Goal: Task Accomplishment & Management: Manage account settings

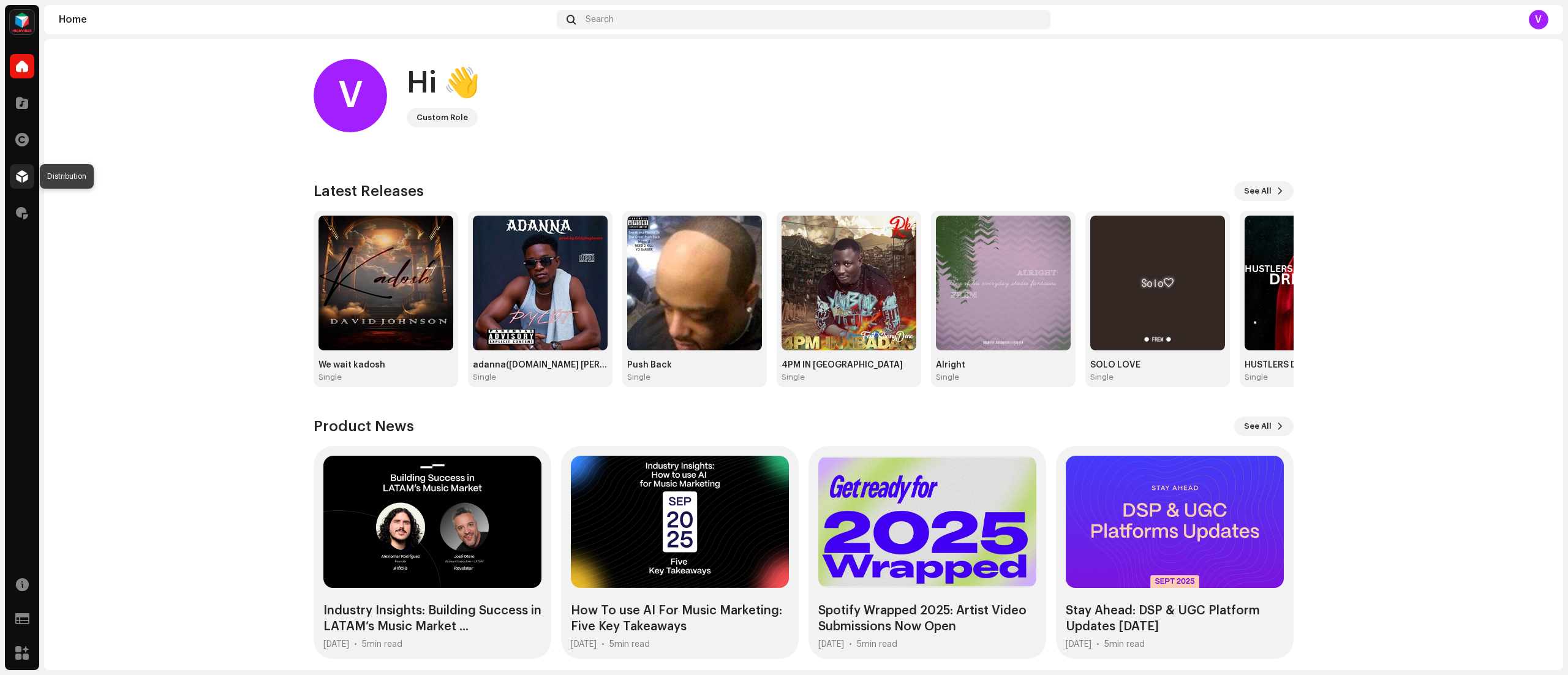
click at [22, 179] on span at bounding box center [22, 176] width 12 height 10
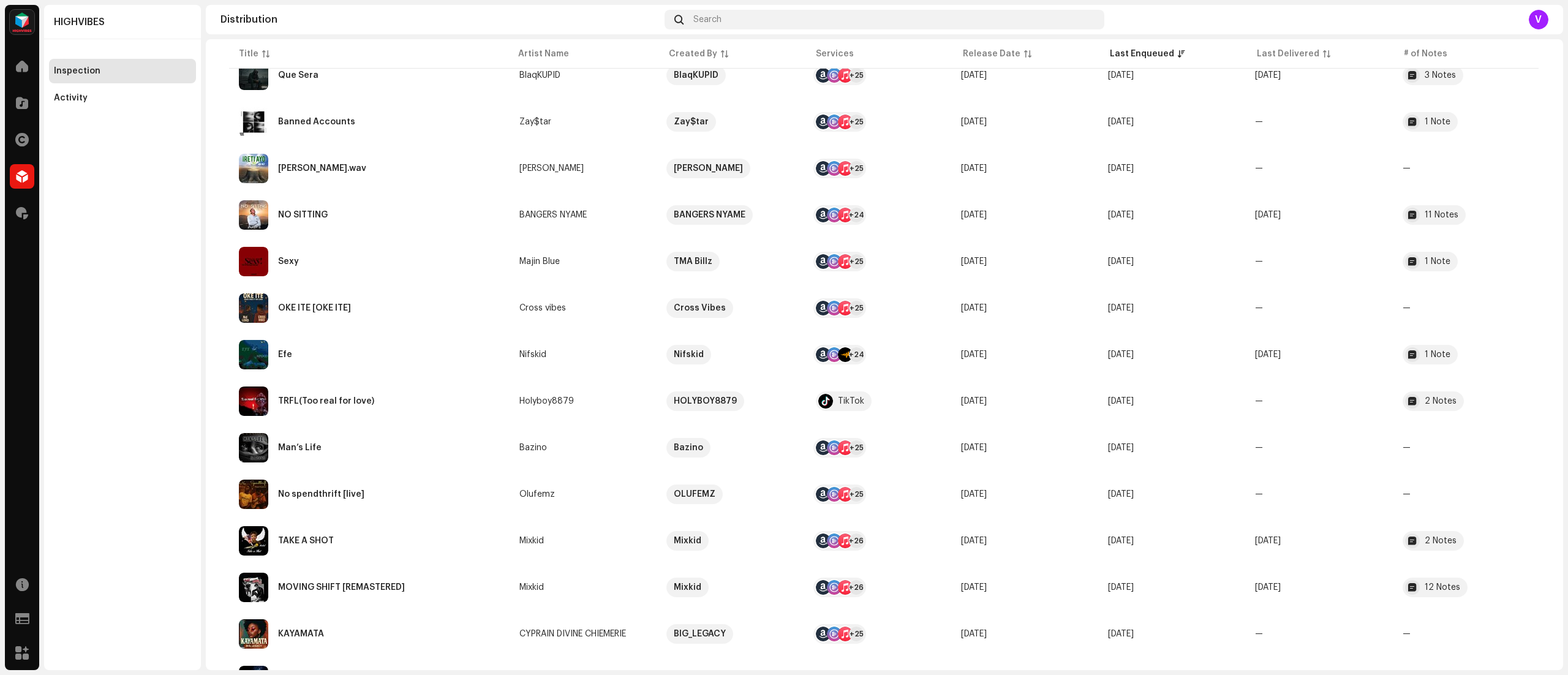
scroll to position [714, 0]
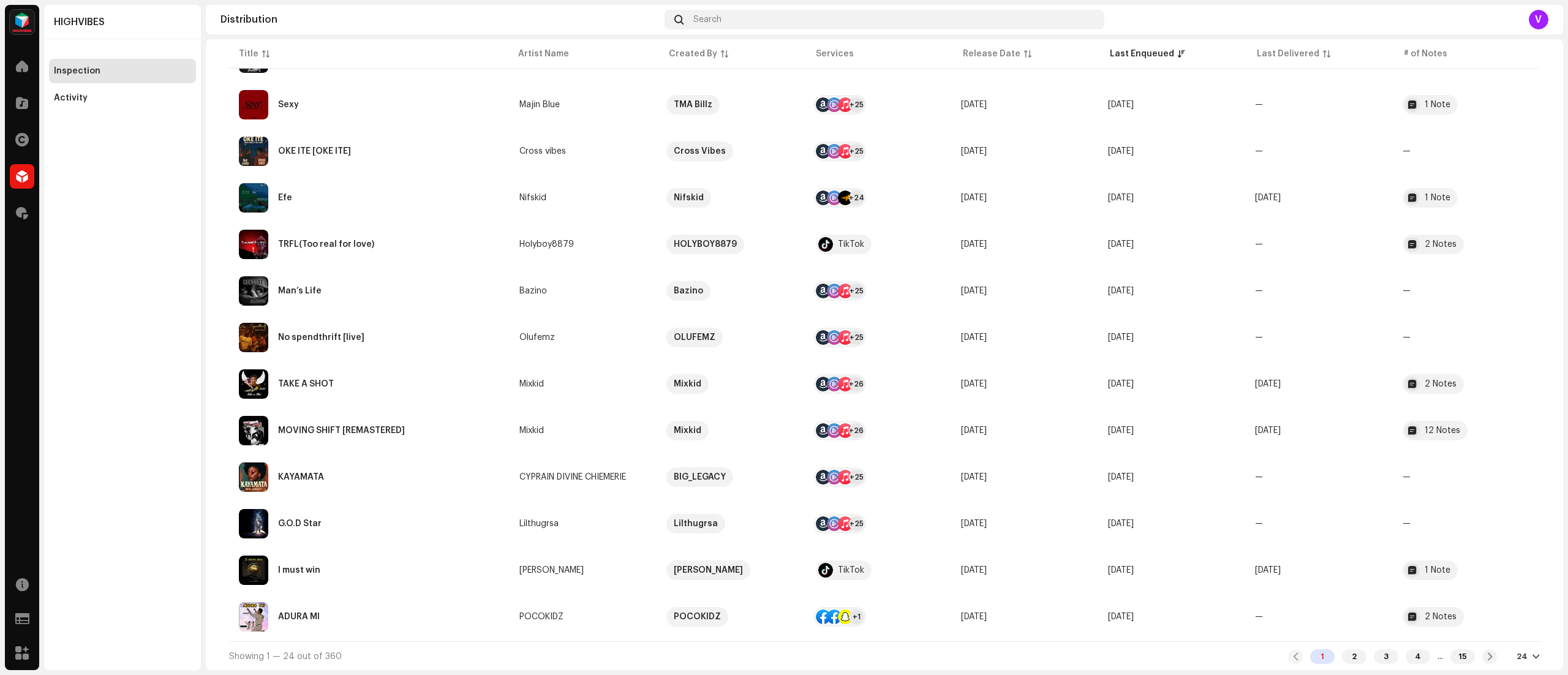
click at [1533, 655] on div at bounding box center [1537, 656] width 8 height 10
click at [1505, 632] on div "72" at bounding box center [1505, 633] width 50 height 24
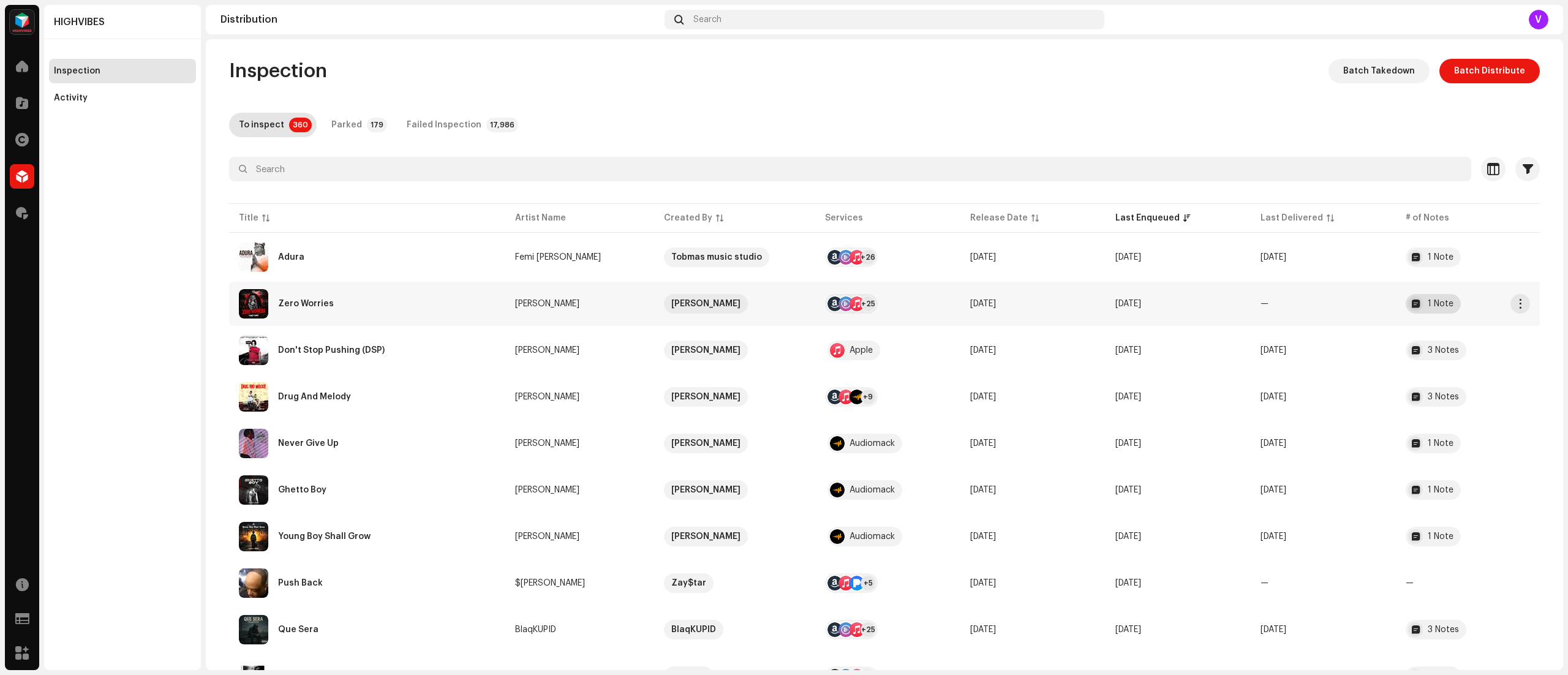
click at [1435, 305] on div "1 Note" at bounding box center [1441, 303] width 26 height 8
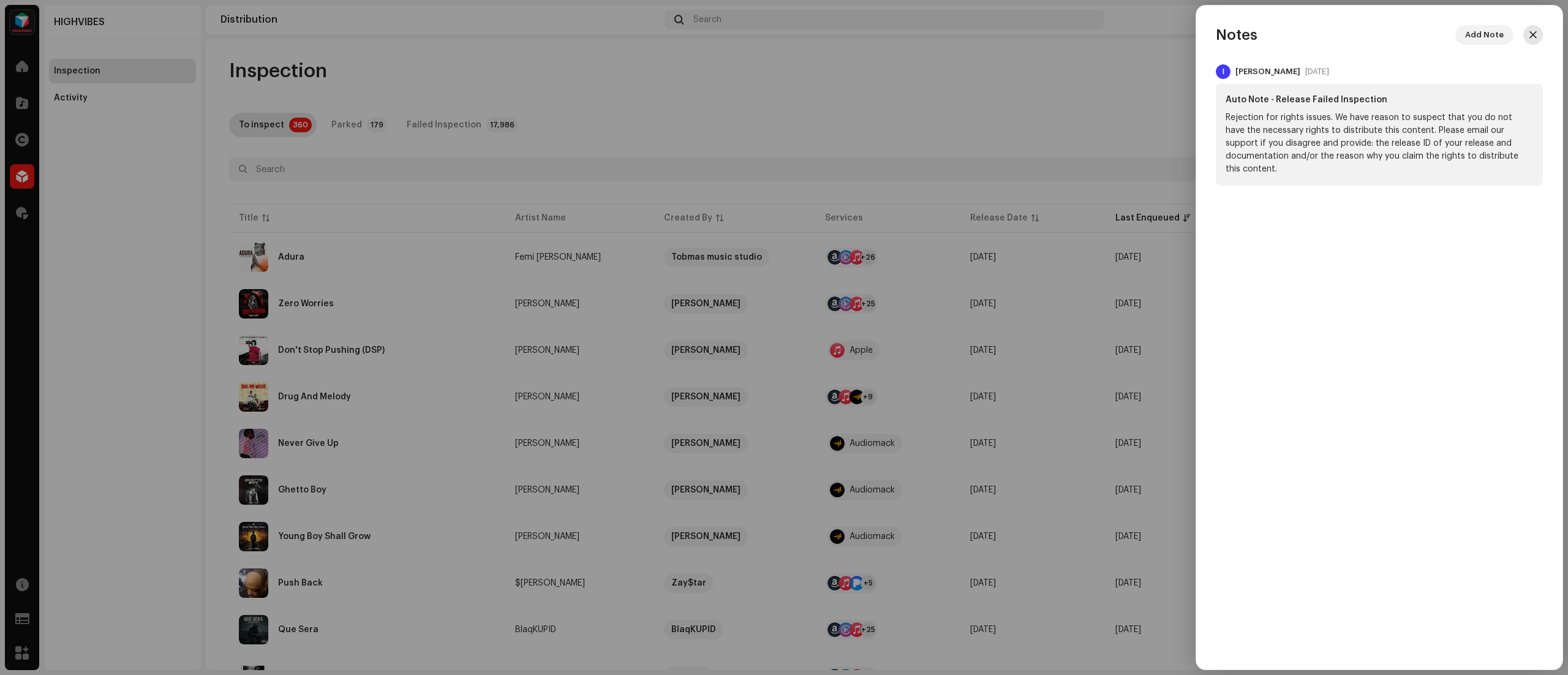
click at [1532, 33] on span "button" at bounding box center [1534, 34] width 8 height 10
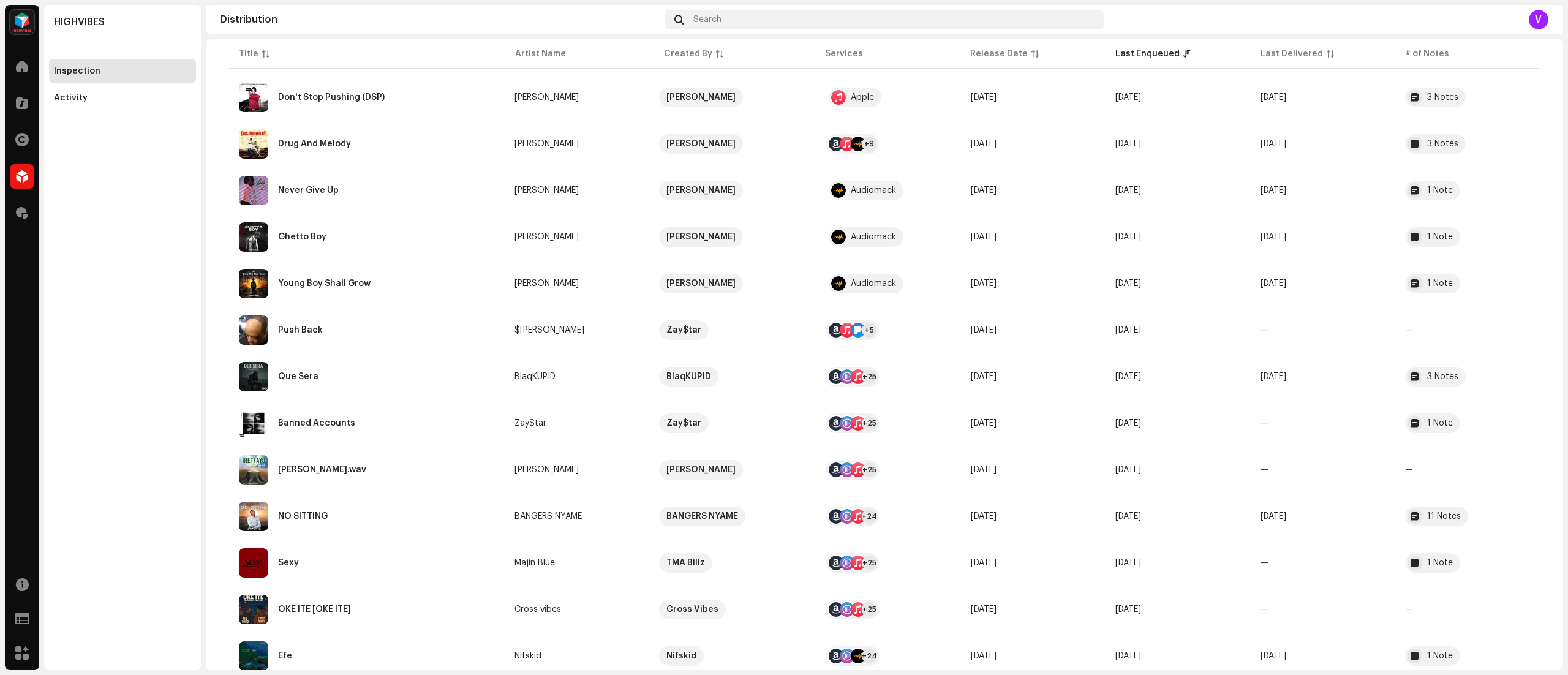
scroll to position [268, 0]
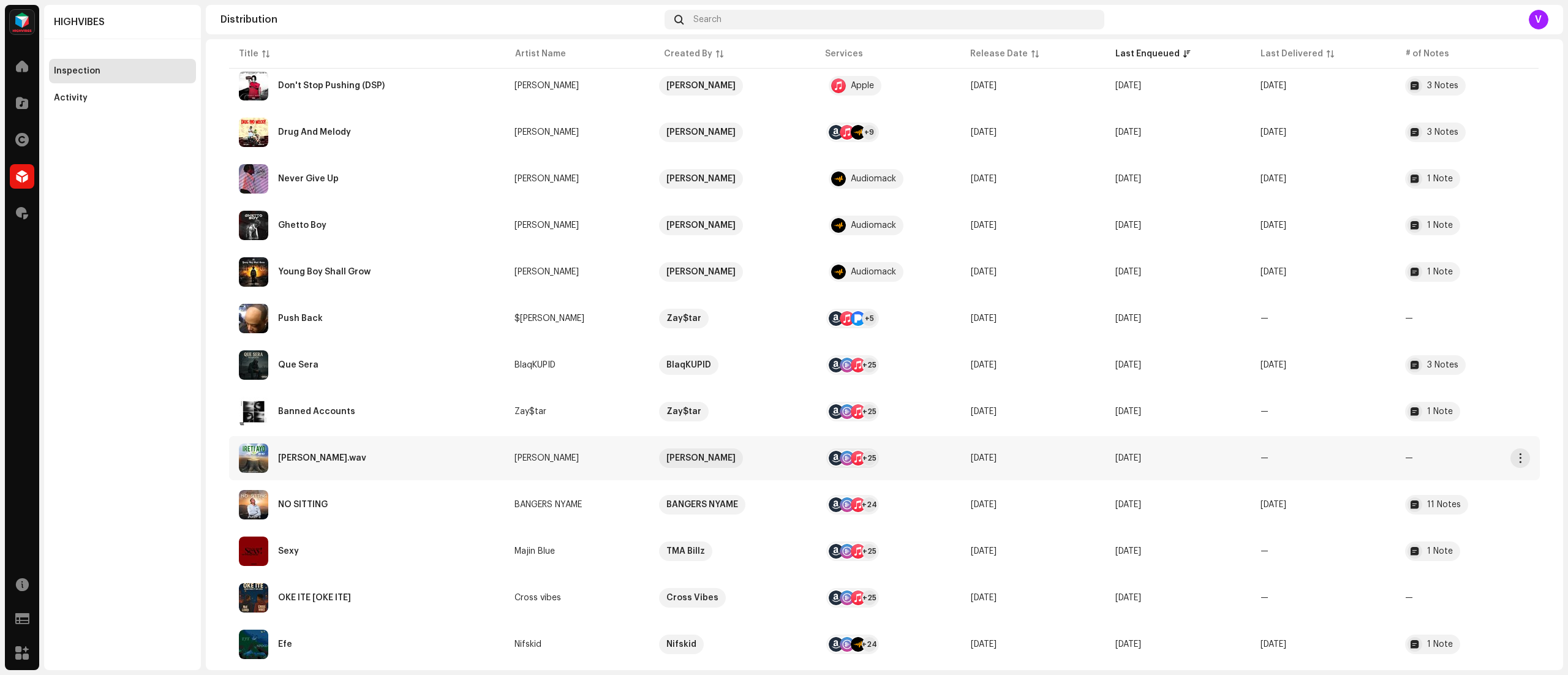
click at [1380, 463] on td "—" at bounding box center [1323, 458] width 144 height 44
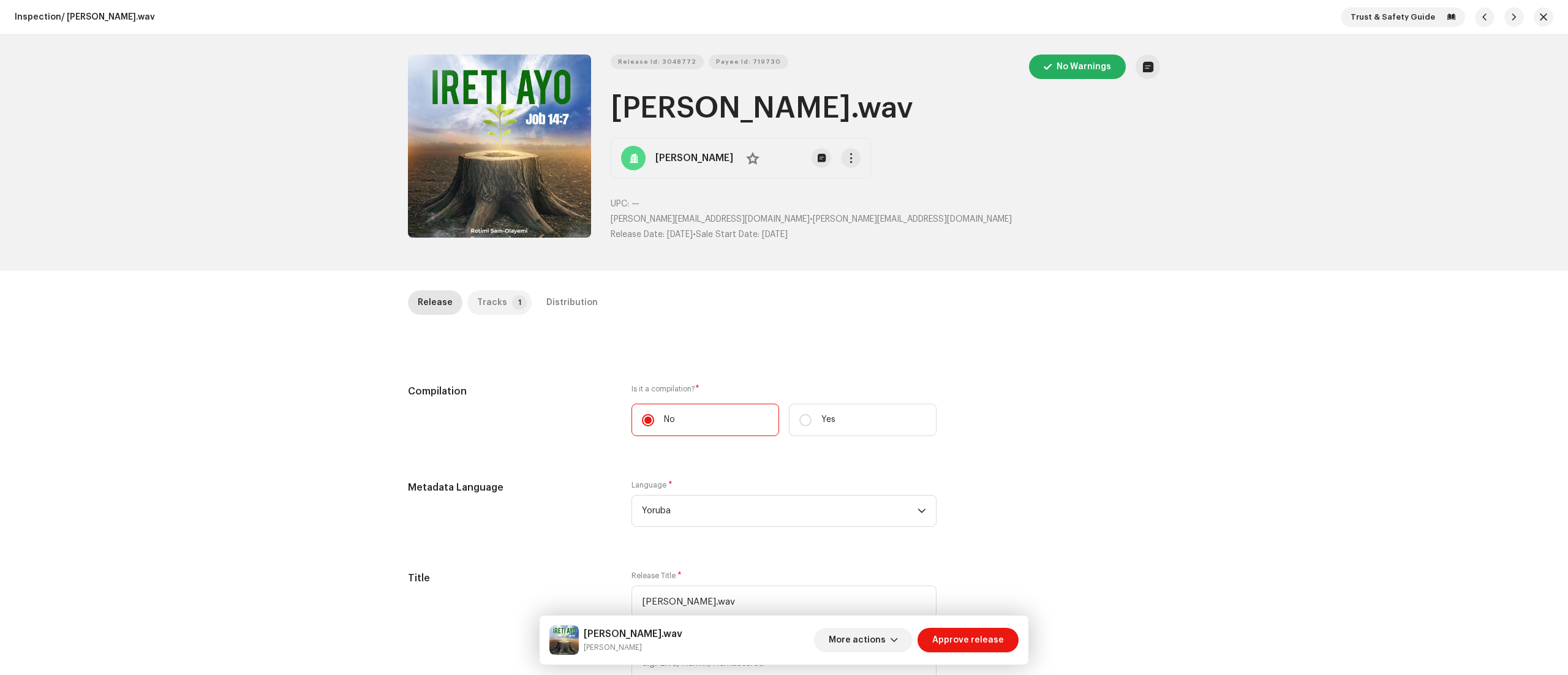
click at [512, 302] on p-badge "1" at bounding box center [519, 302] width 15 height 15
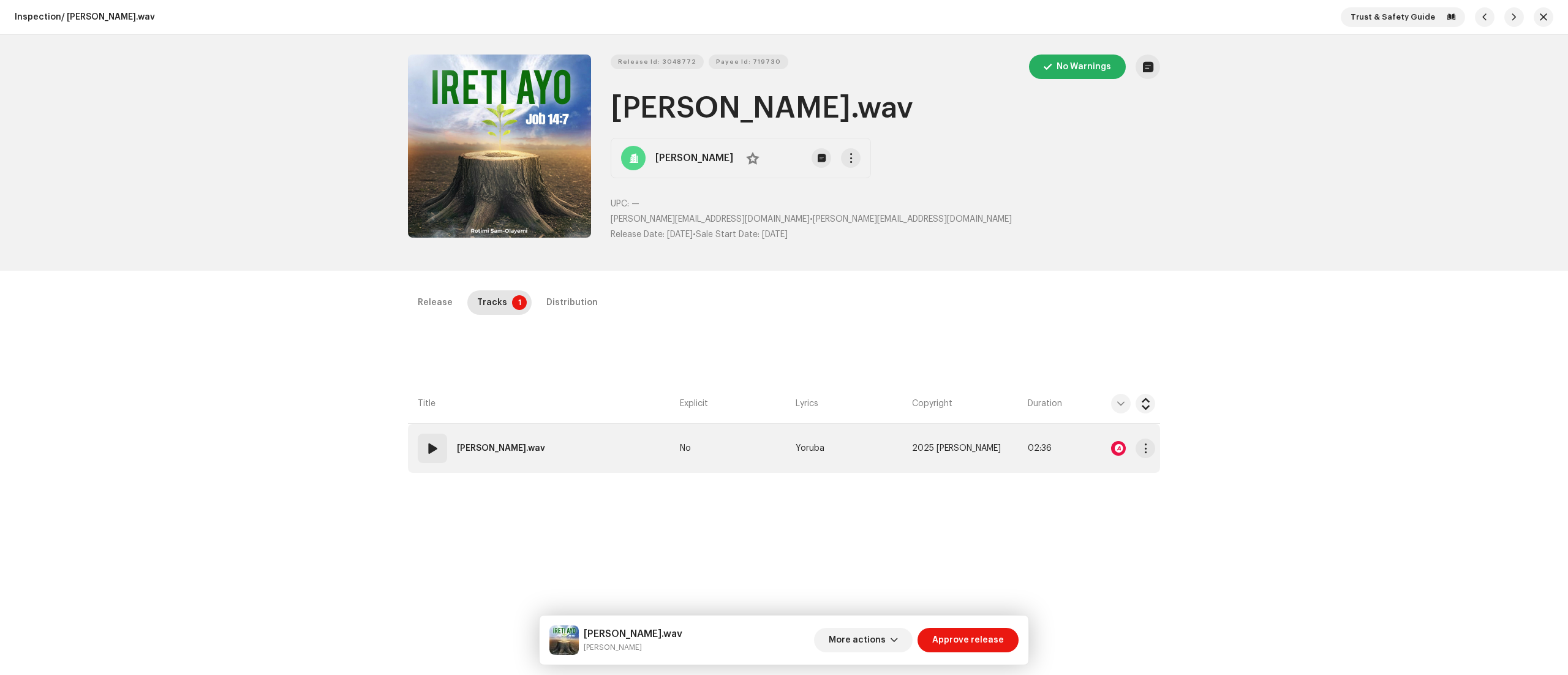
click at [1115, 448] on div at bounding box center [1118, 448] width 15 height 15
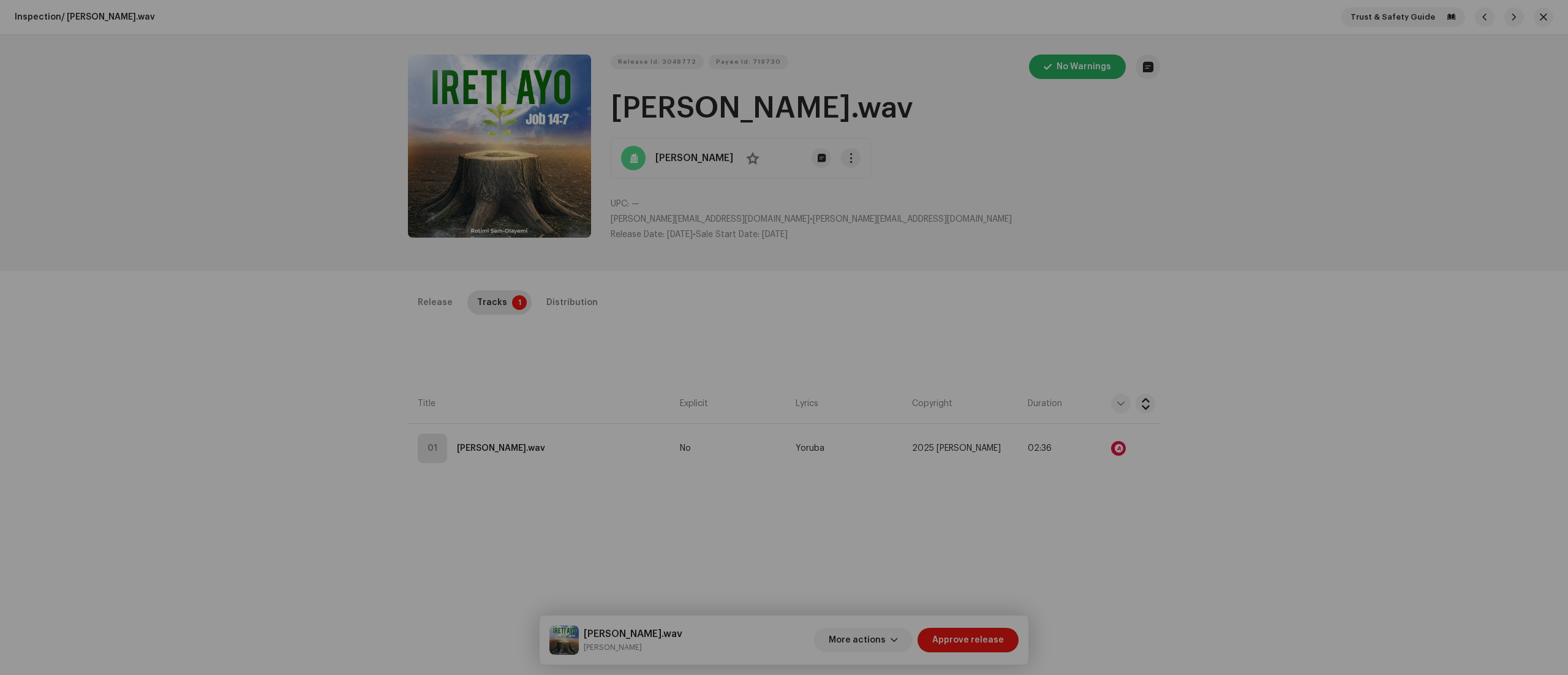
click at [1218, 378] on div "Audio Recognition by Remix/Sample 1 All results require review/listening to avo…" at bounding box center [784, 337] width 1568 height 675
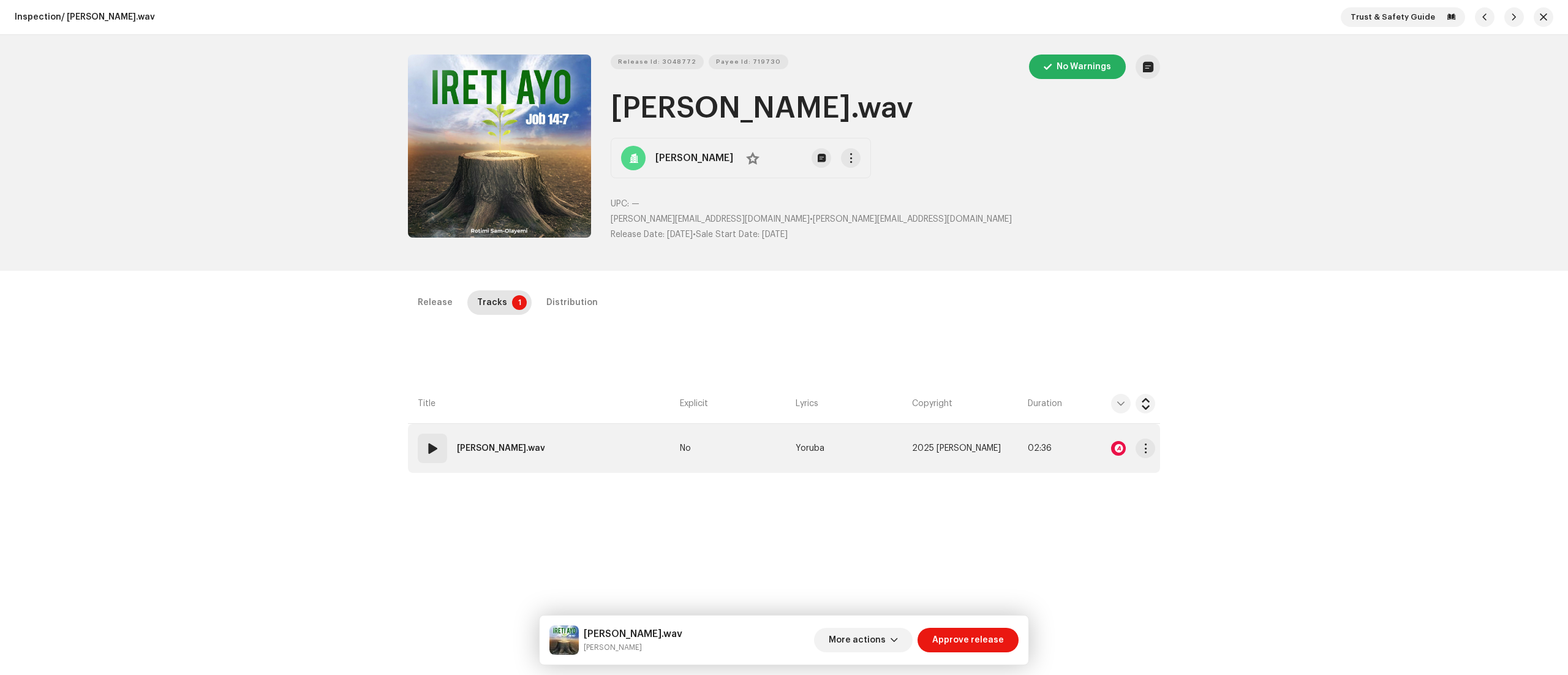
click at [430, 448] on span at bounding box center [432, 448] width 15 height 15
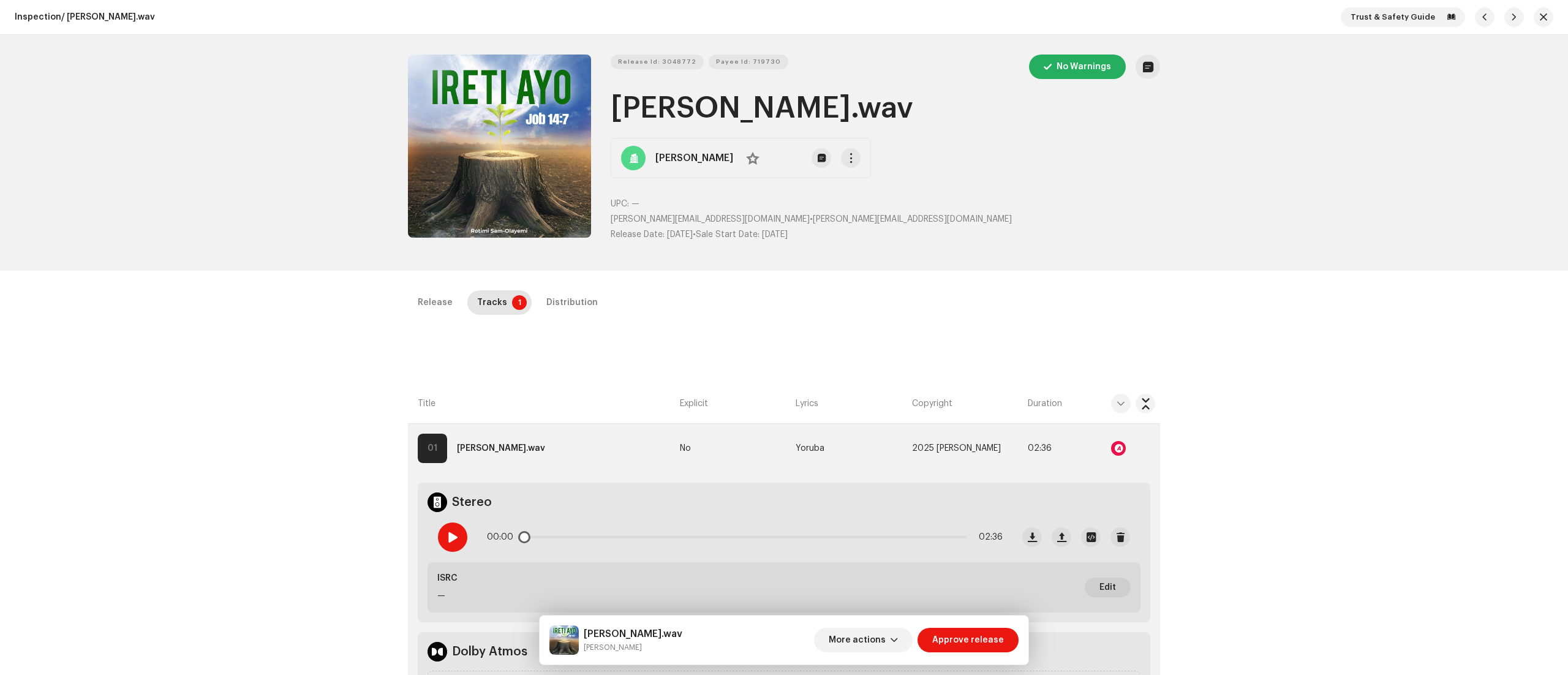
click at [447, 536] on span at bounding box center [452, 536] width 10 height 10
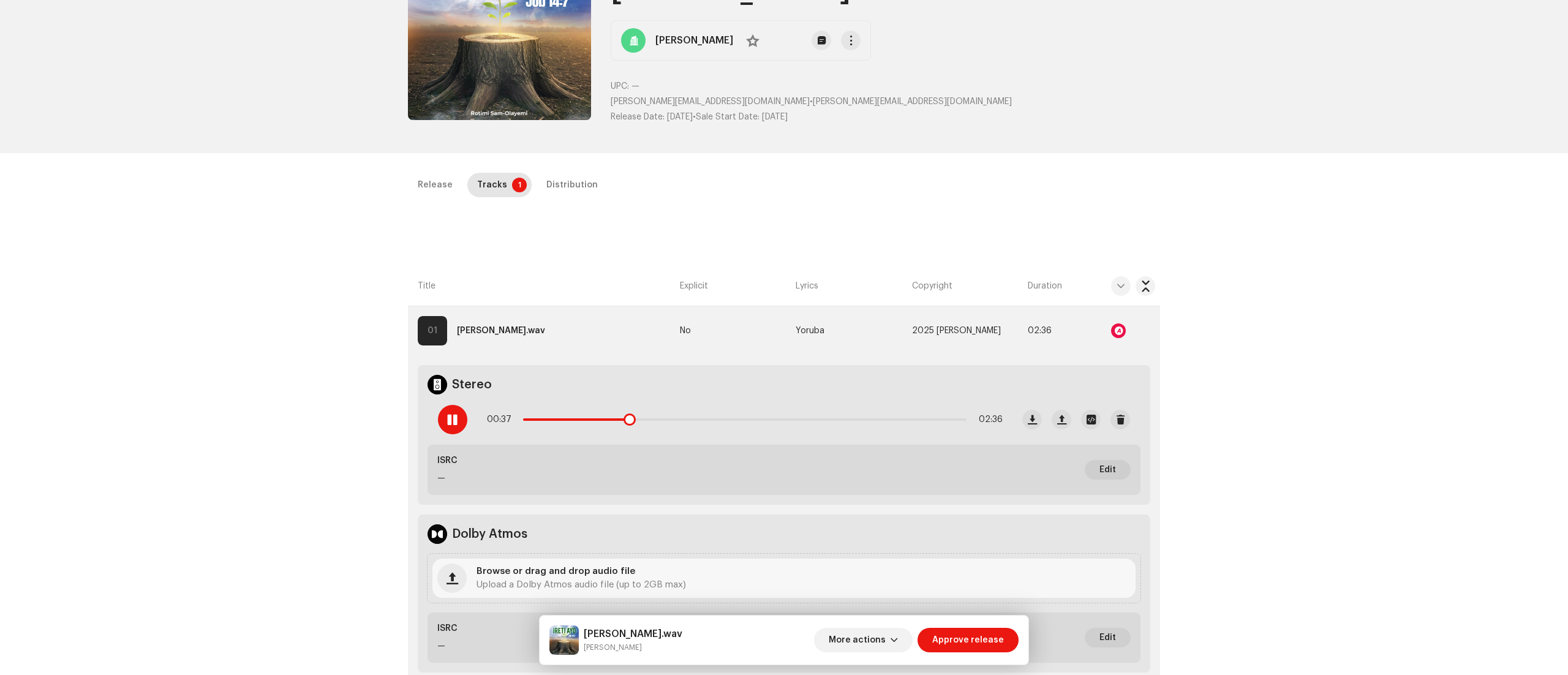
scroll to position [118, 0]
drag, startPoint x: 593, startPoint y: 648, endPoint x: 642, endPoint y: 639, distance: 49.8
click at [642, 639] on div "IRETI AYO.wav Rotimi Sam-Olayemi" at bounding box center [633, 640] width 98 height 27
click at [628, 651] on small "Rotimi Sam-Olayemi" at bounding box center [633, 647] width 98 height 12
drag, startPoint x: 584, startPoint y: 649, endPoint x: 667, endPoint y: 653, distance: 83.1
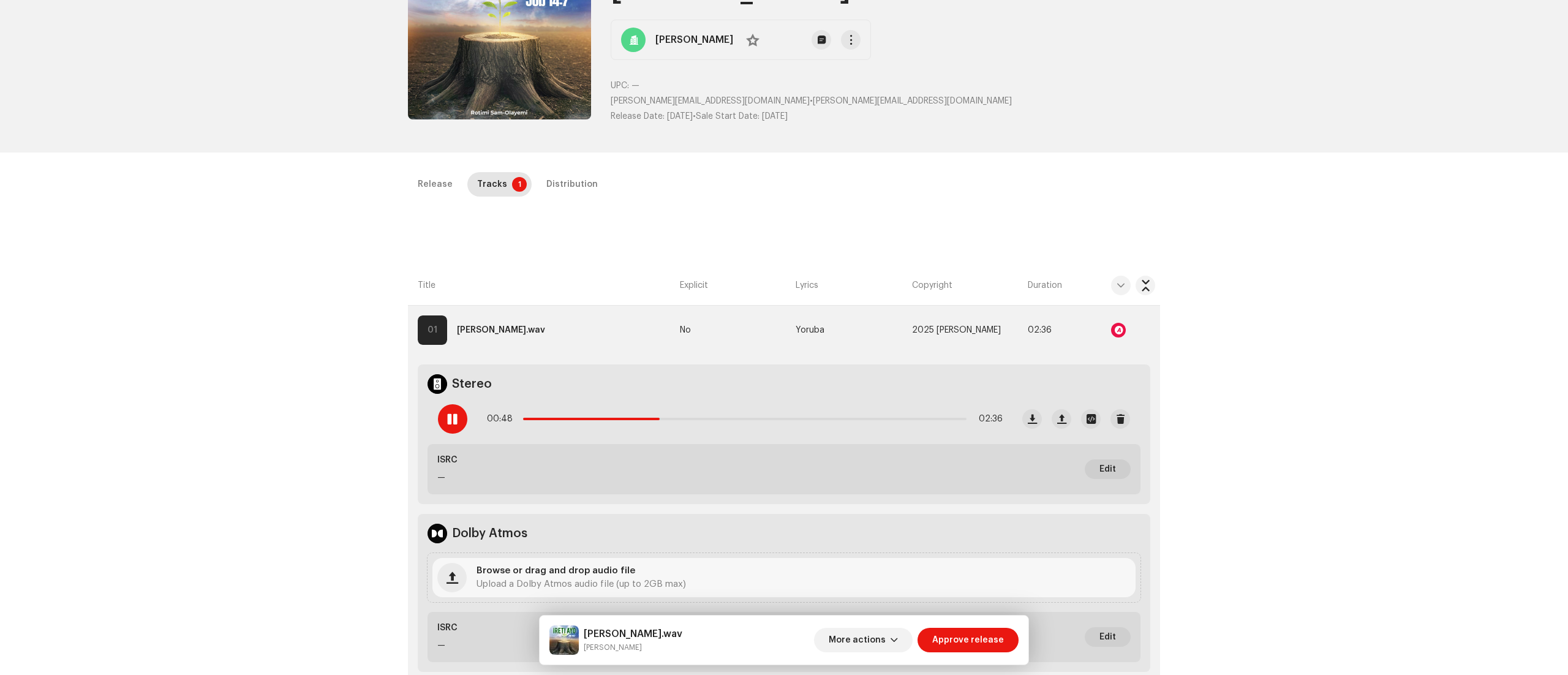
click at [667, 653] on div "IRETI AYO.wav Rotimi Sam-Olayemi More actions Approve release" at bounding box center [784, 640] width 469 height 29
copy small "Rotimi Sam-Olayemi"
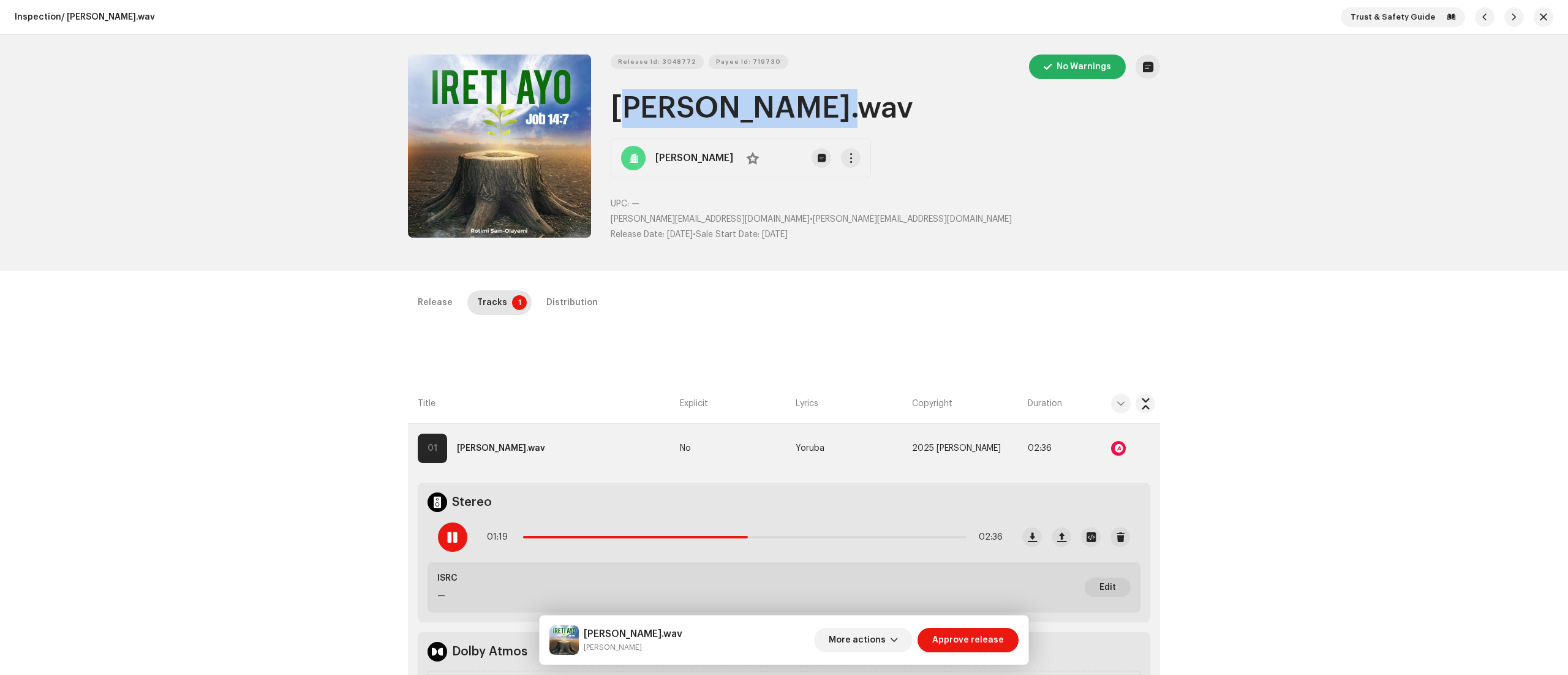
drag, startPoint x: 611, startPoint y: 110, endPoint x: 828, endPoint y: 115, distance: 217.1
click at [828, 115] on h1 "IRETI AYO.wav" at bounding box center [885, 108] width 549 height 39
copy h1 "IRETI AYO.wav"
click at [657, 65] on span "Release Id: 3048772" at bounding box center [657, 62] width 79 height 24
copy h1 "IRETI AYO.wav"
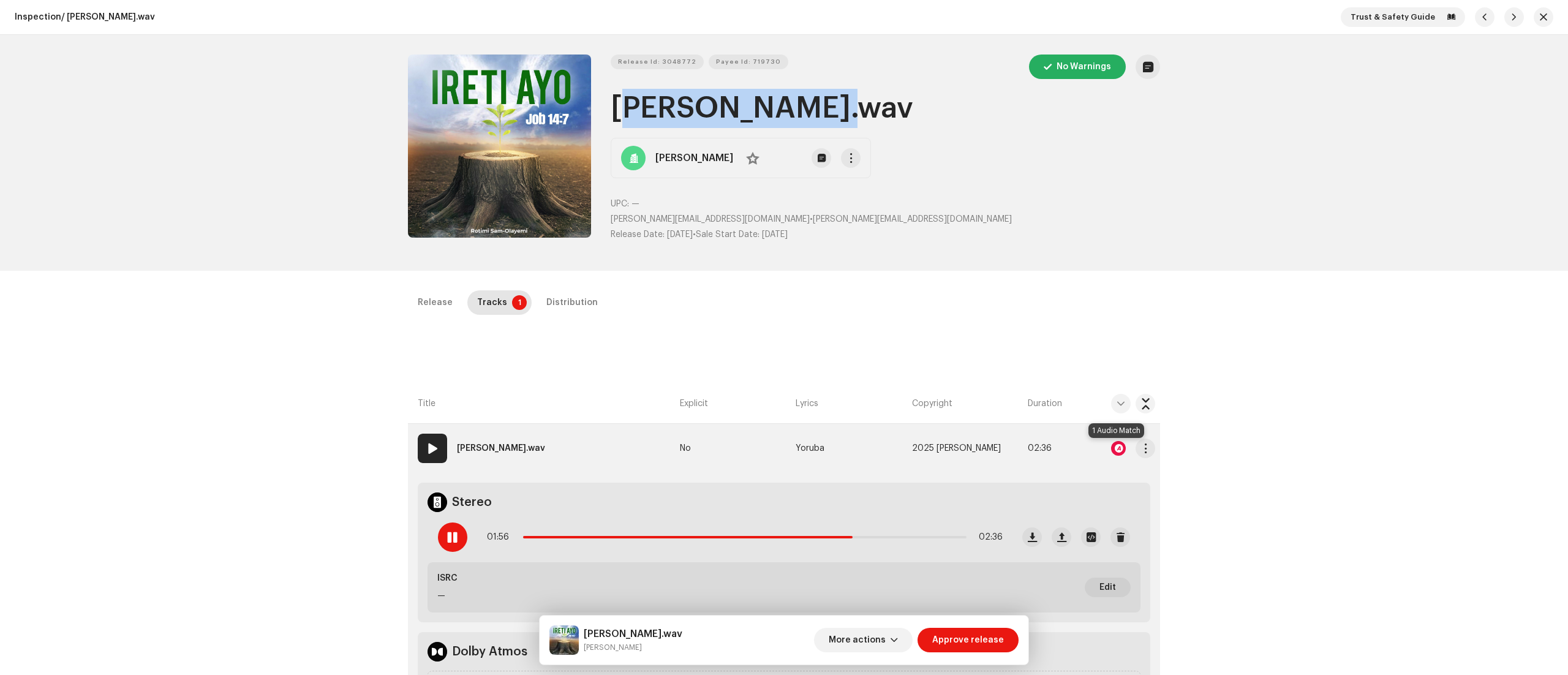
click at [1113, 450] on div at bounding box center [1118, 448] width 15 height 15
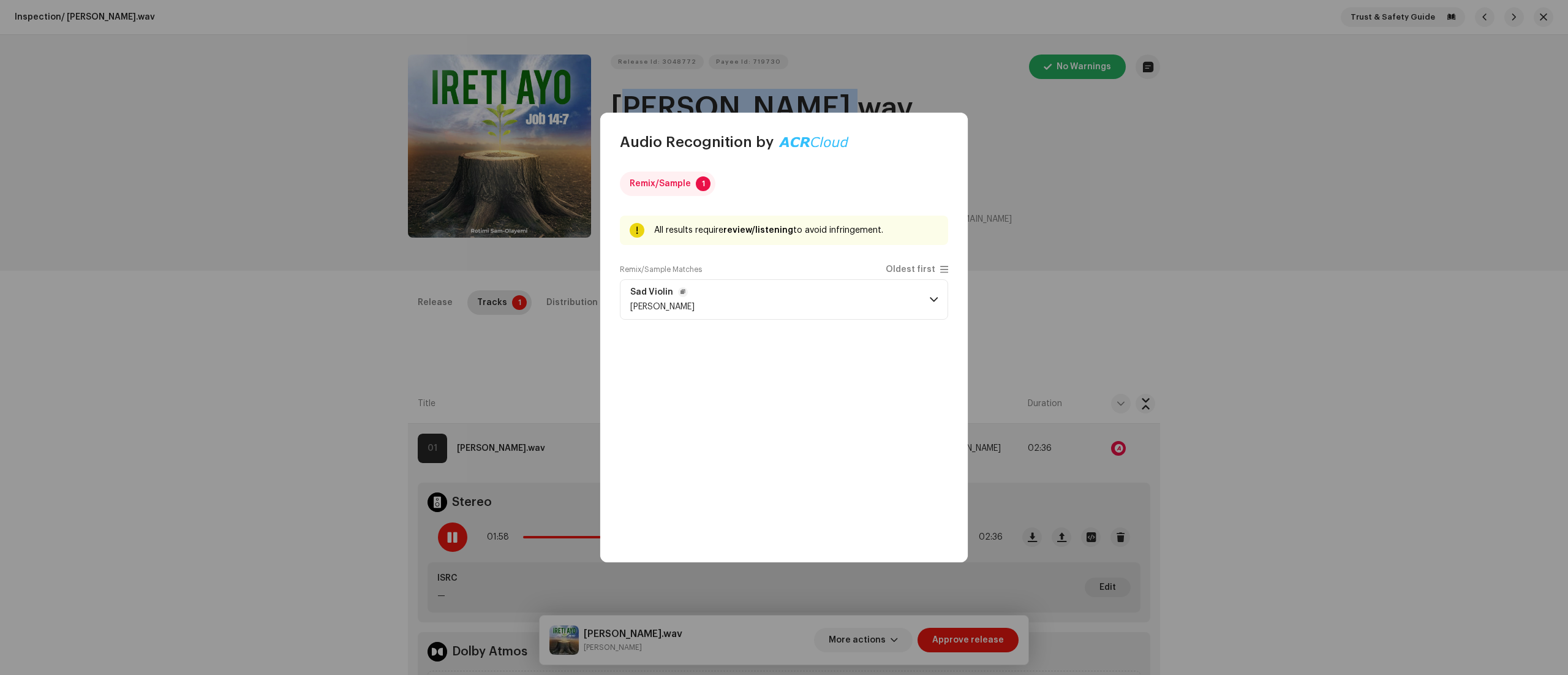
click at [938, 289] on p-accordion-header "Sad Violin Jeetu Bhowmik" at bounding box center [784, 299] width 328 height 40
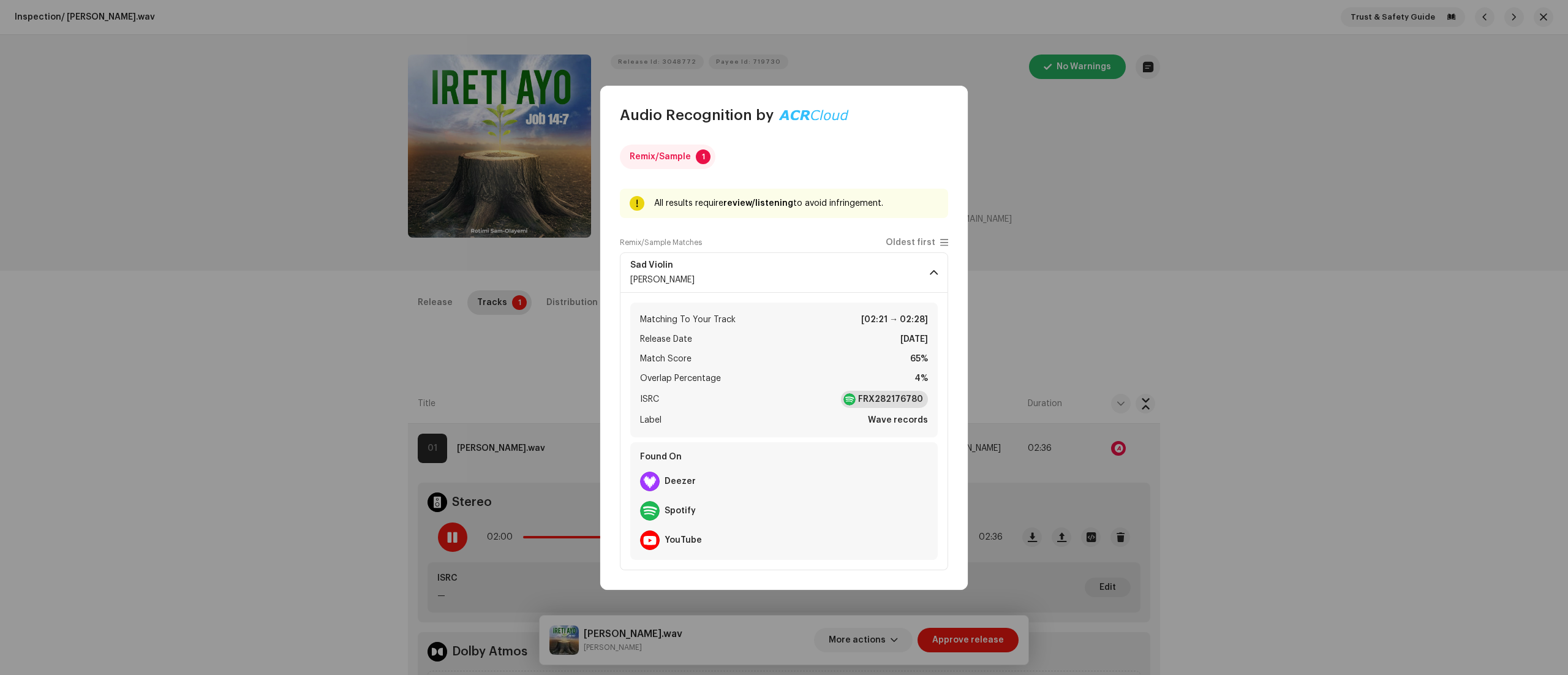
click at [897, 400] on strong "FRX282176780" at bounding box center [891, 399] width 65 height 12
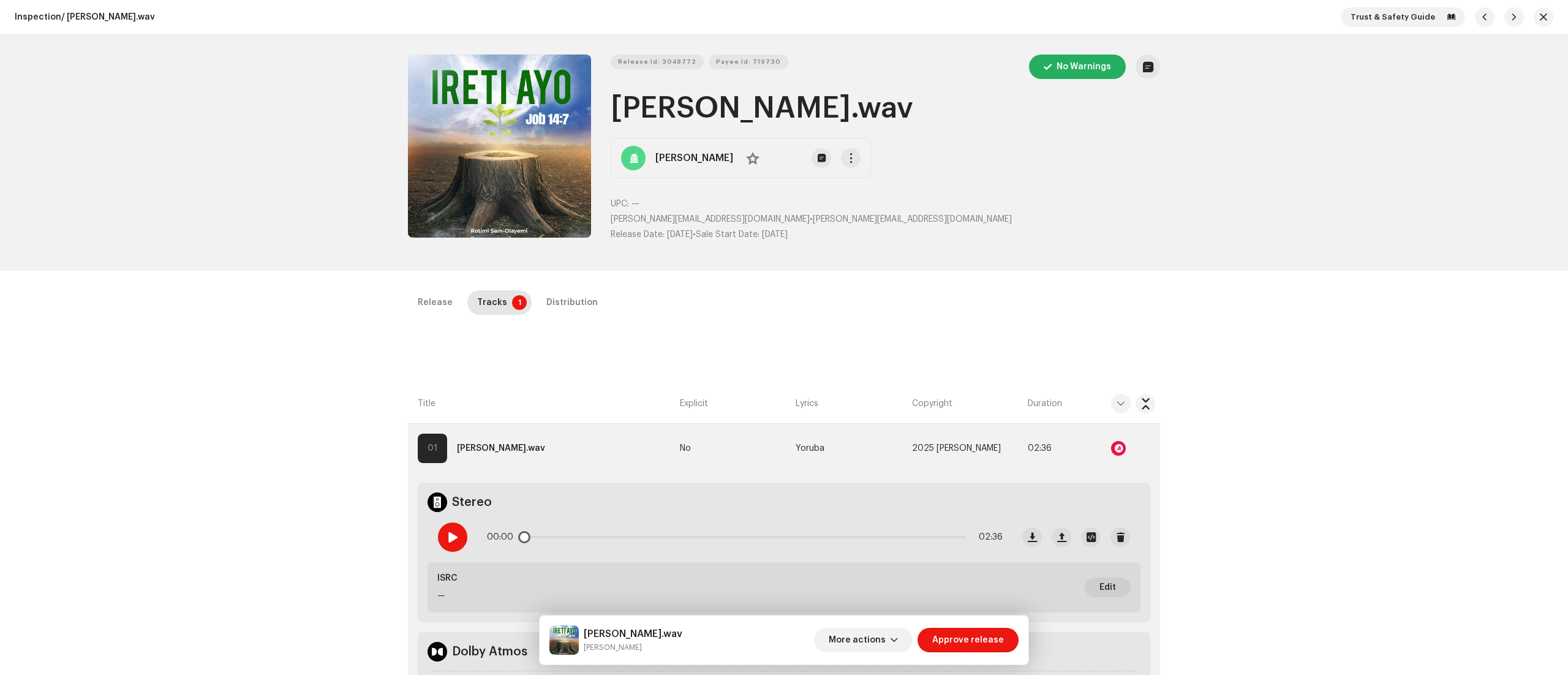
click at [449, 528] on div at bounding box center [453, 537] width 29 height 29
click at [451, 536] on span at bounding box center [452, 536] width 10 height 10
click at [739, 63] on span "Payee Id: 719730" at bounding box center [749, 62] width 65 height 24
click at [729, 55] on span "Payee Id: 719730" at bounding box center [749, 62] width 65 height 24
drag, startPoint x: 614, startPoint y: 220, endPoint x: 666, endPoint y: 217, distance: 52.1
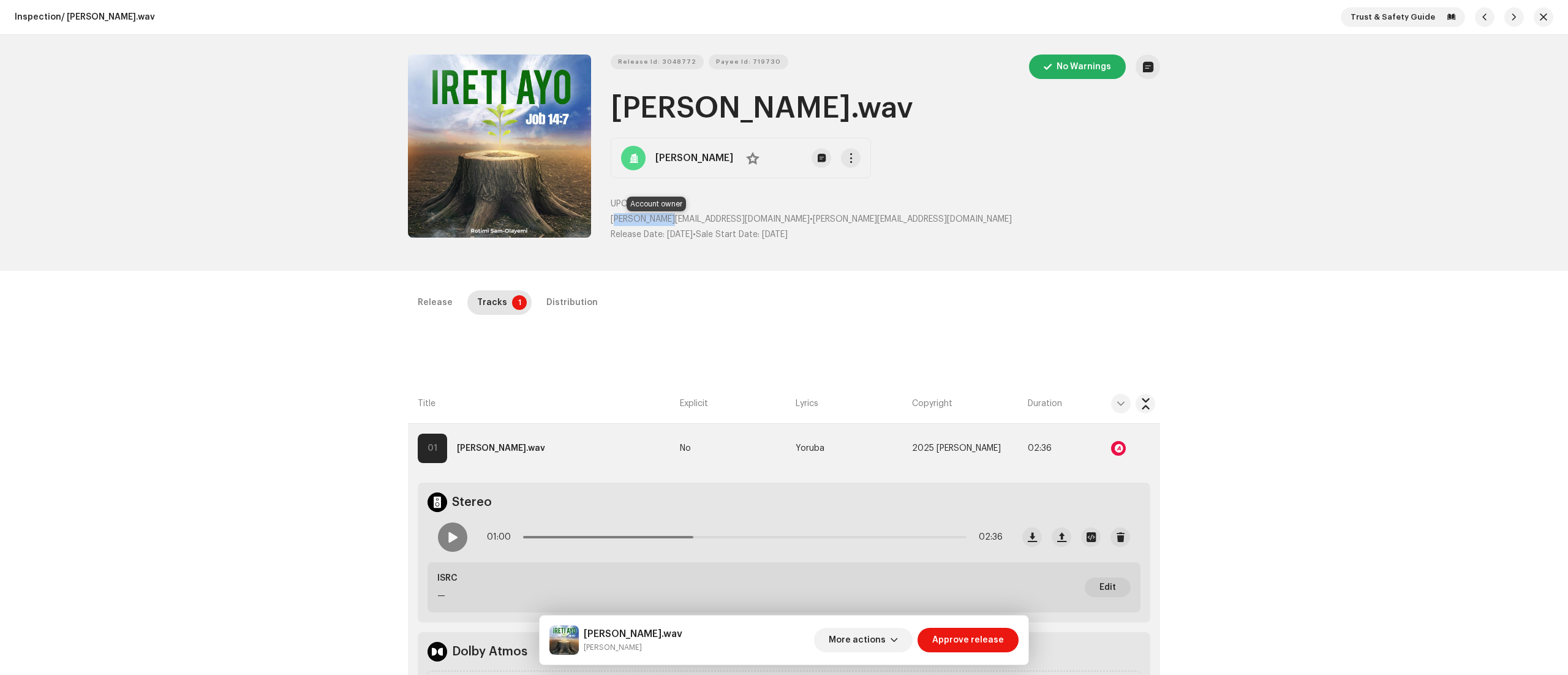
click at [666, 217] on span "rotola.yemy@gmail.com" at bounding box center [710, 219] width 199 height 8
drag, startPoint x: 606, startPoint y: 216, endPoint x: 704, endPoint y: 218, distance: 98.0
click at [704, 218] on div "Release Id: 3048772 Payee Id: 719730 No Warnings IRETI AYO.wav Rotimi Sam-Olaye…" at bounding box center [784, 153] width 752 height 197
copy span "rotola.yemy@gmail.com"
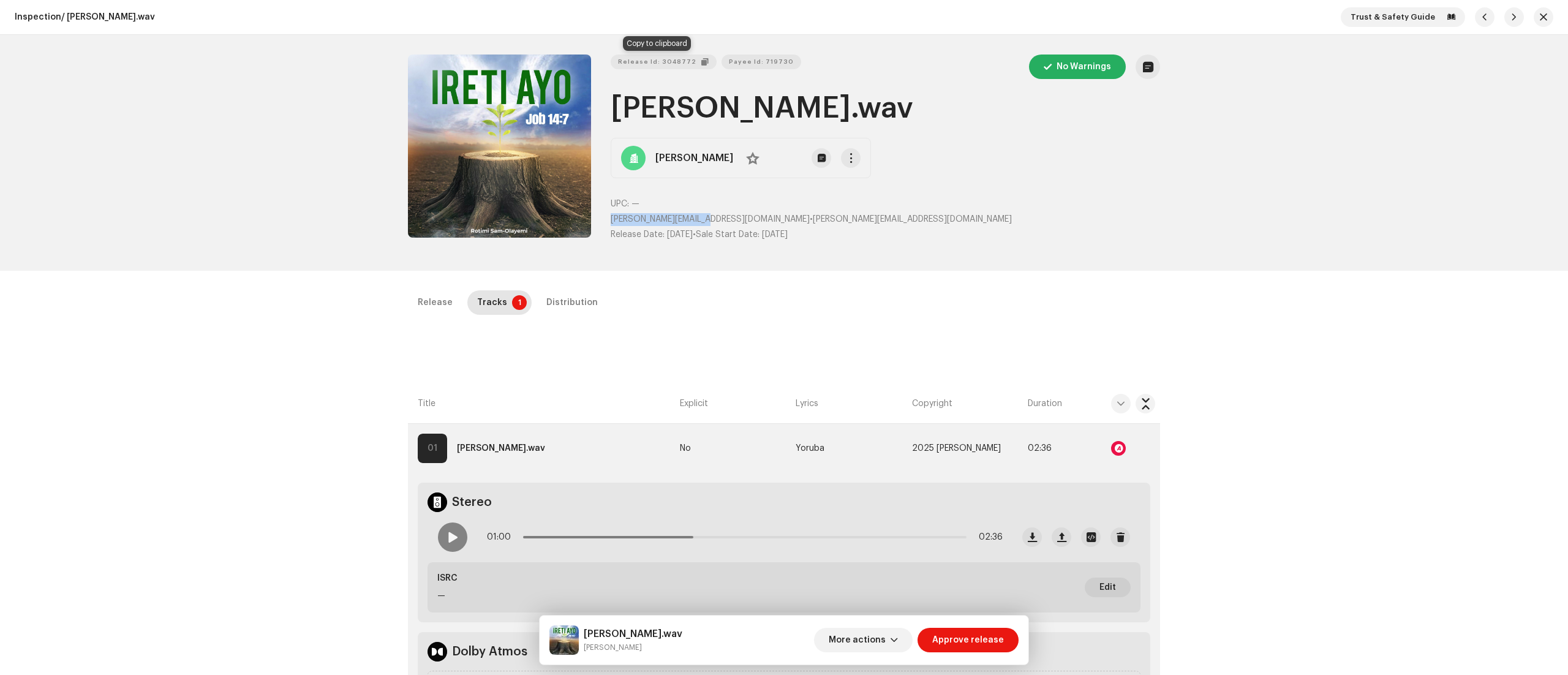
click at [659, 54] on span "Release Id: 3048772" at bounding box center [657, 62] width 79 height 24
copy span "rotola.yemy@gmail.com"
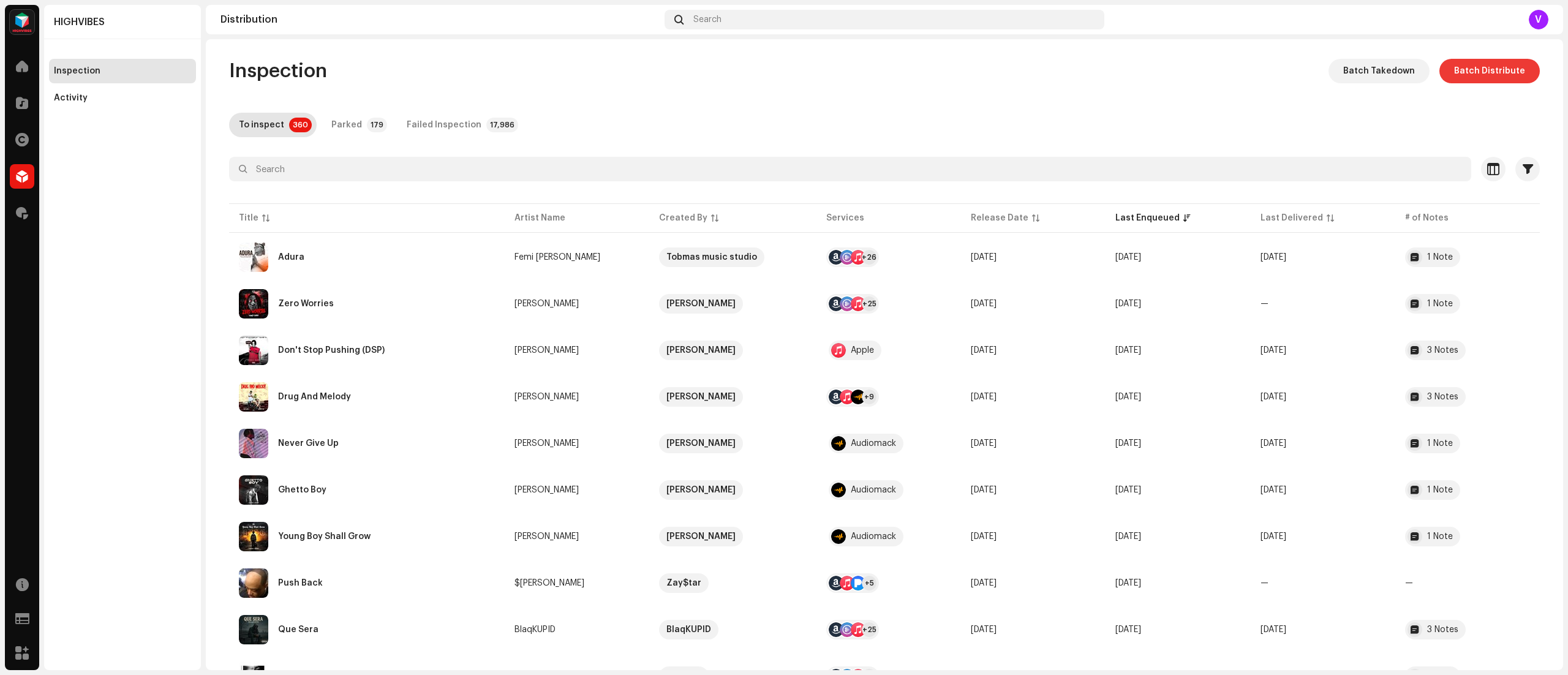
click at [1465, 70] on span "Batch Distribute" at bounding box center [1489, 71] width 71 height 24
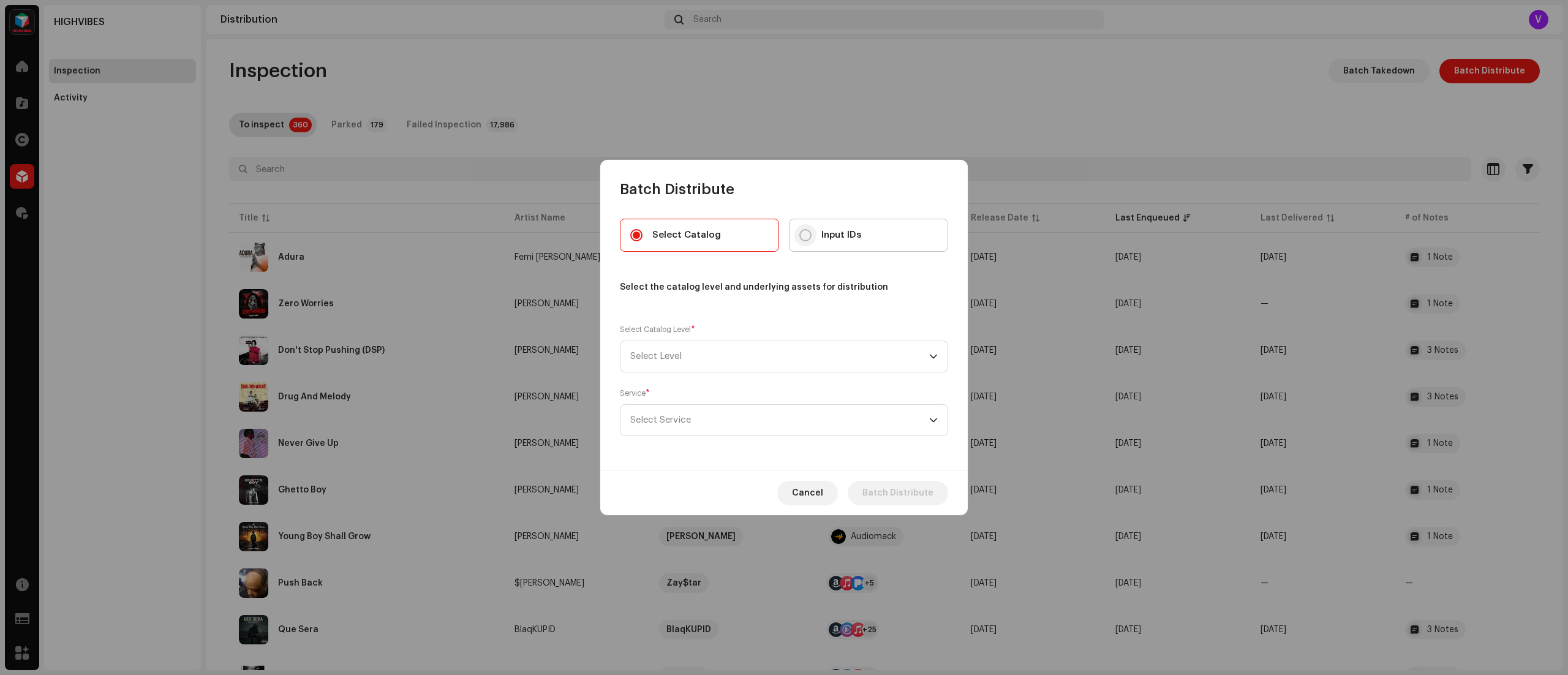
click at [807, 236] on input "Input IDs" at bounding box center [805, 235] width 12 height 12
radio input "true"
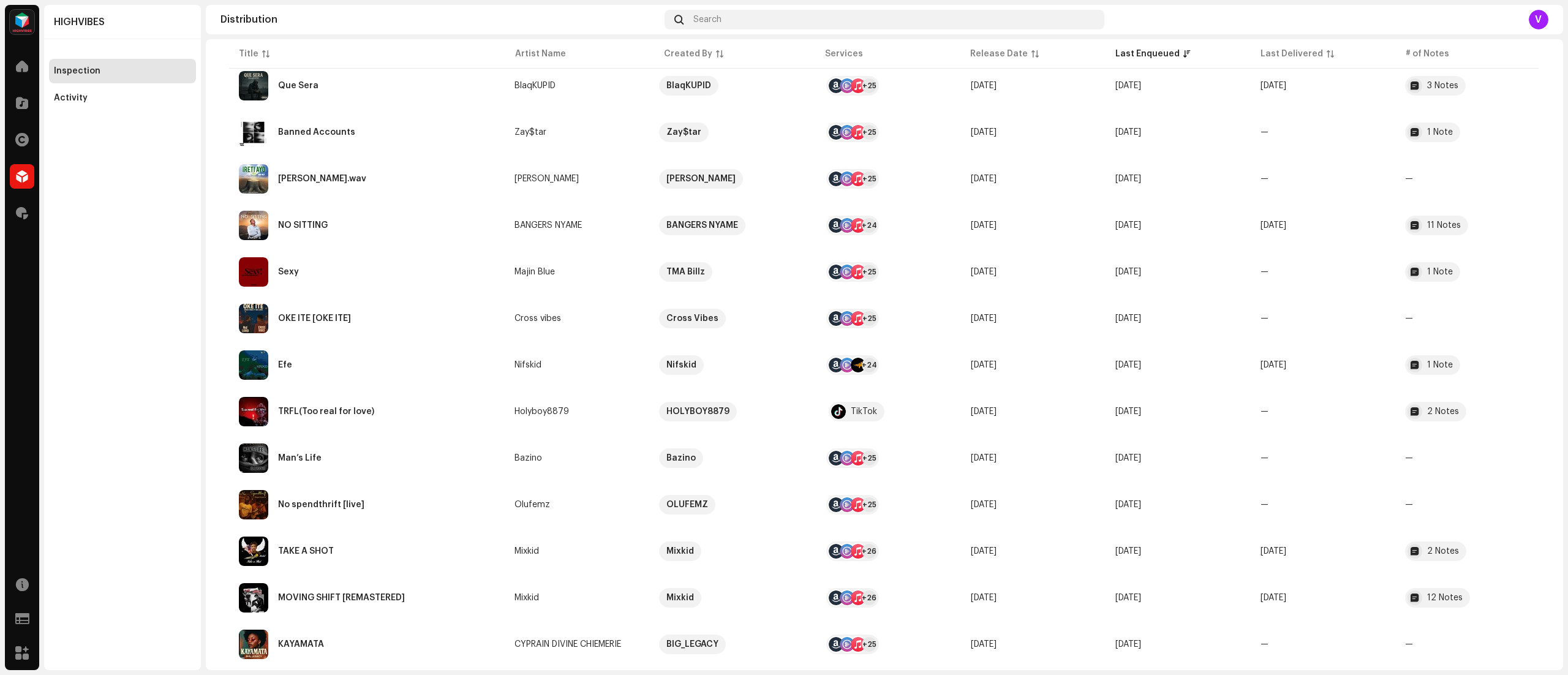
scroll to position [545, 0]
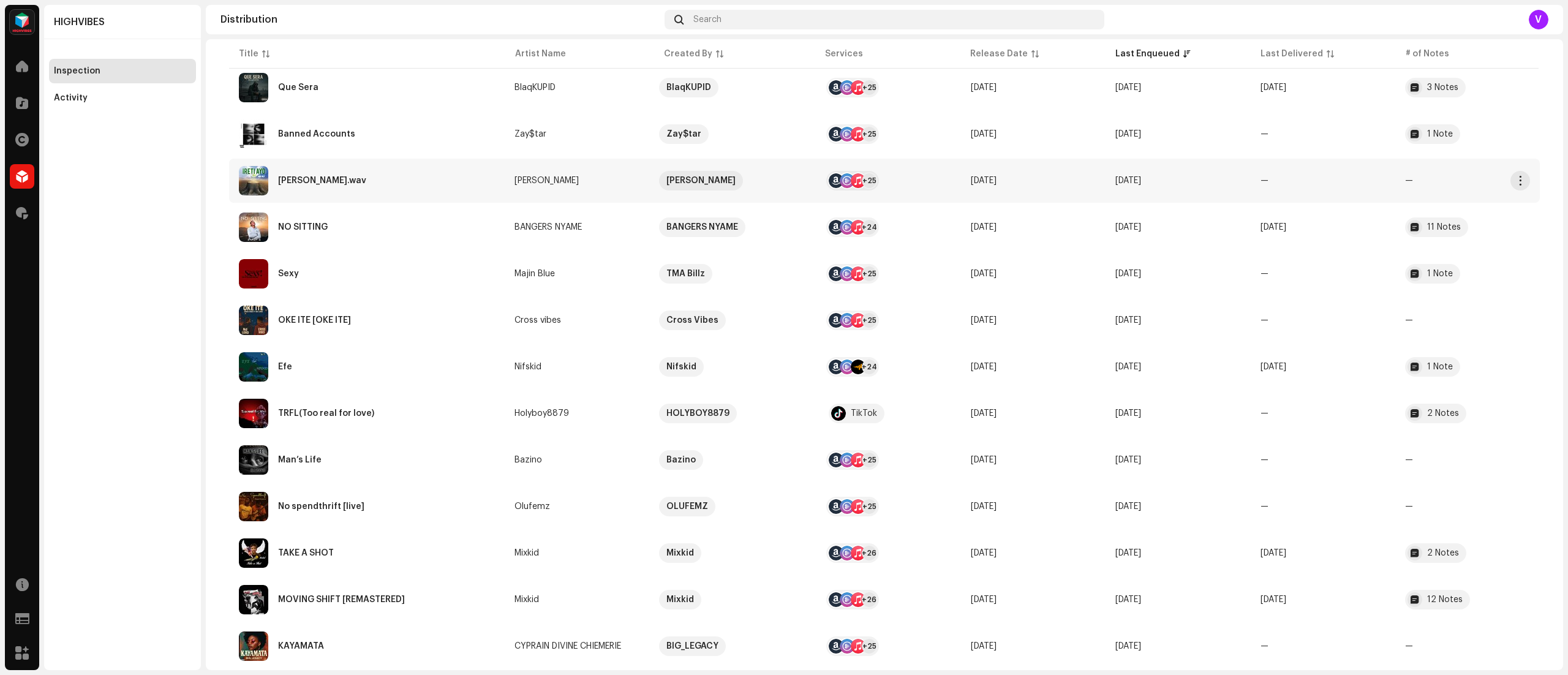
click at [862, 179] on div "+25" at bounding box center [869, 180] width 15 height 15
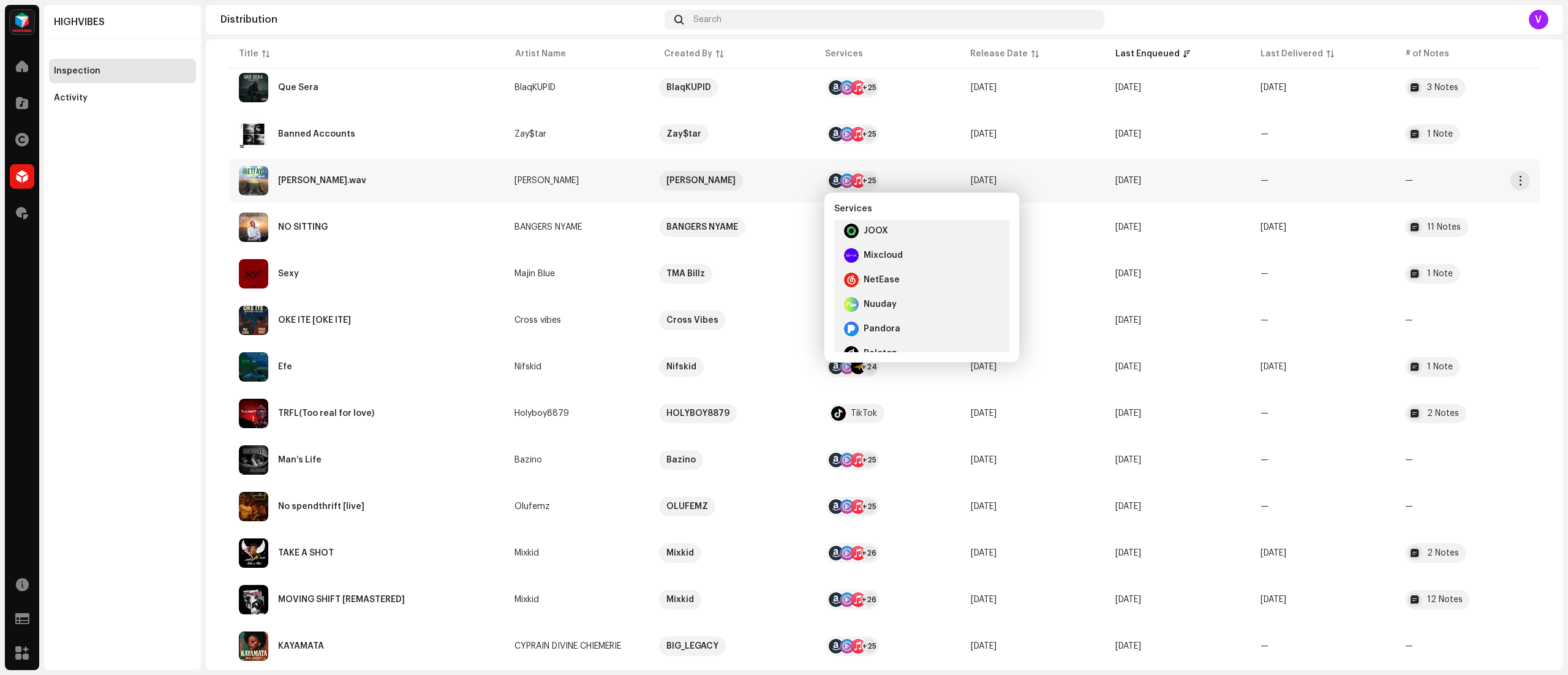
scroll to position [319, 0]
click at [141, 224] on div "HIGHVIBES Inspection Activity" at bounding box center [123, 338] width 157 height 665
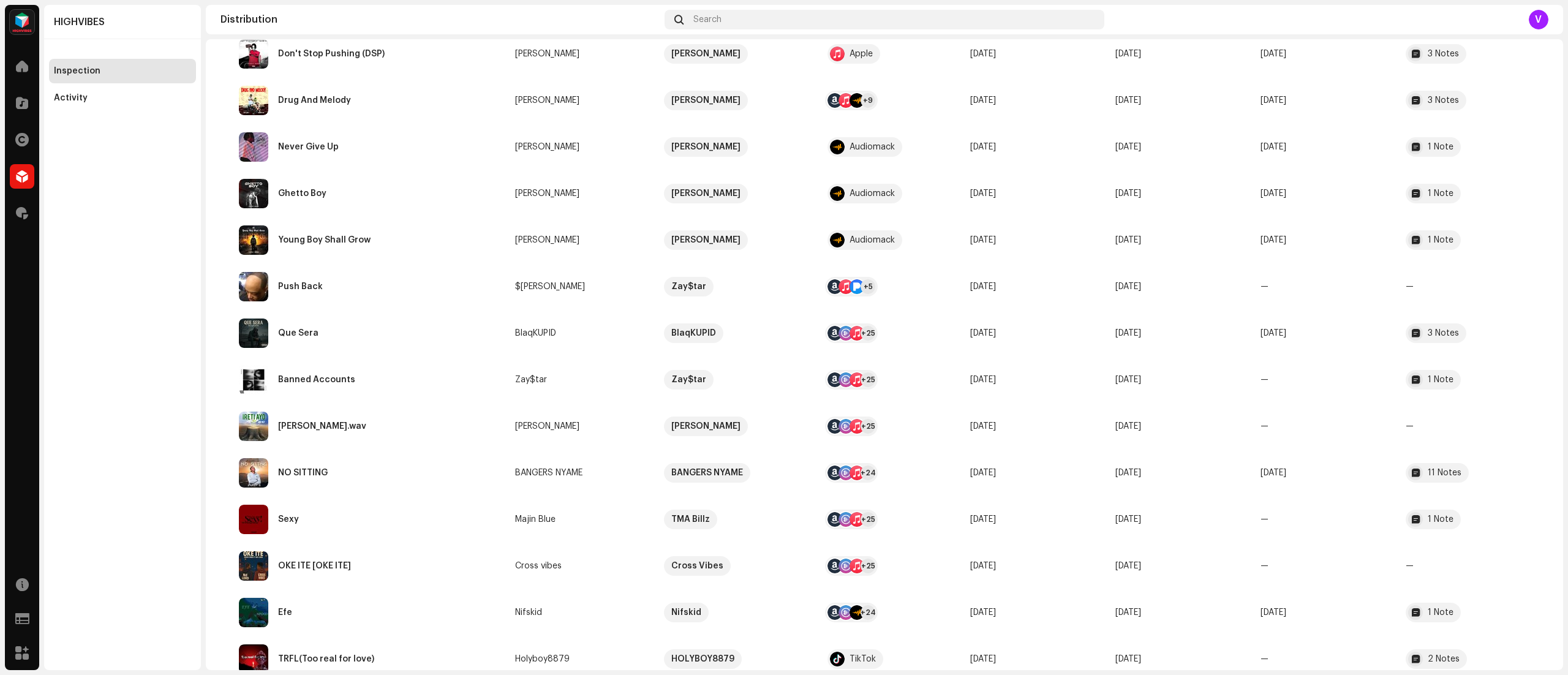
scroll to position [0, 0]
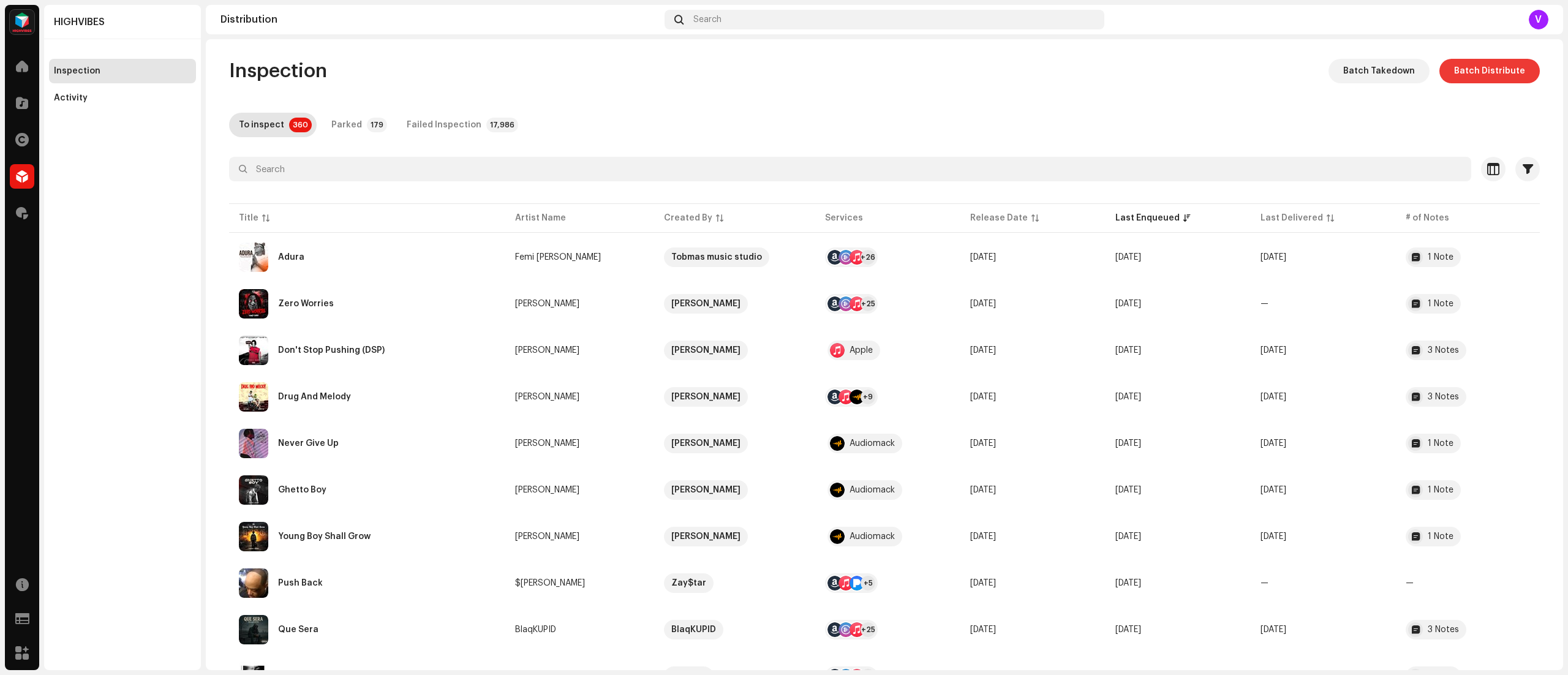
click at [1495, 70] on span "Batch Distribute" at bounding box center [1489, 71] width 71 height 24
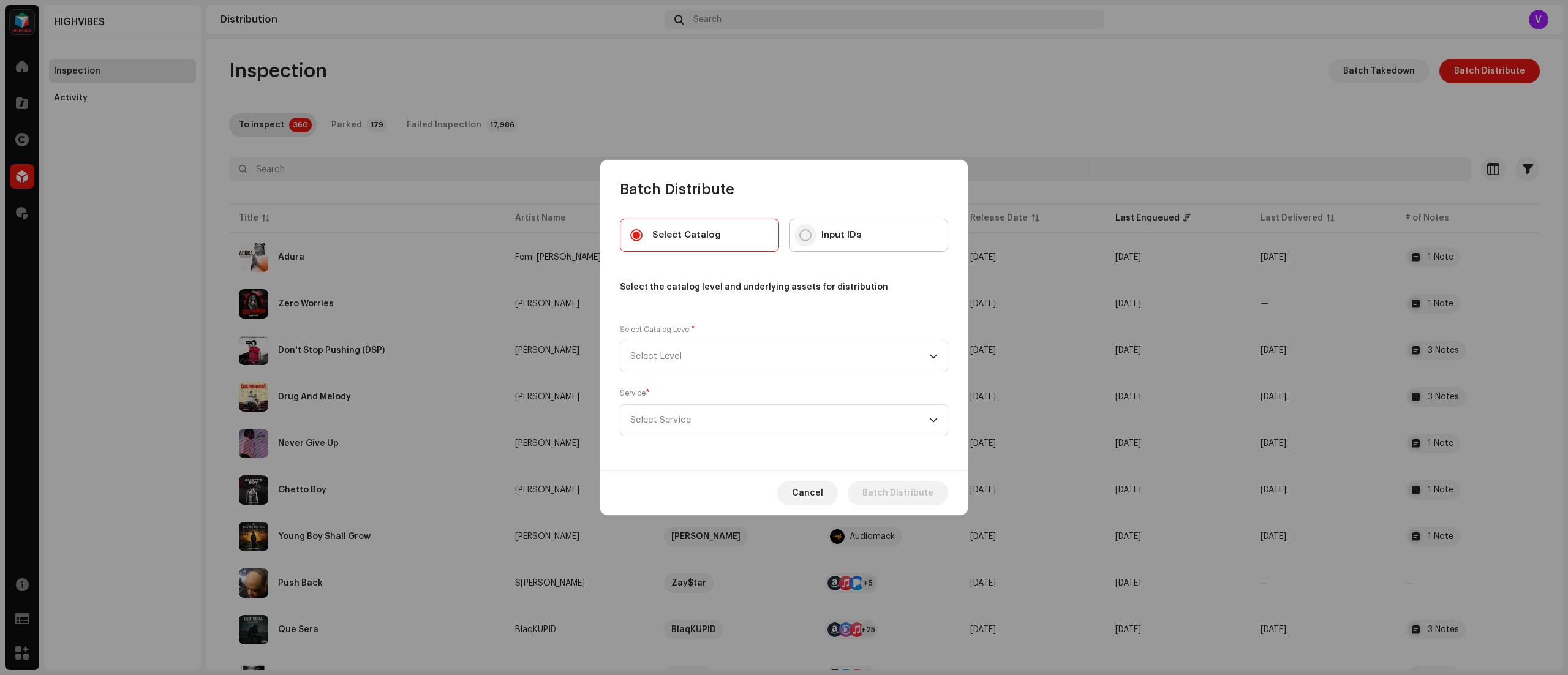
click at [805, 235] on input "Input IDs" at bounding box center [805, 235] width 12 height 12
radio input "true"
click at [934, 356] on icon "dropdown trigger" at bounding box center [933, 356] width 8 height 8
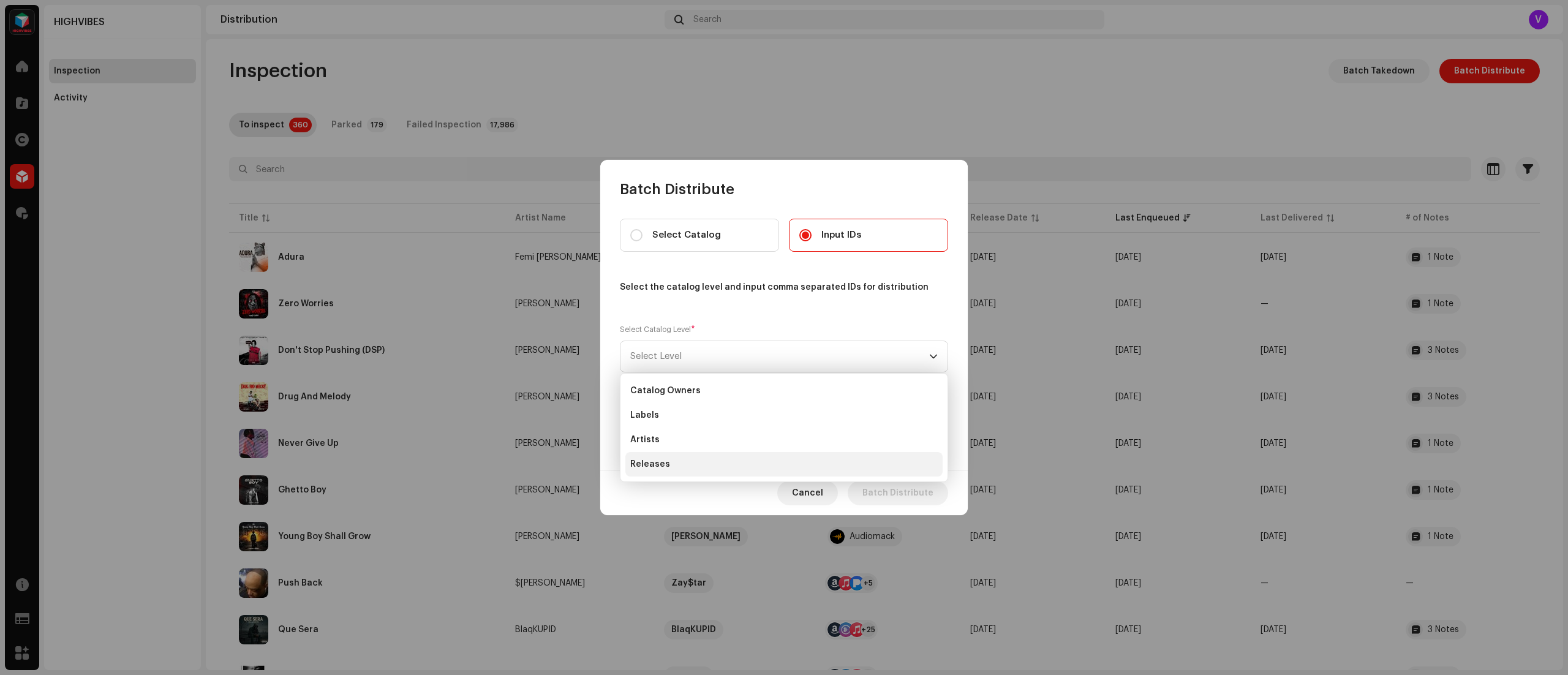
click at [719, 476] on li "Releases" at bounding box center [784, 464] width 317 height 24
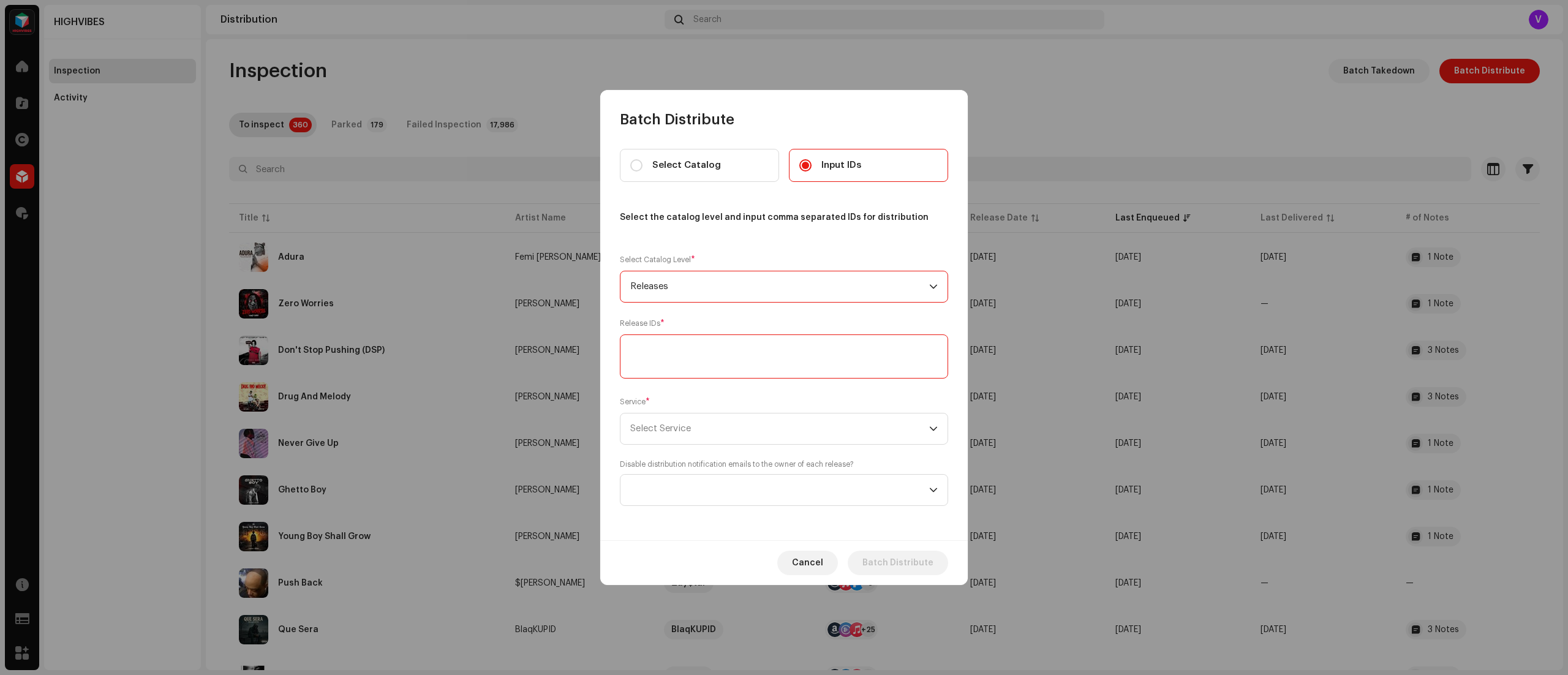
click at [865, 351] on textarea at bounding box center [784, 356] width 328 height 44
click at [674, 348] on textarea at bounding box center [784, 356] width 328 height 44
click at [678, 349] on textarea at bounding box center [784, 356] width 328 height 44
paste textarea "3048772"
type textarea "3048772"
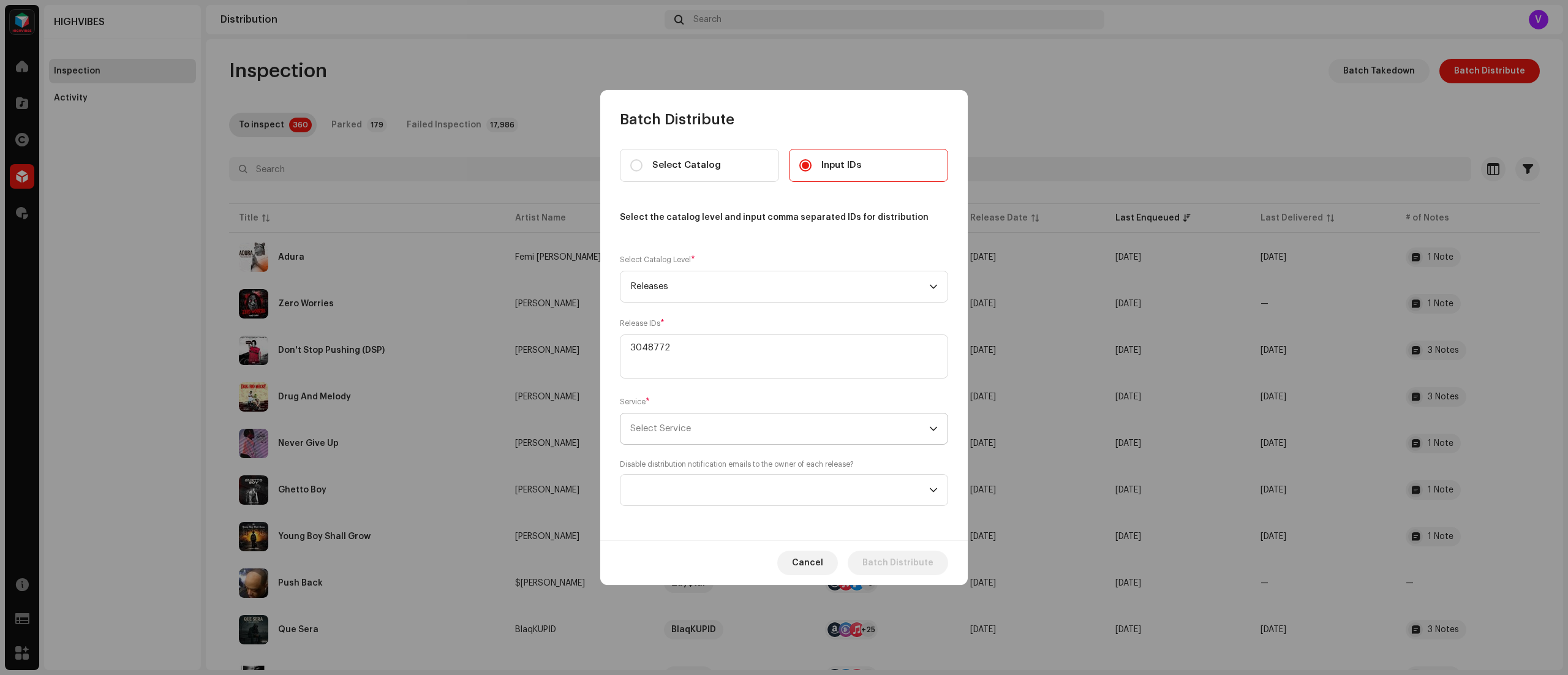
click at [931, 427] on icon "dropdown trigger" at bounding box center [934, 429] width 8 height 4
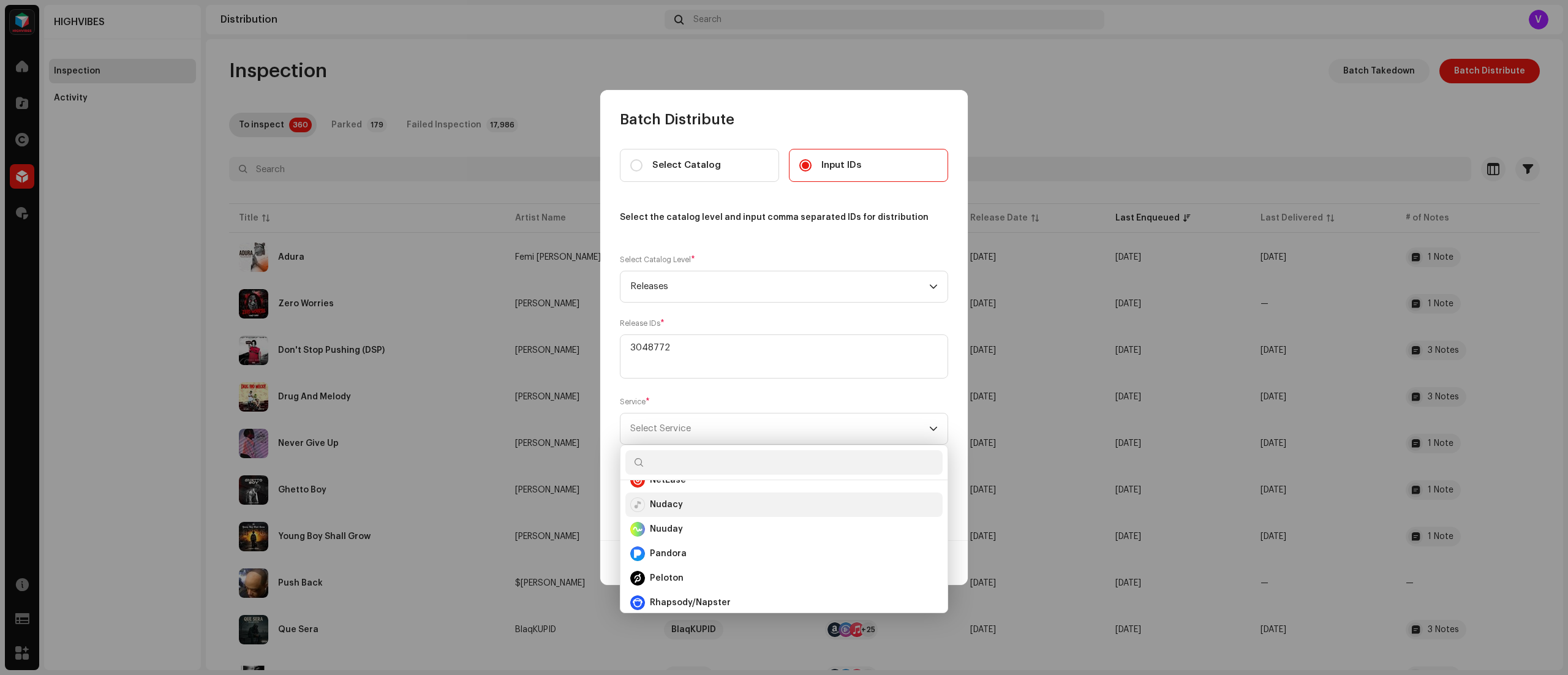
scroll to position [421, 0]
click at [701, 520] on div "Nudacy" at bounding box center [784, 517] width 307 height 15
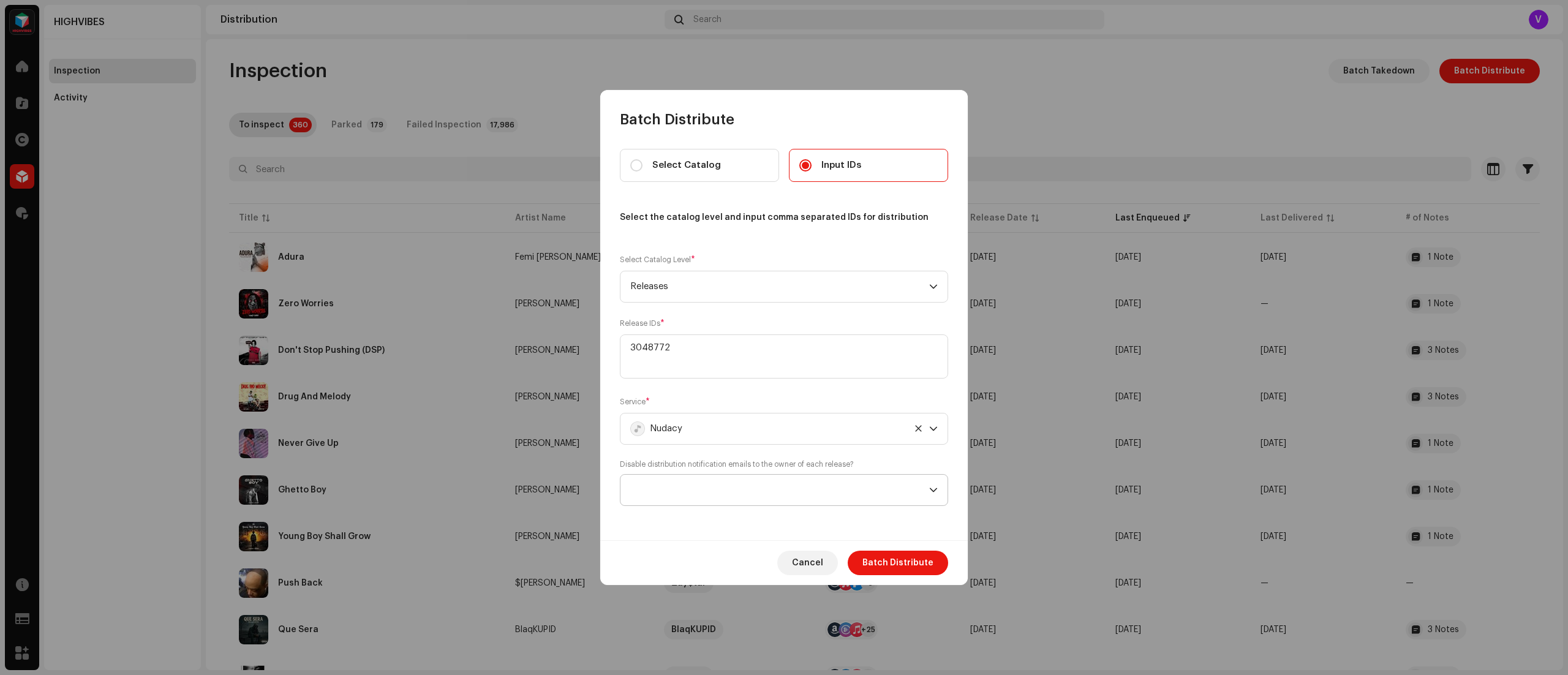
click at [931, 491] on icon "dropdown trigger" at bounding box center [933, 490] width 8 height 8
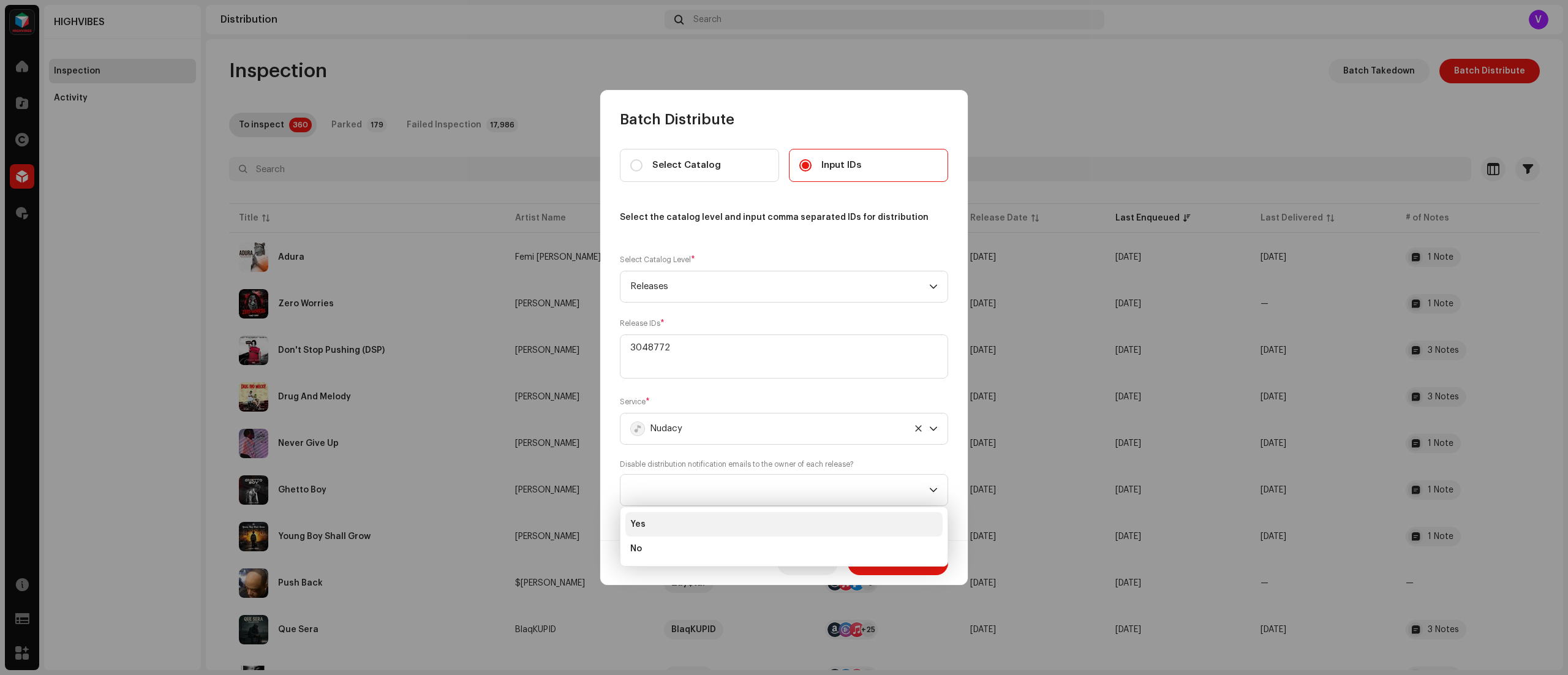
click at [743, 529] on li "Yes" at bounding box center [784, 524] width 317 height 24
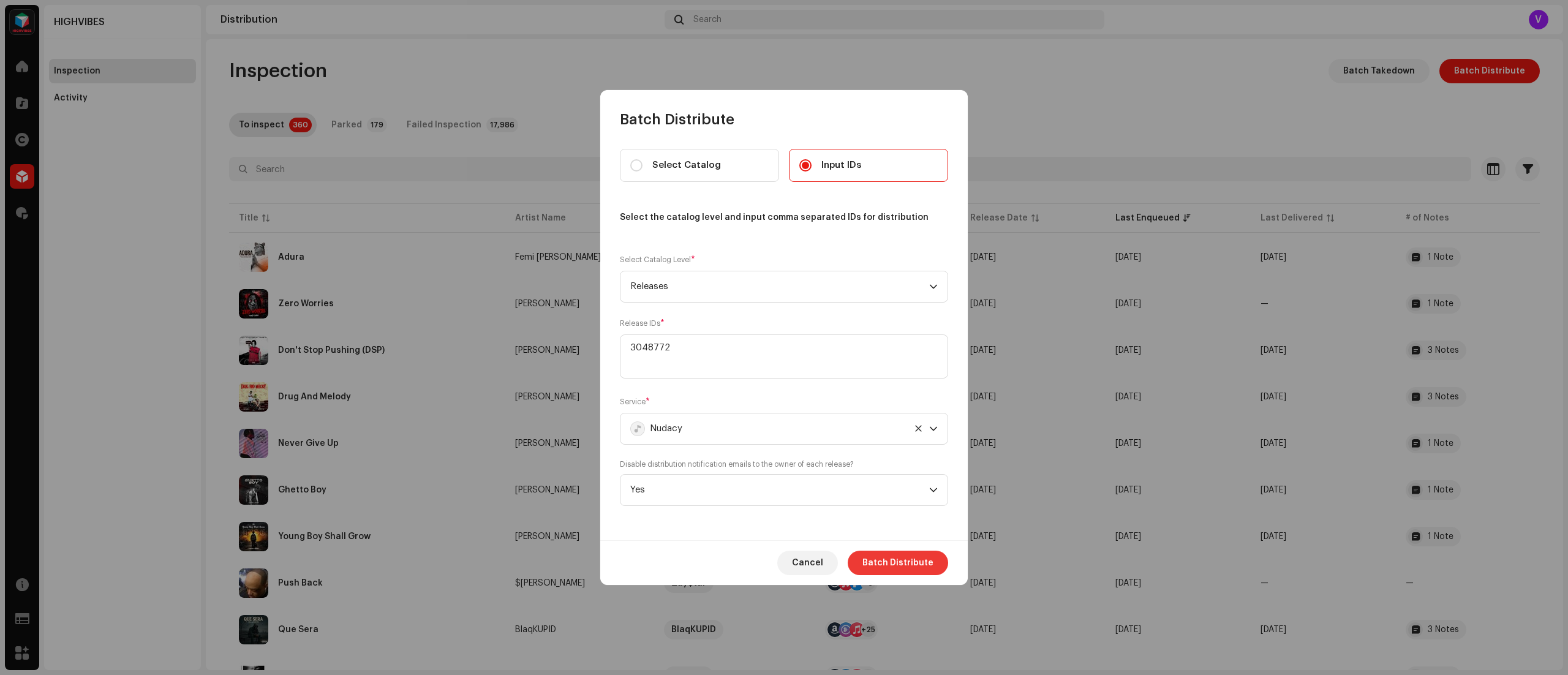
click at [885, 557] on span "Batch Distribute" at bounding box center [897, 563] width 71 height 24
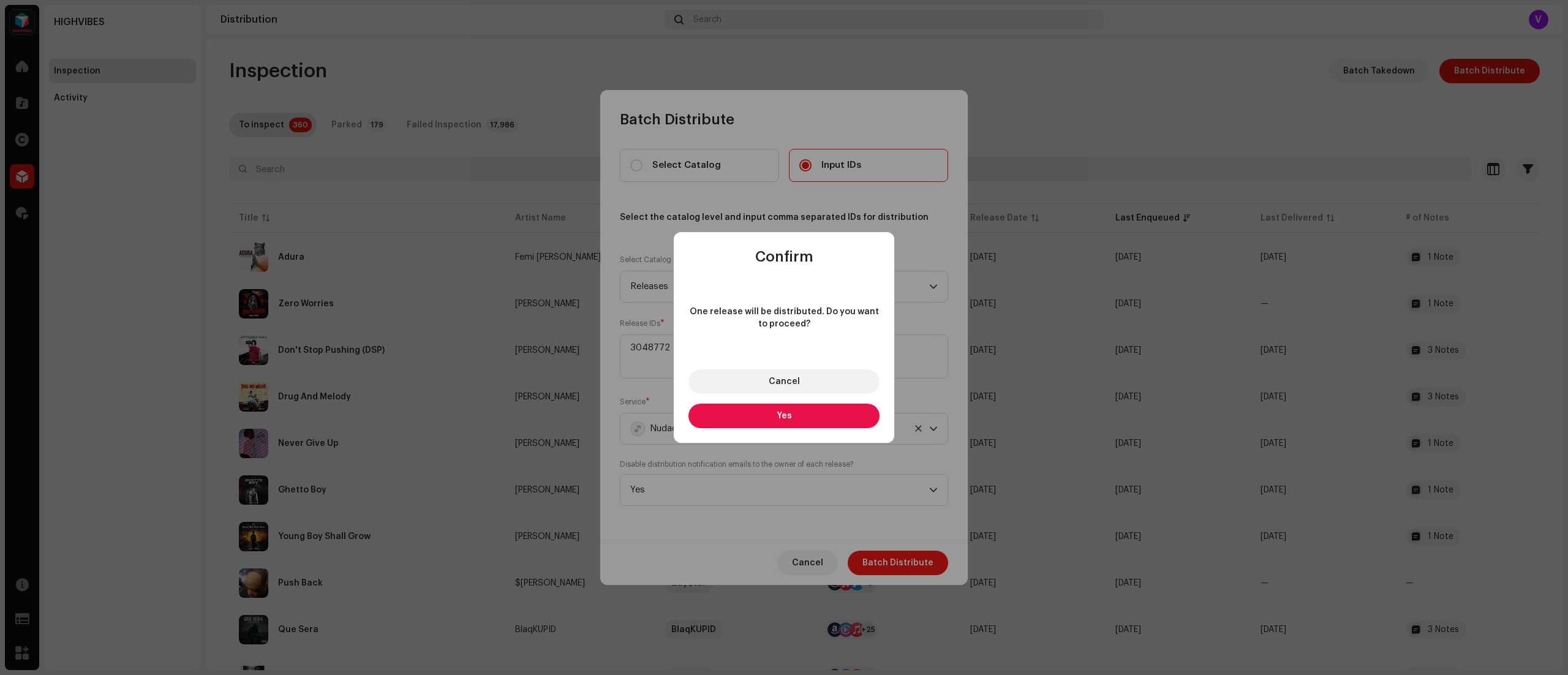
click at [802, 414] on button "Yes" at bounding box center [784, 416] width 191 height 24
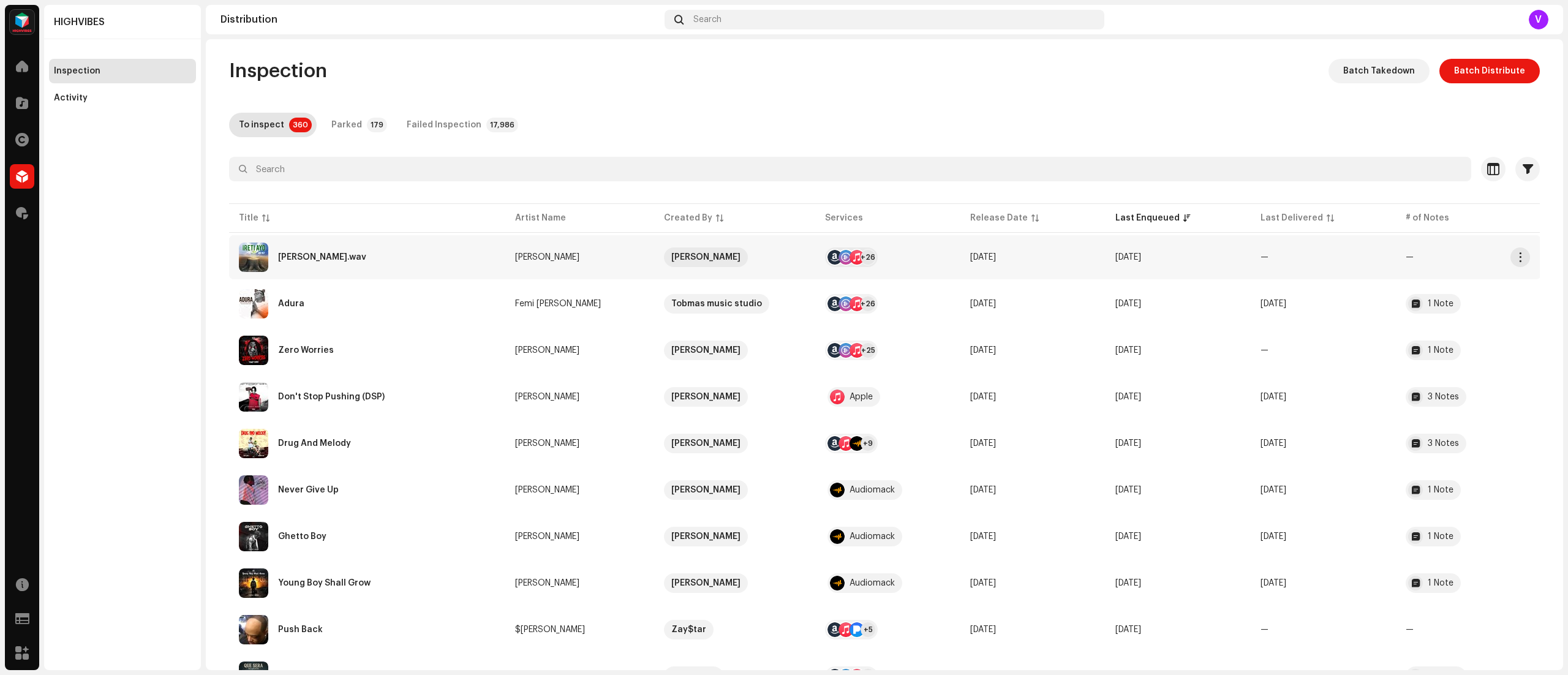
click at [1199, 264] on td "[DATE]" at bounding box center [1178, 257] width 145 height 44
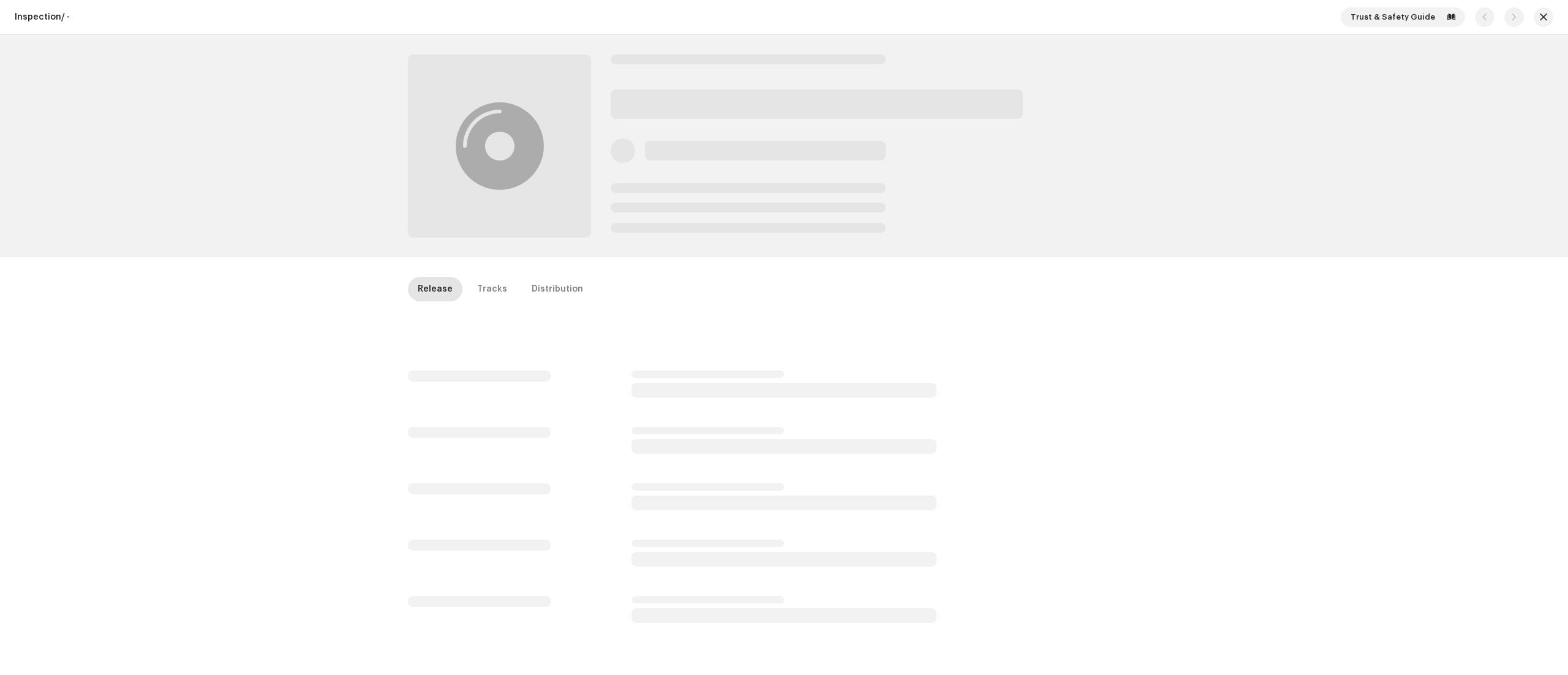
click at [1199, 264] on div "Inspection / - Trust & Safety Guide Release Tracks Distribution" at bounding box center [784, 337] width 1568 height 675
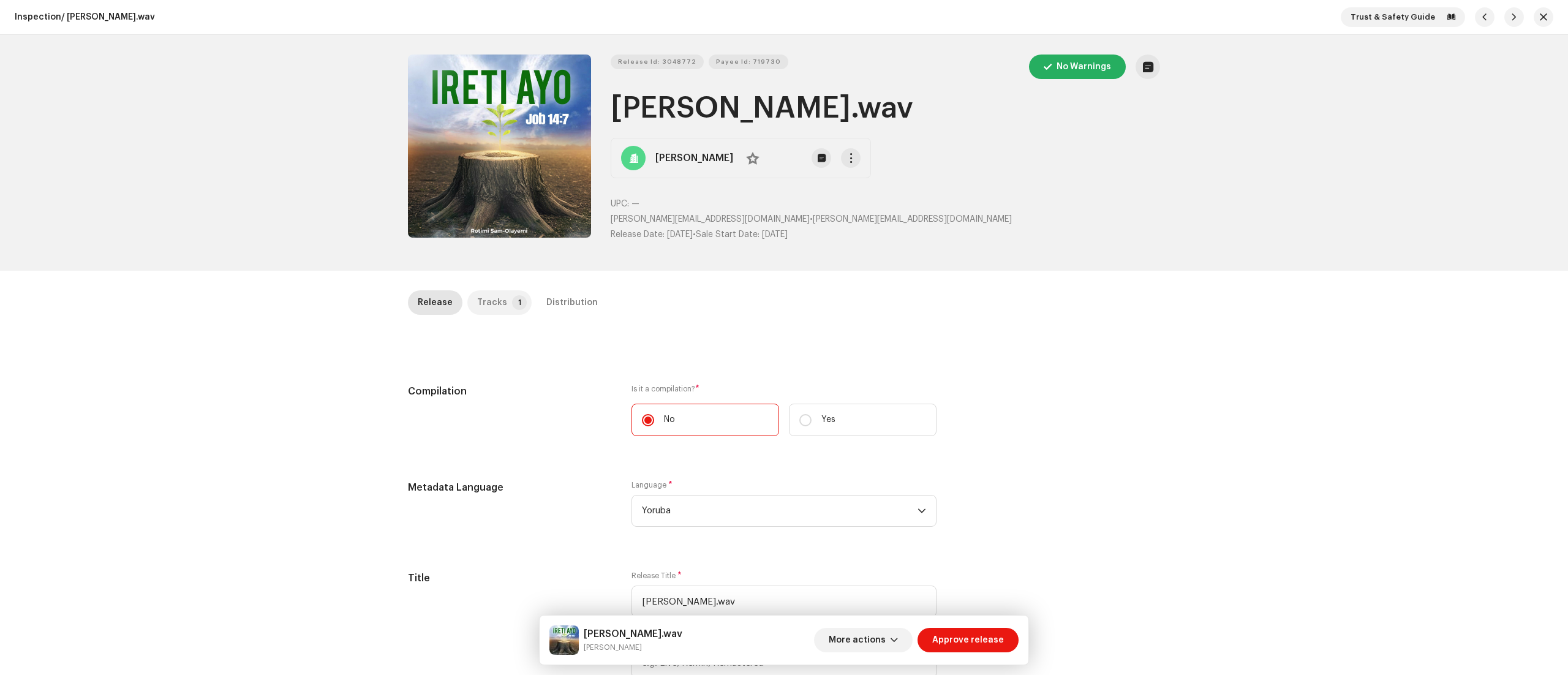
click at [502, 301] on p-tab "Tracks 1" at bounding box center [499, 303] width 65 height 24
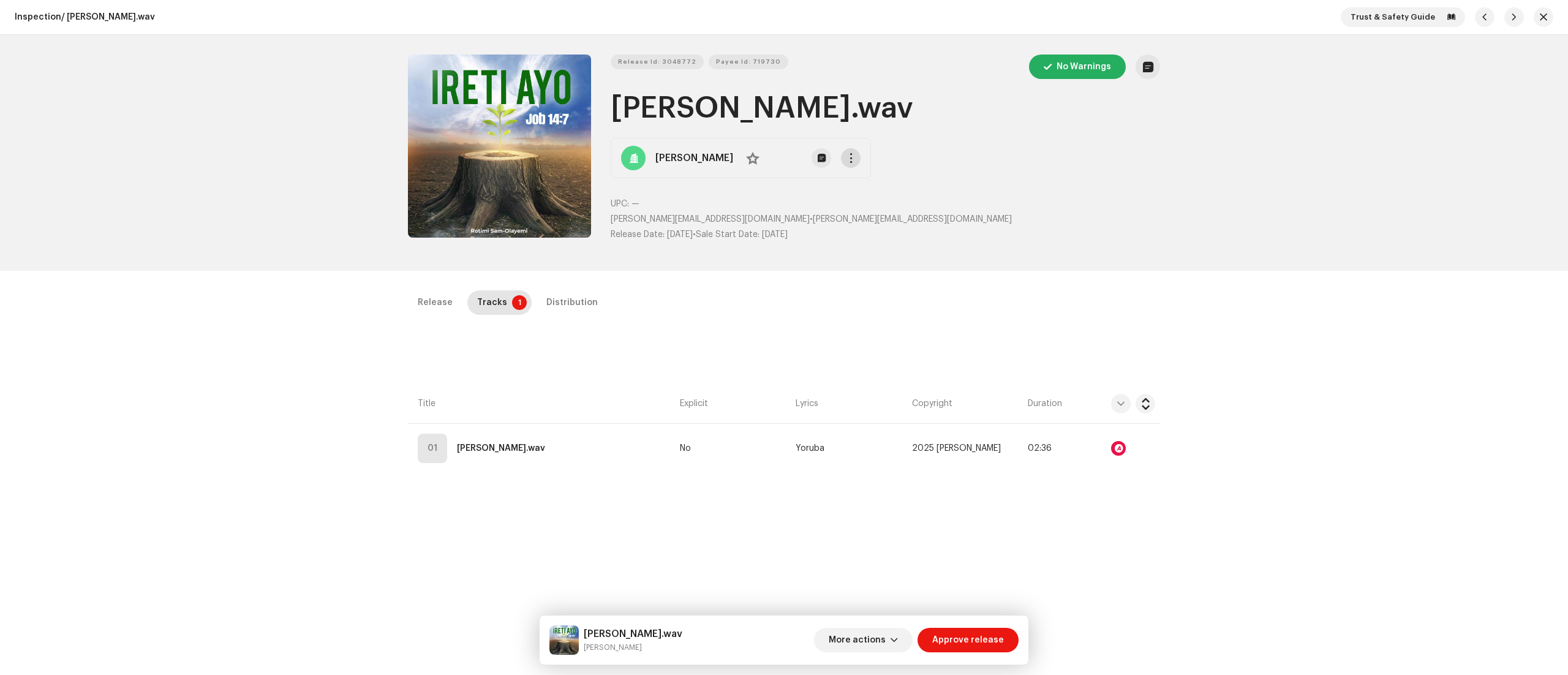
click at [860, 149] on button "button" at bounding box center [851, 158] width 20 height 20
click at [877, 202] on div "View Release" at bounding box center [931, 210] width 140 height 24
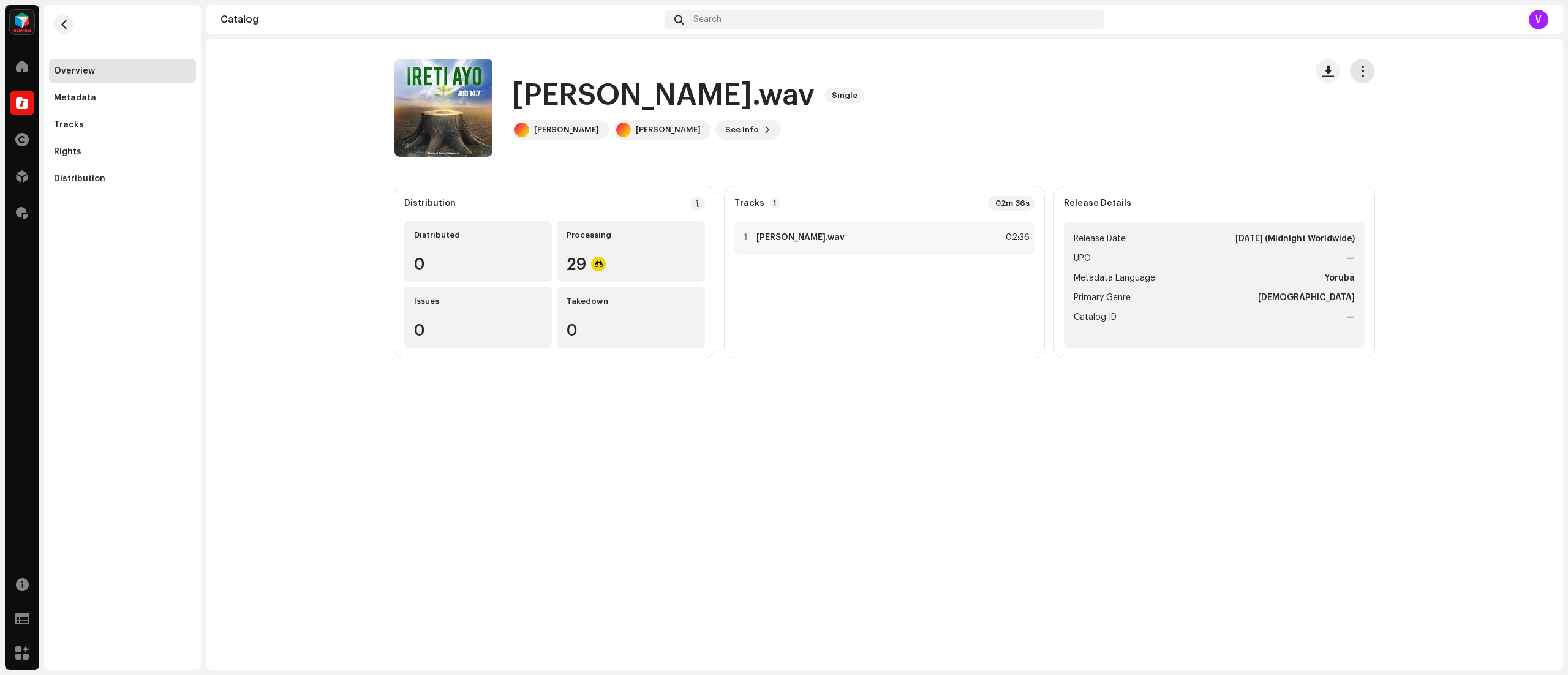
click at [1366, 71] on span "button" at bounding box center [1362, 71] width 11 height 10
click at [1365, 124] on span "Edit" at bounding box center [1369, 125] width 17 height 10
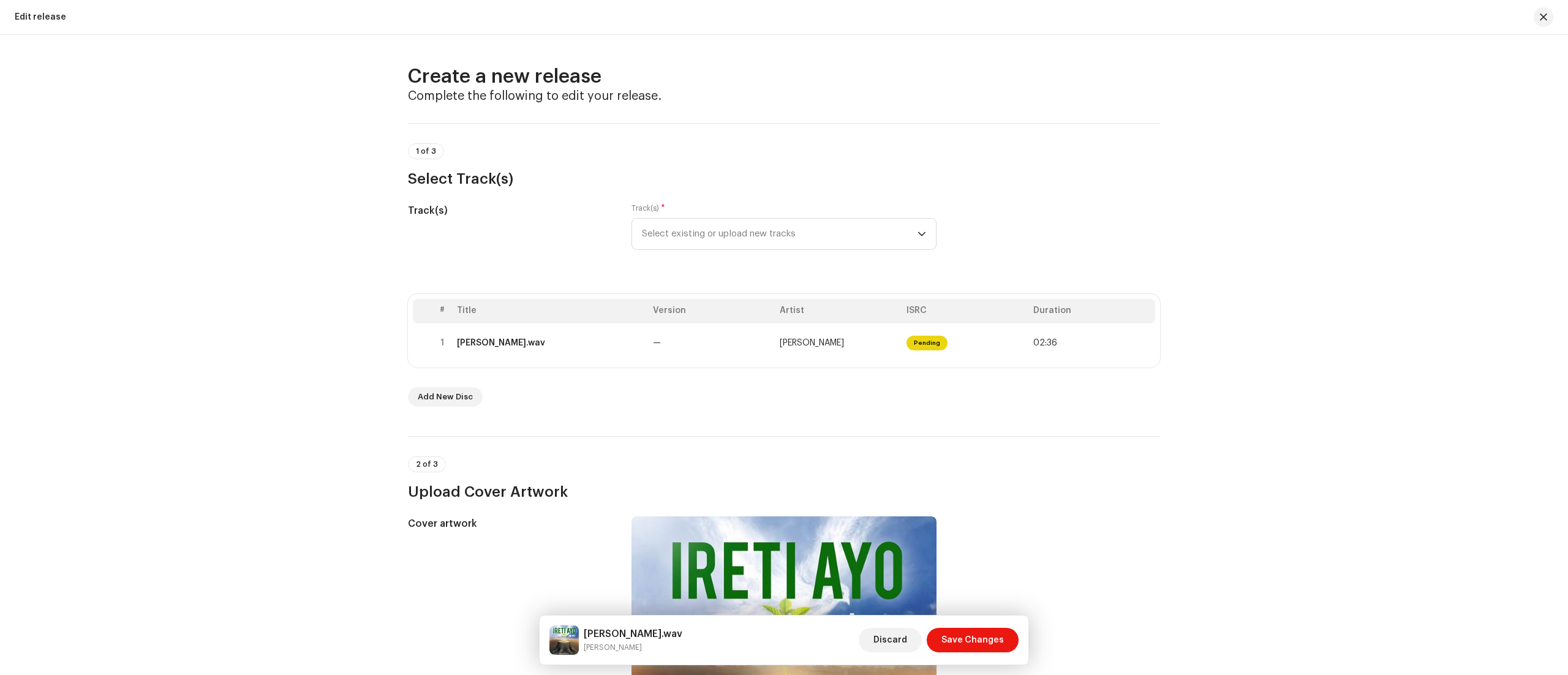
click at [1260, 223] on div "Create a new release Complete the following to edit your release. 1 of 3 Select…" at bounding box center [784, 355] width 1568 height 640
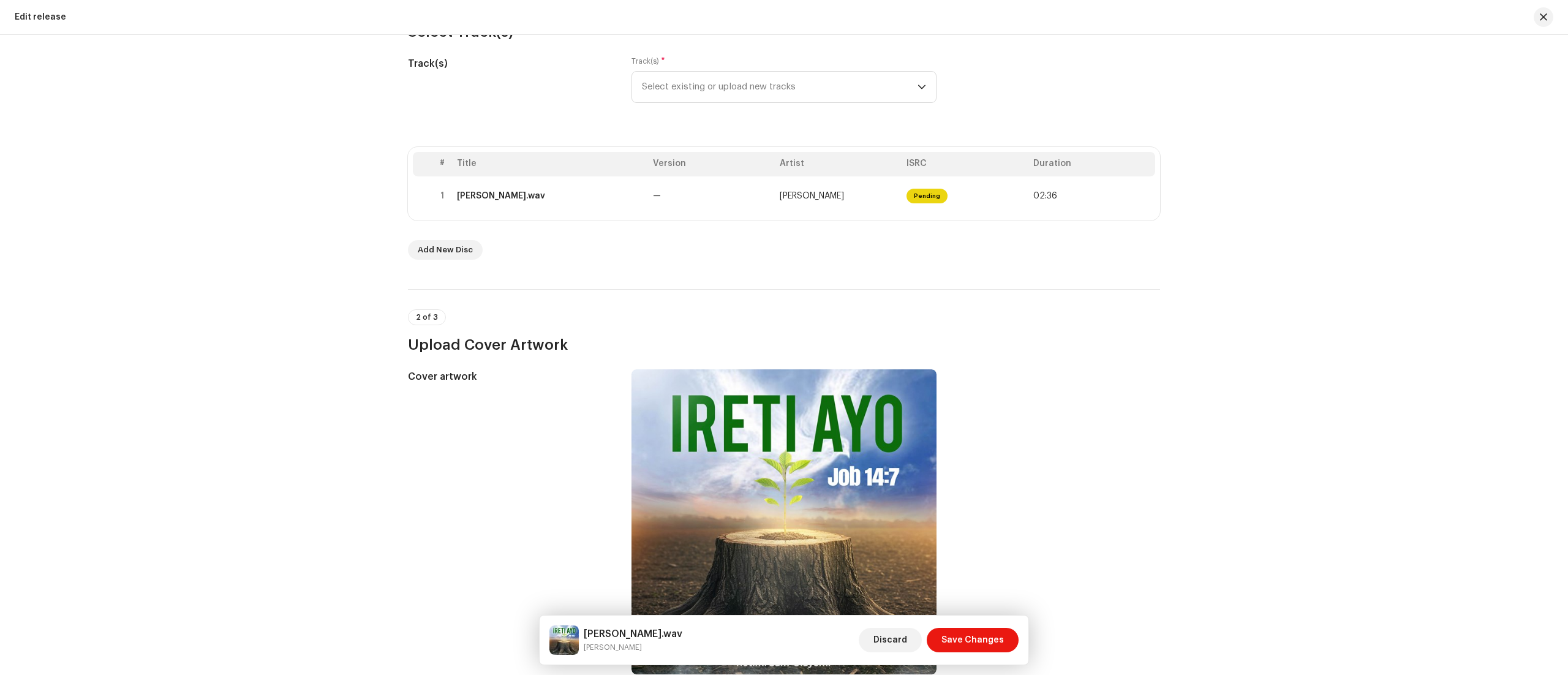
scroll to position [68, 0]
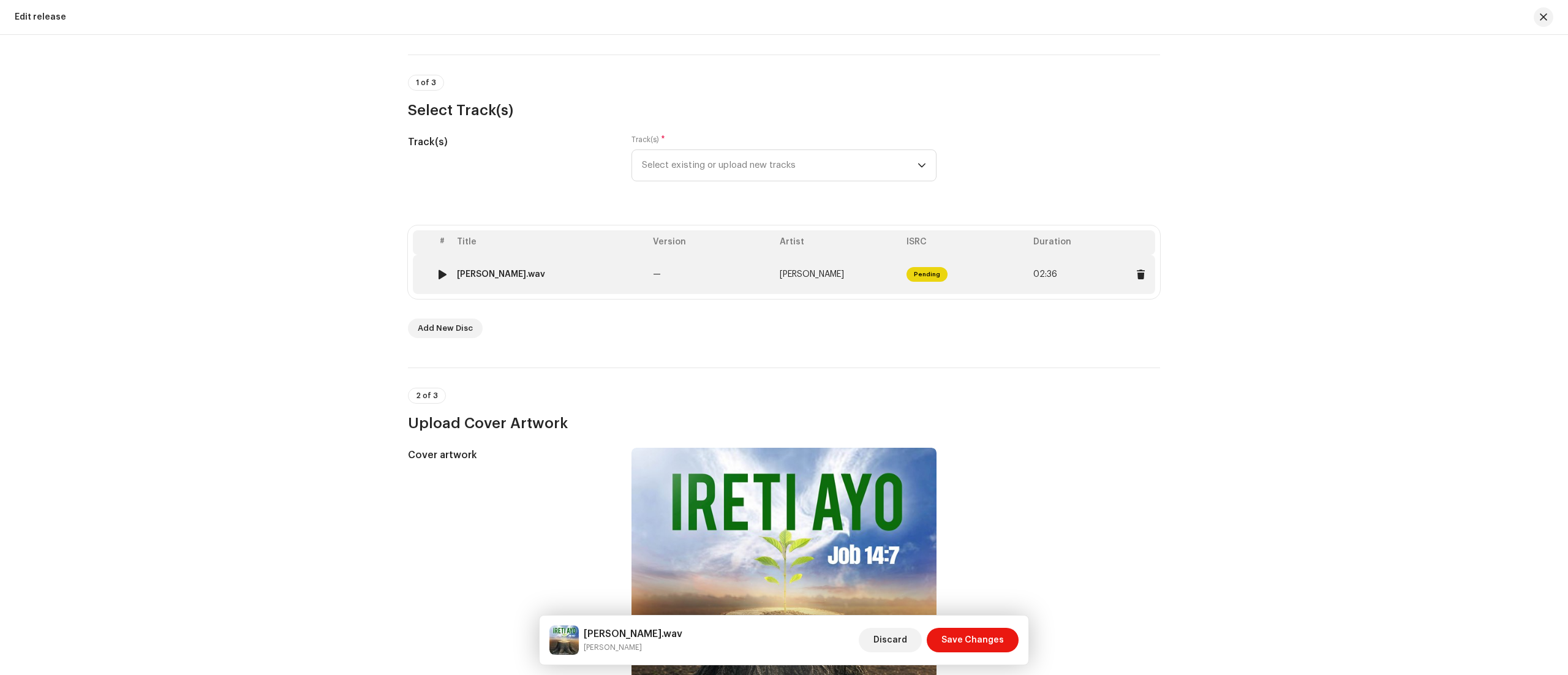
click at [726, 271] on td "—" at bounding box center [712, 274] width 127 height 39
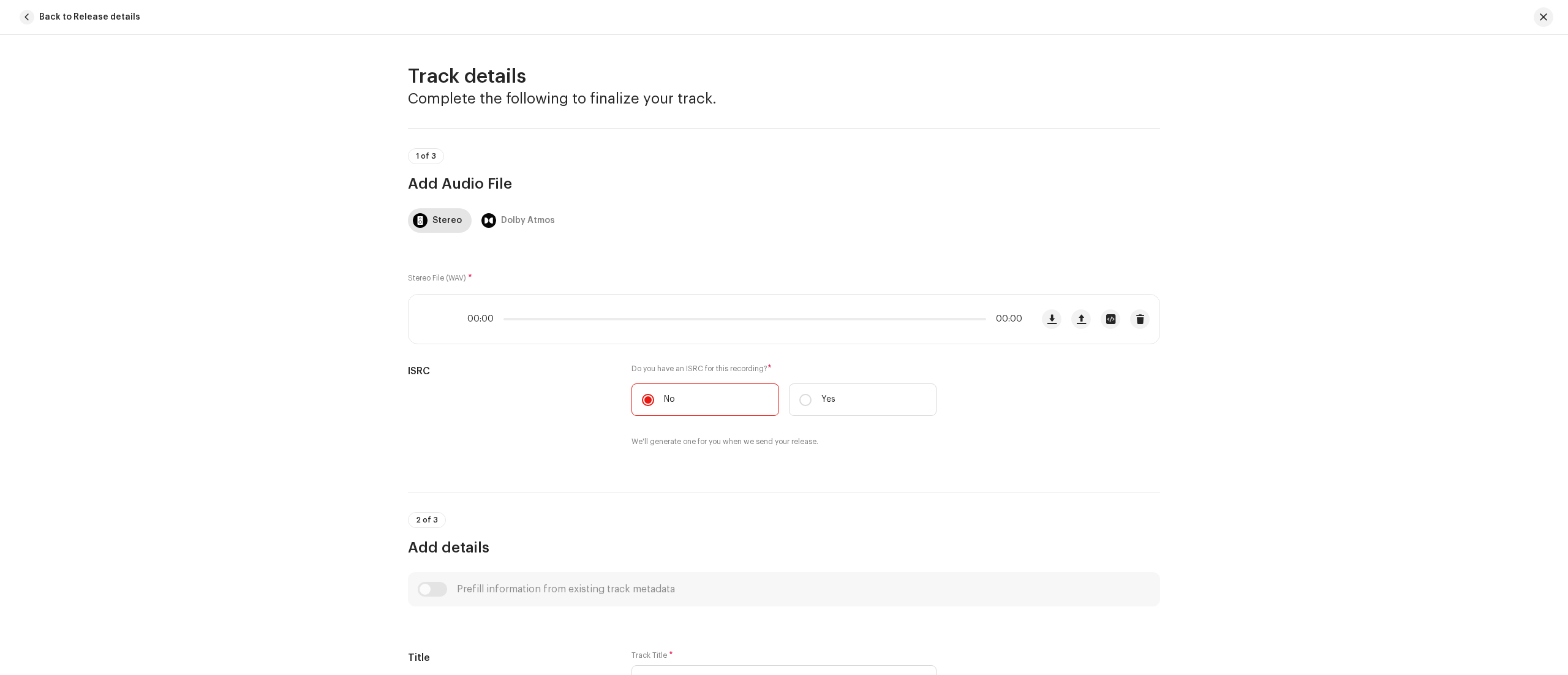
scroll to position [478, 0]
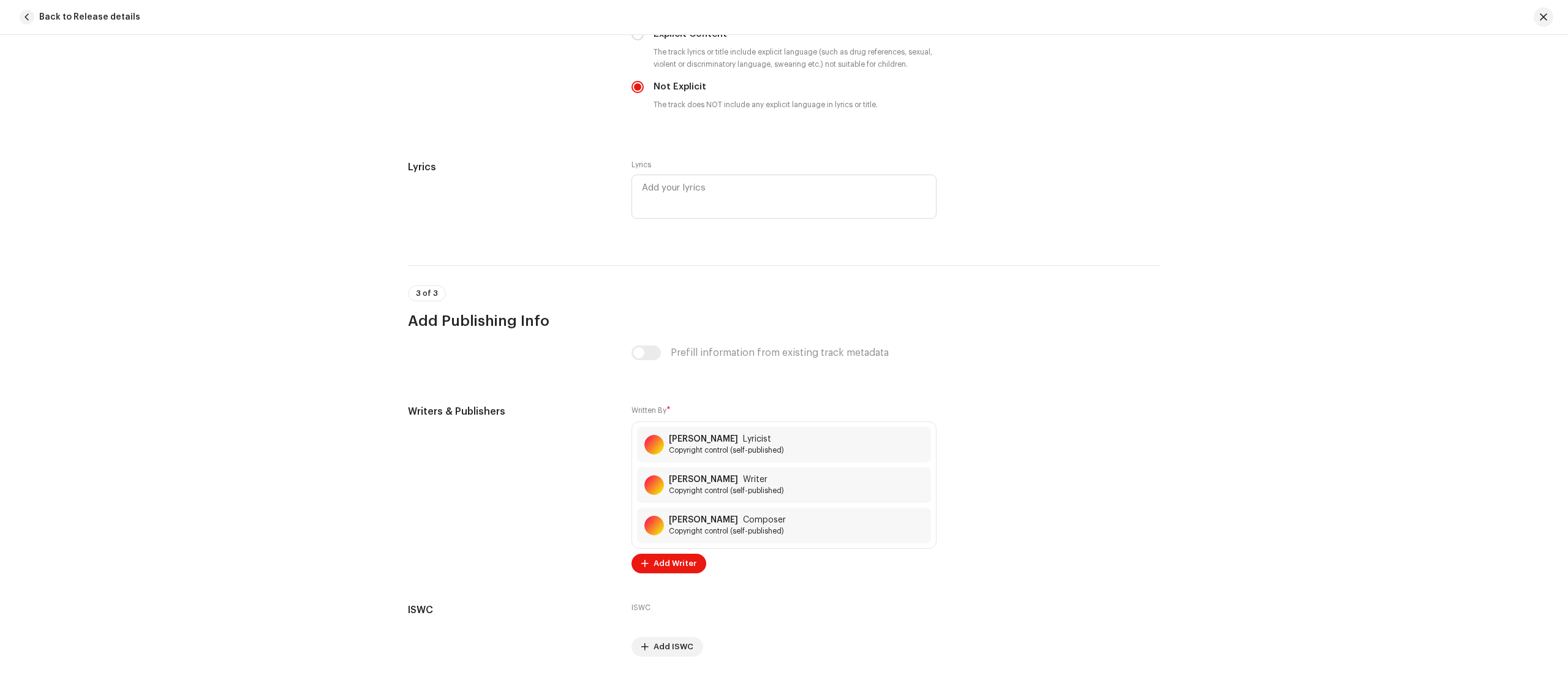
scroll to position [2242, 0]
click at [920, 531] on div at bounding box center [916, 523] width 15 height 15
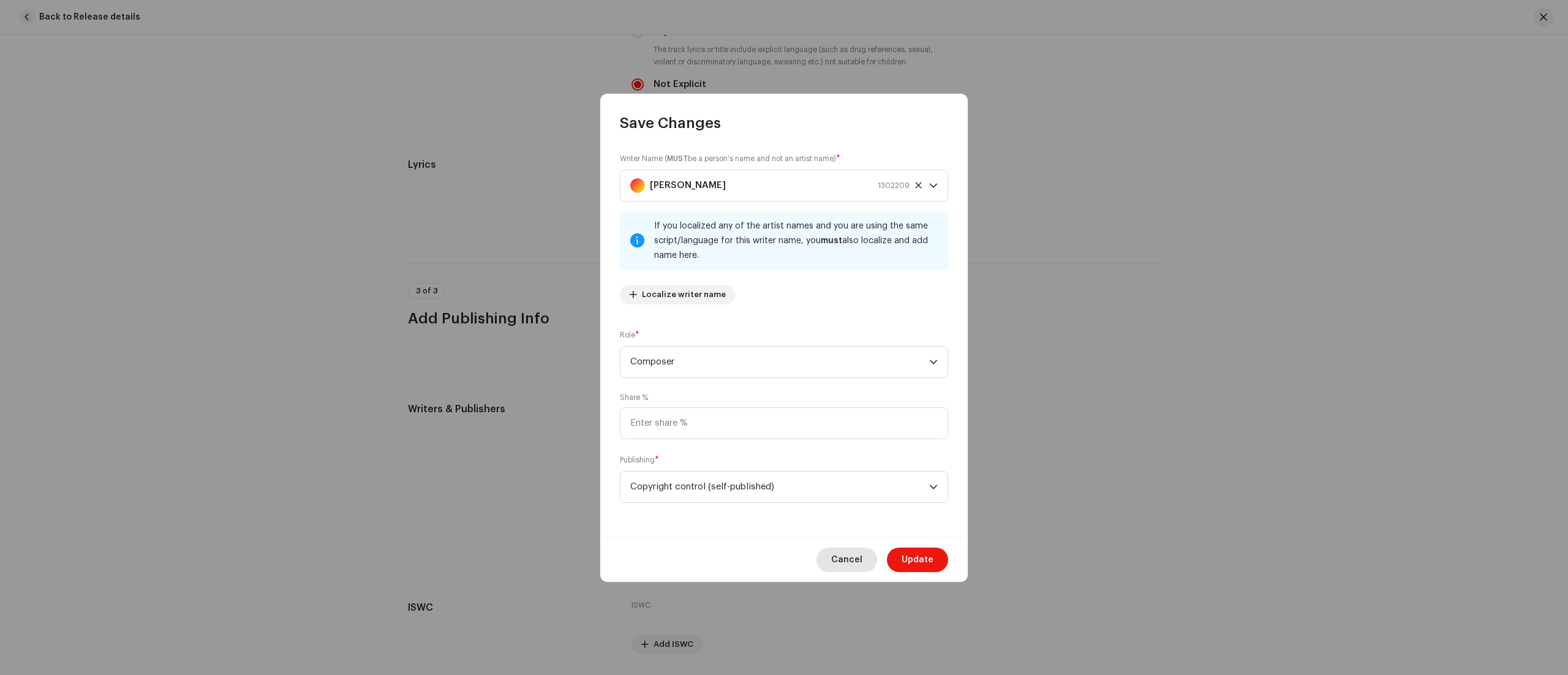
click at [846, 563] on span "Cancel" at bounding box center [846, 559] width 31 height 24
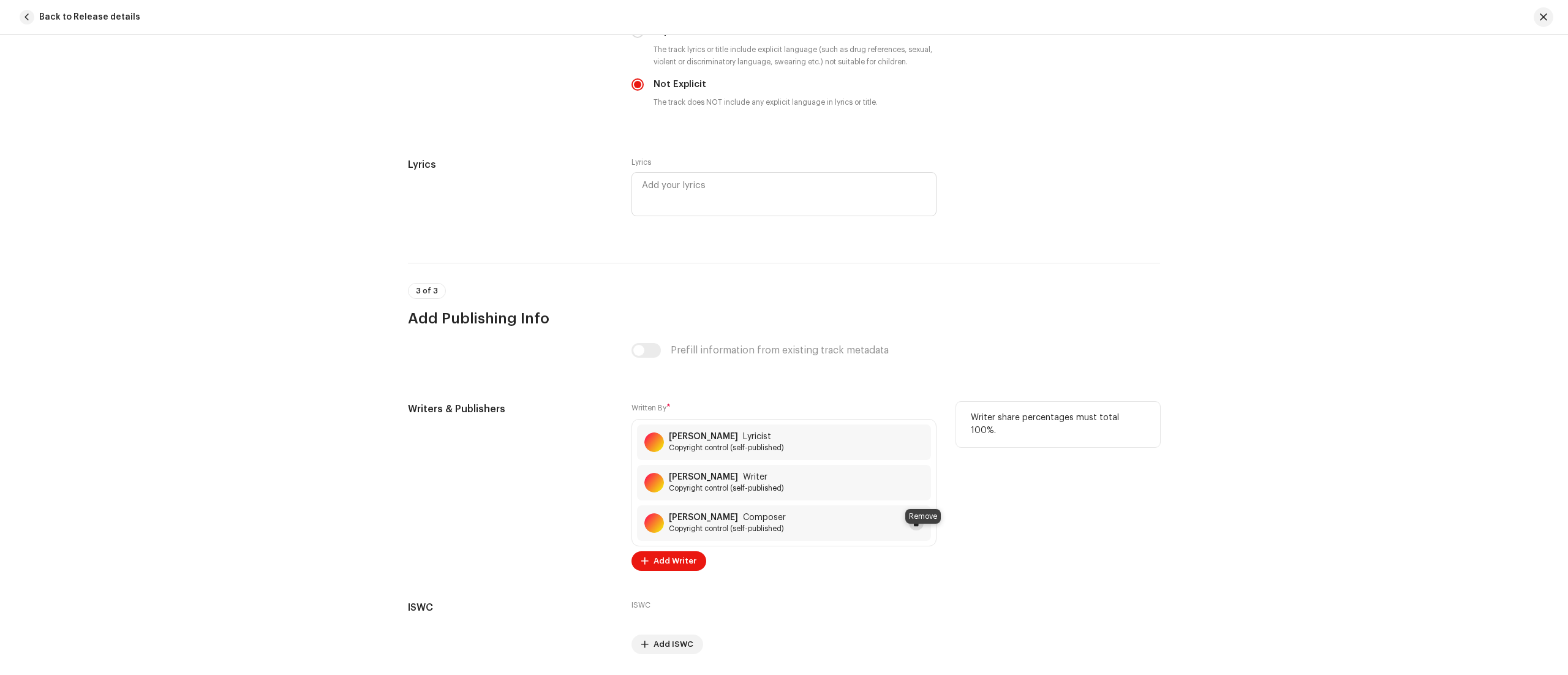
click at [915, 528] on span at bounding box center [917, 522] width 8 height 10
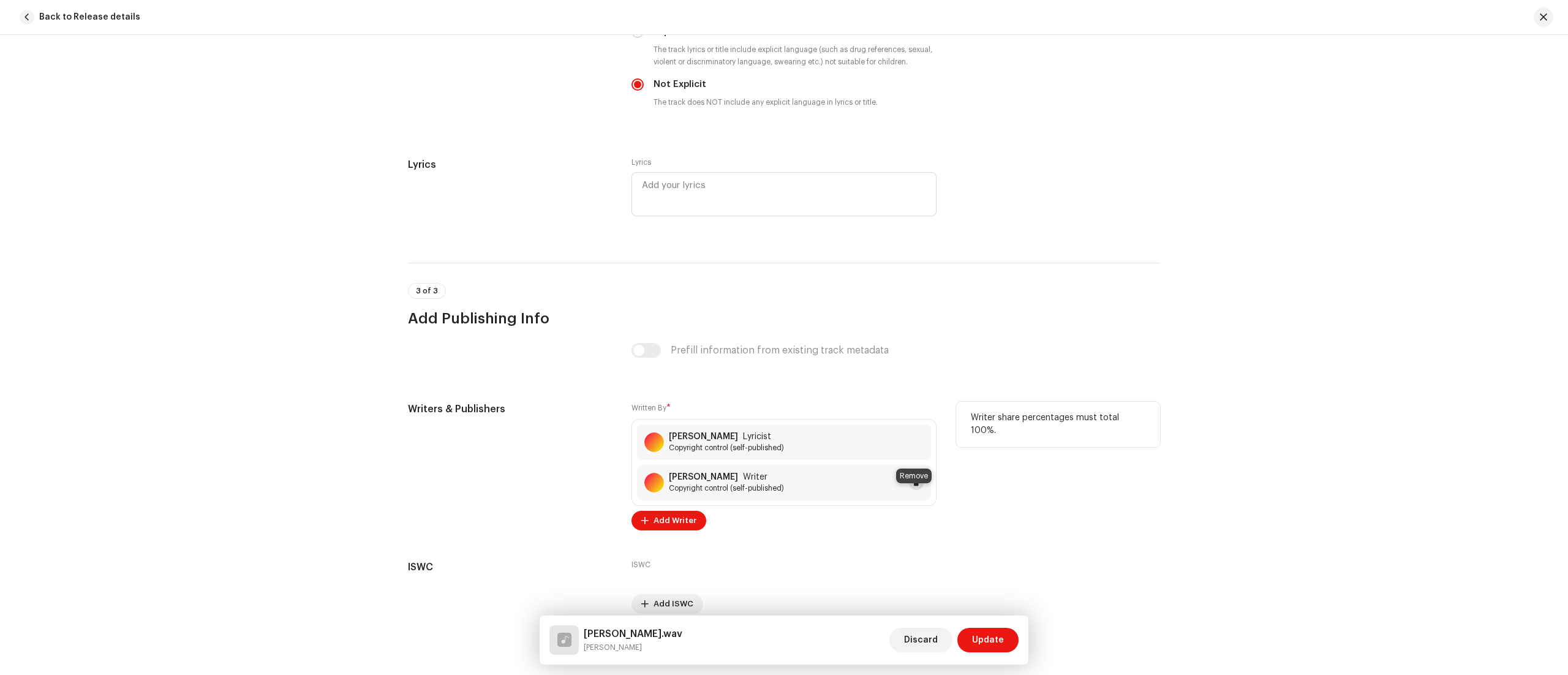
click at [909, 490] on button at bounding box center [916, 482] width 15 height 15
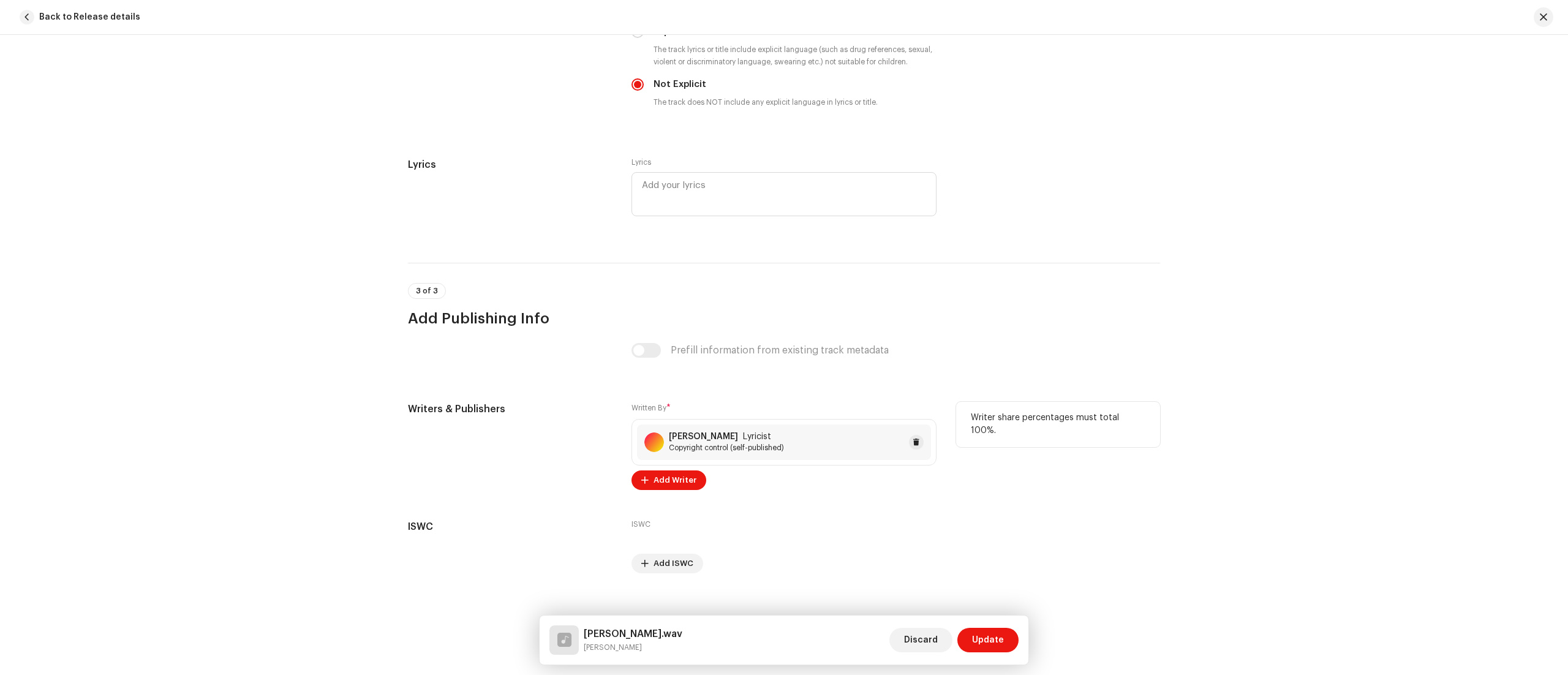
click at [832, 451] on div "Rotimi Sam-Olayemi Lyricist Copyright control (self-published)" at bounding box center [784, 443] width 294 height 36
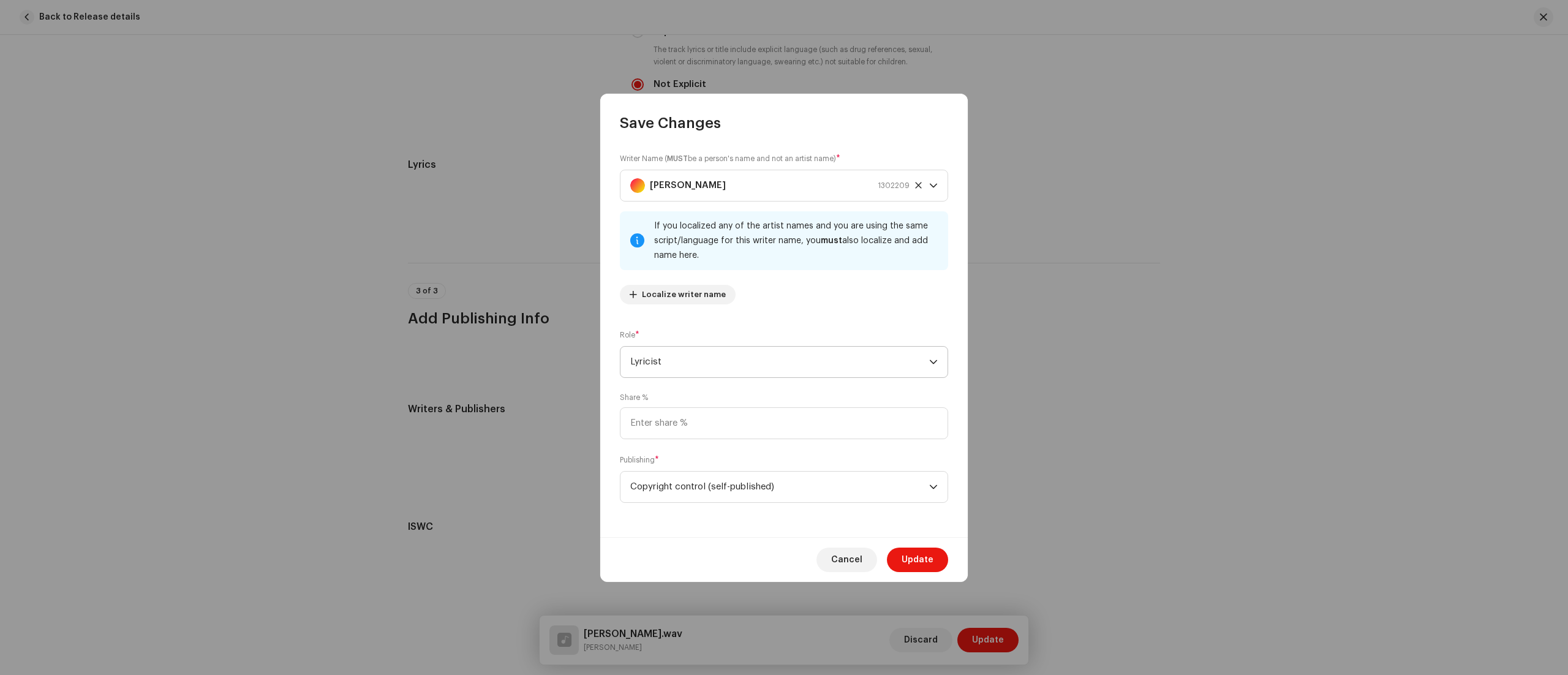
click at [929, 361] on icon "dropdown trigger" at bounding box center [933, 361] width 8 height 8
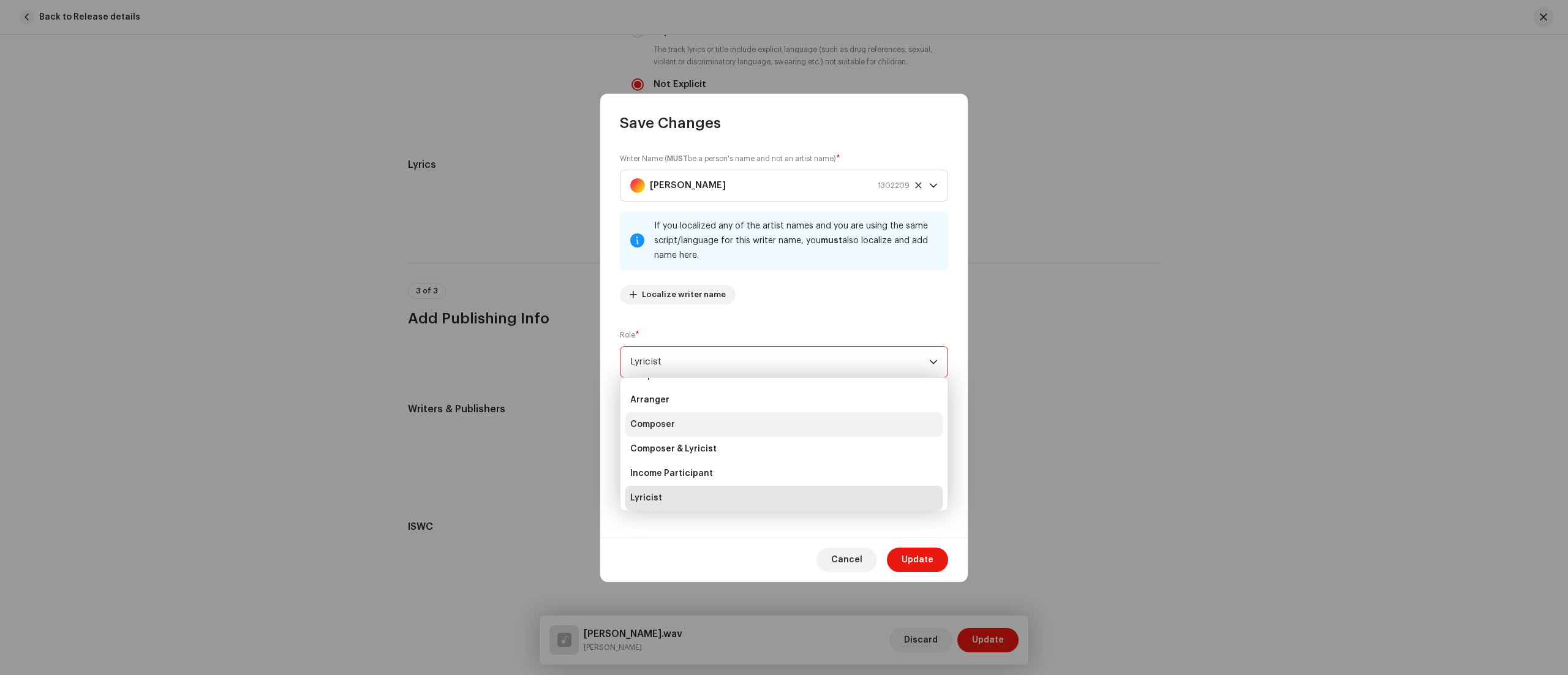
scroll to position [5, 0]
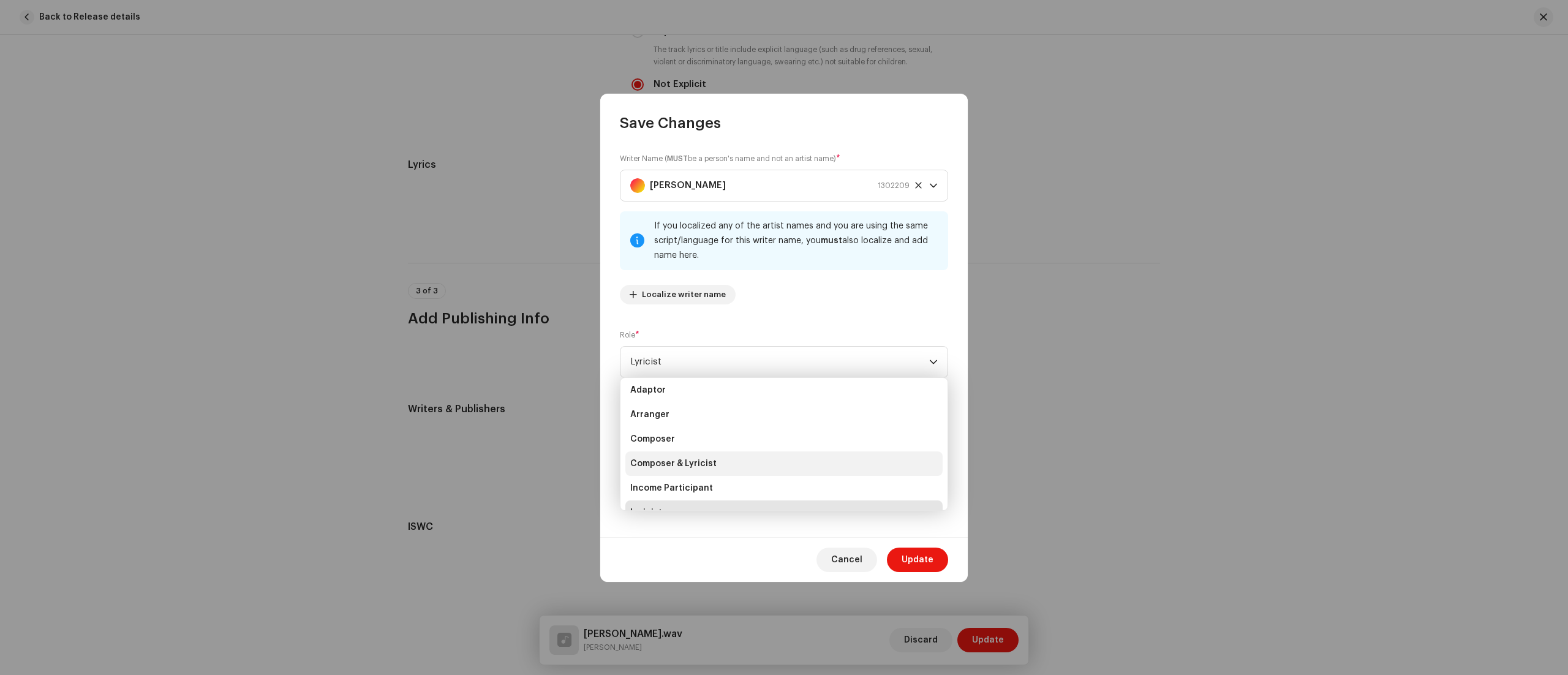
click at [727, 463] on li "Composer & Lyricist" at bounding box center [784, 464] width 317 height 24
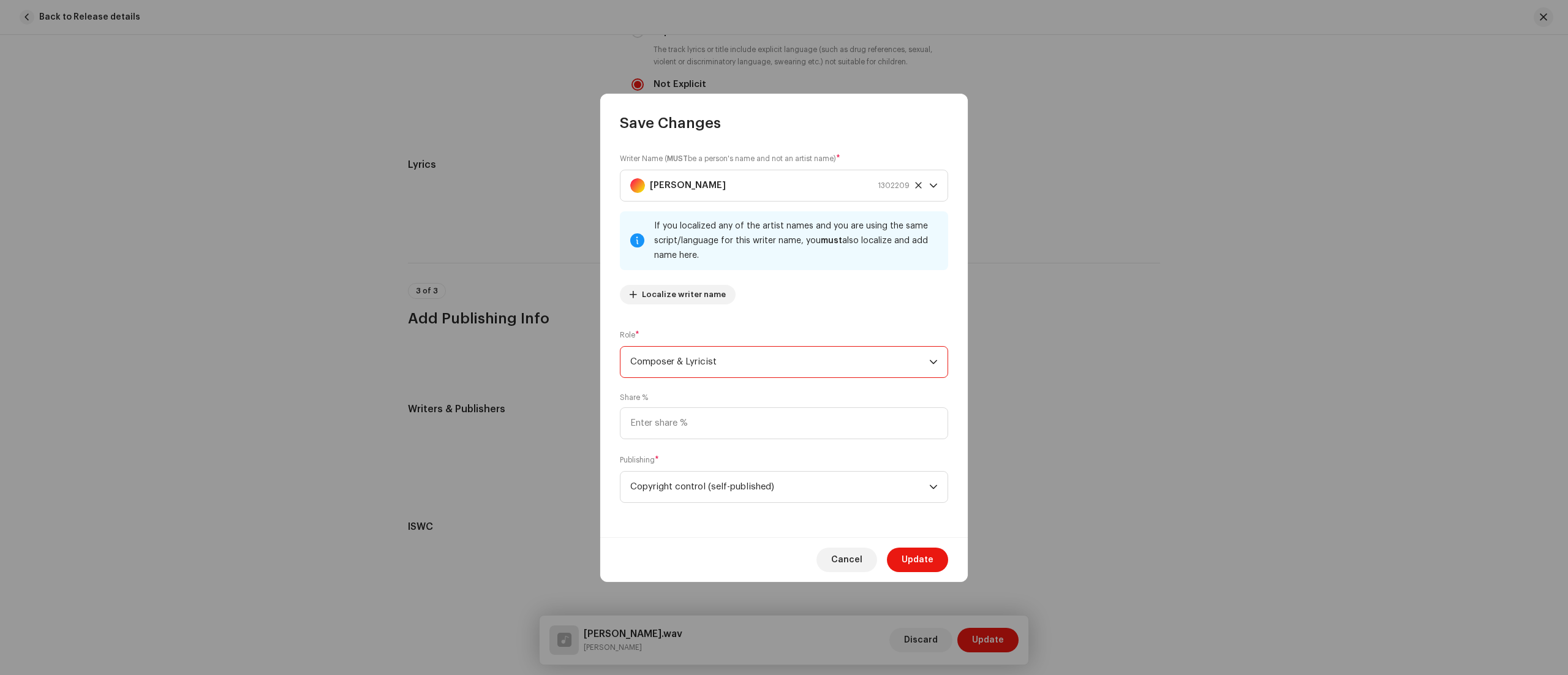
scroll to position [20, 0]
click at [650, 424] on input at bounding box center [784, 423] width 328 height 32
type input "100.00"
click at [921, 555] on span "Update" at bounding box center [918, 559] width 32 height 24
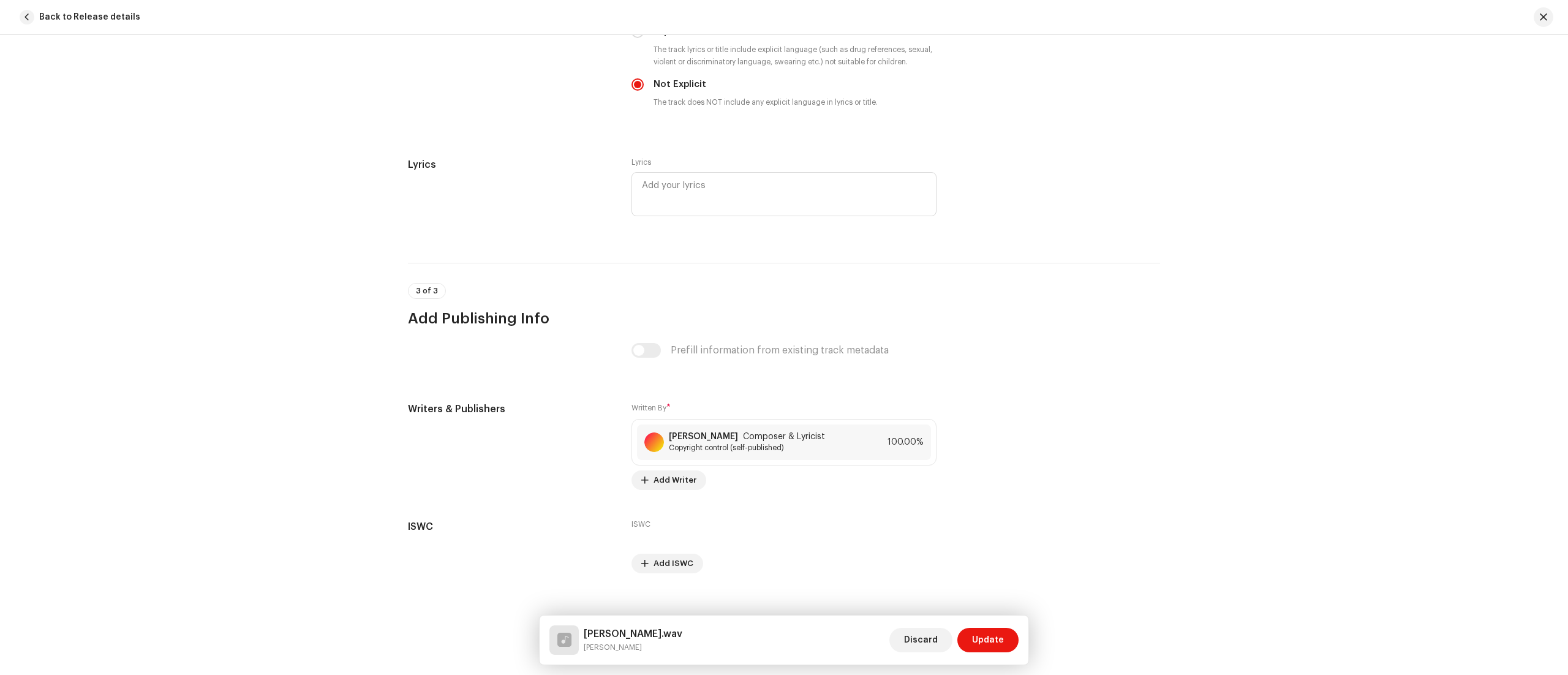
click at [1243, 397] on div "Track details Complete the following to finalize your track. 1 of 3 Add Audio F…" at bounding box center [784, 355] width 1568 height 640
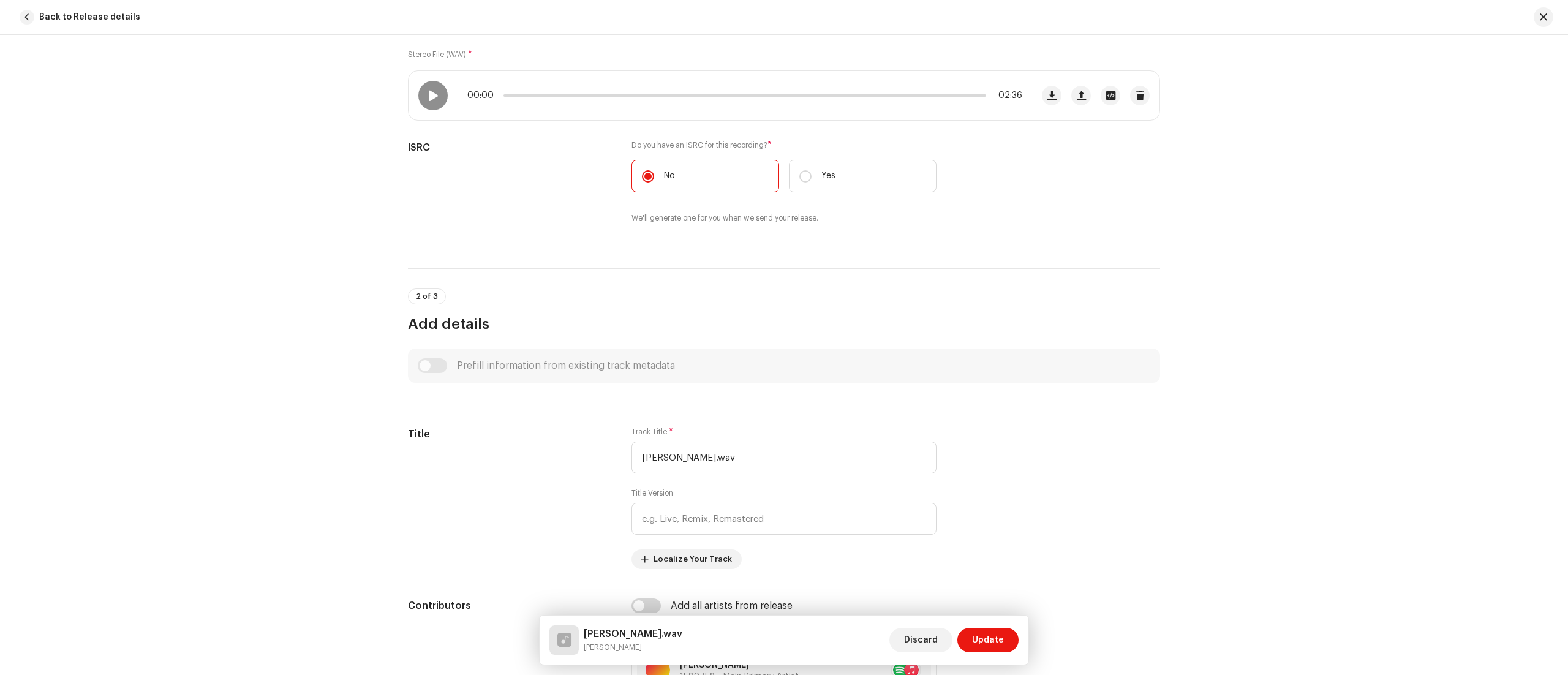
scroll to position [0, 0]
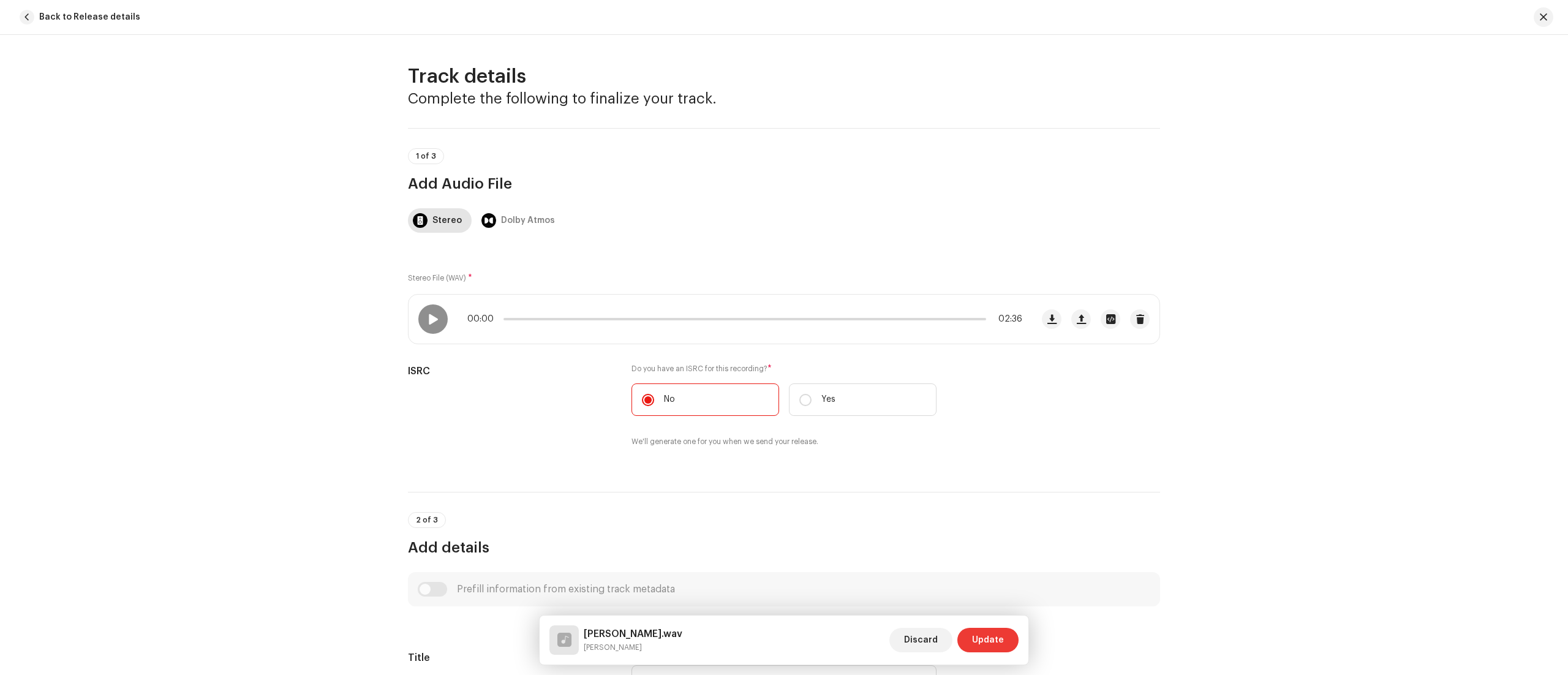
click at [985, 637] on span "Update" at bounding box center [988, 640] width 32 height 24
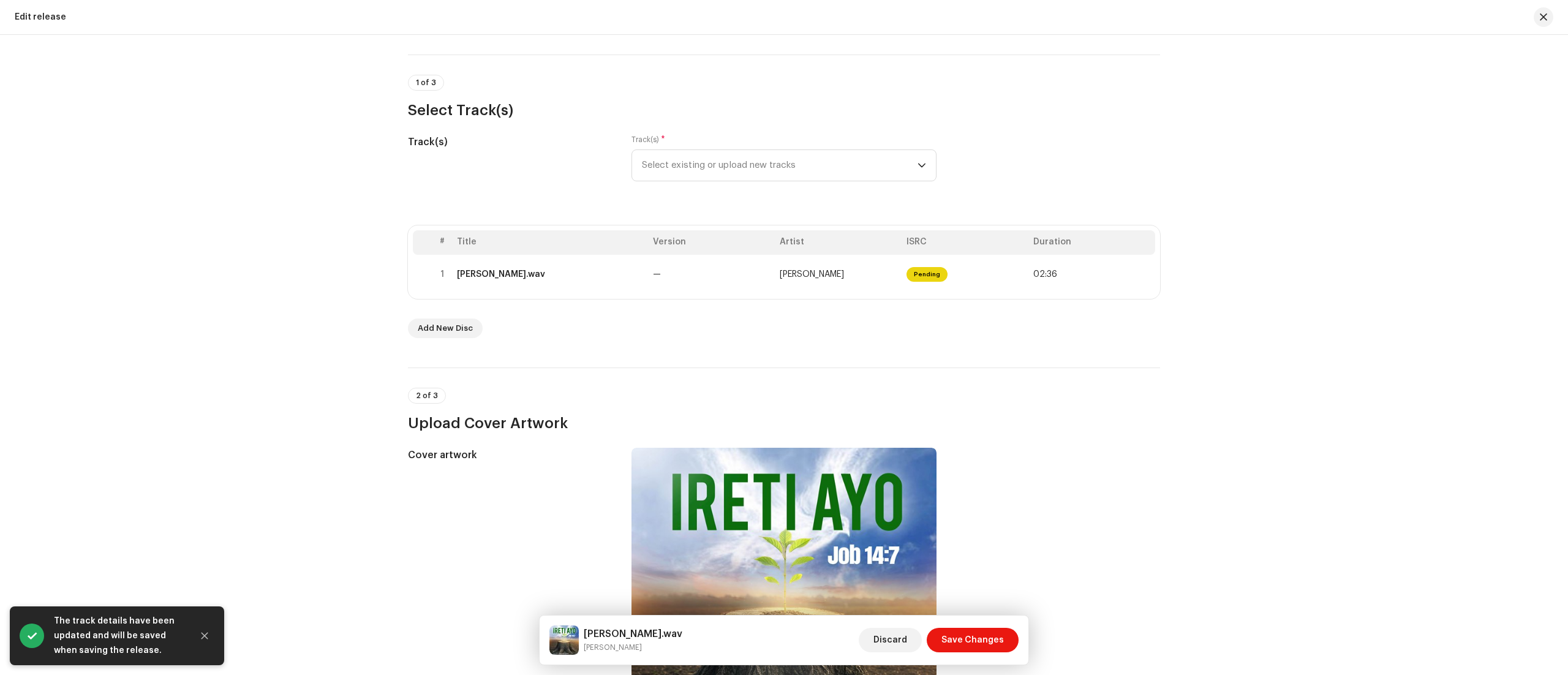
click at [985, 637] on span "Save Changes" at bounding box center [973, 640] width 63 height 24
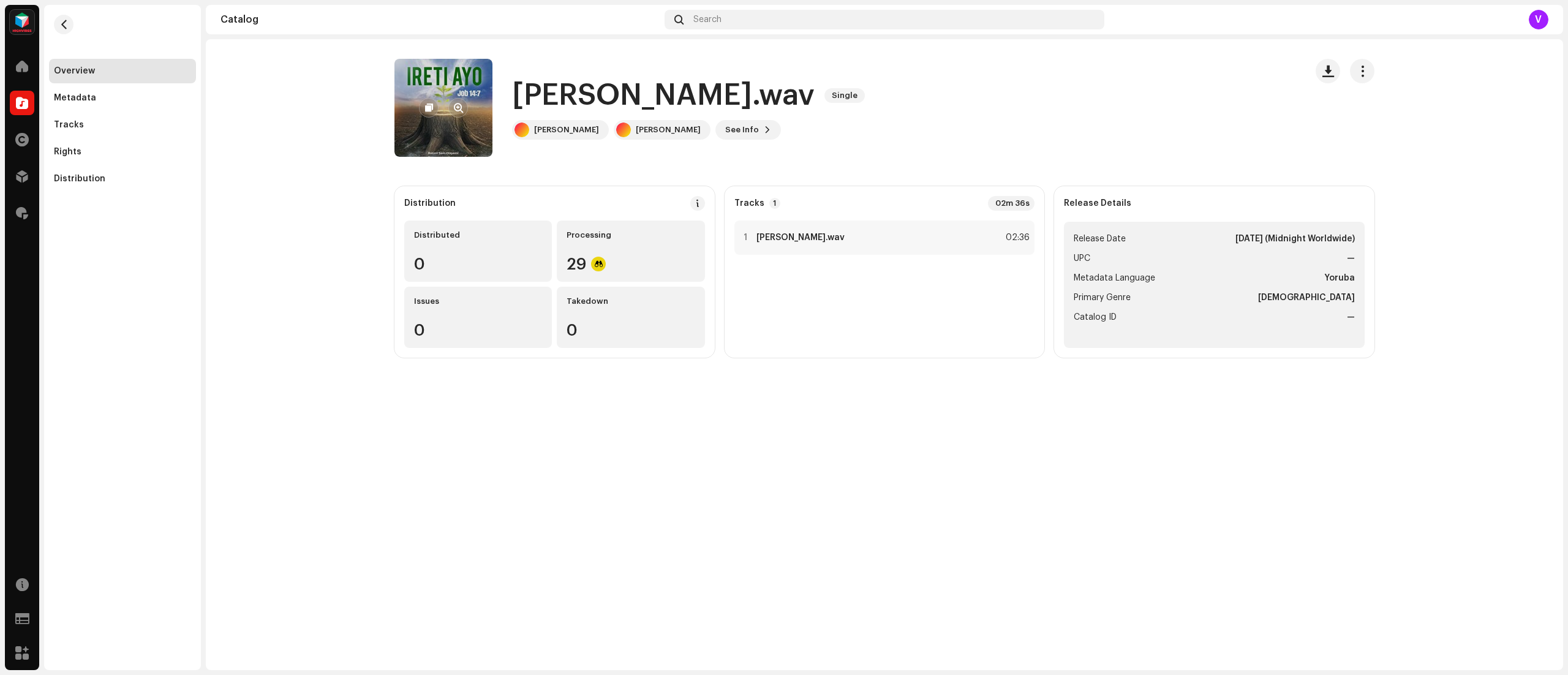
click at [476, 79] on re-a-cover at bounding box center [443, 107] width 98 height 98
click at [459, 98] on button "button" at bounding box center [458, 107] width 20 height 20
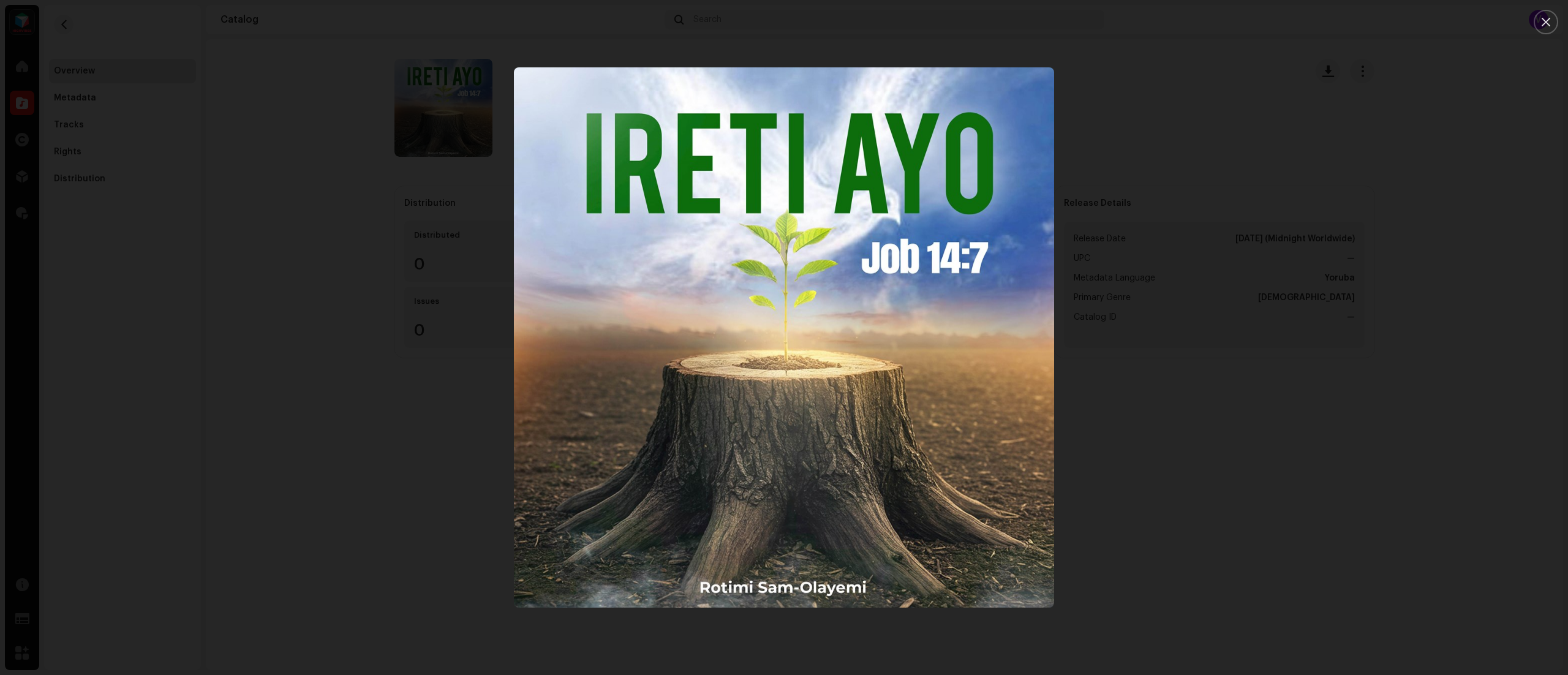
click at [1348, 235] on div at bounding box center [784, 337] width 1568 height 675
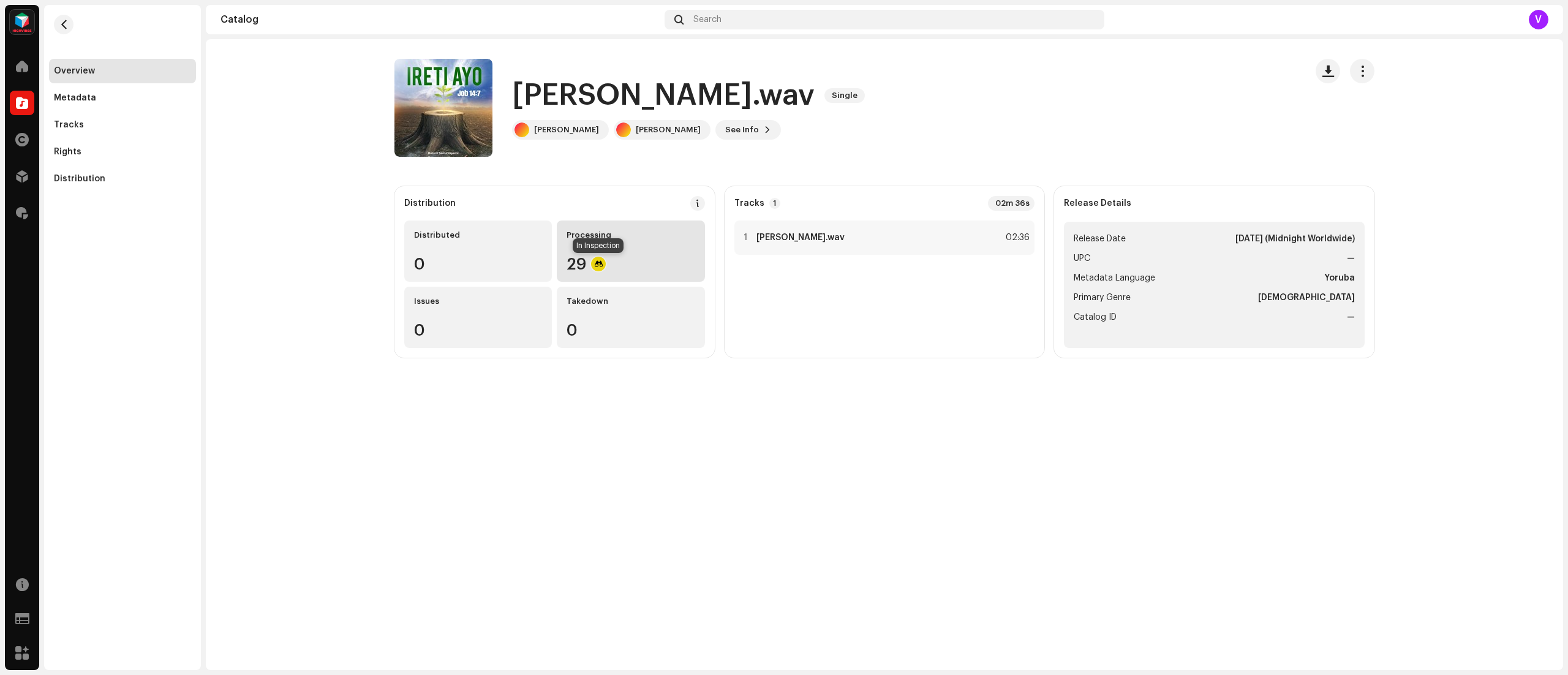
click at [604, 266] on div at bounding box center [598, 264] width 15 height 15
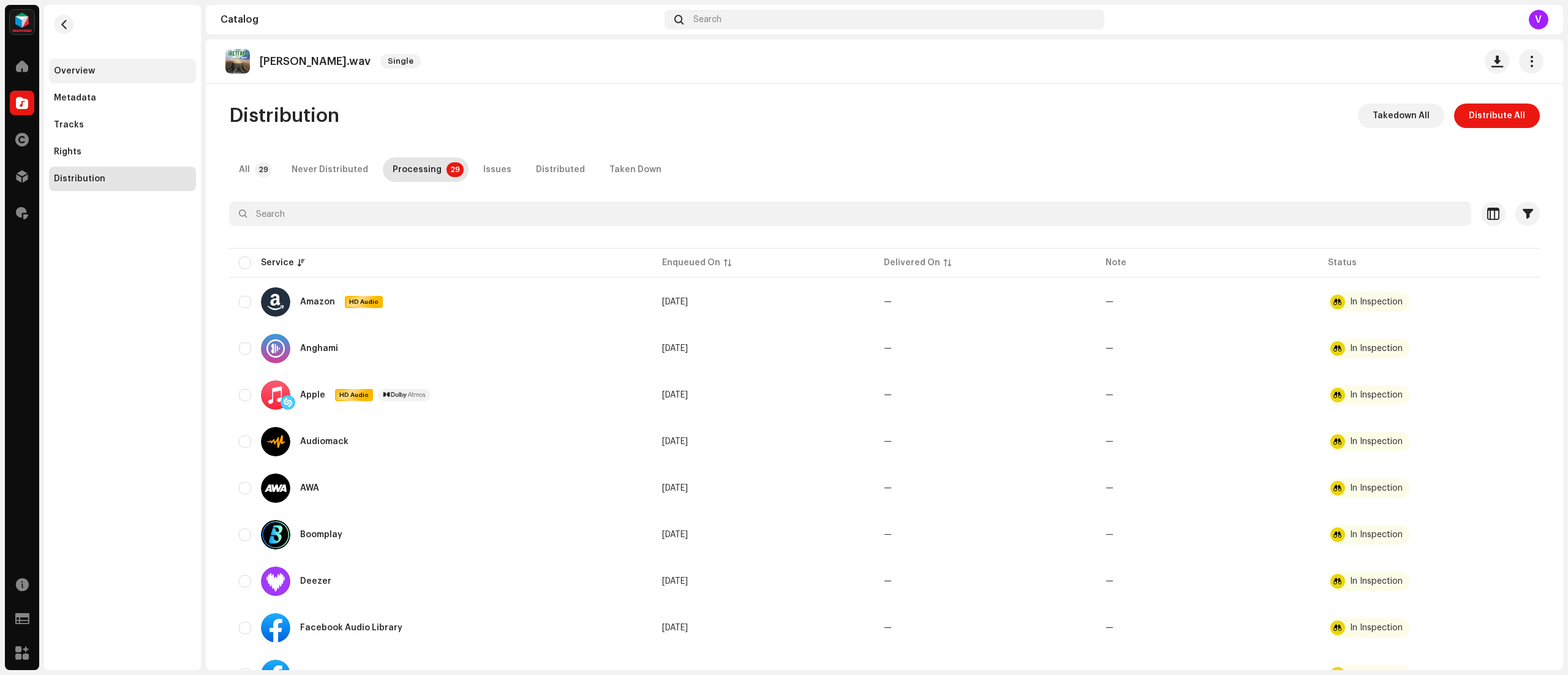
click at [60, 64] on div "Overview" at bounding box center [123, 71] width 147 height 24
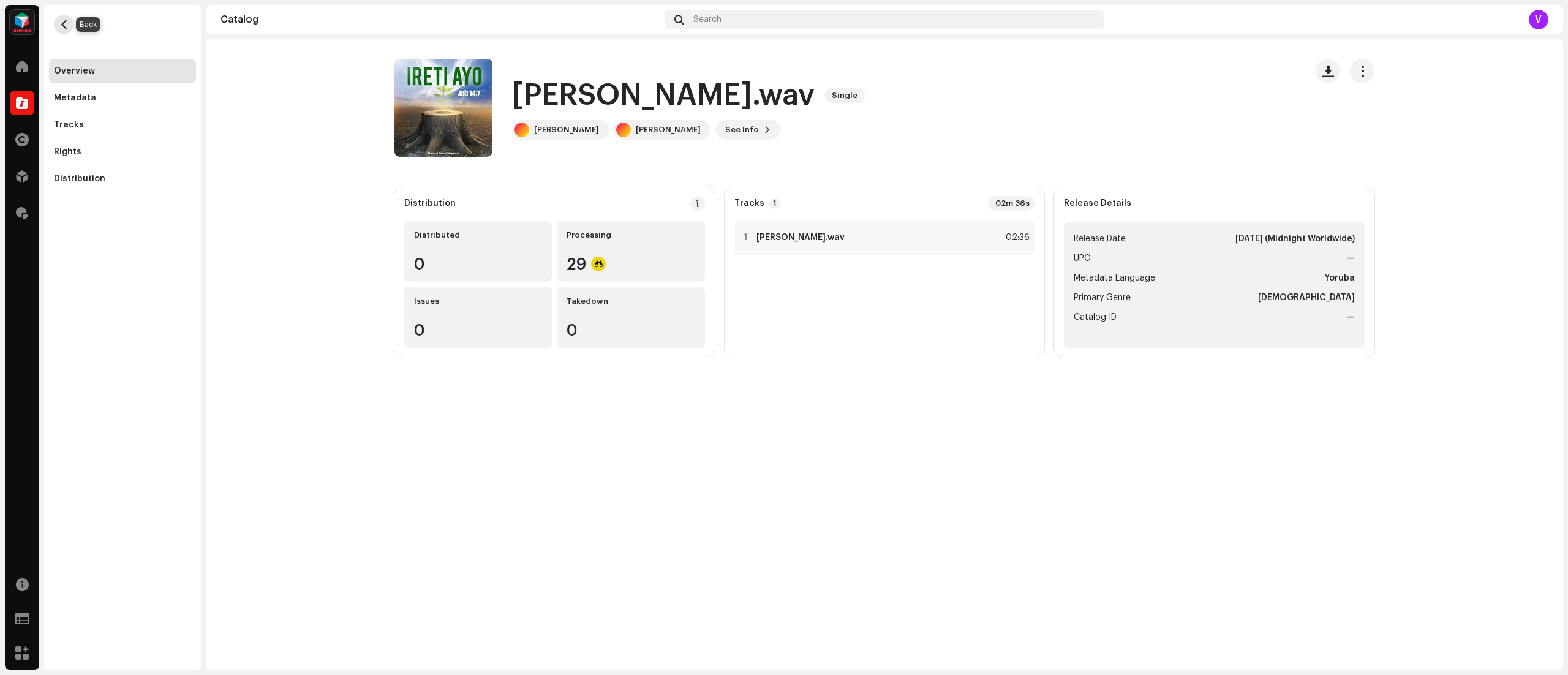
click at [65, 22] on span "button" at bounding box center [64, 24] width 9 height 10
click at [65, 65] on div "Overview" at bounding box center [123, 71] width 147 height 24
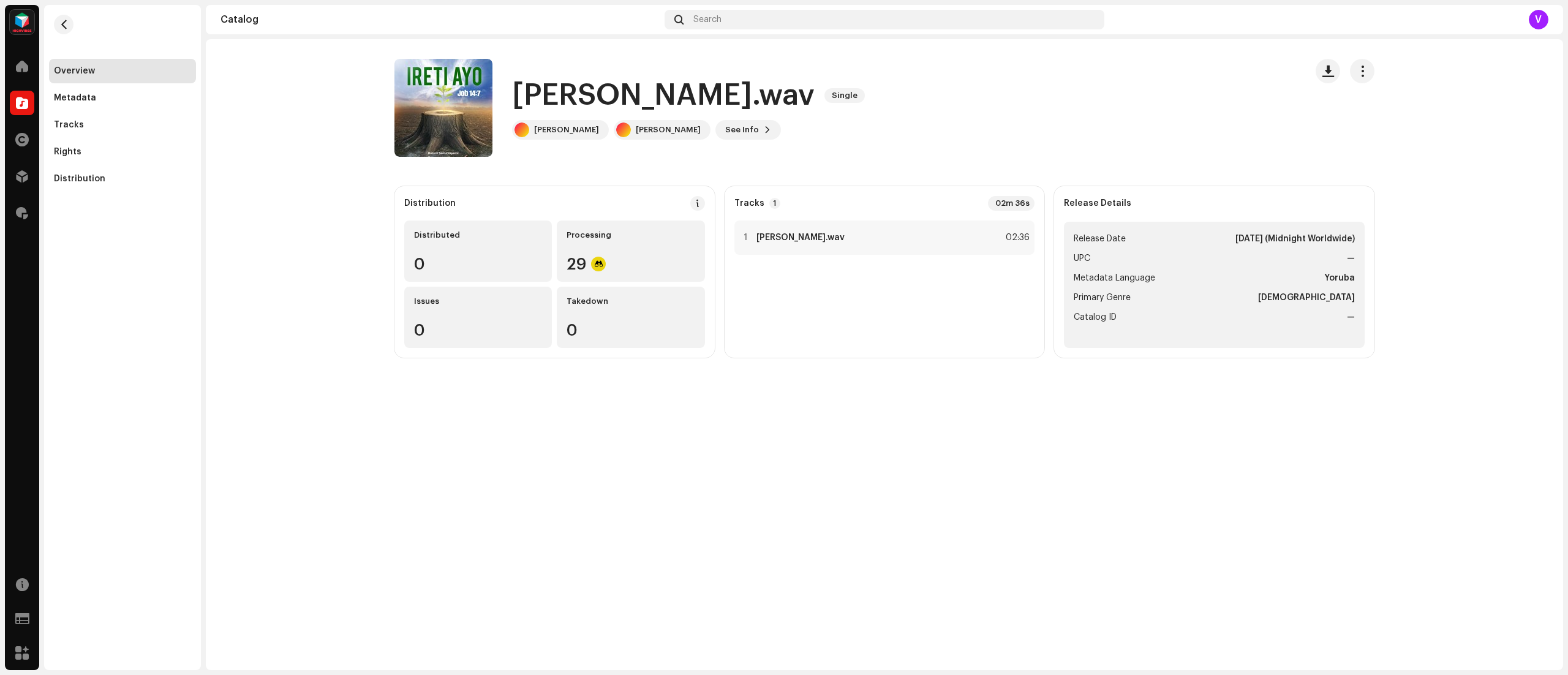
click at [65, 65] on div "Overview" at bounding box center [123, 71] width 147 height 24
click at [59, 22] on span "button" at bounding box center [64, 24] width 9 height 10
click at [22, 212] on span at bounding box center [22, 213] width 12 height 10
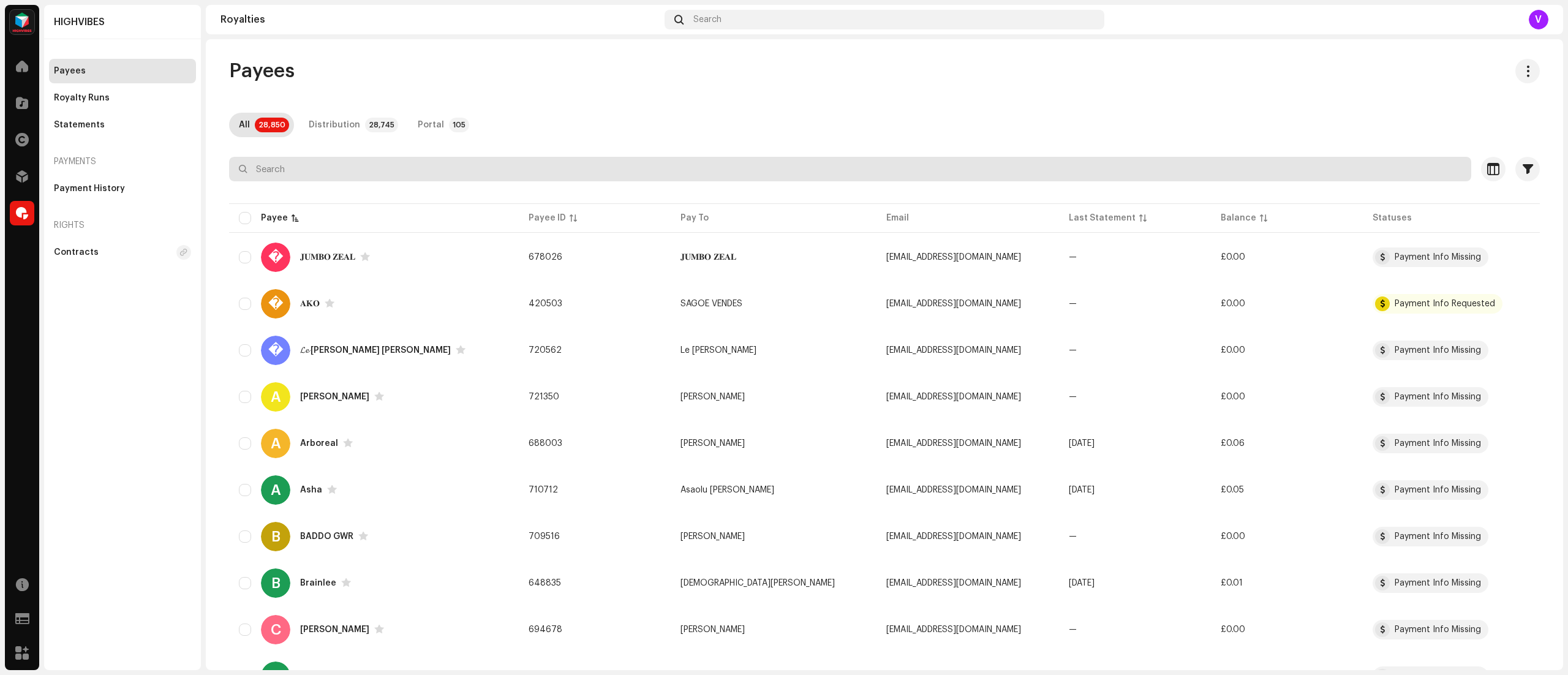
click at [267, 158] on input "text" at bounding box center [850, 169] width 1242 height 24
paste input "708299"
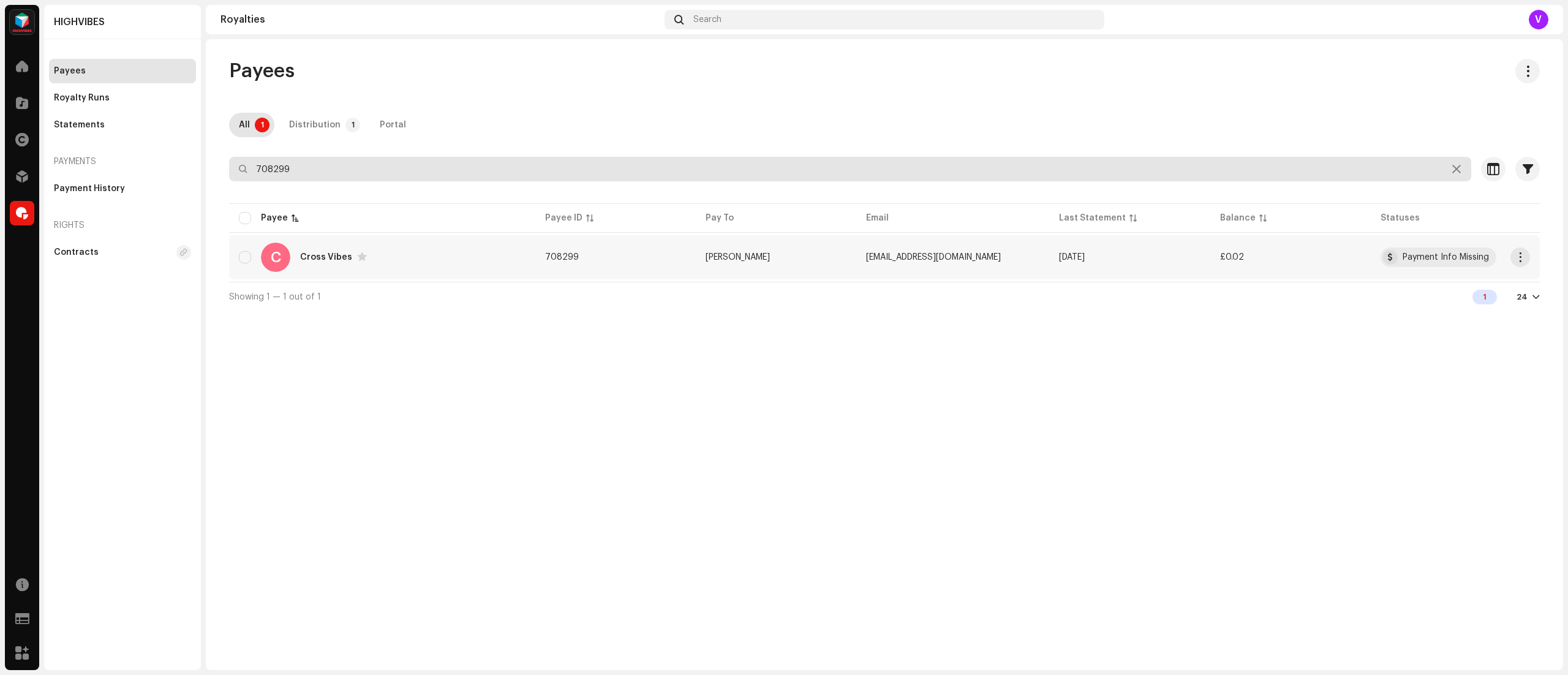
type input "708299"
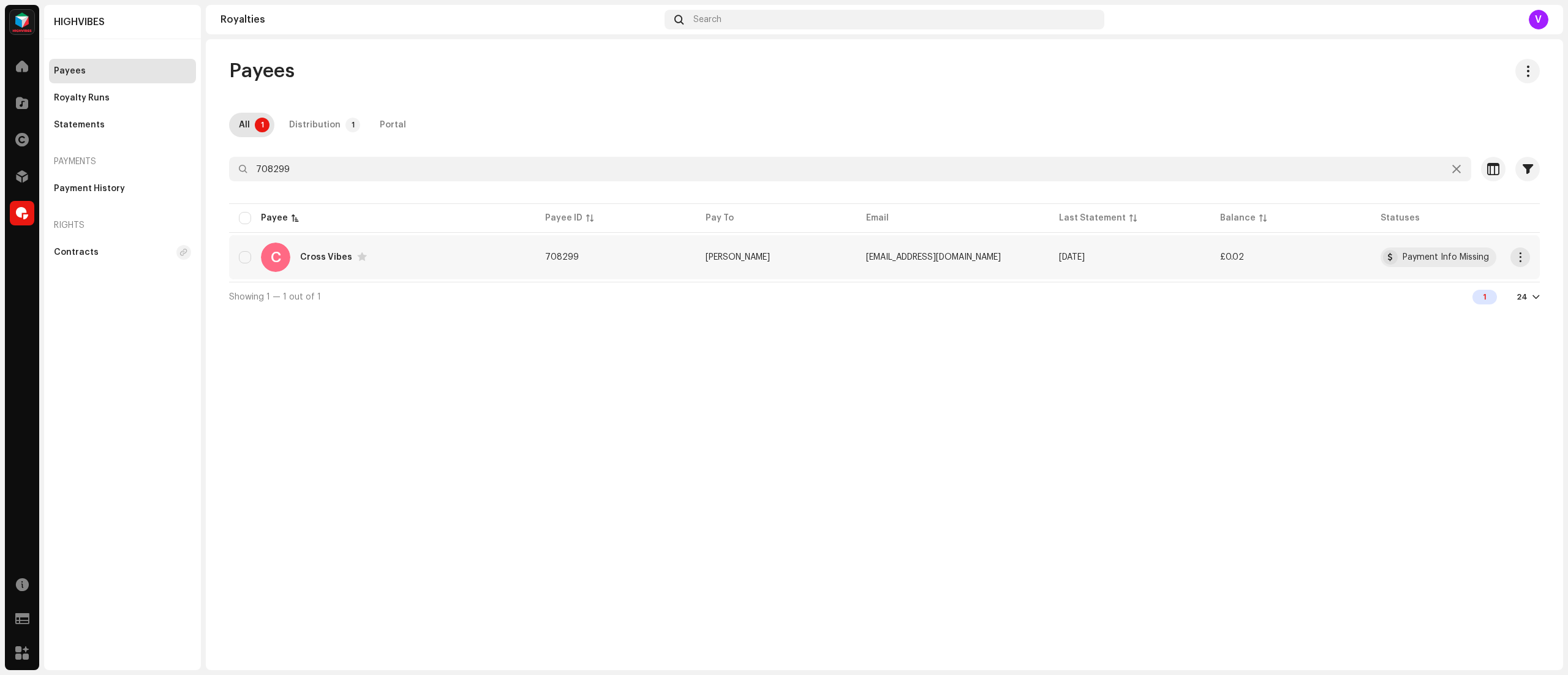
click at [995, 240] on td "[EMAIL_ADDRESS][DOMAIN_NAME]" at bounding box center [953, 257] width 193 height 44
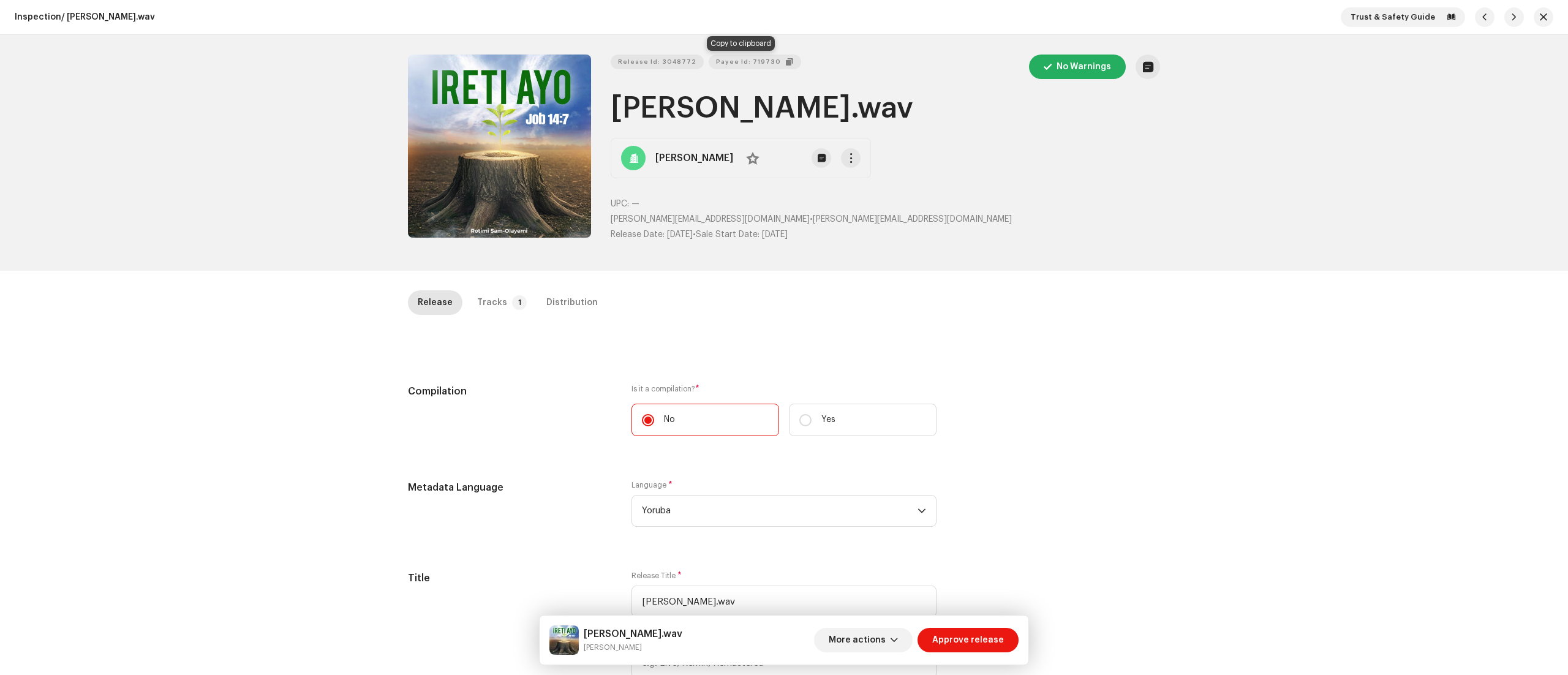
click at [743, 55] on span "Payee Id: 719730" at bounding box center [749, 62] width 65 height 24
click at [564, 308] on div "Distribution" at bounding box center [572, 303] width 52 height 24
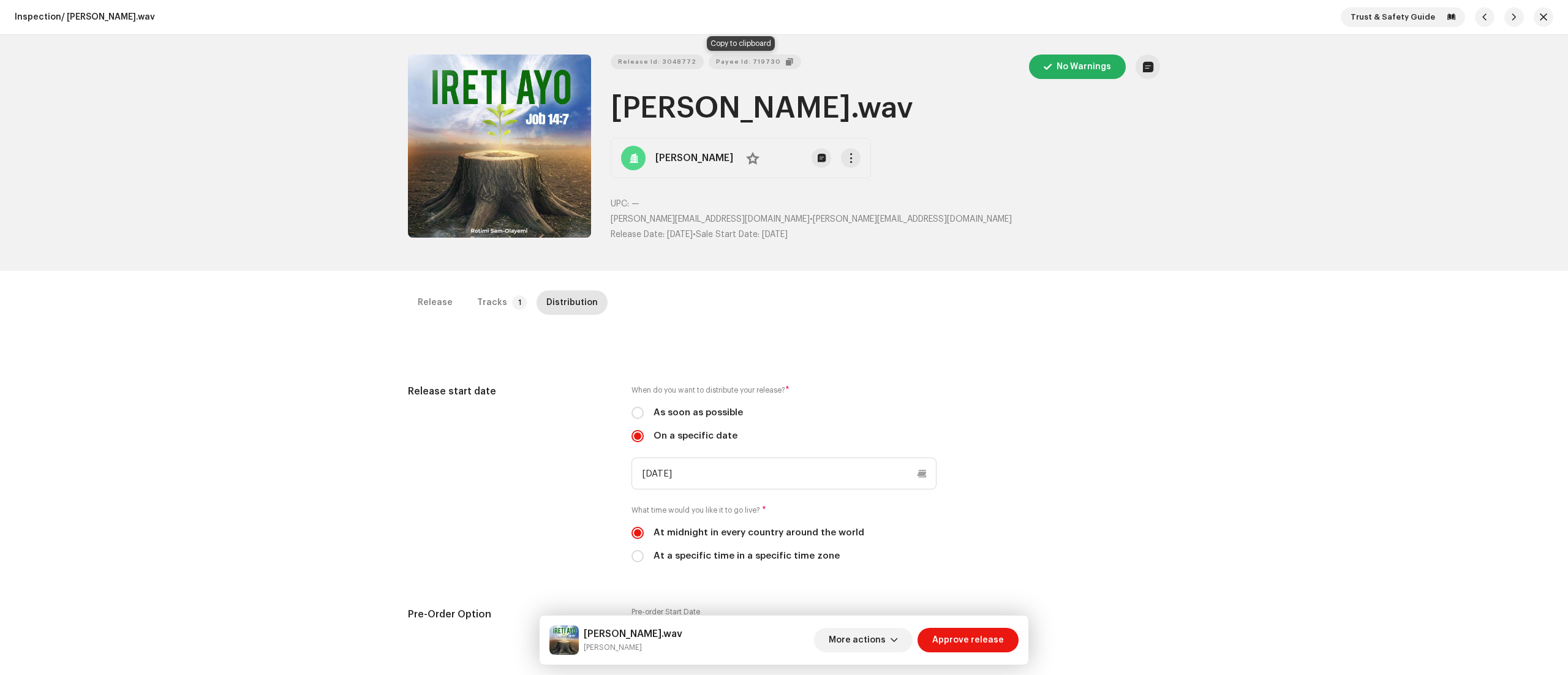
click at [754, 57] on span "Payee Id: 719730" at bounding box center [749, 62] width 65 height 24
click at [964, 639] on span "Approve release" at bounding box center [968, 640] width 72 height 24
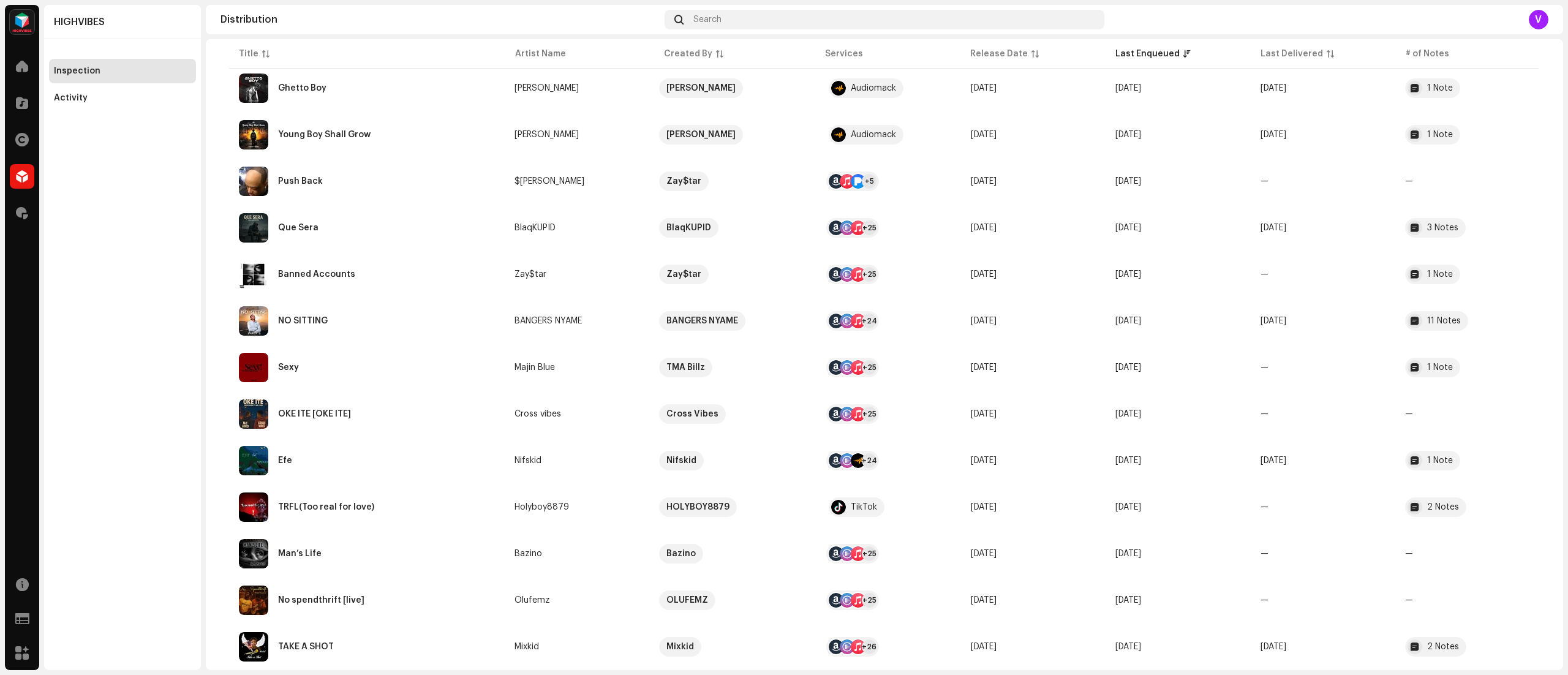
scroll to position [406, 0]
click at [1252, 420] on td "—" at bounding box center [1323, 413] width 144 height 44
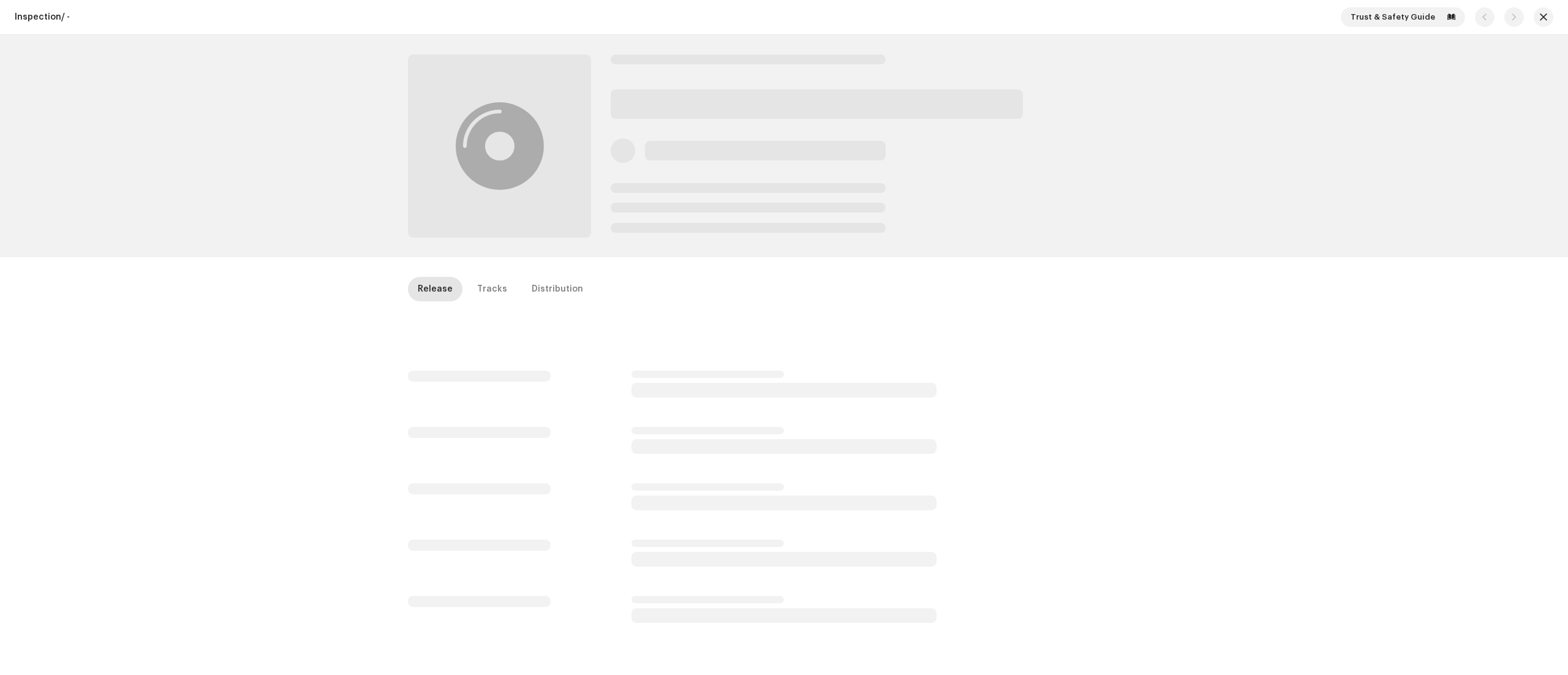
click at [1252, 420] on div "Inspection / - Trust & Safety Guide Release Tracks Distribution" at bounding box center [784, 337] width 1568 height 675
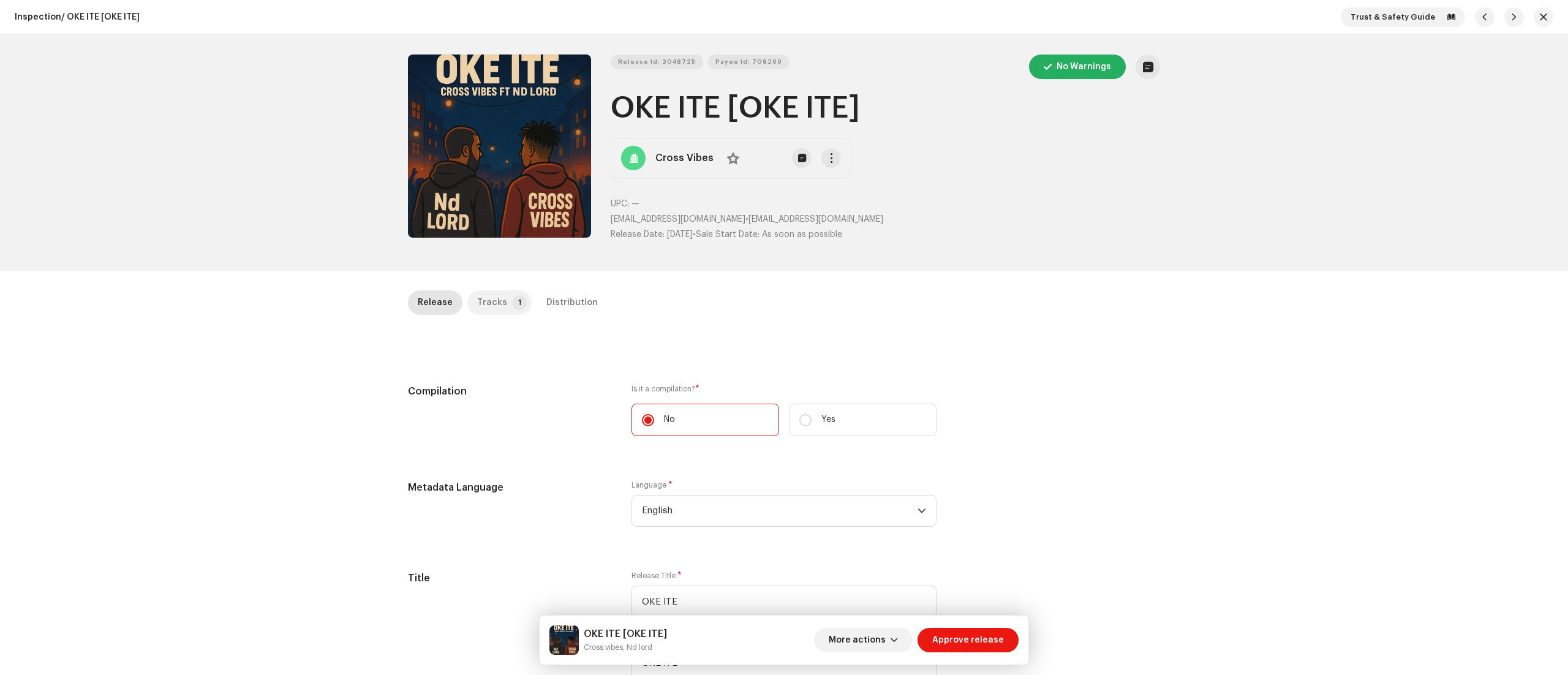
click at [491, 291] on div "Tracks" at bounding box center [492, 303] width 30 height 24
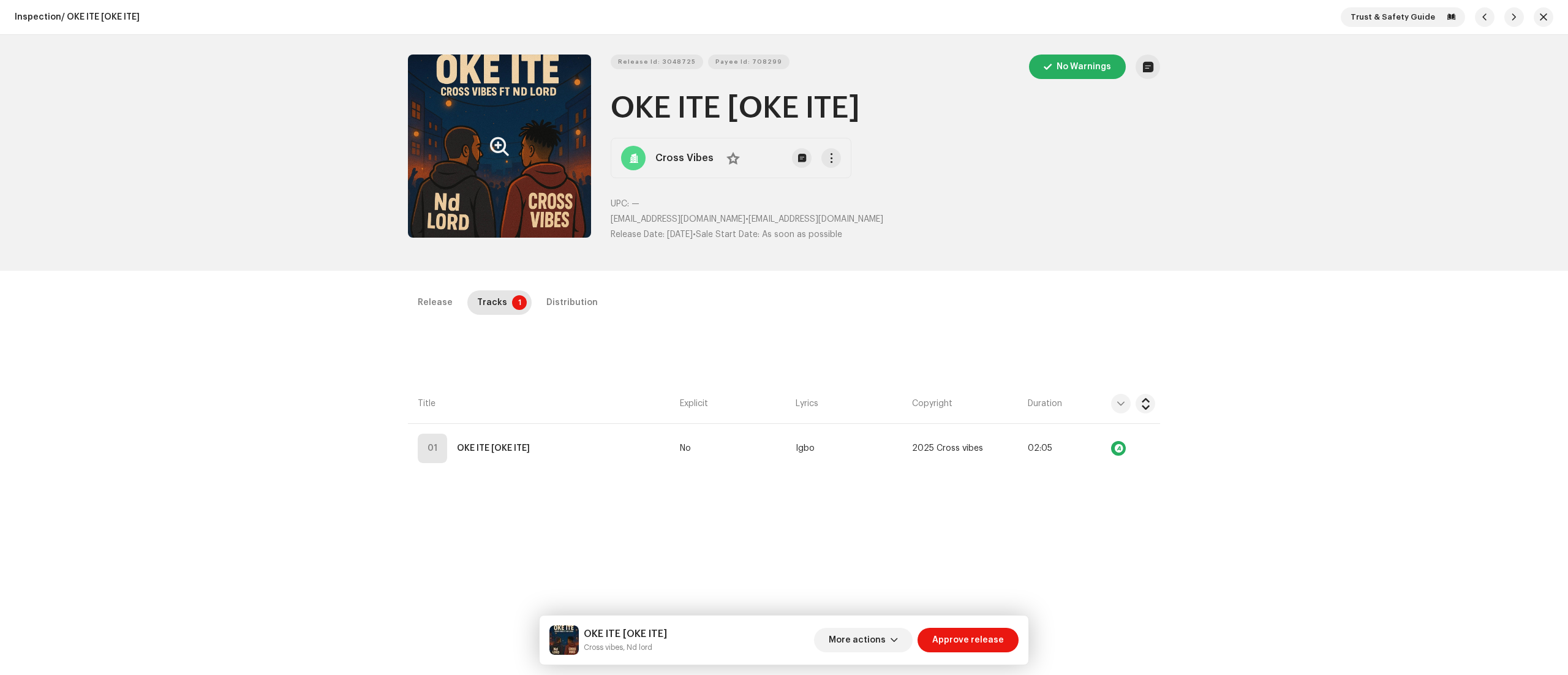
click at [461, 136] on button "Zoom Image" at bounding box center [499, 146] width 183 height 183
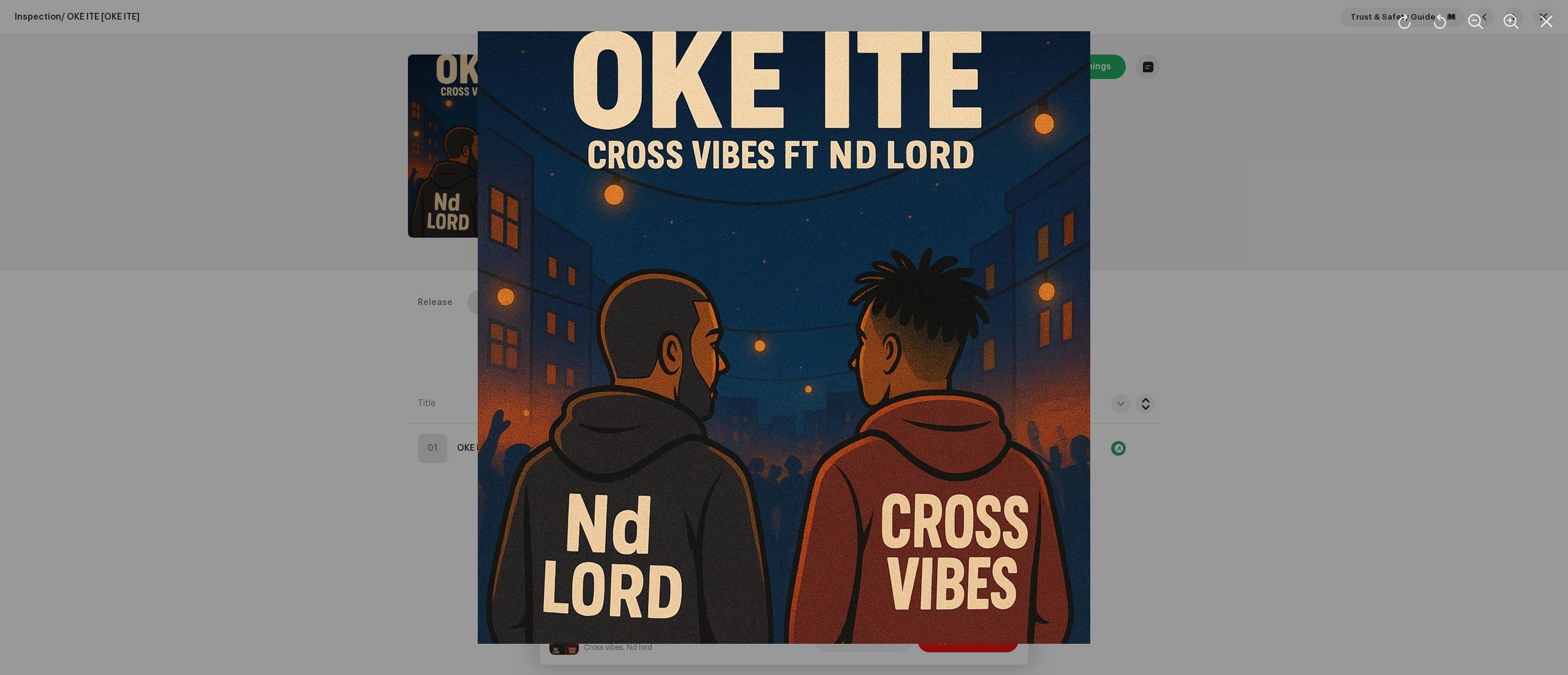
click at [1148, 156] on div at bounding box center [784, 337] width 1568 height 675
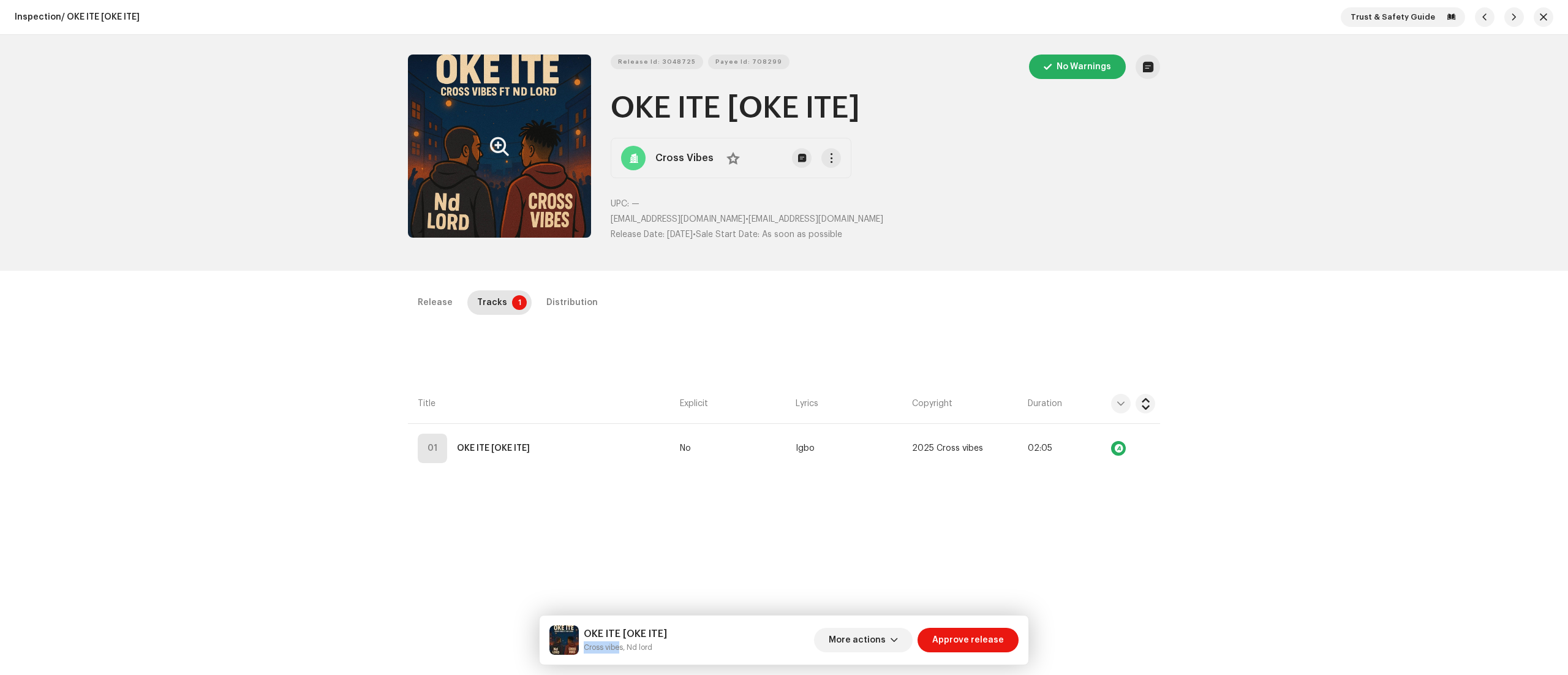
drag, startPoint x: 582, startPoint y: 646, endPoint x: 620, endPoint y: 644, distance: 38.1
click at [620, 644] on div "OKE ITE [OKE ITE] Cross vibes, Nd lord" at bounding box center [608, 640] width 118 height 29
copy small "Cross vibe"
drag, startPoint x: 610, startPoint y: 110, endPoint x: 861, endPoint y: 110, distance: 251.0
click at [861, 110] on h1 "OKE ITE [OKE ITE]" at bounding box center [885, 108] width 549 height 39
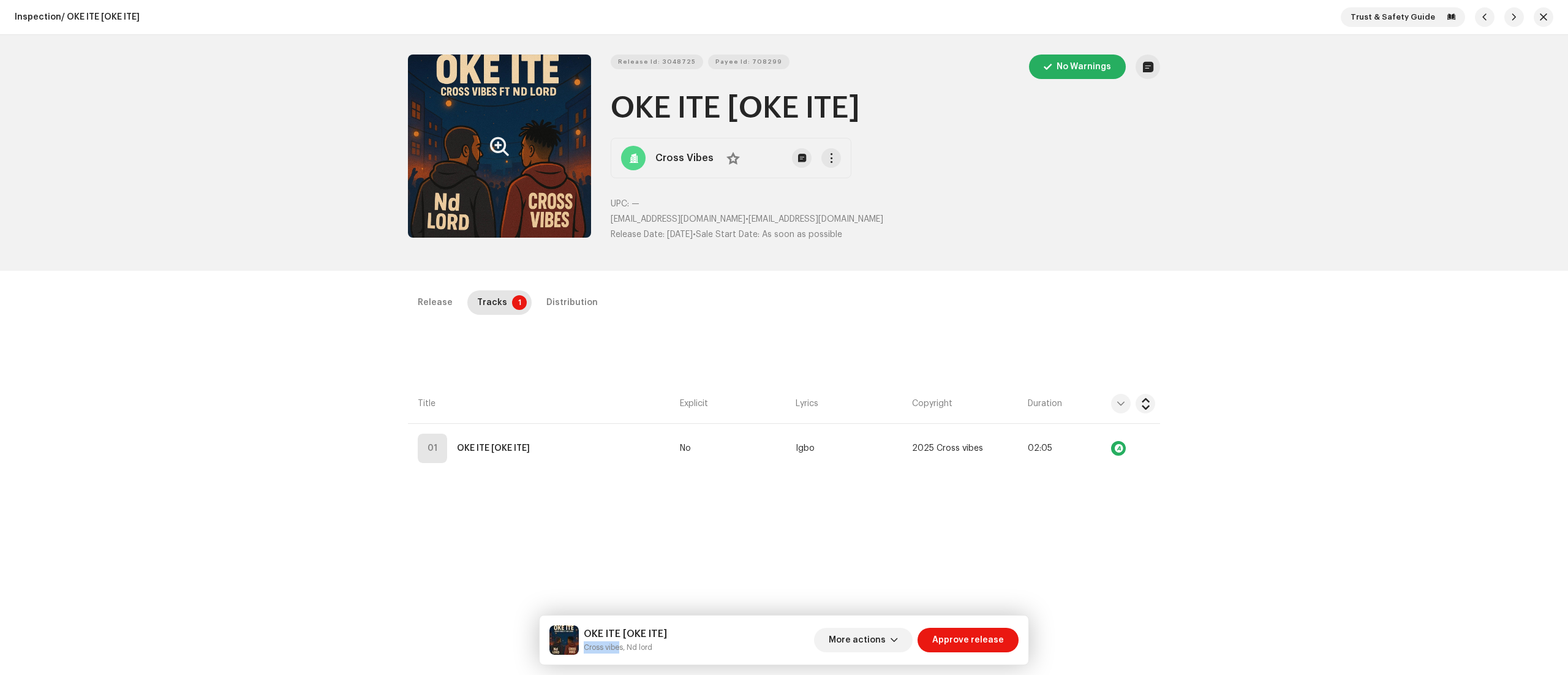
copy h1 "OKE ITE [OKE ITE]"
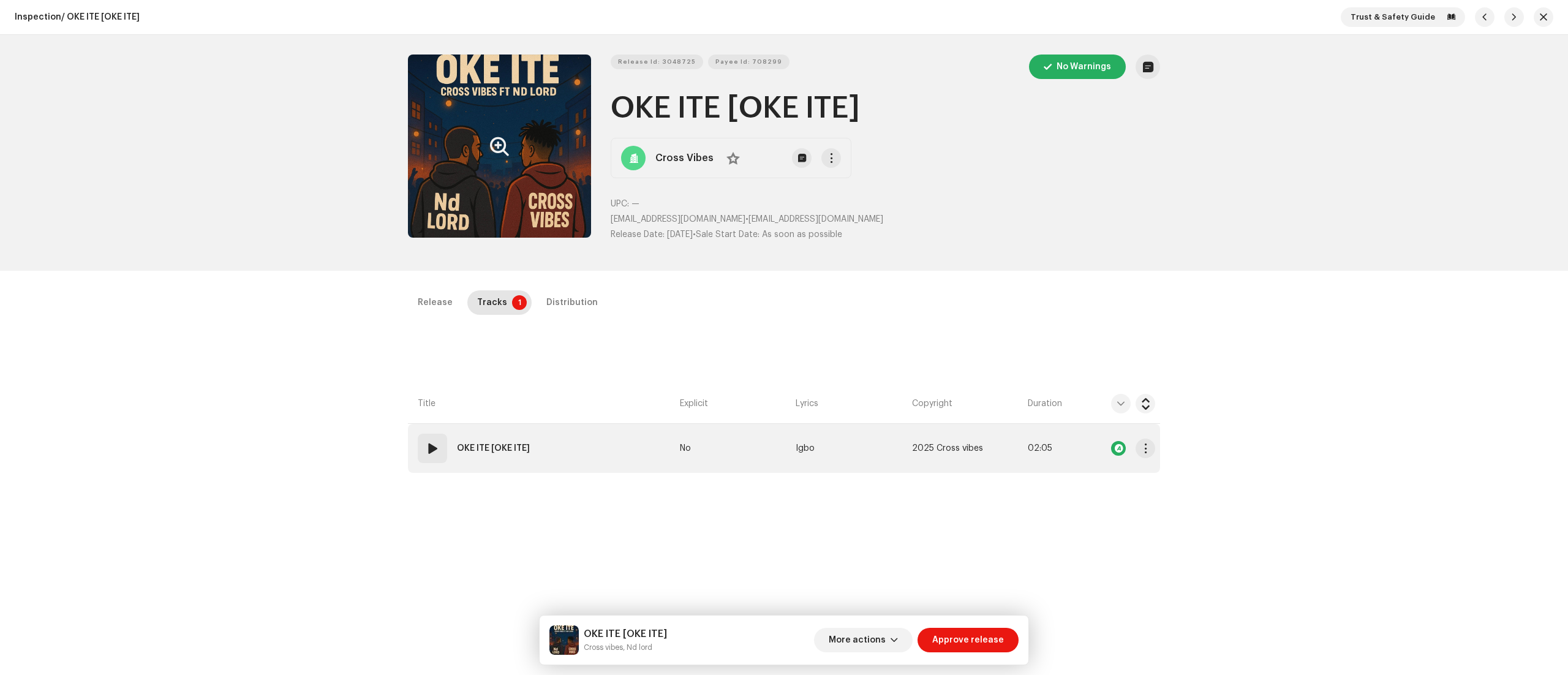
click at [425, 440] on div "01" at bounding box center [432, 448] width 29 height 29
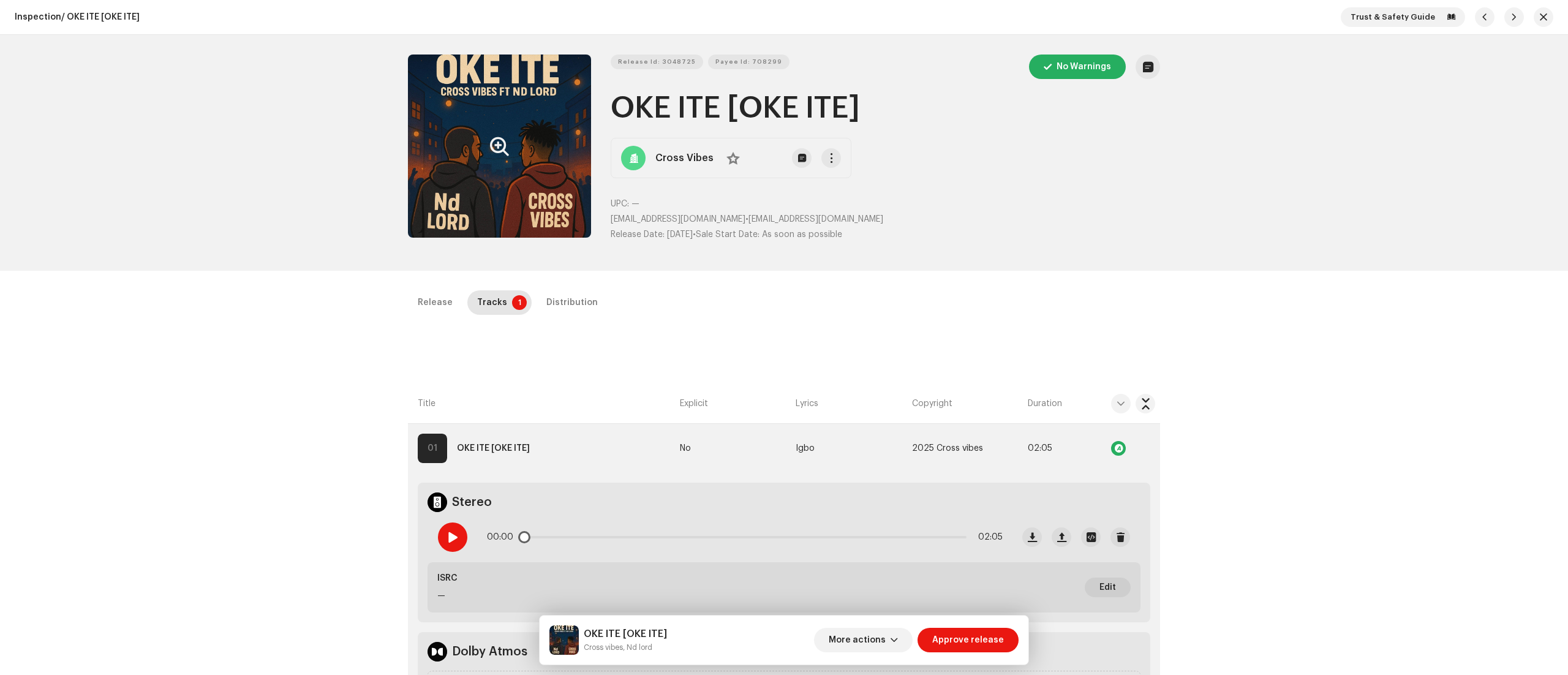
click at [446, 526] on div at bounding box center [453, 537] width 29 height 29
click at [588, 646] on small "Cross vibes, Nd lord" at bounding box center [625, 647] width 83 height 12
drag, startPoint x: 584, startPoint y: 644, endPoint x: 621, endPoint y: 643, distance: 37.0
click at [621, 643] on div "OKE ITE [OKE ITE] Cross vibes, Nd lord" at bounding box center [608, 640] width 118 height 29
copy small "Cross vibe"
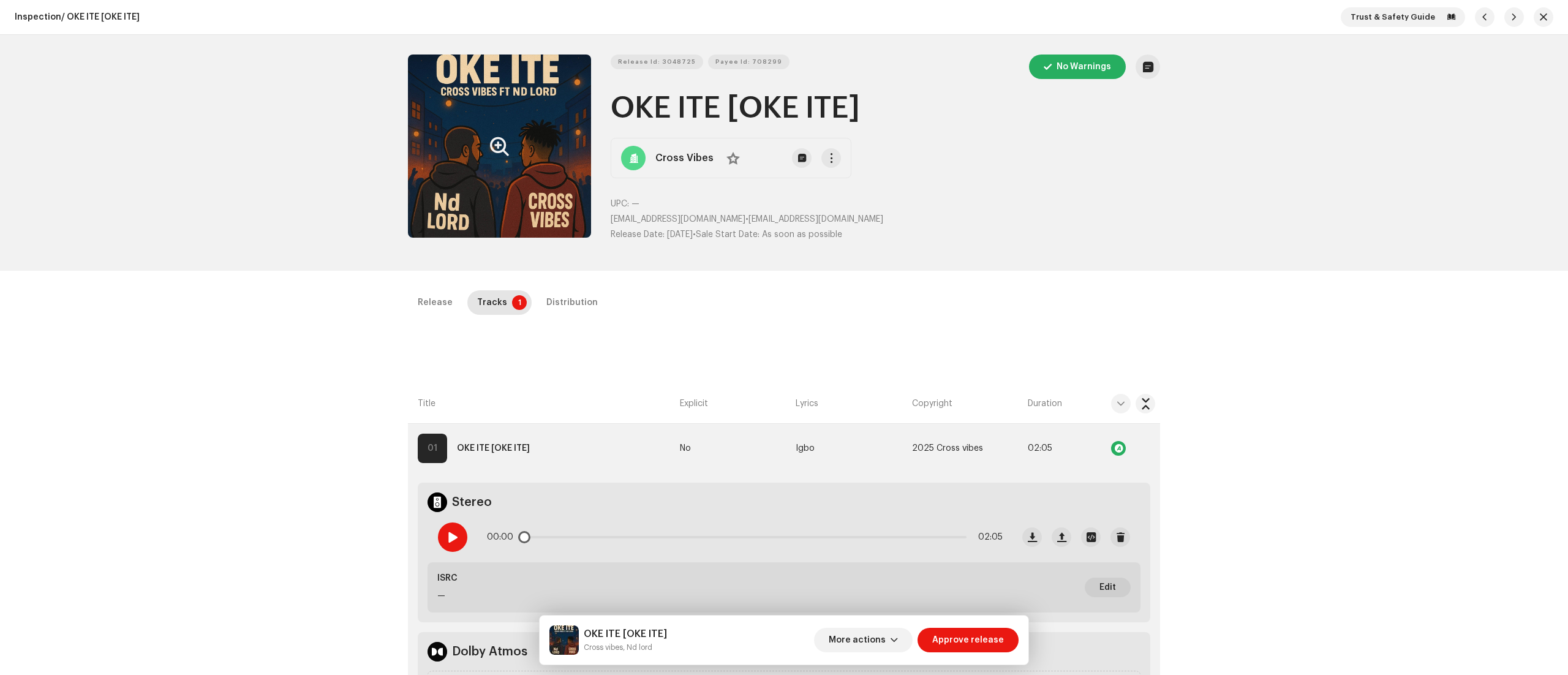
click at [446, 523] on div "00:00 02:05" at bounding box center [720, 537] width 584 height 49
click at [448, 536] on span at bounding box center [452, 536] width 10 height 10
click at [742, 67] on span "Payee Id: 708299" at bounding box center [749, 62] width 67 height 24
click at [768, 541] on div "01:12 02:05" at bounding box center [745, 537] width 516 height 24
drag, startPoint x: 779, startPoint y: 538, endPoint x: 511, endPoint y: 528, distance: 268.2
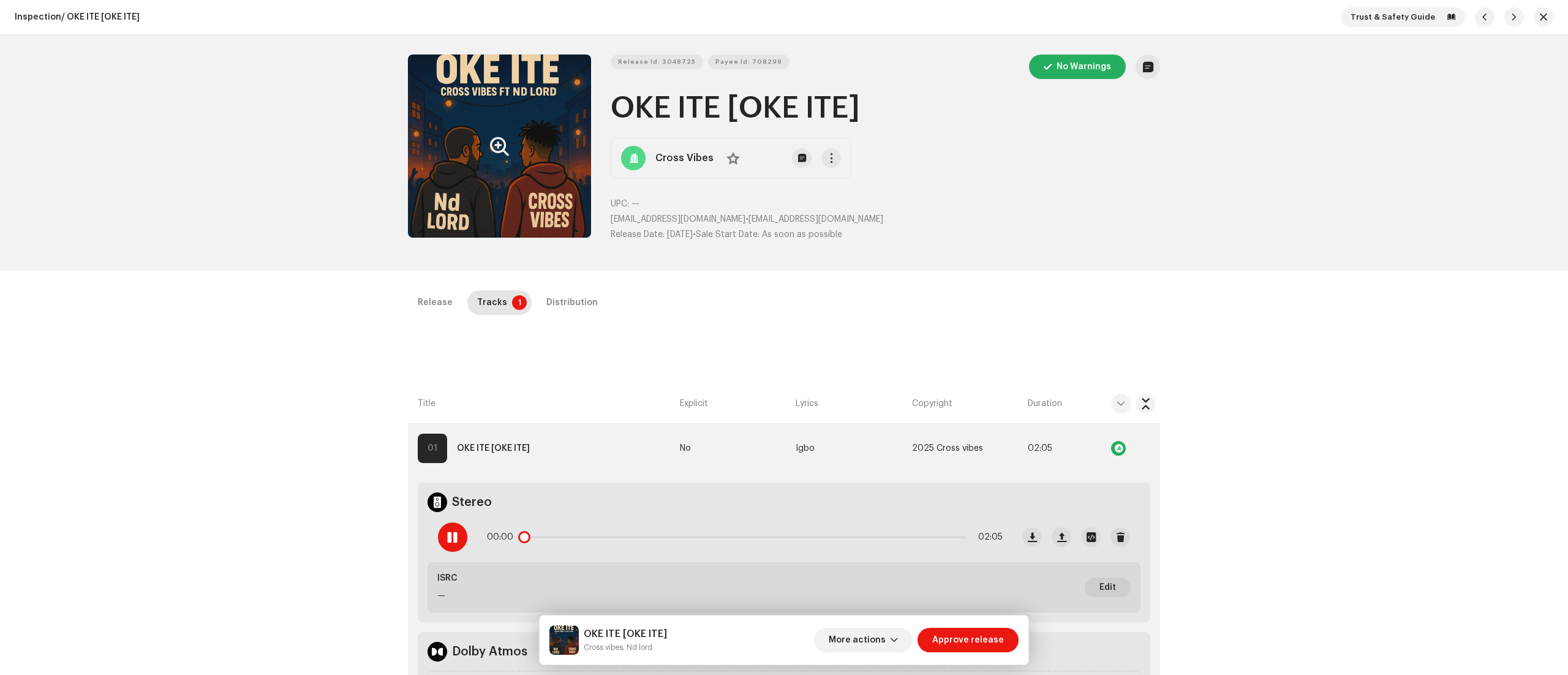
click at [511, 528] on div "00:00 02:05" at bounding box center [745, 537] width 516 height 24
drag, startPoint x: 575, startPoint y: 542, endPoint x: 501, endPoint y: 546, distance: 74.1
click at [501, 546] on div "00:01 02:05" at bounding box center [745, 537] width 516 height 24
click at [450, 534] on span at bounding box center [452, 536] width 10 height 10
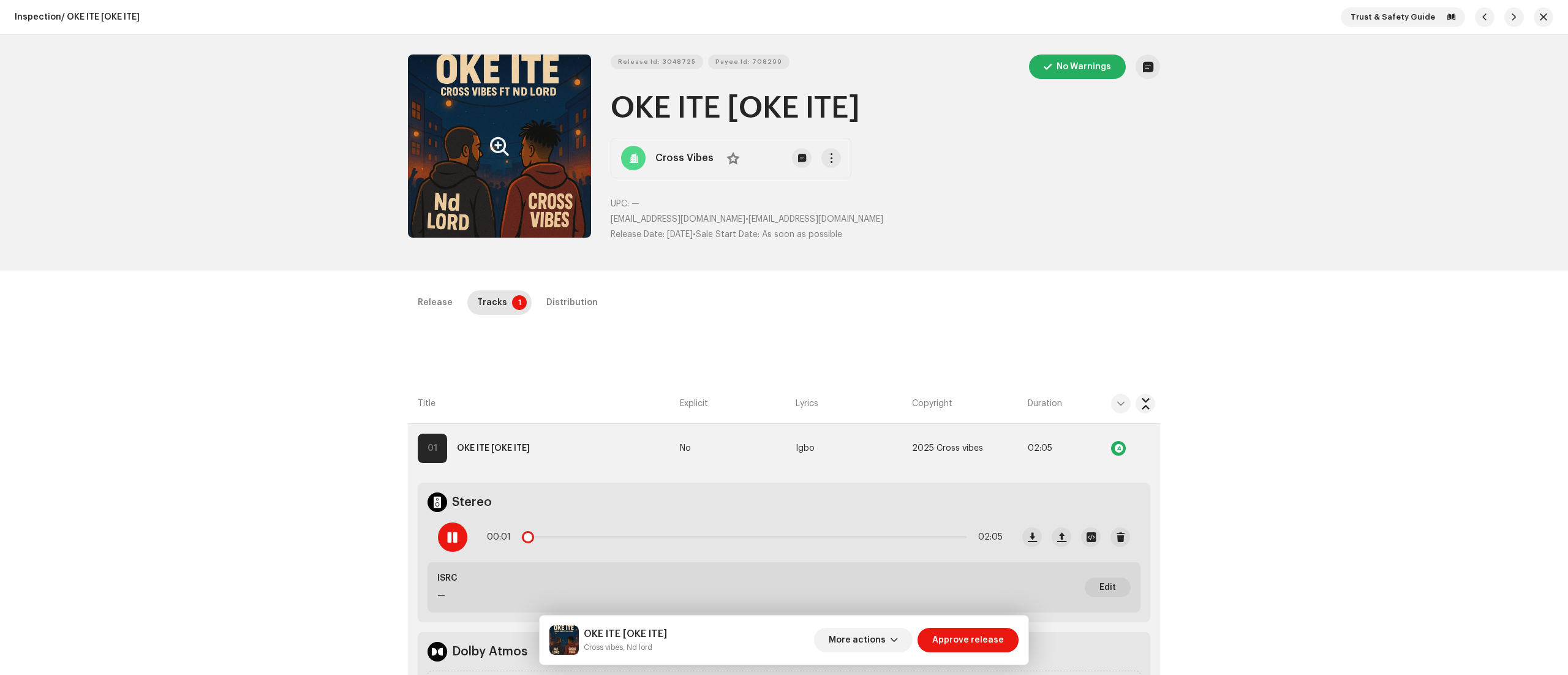
drag, startPoint x: 637, startPoint y: 539, endPoint x: 487, endPoint y: 553, distance: 150.7
click at [487, 553] on div "00:01 02:05" at bounding box center [720, 537] width 584 height 49
click at [441, 547] on div at bounding box center [453, 537] width 29 height 29
click at [452, 540] on span at bounding box center [452, 536] width 10 height 10
click at [438, 536] on div at bounding box center [453, 537] width 29 height 29
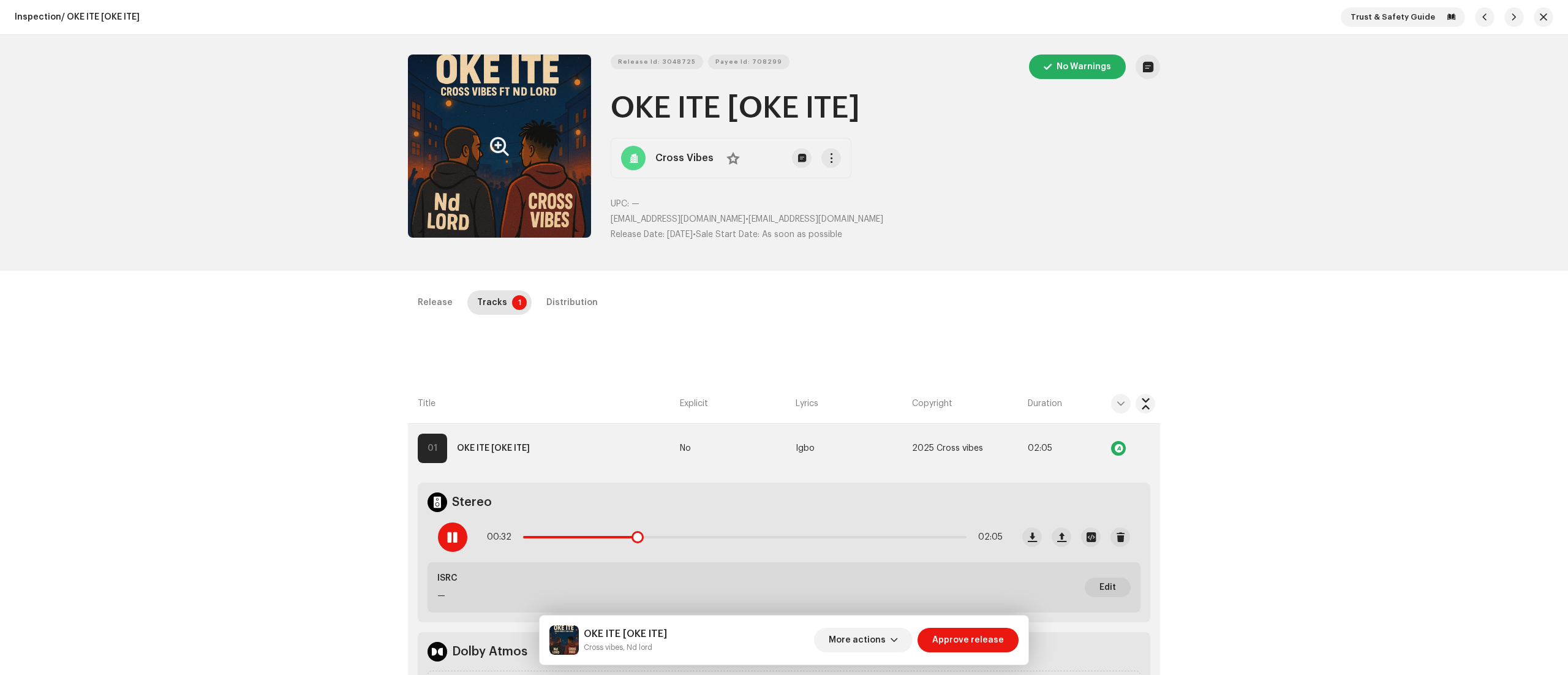
click at [790, 533] on div "00:32 02:05" at bounding box center [745, 537] width 516 height 24
drag, startPoint x: 653, startPoint y: 536, endPoint x: 719, endPoint y: 540, distance: 66.1
click at [719, 540] on div "00:39 02:05" at bounding box center [745, 537] width 516 height 24
drag, startPoint x: 675, startPoint y: 543, endPoint x: 839, endPoint y: 556, distance: 164.5
click at [839, 556] on div "01:21 02:05" at bounding box center [720, 537] width 584 height 49
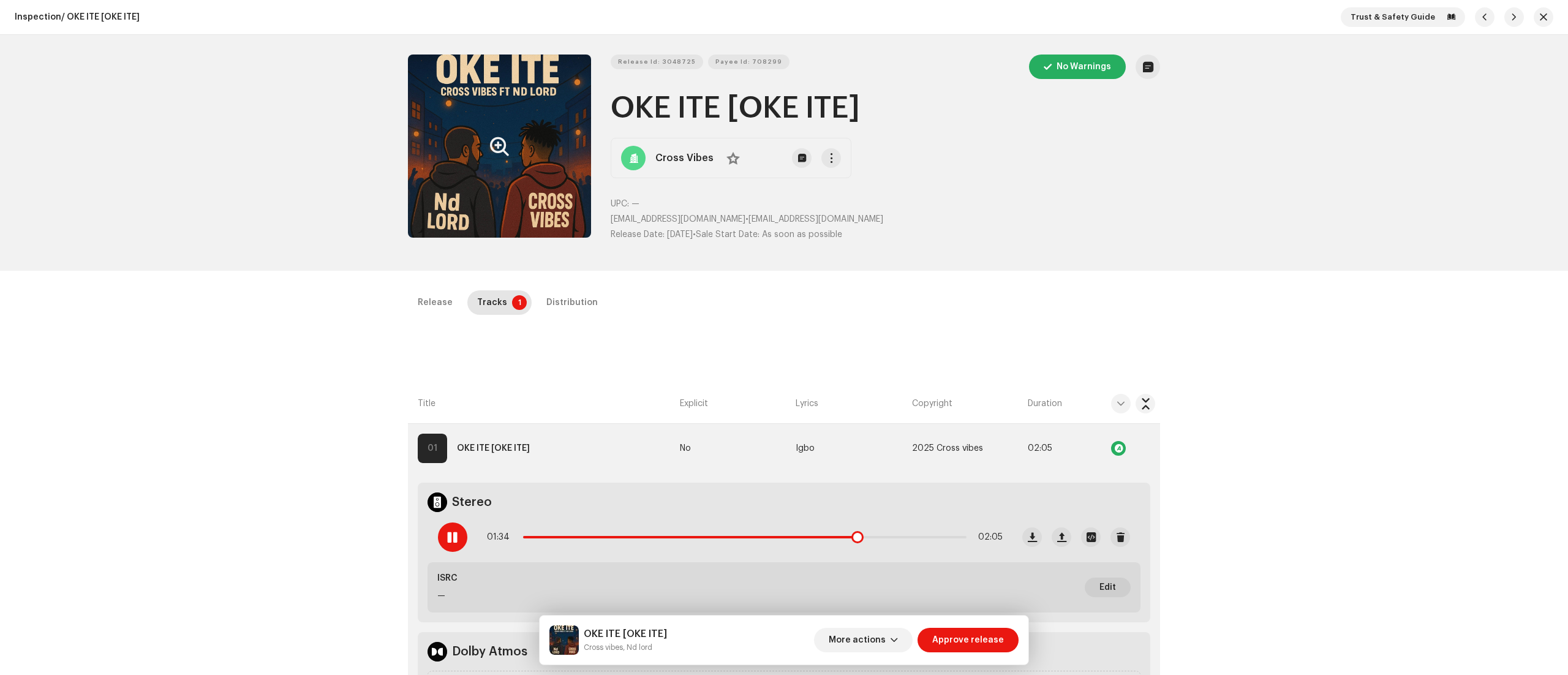
click at [451, 538] on span at bounding box center [452, 536] width 10 height 10
click at [665, 64] on span "Release Id: 3048725" at bounding box center [657, 62] width 78 height 24
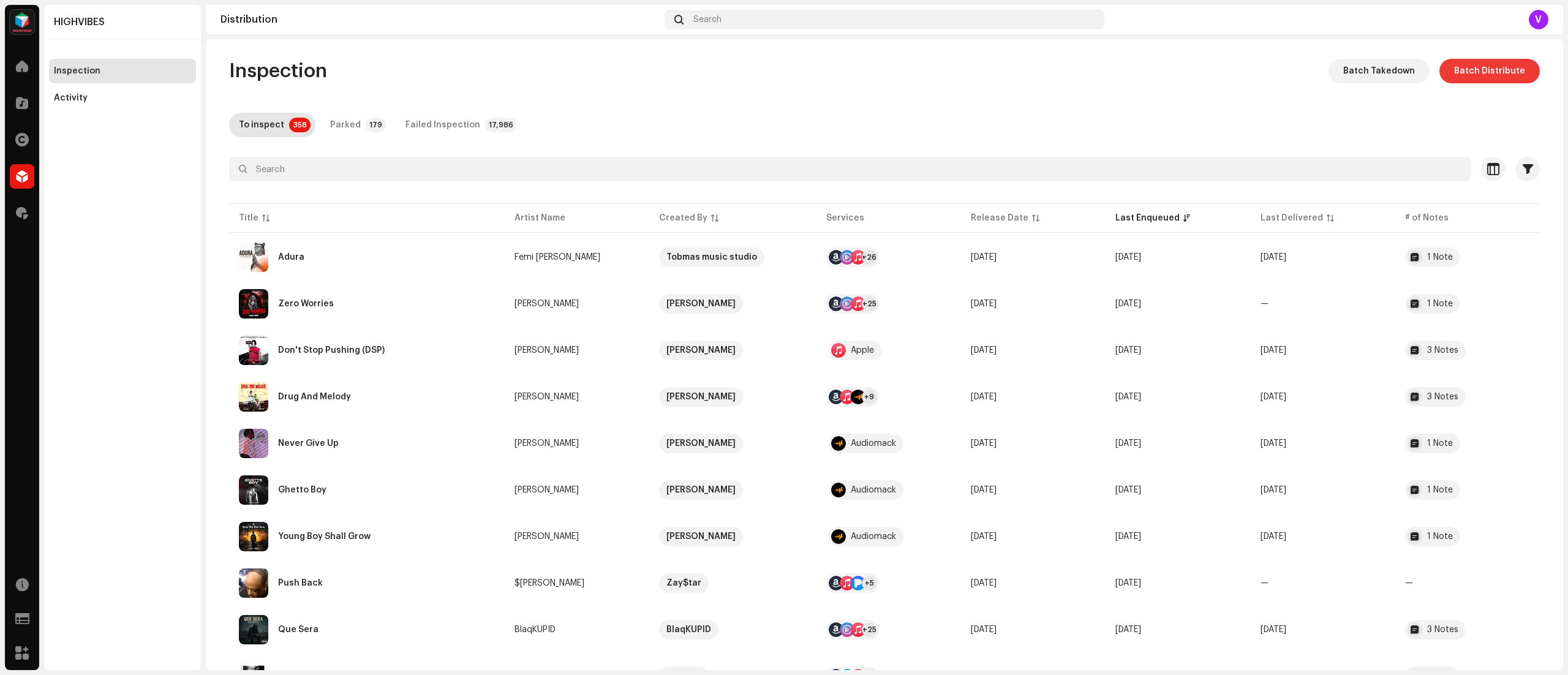
click at [1493, 66] on span "Batch Distribute" at bounding box center [1489, 71] width 71 height 24
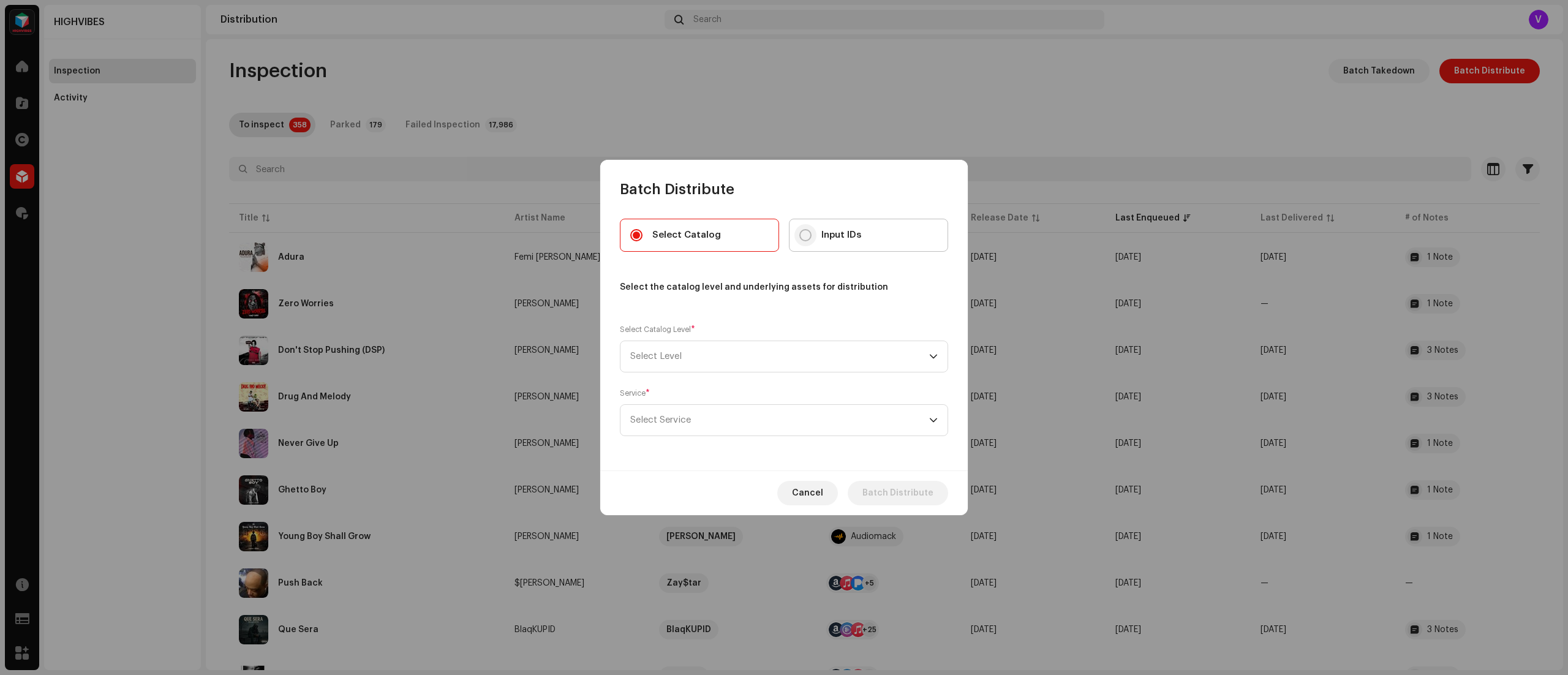
click at [806, 237] on input "Input IDs" at bounding box center [805, 235] width 12 height 12
radio input "true"
click at [935, 355] on icon "dropdown trigger" at bounding box center [933, 356] width 8 height 8
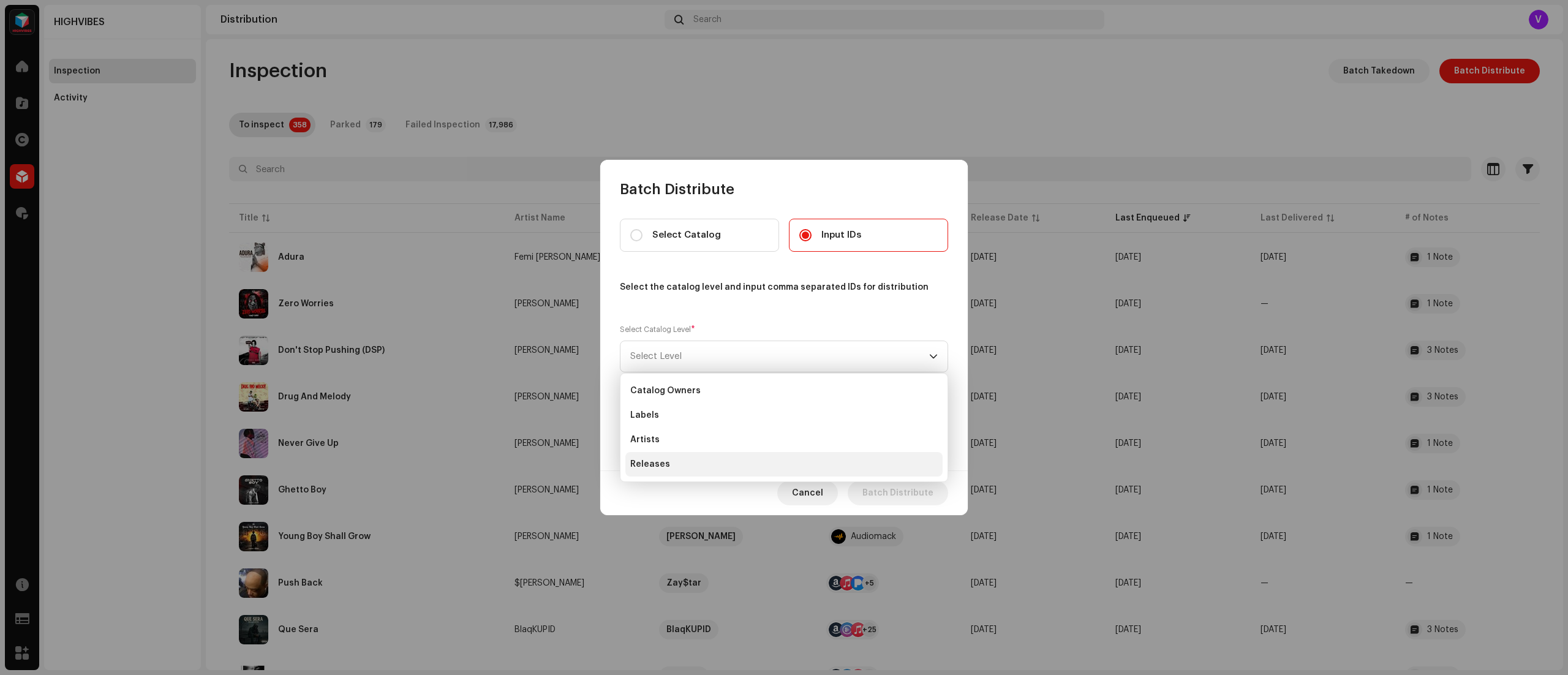
click at [699, 467] on li "Releases" at bounding box center [784, 464] width 317 height 24
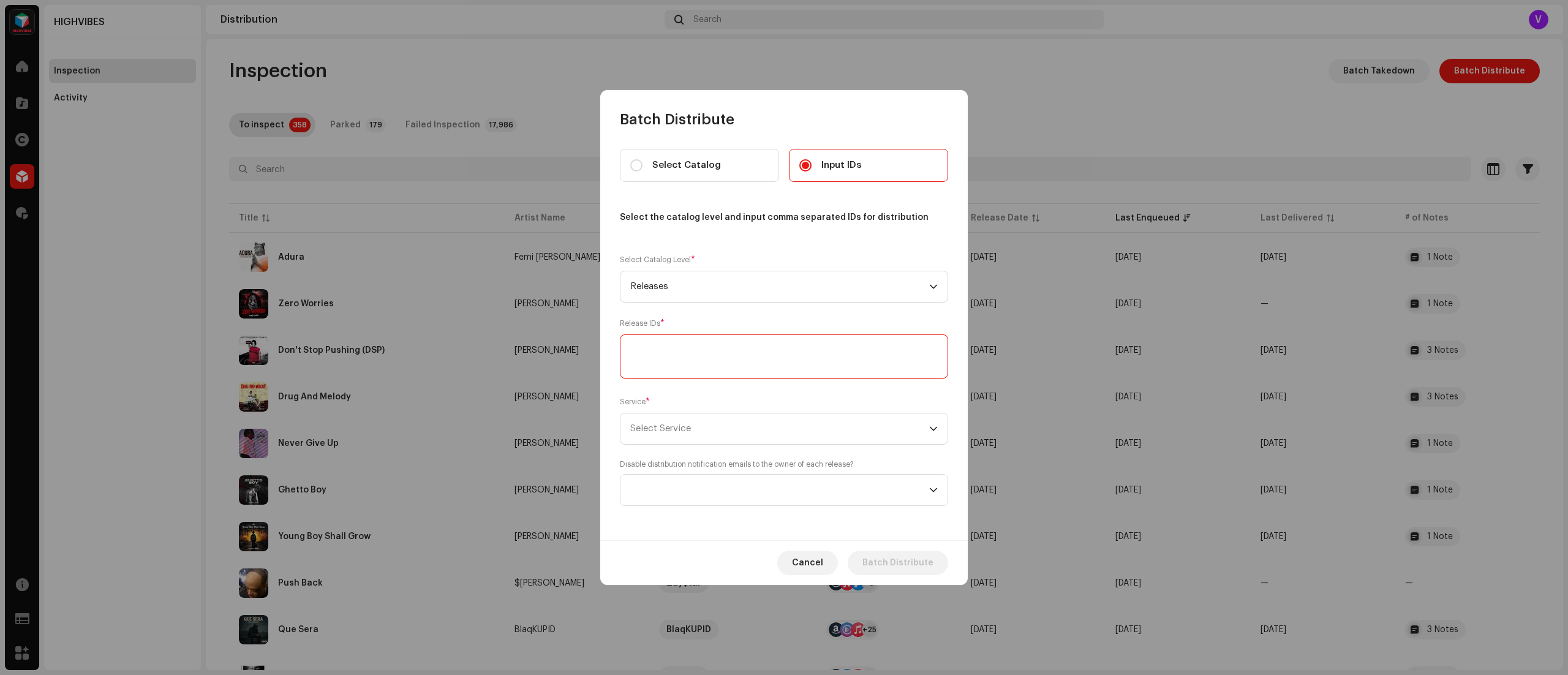
click at [861, 352] on textarea at bounding box center [784, 356] width 328 height 44
paste textarea "3048725"
type textarea "3048725"
click at [934, 427] on icon "dropdown trigger" at bounding box center [933, 429] width 8 height 8
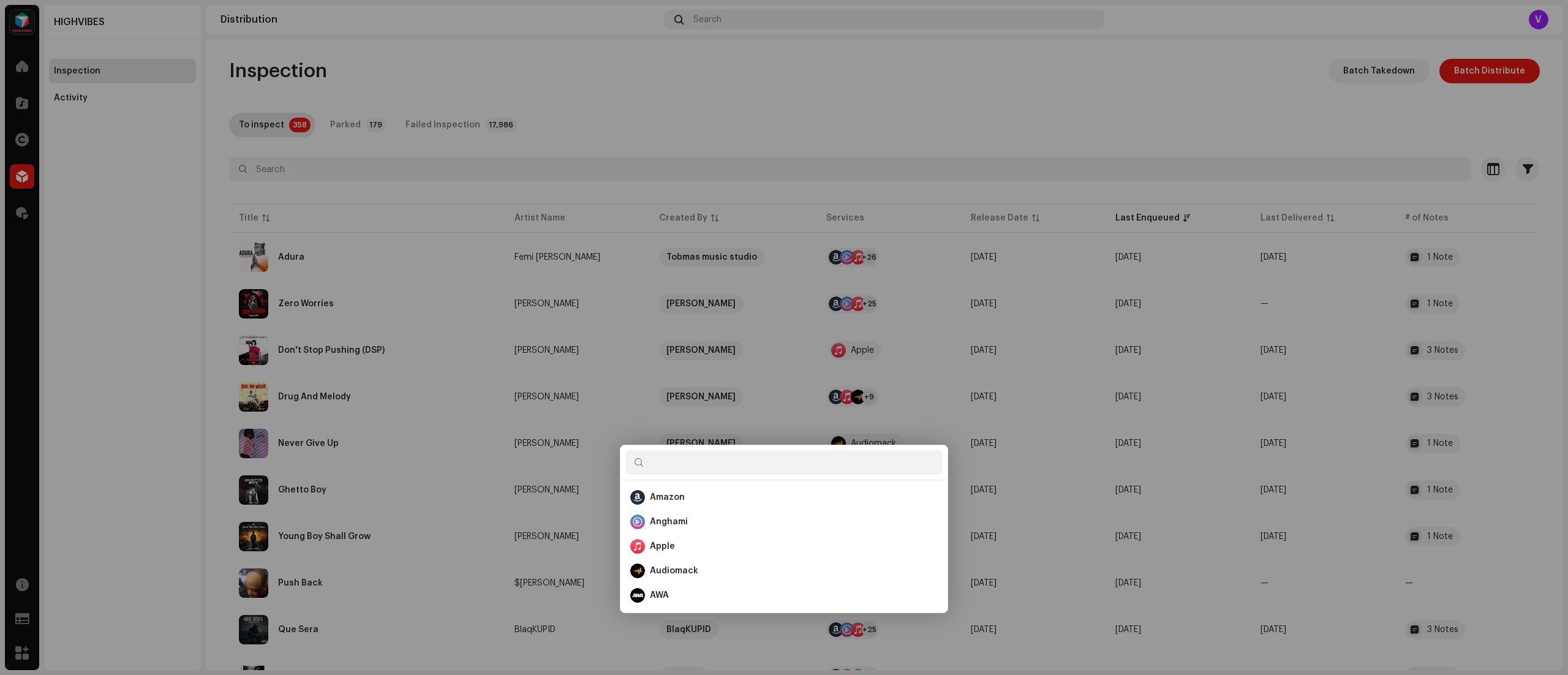
click at [1340, 99] on div "Batch Distribute Select Catalog Input IDs Select the catalog level and input co…" at bounding box center [784, 337] width 1568 height 675
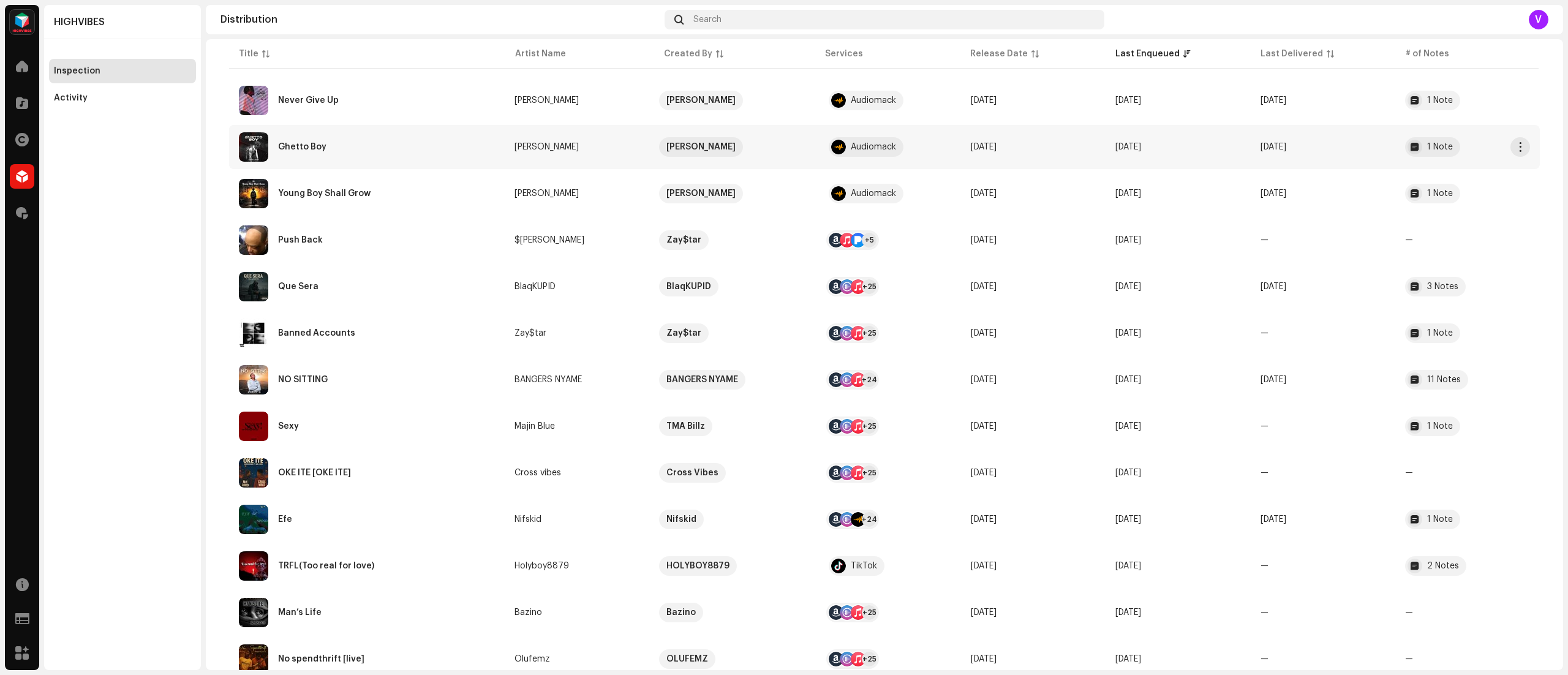
scroll to position [353, 0]
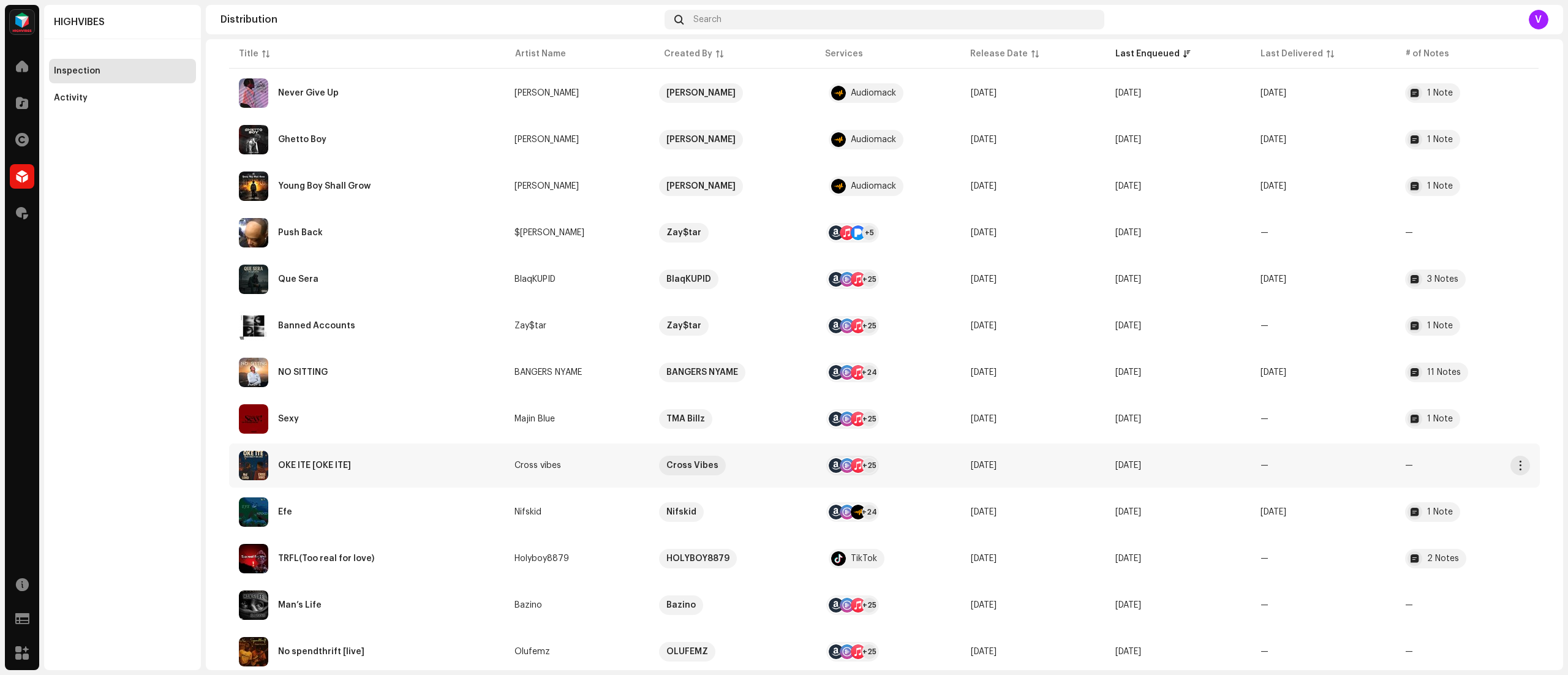
click at [859, 456] on div "+25" at bounding box center [853, 466] width 48 height 24
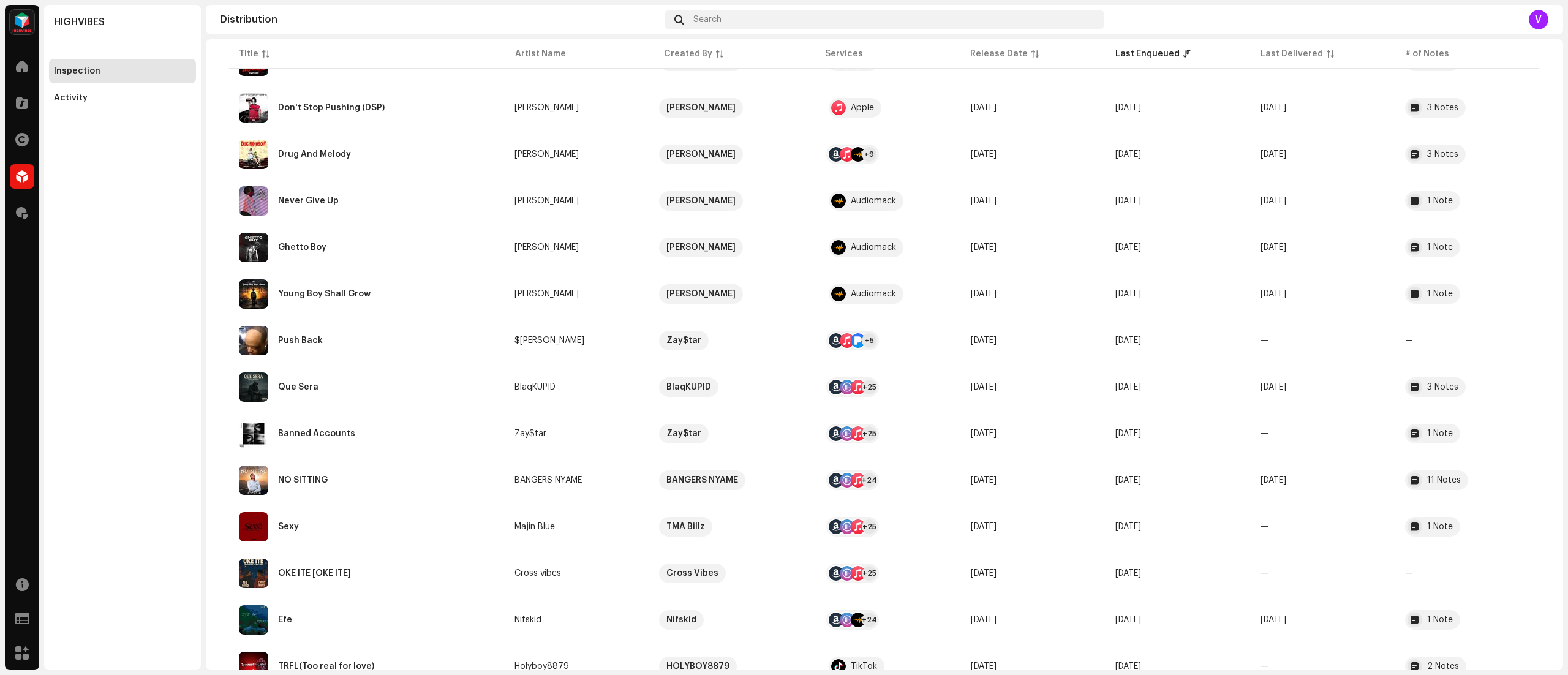
scroll to position [272, 0]
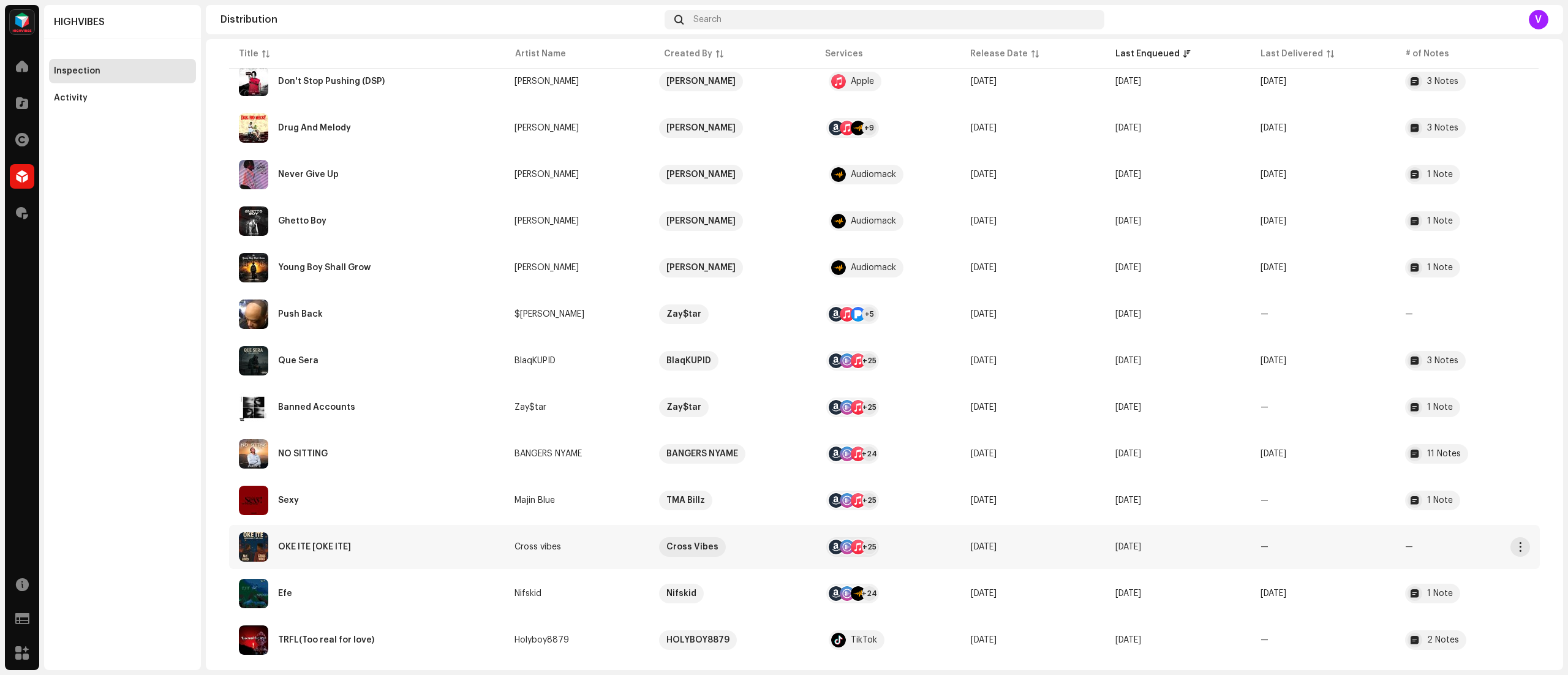
click at [851, 550] on div at bounding box center [858, 547] width 15 height 15
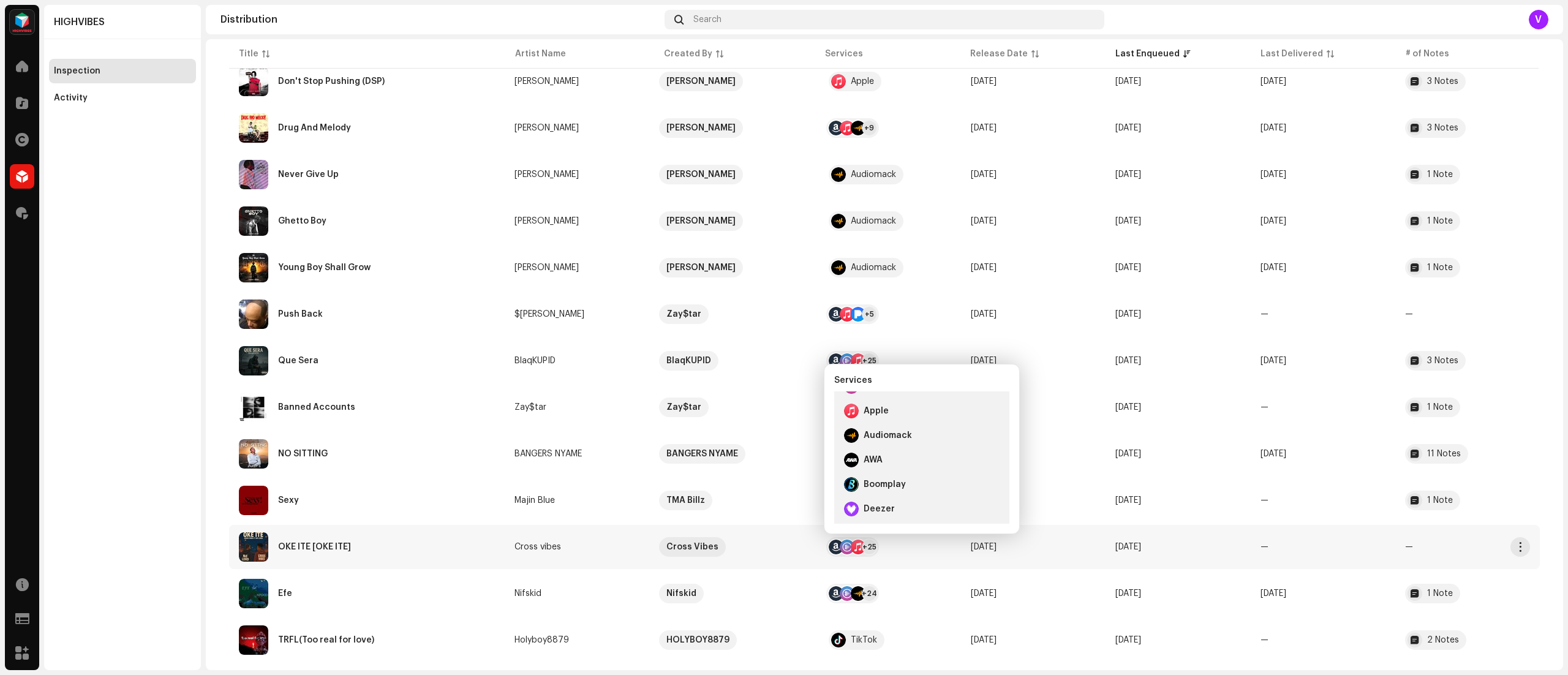
scroll to position [45, 0]
click at [176, 543] on div "HIGHVIBES Inspection Activity" at bounding box center [123, 338] width 157 height 665
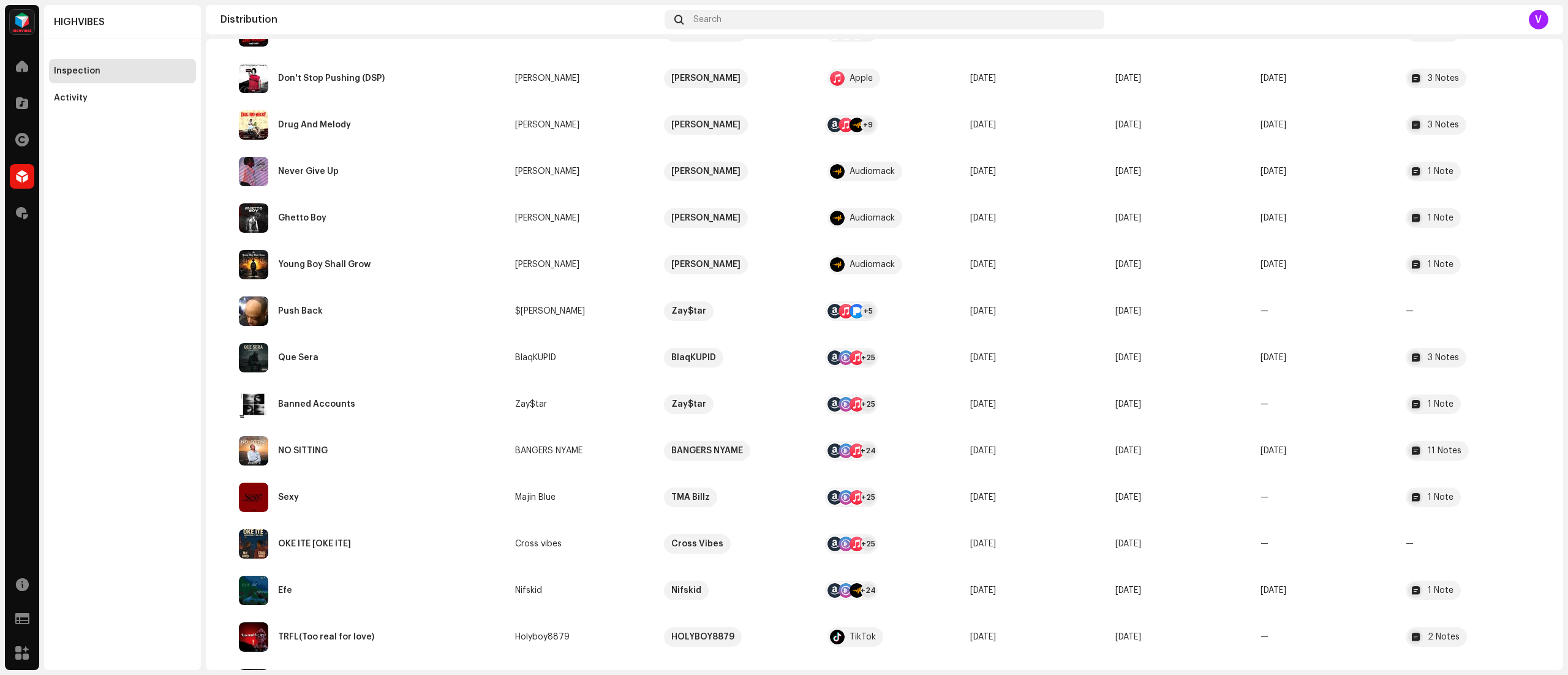
scroll to position [0, 0]
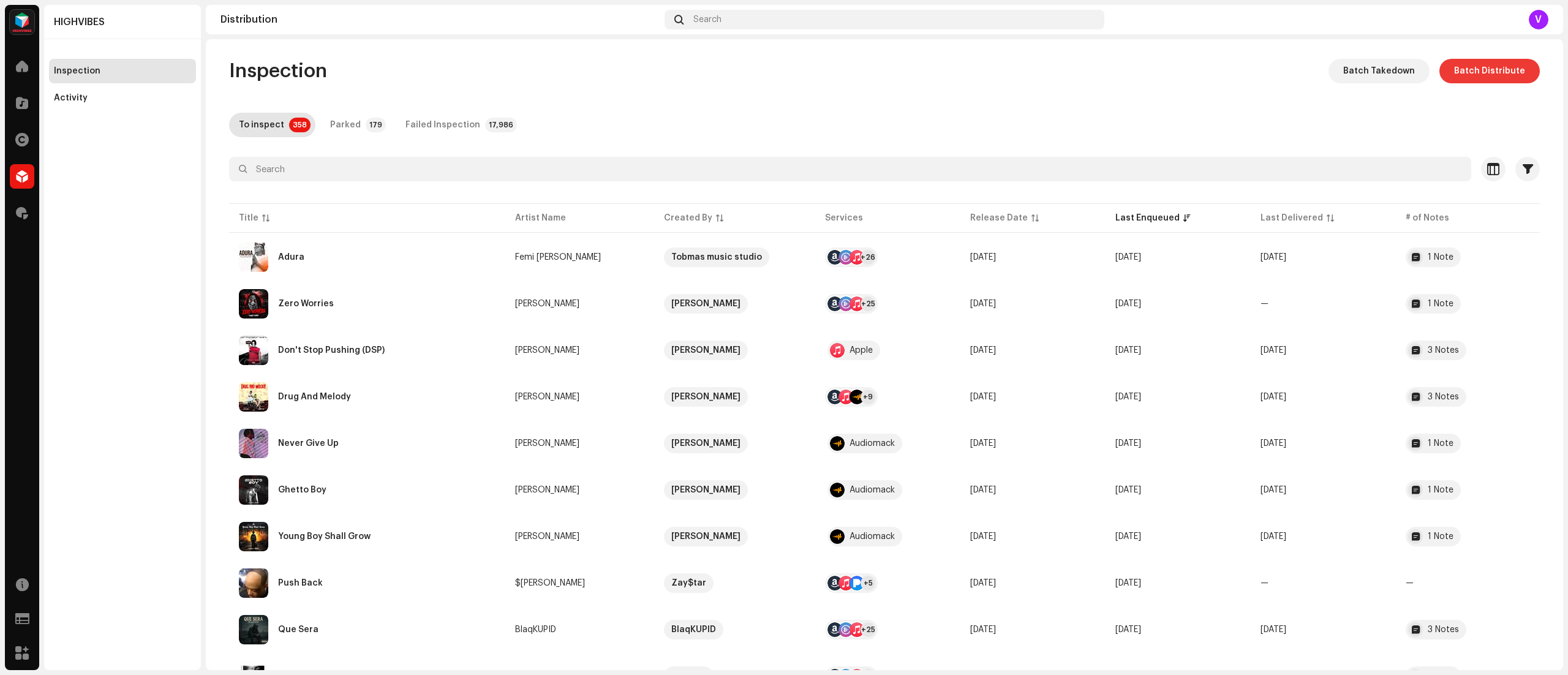
click at [1495, 77] on span "Batch Distribute" at bounding box center [1489, 71] width 71 height 24
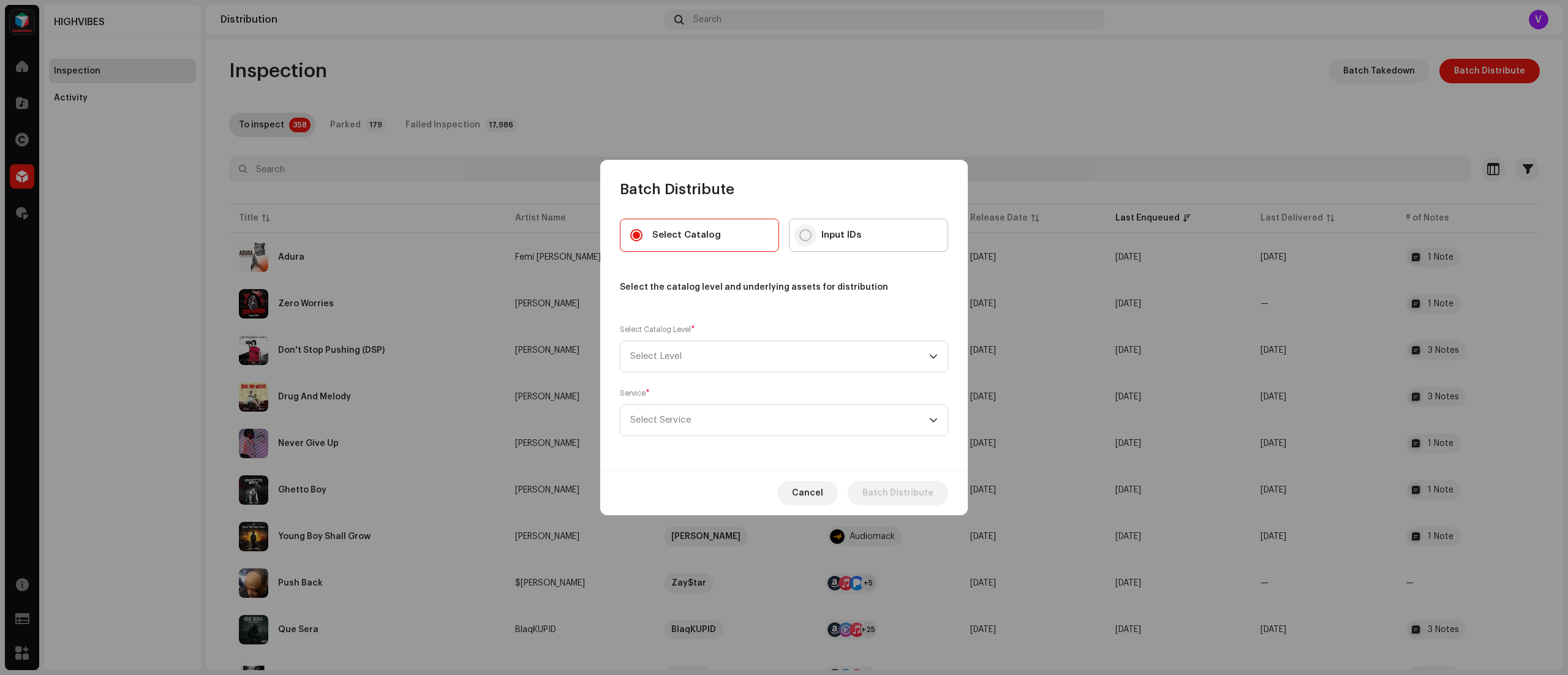
click at [809, 234] on input "Input IDs" at bounding box center [805, 235] width 12 height 12
radio input "true"
click at [929, 353] on icon "dropdown trigger" at bounding box center [933, 356] width 8 height 8
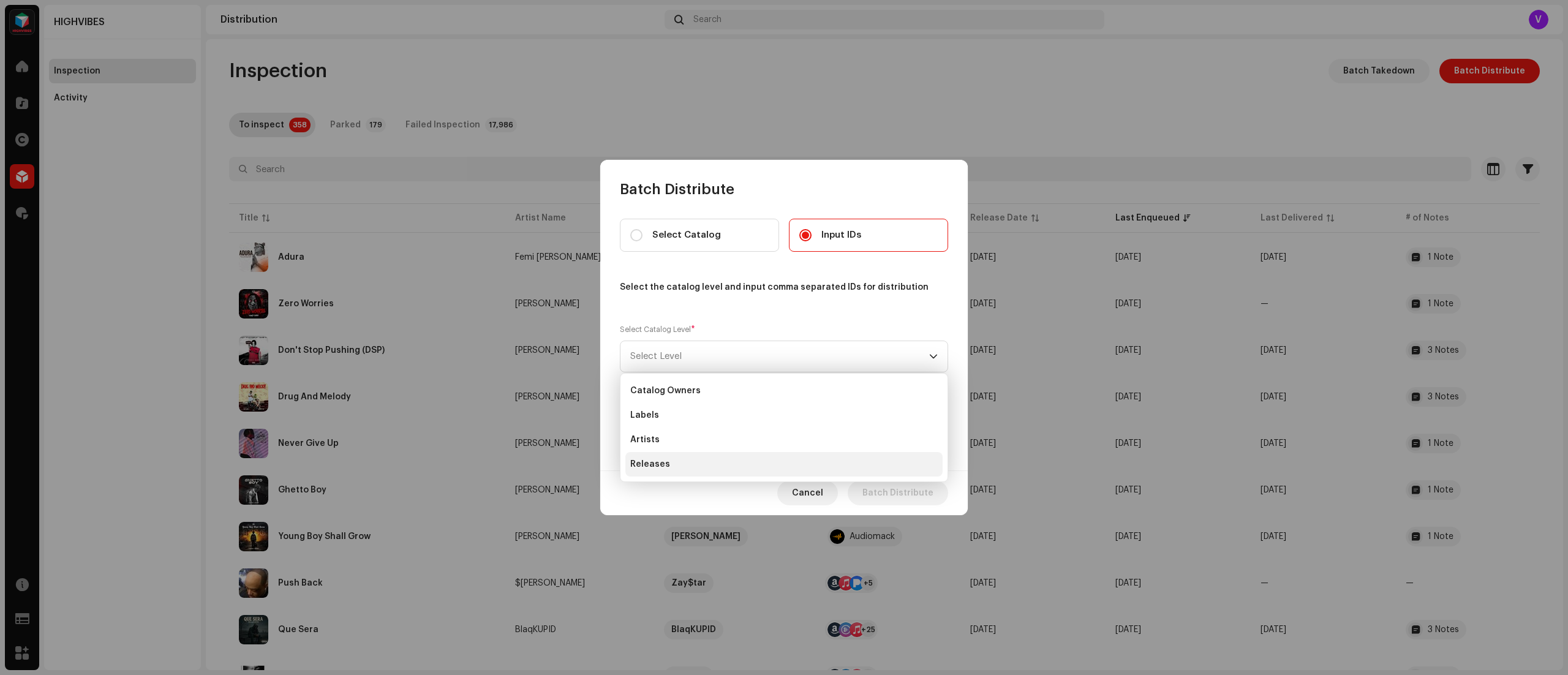
click at [655, 460] on span "Releases" at bounding box center [650, 464] width 40 height 12
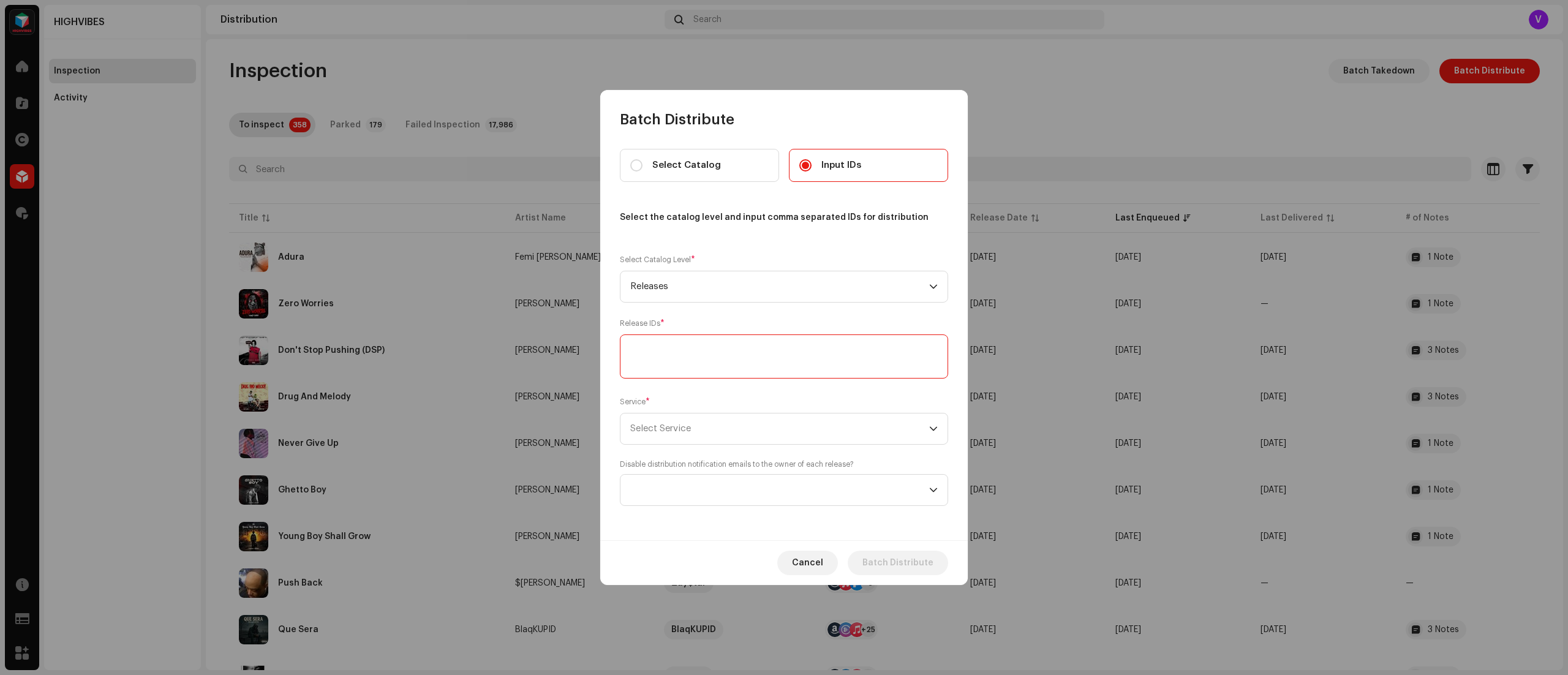
click at [711, 361] on textarea at bounding box center [784, 356] width 328 height 44
paste textarea "3048725"
type textarea "3048725"
click at [936, 427] on icon "dropdown trigger" at bounding box center [933, 429] width 8 height 8
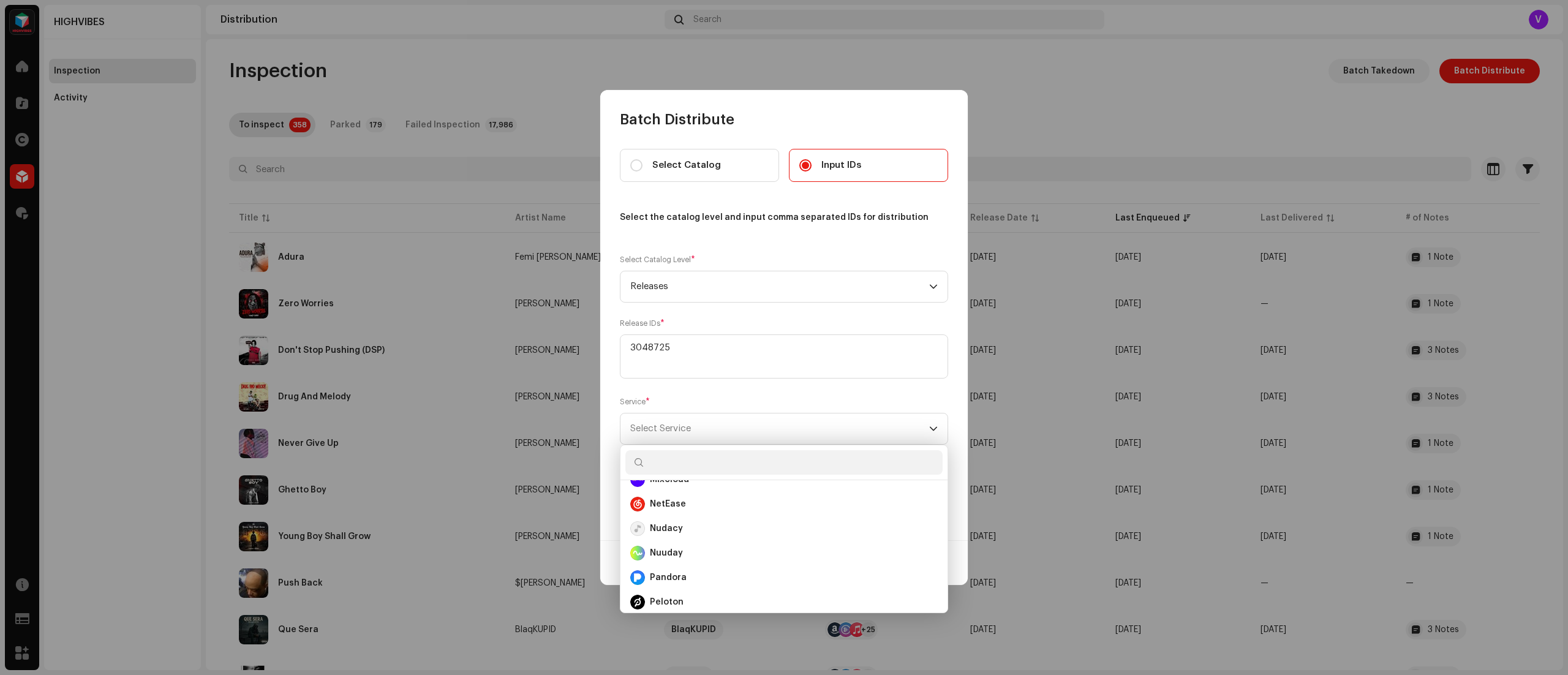
scroll to position [415, 0]
click at [689, 519] on div "Nudacy" at bounding box center [784, 523] width 307 height 15
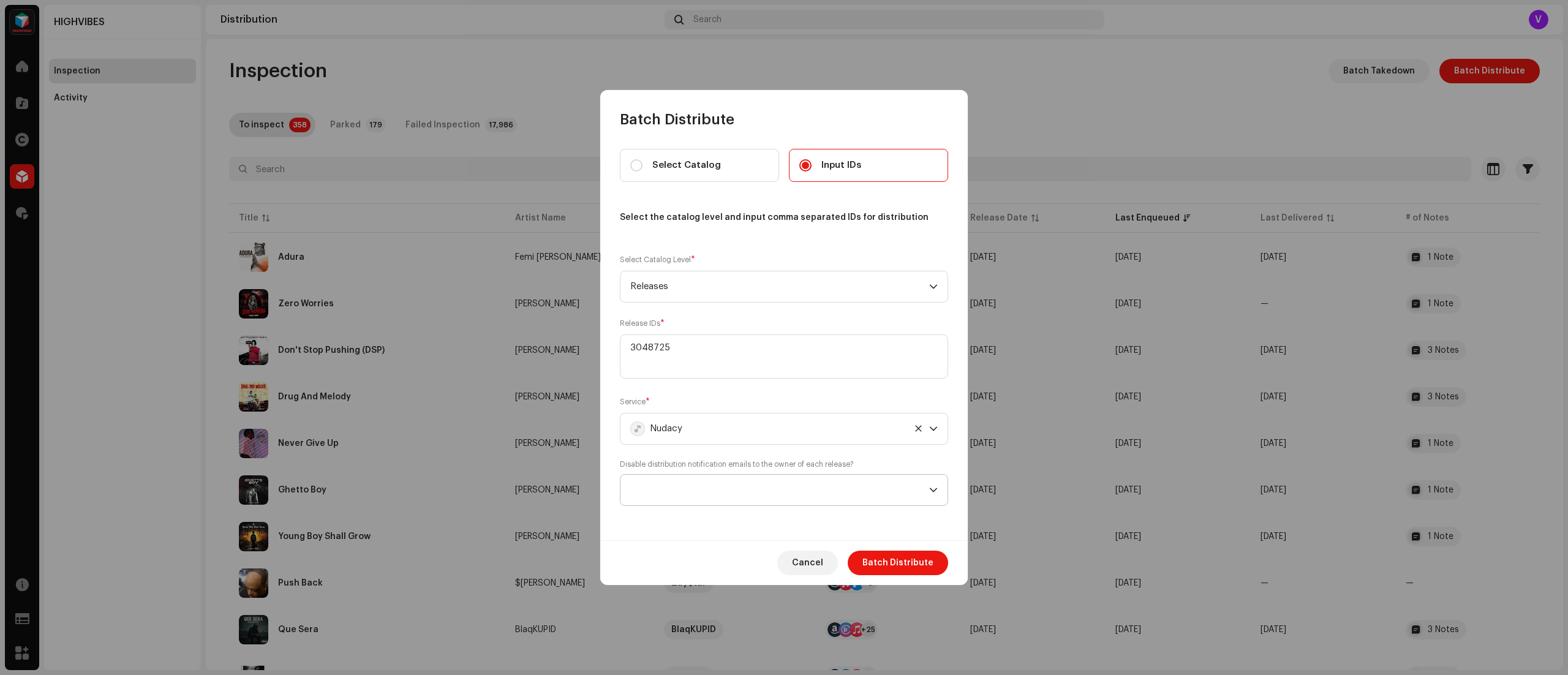
click at [934, 485] on div "dropdown trigger" at bounding box center [933, 490] width 8 height 31
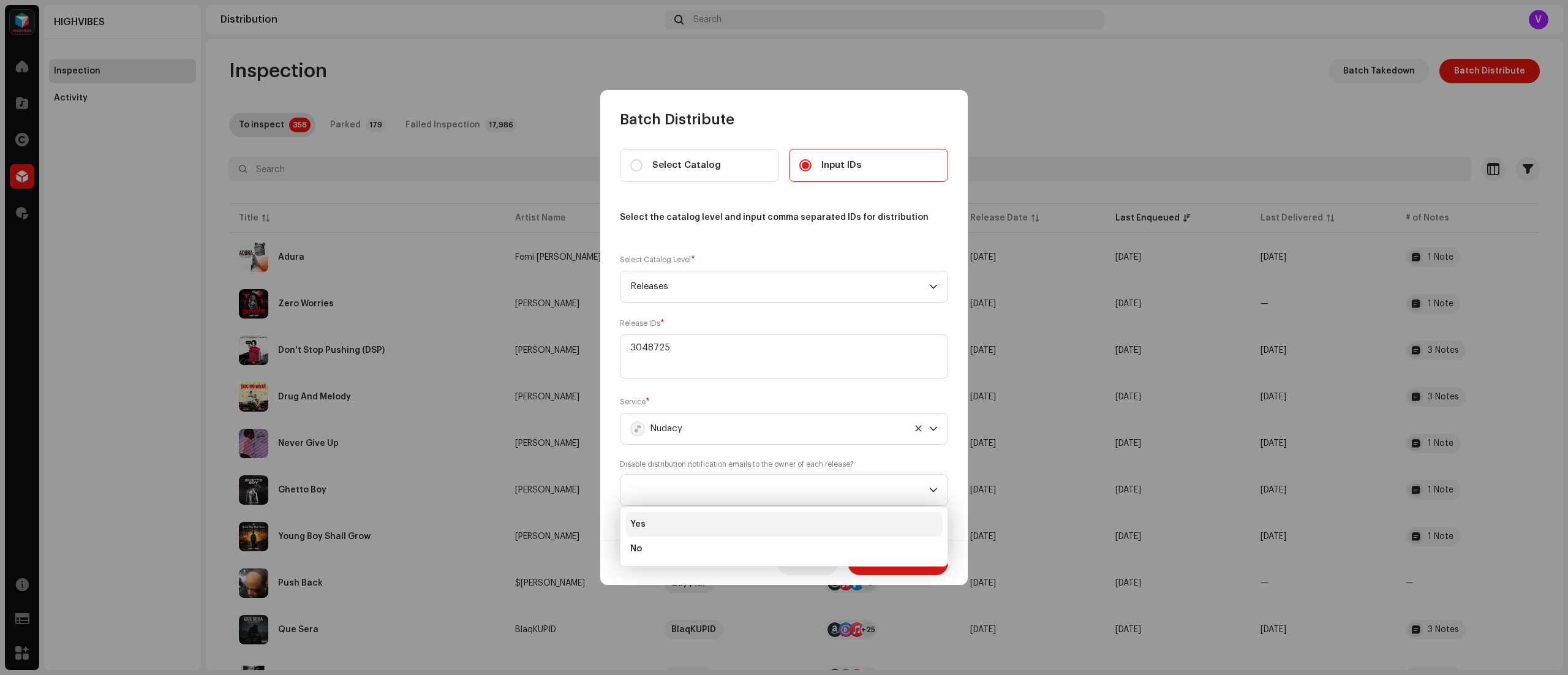
click at [687, 526] on li "Yes" at bounding box center [784, 524] width 317 height 24
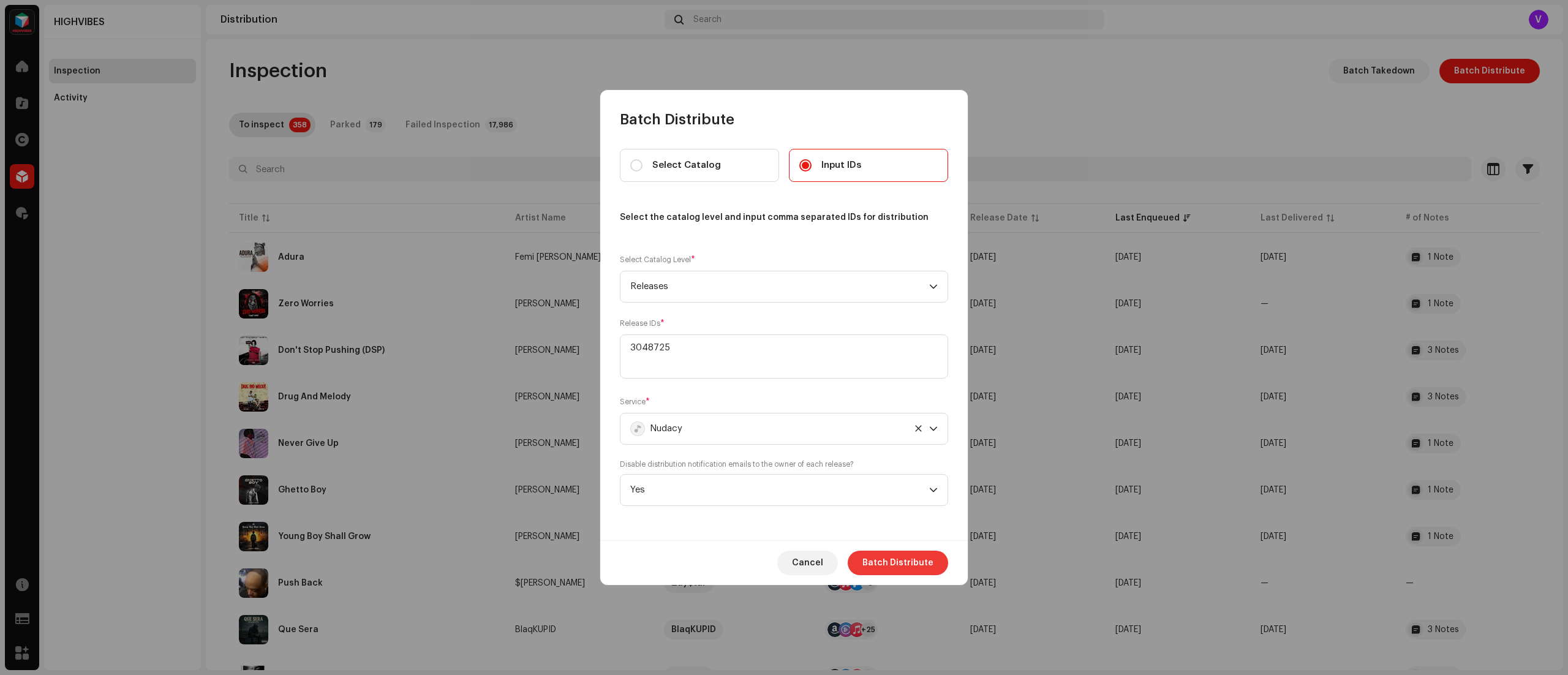
click at [885, 561] on span "Batch Distribute" at bounding box center [897, 563] width 71 height 24
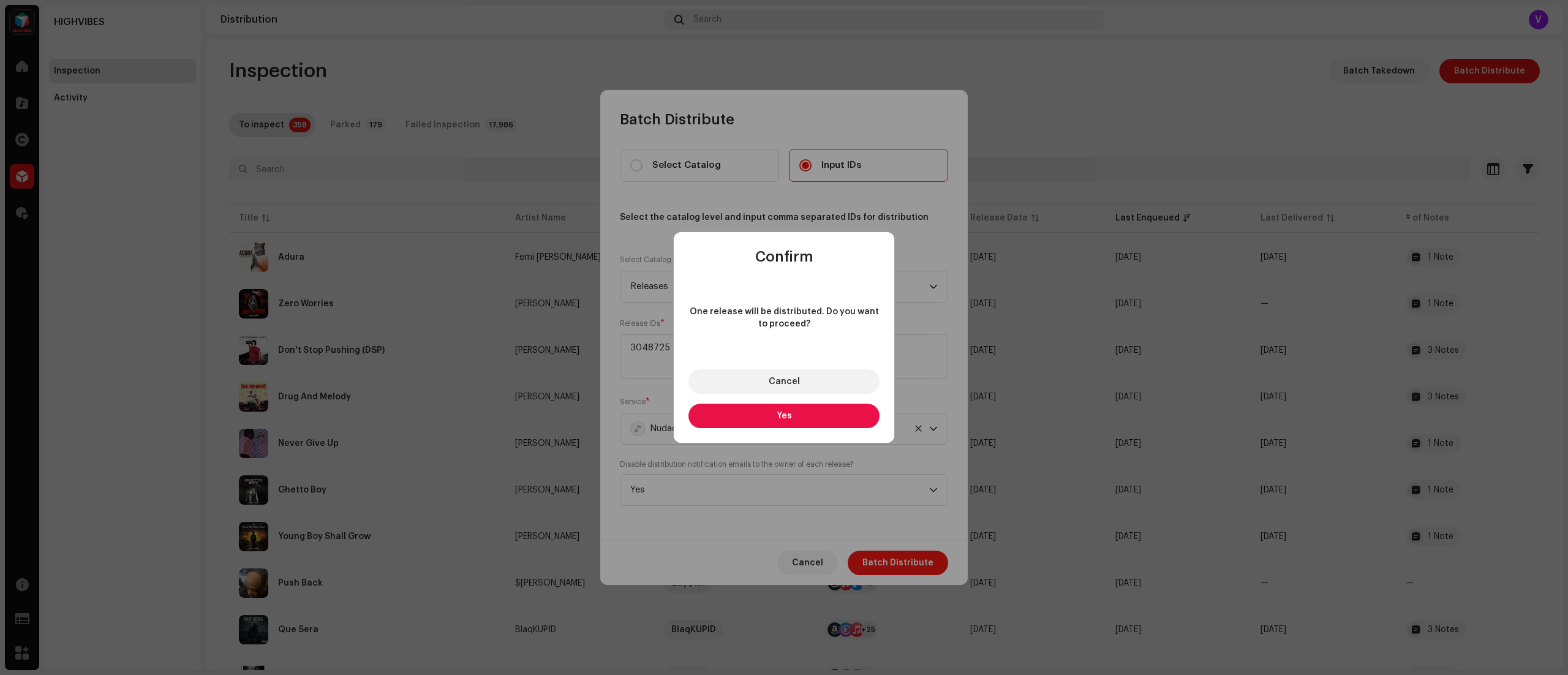
click at [779, 411] on span "Yes" at bounding box center [784, 415] width 15 height 8
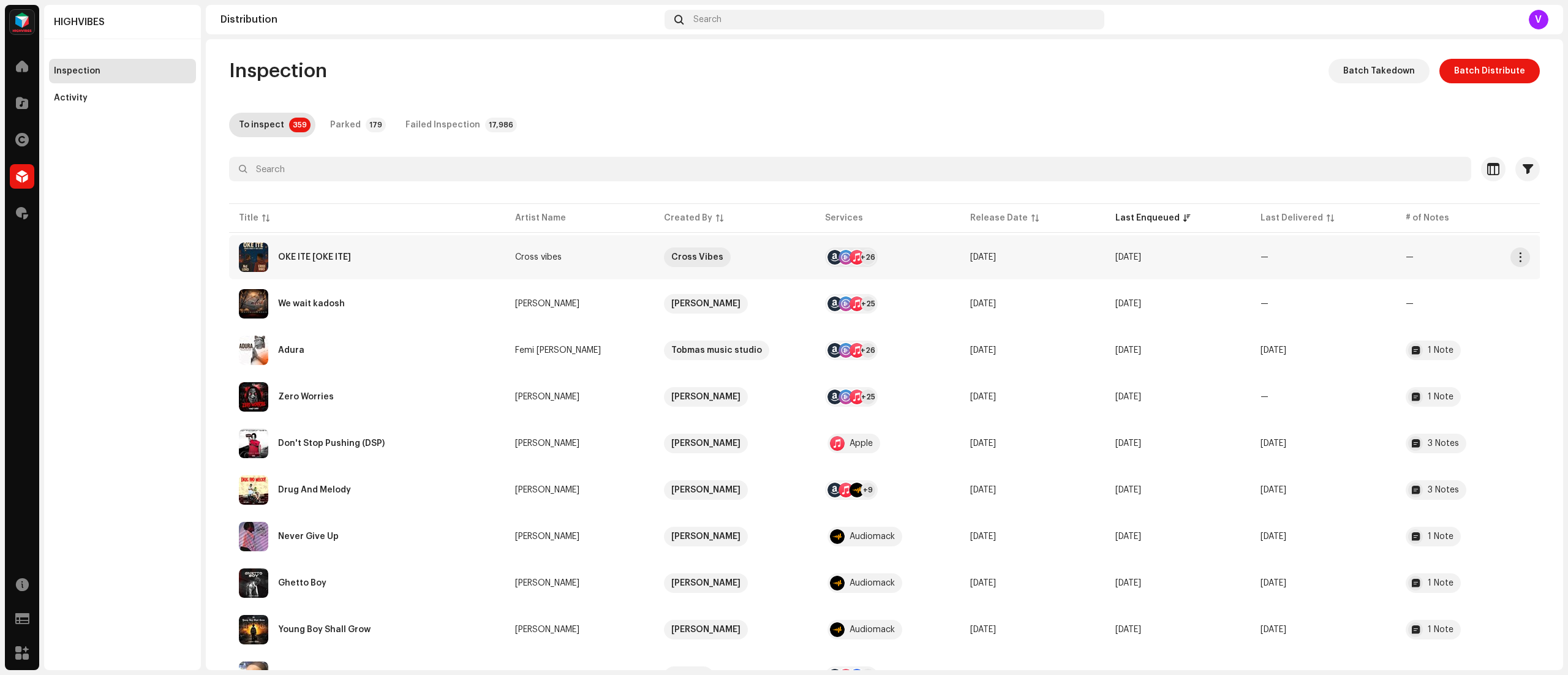
click at [1071, 254] on td "[DATE]" at bounding box center [1033, 257] width 145 height 44
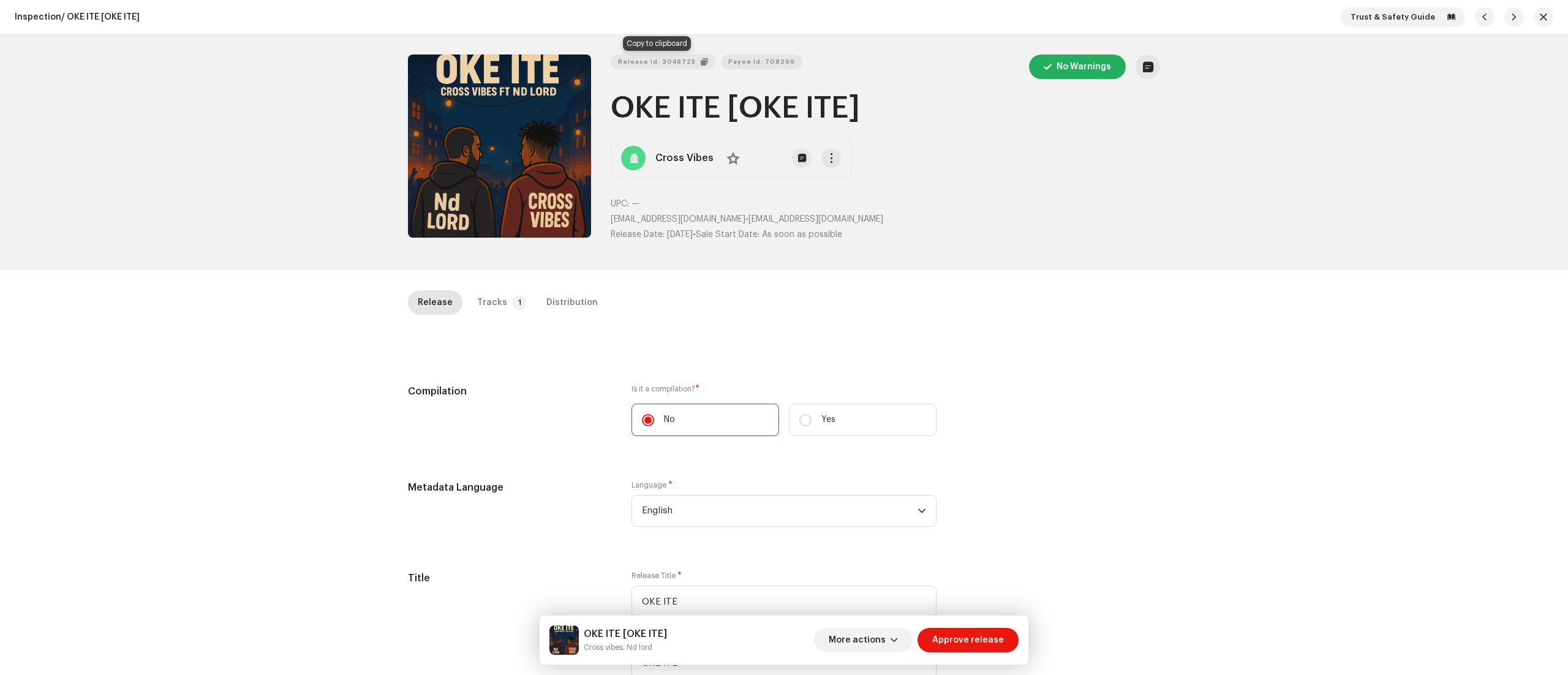
click at [660, 58] on span "Release Id: 3048725" at bounding box center [657, 62] width 78 height 24
click at [745, 63] on span "Payee Id: 708299" at bounding box center [749, 62] width 67 height 24
click at [611, 217] on span "chideraanthonyokafor@gmail.com" at bounding box center [678, 219] width 135 height 8
drag, startPoint x: 609, startPoint y: 217, endPoint x: 746, endPoint y: 217, distance: 137.0
click at [746, 217] on p "chideraanthonyokafor@gmail.com • chideraanthonyokafor@gmail.com" at bounding box center [885, 220] width 549 height 13
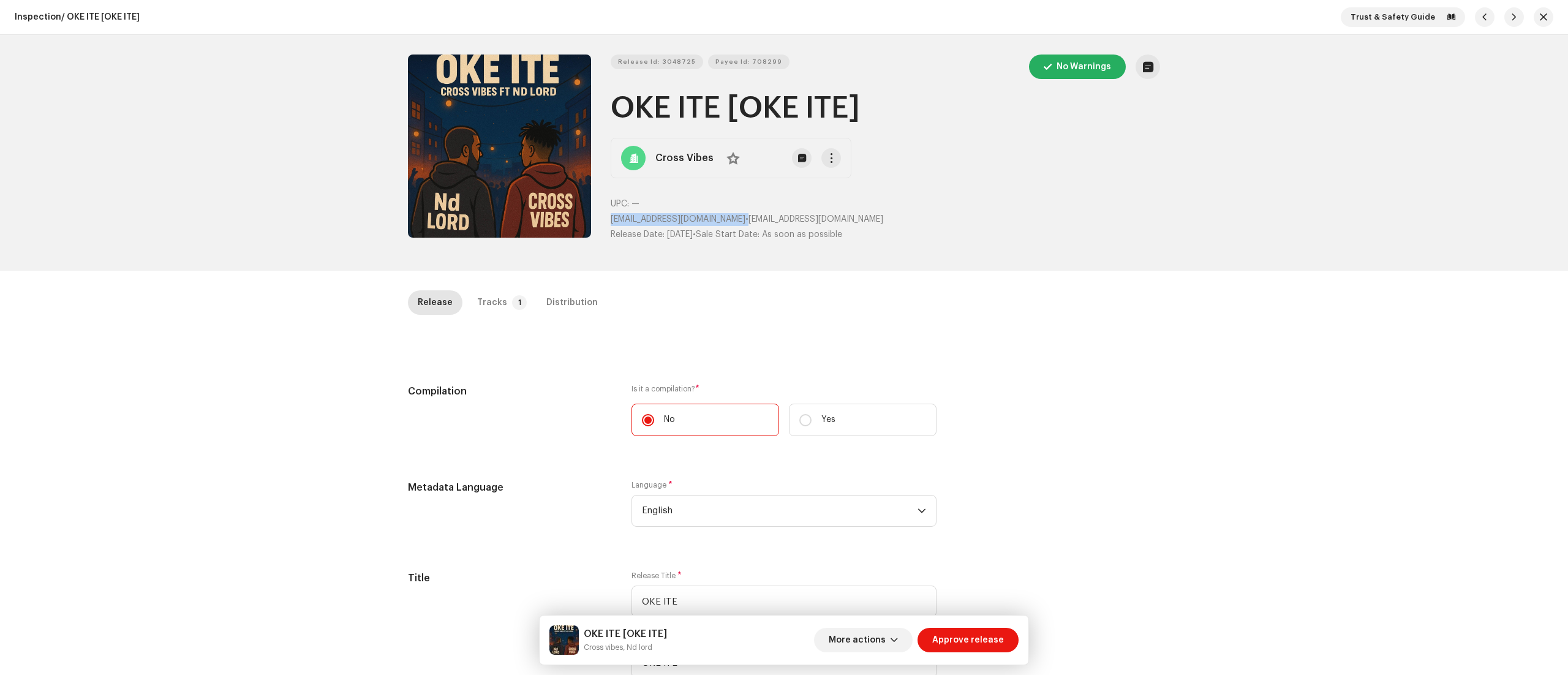
copy p "chideraanthonyokafor@gmail.com"
click at [821, 151] on button "button" at bounding box center [831, 158] width 20 height 20
click at [846, 202] on div "View Release" at bounding box center [891, 210] width 140 height 24
click at [743, 61] on span "Payee Id: 708299" at bounding box center [749, 62] width 67 height 24
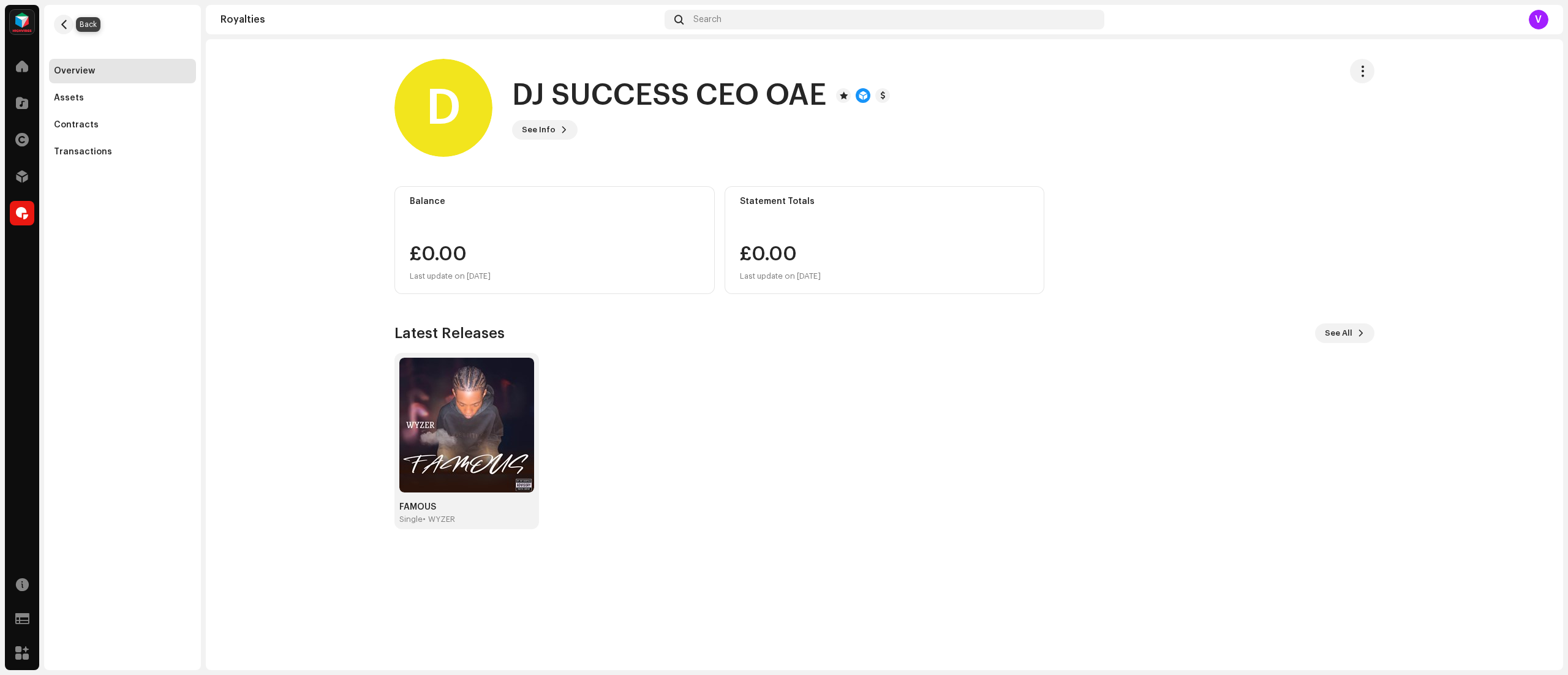
click at [70, 26] on button "button" at bounding box center [63, 24] width 20 height 20
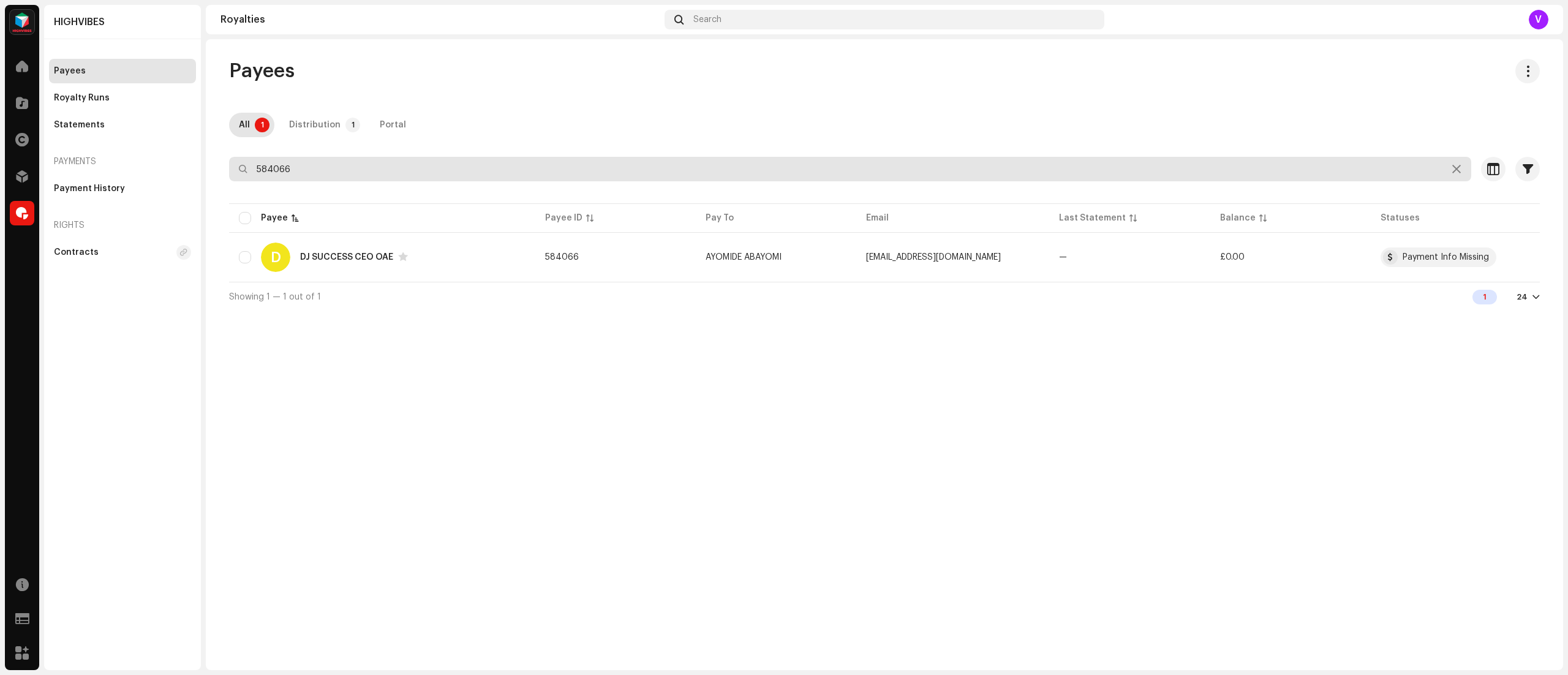
click at [308, 164] on input "584066" at bounding box center [850, 169] width 1242 height 24
type input "5"
type input "719730"
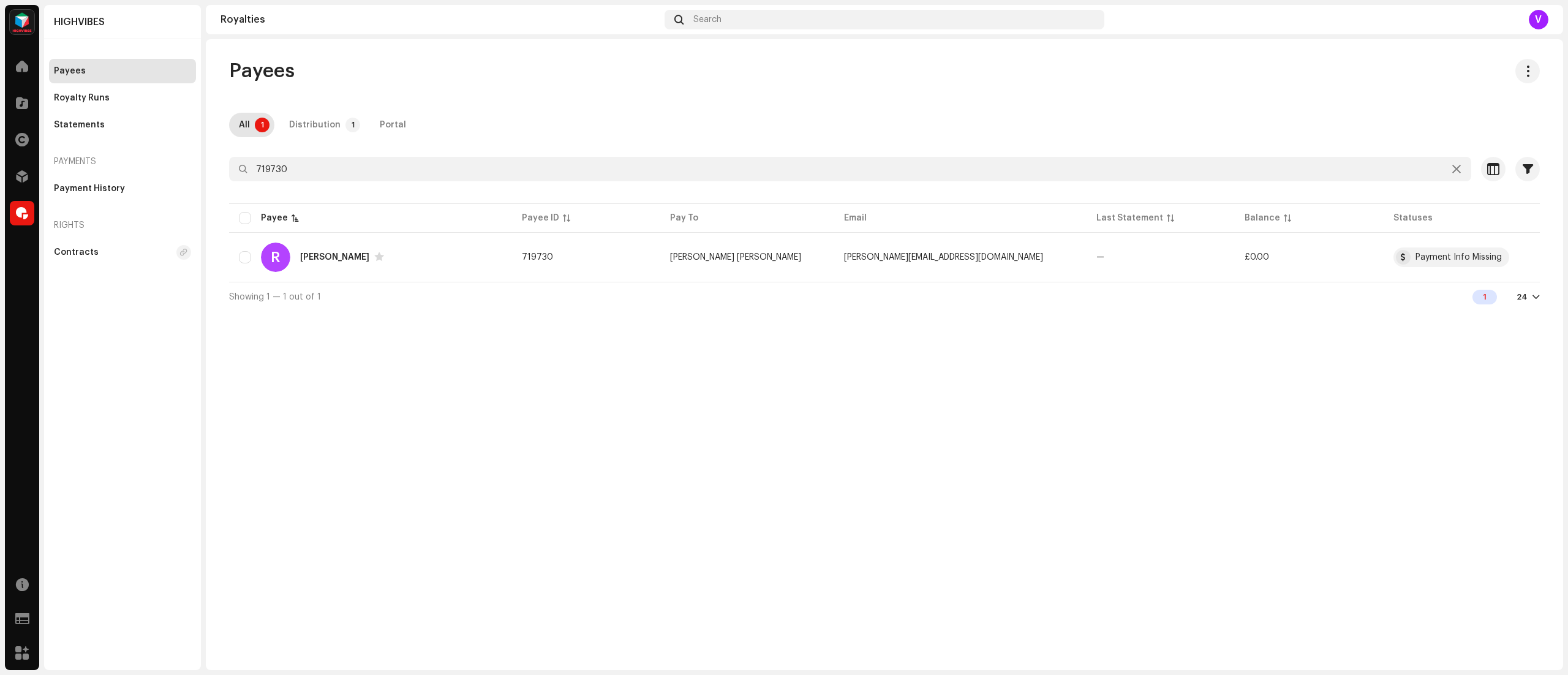
click at [714, 285] on div "Showing 1 — 1 out of 1 1 24" at bounding box center [885, 296] width 1311 height 29
click at [713, 266] on td "[PERSON_NAME] [PERSON_NAME]" at bounding box center [747, 257] width 174 height 44
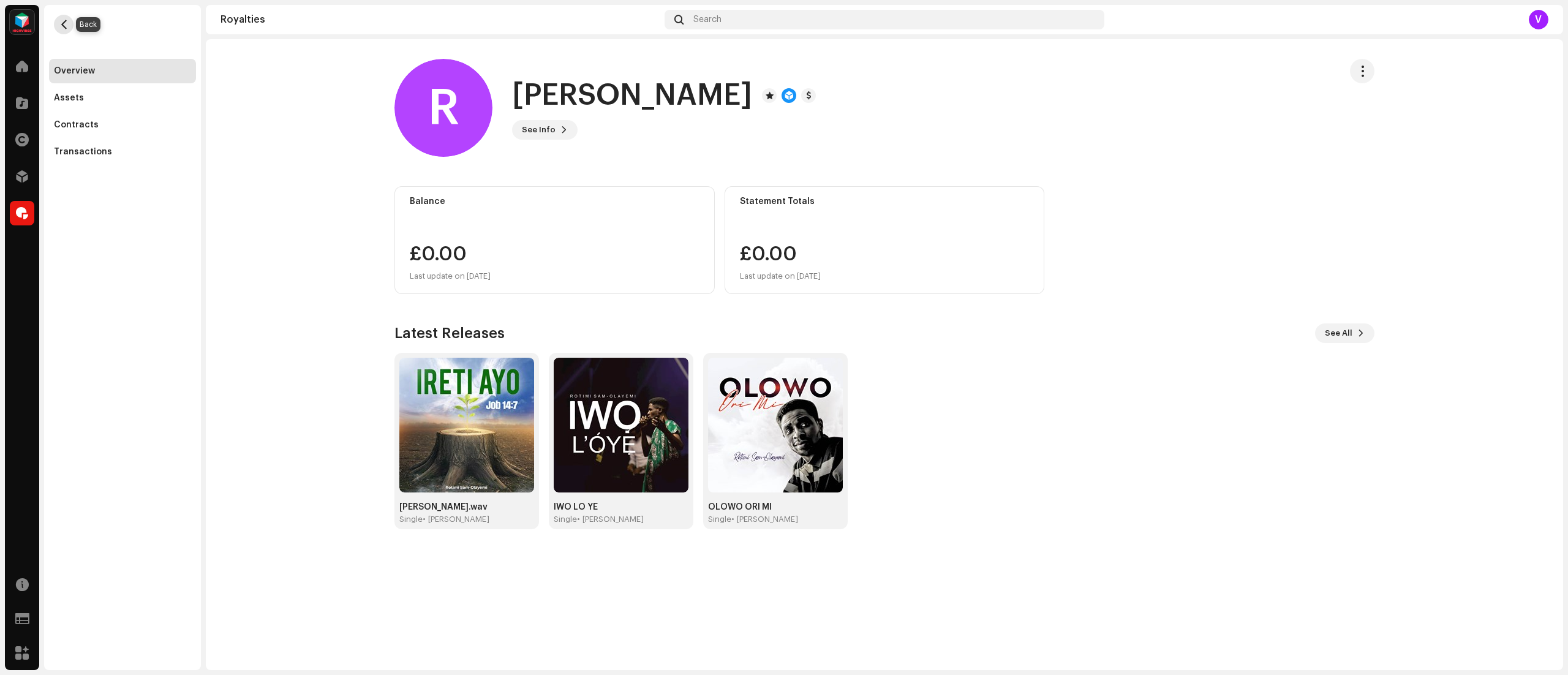
click at [63, 22] on span "button" at bounding box center [64, 24] width 9 height 10
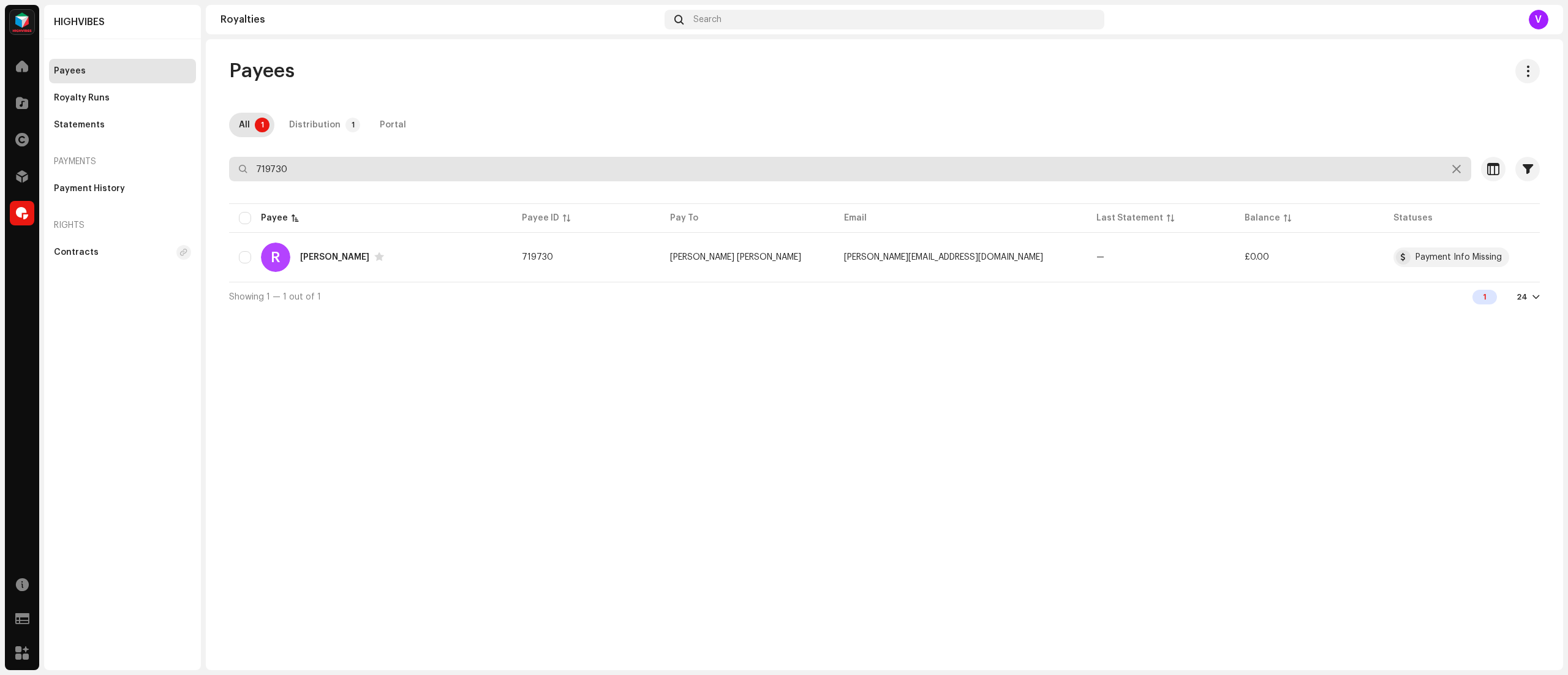
click at [348, 163] on input "719730" at bounding box center [850, 169] width 1242 height 24
type input "7"
type input "708299"
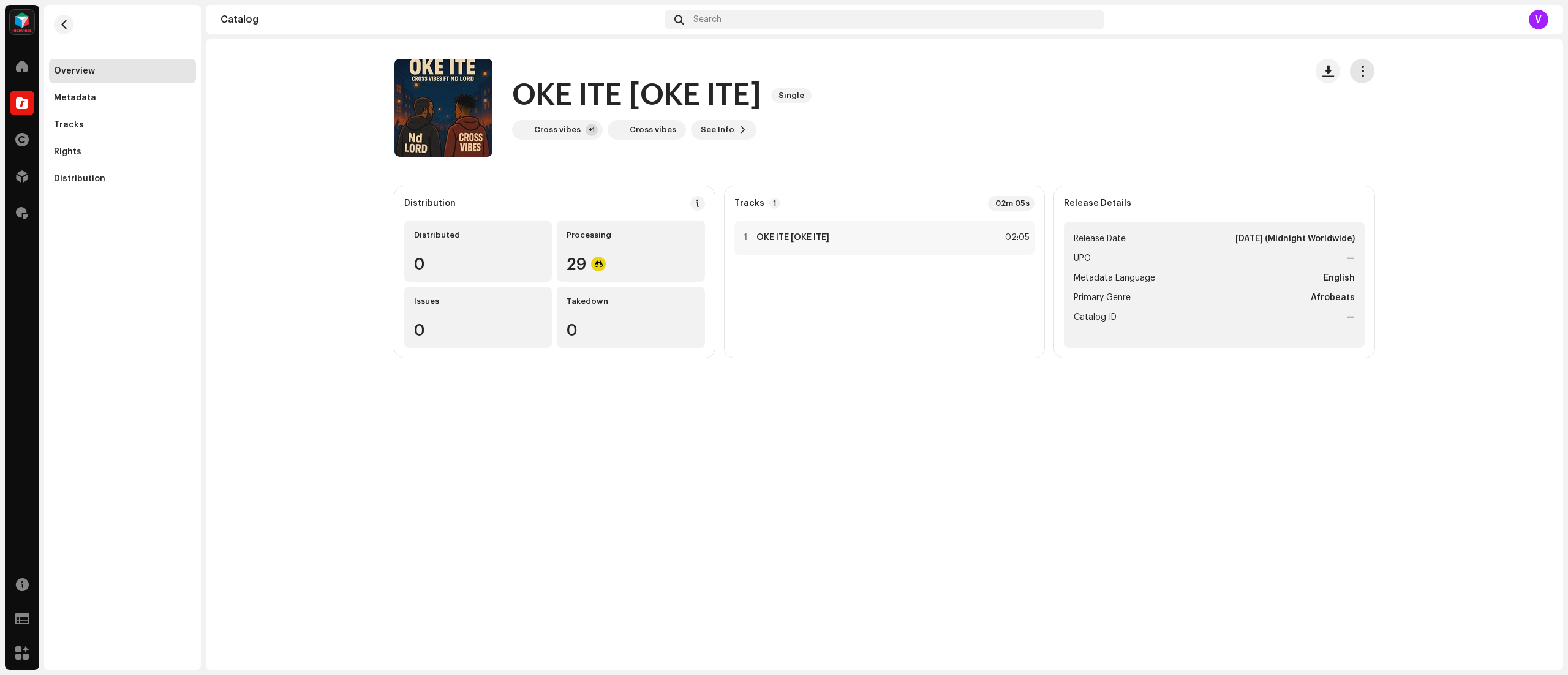
click at [1363, 72] on span "button" at bounding box center [1362, 71] width 11 height 10
click at [1367, 124] on span "Edit" at bounding box center [1369, 125] width 17 height 10
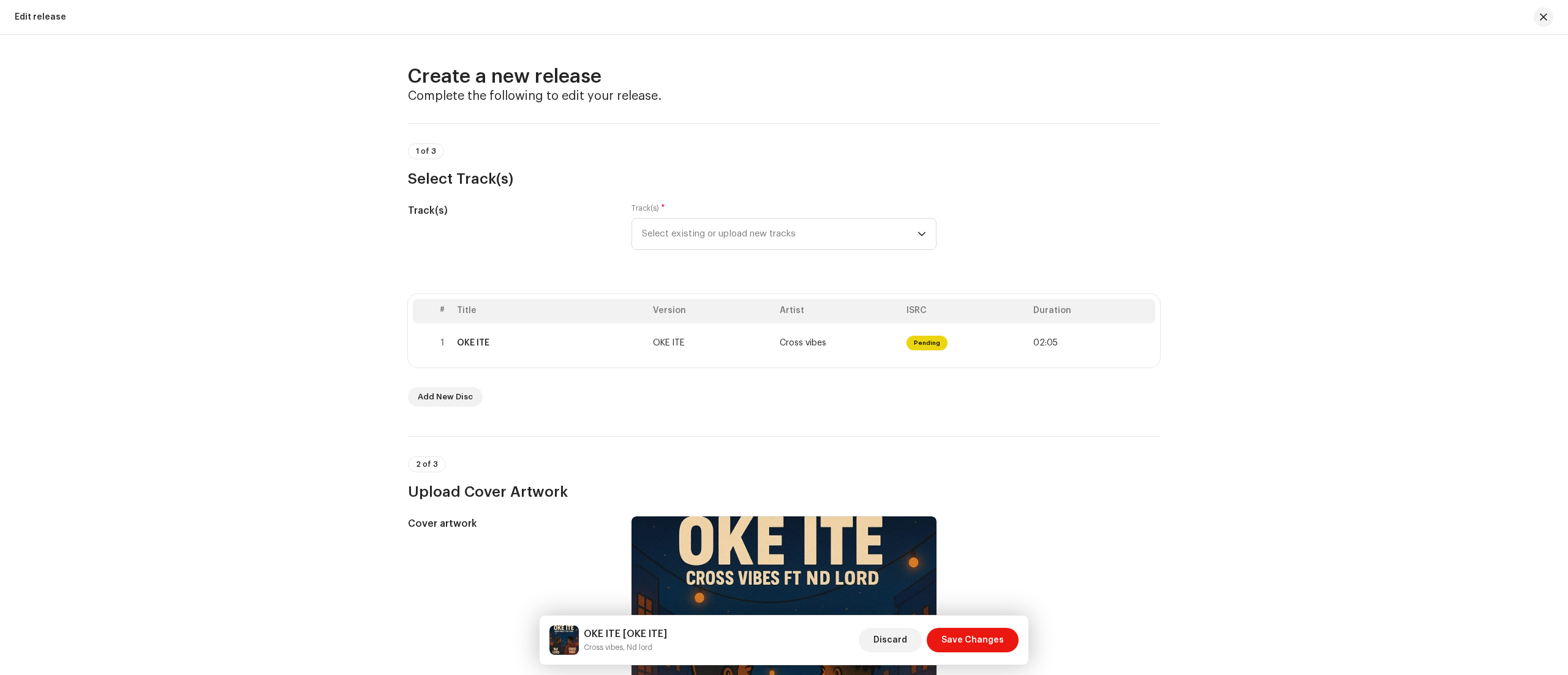
click at [1238, 251] on div "Create a new release Complete the following to edit your release. 1 of 3 Select…" at bounding box center [784, 355] width 1568 height 640
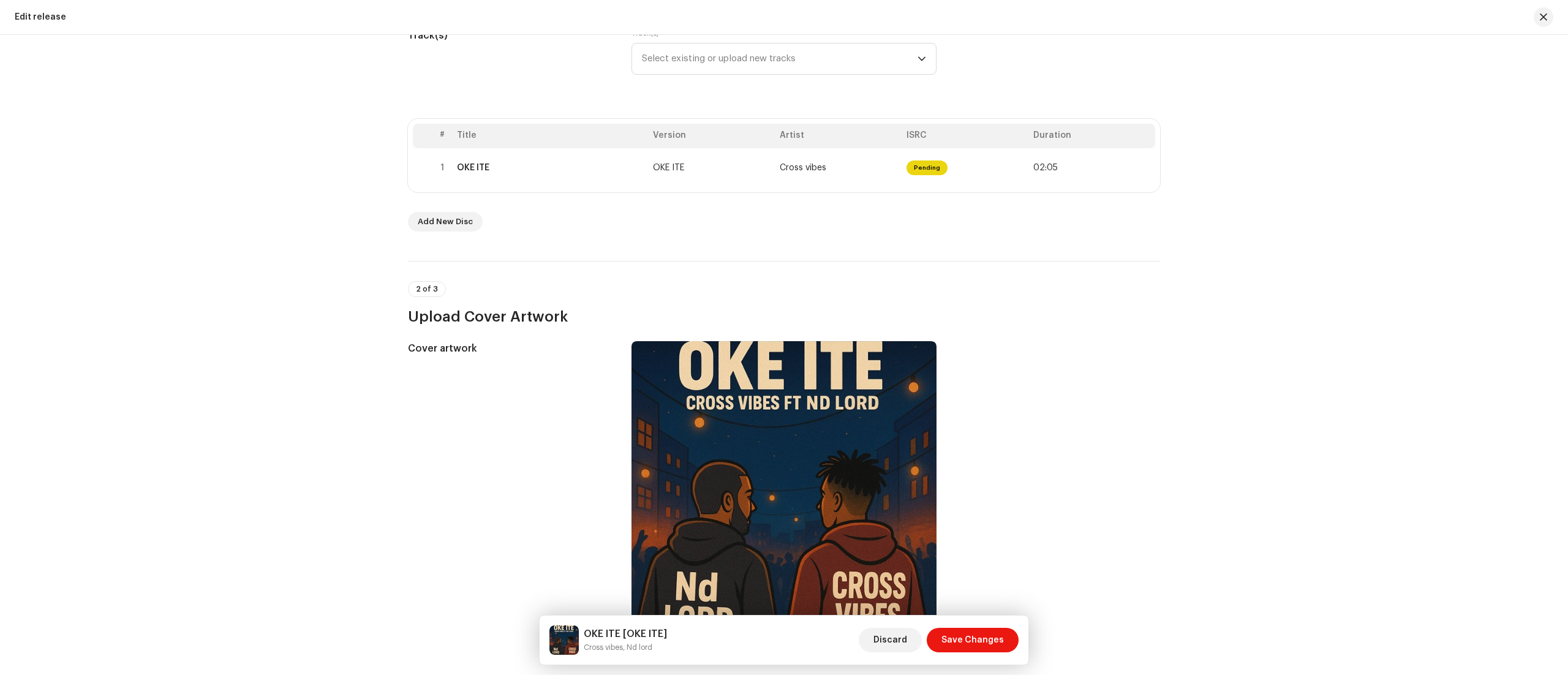
scroll to position [196, 0]
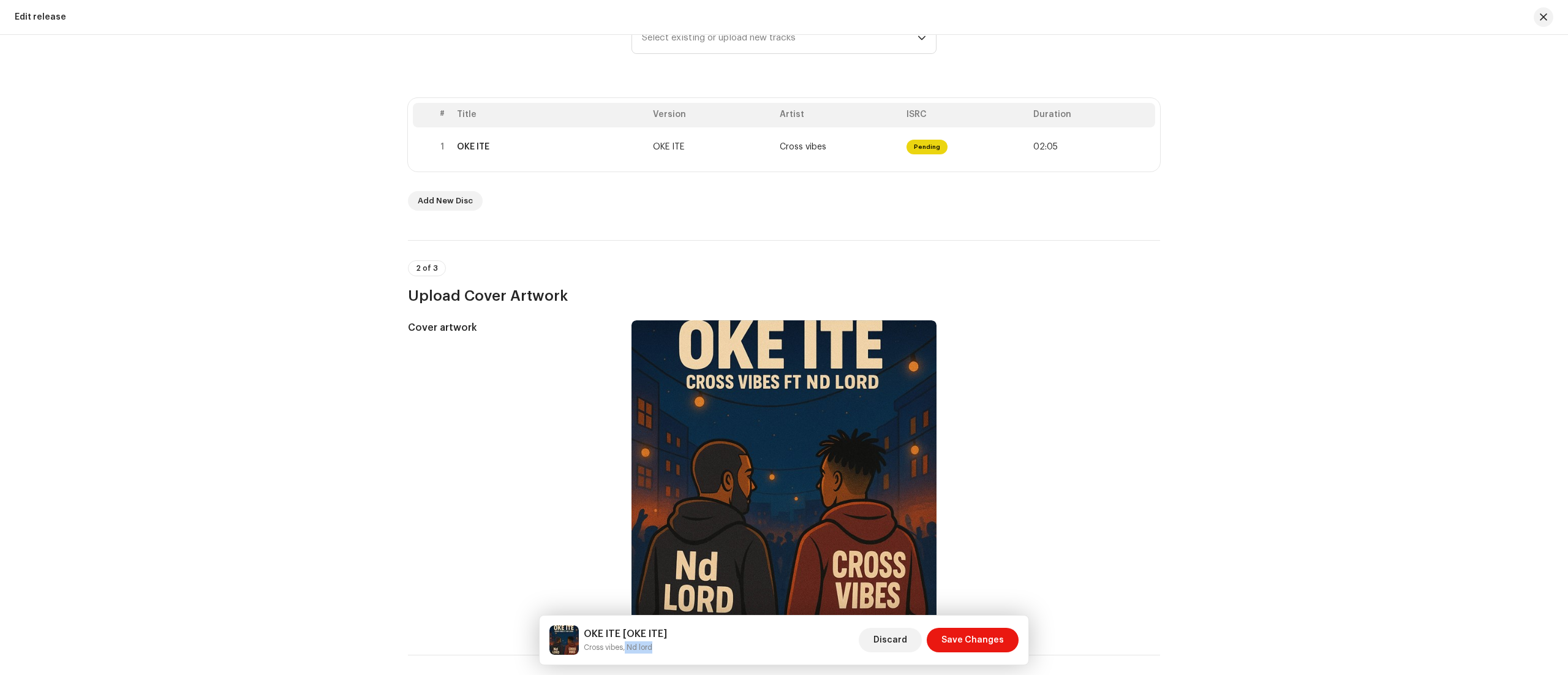
drag, startPoint x: 625, startPoint y: 642, endPoint x: 657, endPoint y: 644, distance: 32.1
click at [657, 644] on small "Cross vibes, Nd lord" at bounding box center [625, 647] width 83 height 12
copy small "Nd lord"
click at [1249, 315] on div "Create a new release Complete the following to edit your release. 1 of 3 Select…" at bounding box center [784, 355] width 1568 height 640
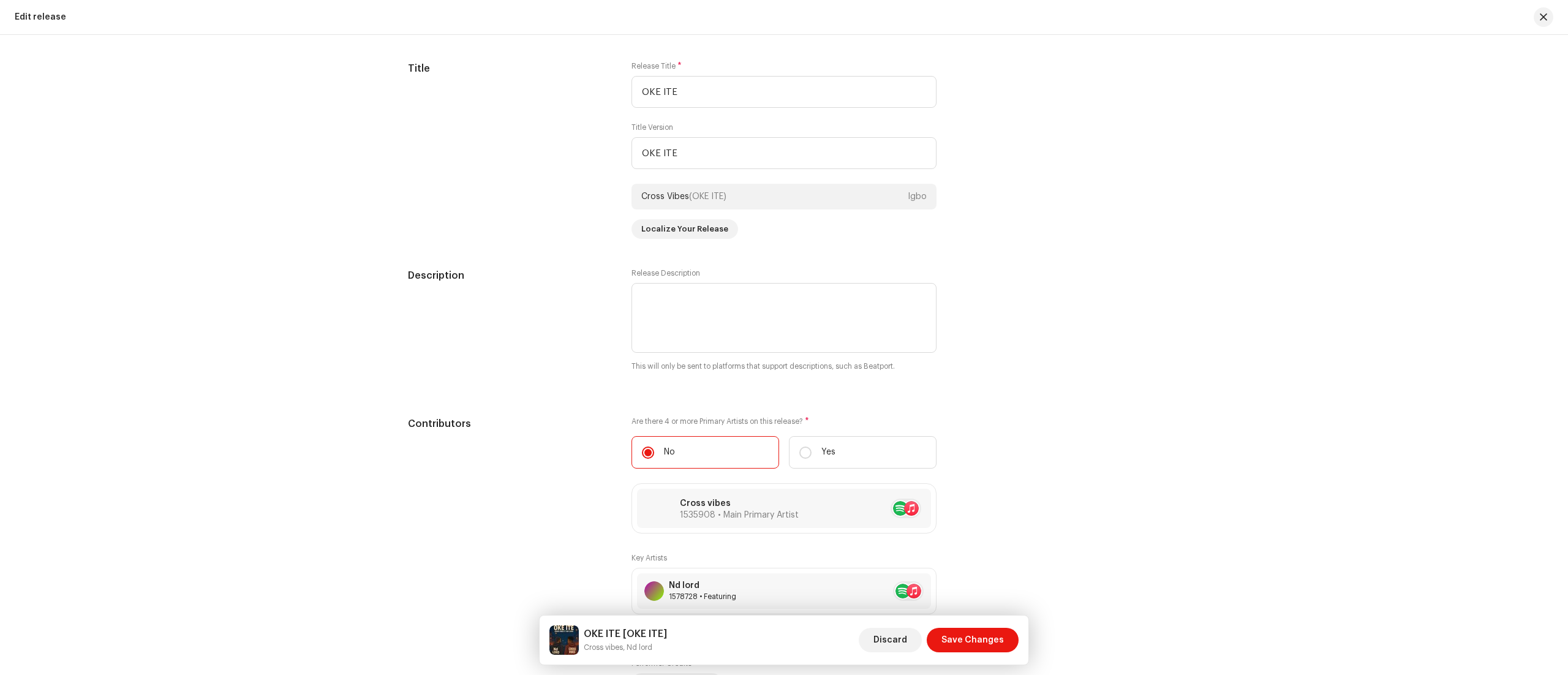
scroll to position [1160, 0]
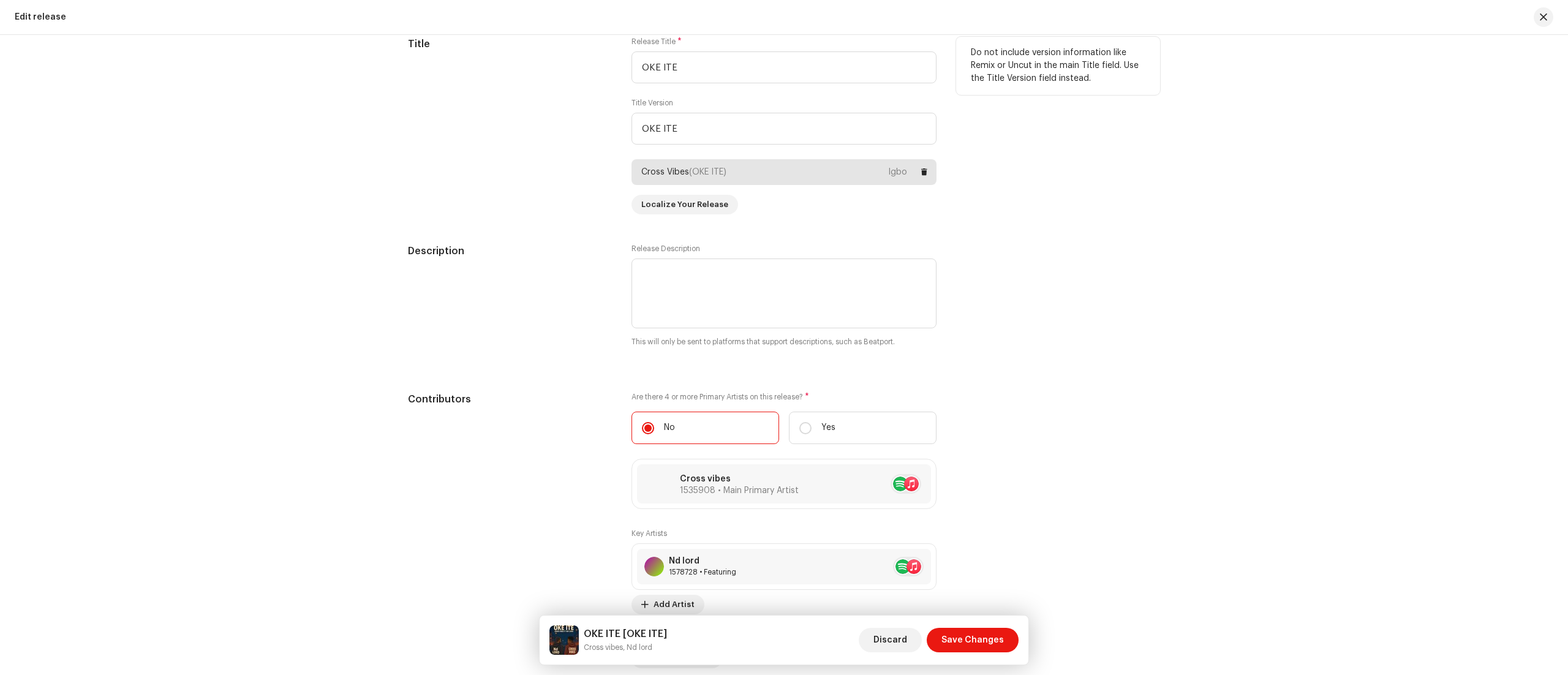
click at [827, 185] on div "Cross Vibes (OKE ITE) [GEOGRAPHIC_DATA]" at bounding box center [784, 172] width 305 height 26
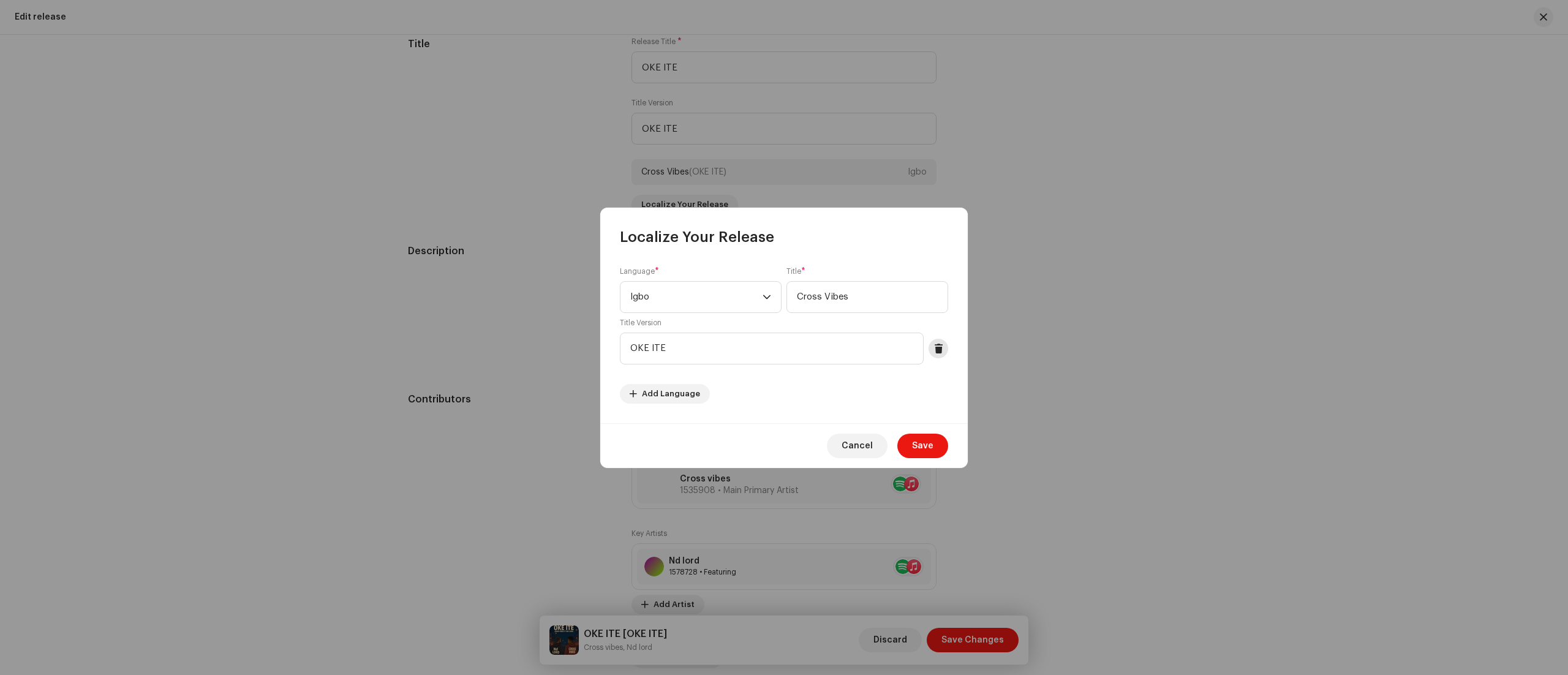
click at [938, 349] on span at bounding box center [939, 348] width 9 height 10
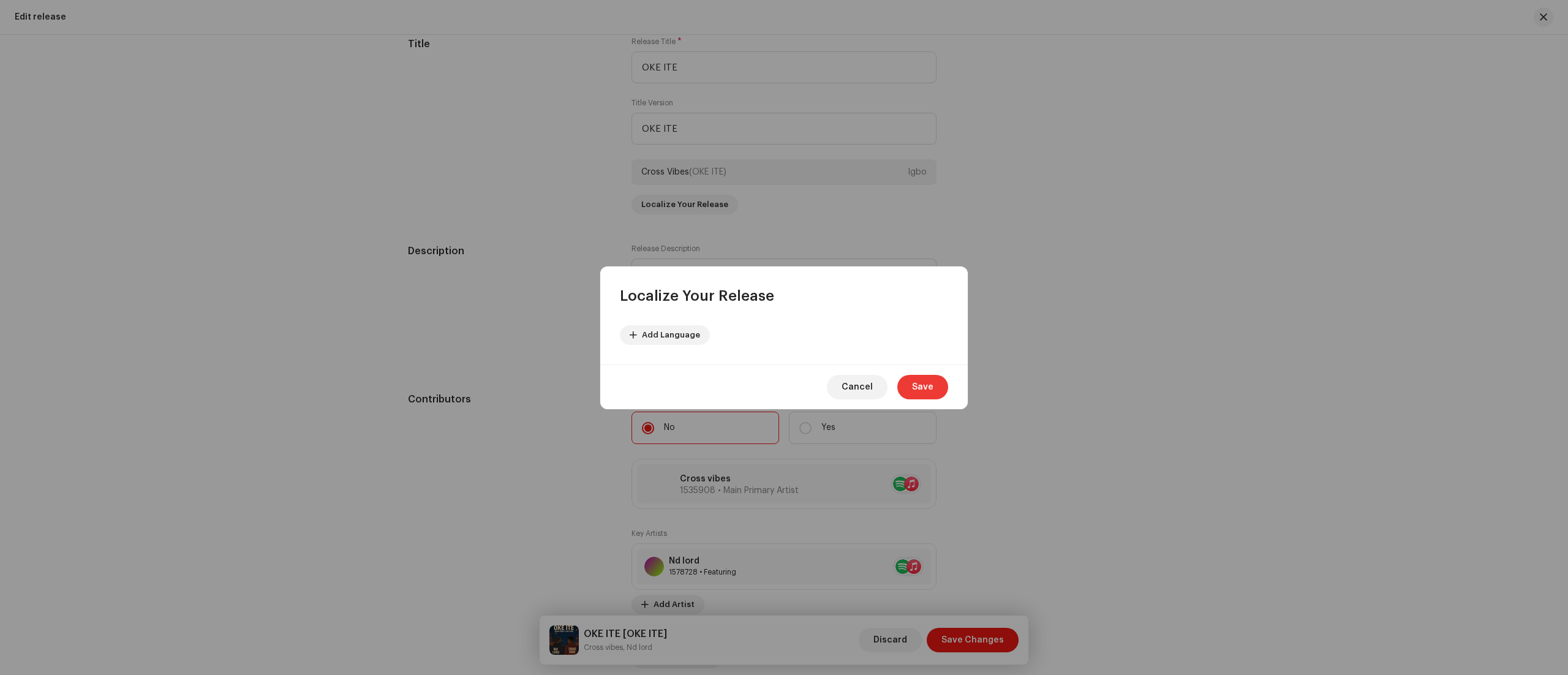
click at [922, 386] on span "Save" at bounding box center [923, 387] width 22 height 24
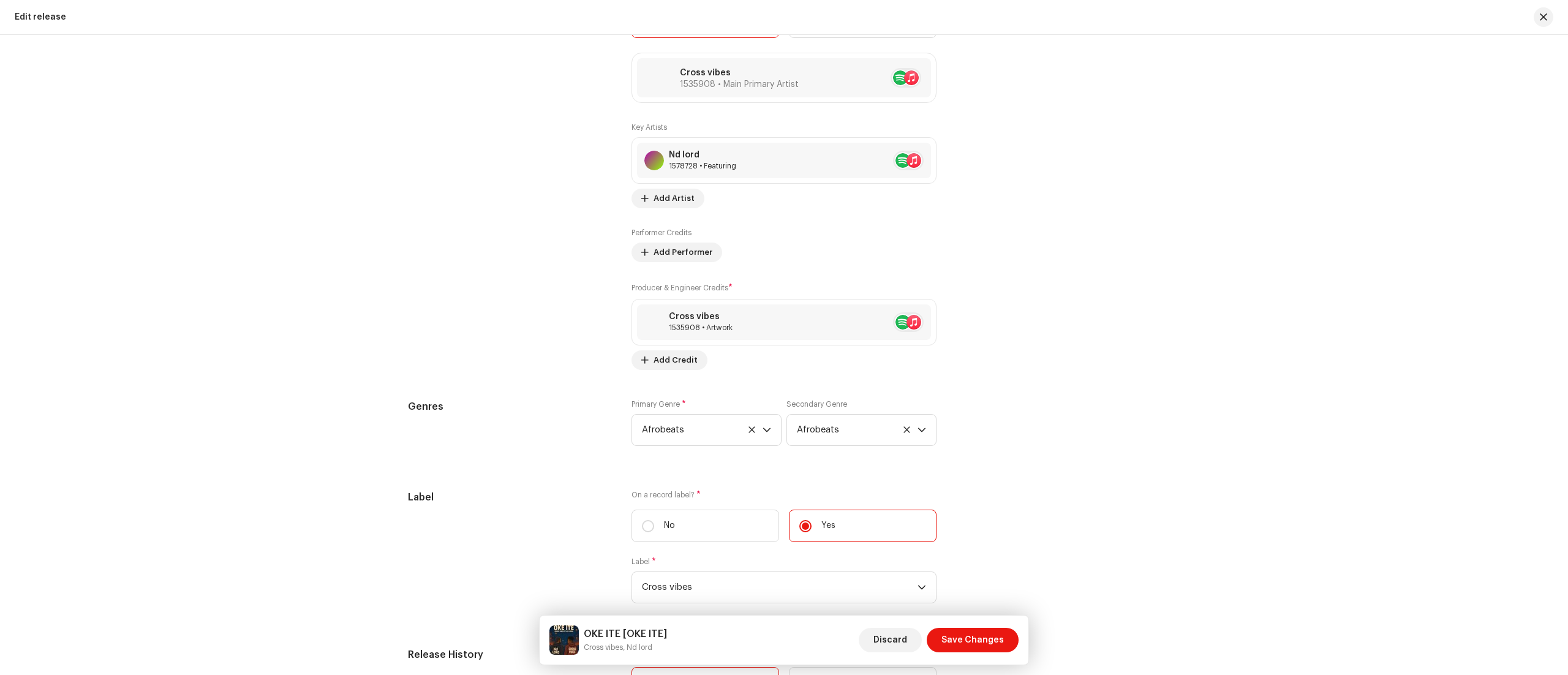
scroll to position [1561, 0]
click at [802, 334] on div "Cross vibes 1535908 • Artwork" at bounding box center [784, 316] width 294 height 36
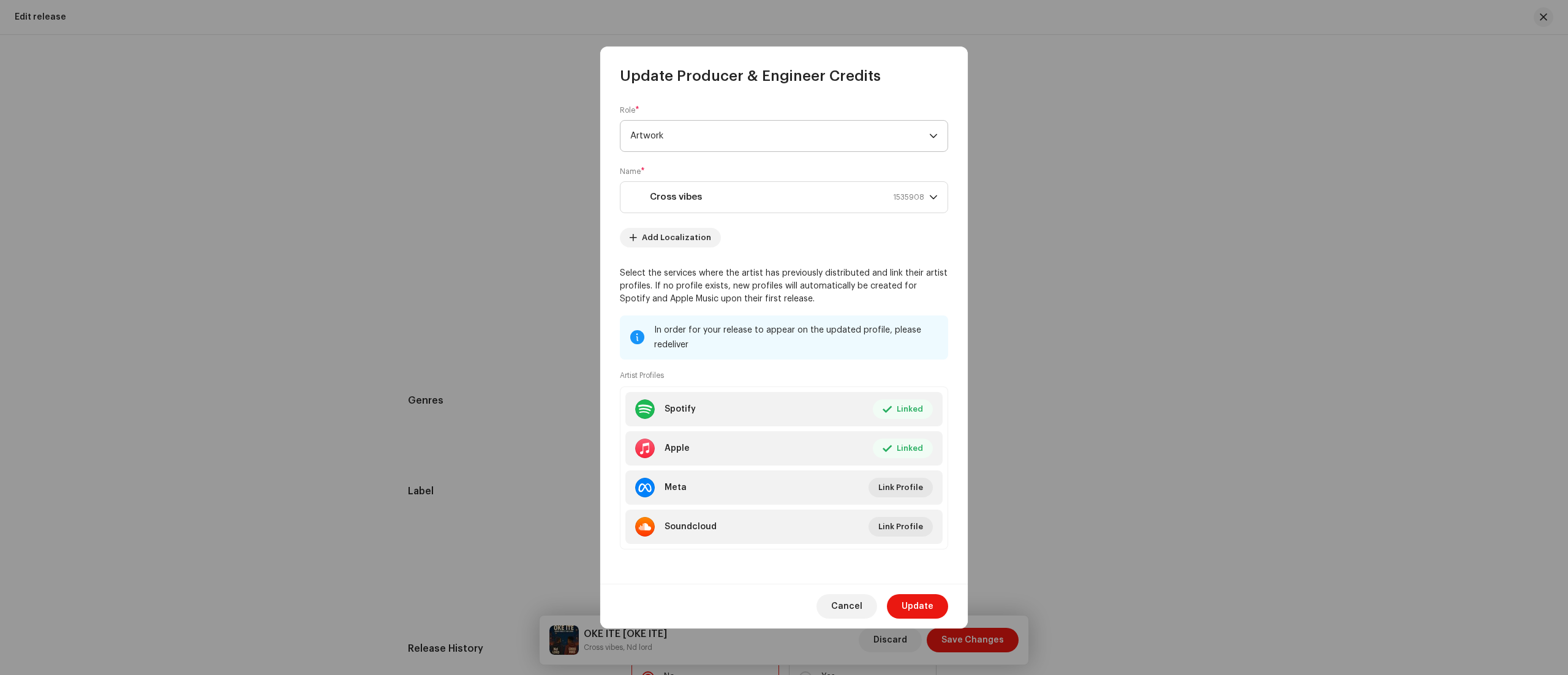
click at [931, 137] on icon "dropdown trigger" at bounding box center [933, 135] width 8 height 8
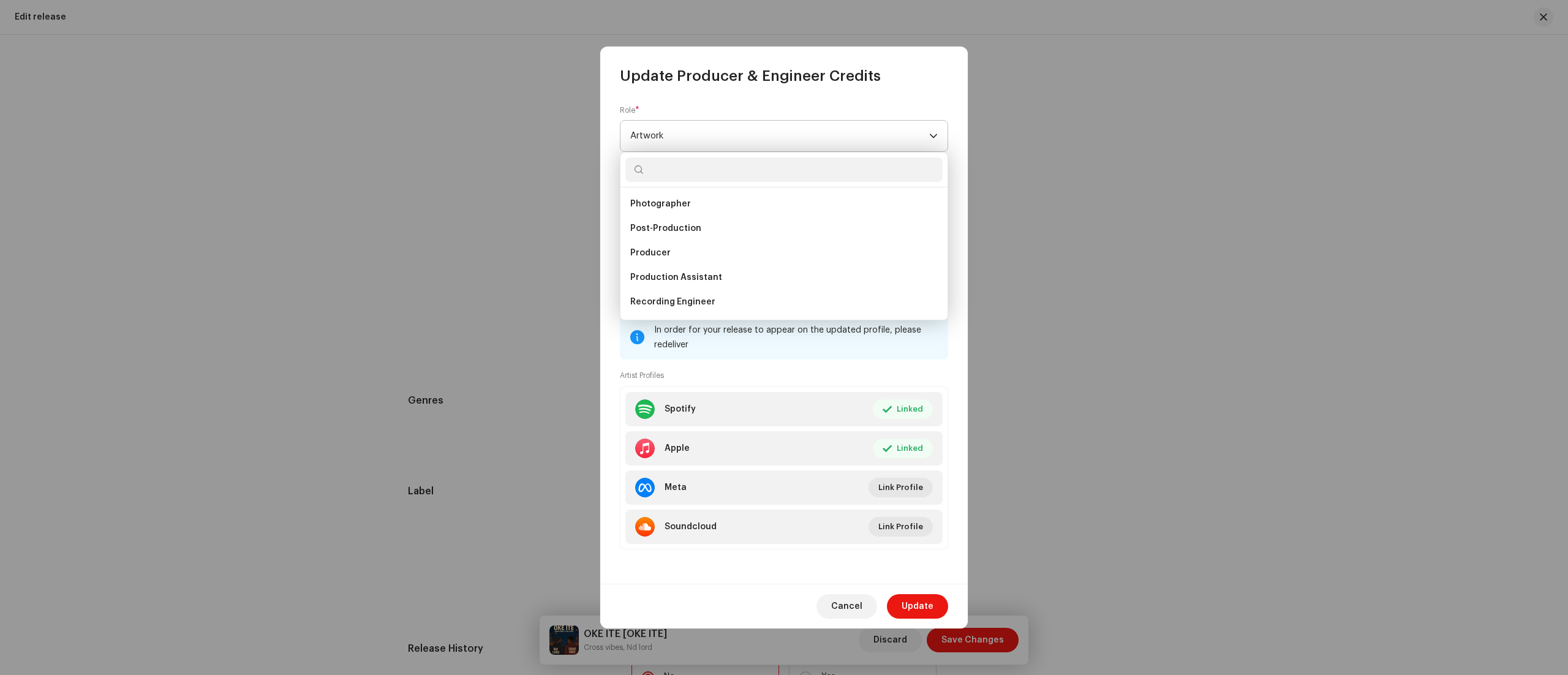
scroll to position [447, 0]
click at [726, 252] on li "Producer" at bounding box center [784, 247] width 317 height 24
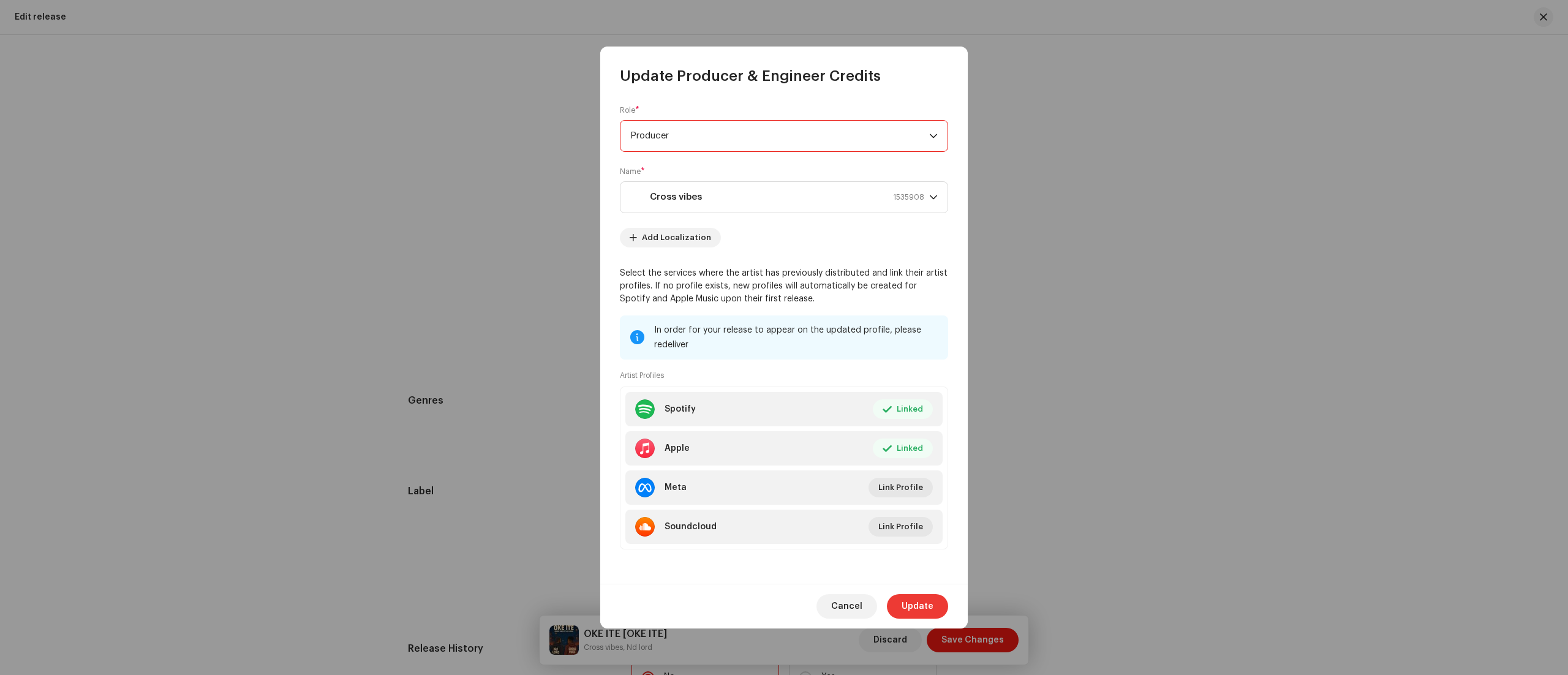
click at [922, 607] on span "Update" at bounding box center [918, 606] width 32 height 24
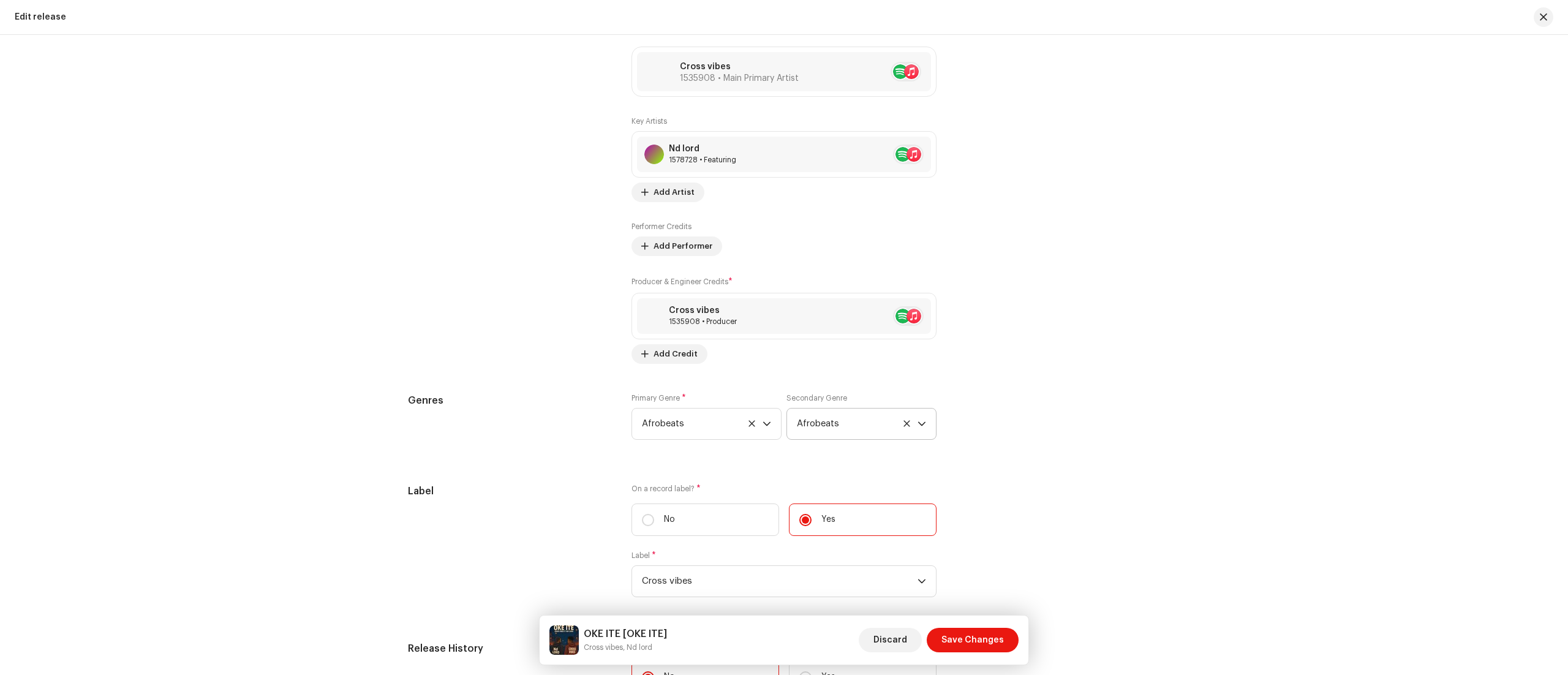
click at [904, 427] on icon at bounding box center [907, 423] width 6 height 6
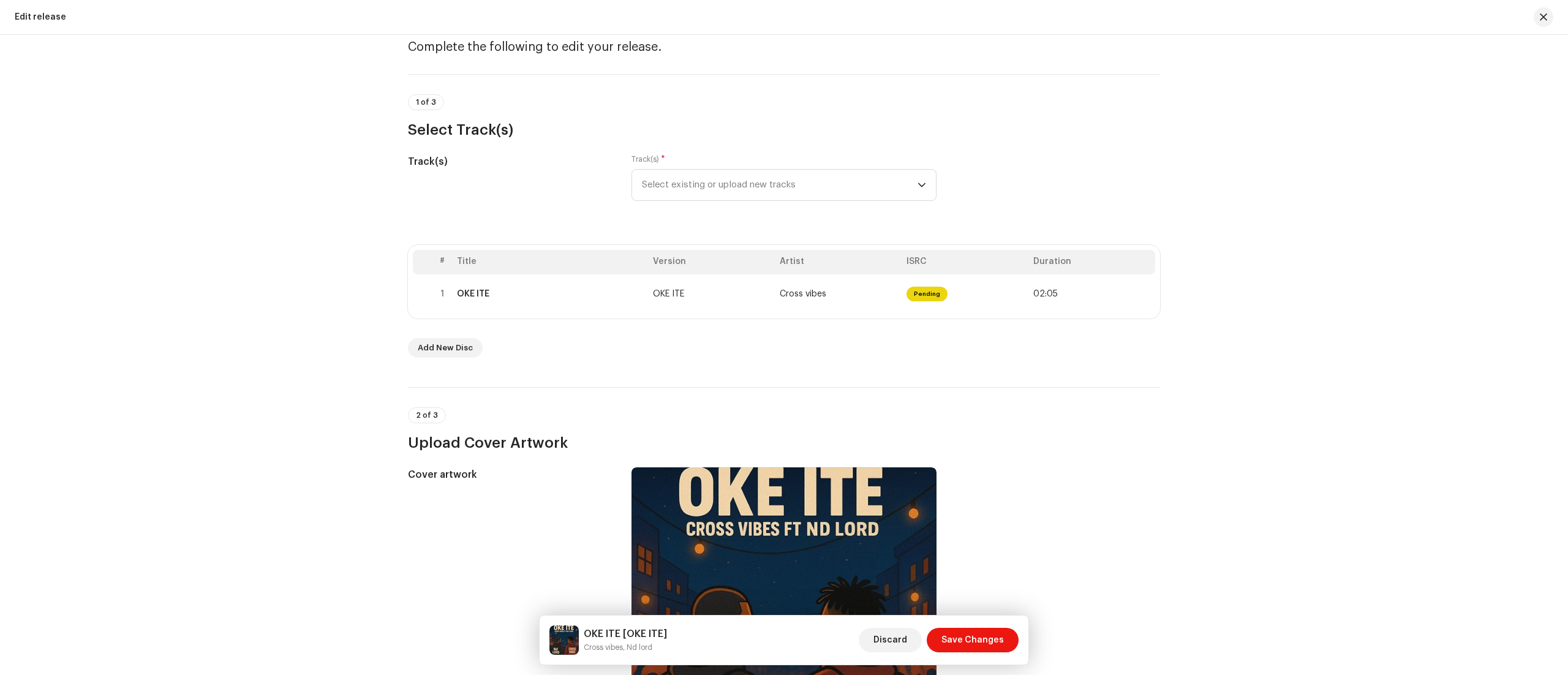
scroll to position [33, 0]
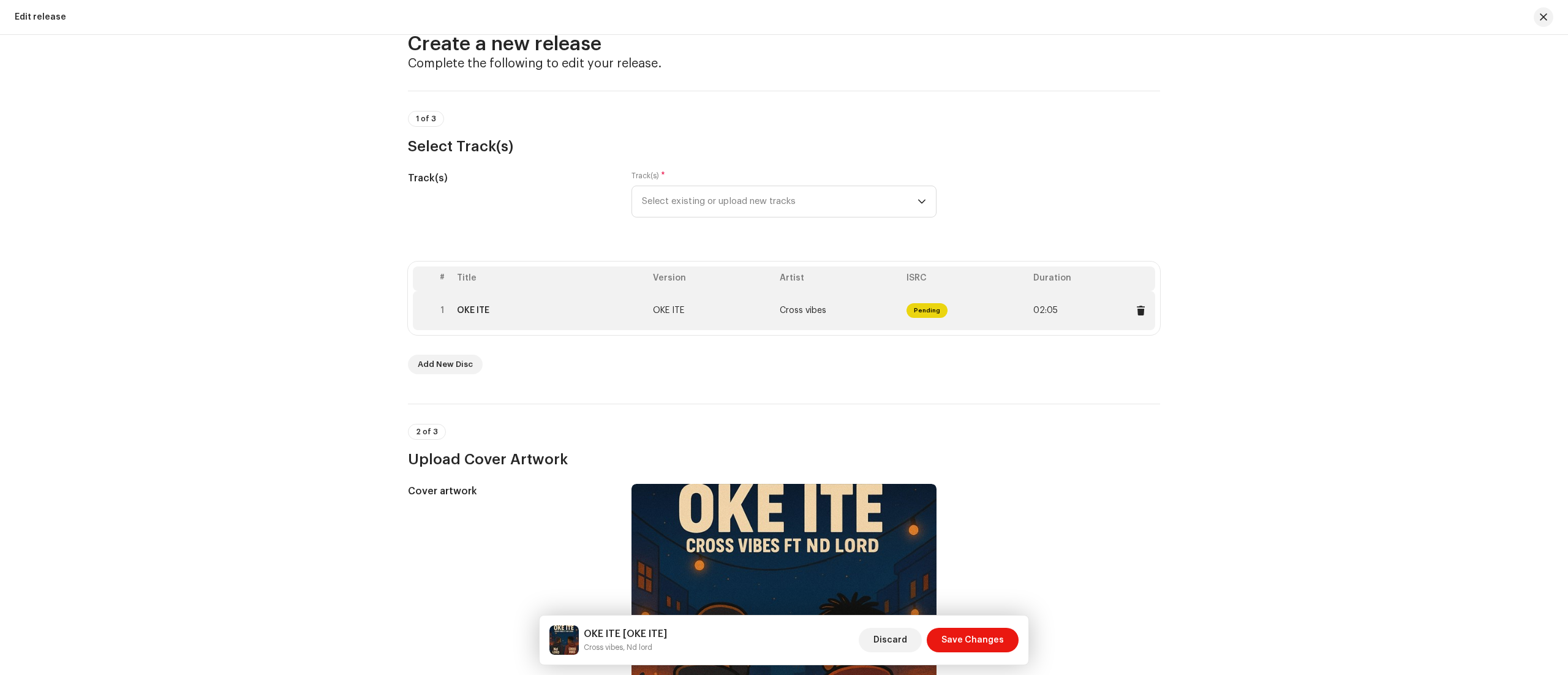
click at [679, 311] on span "OKE ITE" at bounding box center [668, 310] width 31 height 8
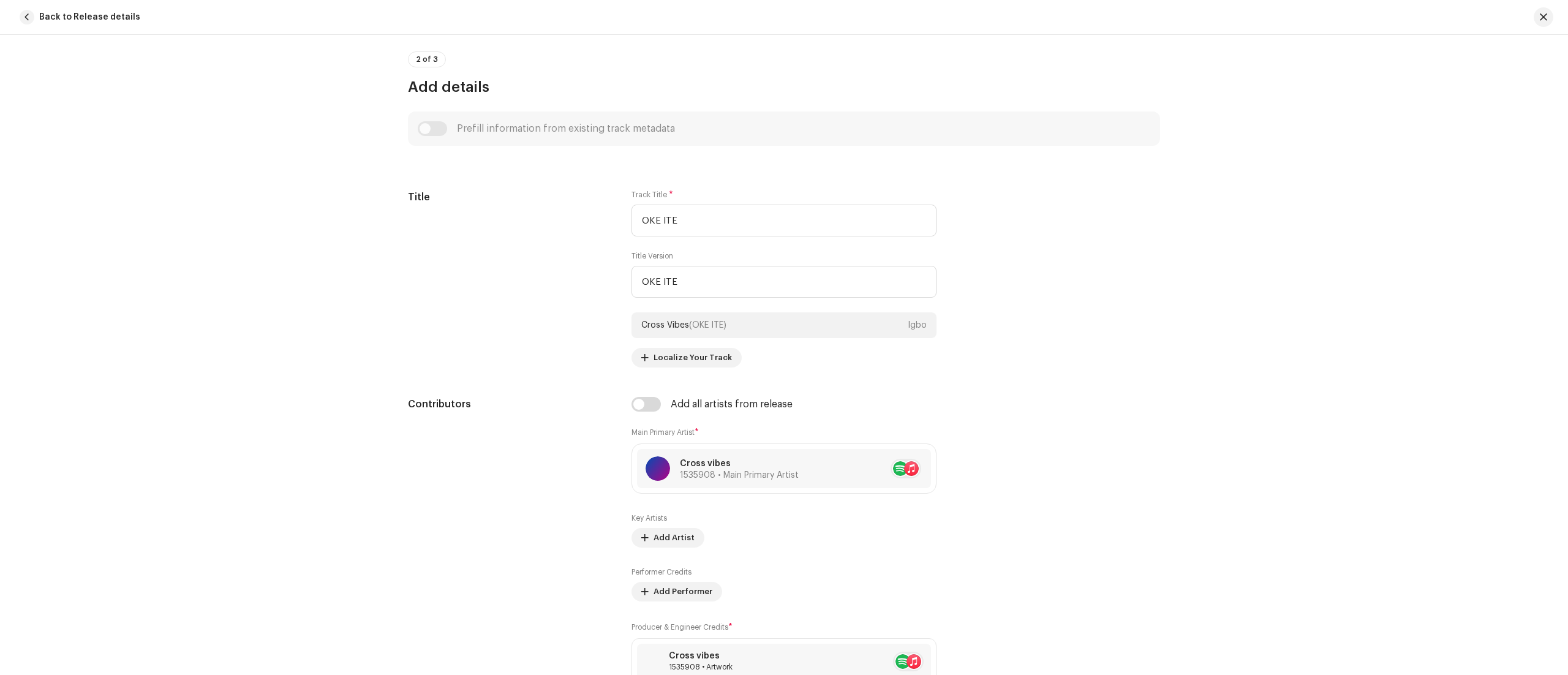
scroll to position [461, 0]
click at [761, 285] on input "OKE ITE" at bounding box center [784, 281] width 305 height 32
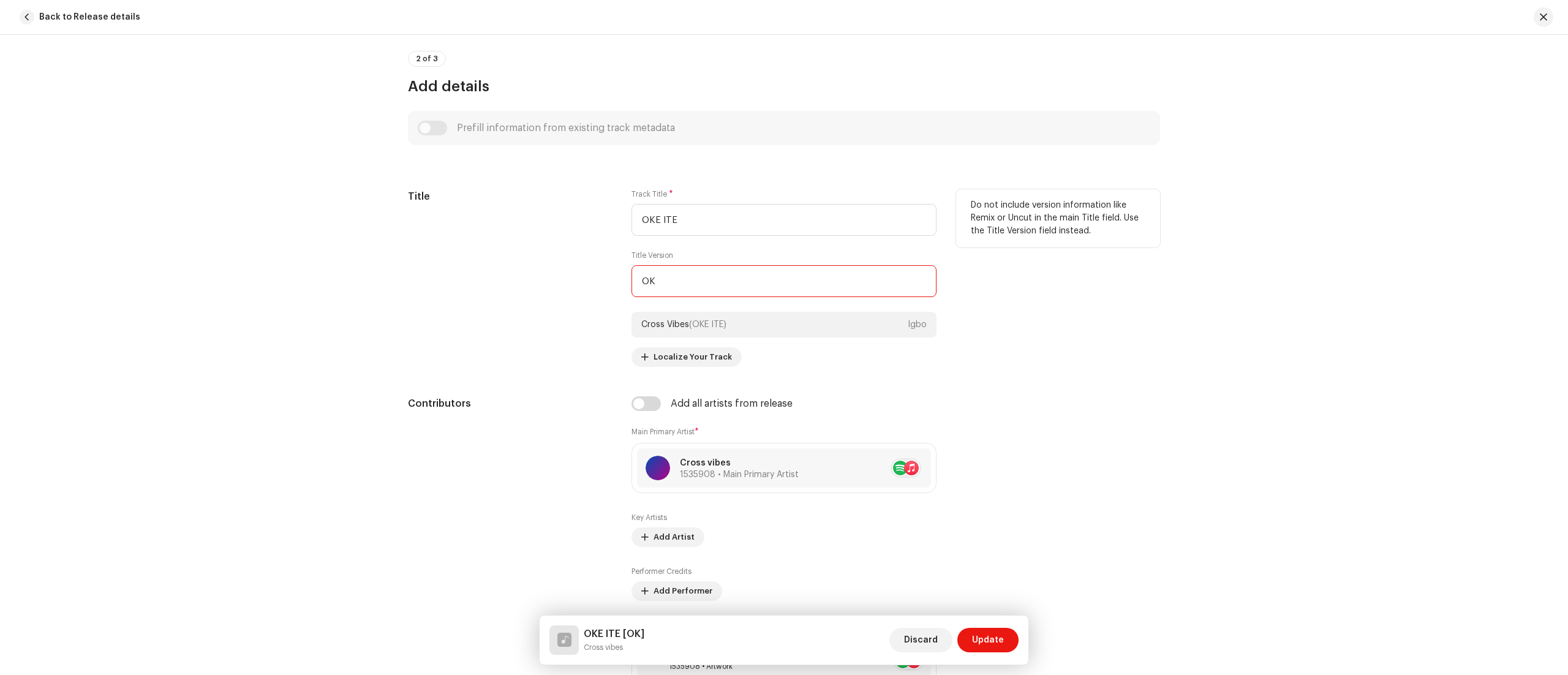
type input "O"
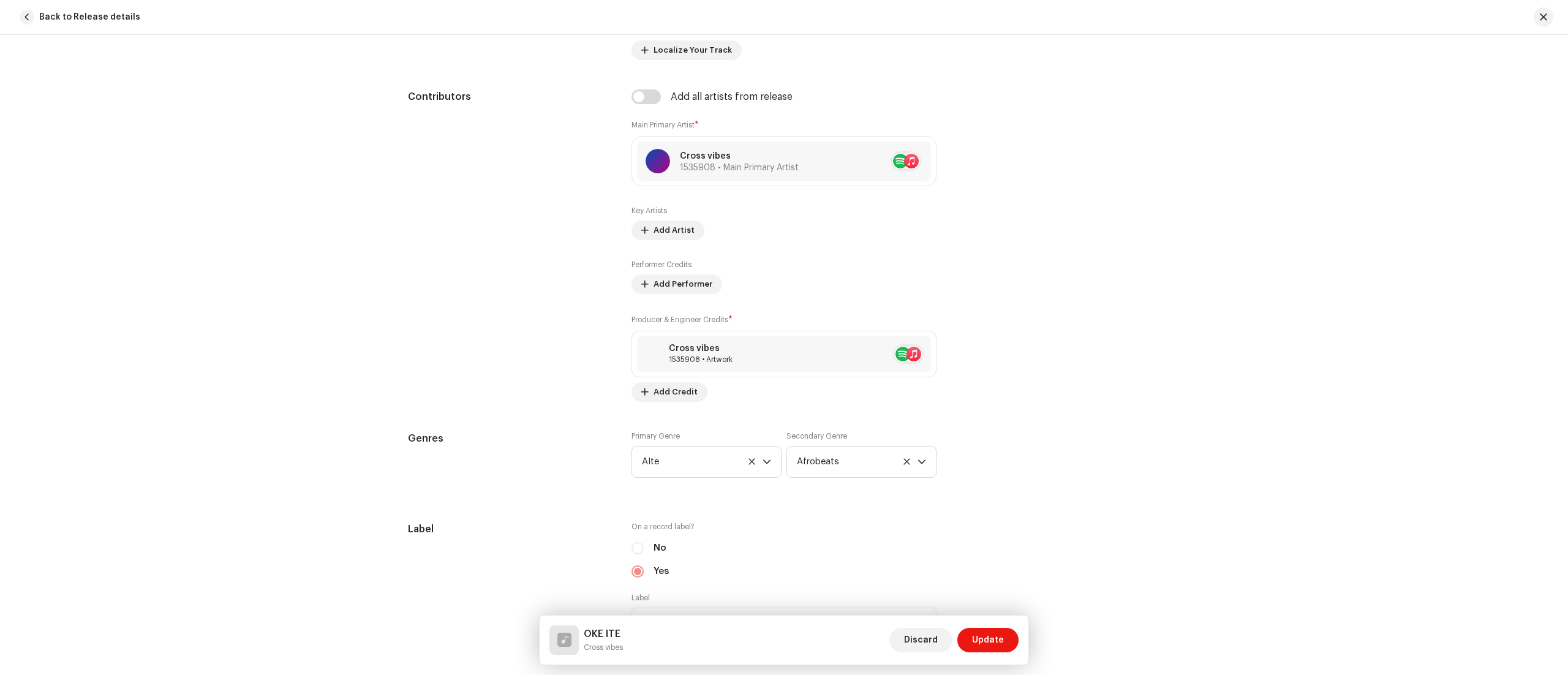
scroll to position [801, 0]
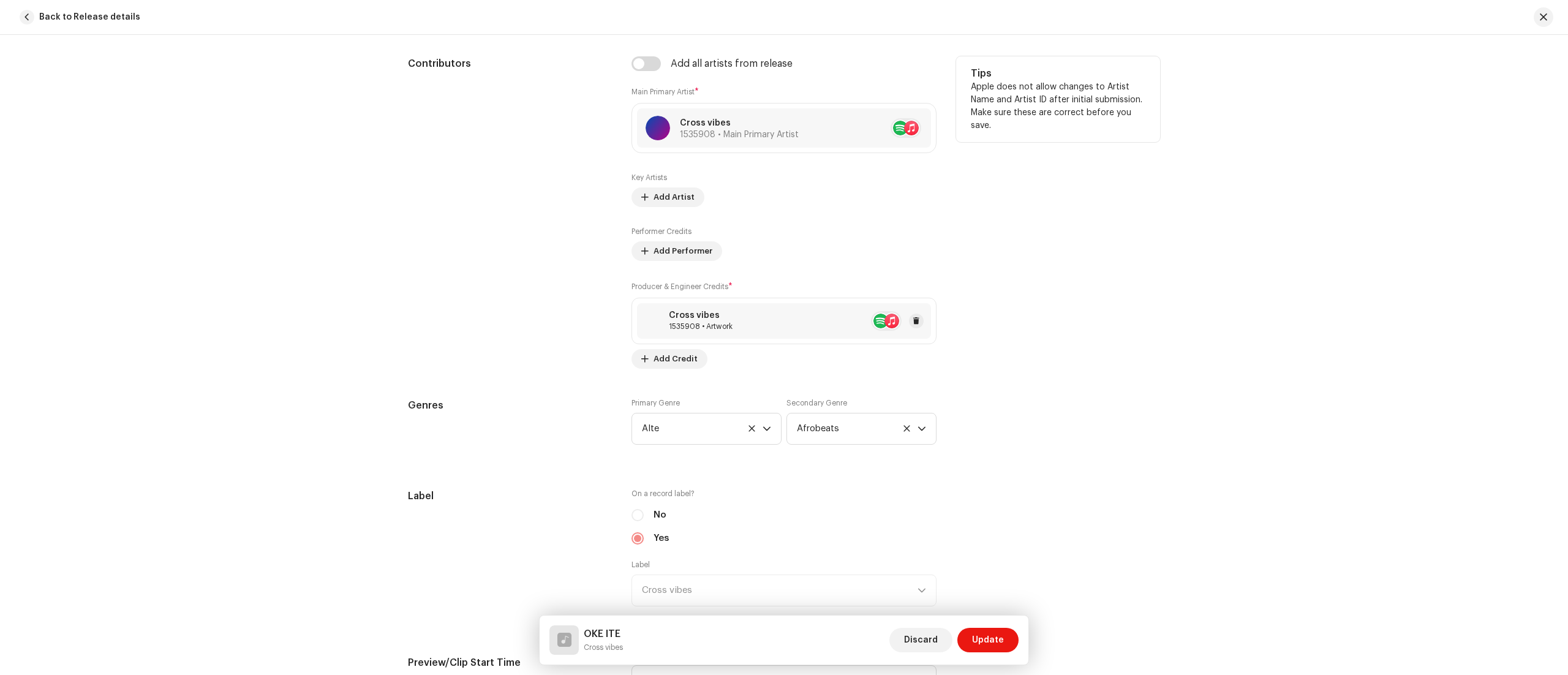
click at [793, 334] on div "Cross vibes 1535908 • Artwork" at bounding box center [784, 321] width 294 height 36
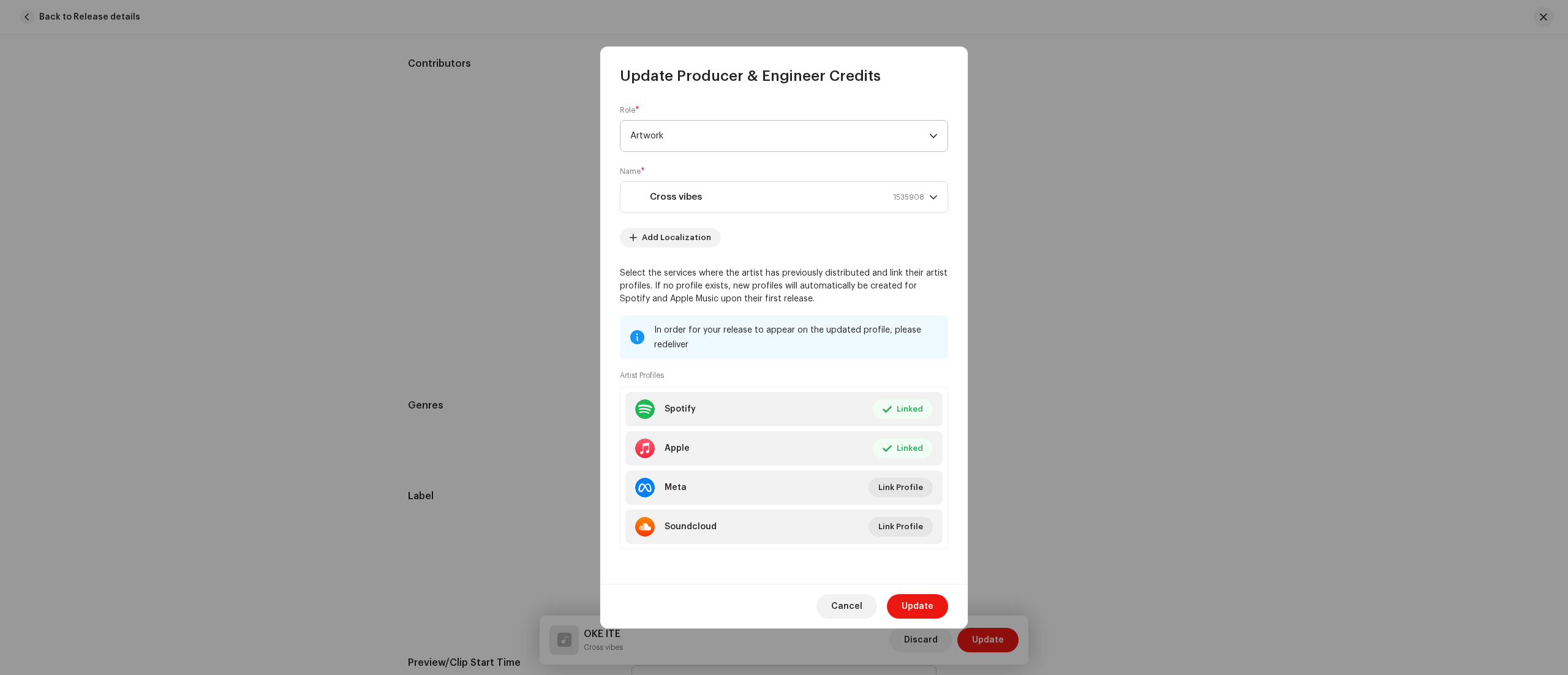
click at [932, 135] on icon "dropdown trigger" at bounding box center [933, 135] width 8 height 8
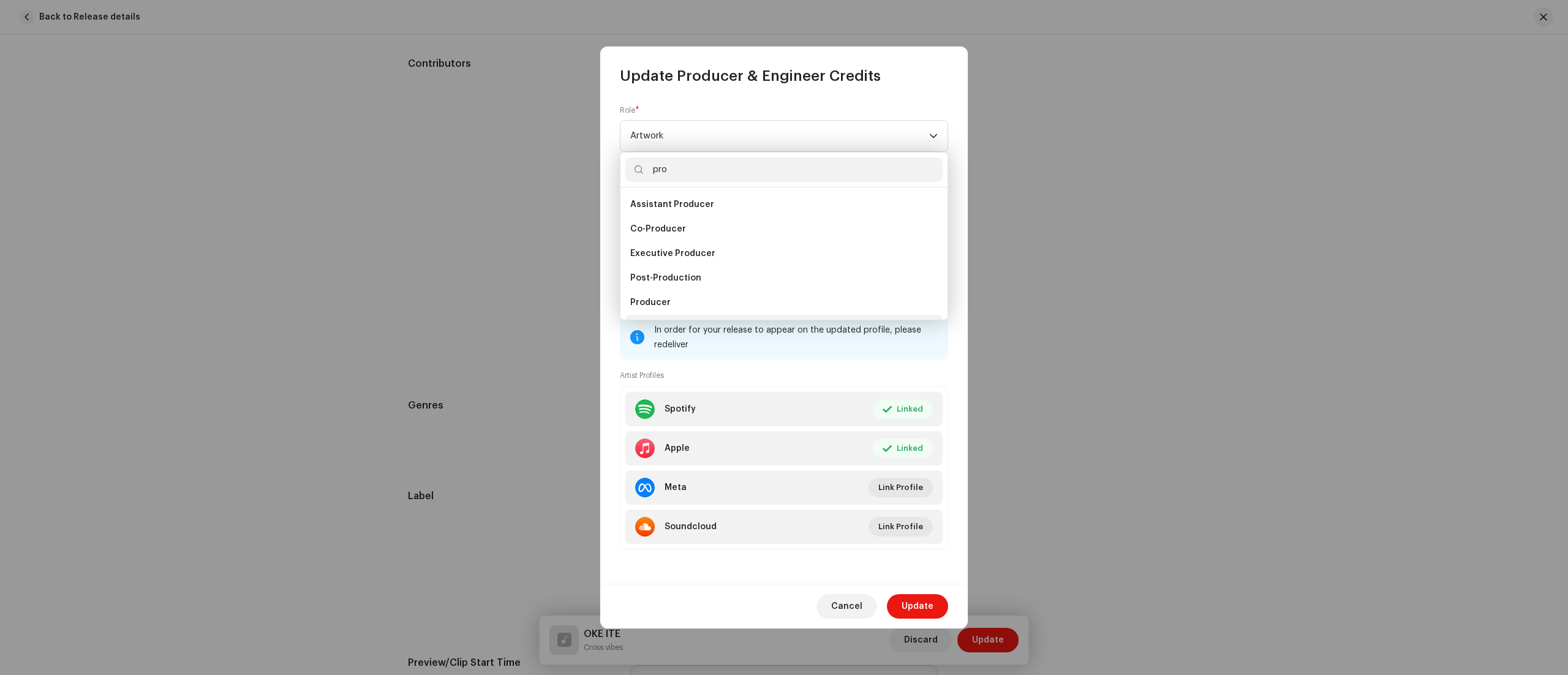
scroll to position [20, 0]
type input "pro"
click at [745, 284] on li "Producer" at bounding box center [784, 283] width 317 height 24
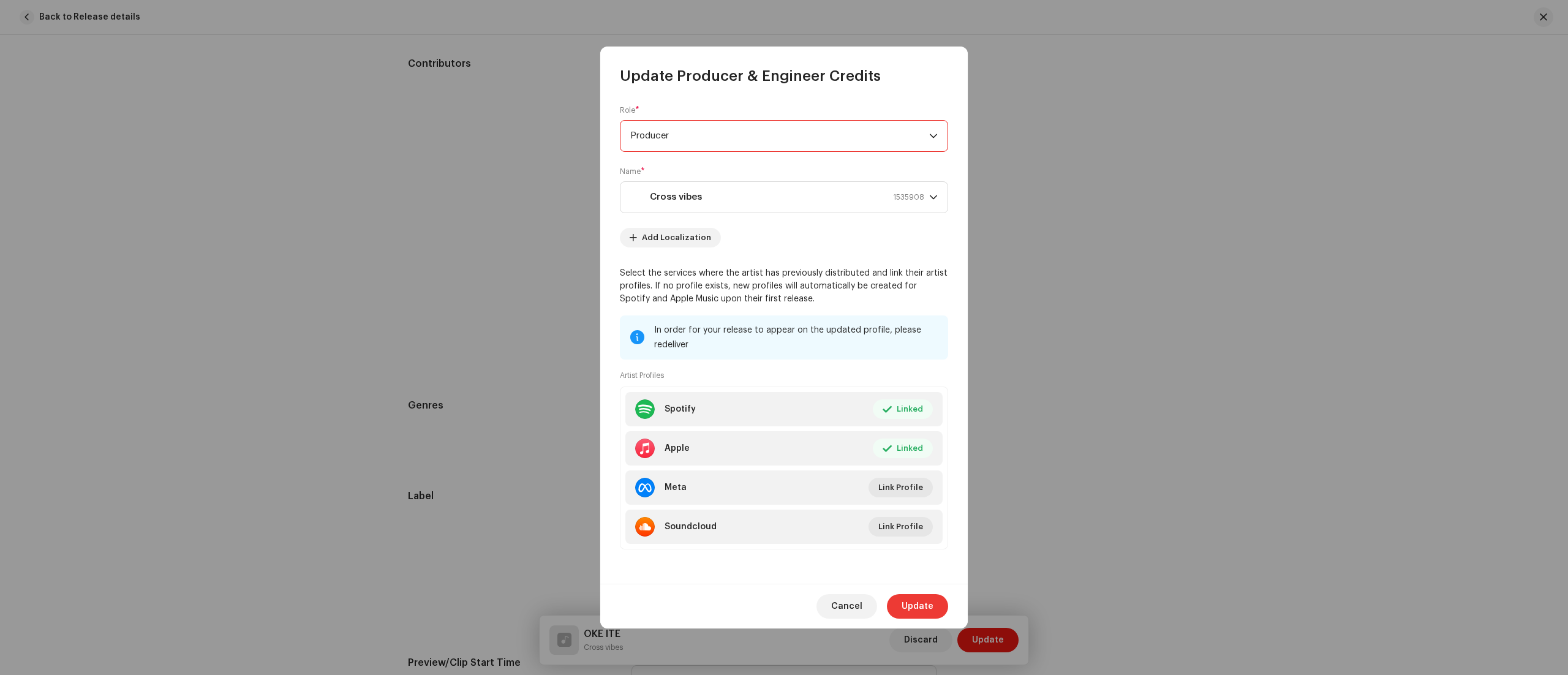
click at [907, 600] on span "Update" at bounding box center [918, 606] width 32 height 24
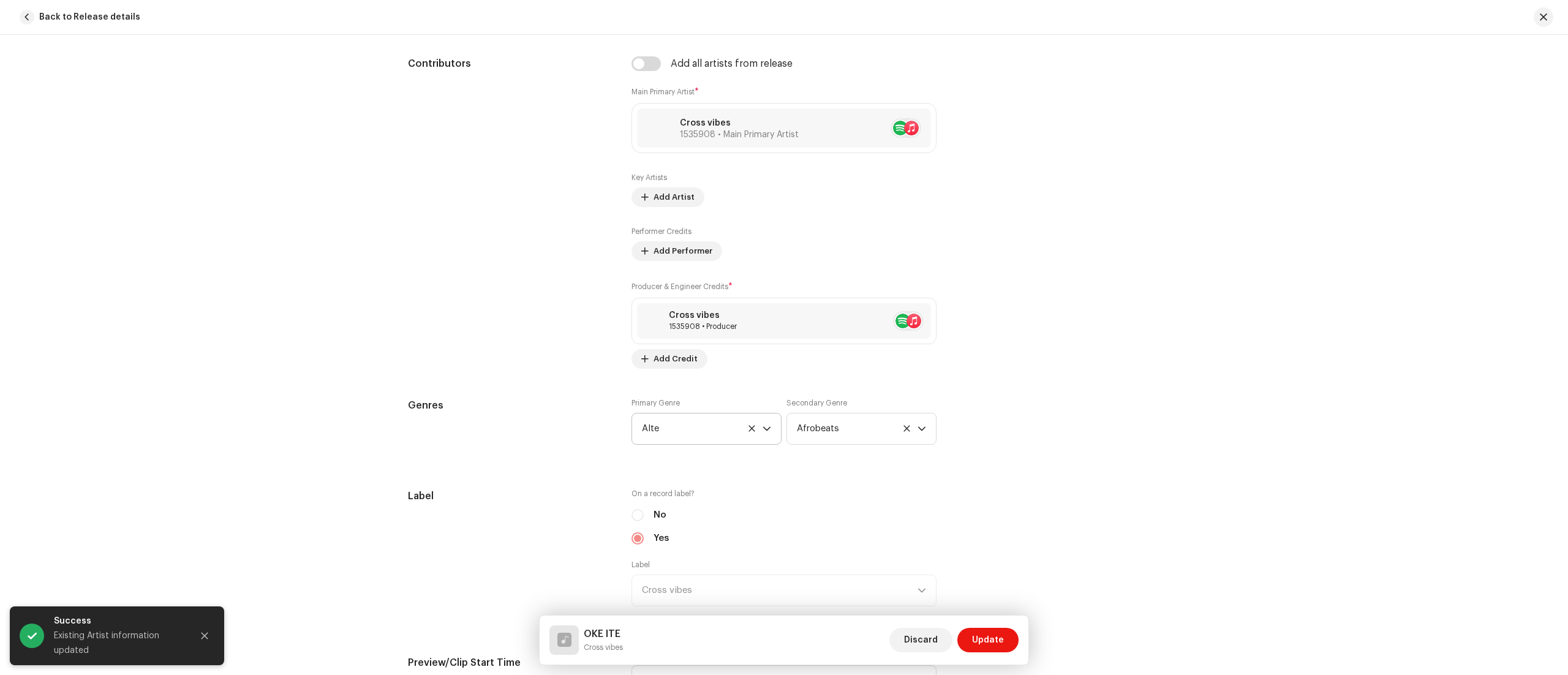
click at [763, 433] on icon "dropdown trigger" at bounding box center [766, 429] width 8 height 8
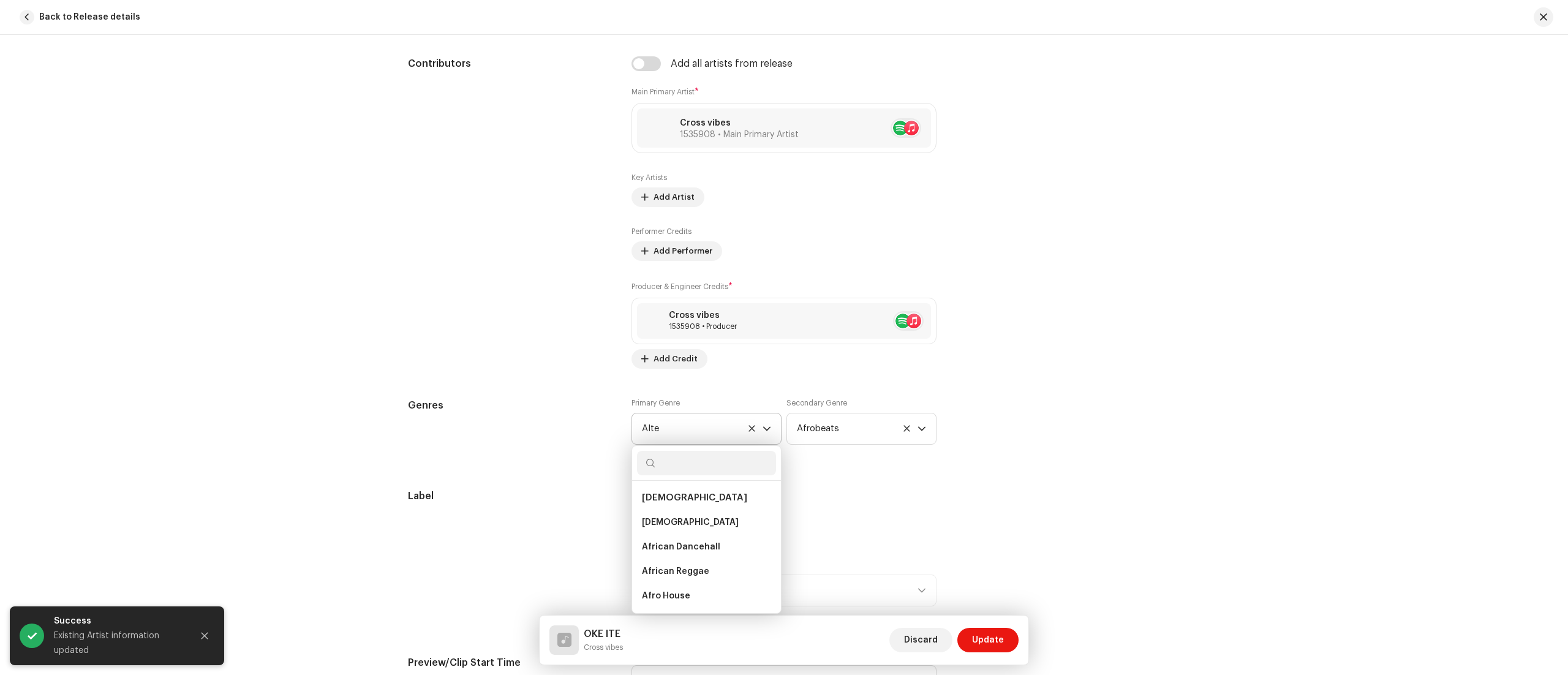
scroll to position [118, 0]
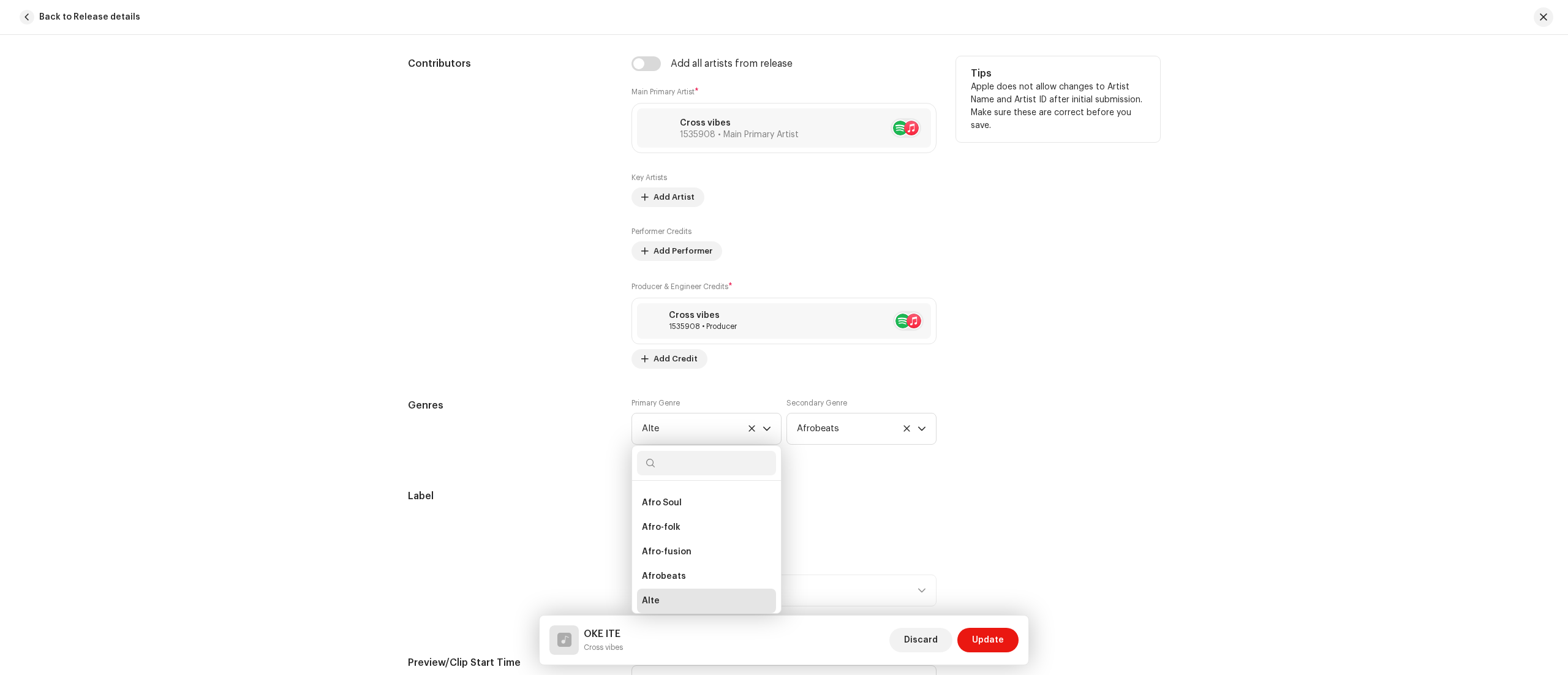
click at [993, 365] on div "Tips Apple does not allow changes to Artist Name and Artist ID after initial su…" at bounding box center [1058, 212] width 204 height 312
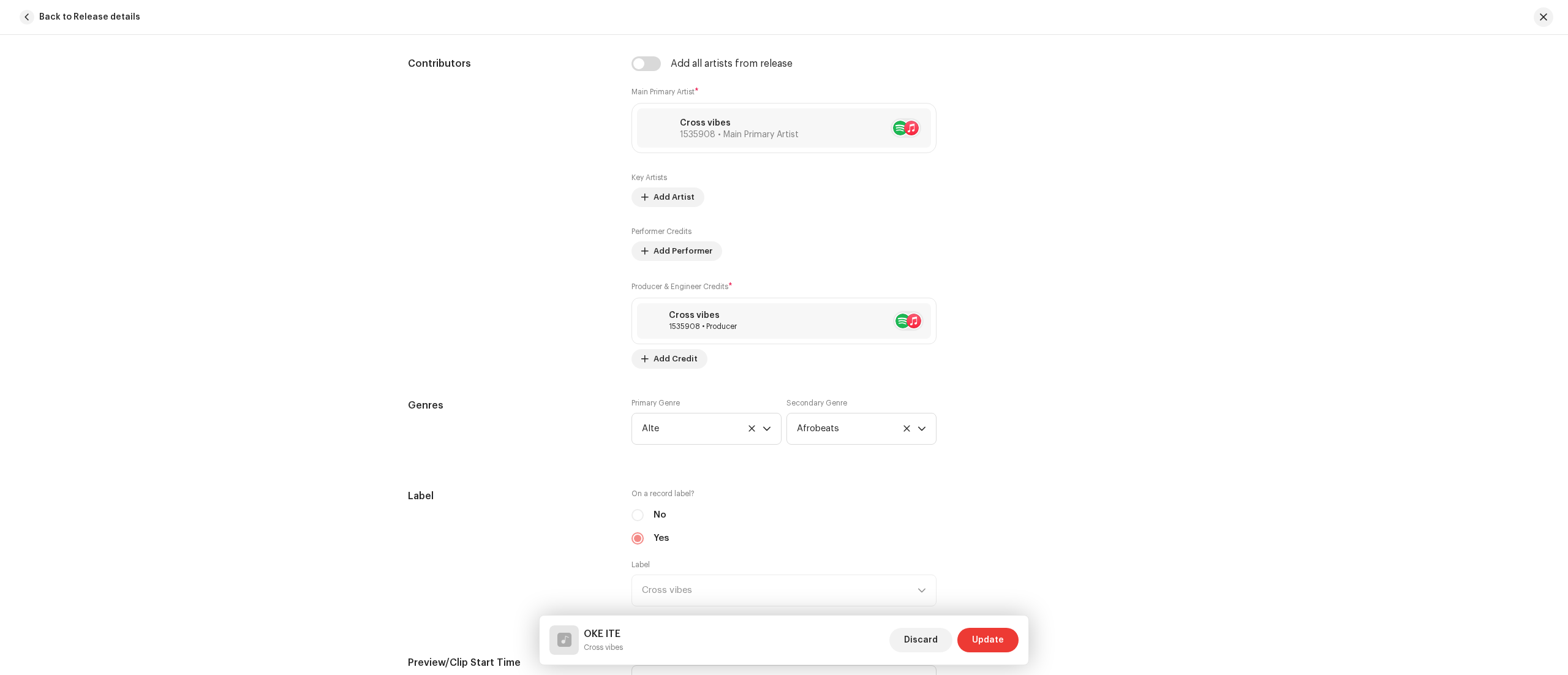
click at [993, 631] on span "Update" at bounding box center [988, 640] width 32 height 24
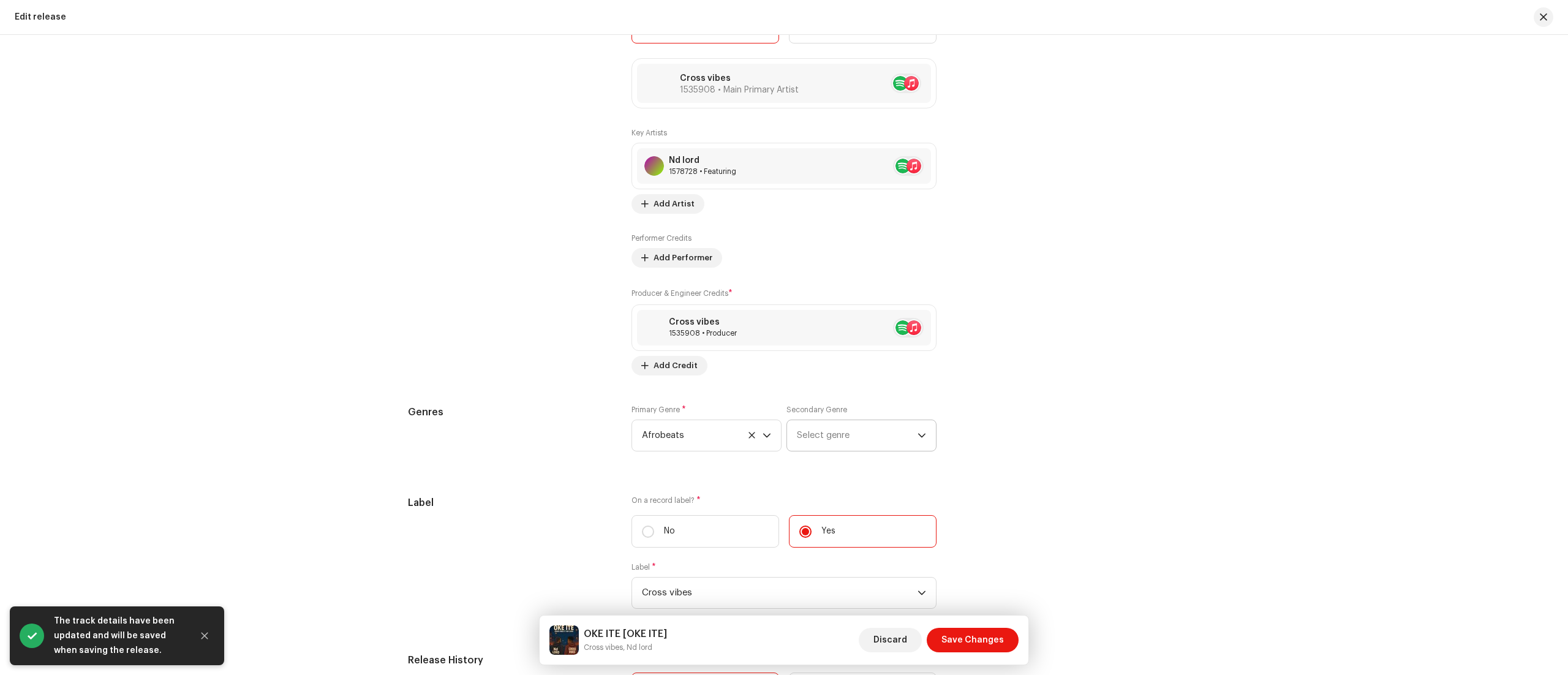
scroll to position [1579, 0]
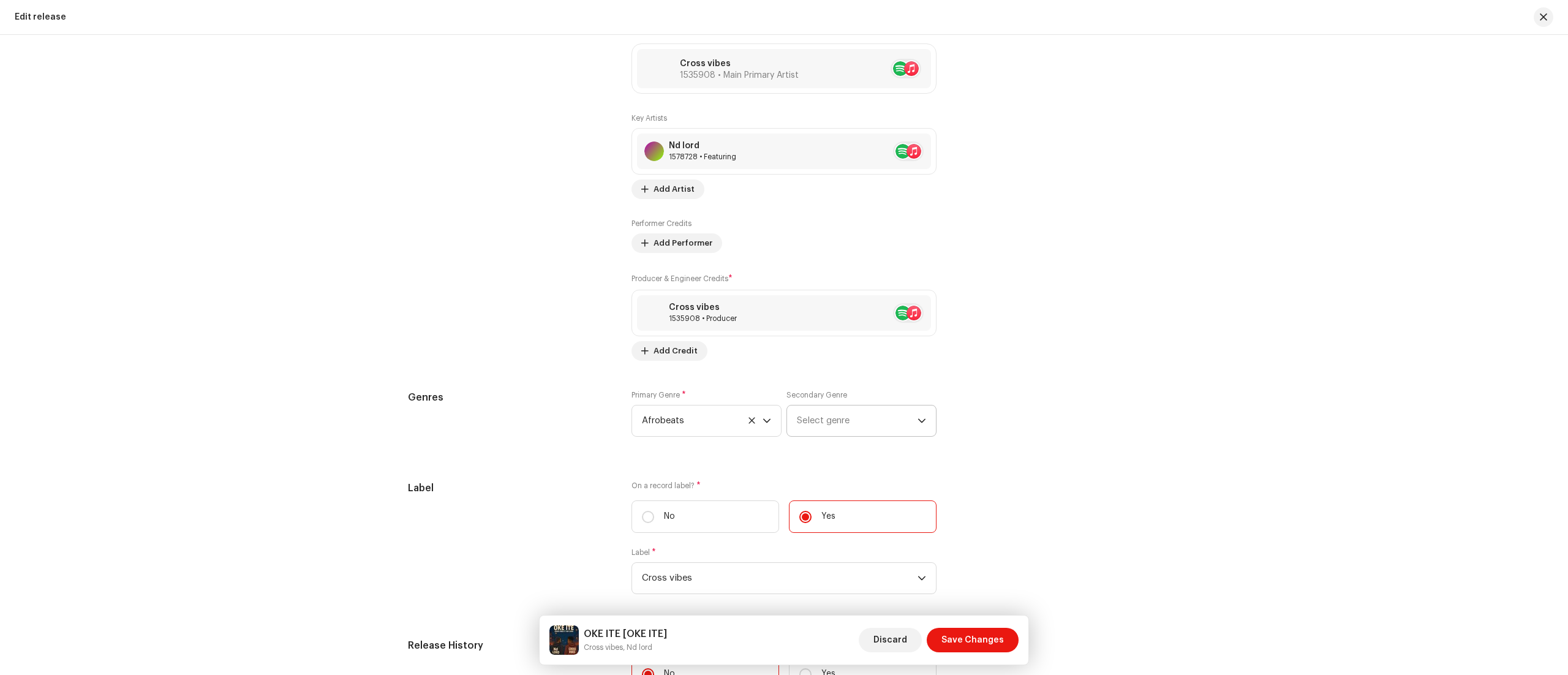
click at [919, 425] on icon "dropdown trigger" at bounding box center [922, 420] width 8 height 8
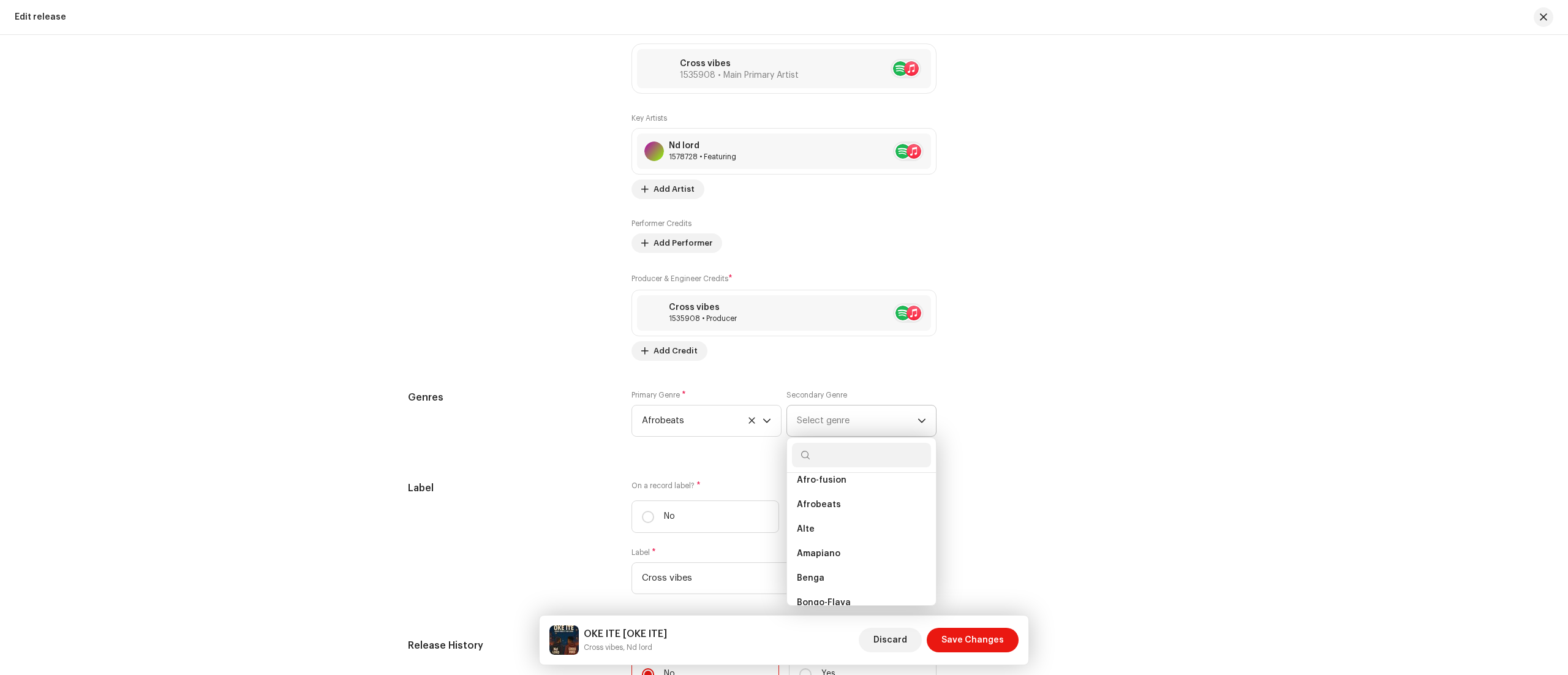
scroll to position [177, 0]
click at [844, 538] on li "Alte" at bounding box center [862, 533] width 139 height 24
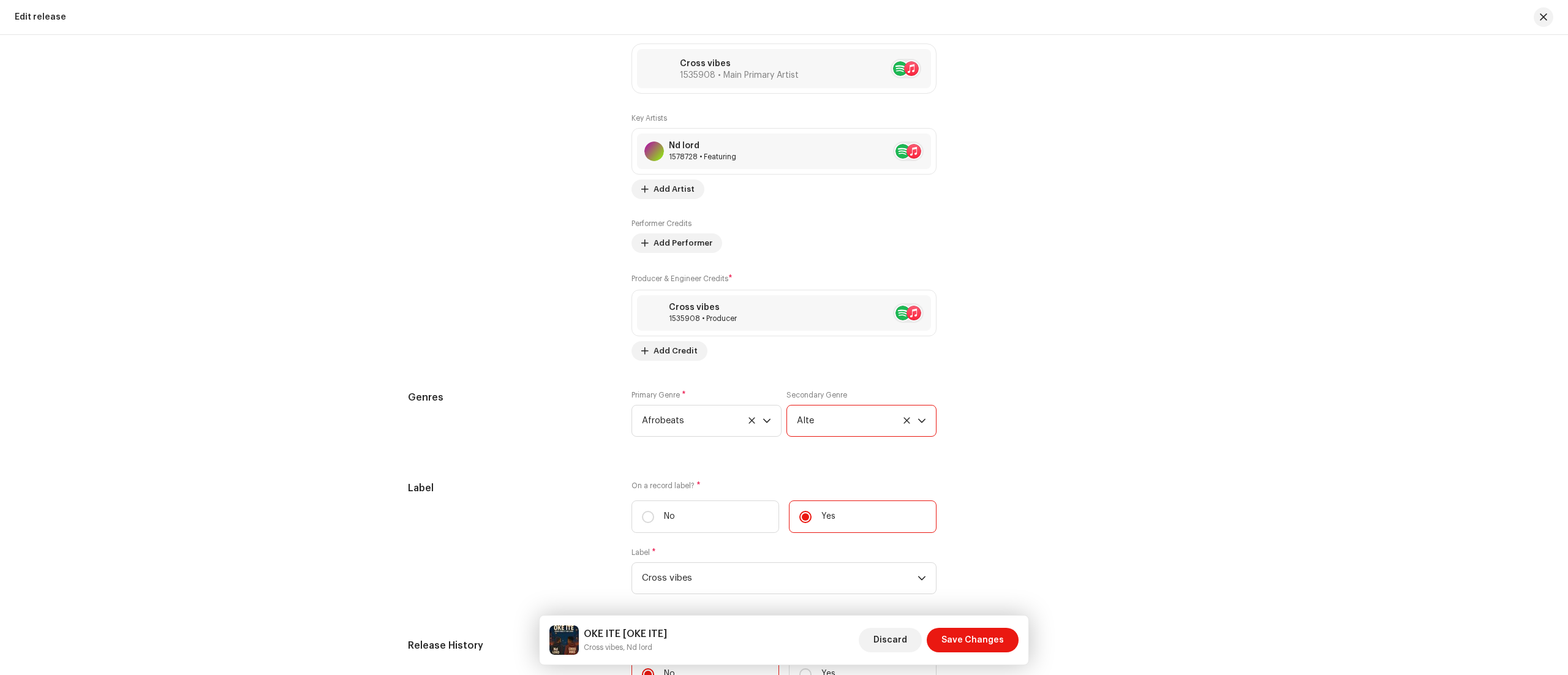
click at [919, 425] on icon "dropdown trigger" at bounding box center [922, 420] width 8 height 8
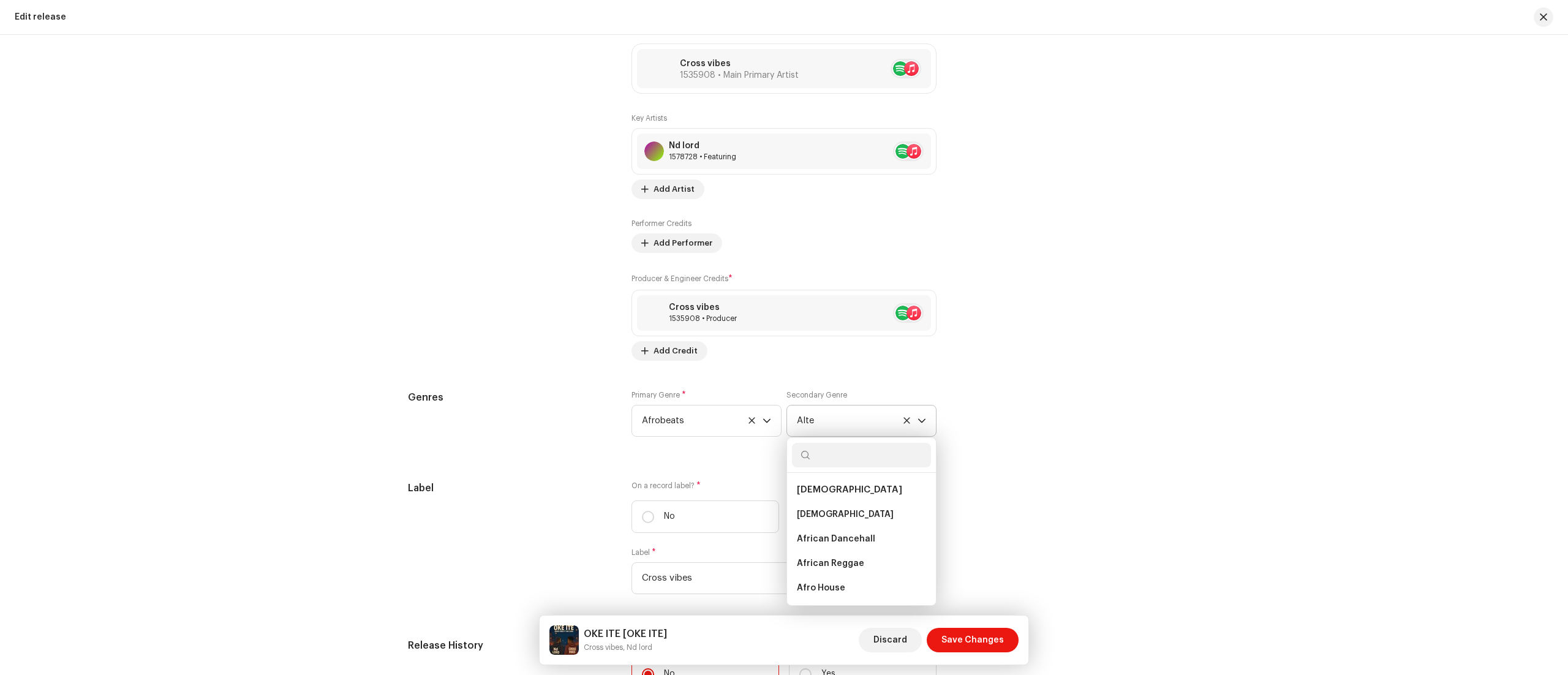
scroll to position [118, 0]
click at [830, 575] on span "Afrobeats" at bounding box center [819, 568] width 44 height 12
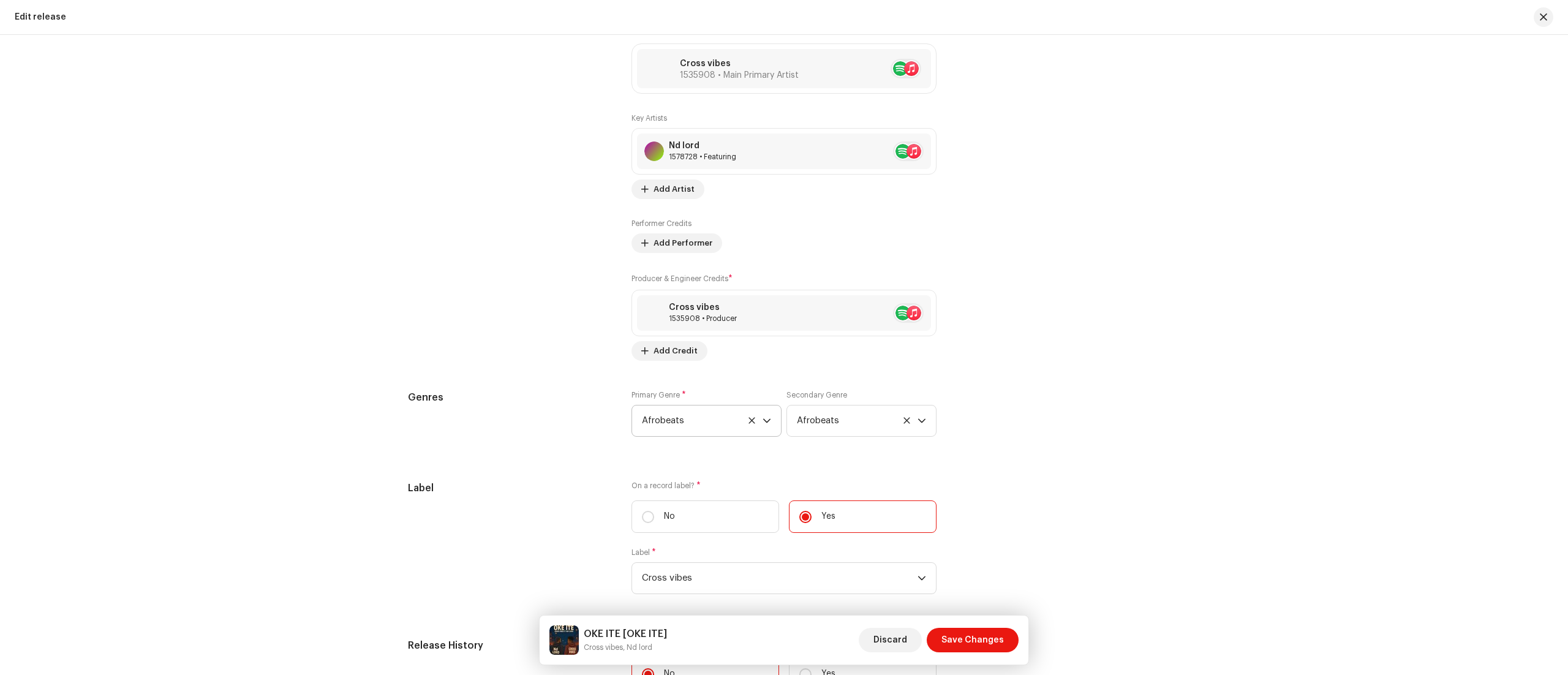
click at [765, 425] on icon "dropdown trigger" at bounding box center [766, 420] width 8 height 8
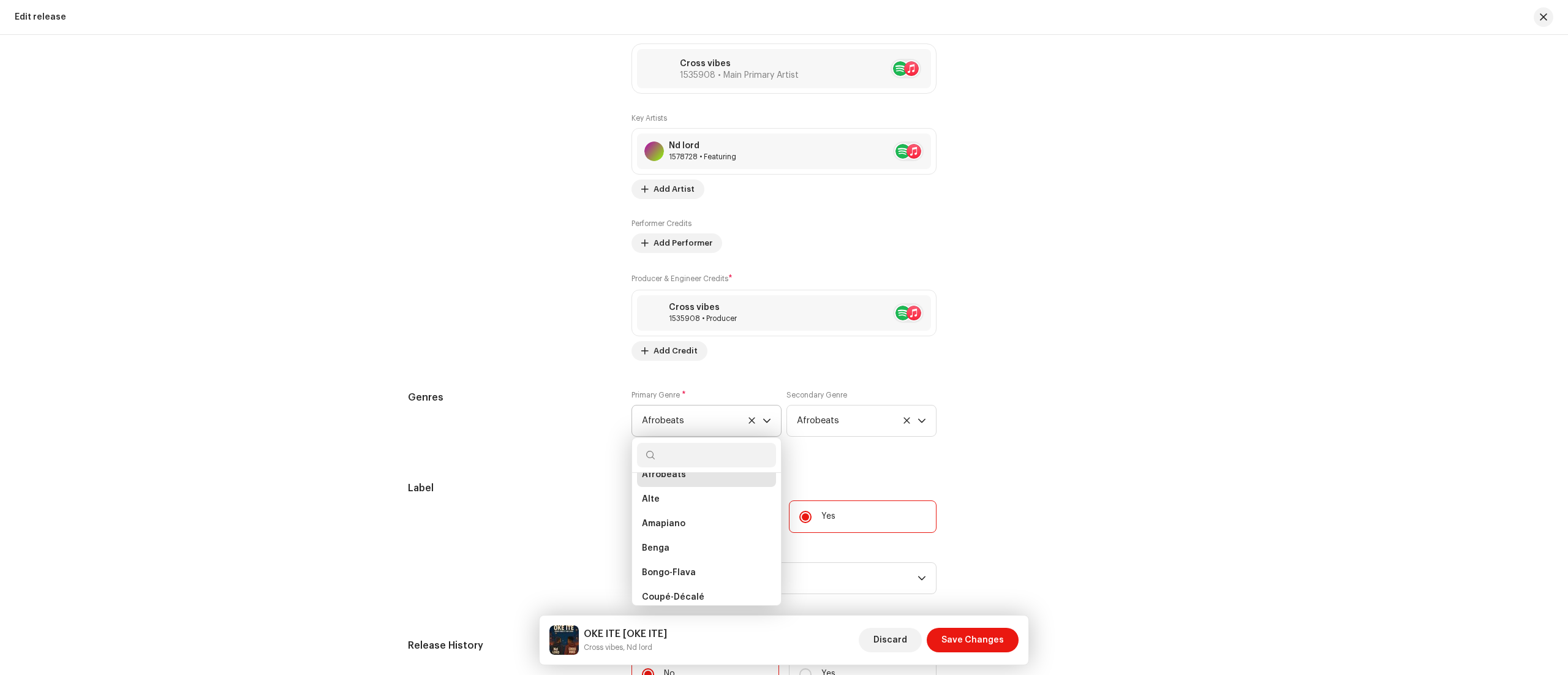
scroll to position [220, 0]
click at [690, 499] on li "Alte" at bounding box center [706, 490] width 139 height 24
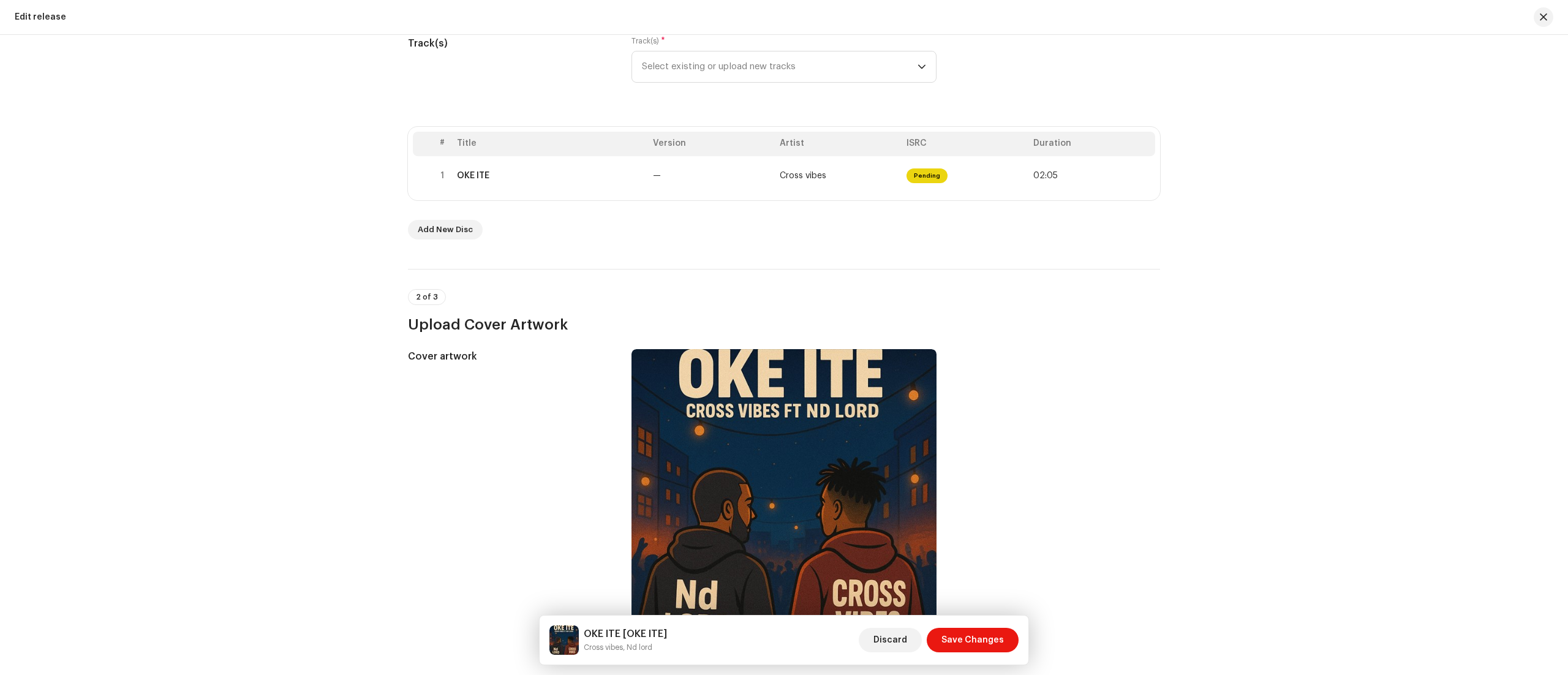
scroll to position [0, 0]
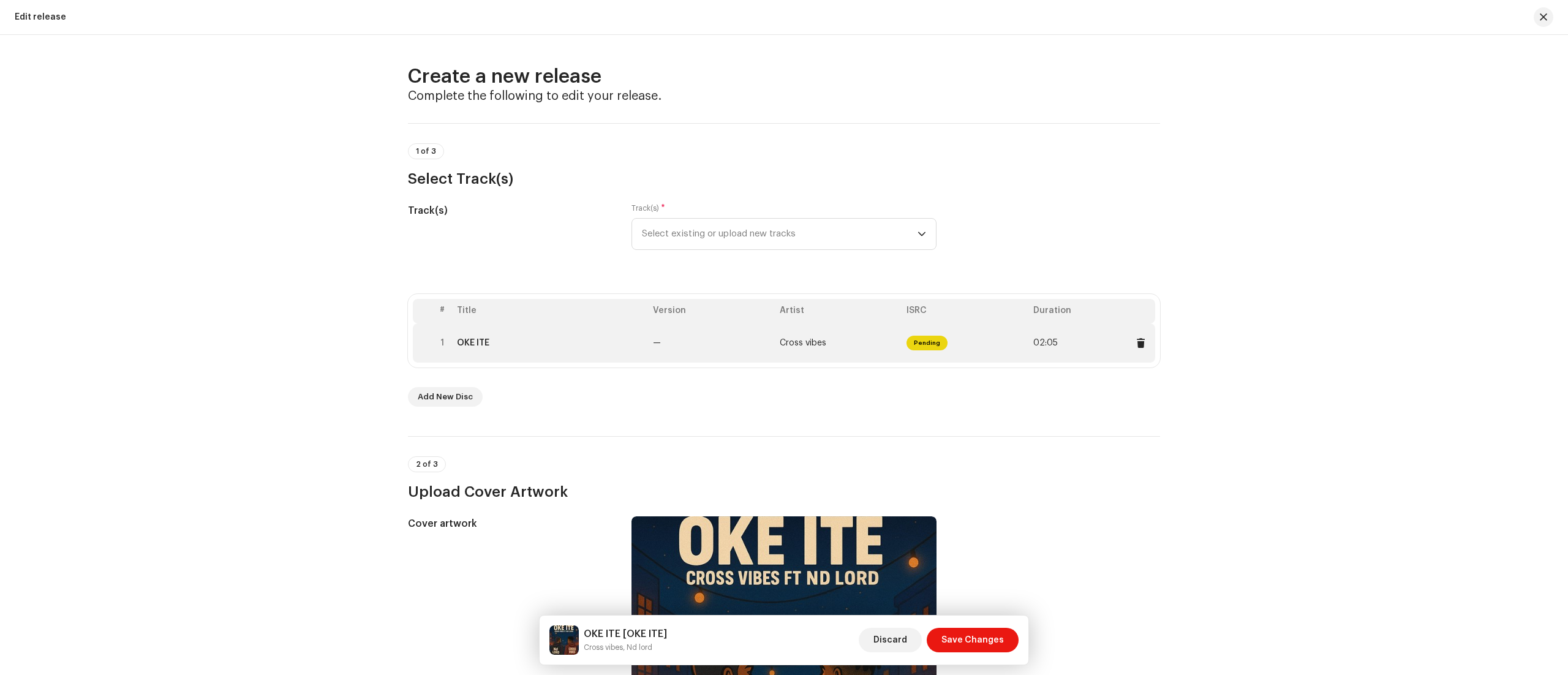
click at [685, 352] on td "—" at bounding box center [712, 342] width 127 height 39
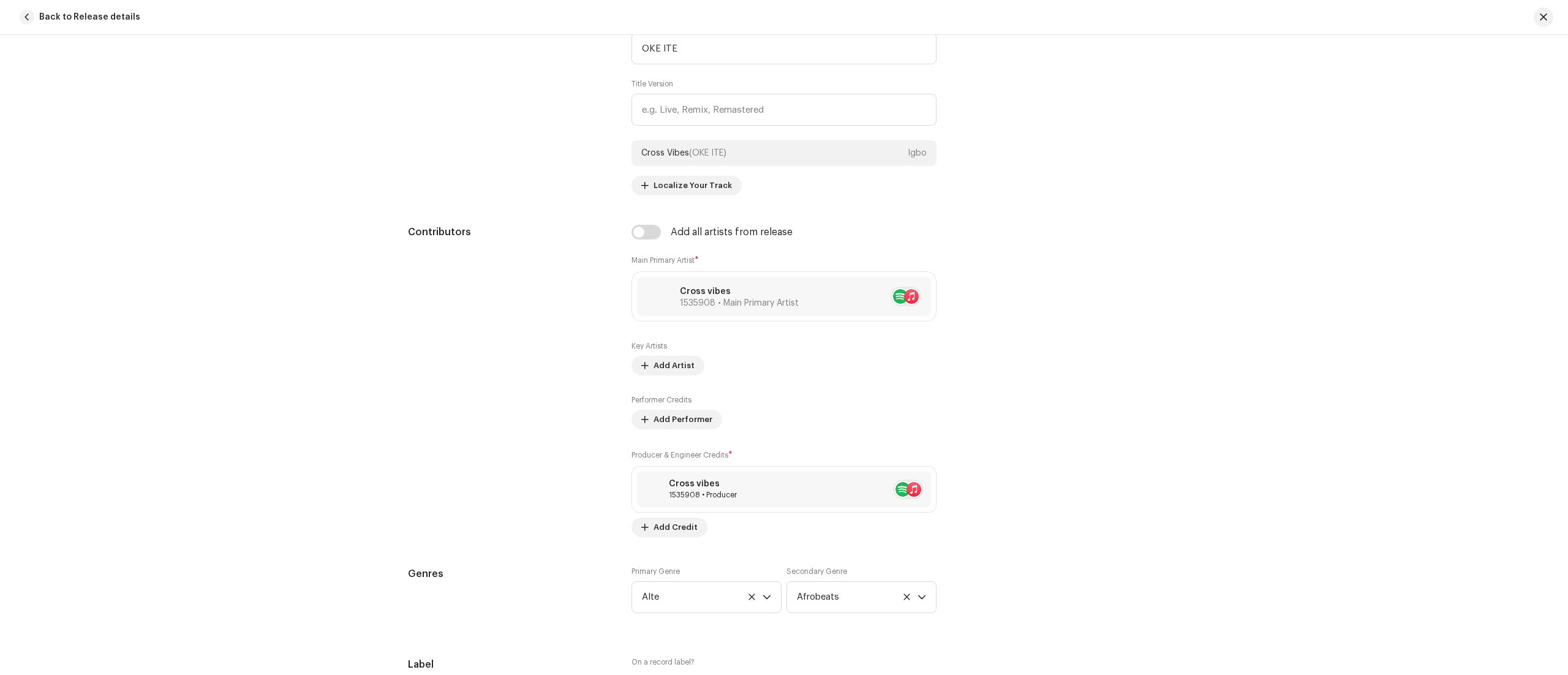
scroll to position [609, 0]
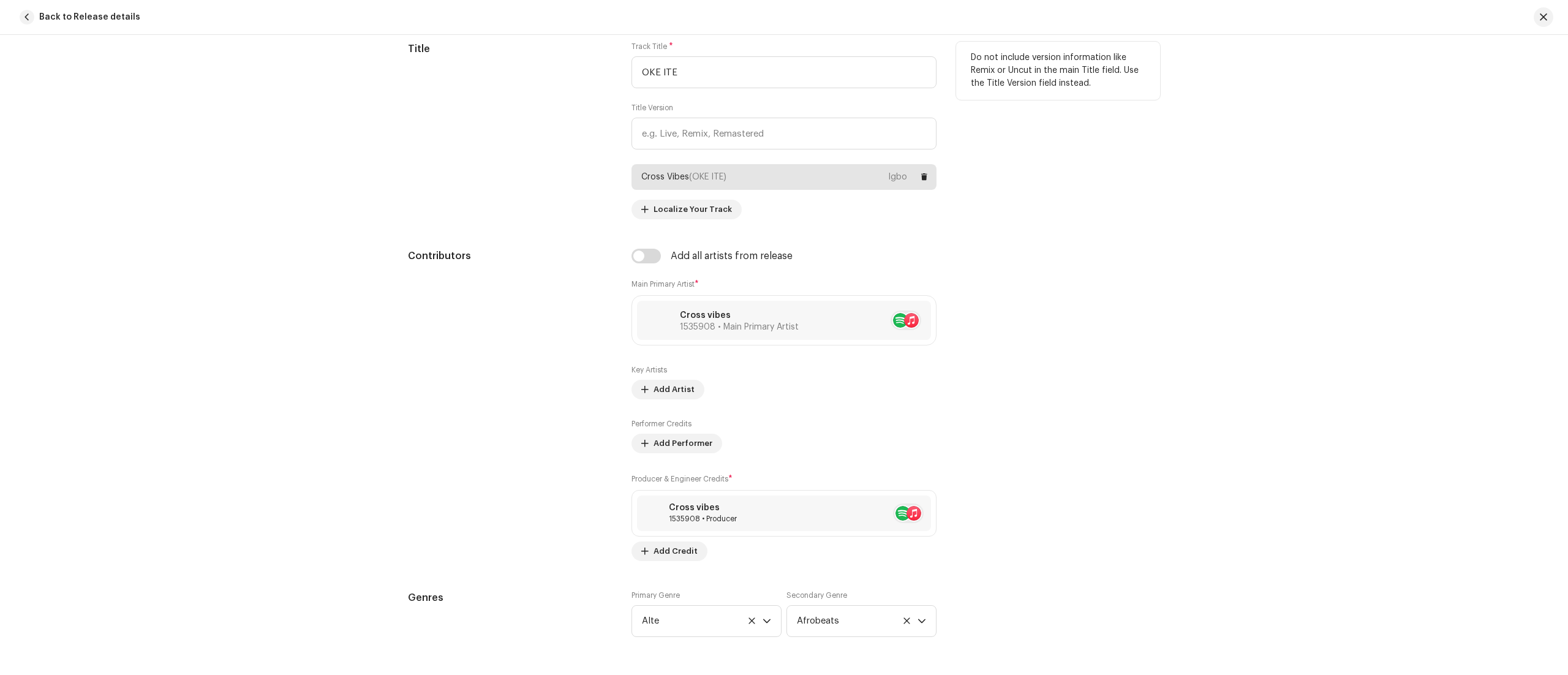
click at [880, 184] on div "Cross Vibes (OKE ITE) Igbo" at bounding box center [784, 177] width 305 height 26
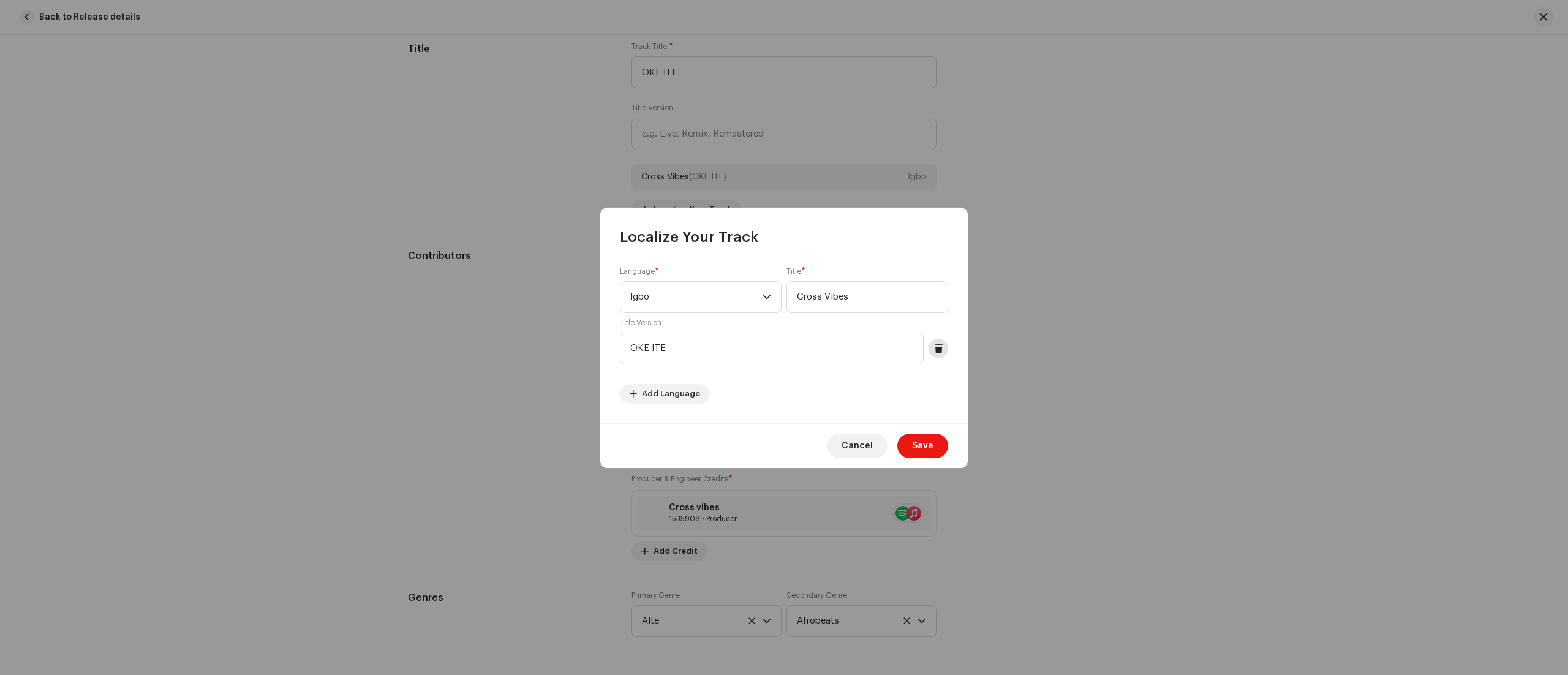
click at [938, 349] on span at bounding box center [939, 348] width 9 height 10
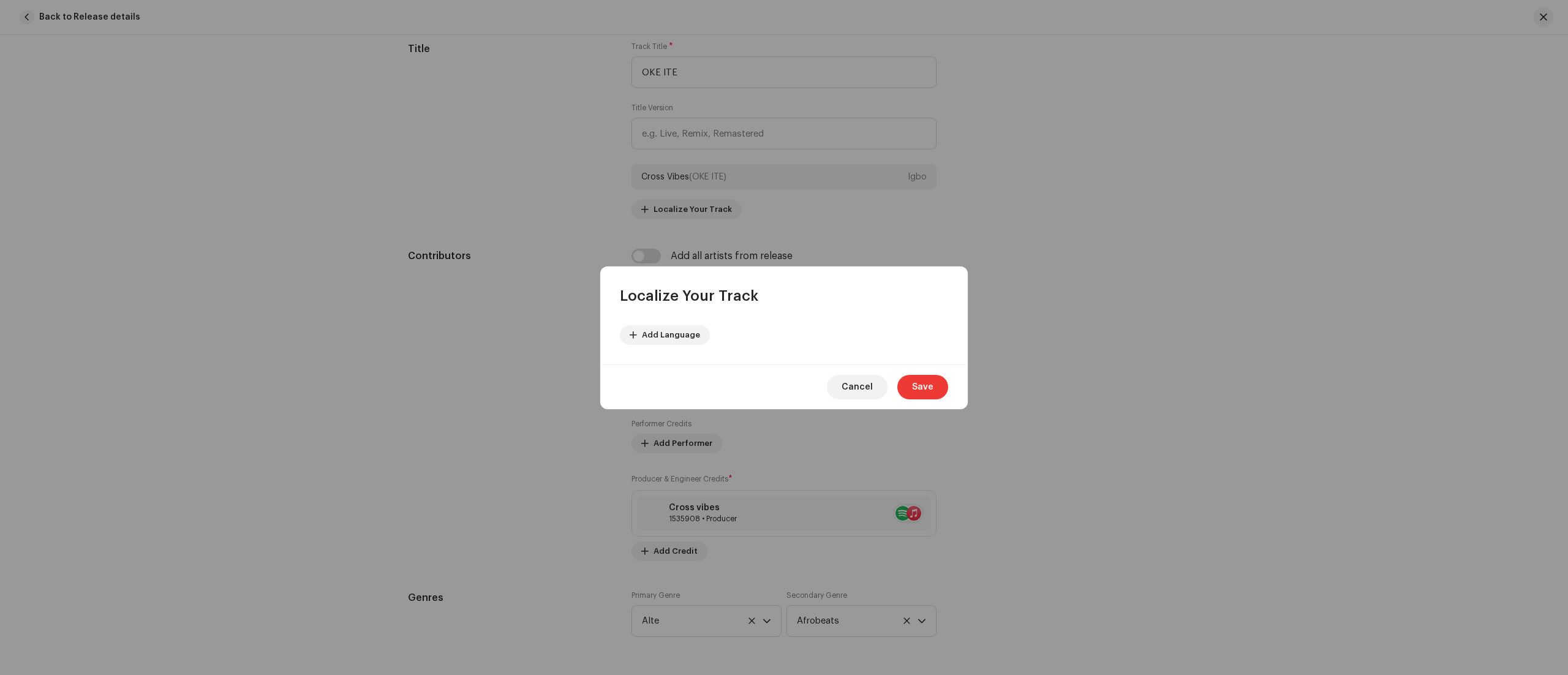
click at [922, 386] on span "Save" at bounding box center [923, 387] width 22 height 24
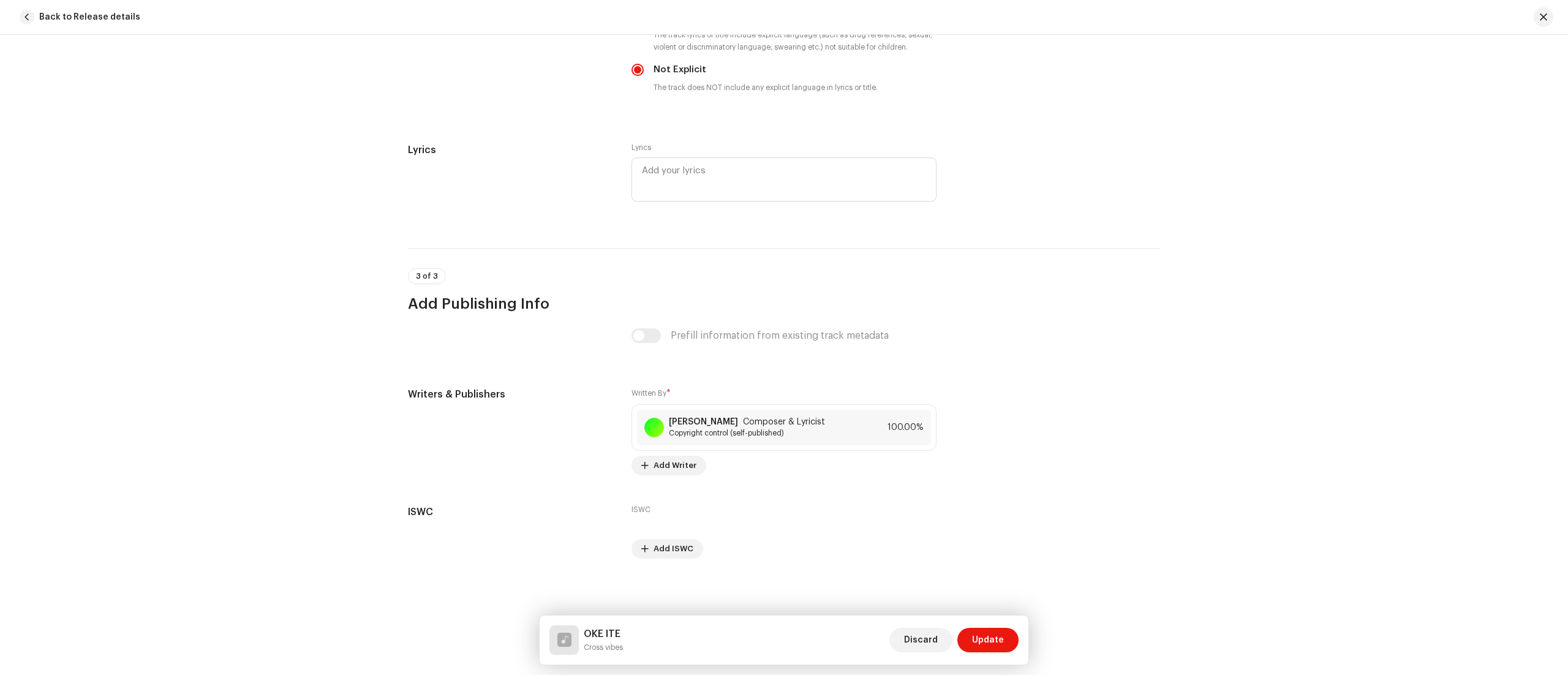
scroll to position [2270, 0]
click at [986, 639] on span "Update" at bounding box center [988, 640] width 32 height 24
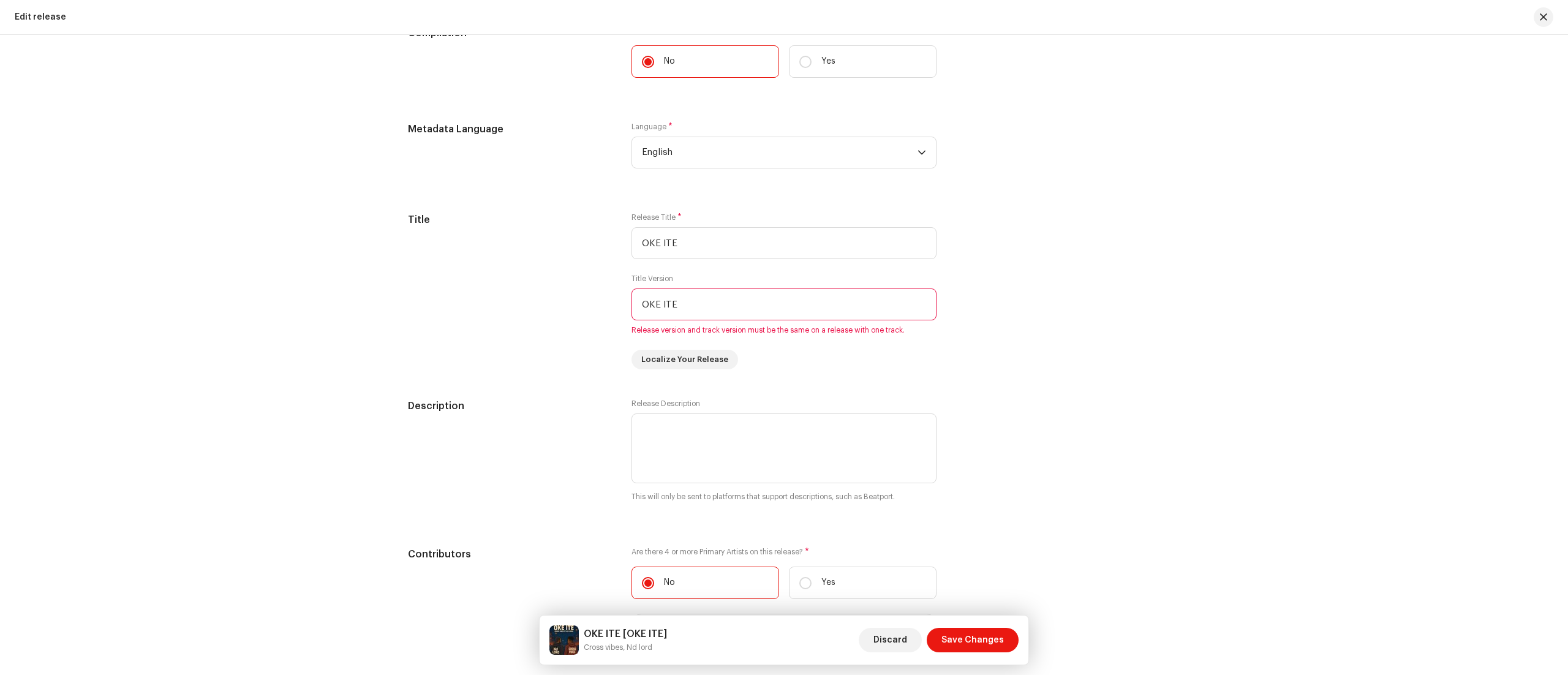
scroll to position [989, 0]
click at [772, 330] on span "Release version and track version must be the same on a release with one track." at bounding box center [784, 325] width 305 height 10
click at [794, 305] on input "OKE ITE" at bounding box center [784, 300] width 305 height 32
type input "O"
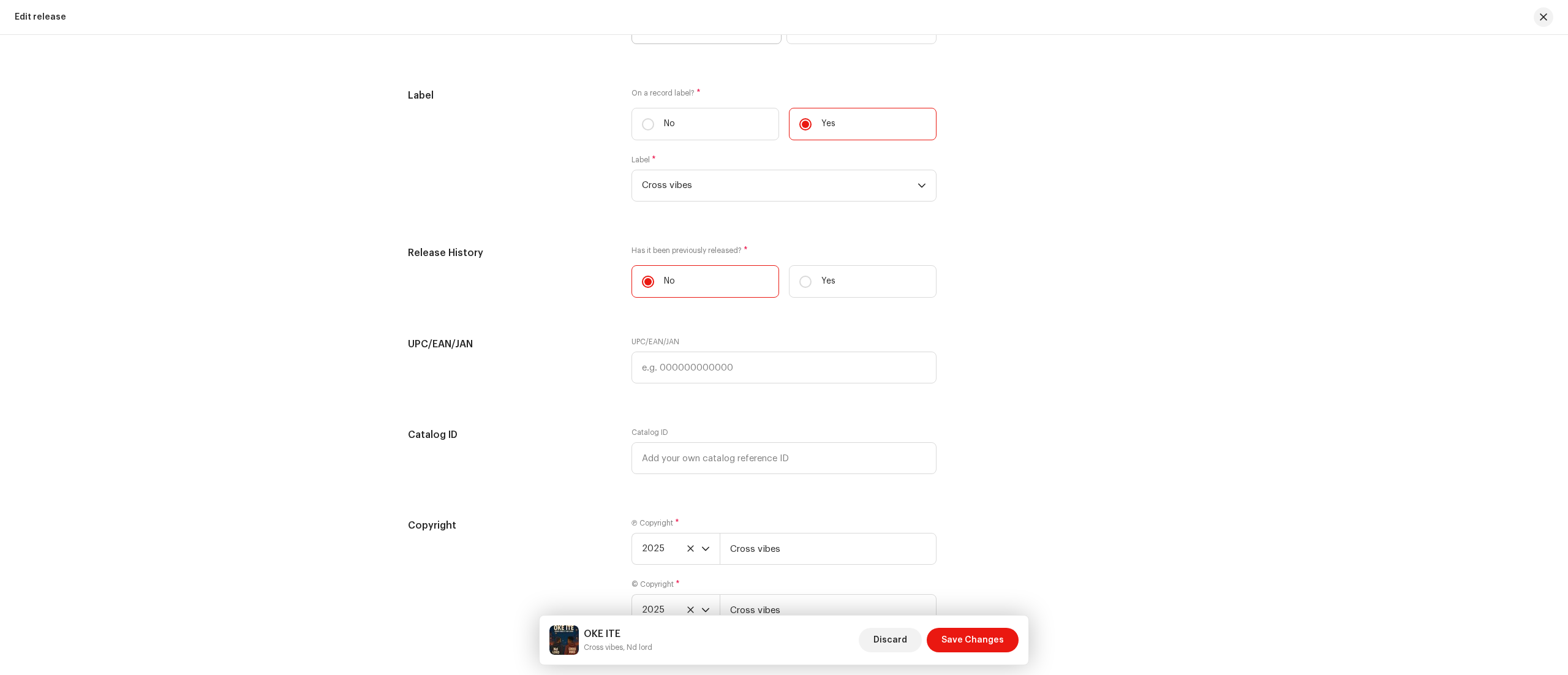
scroll to position [2031, 0]
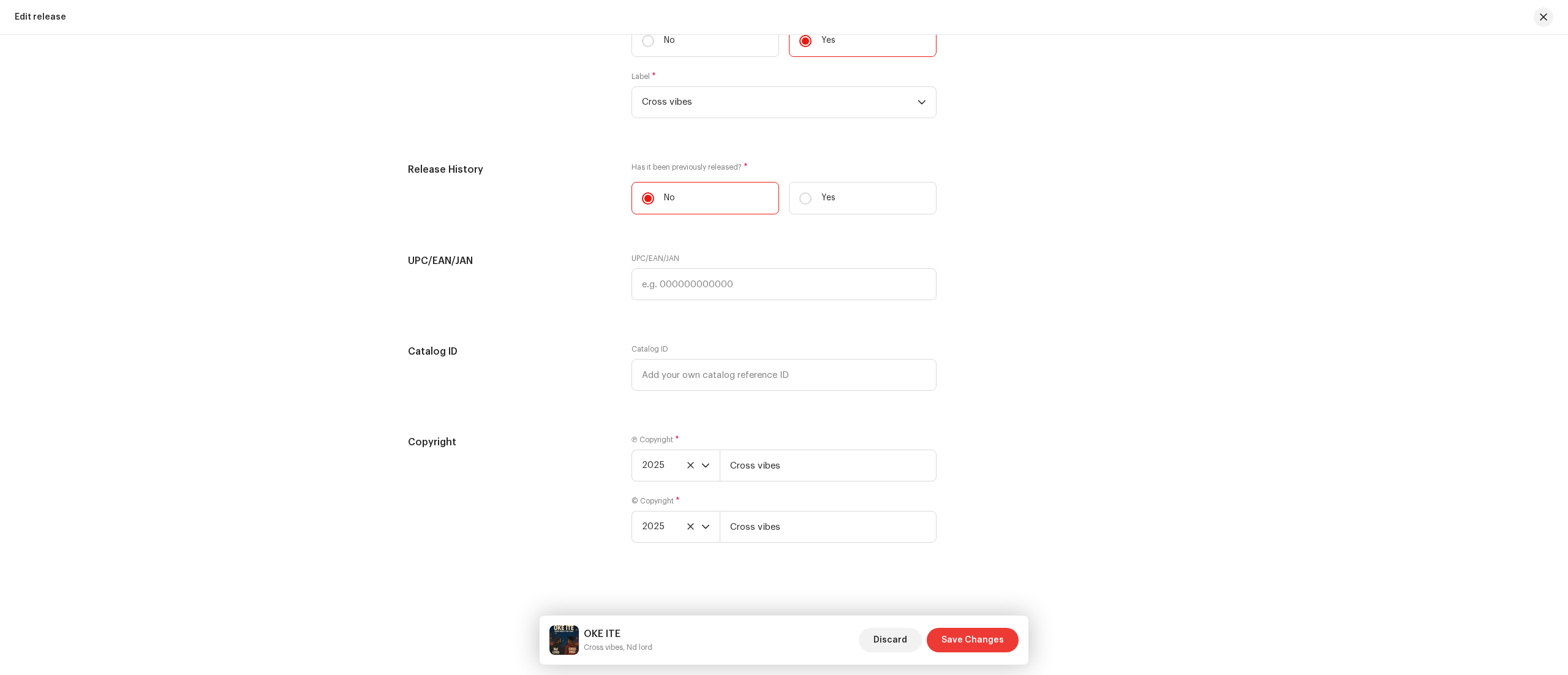
click at [975, 639] on span "Save Changes" at bounding box center [973, 640] width 63 height 24
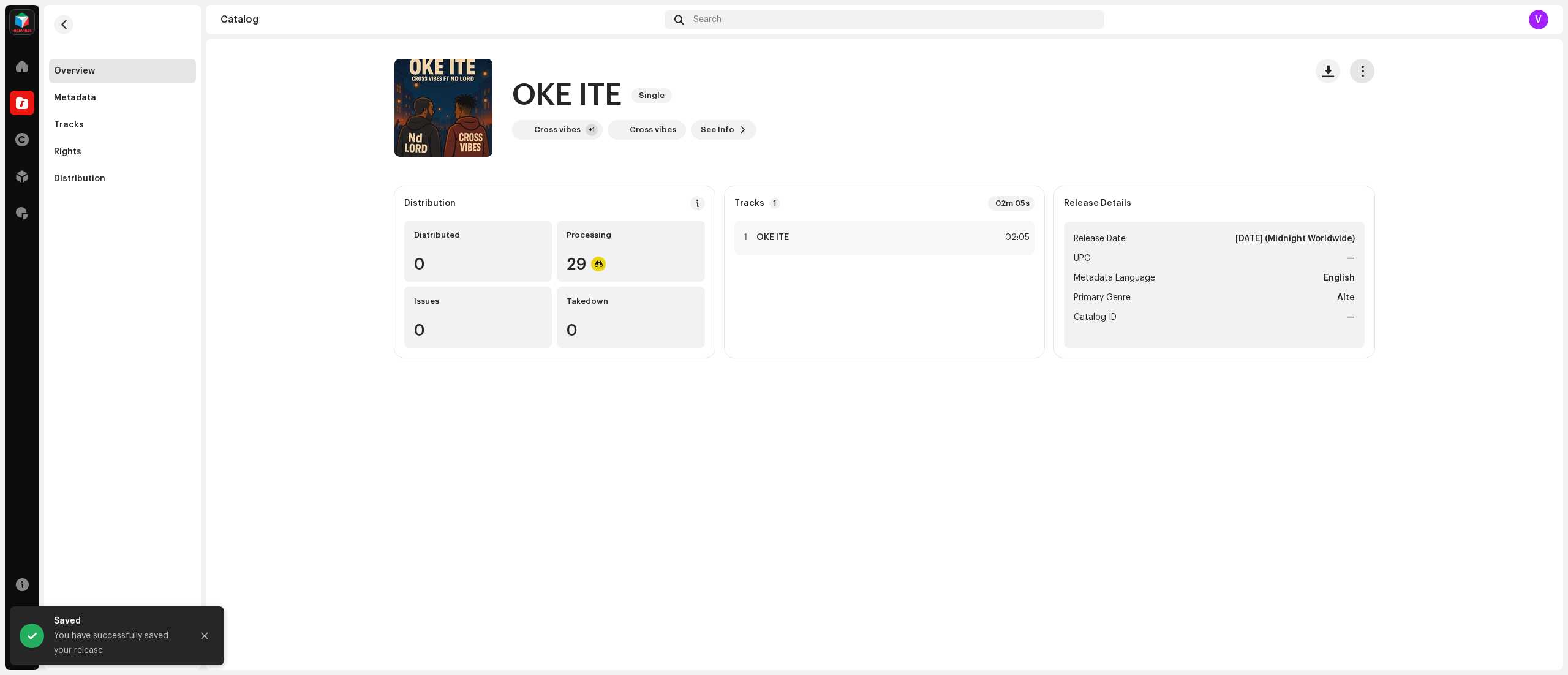
click at [1363, 70] on span "button" at bounding box center [1362, 71] width 11 height 10
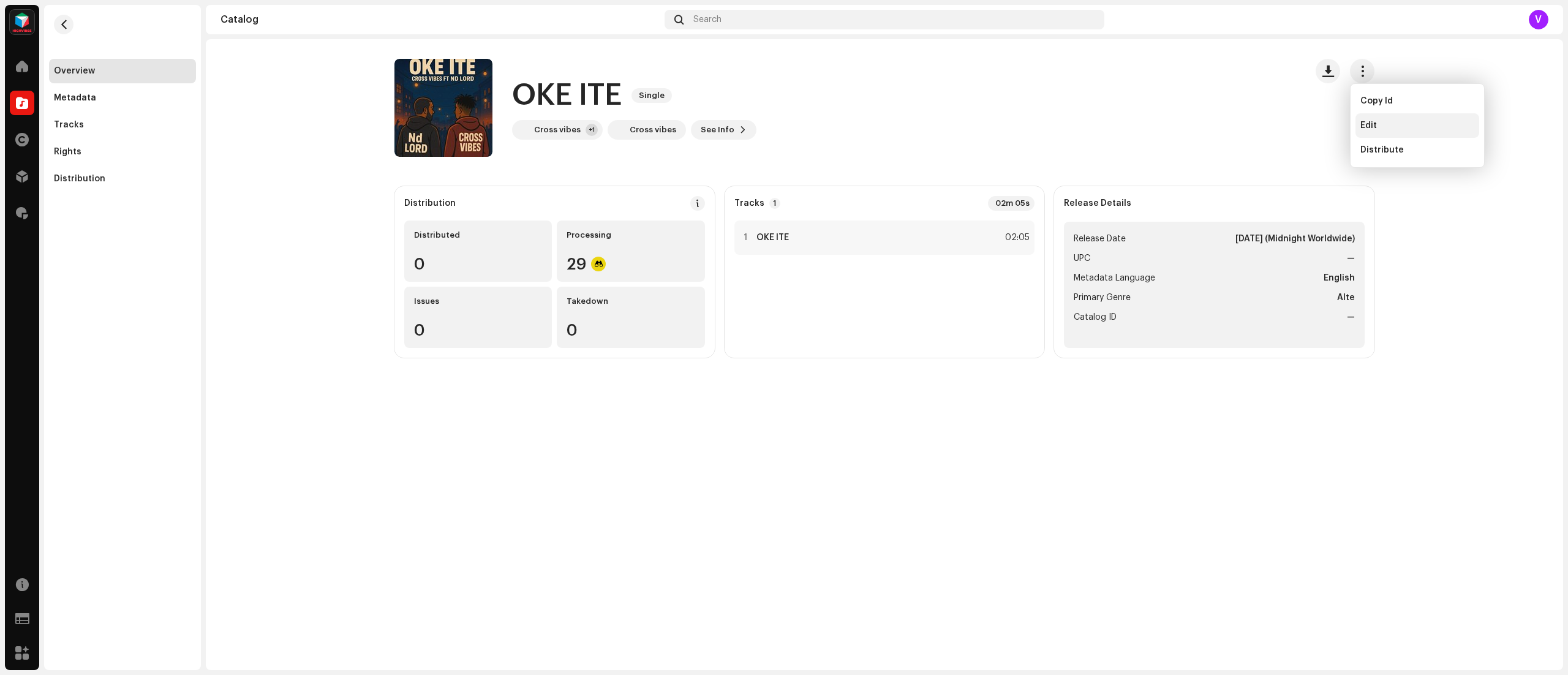
click at [1367, 124] on span "Edit" at bounding box center [1369, 125] width 17 height 10
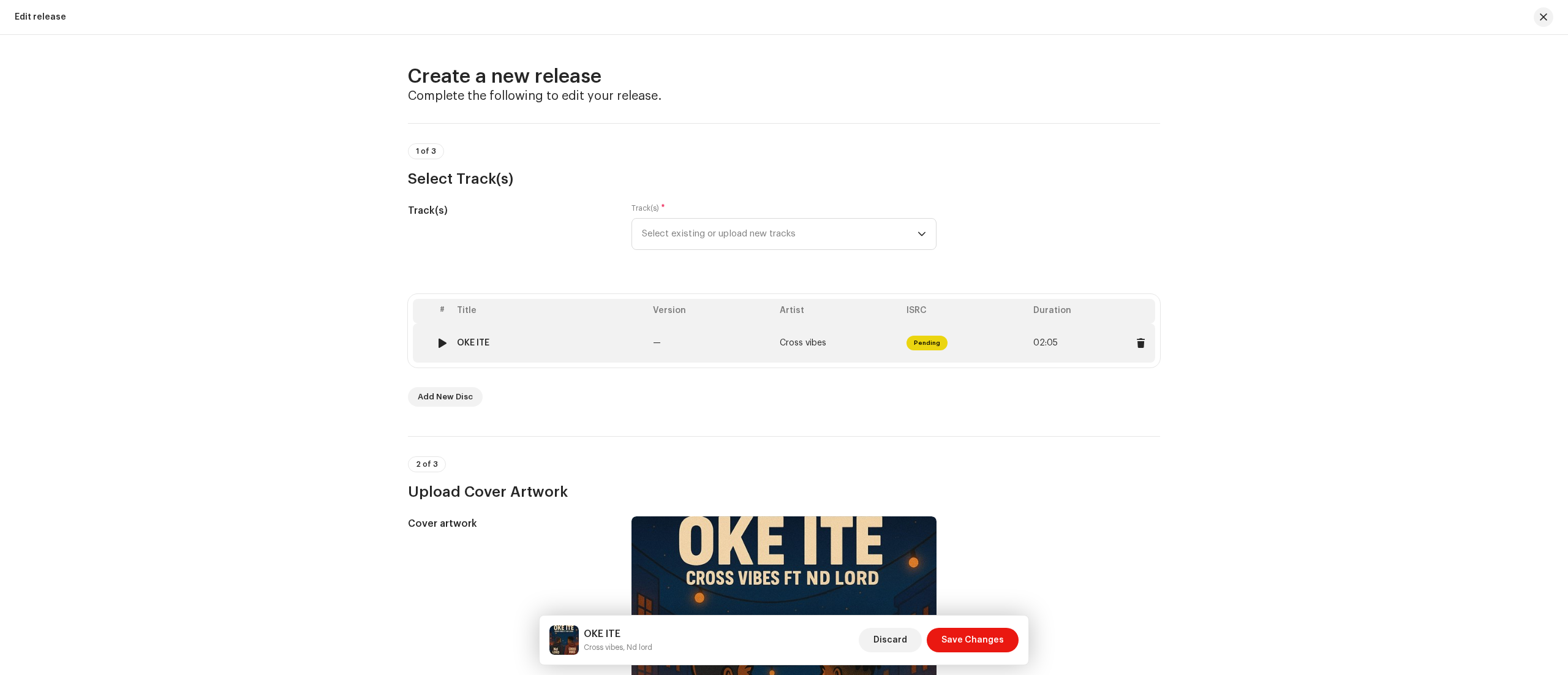
click at [689, 345] on td "—" at bounding box center [712, 342] width 127 height 39
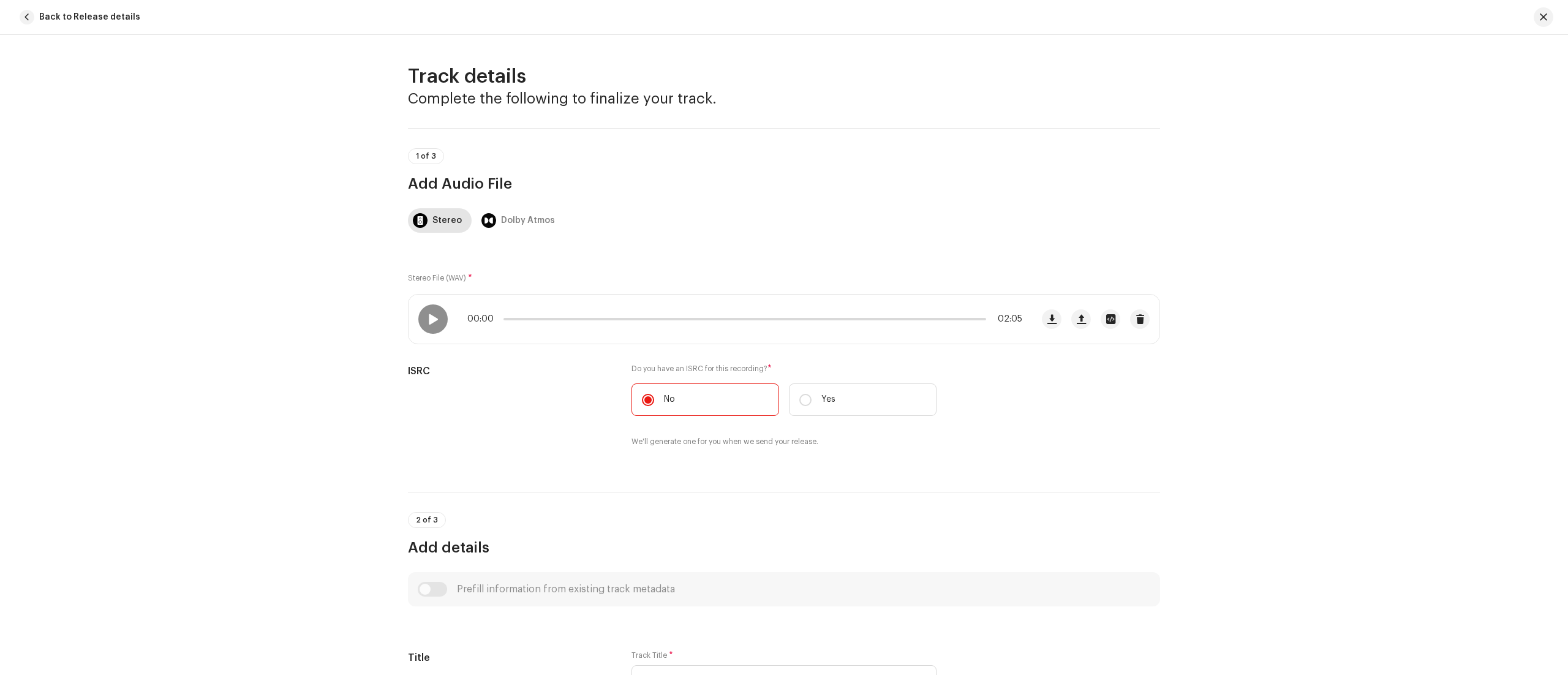
click at [1260, 315] on div "Track details Complete the following to finalize your track. 1 of 3 Add Audio F…" at bounding box center [784, 355] width 1568 height 640
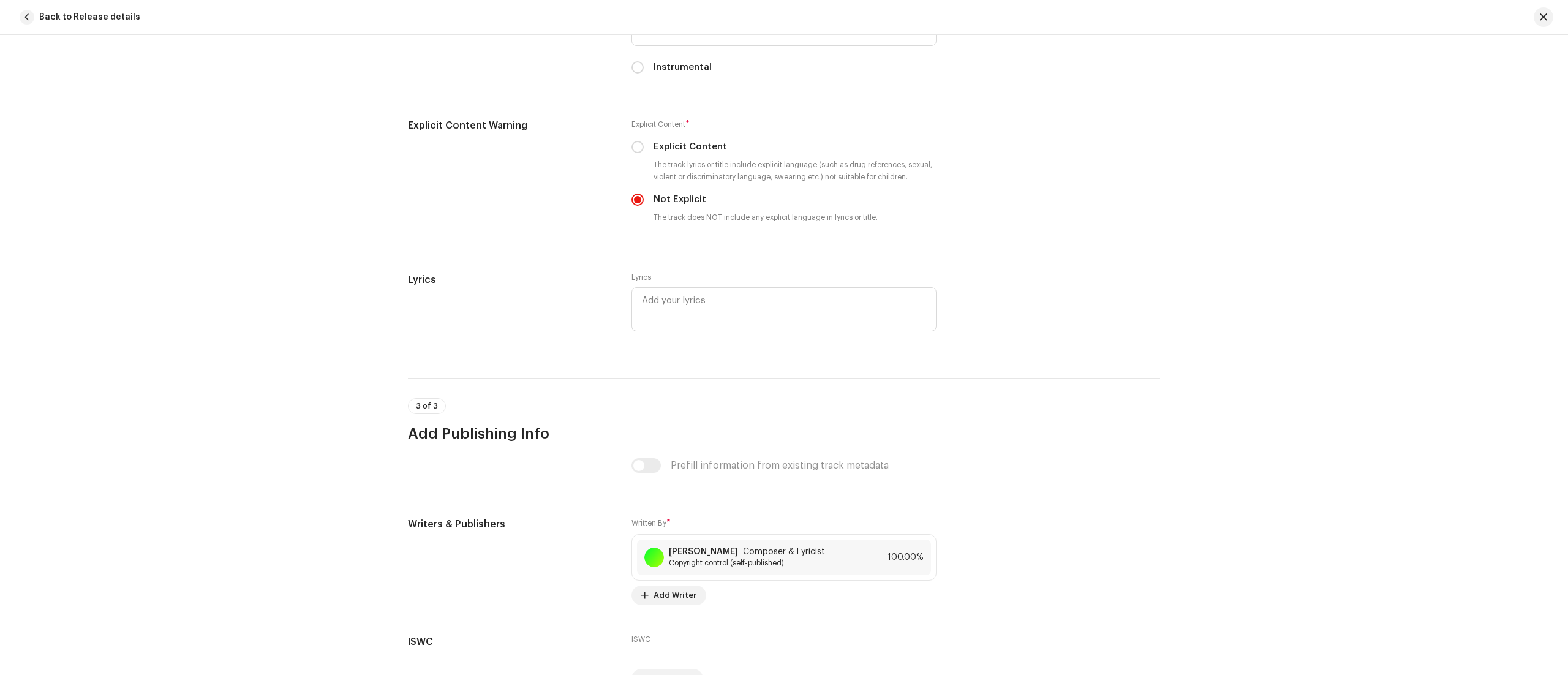
scroll to position [2270, 0]
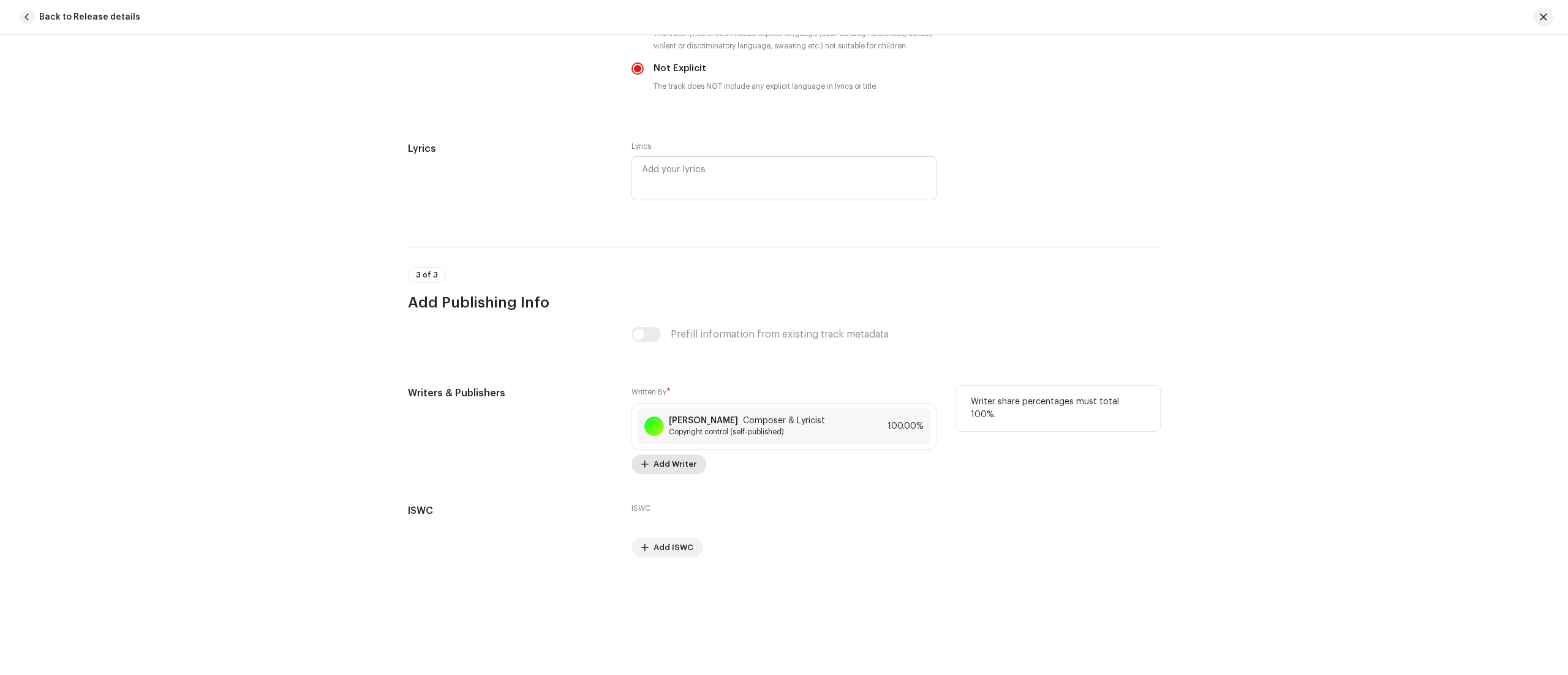
click at [671, 464] on span "Add Writer" at bounding box center [674, 464] width 43 height 24
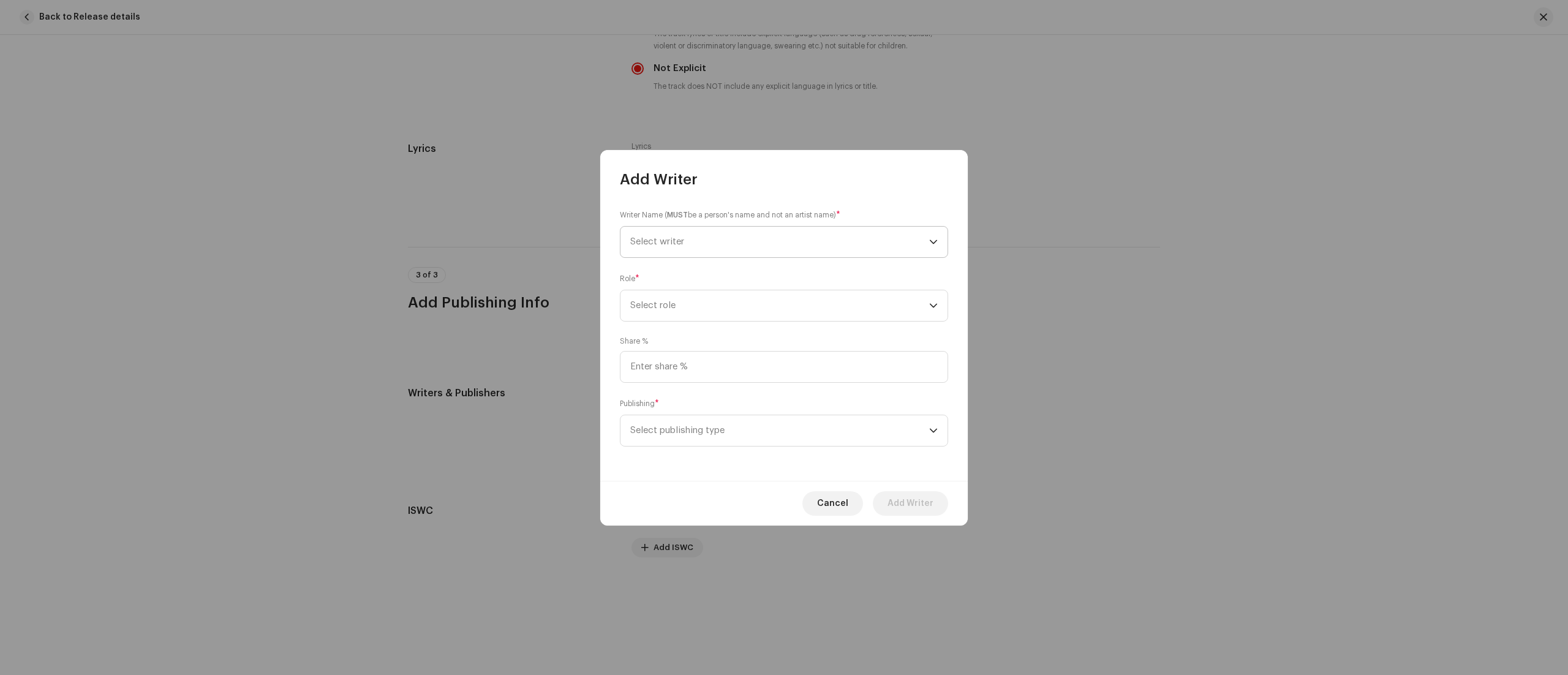
click at [930, 241] on icon "dropdown trigger" at bounding box center [933, 241] width 8 height 8
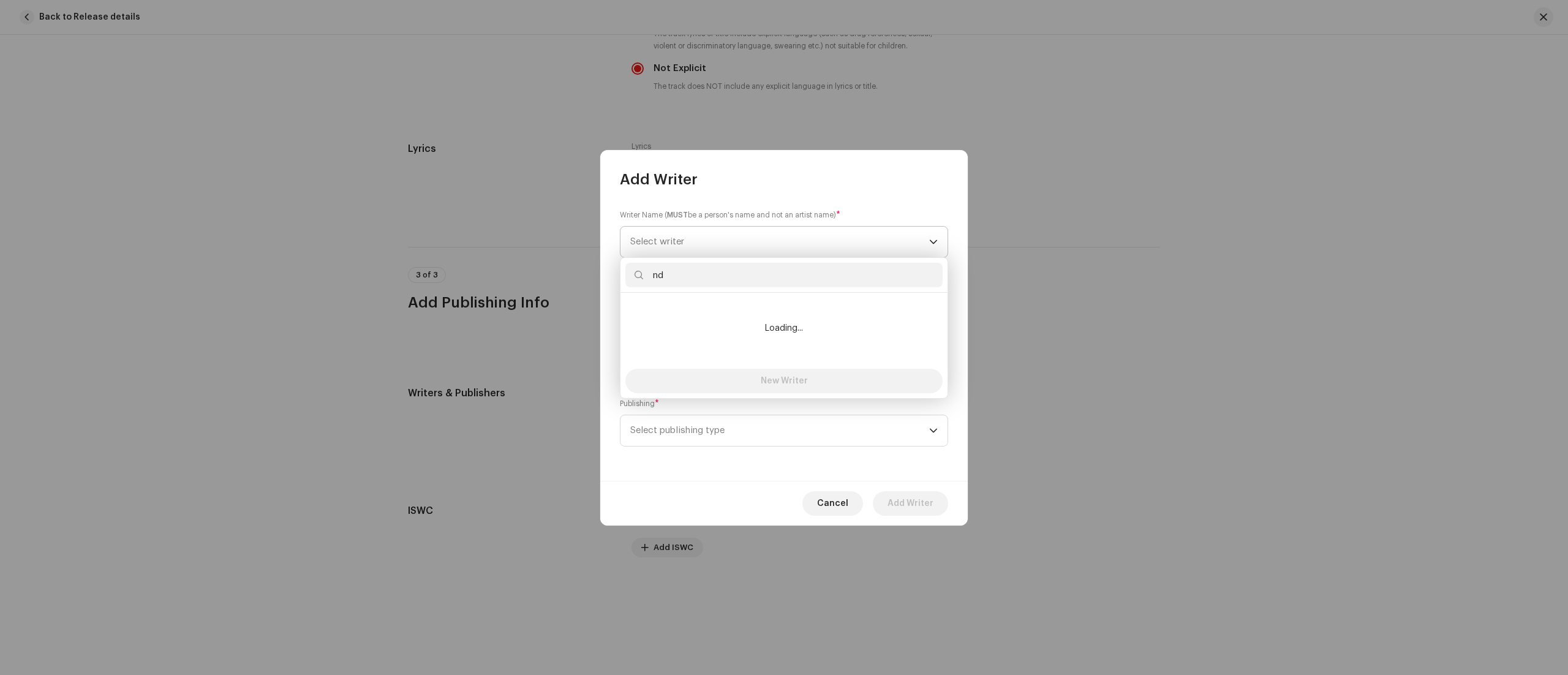
type input "n"
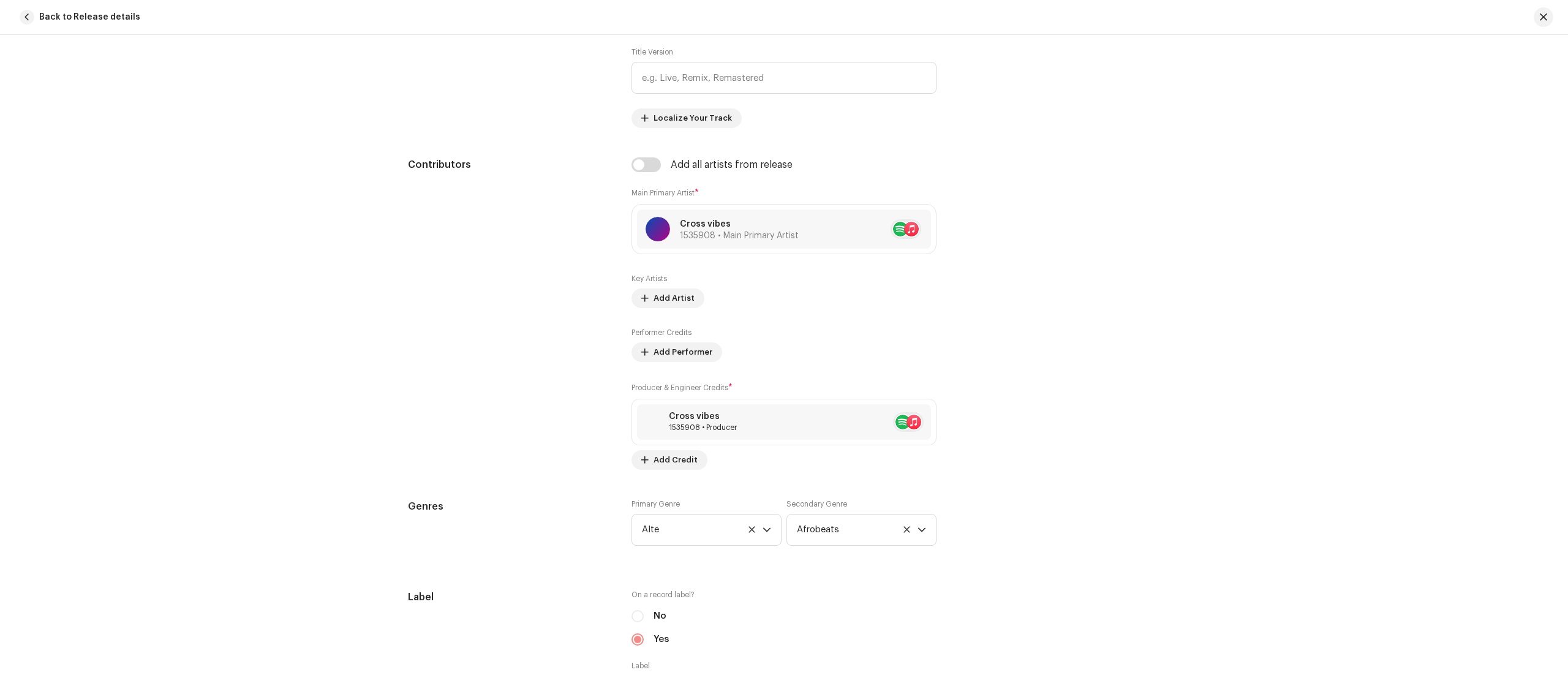
scroll to position [0, 0]
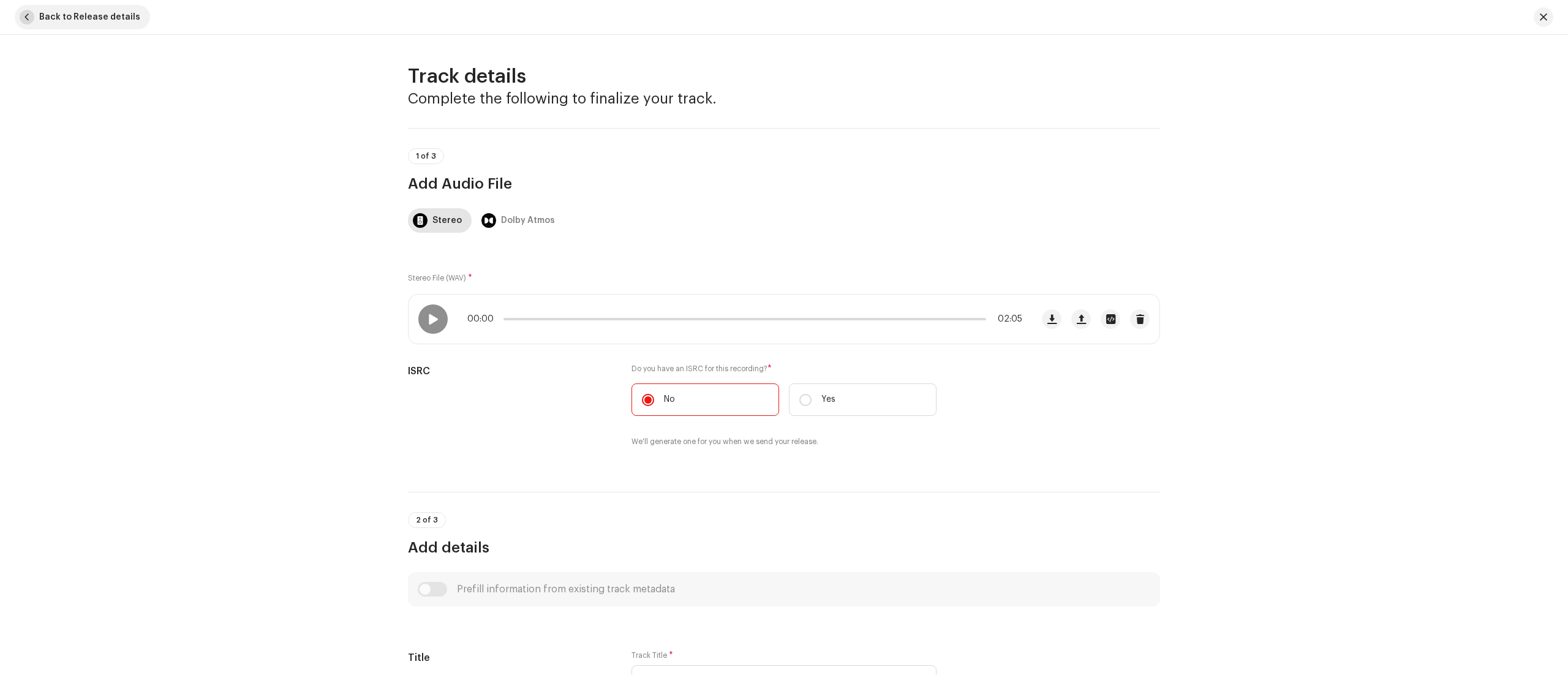
click at [29, 11] on span "button" at bounding box center [27, 17] width 15 height 15
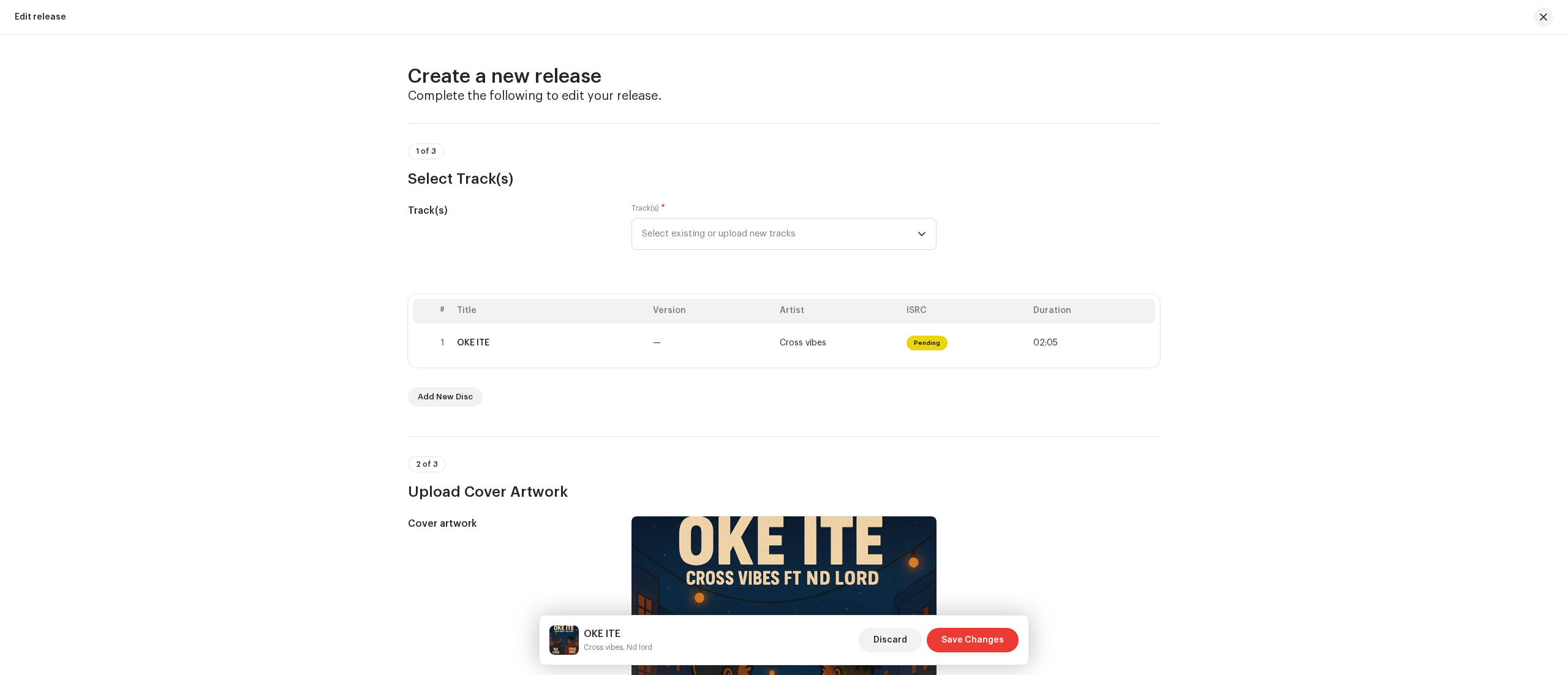
click at [978, 634] on span "Save Changes" at bounding box center [973, 640] width 63 height 24
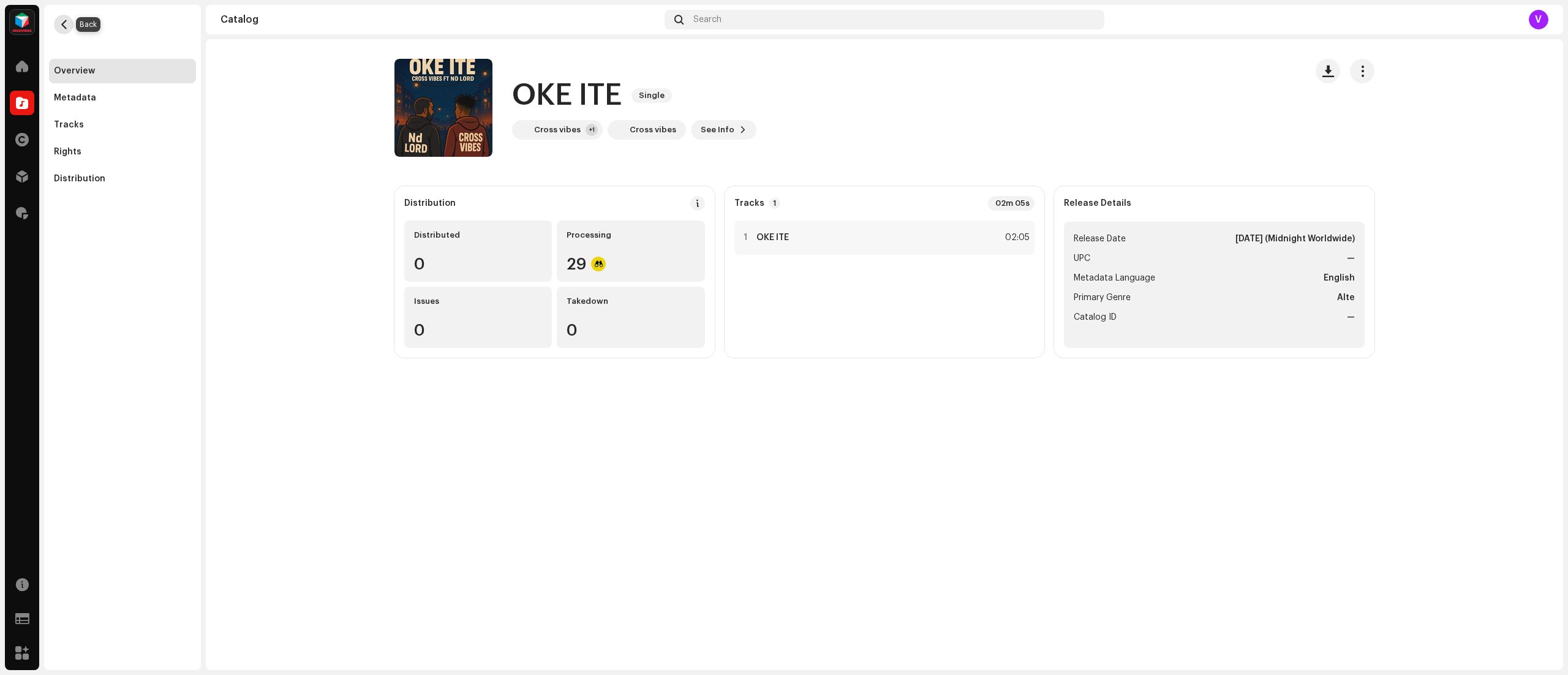
click at [60, 24] on span "button" at bounding box center [64, 24] width 9 height 10
click at [60, 24] on span "button" at bounding box center [64, 24] width 9 height 10
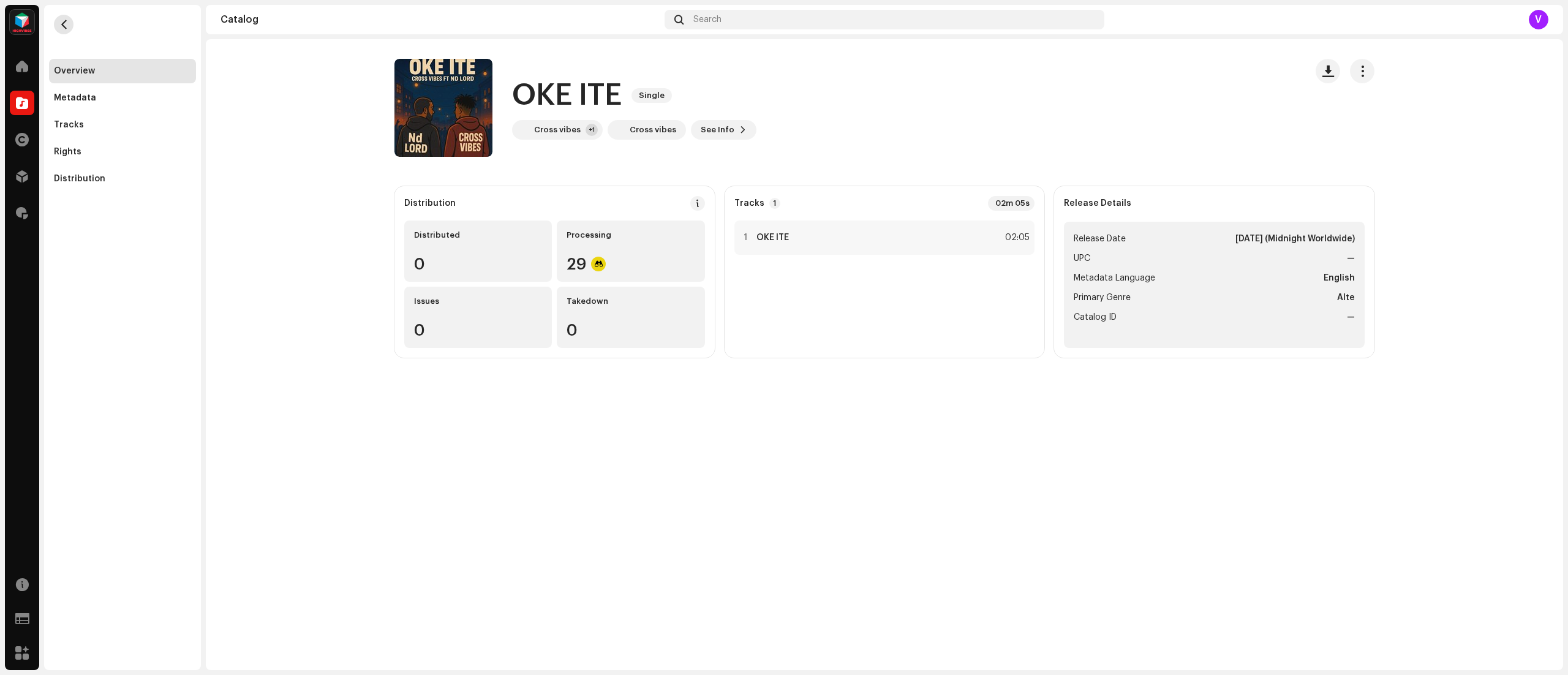
click at [60, 24] on span "button" at bounding box center [64, 24] width 9 height 10
click at [15, 204] on div at bounding box center [22, 213] width 24 height 24
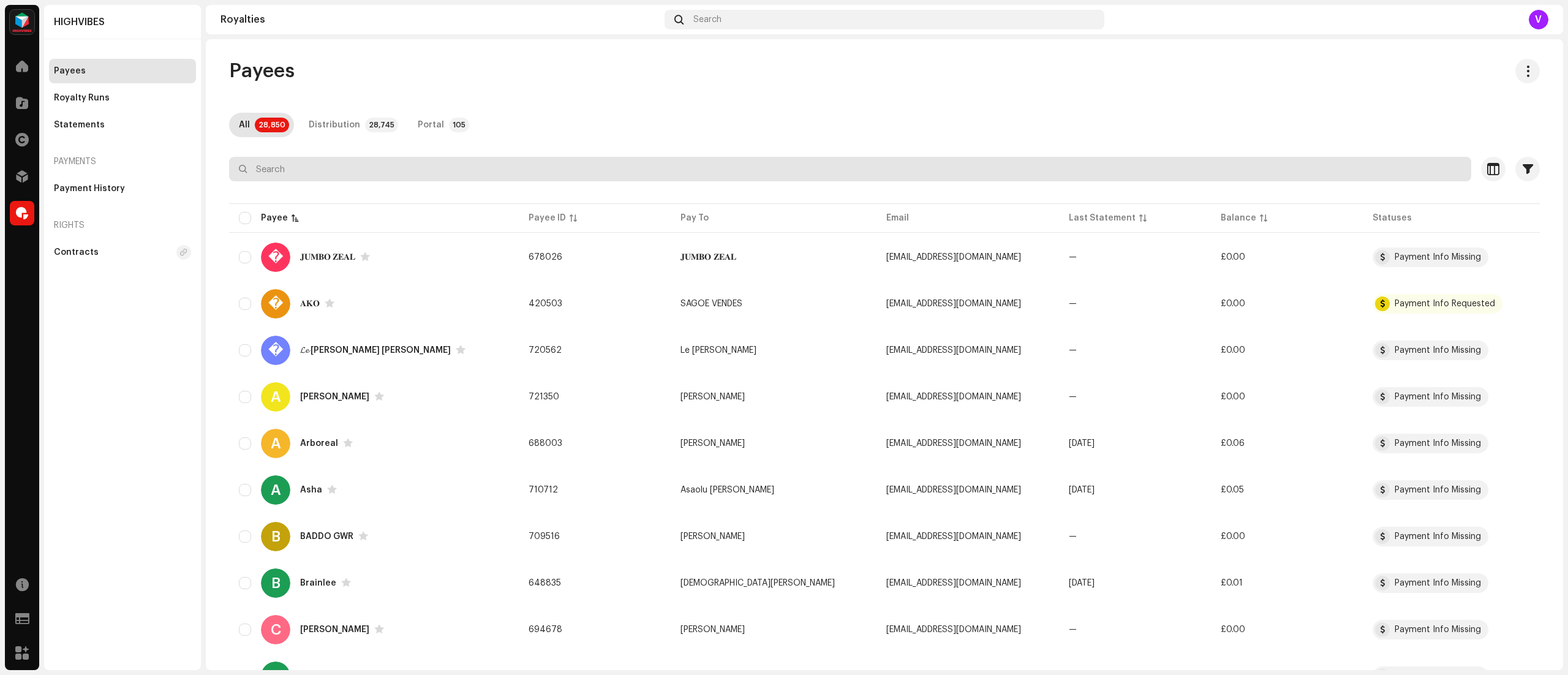
click at [285, 168] on input "text" at bounding box center [850, 169] width 1242 height 24
paste input "734623"
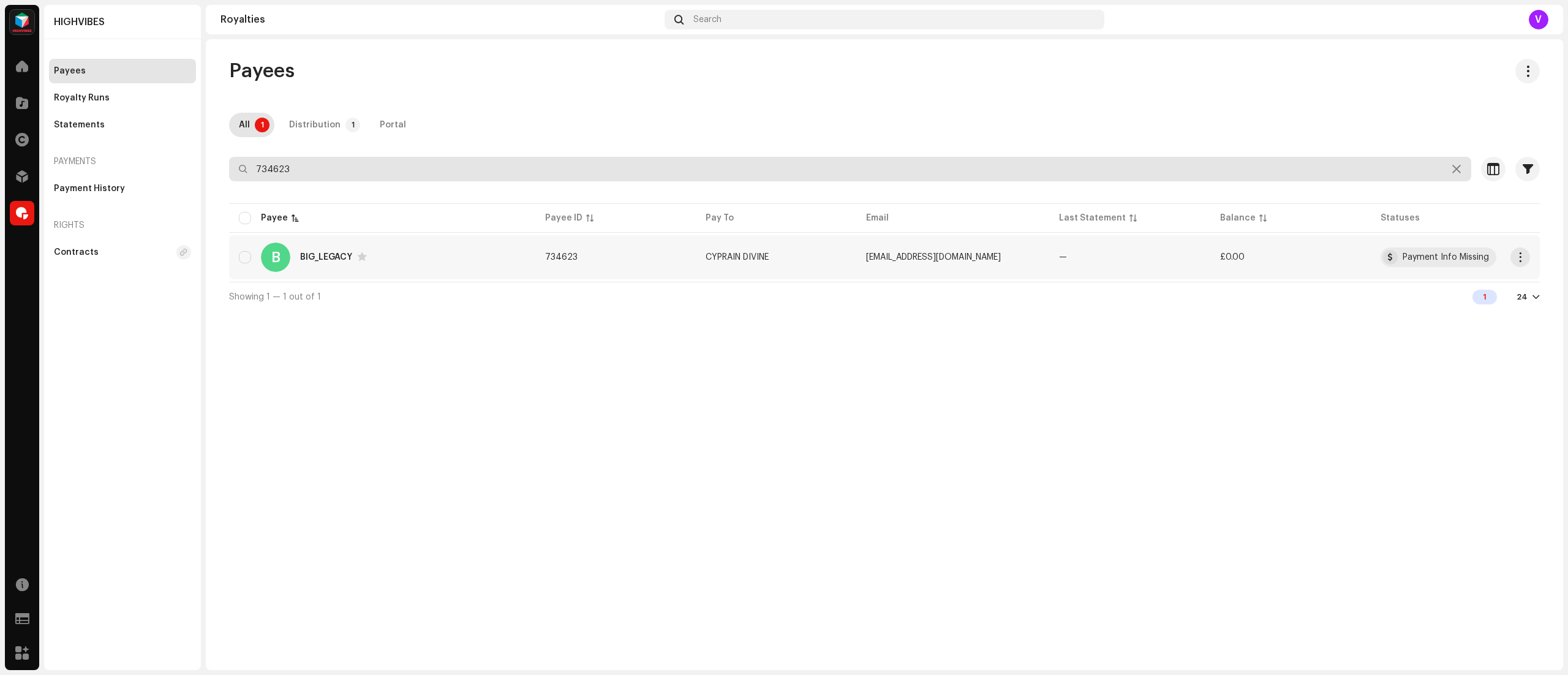
type input "734623"
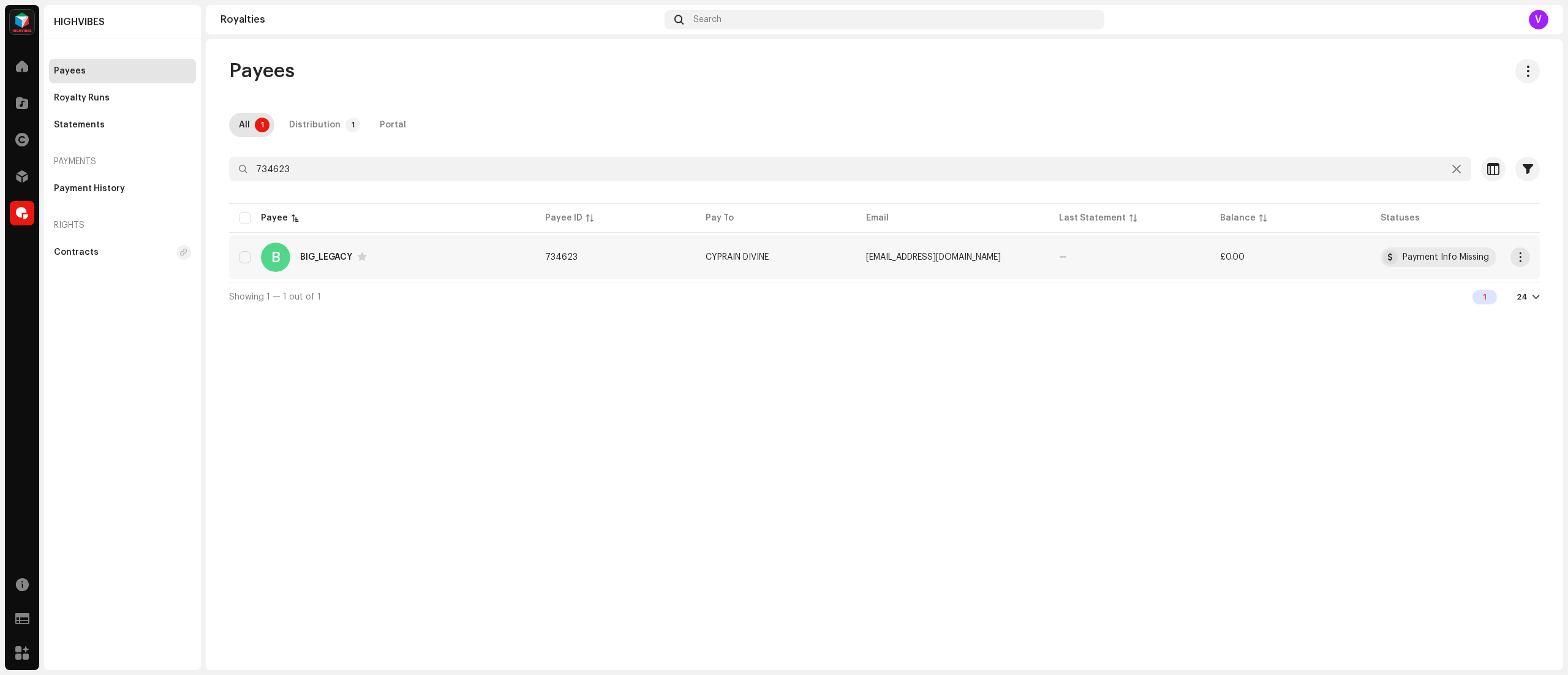
click at [1010, 262] on td "[EMAIL_ADDRESS][DOMAIN_NAME]" at bounding box center [953, 257] width 193 height 44
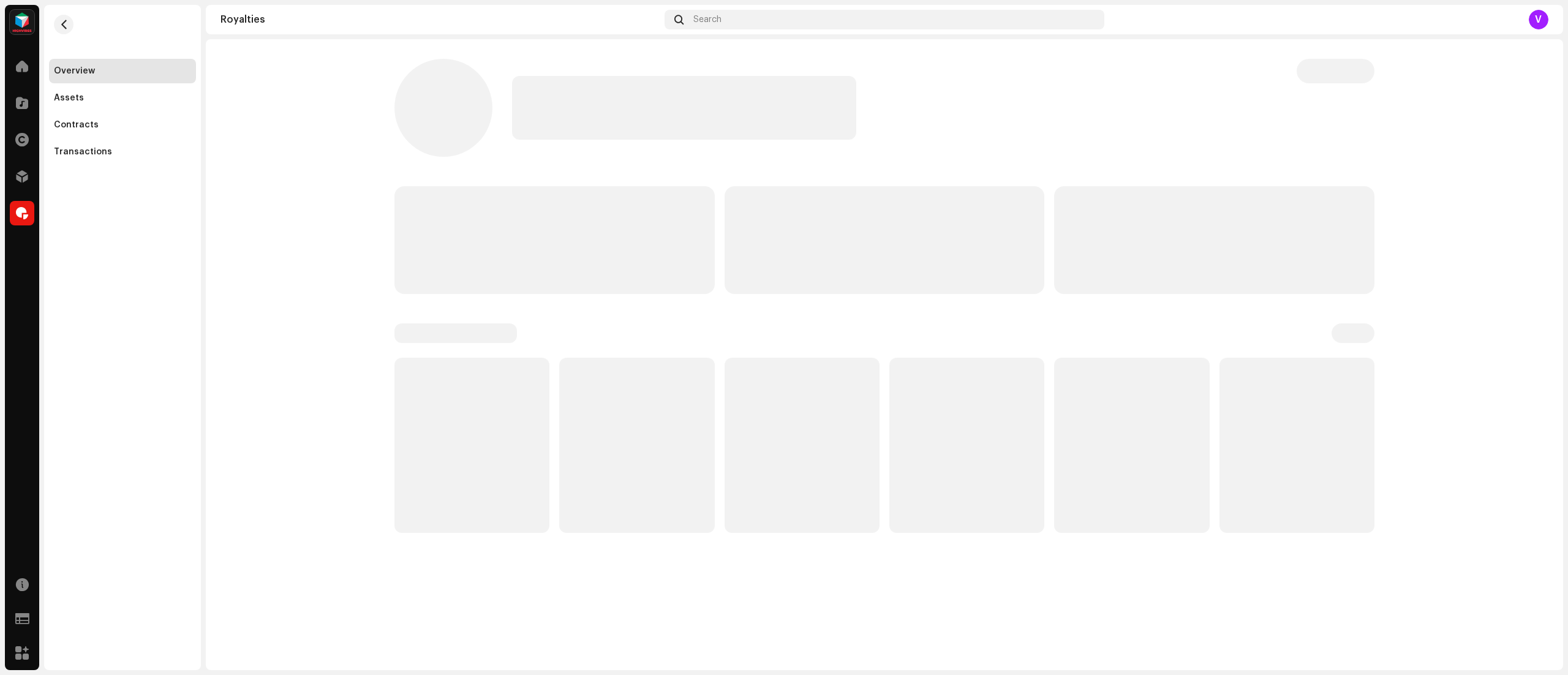
click at [1010, 262] on p-skeleton at bounding box center [885, 240] width 321 height 108
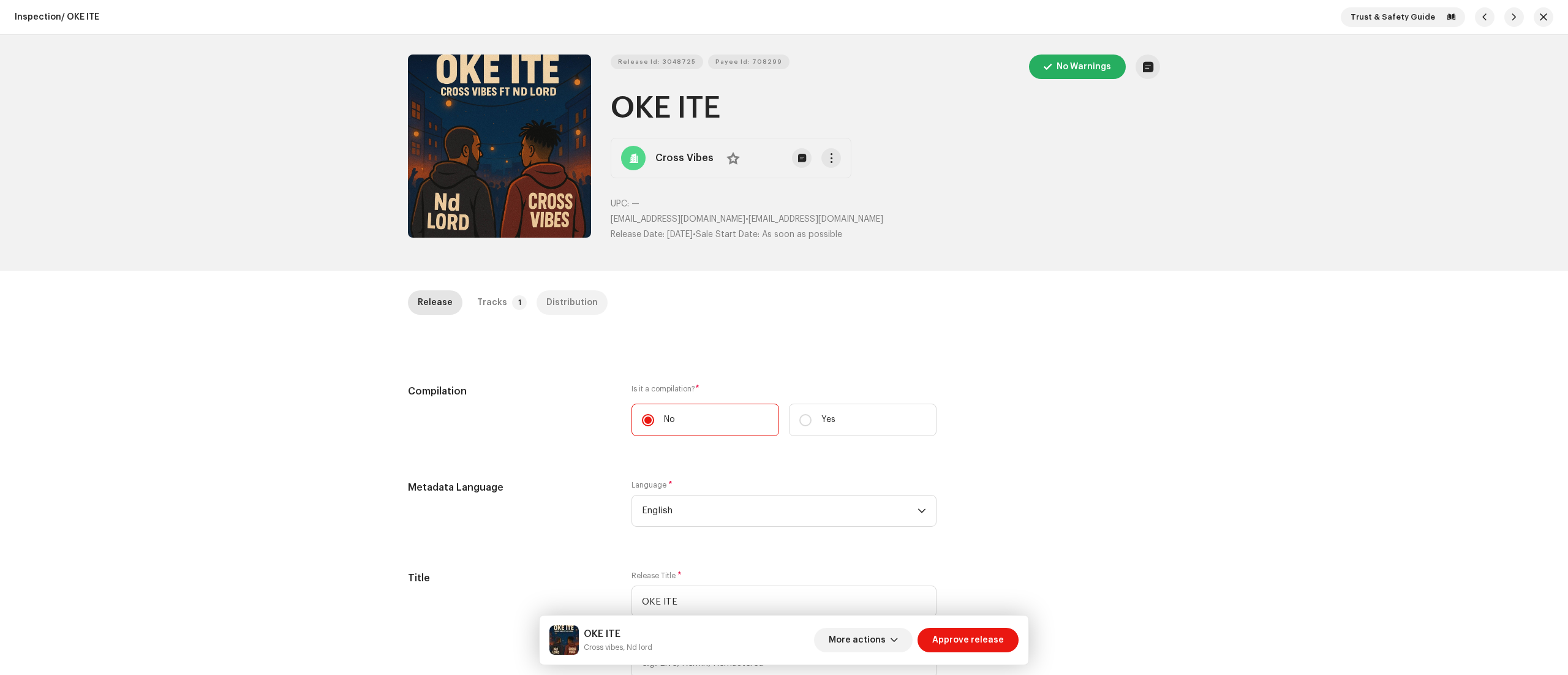
click at [560, 302] on div "Distribution" at bounding box center [572, 303] width 52 height 24
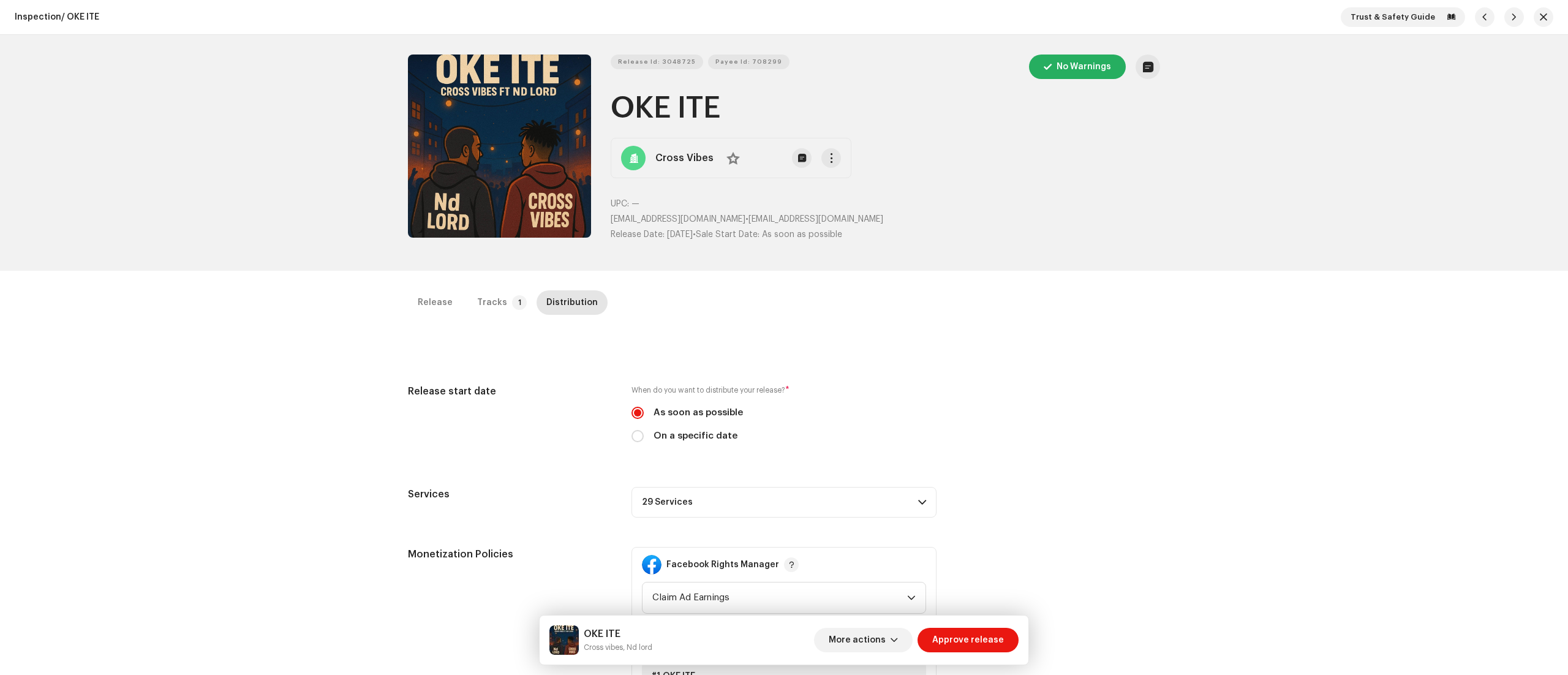
click at [919, 505] on span at bounding box center [922, 502] width 8 height 10
click at [888, 576] on div "Nuuday" at bounding box center [784, 561] width 304 height 34
click at [1169, 378] on div "Release Tracks 1 Distribution Compilation Is it a compilation? * No Yes Metadat…" at bounding box center [784, 629] width 791 height 677
click at [484, 302] on div "Tracks" at bounding box center [492, 303] width 30 height 24
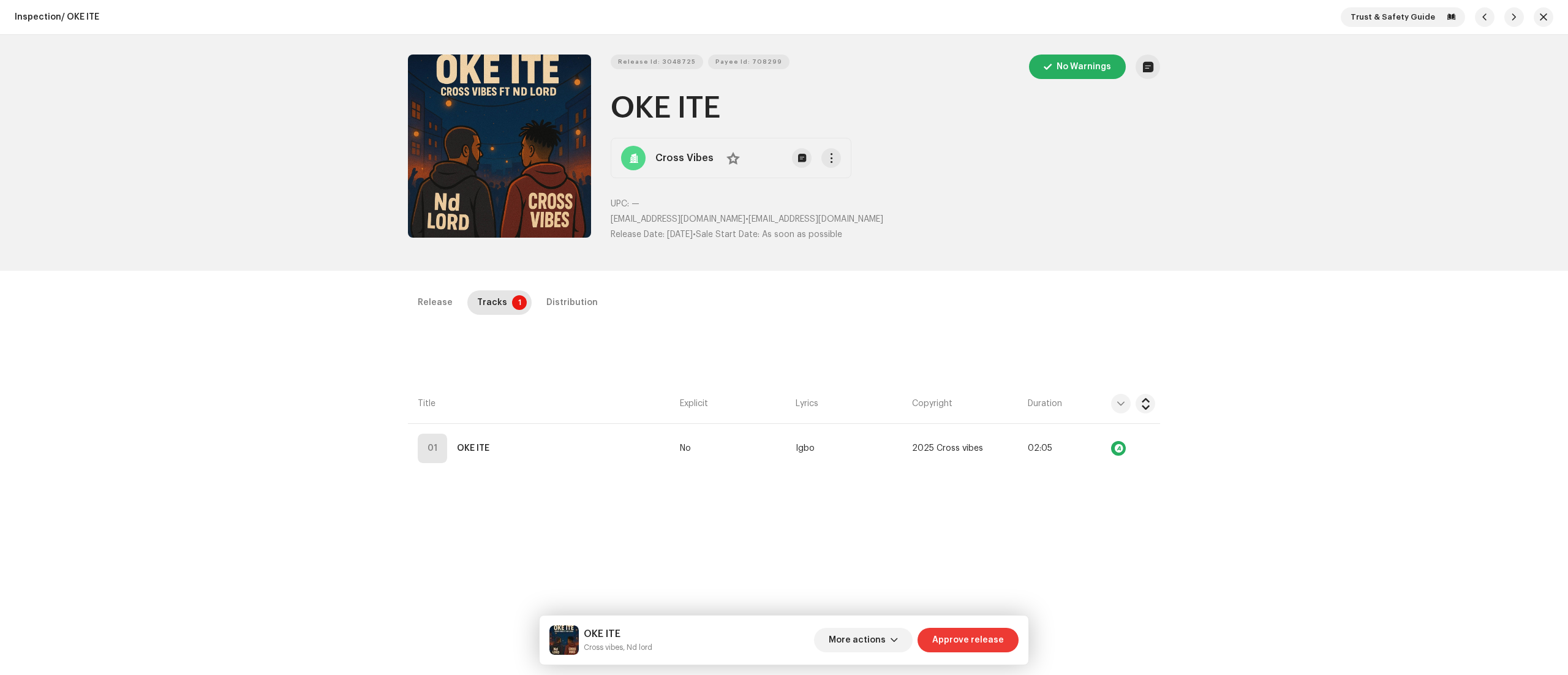
click at [952, 636] on span "Approve release" at bounding box center [968, 640] width 72 height 24
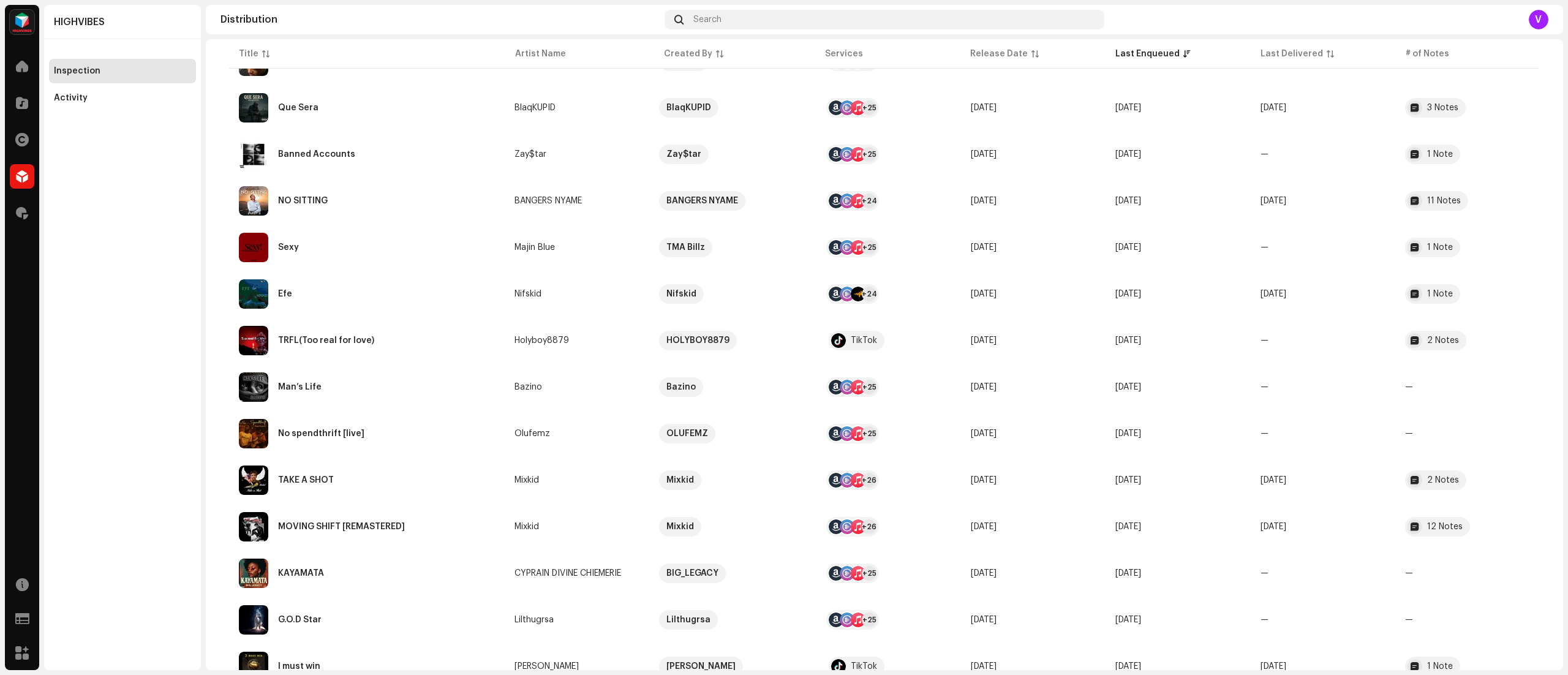
scroll to position [621, 0]
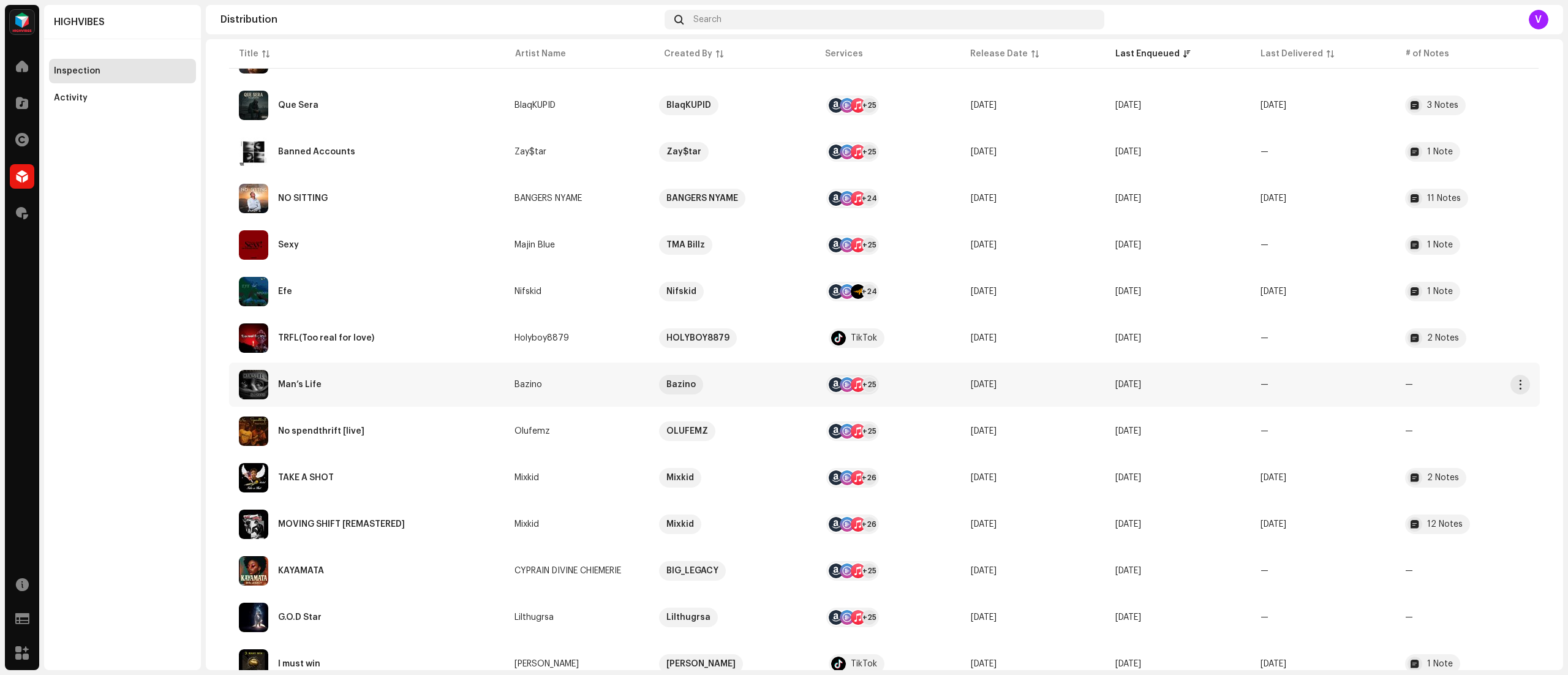
click at [1265, 388] on td "—" at bounding box center [1323, 384] width 144 height 44
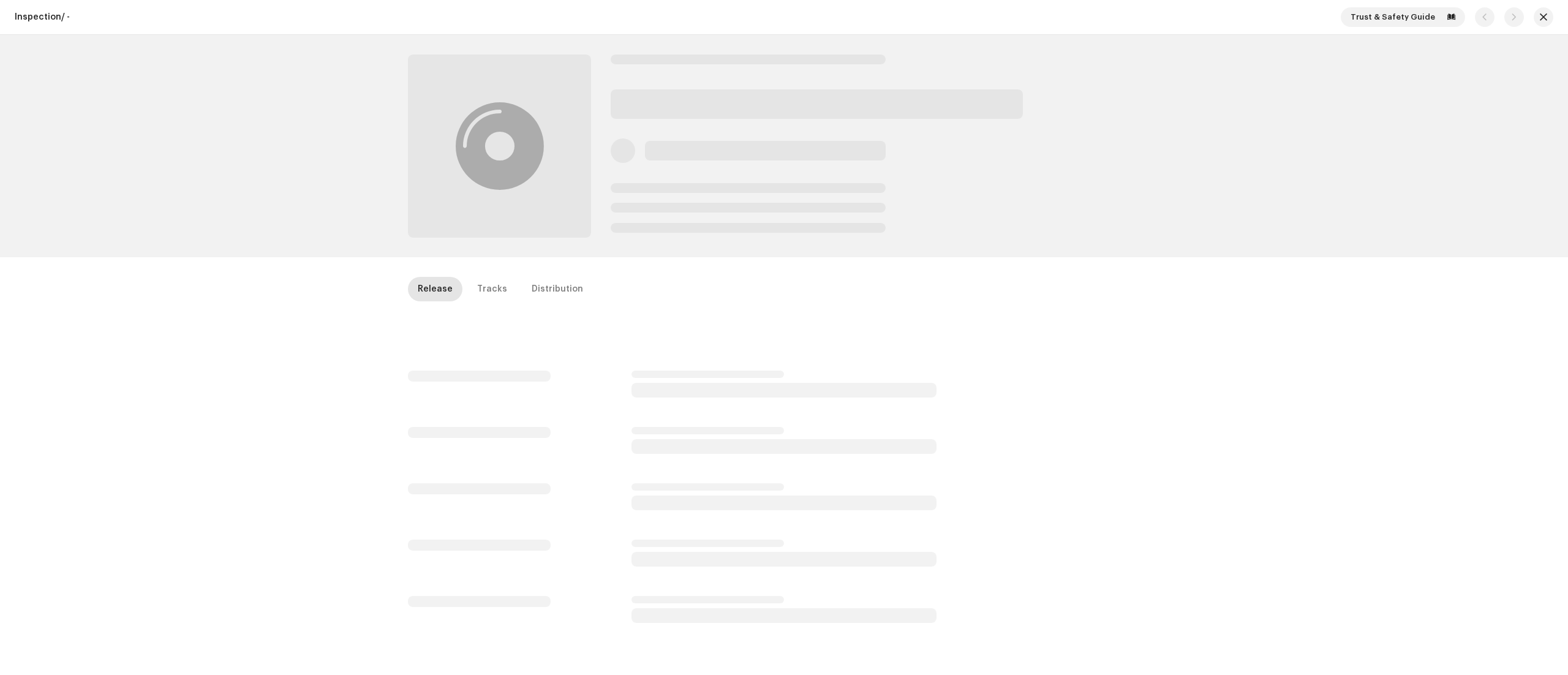
click at [1265, 388] on div "Inspection / - Trust & Safety Guide Release Tracks Distribution" at bounding box center [784, 337] width 1568 height 675
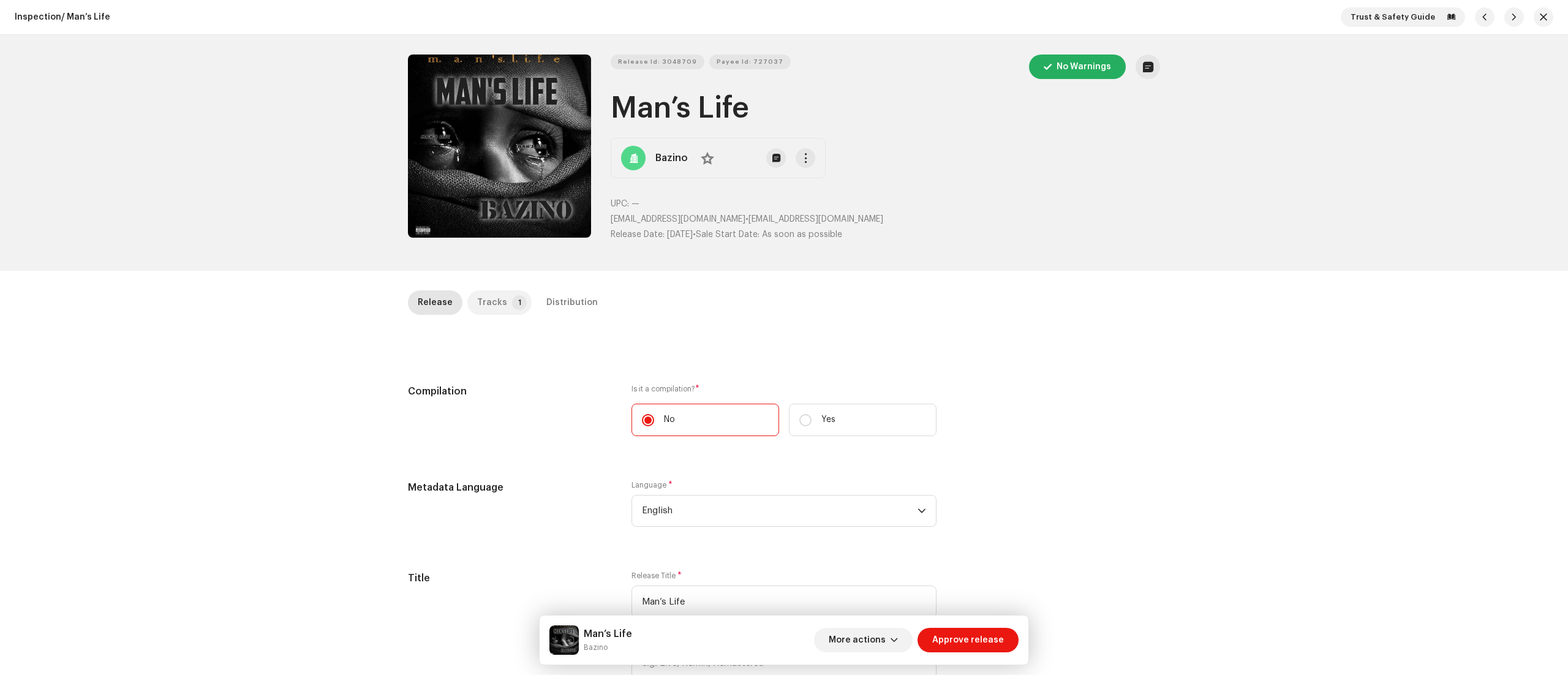
click at [512, 300] on p-badge "1" at bounding box center [519, 302] width 15 height 15
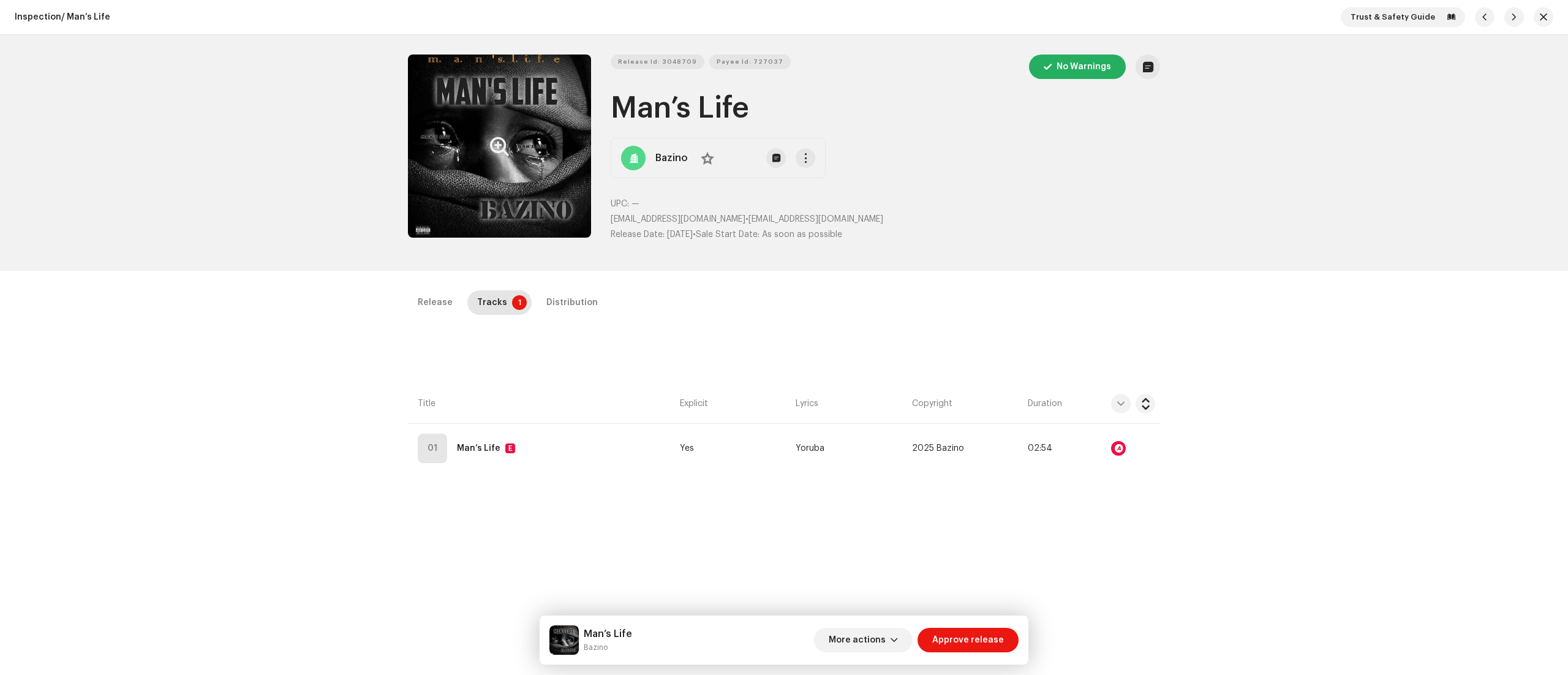
click at [446, 129] on button "Zoom Image" at bounding box center [499, 146] width 183 height 183
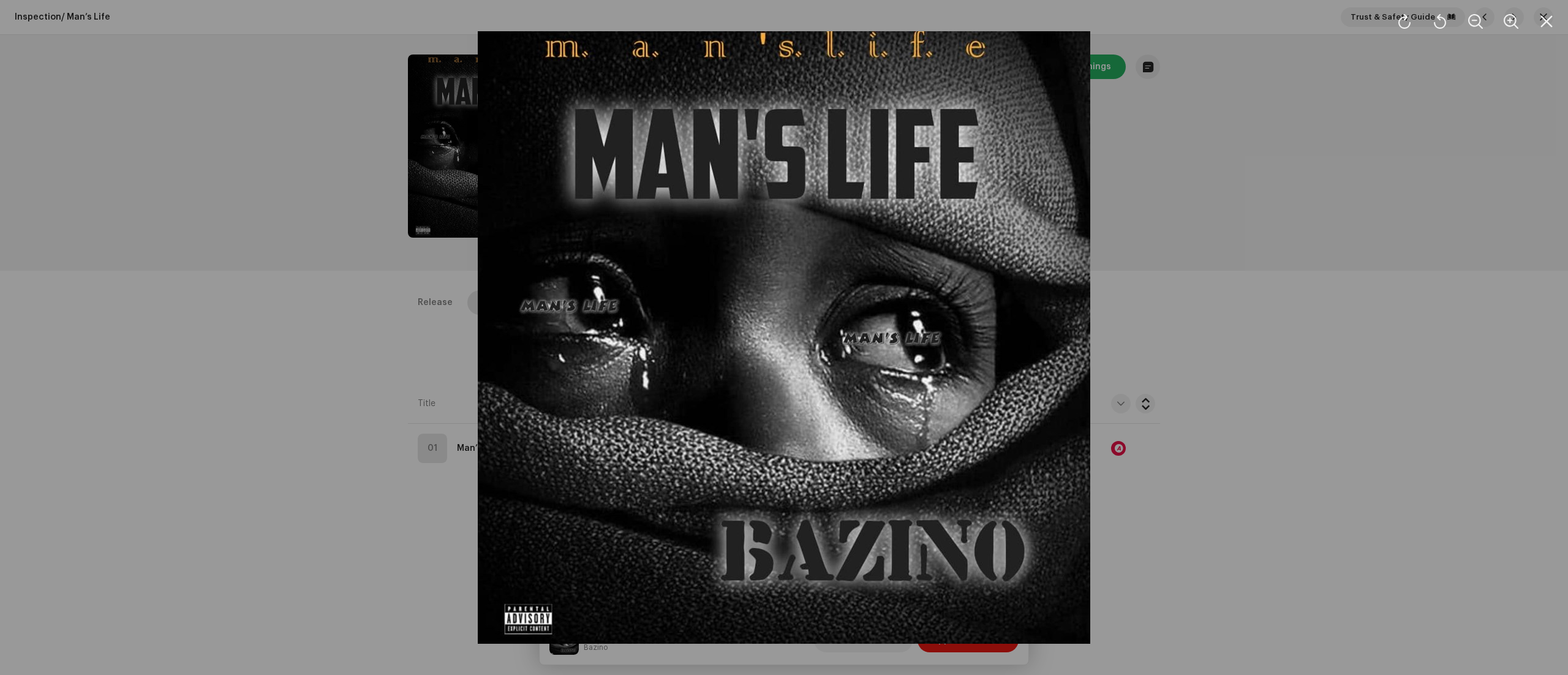
click at [1224, 202] on div at bounding box center [784, 337] width 1568 height 675
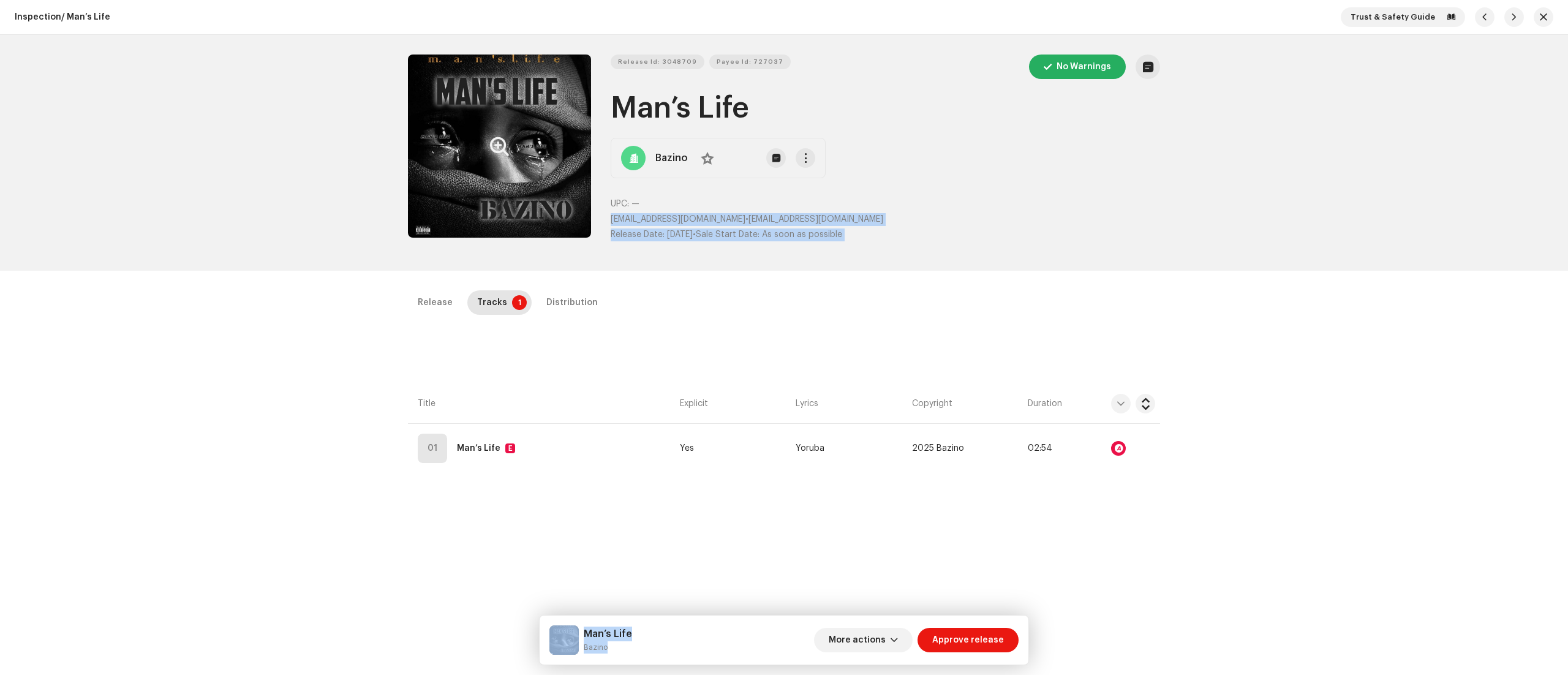
drag, startPoint x: 1224, startPoint y: 202, endPoint x: 1238, endPoint y: 463, distance: 261.4
click at [1238, 463] on div "Inspection / Man’s Life Trust & Safety Guide Release Id: 3048709 Payee Id: 7270…" at bounding box center [784, 337] width 1568 height 675
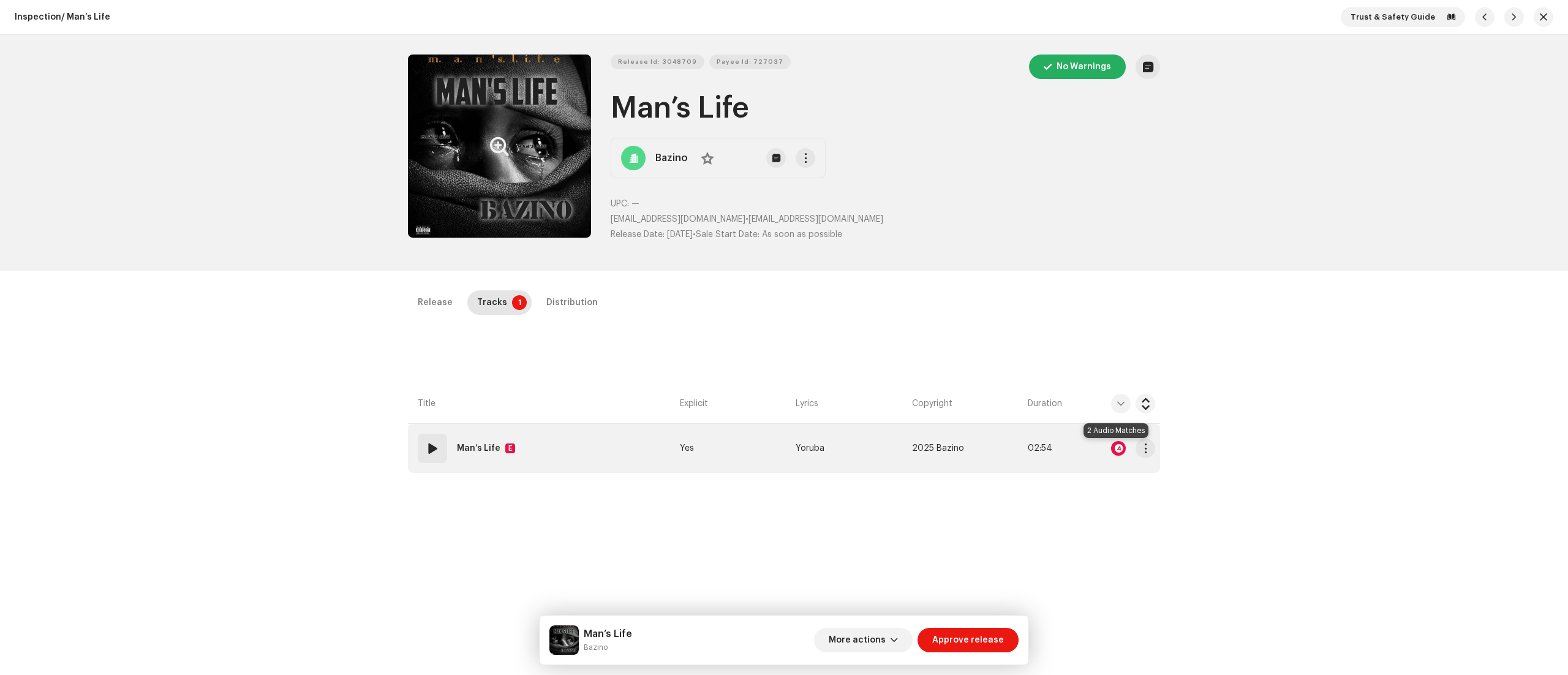
click at [1113, 447] on div at bounding box center [1118, 448] width 15 height 15
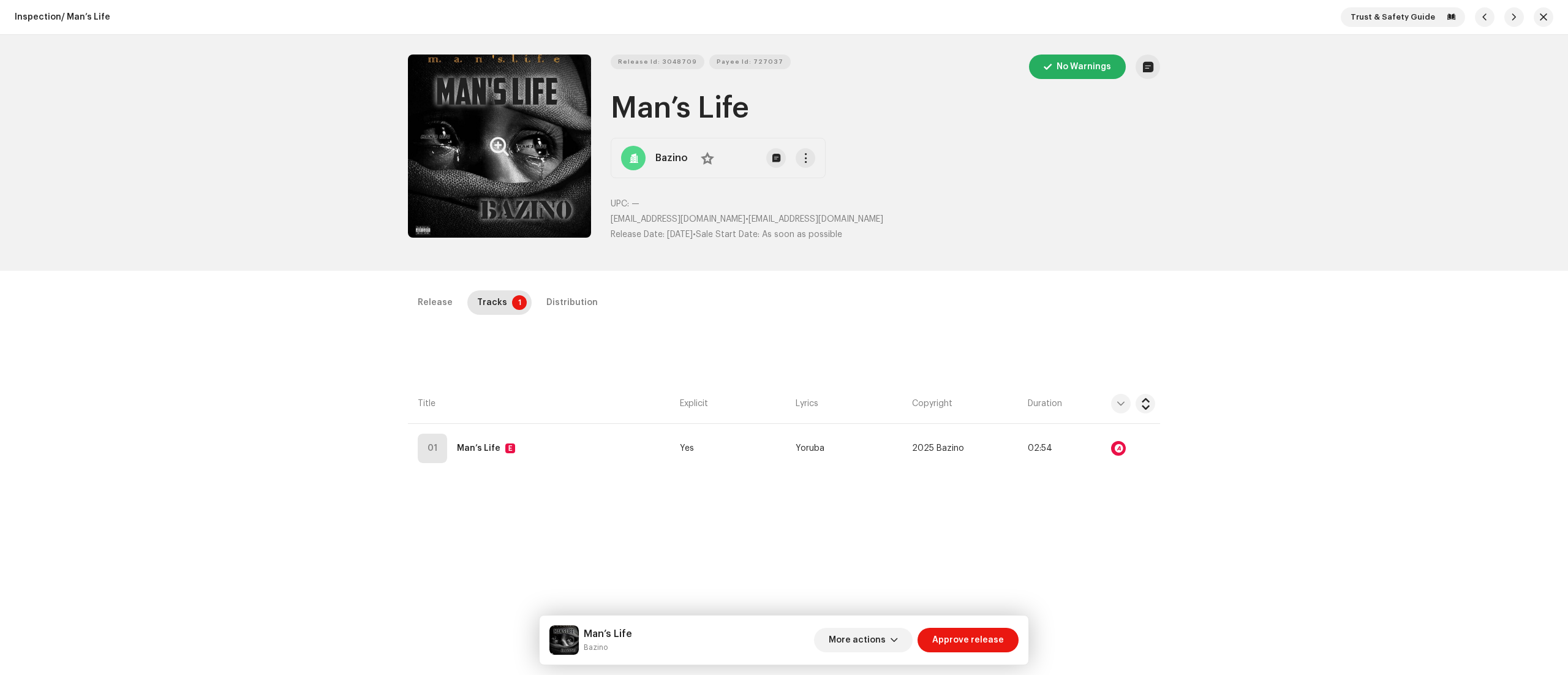
click at [582, 642] on div "Man’s Life Bazino" at bounding box center [590, 640] width 82 height 29
drag, startPoint x: 582, startPoint y: 646, endPoint x: 628, endPoint y: 647, distance: 46.0
click at [628, 647] on div "Man’s Life Bazino" at bounding box center [590, 640] width 82 height 29
copy small "Bazino"
drag, startPoint x: 611, startPoint y: 107, endPoint x: 806, endPoint y: 117, distance: 195.3
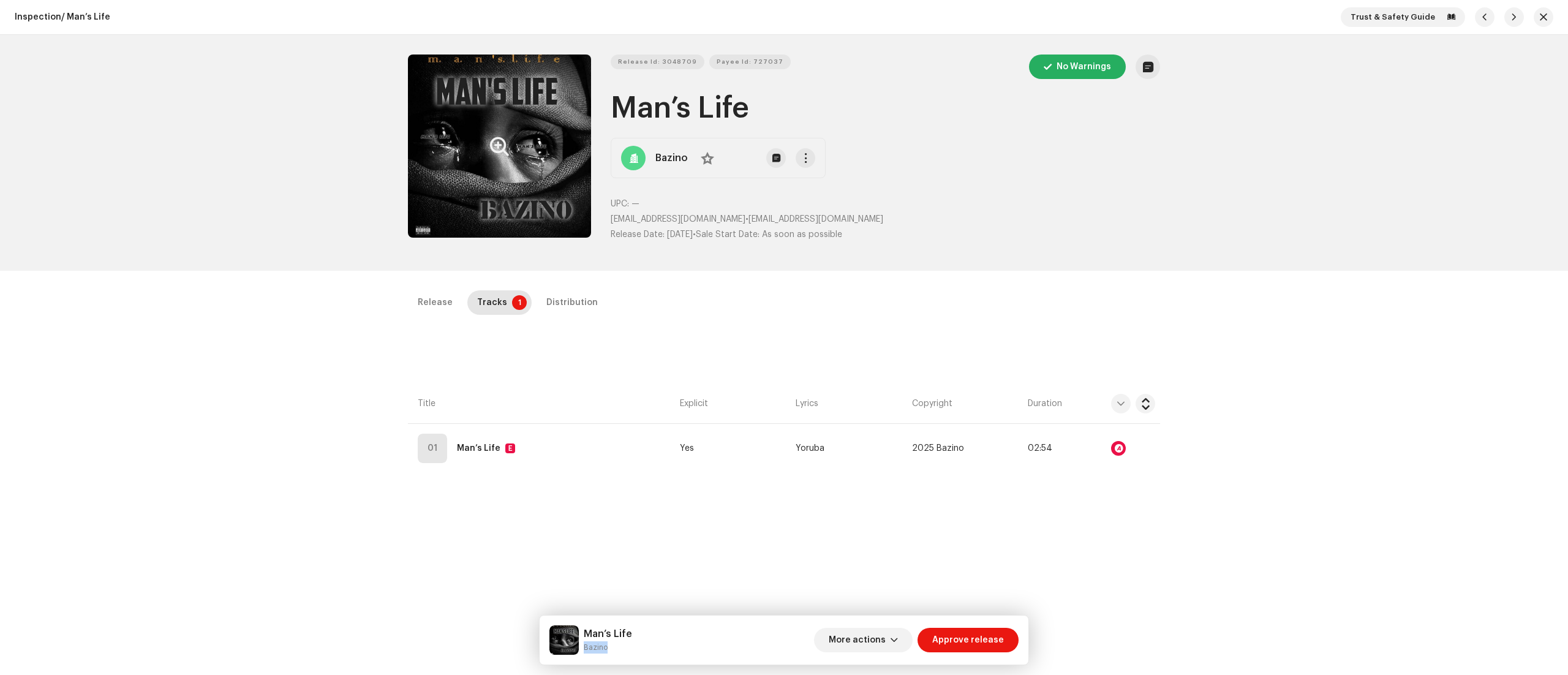
click at [806, 117] on h1 "Man’s Life" at bounding box center [885, 108] width 549 height 39
copy h1 "Man’s Life"
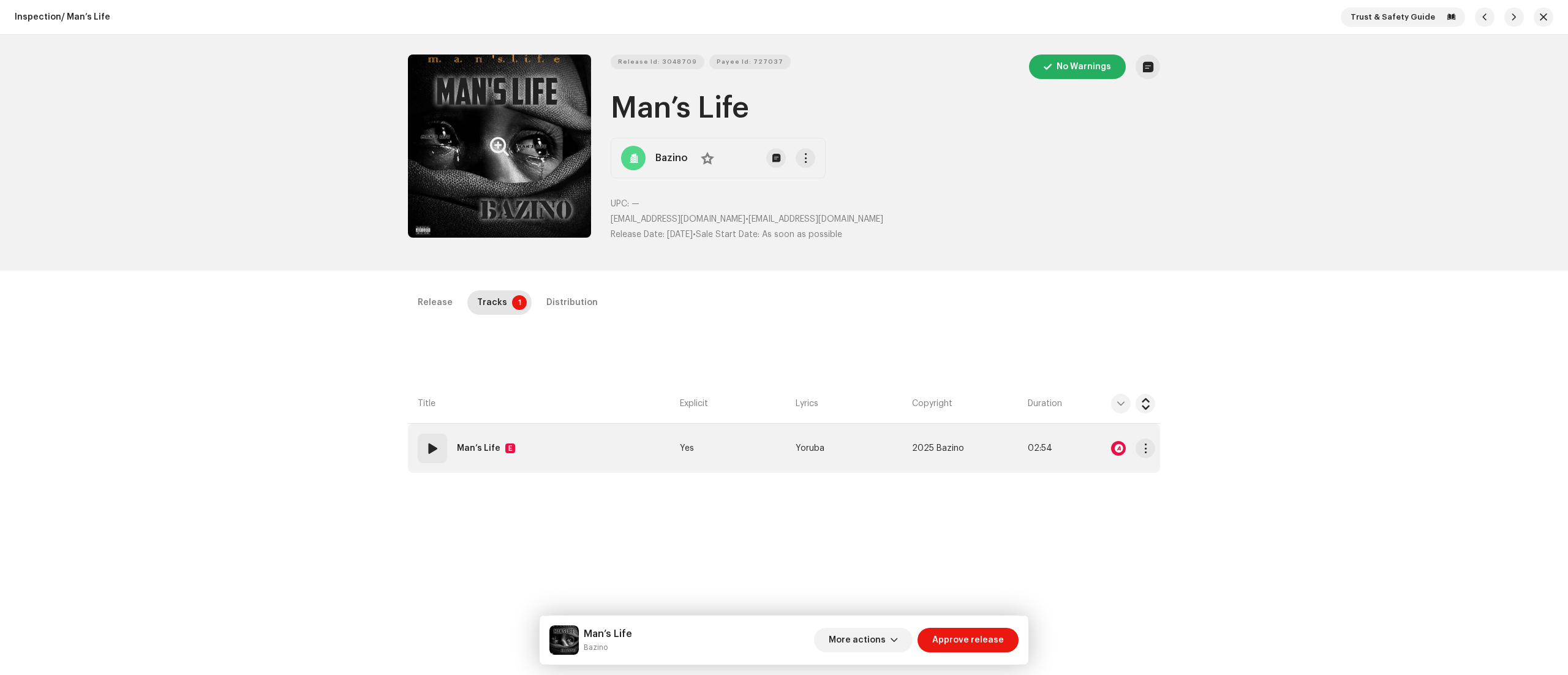
click at [429, 440] on div "01" at bounding box center [432, 448] width 29 height 29
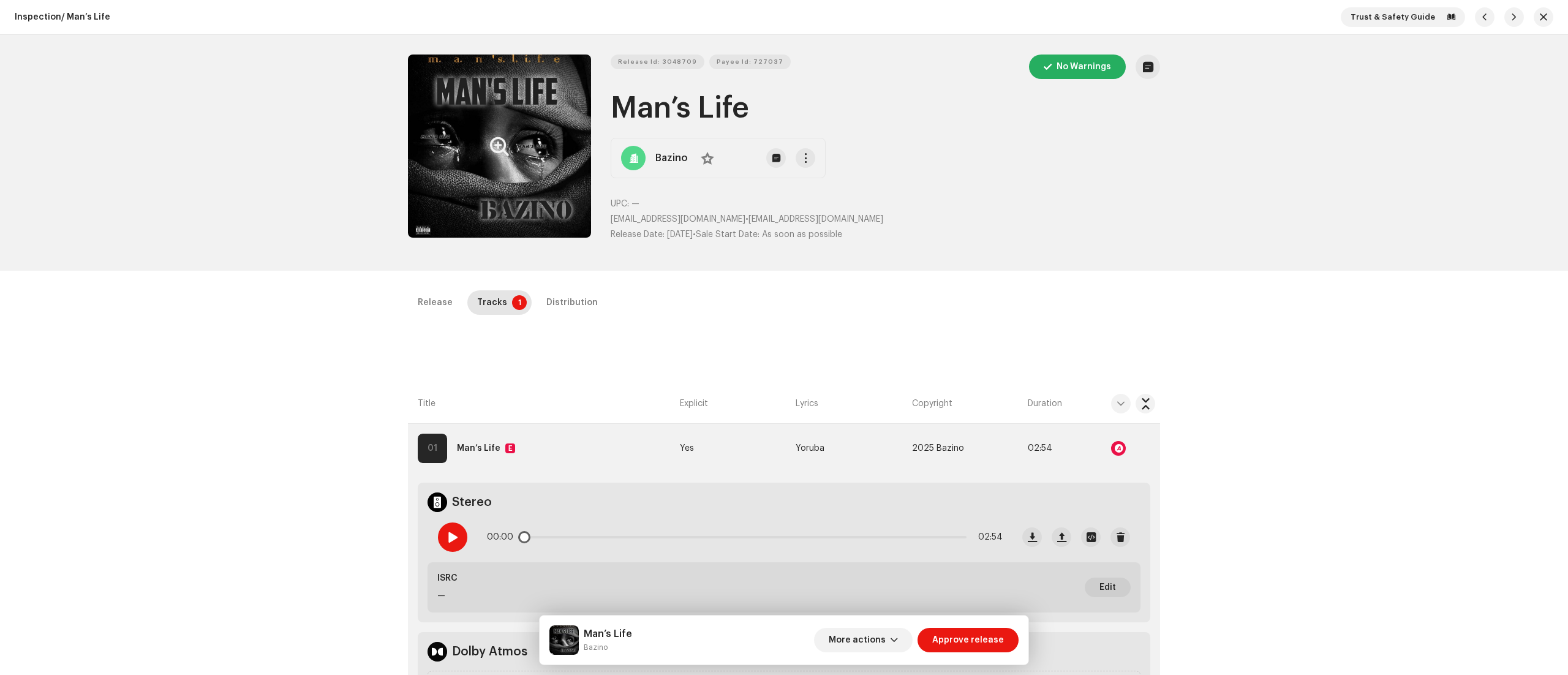
click at [447, 532] on span at bounding box center [452, 536] width 10 height 10
click at [1113, 448] on div at bounding box center [1118, 448] width 15 height 15
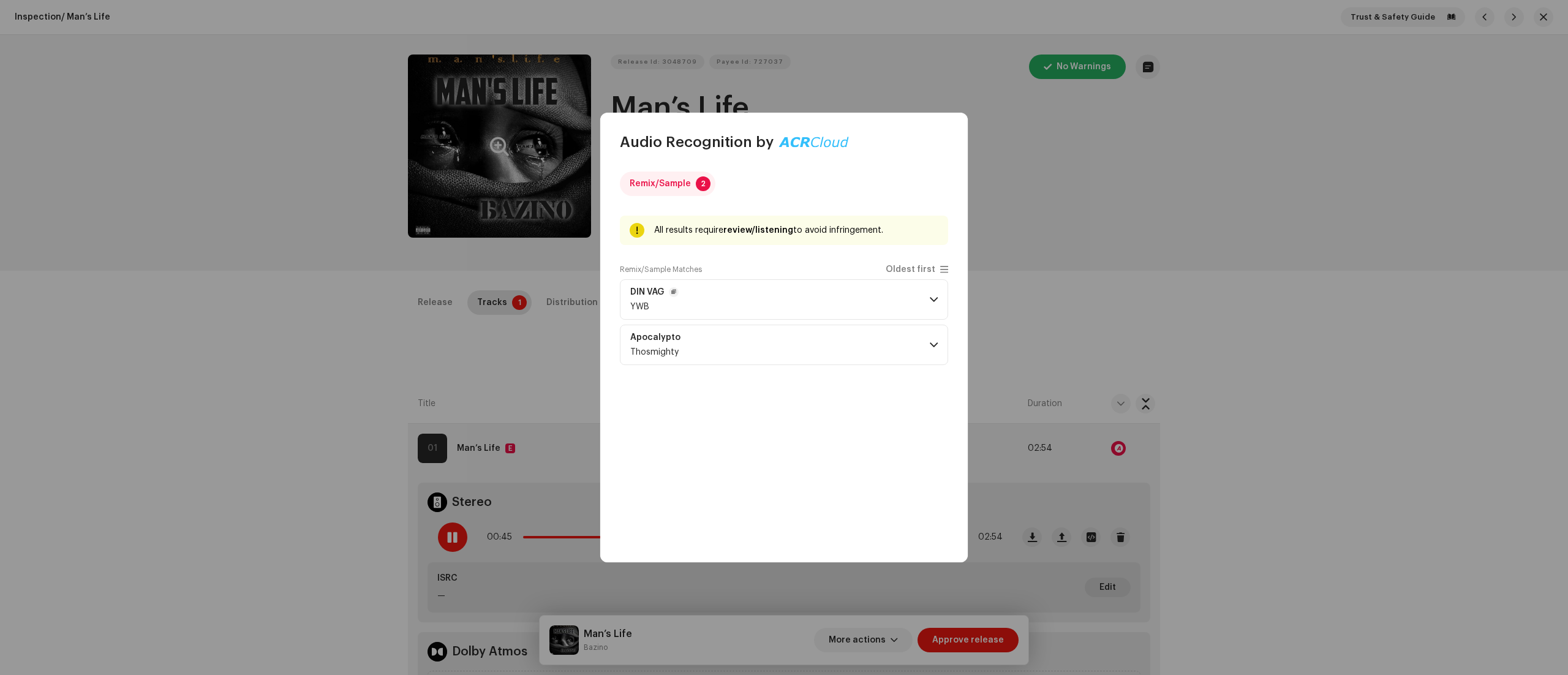
click at [936, 296] on span at bounding box center [934, 299] width 8 height 10
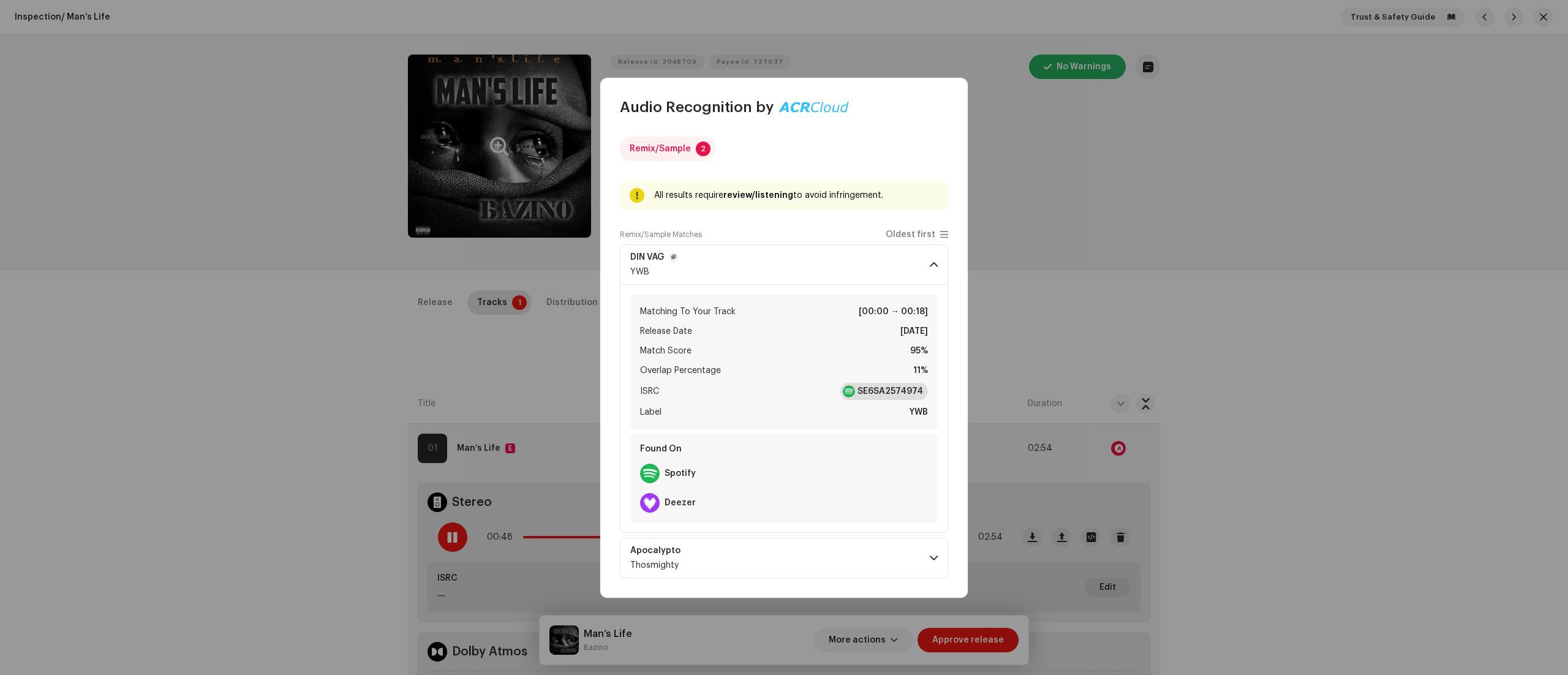
click at [879, 392] on strong "SE6SA2574974" at bounding box center [890, 391] width 66 height 12
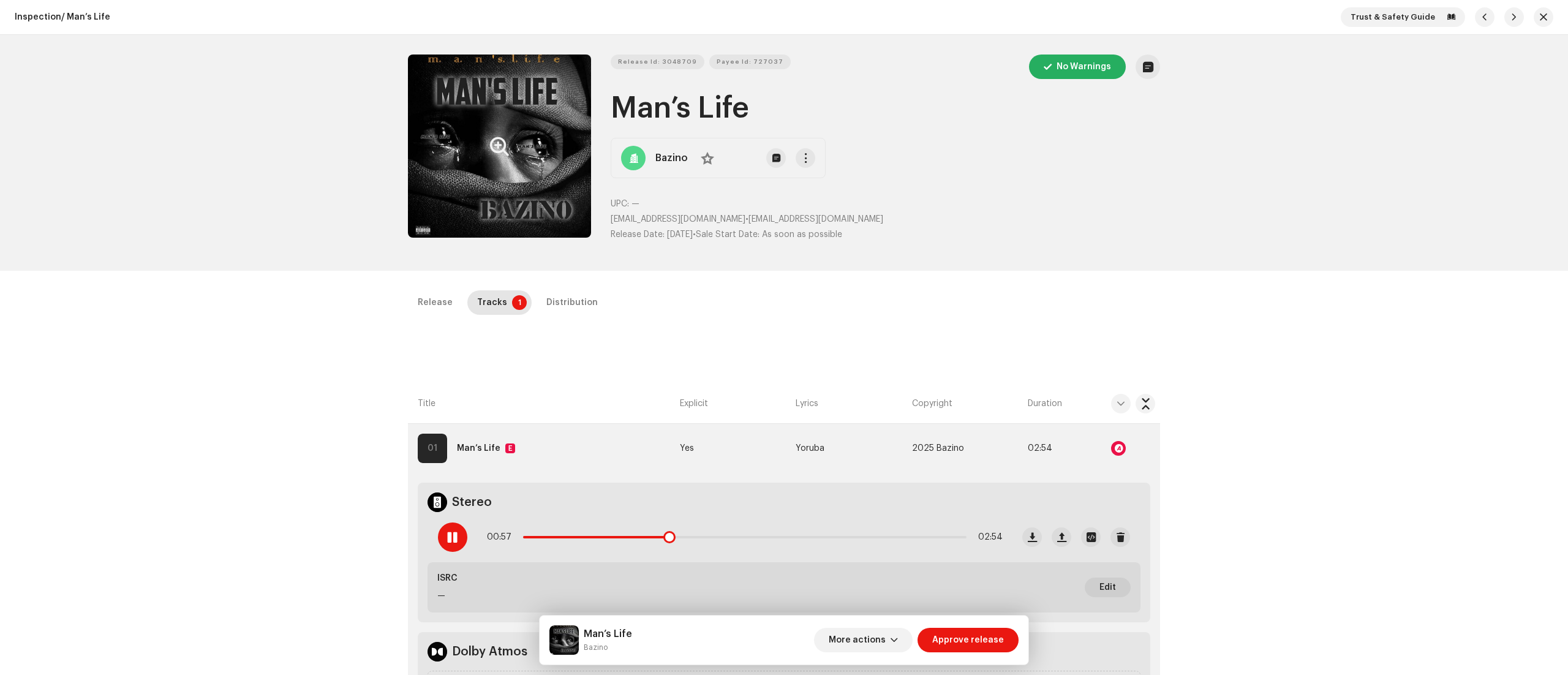
click at [432, 538] on div "00:57 02:54" at bounding box center [720, 537] width 584 height 49
click at [448, 528] on div at bounding box center [453, 537] width 29 height 29
click at [456, 531] on div at bounding box center [453, 537] width 29 height 29
drag, startPoint x: 691, startPoint y: 544, endPoint x: 674, endPoint y: 546, distance: 17.1
click at [637, 548] on div "01:08 02:54" at bounding box center [745, 537] width 516 height 24
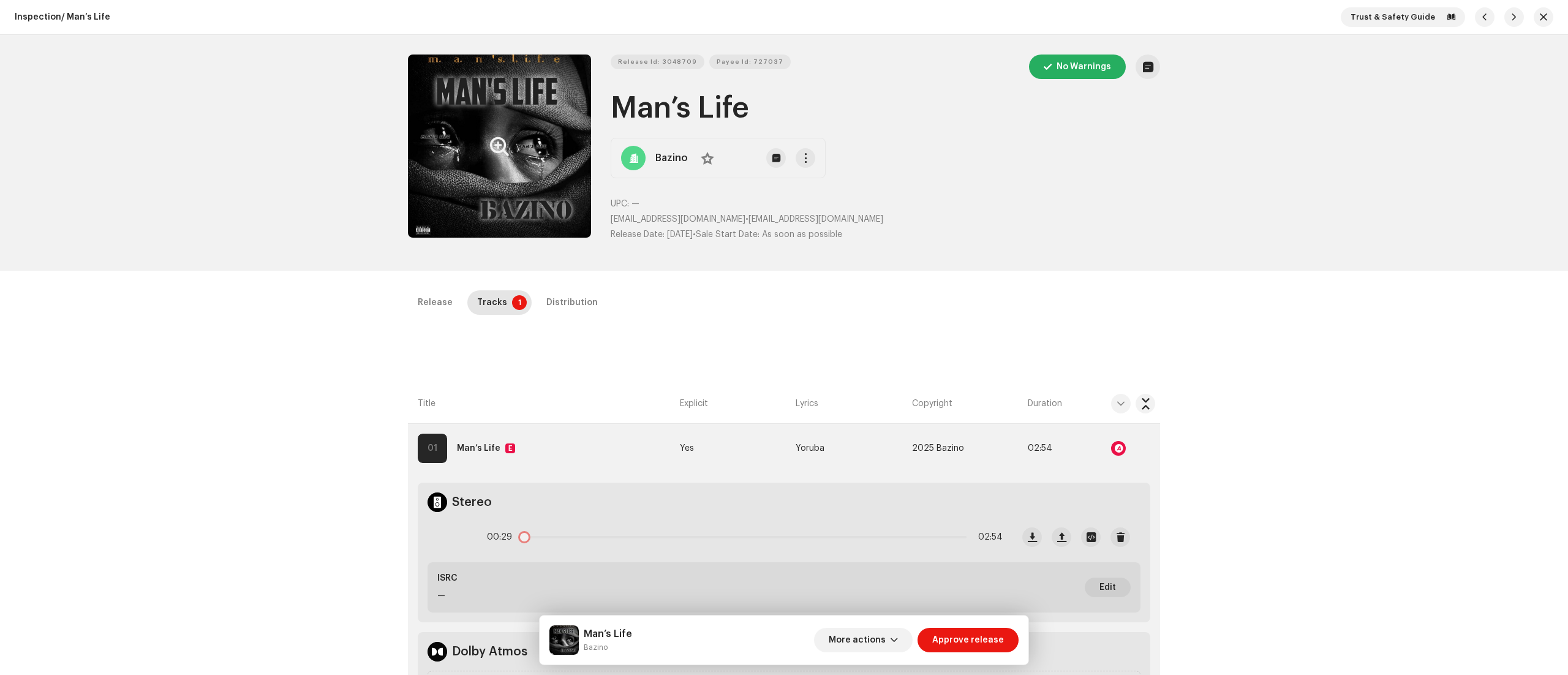
drag, startPoint x: 703, startPoint y: 543, endPoint x: 510, endPoint y: 538, distance: 193.1
click at [510, 538] on div "00:29 02:54" at bounding box center [745, 537] width 516 height 24
click at [448, 542] on span at bounding box center [452, 536] width 10 height 10
click at [1115, 444] on div at bounding box center [1118, 448] width 15 height 15
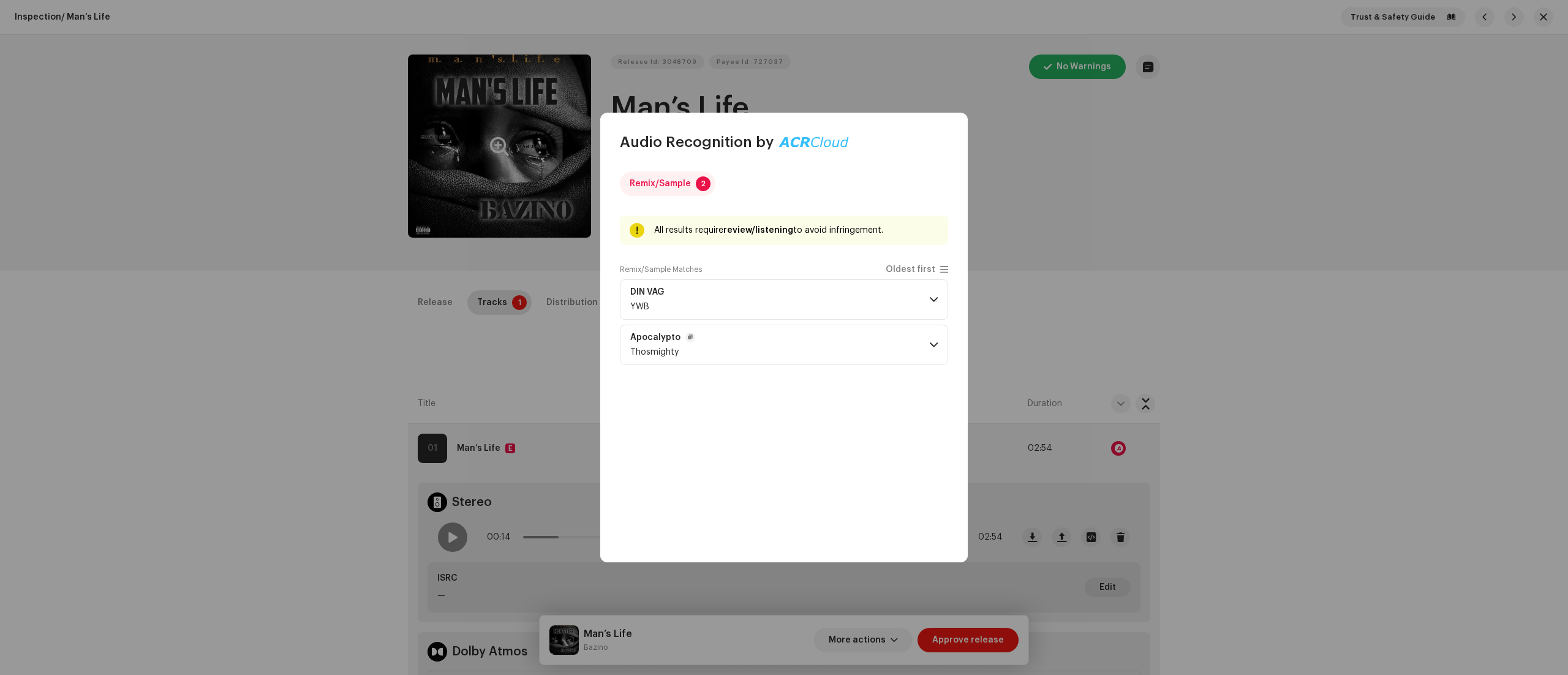
click at [939, 342] on p-accordion-header "Apocalypto Thosmighty" at bounding box center [784, 344] width 328 height 40
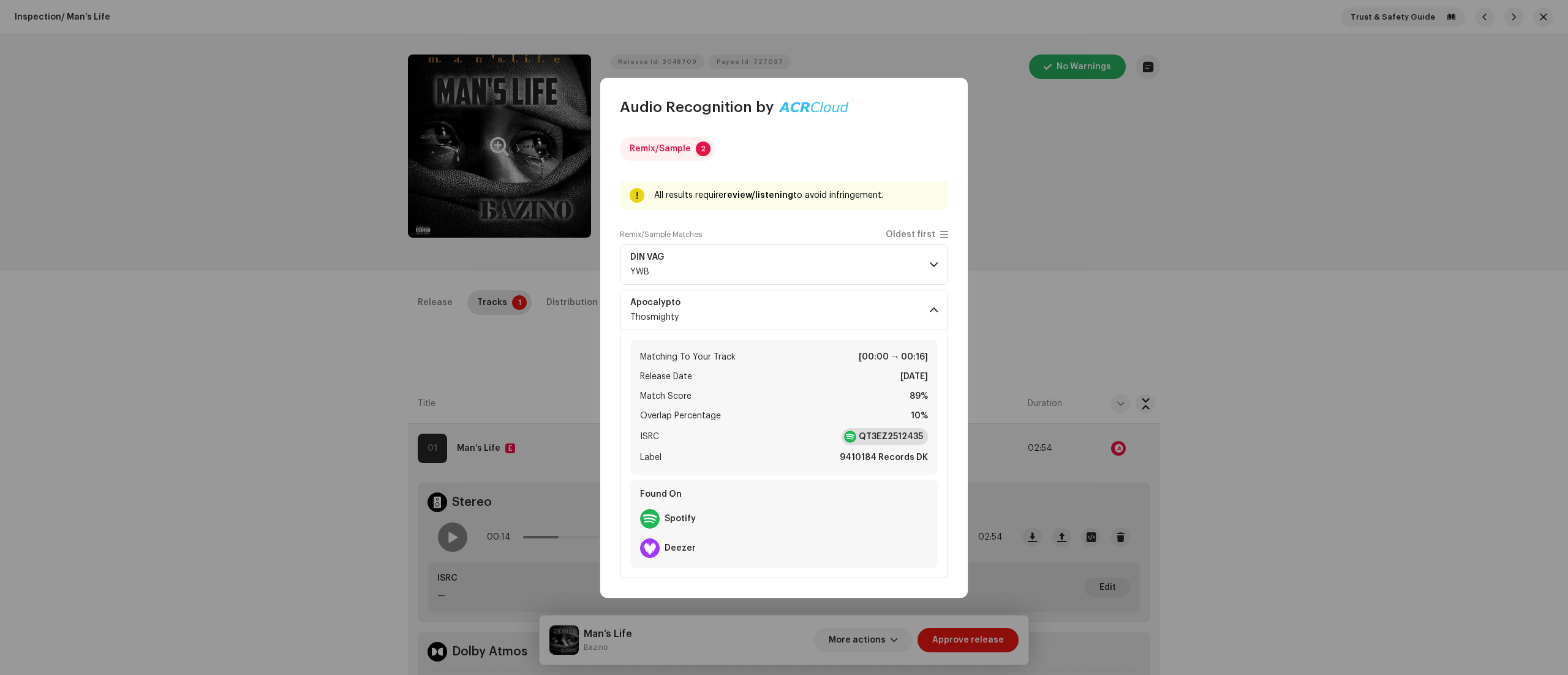
click at [897, 430] on div "QT3EZ2512435" at bounding box center [885, 436] width 86 height 17
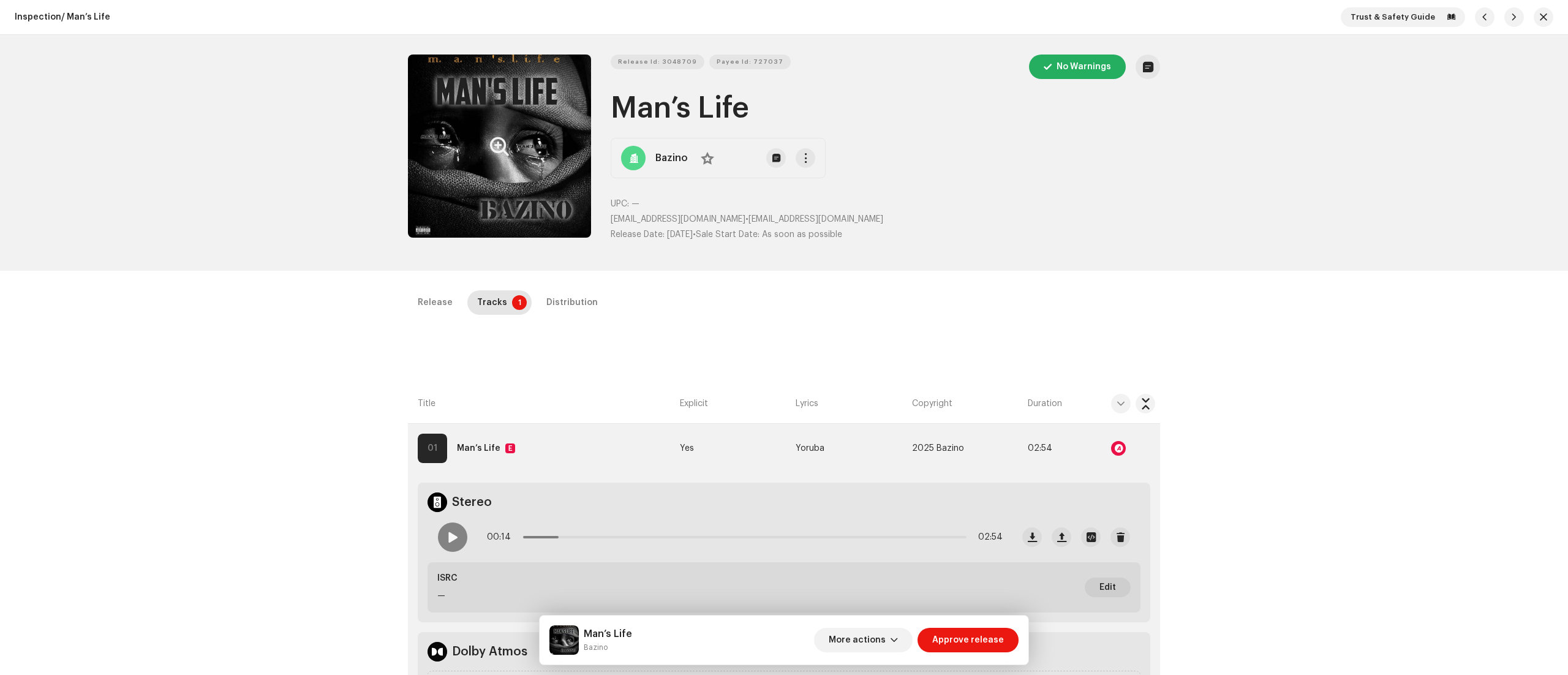
click at [1241, 289] on div "Audio Recognition by Remix/Sample 2 All results require review/listening to avo…" at bounding box center [784, 337] width 1568 height 675
click at [1241, 289] on div "Inspection / Man’s Life Trust & Safety Guide Release Id: 3048709 Payee Id: 7270…" at bounding box center [784, 337] width 1568 height 675
drag, startPoint x: 584, startPoint y: 646, endPoint x: 613, endPoint y: 654, distance: 30.1
click at [613, 654] on div "Man’s Life Bazino" at bounding box center [590, 640] width 82 height 29
copy small "Bazino"
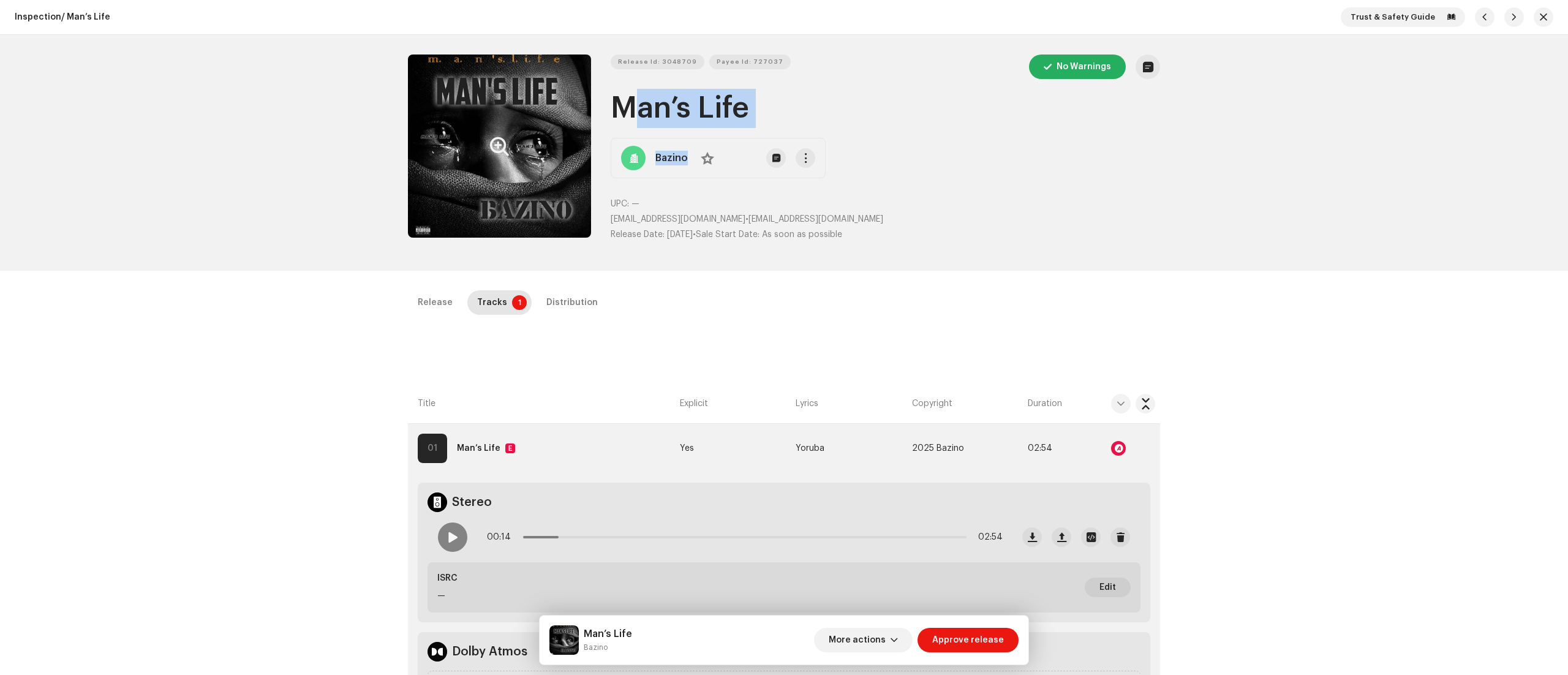
drag, startPoint x: 651, startPoint y: 112, endPoint x: 843, endPoint y: 140, distance: 194.0
click at [843, 140] on div "Release Id: 3048709 Payee Id: 727037 No Warnings Man’s Life Bazino No UPC: — [E…" at bounding box center [885, 153] width 549 height 197
click at [841, 130] on div "Release Id: 3048709 Payee Id: 727037 No Warnings Man’s Life Bazino No UPC: — [E…" at bounding box center [885, 153] width 549 height 197
drag, startPoint x: 613, startPoint y: 105, endPoint x: 855, endPoint y: 114, distance: 242.2
click at [855, 114] on h1 "Man’s Life" at bounding box center [885, 108] width 549 height 39
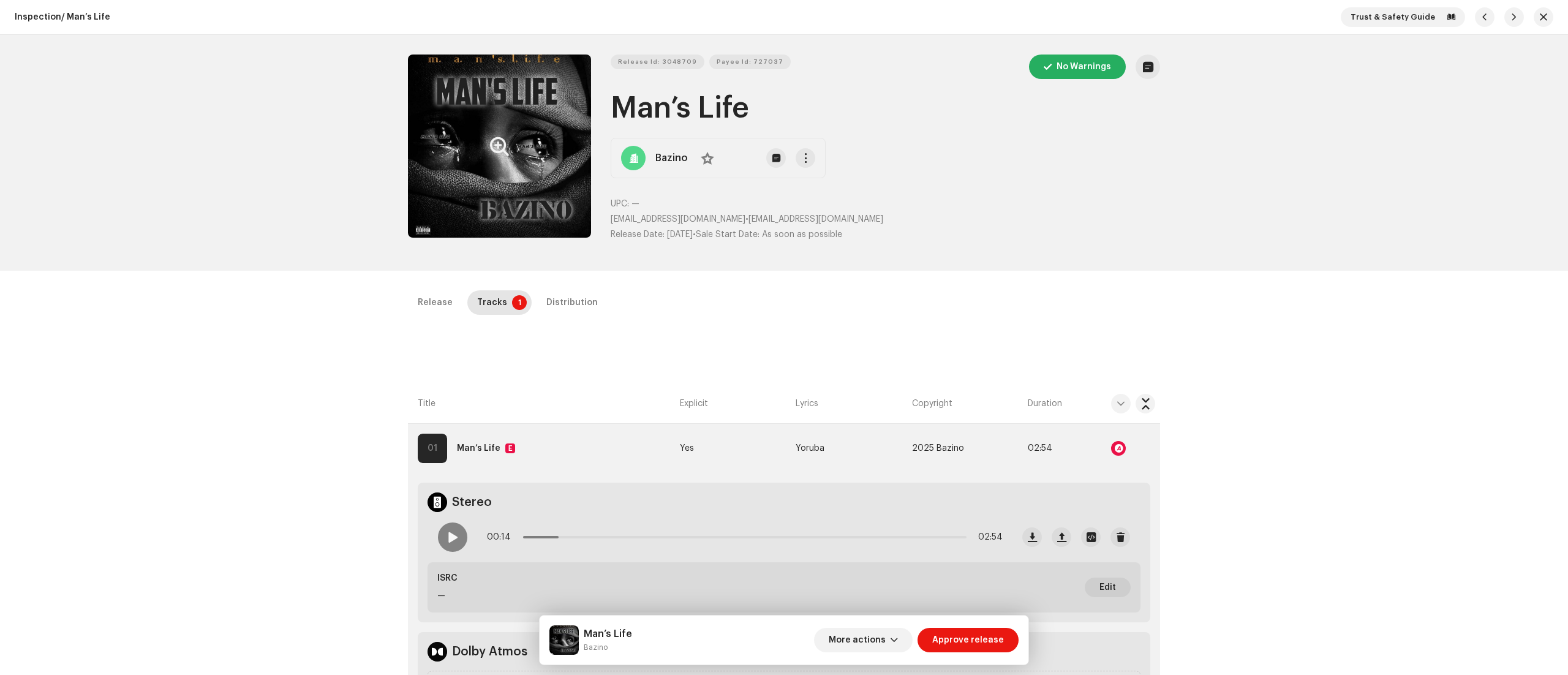
copy h1 "Man’s Life"
click at [650, 66] on span "Release Id: 3048709" at bounding box center [658, 62] width 79 height 24
copy h1 "Man’s Life"
click at [601, 218] on div "Release Id: 3048709 Payee Id: 727037 No Warnings Man’s Life Bazino No UPC: — [E…" at bounding box center [784, 153] width 752 height 197
drag, startPoint x: 606, startPoint y: 212, endPoint x: 726, endPoint y: 218, distance: 120.1
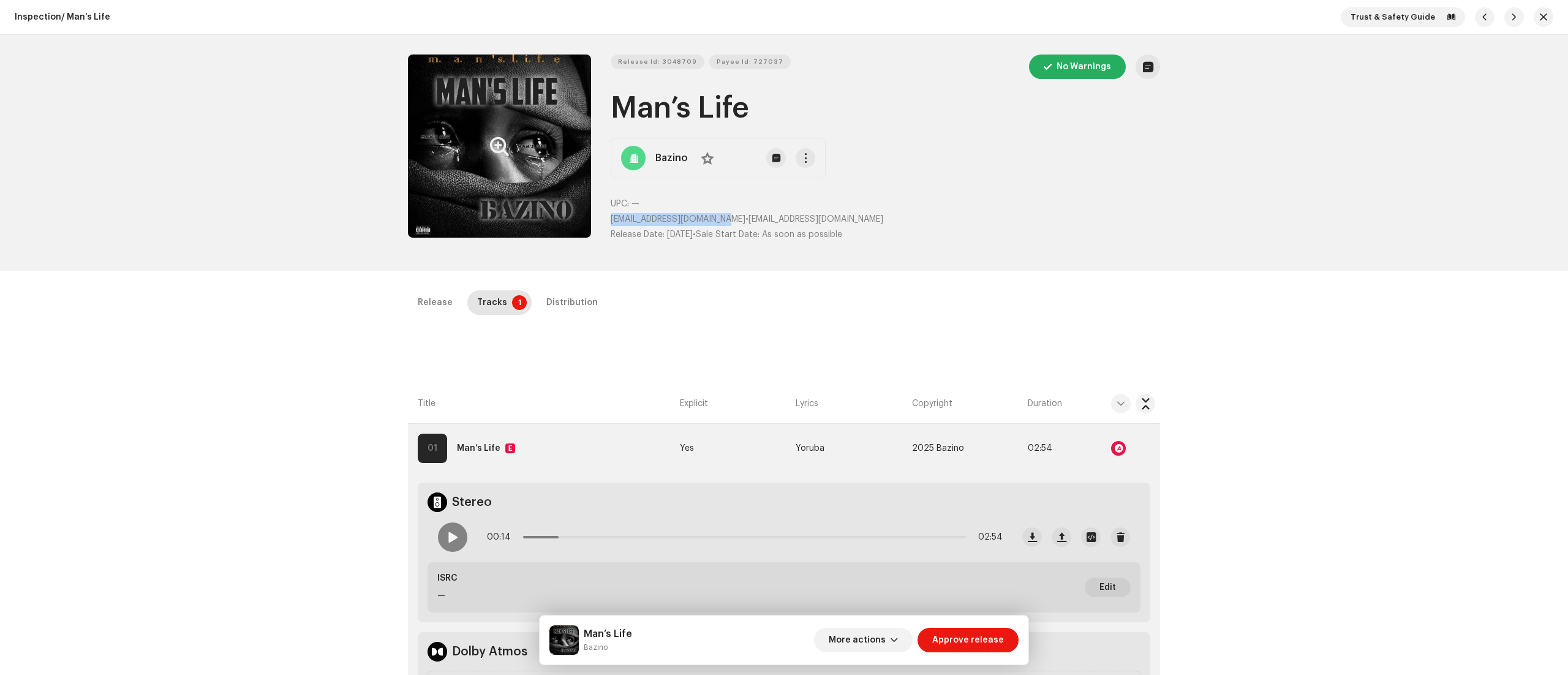
click at [726, 218] on div "Release Id: 3048709 Payee Id: 727037 No Warnings Man’s Life Bazino No UPC: — [E…" at bounding box center [784, 153] width 752 height 197
copy span "[EMAIL_ADDRESS][DOMAIN_NAME]"
click at [1042, 240] on p "Release Date: Oct 9, 2025 • Sale Start Date: As soon as possible" at bounding box center [885, 235] width 549 height 13
click at [898, 636] on span "button" at bounding box center [894, 640] width 8 height 10
click at [861, 556] on span "Fail & Return" at bounding box center [860, 560] width 54 height 10
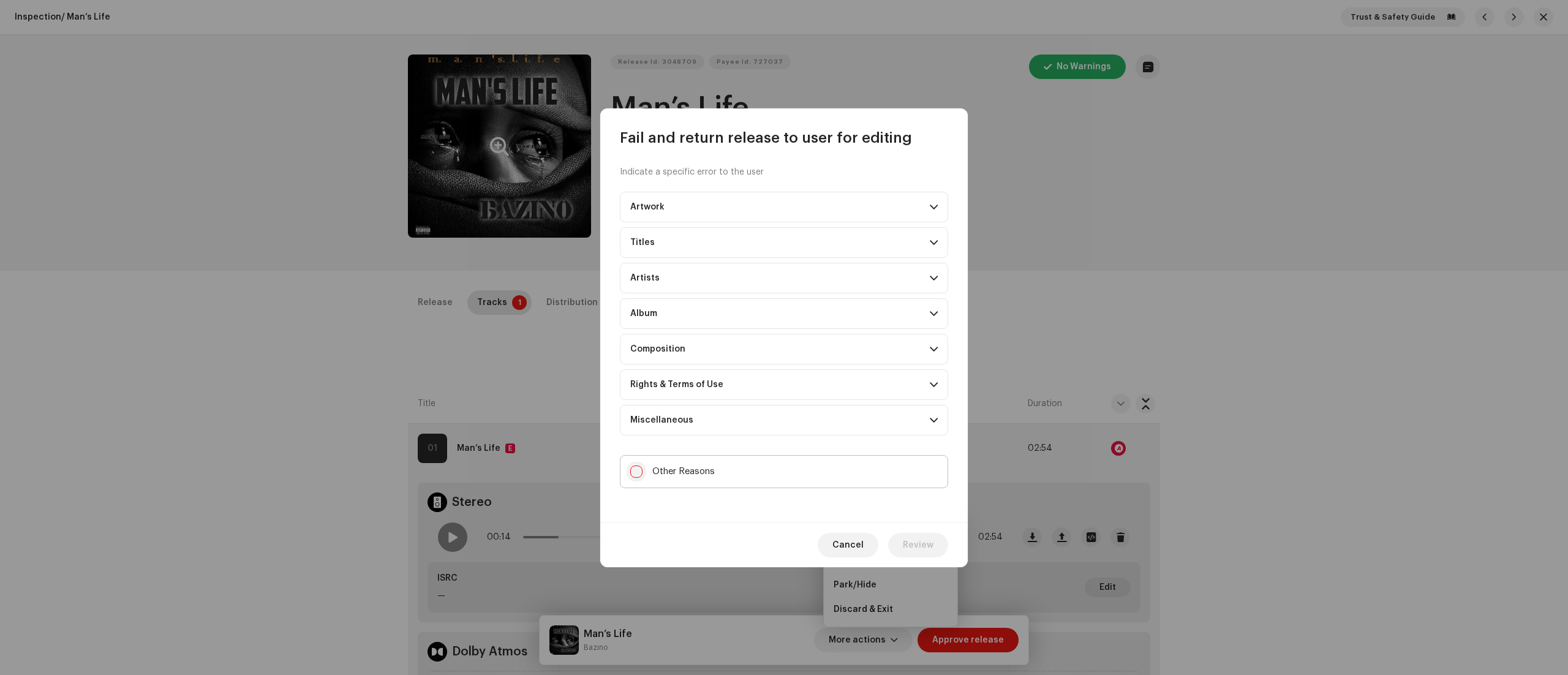
click at [635, 475] on input "Other Reasons" at bounding box center [636, 471] width 12 height 12
checkbox input "true"
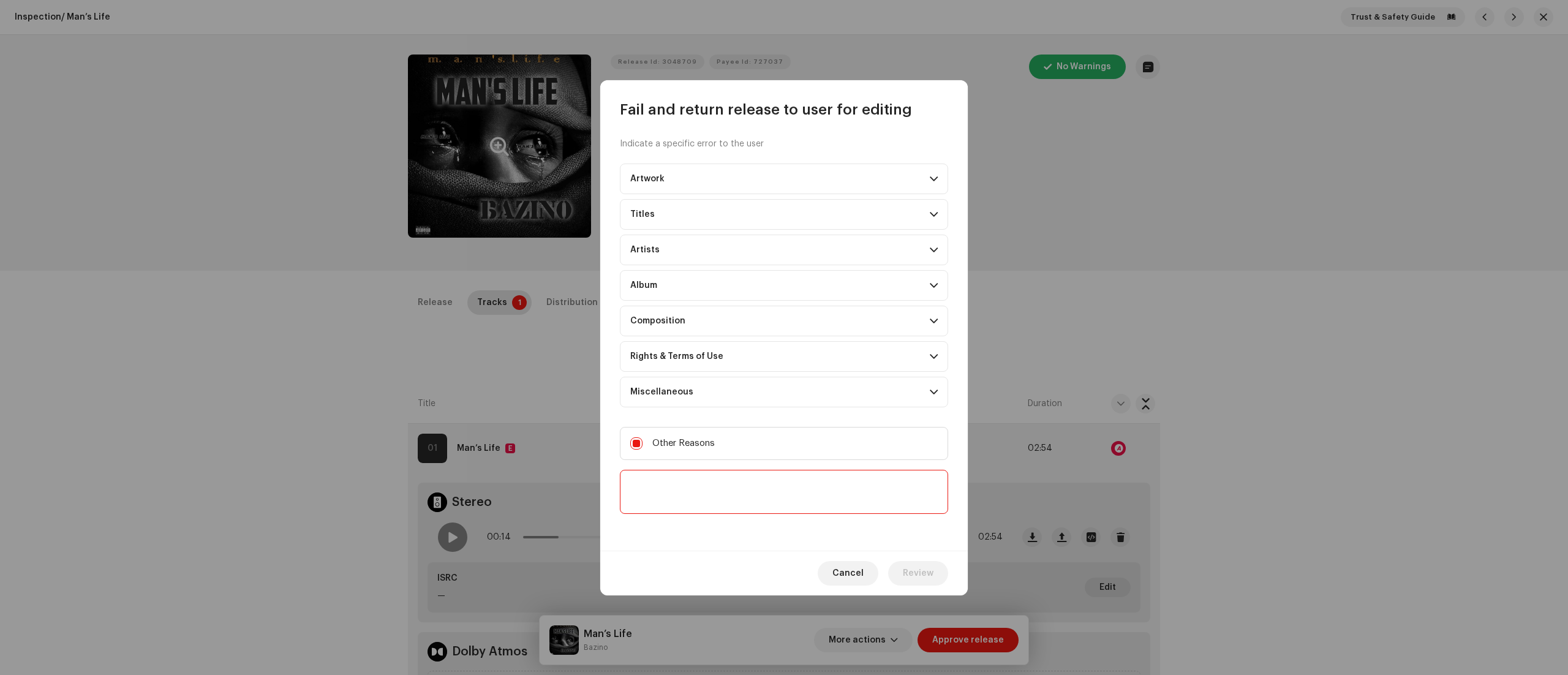
click at [636, 480] on textarea at bounding box center [784, 492] width 328 height 44
paste textarea "Thank you for submitting your release to us. To proceed with the distribution o…"
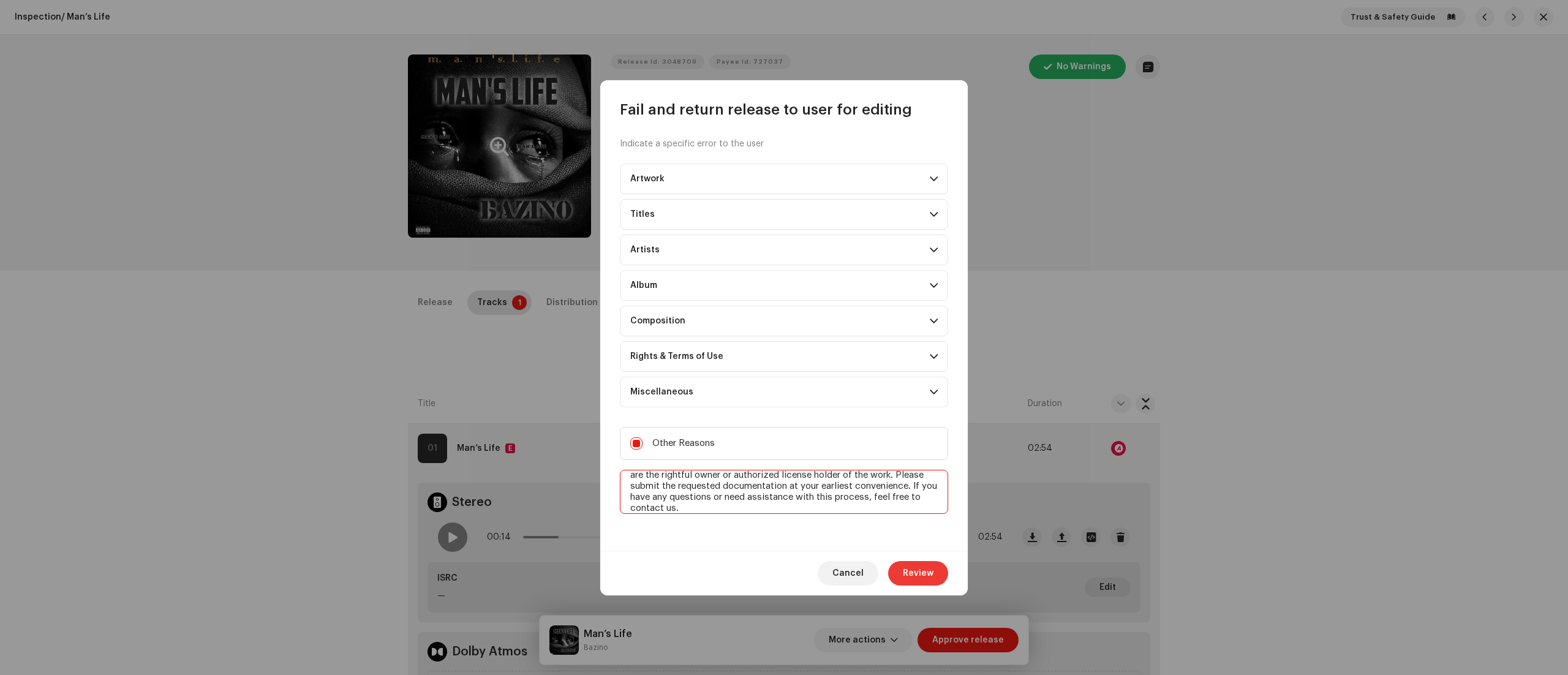
type textarea "Thank you for submitting your release to us. To proceed with the distribution o…"
click at [910, 576] on span "Review" at bounding box center [918, 573] width 31 height 24
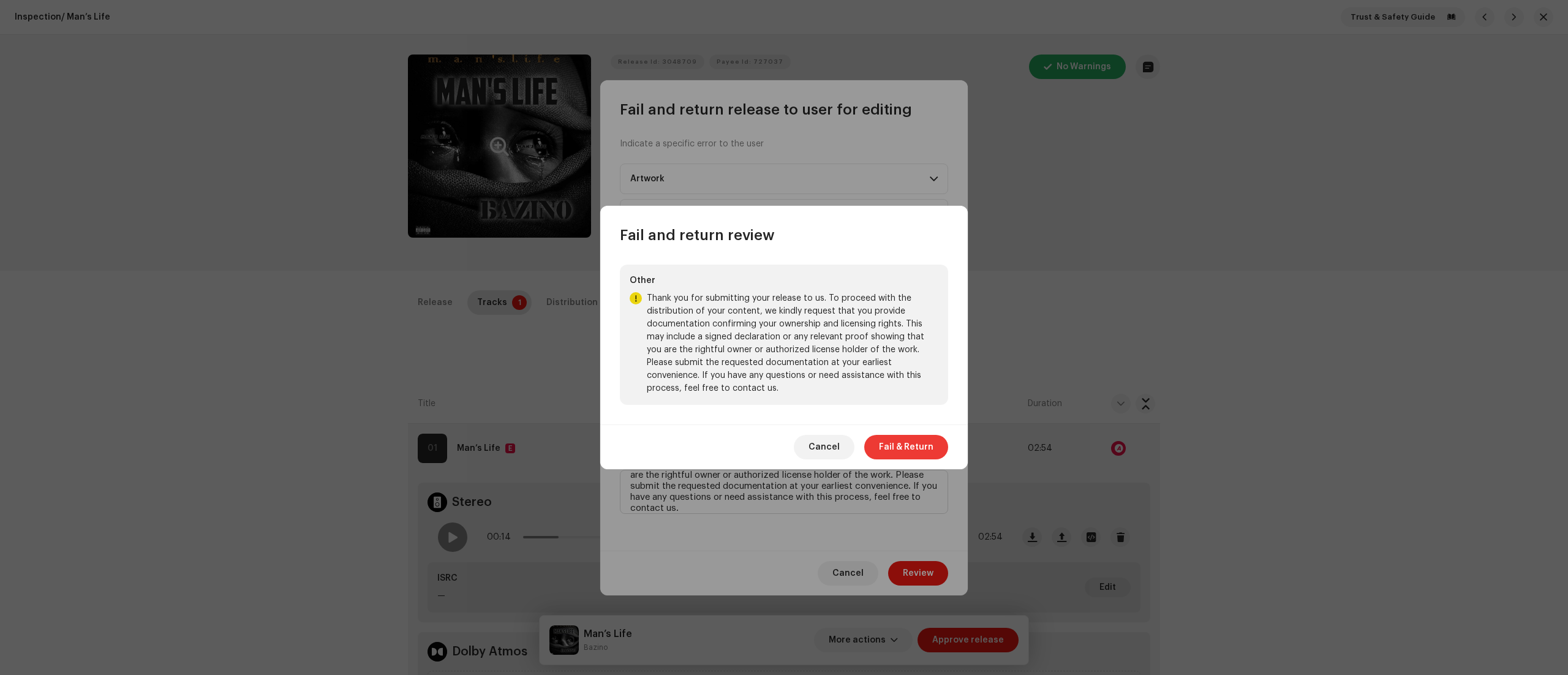
click at [895, 445] on span "Fail & Return" at bounding box center [906, 447] width 54 height 24
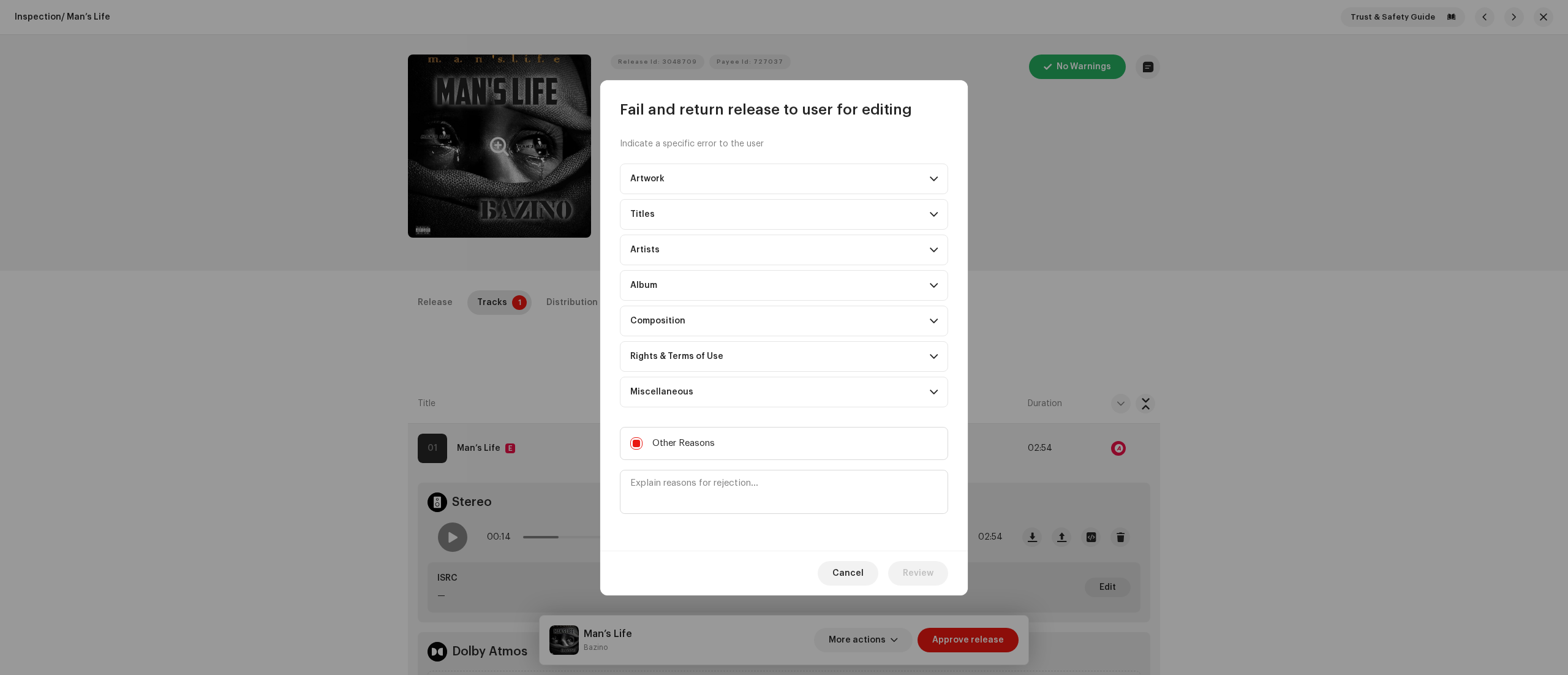
scroll to position [0, 0]
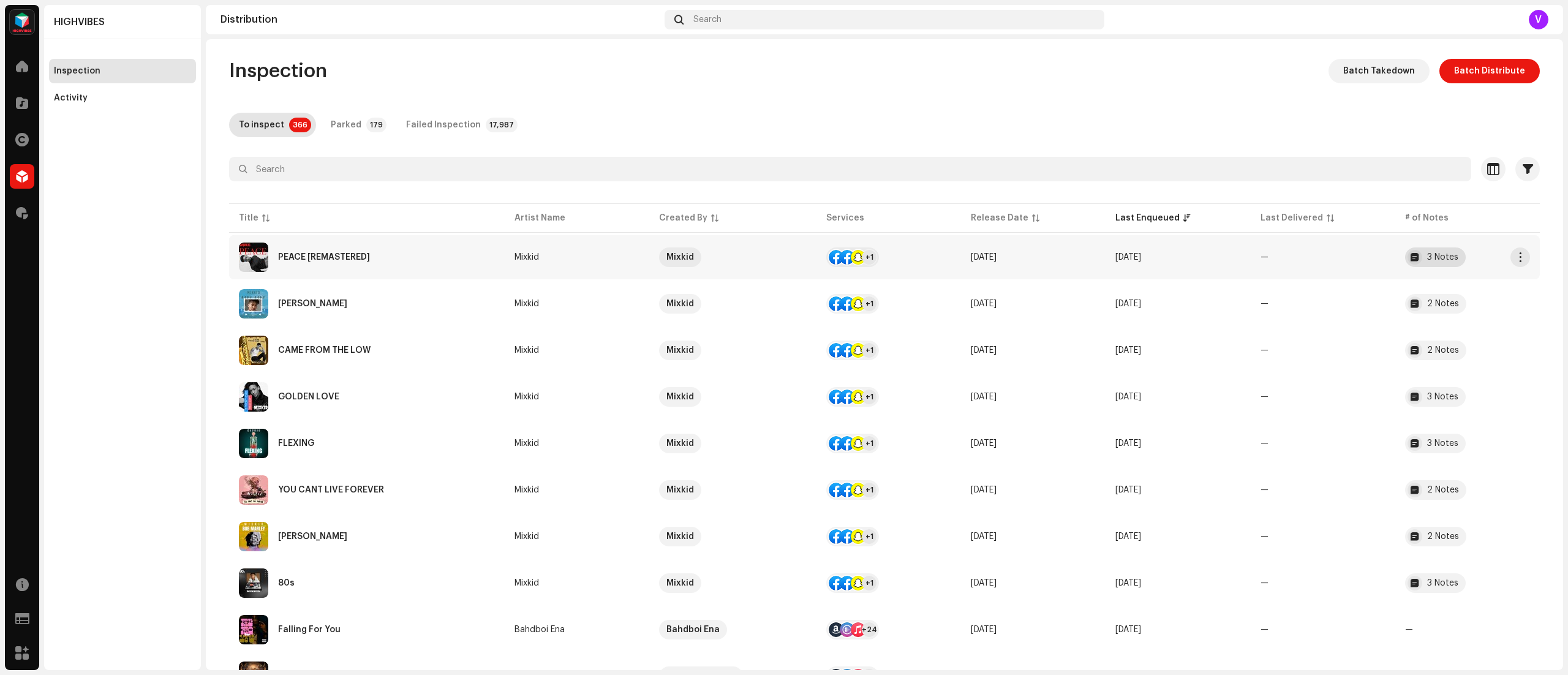
click at [1438, 257] on div "3 Notes" at bounding box center [1443, 257] width 31 height 8
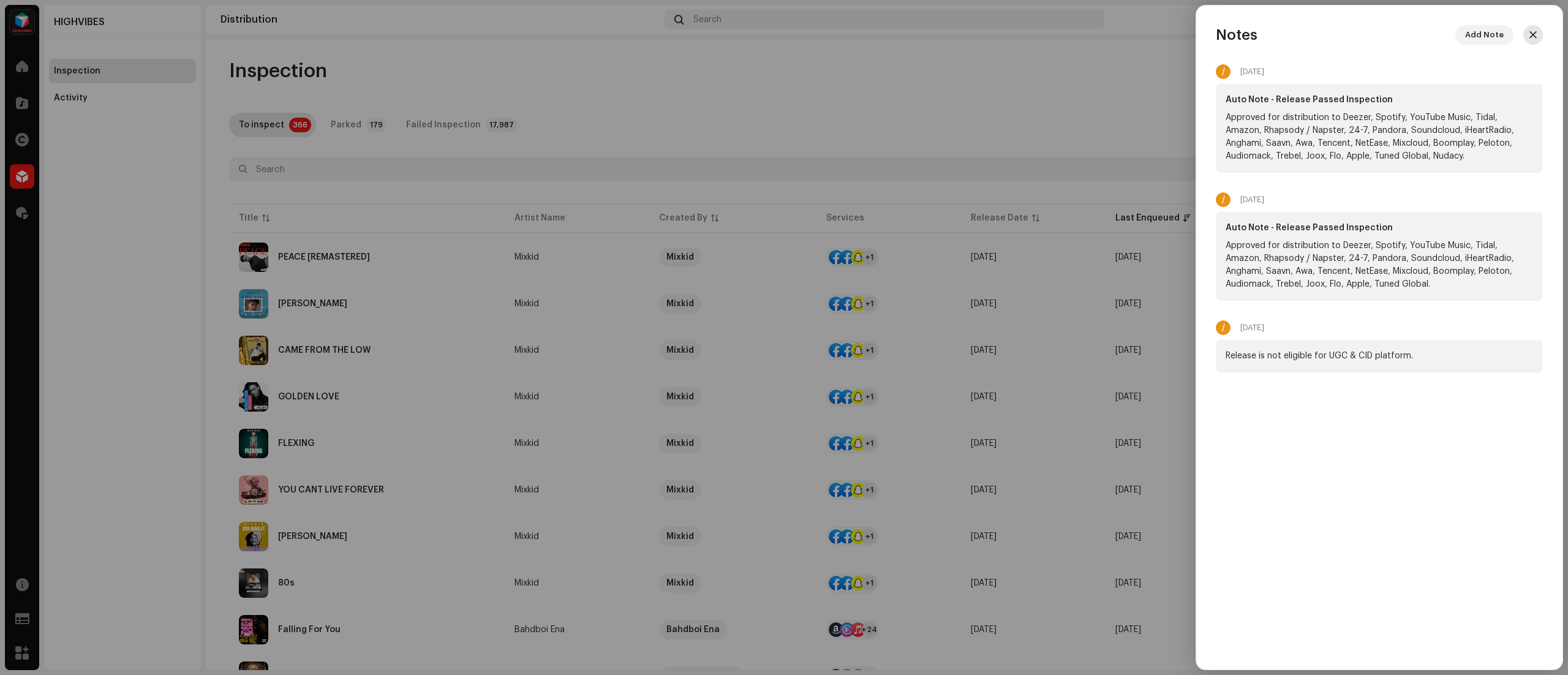
click at [1533, 35] on span "button" at bounding box center [1534, 34] width 8 height 10
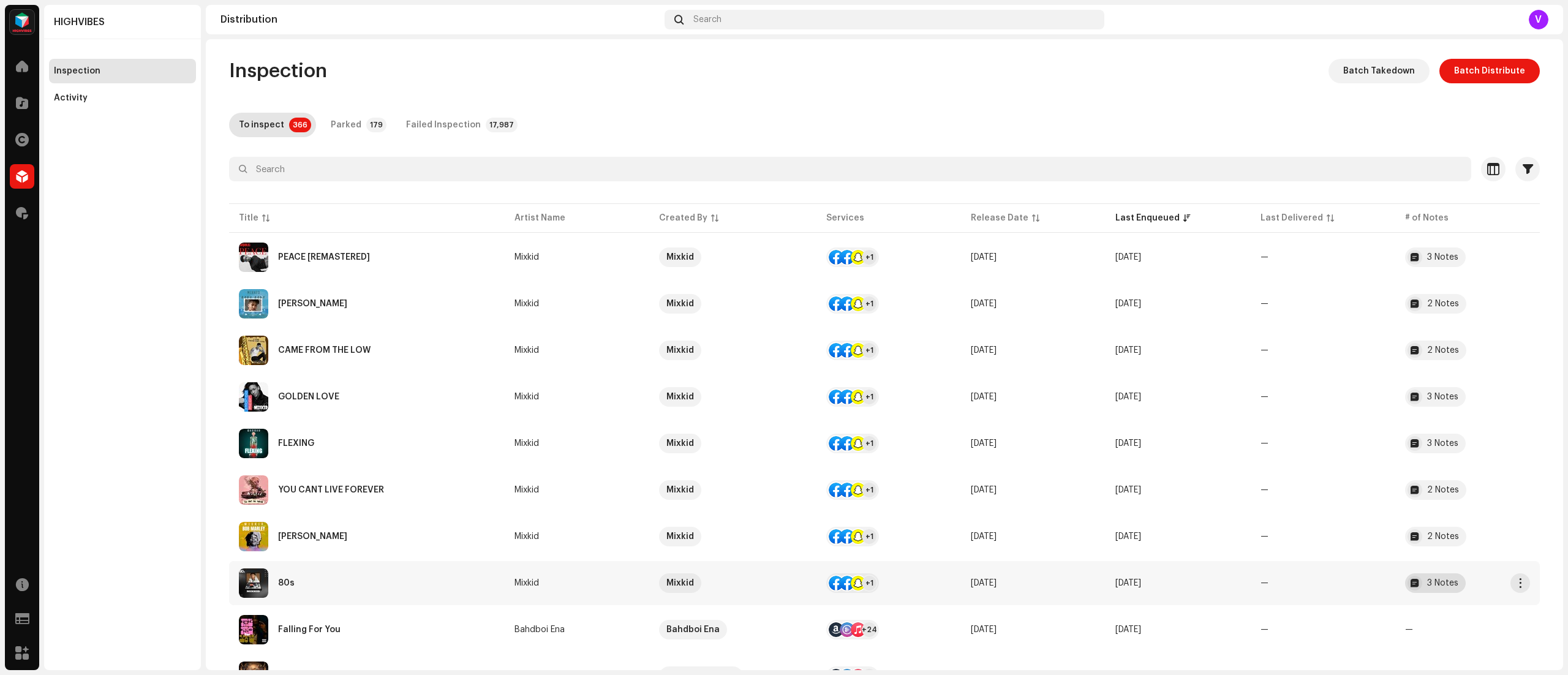
click at [1427, 586] on div "3 Notes" at bounding box center [1443, 582] width 31 height 8
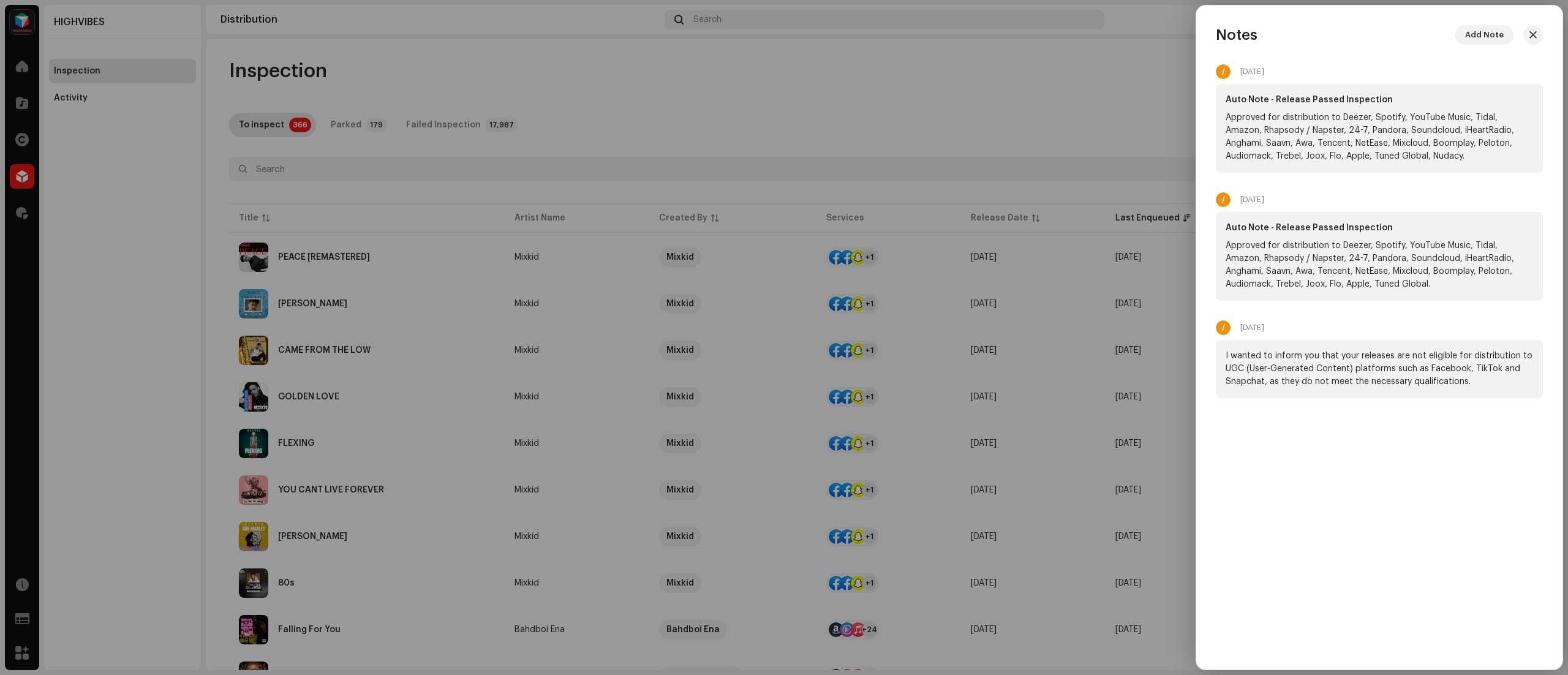
click at [1519, 69] on div "/ Oct 7, 2025" at bounding box center [1380, 72] width 327 height 15
click at [1533, 35] on span "button" at bounding box center [1534, 34] width 8 height 10
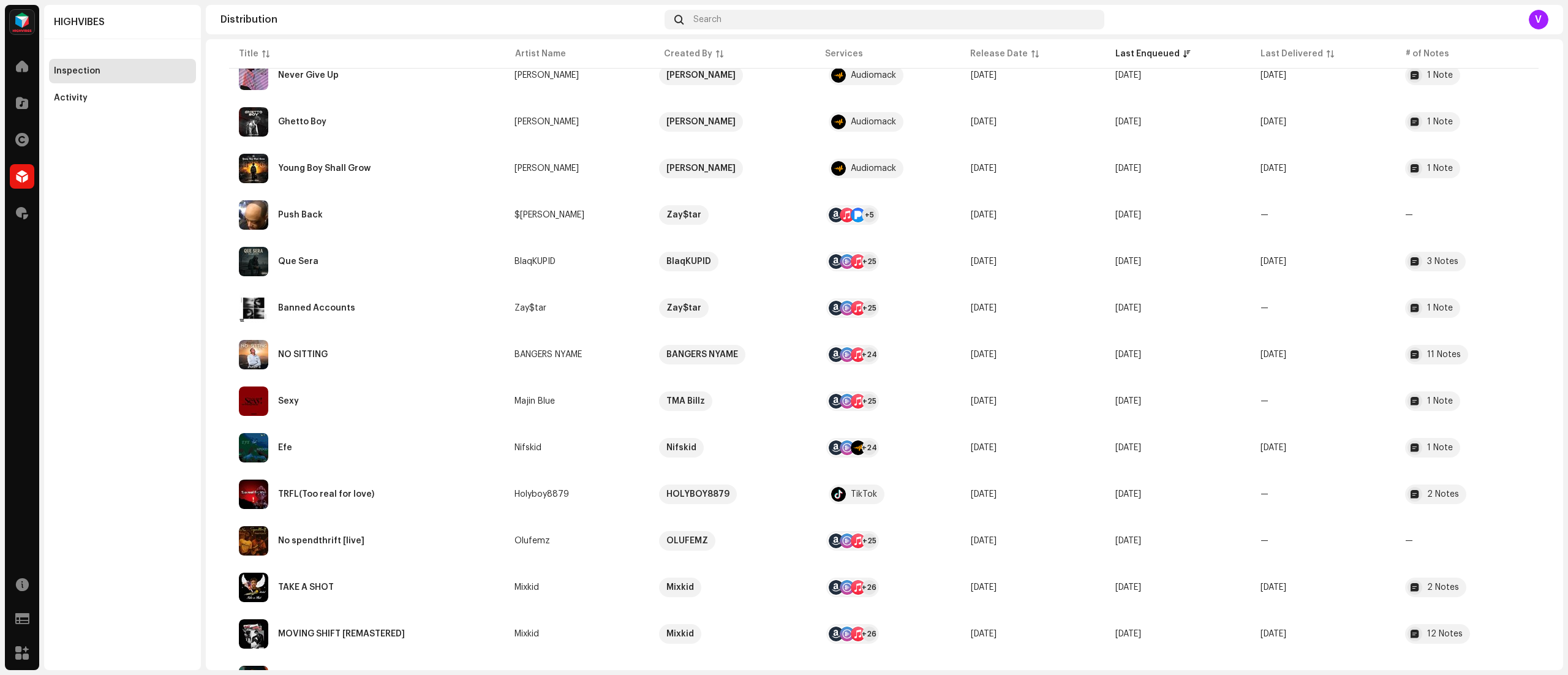
scroll to position [842, 0]
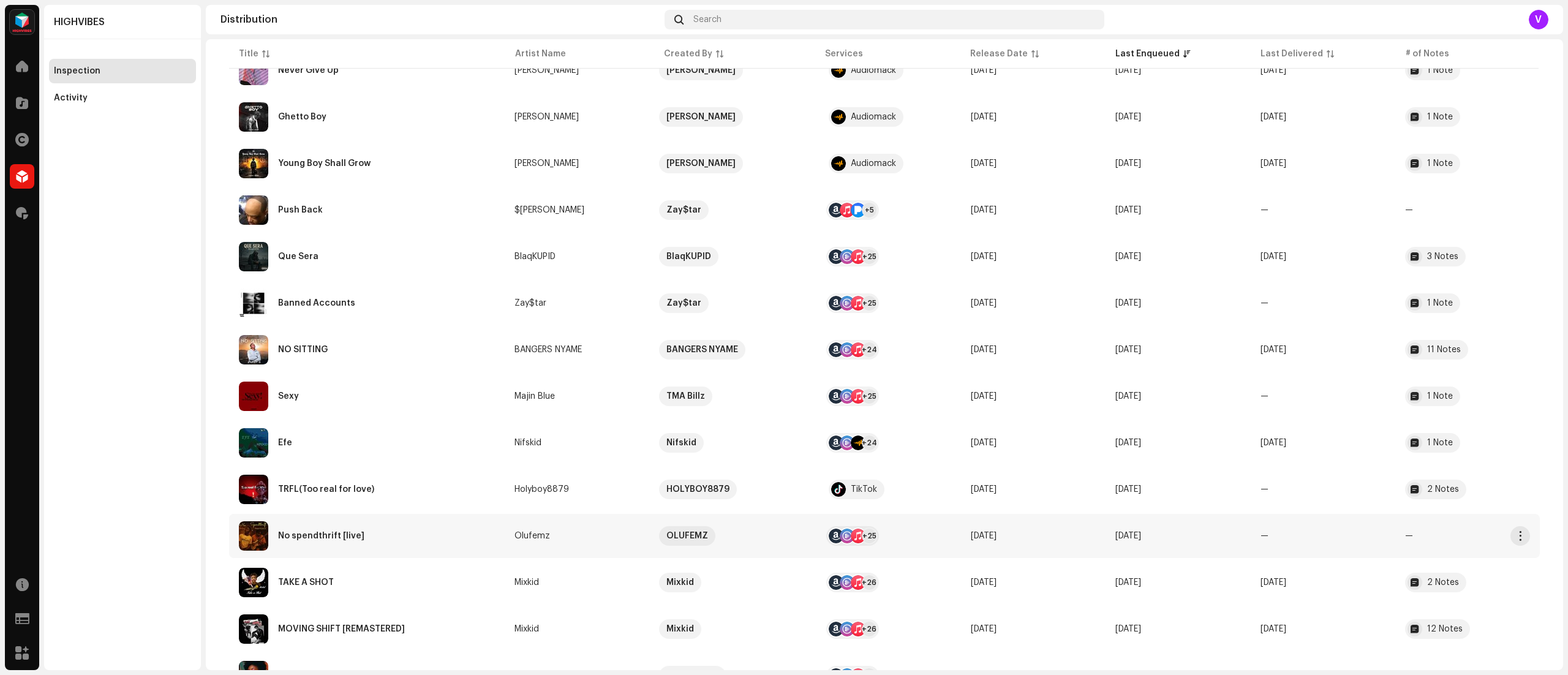
click at [1385, 542] on td "—" at bounding box center [1323, 536] width 144 height 44
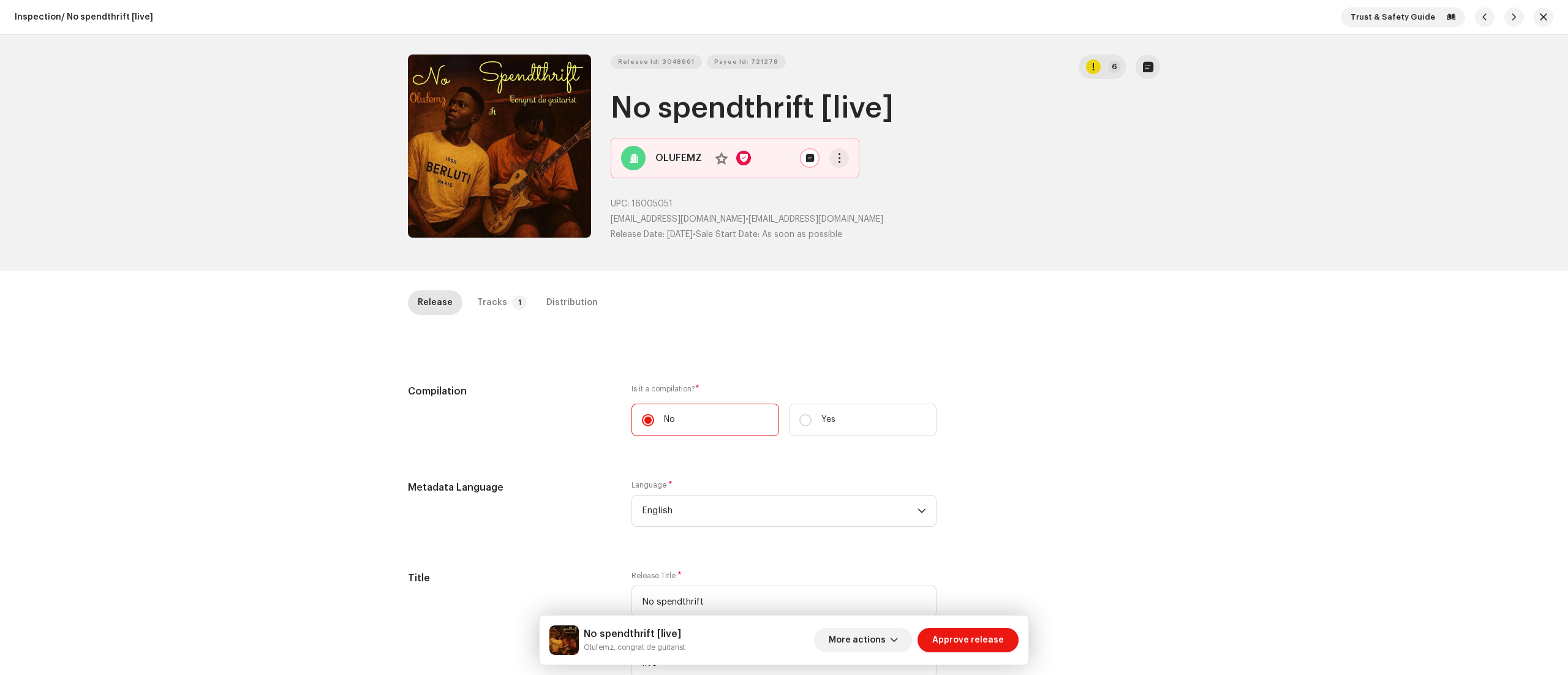
click at [1108, 49] on div "Release Id: 3048661 Payee Id: 721278 6 No spendthrift [live] OLUFEMZ No UPC: 16…" at bounding box center [784, 153] width 791 height 236
click at [1109, 61] on p-badge "6" at bounding box center [1115, 66] width 13 height 12
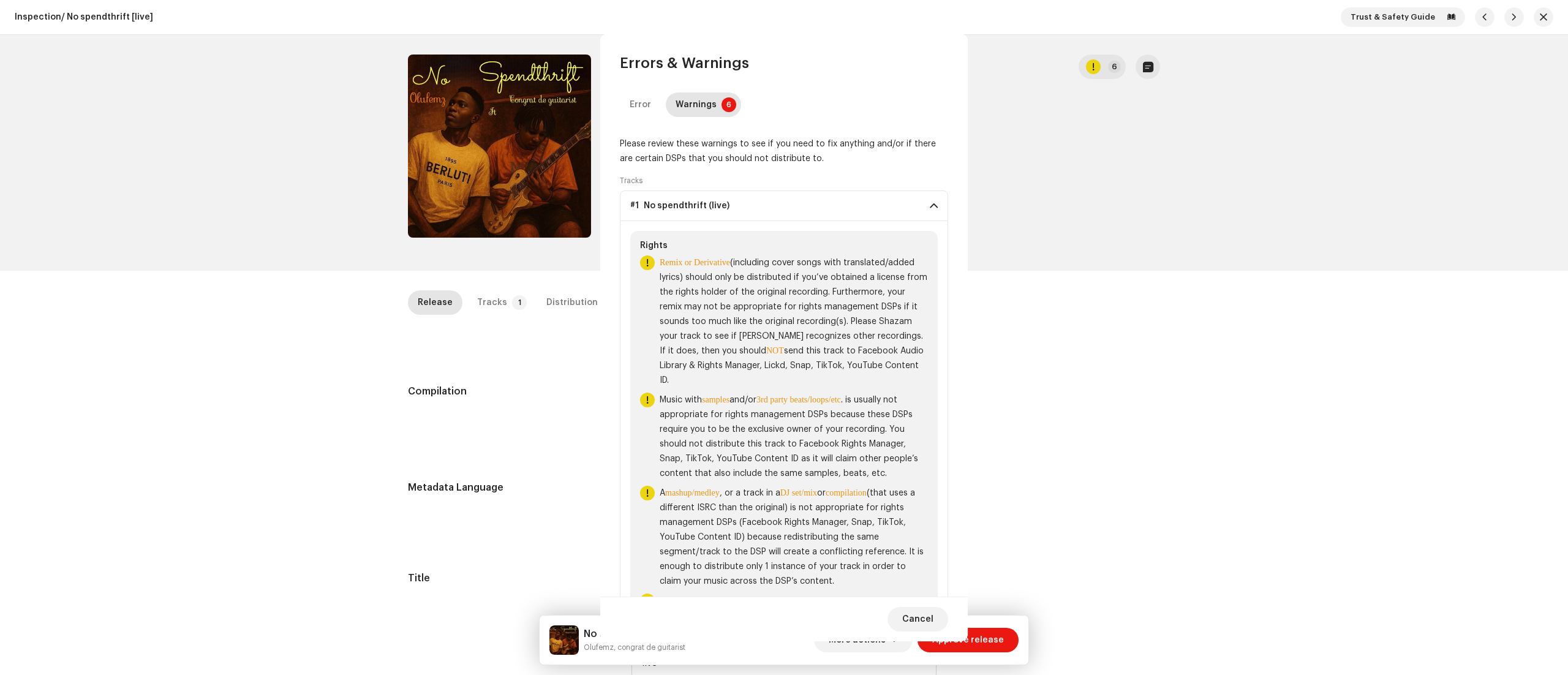
drag, startPoint x: 1108, startPoint y: 67, endPoint x: 1120, endPoint y: 210, distance: 143.5
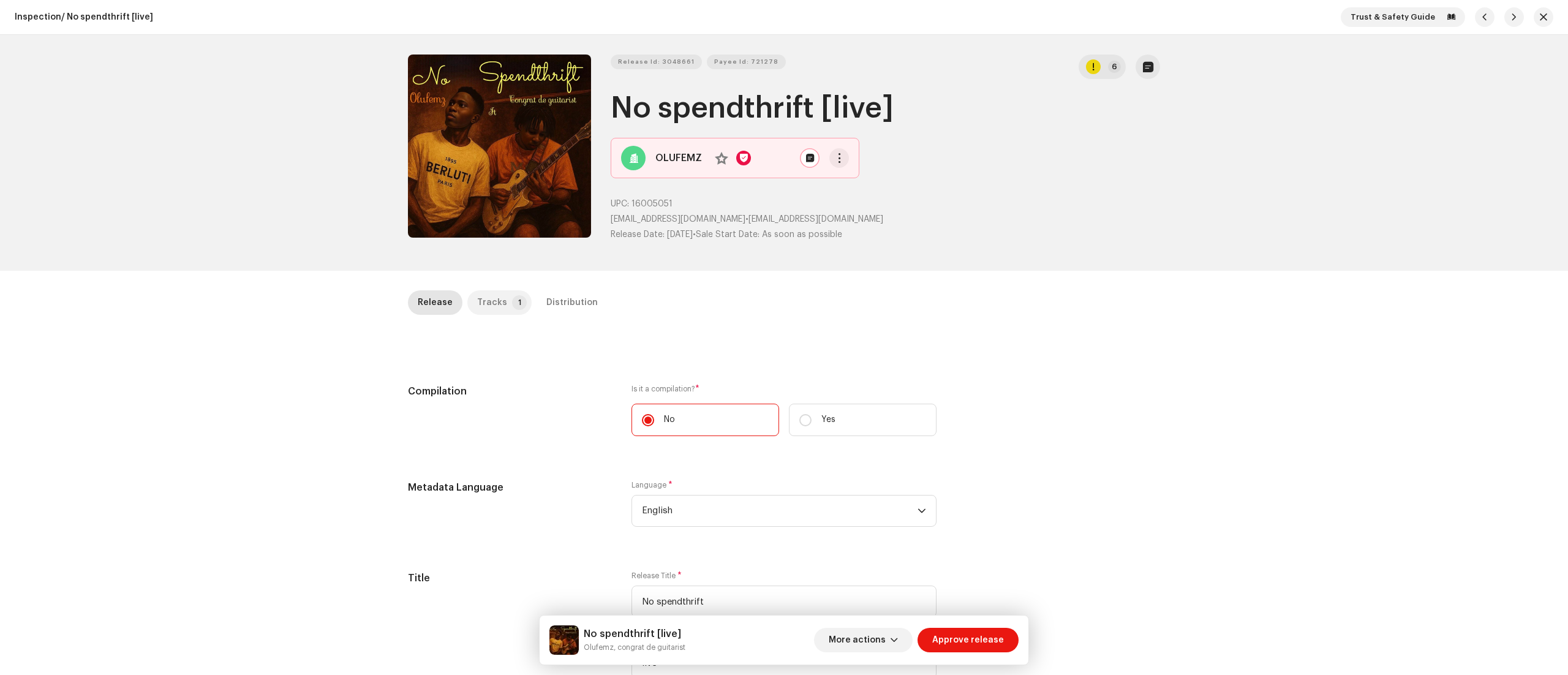
click at [496, 293] on div "Tracks" at bounding box center [492, 303] width 30 height 24
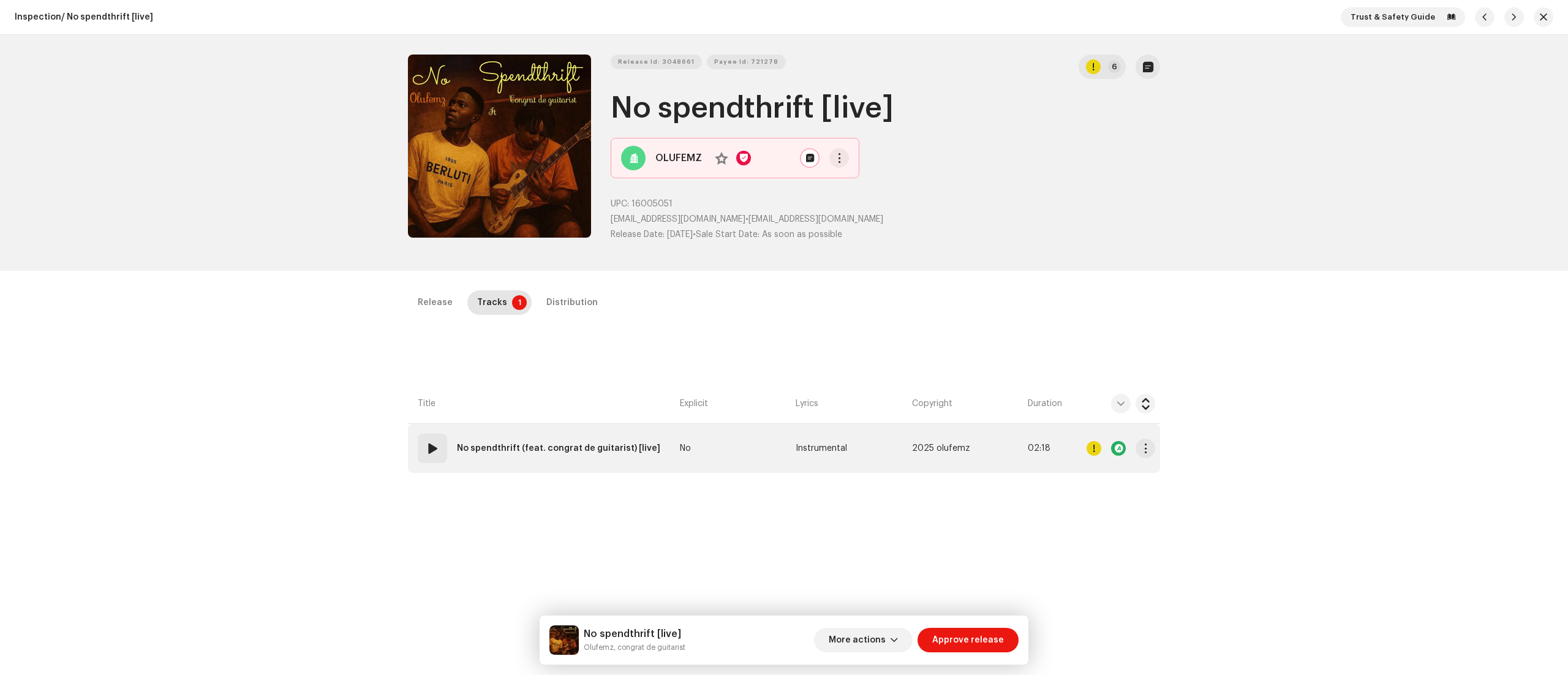
click at [434, 450] on span at bounding box center [432, 448] width 15 height 15
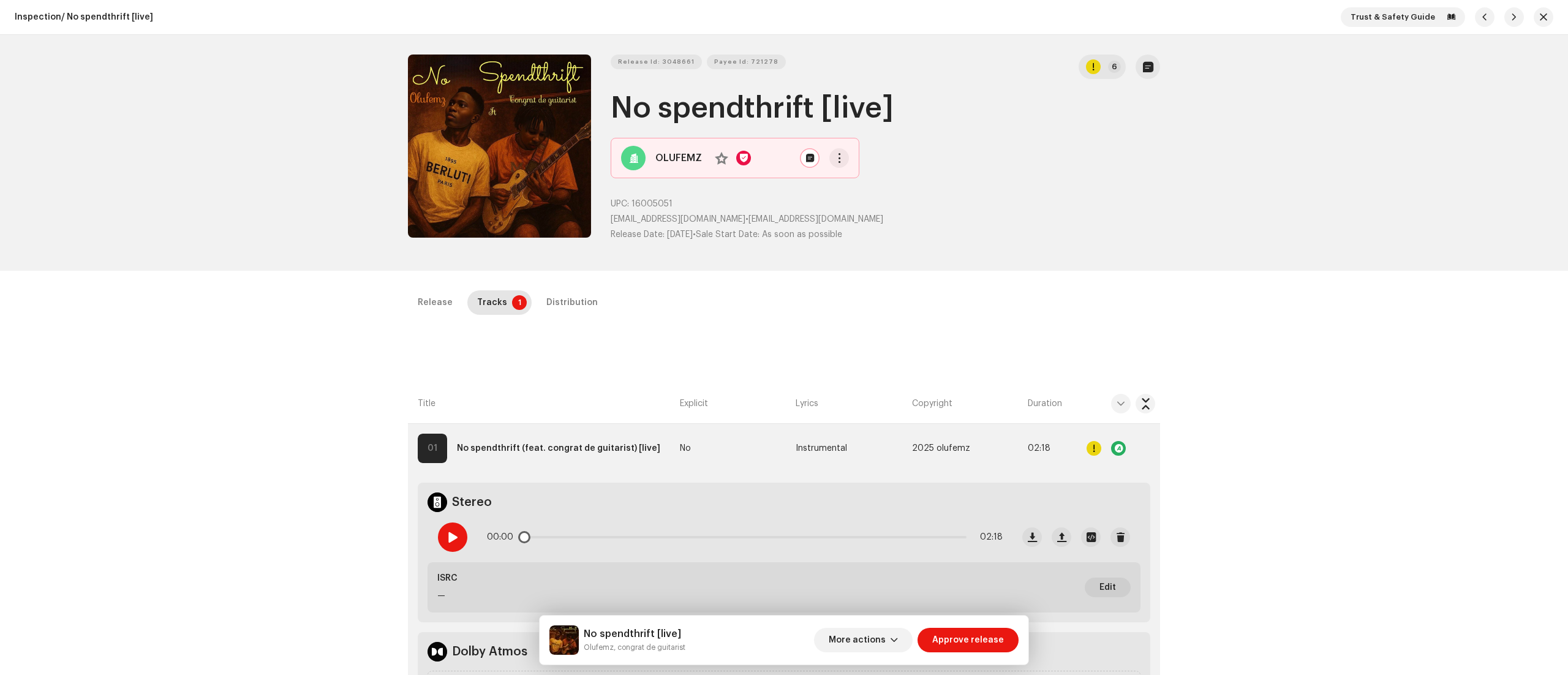
click at [440, 535] on div at bounding box center [453, 537] width 29 height 29
drag, startPoint x: 584, startPoint y: 647, endPoint x: 609, endPoint y: 646, distance: 25.0
click at [609, 646] on small "Olufemz, congrat de guitarist" at bounding box center [634, 647] width 102 height 12
copy small "Olufem"
drag, startPoint x: 611, startPoint y: 100, endPoint x: 901, endPoint y: 114, distance: 290.3
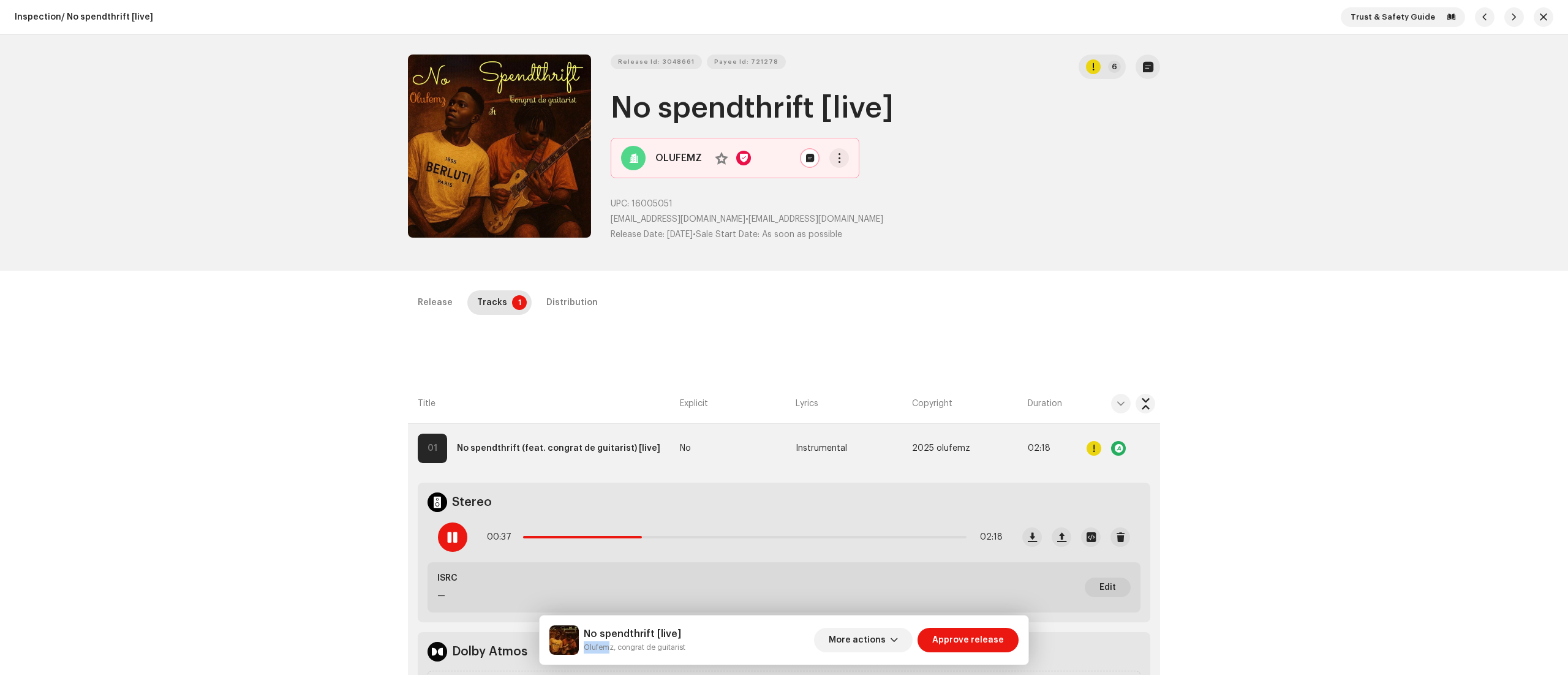
click at [901, 114] on h1 "No spendthrift [live]" at bounding box center [885, 108] width 549 height 39
copy h1 "No spendthrift [live]"
click at [441, 541] on div at bounding box center [453, 537] width 29 height 29
click at [662, 60] on span "Release Id: 3048661" at bounding box center [657, 62] width 77 height 24
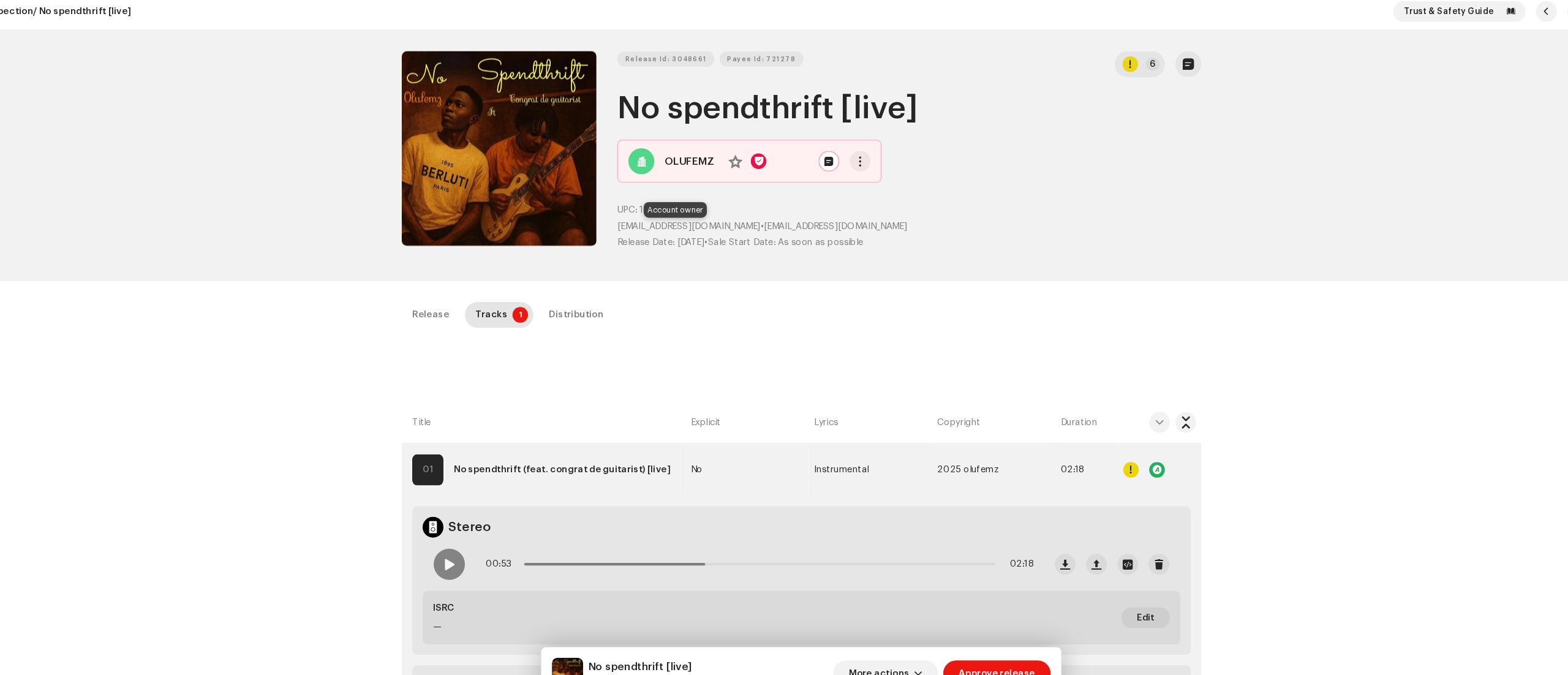
click at [621, 224] on span "olaoyefemi1000@gmail.com" at bounding box center [678, 219] width 135 height 8
drag, startPoint x: 606, startPoint y: 215, endPoint x: 728, endPoint y: 213, distance: 122.0
click at [728, 213] on div "Release Id: 3048661 Payee Id: 721278 6 No spendthrift [live] OLUFEMZ No UPC: 16…" at bounding box center [784, 153] width 752 height 197
copy p "olaoyefemi1000@gmail.com"
click at [895, 637] on span "button" at bounding box center [894, 640] width 8 height 10
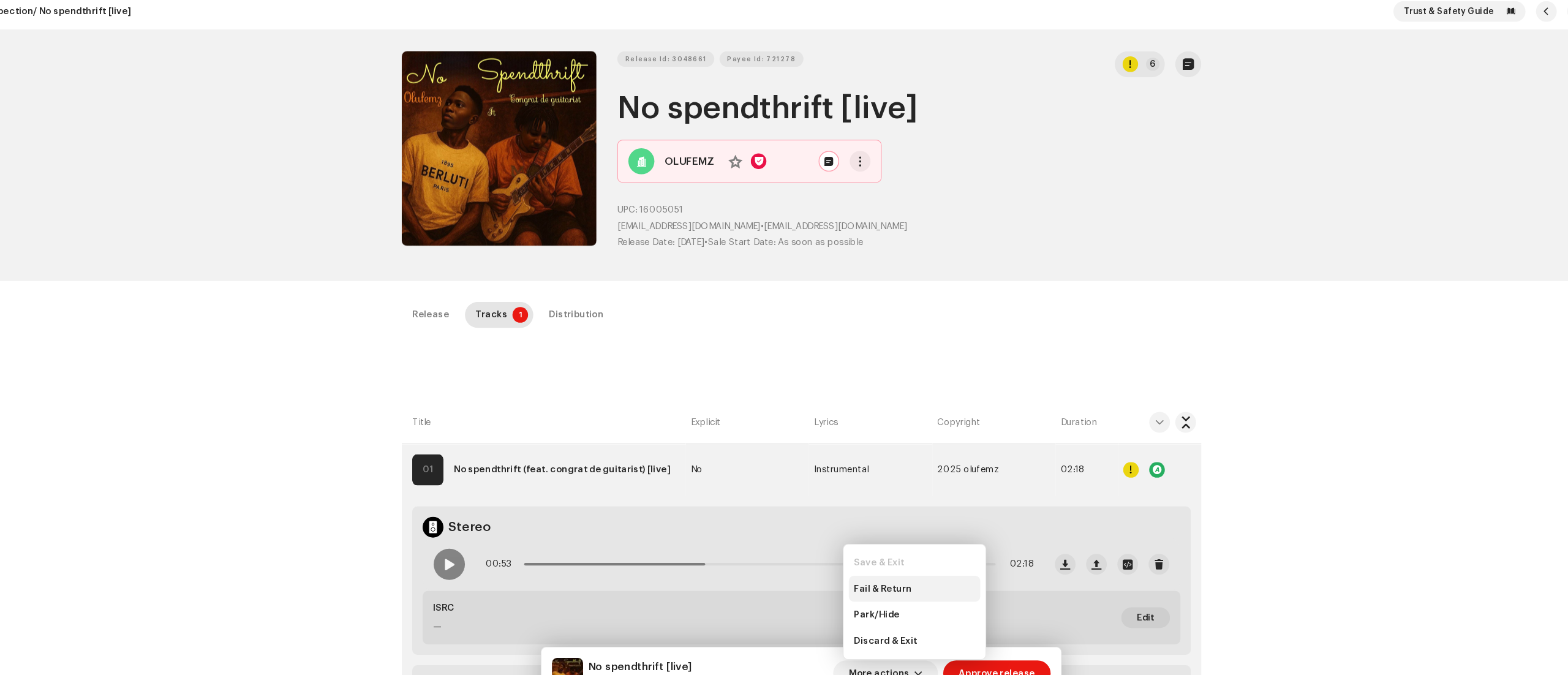
click at [871, 561] on span "Fail & Return" at bounding box center [860, 560] width 54 height 10
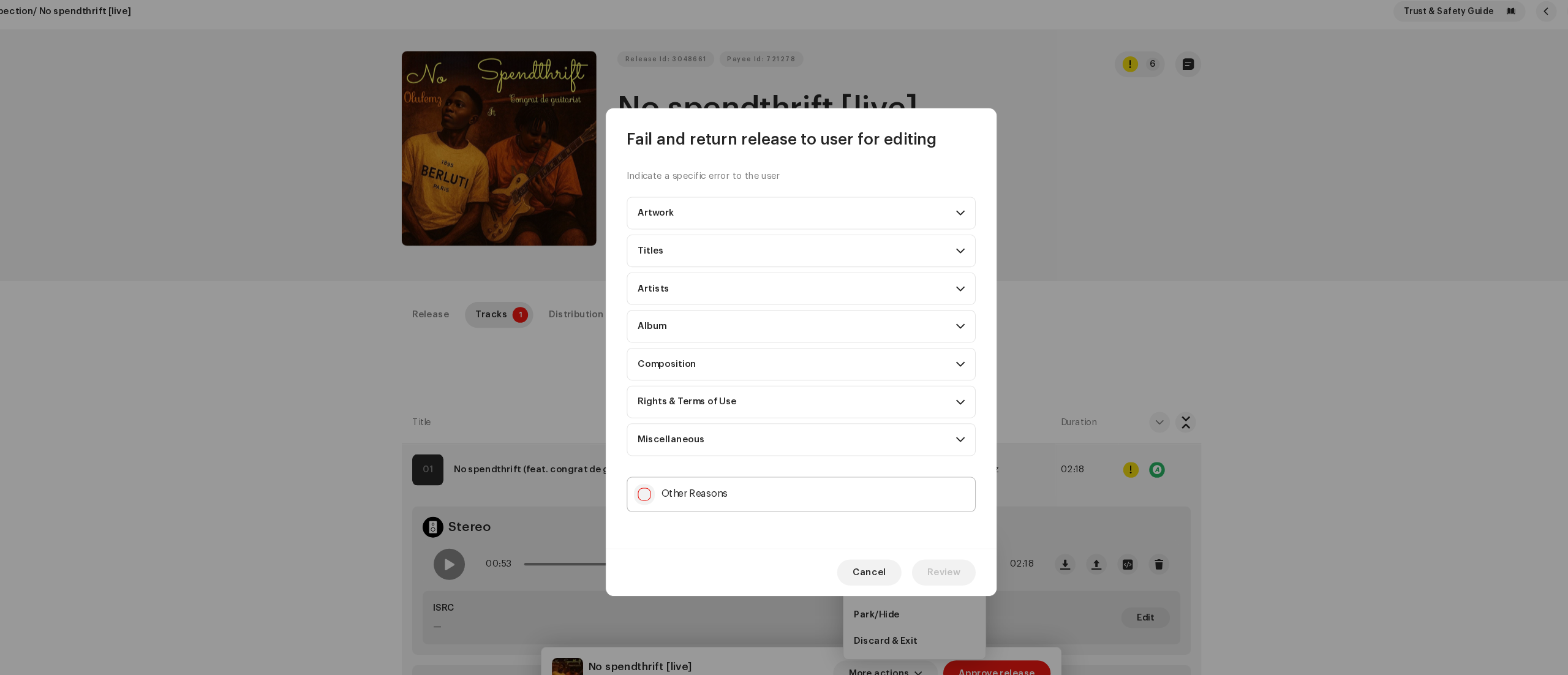
click at [641, 471] on input "Other Reasons" at bounding box center [636, 471] width 12 height 12
checkbox input "true"
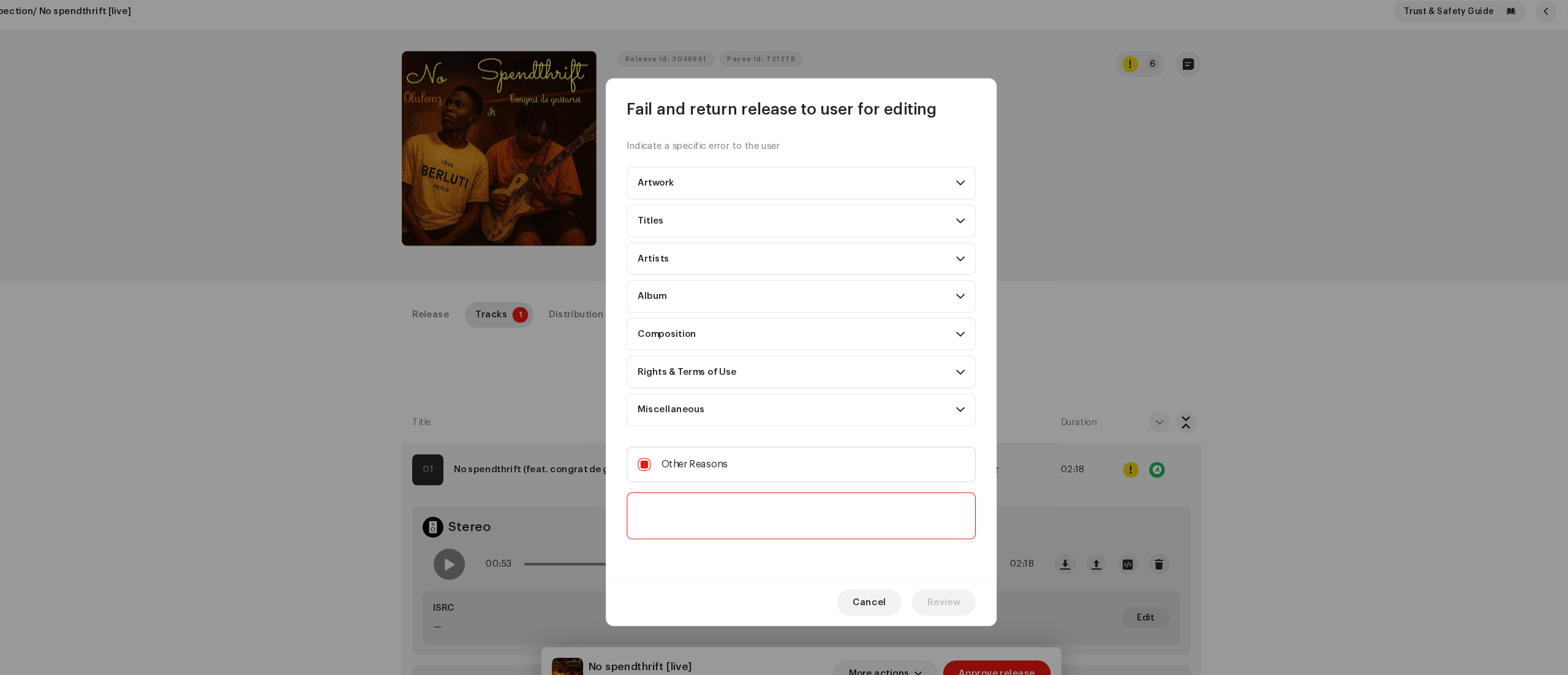
click at [647, 486] on textarea at bounding box center [784, 492] width 328 height 44
paste textarea "Thank you for submitting your release to us. To proceed with the distribution o…"
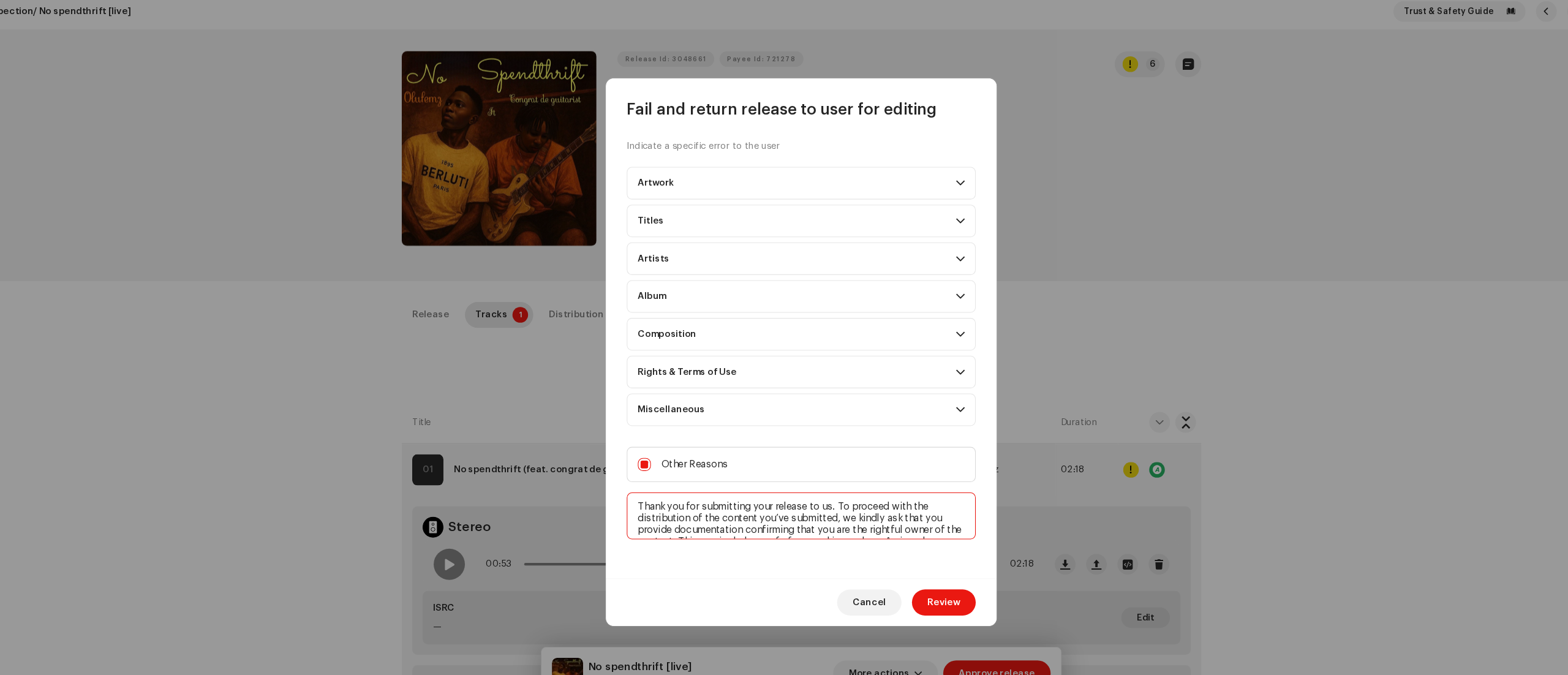
scroll to position [74, 0]
type textarea "Thank you for submitting your release to us. To proceed with the distribution o…"
click at [932, 577] on span "Review" at bounding box center [918, 573] width 31 height 24
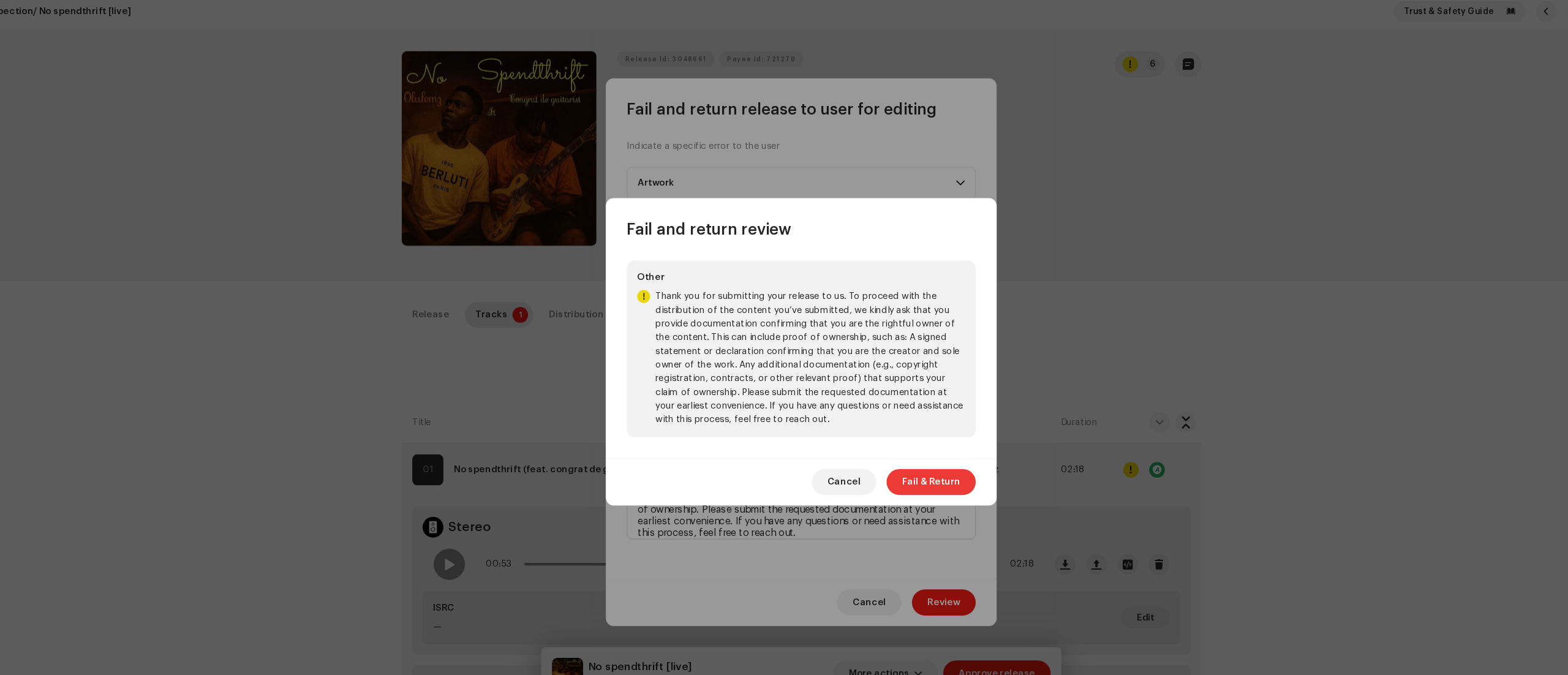
click at [898, 457] on span "Fail & Return" at bounding box center [906, 460] width 54 height 24
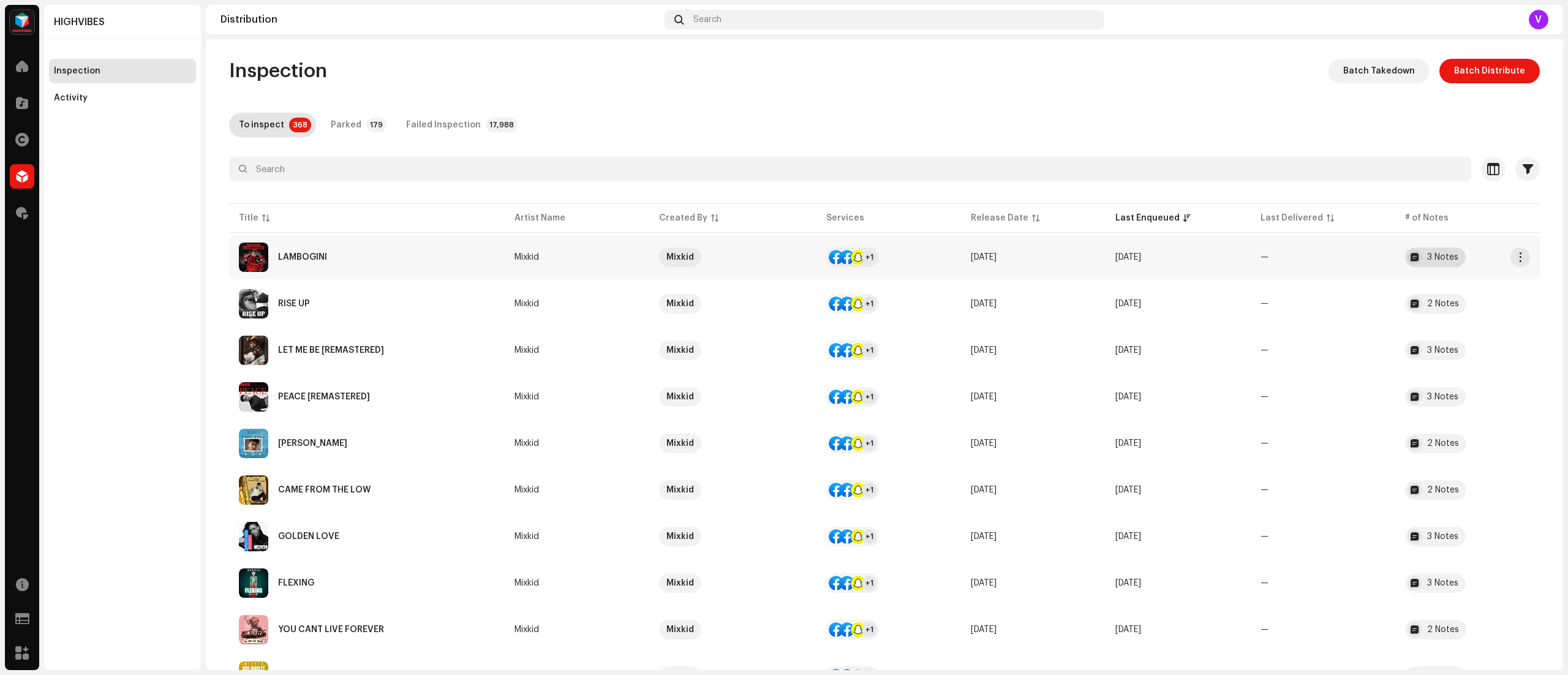
click at [1438, 257] on div "3 Notes" at bounding box center [1443, 257] width 31 height 8
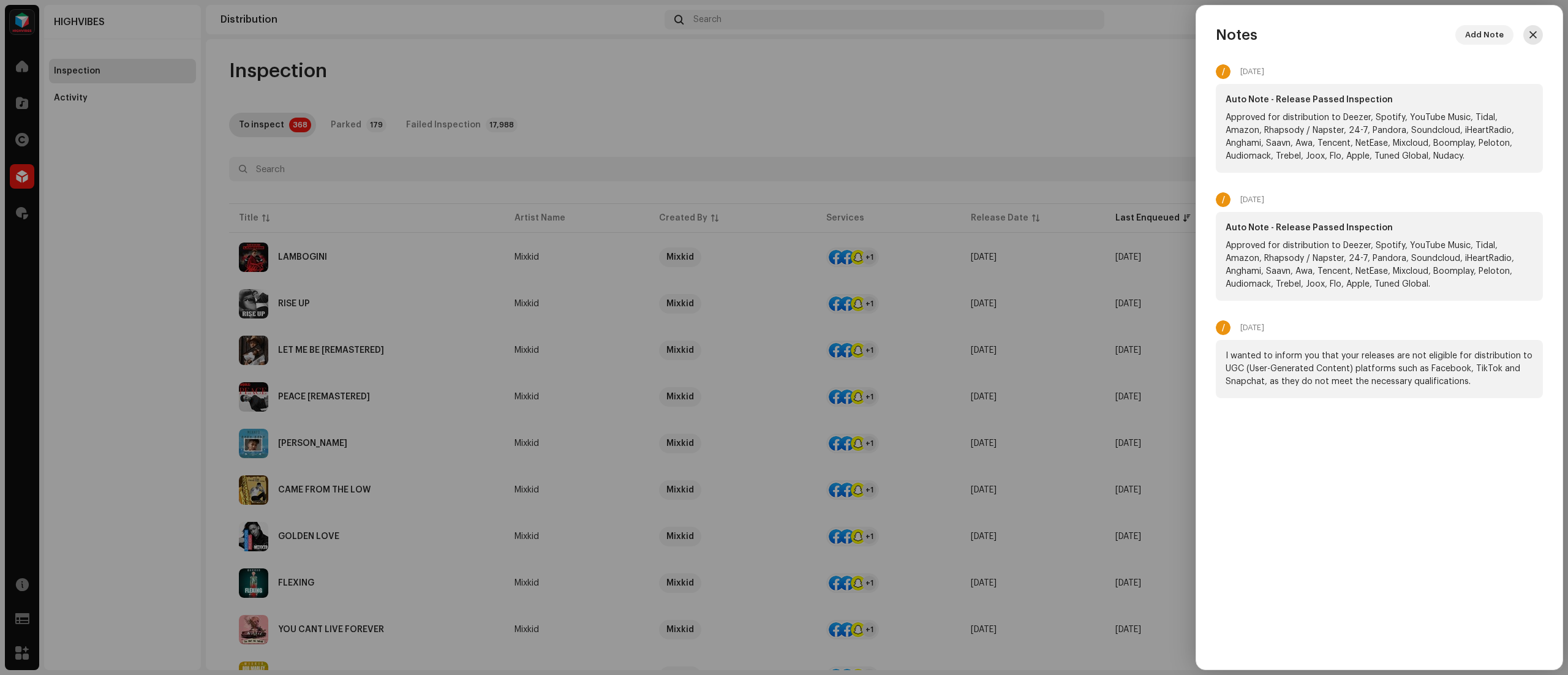
click at [1533, 34] on span "button" at bounding box center [1534, 34] width 8 height 10
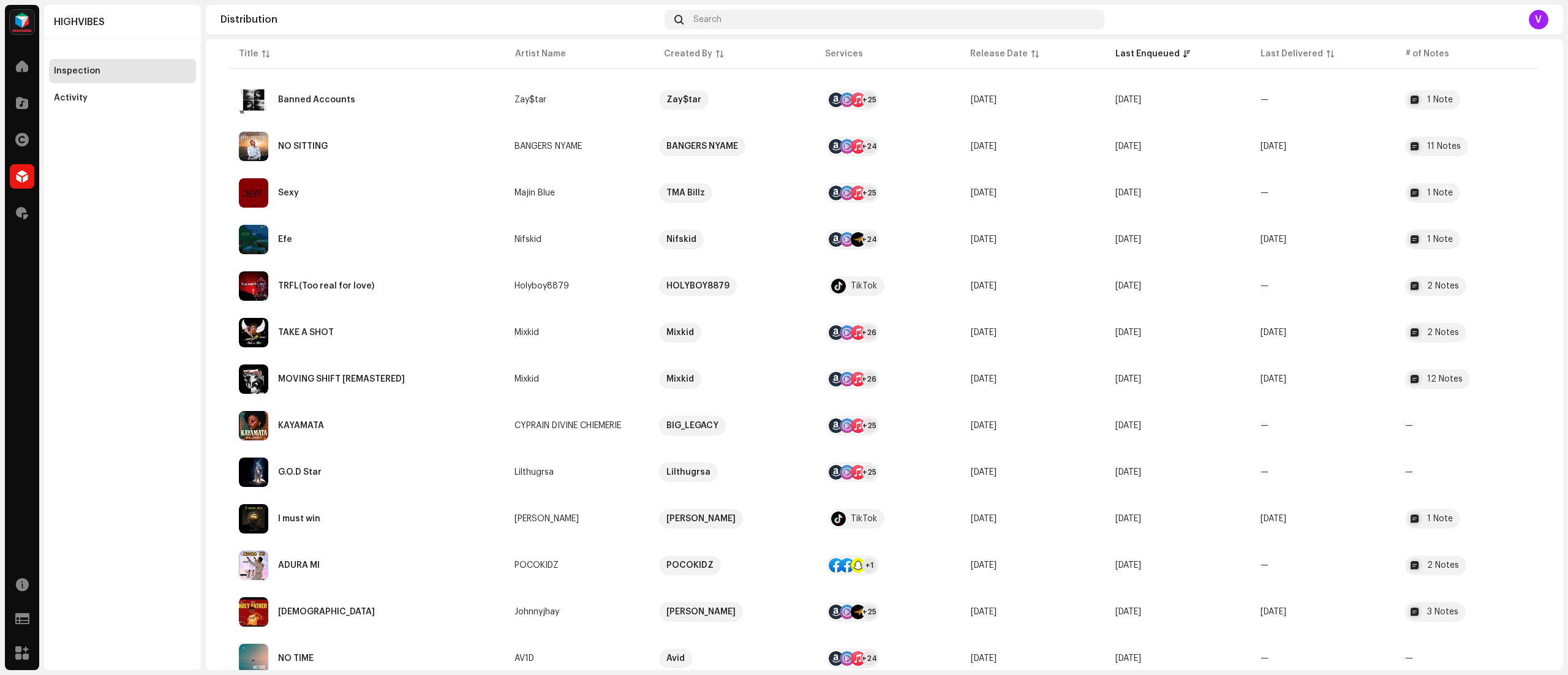
scroll to position [1213, 0]
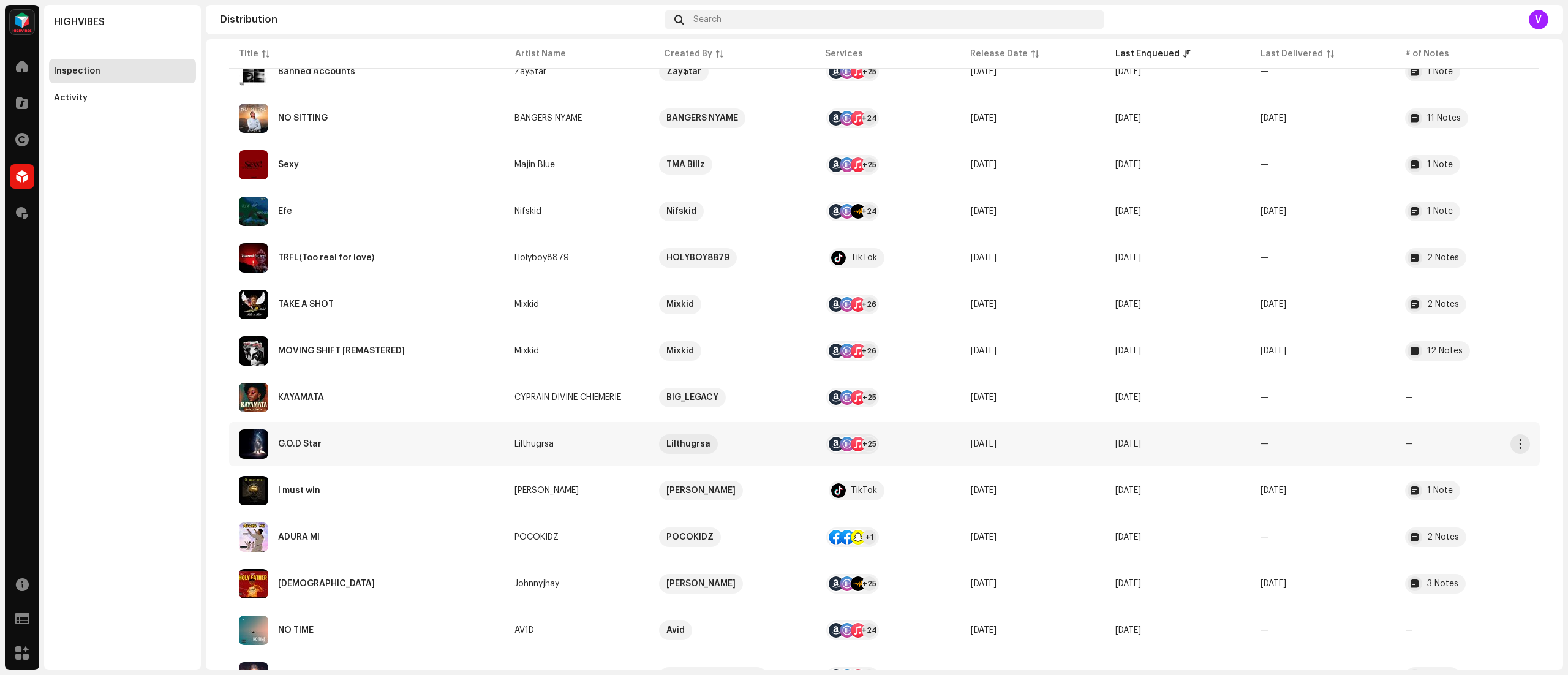
click at [1292, 456] on td "—" at bounding box center [1323, 444] width 144 height 44
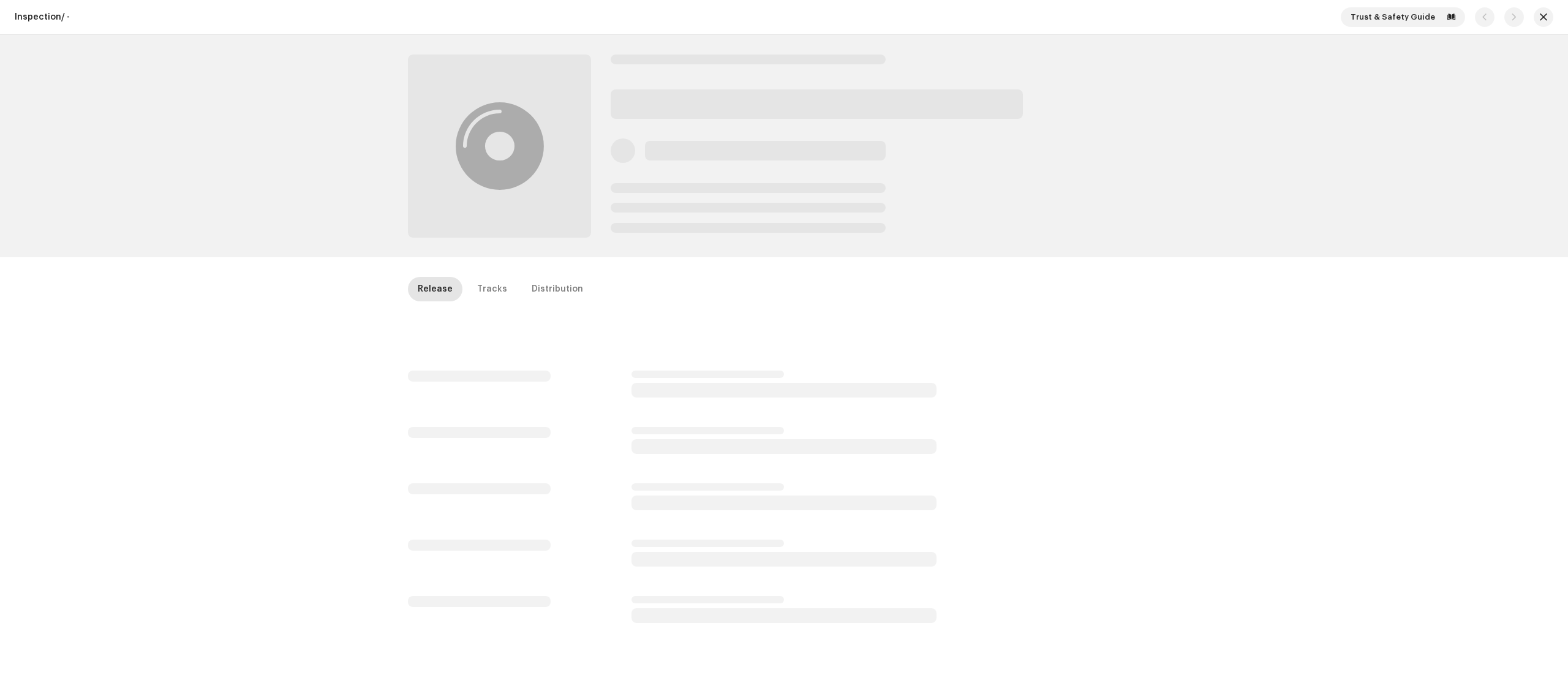
click at [1292, 456] on div "Inspection / - Trust & Safety Guide Release Tracks Distribution" at bounding box center [784, 337] width 1568 height 675
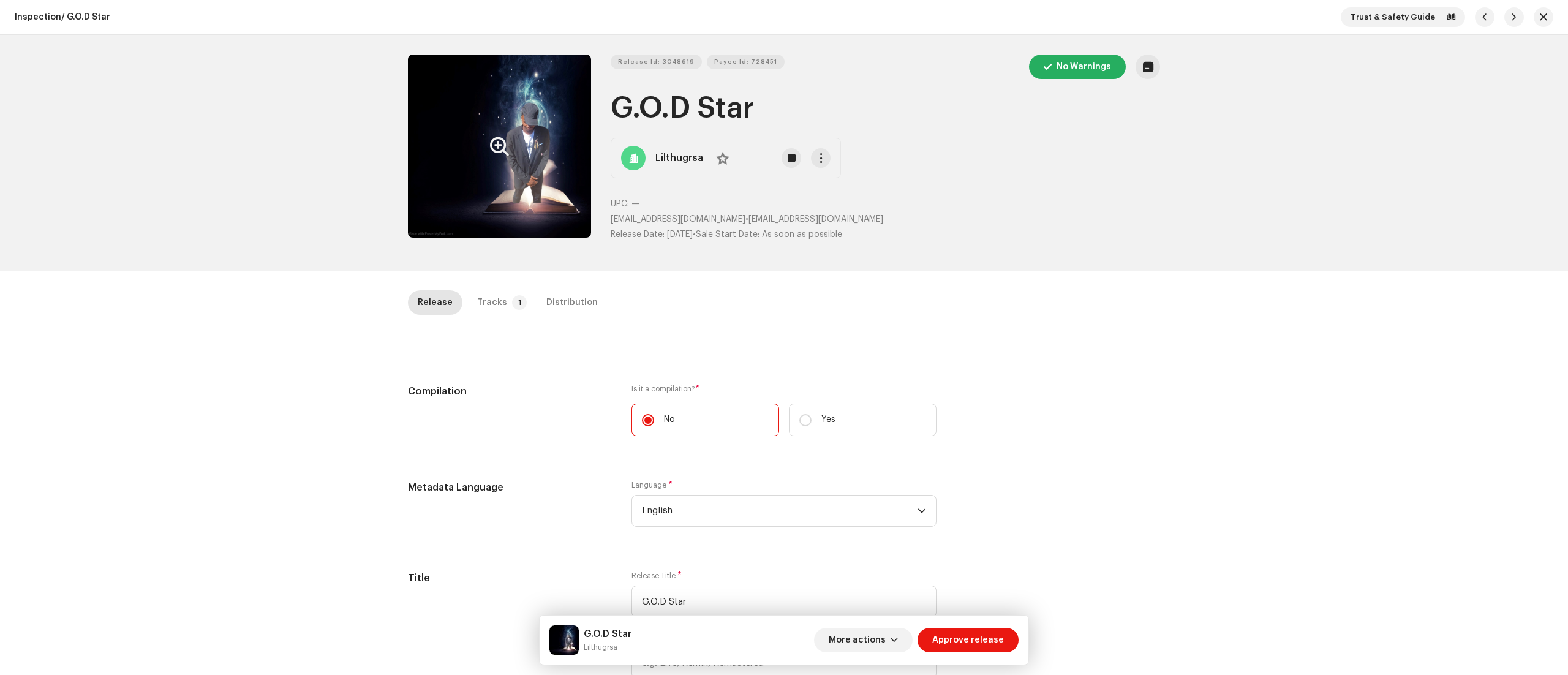
click at [517, 172] on button "Zoom Image" at bounding box center [499, 146] width 183 height 183
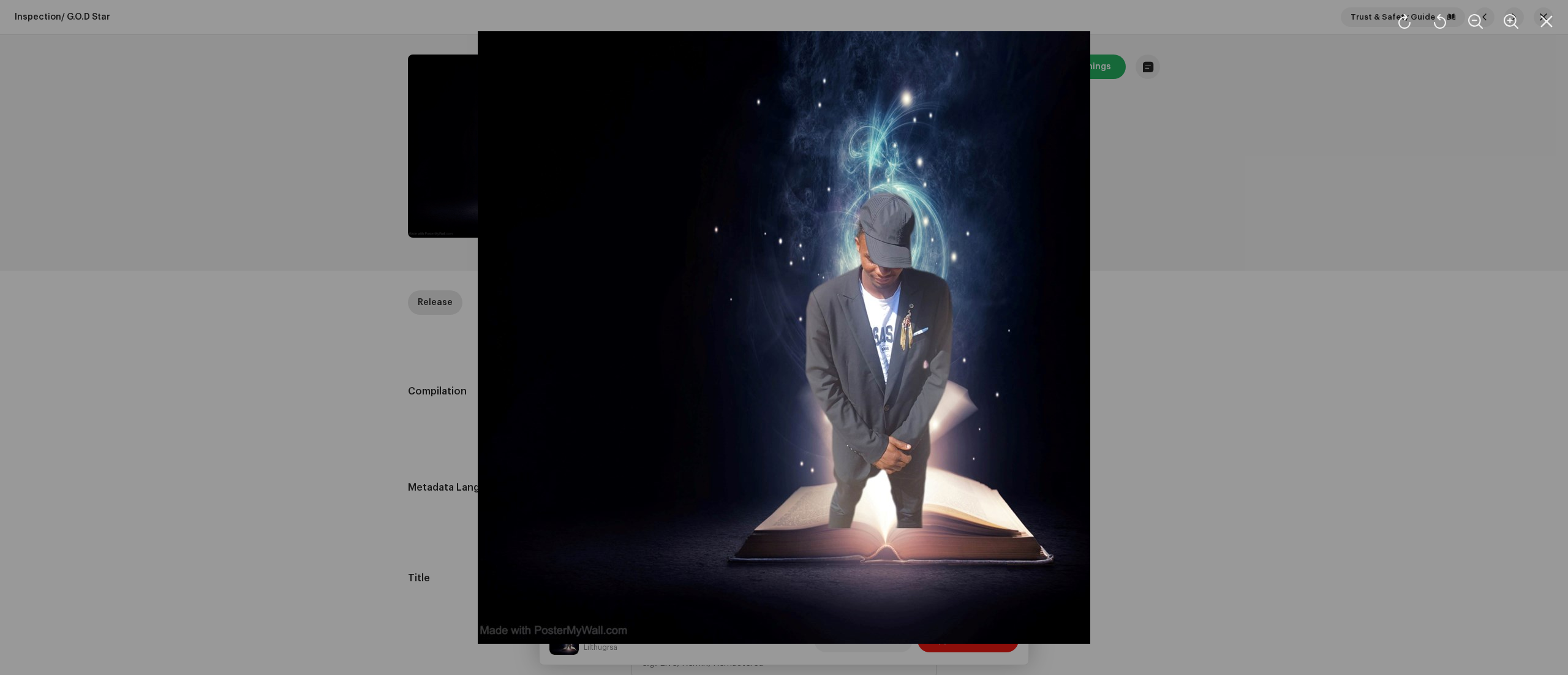
click at [1445, 212] on div at bounding box center [784, 337] width 1568 height 675
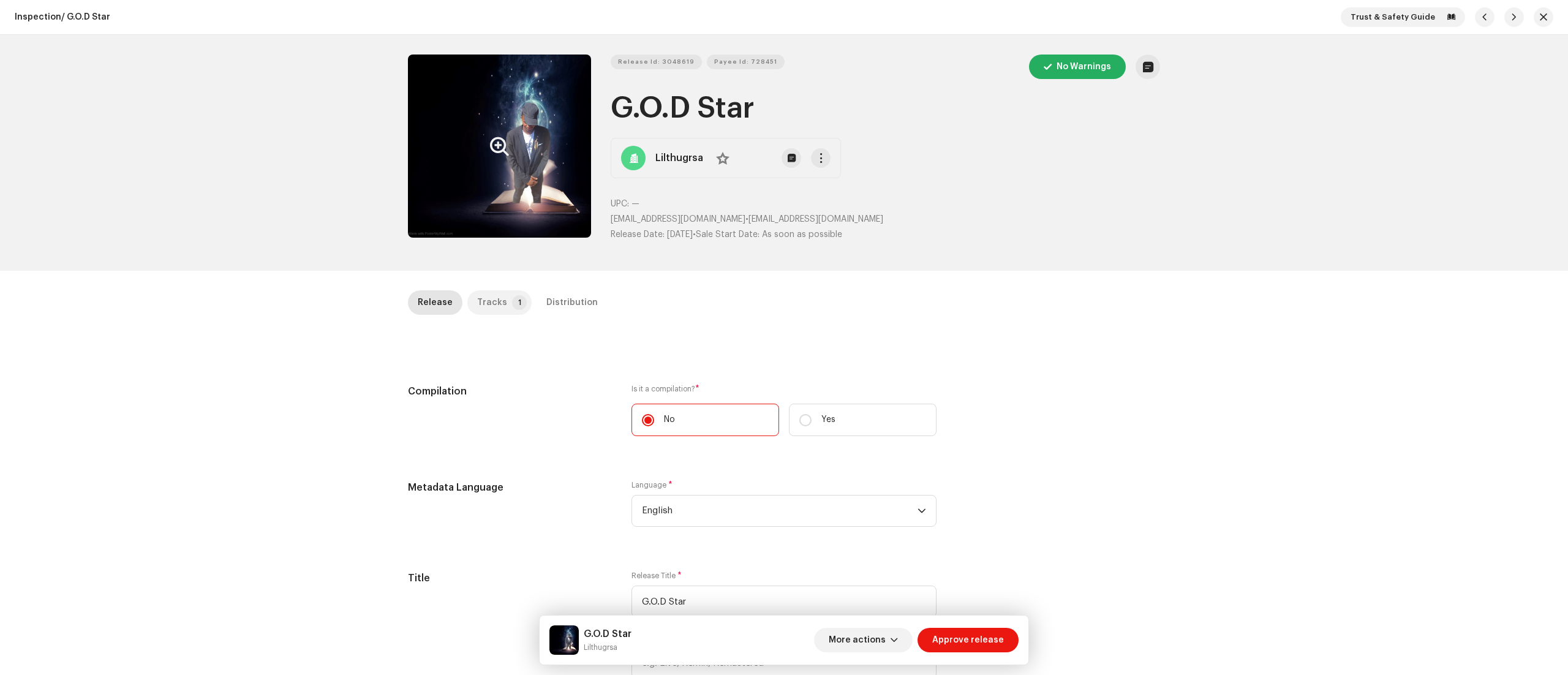
click at [495, 298] on div "Tracks" at bounding box center [492, 303] width 30 height 24
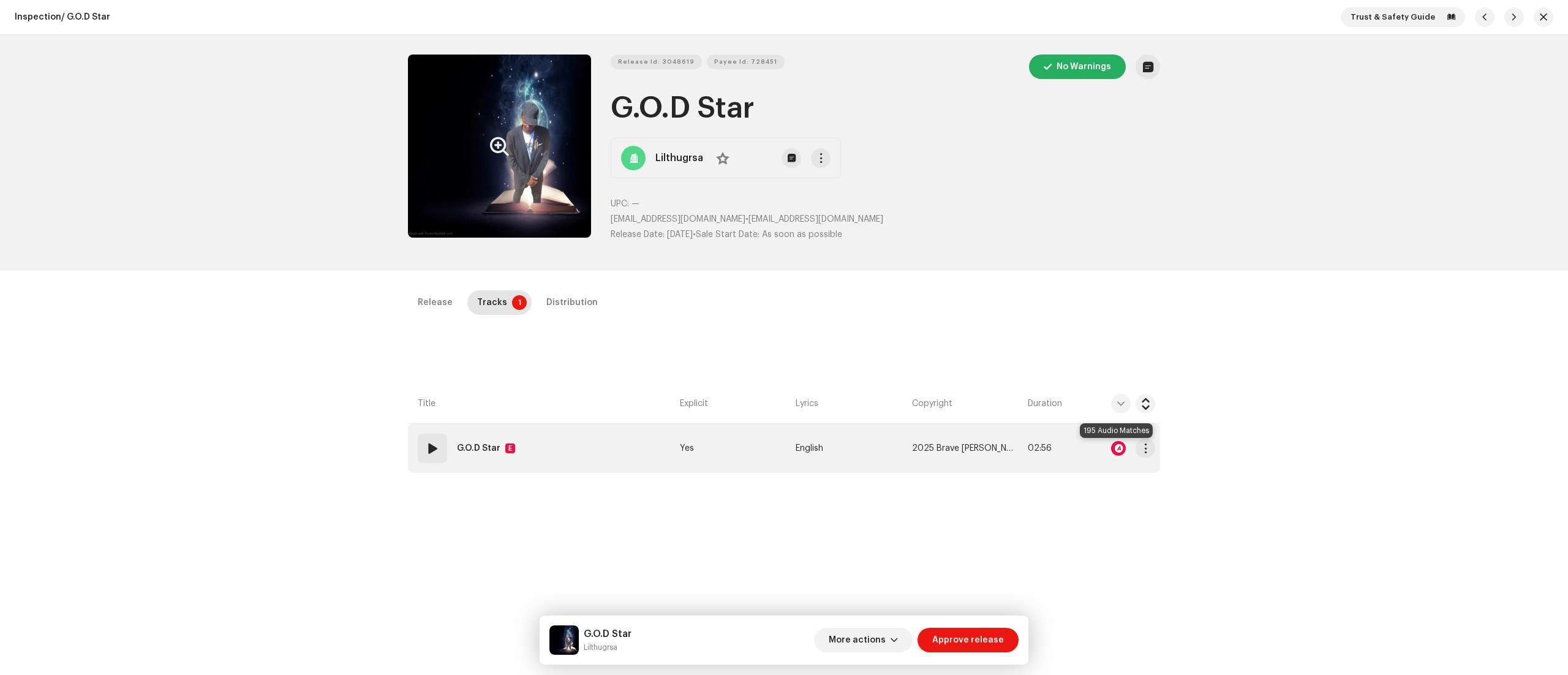
click at [1122, 445] on div at bounding box center [1118, 448] width 15 height 15
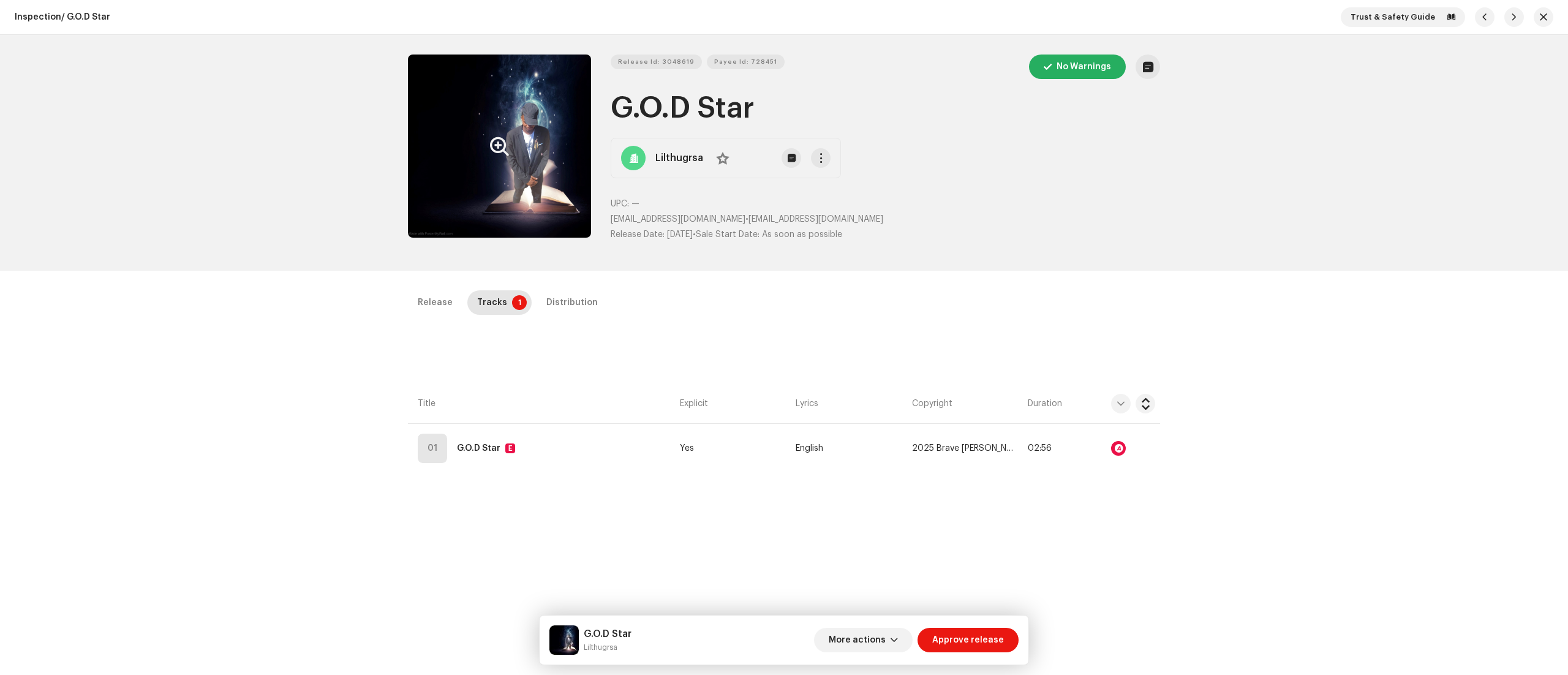
click at [1240, 328] on div "Audio Recognition by Remix/Sample 194 Cover Song 1 All results require review/l…" at bounding box center [784, 337] width 1568 height 675
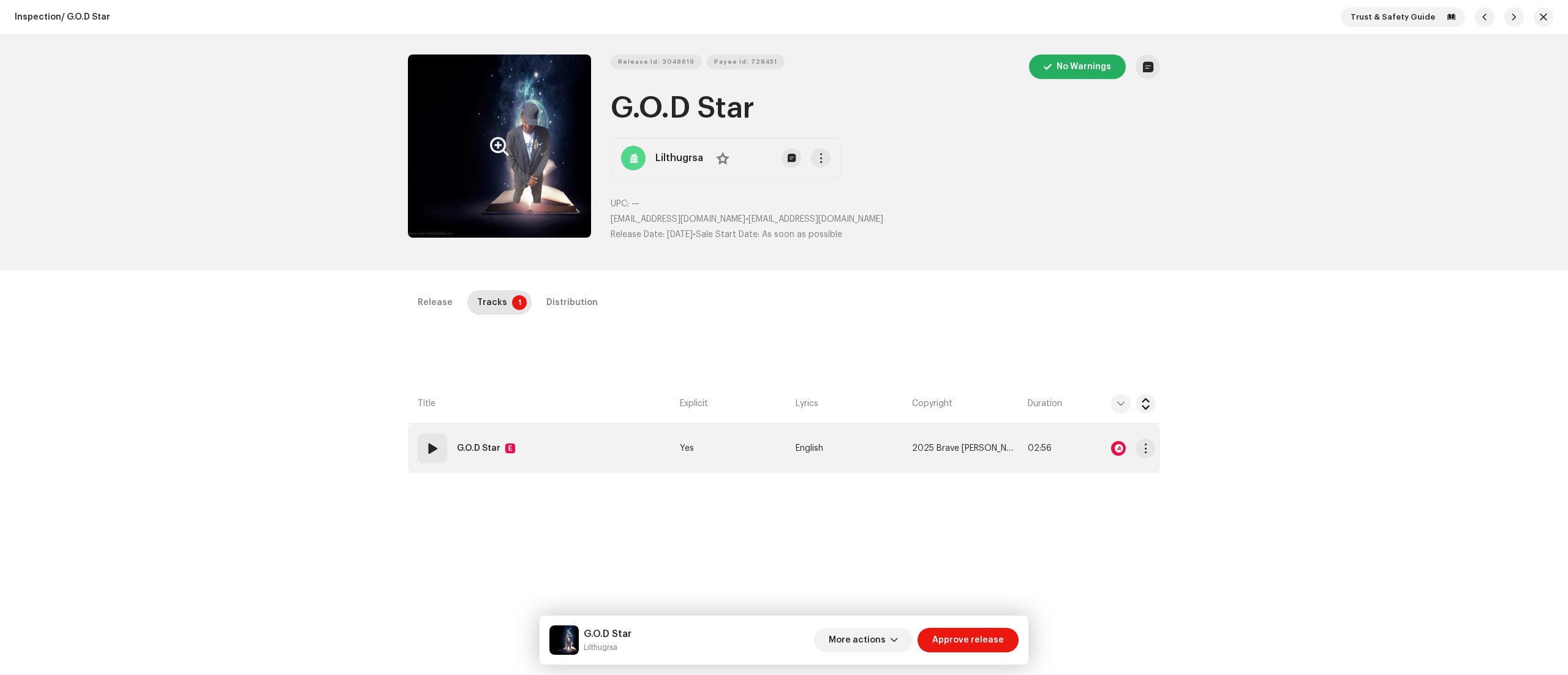
click at [431, 443] on span at bounding box center [432, 448] width 15 height 15
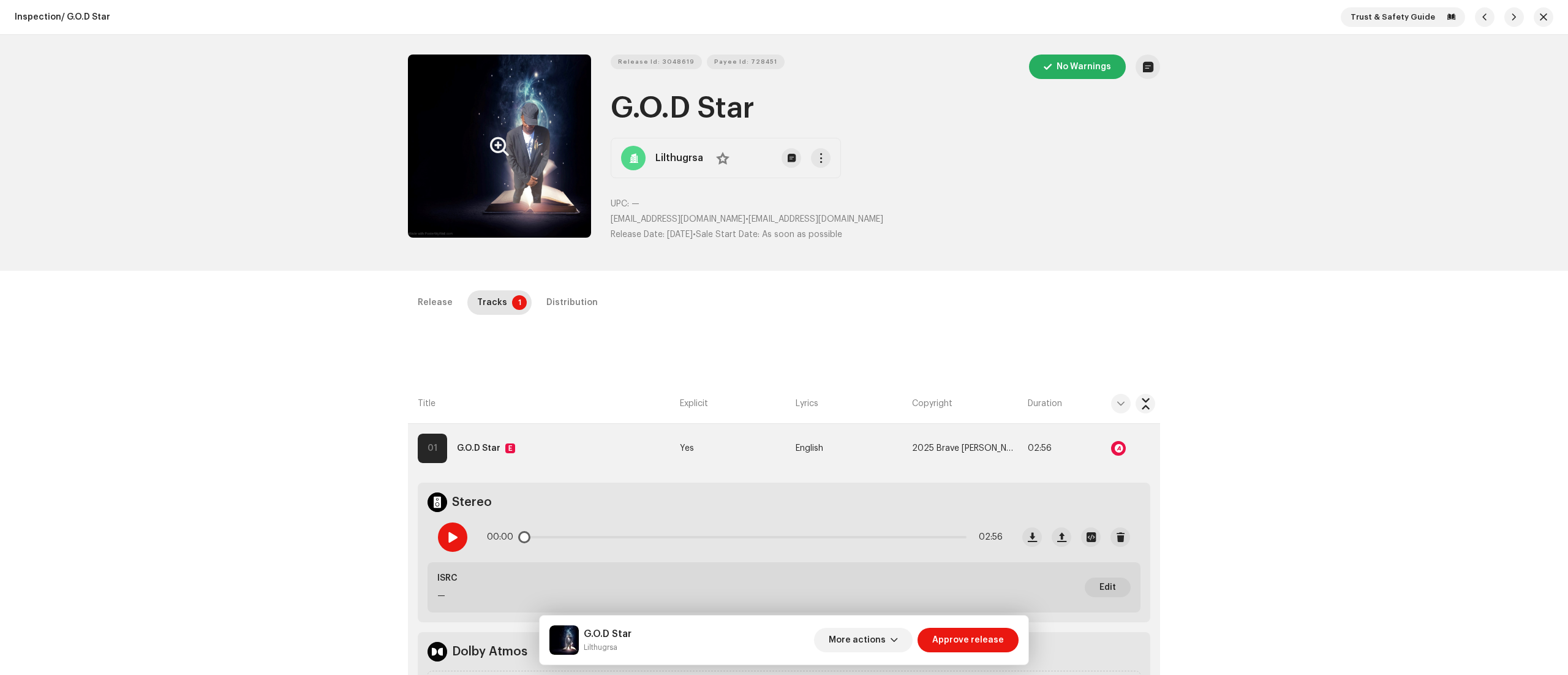
click at [457, 526] on div at bounding box center [453, 537] width 29 height 29
drag, startPoint x: 579, startPoint y: 646, endPoint x: 626, endPoint y: 647, distance: 47.0
click at [626, 647] on div "G.O.D Star Lilthugrsa" at bounding box center [590, 640] width 82 height 29
click at [626, 647] on small "Lilthugrsa" at bounding box center [607, 647] width 48 height 12
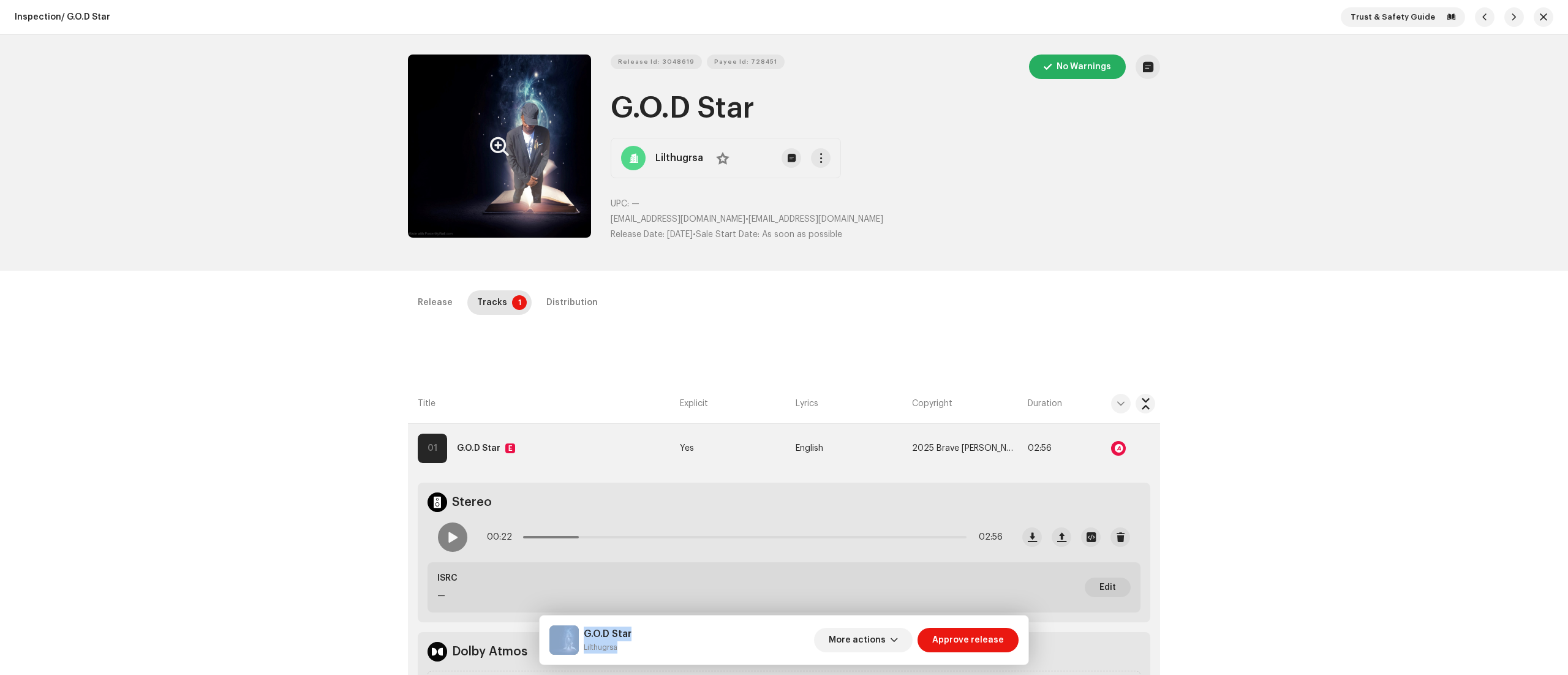
drag, startPoint x: 581, startPoint y: 646, endPoint x: 622, endPoint y: 646, distance: 41.0
click at [622, 646] on div "G.O.D Star Lilthugrsa" at bounding box center [590, 640] width 82 height 29
click at [622, 646] on small "Lilthugrsa" at bounding box center [607, 647] width 48 height 12
drag, startPoint x: 622, startPoint y: 646, endPoint x: 582, endPoint y: 647, distance: 40.0
click at [582, 647] on div "G.O.D Star Lilthugrsa" at bounding box center [590, 640] width 82 height 29
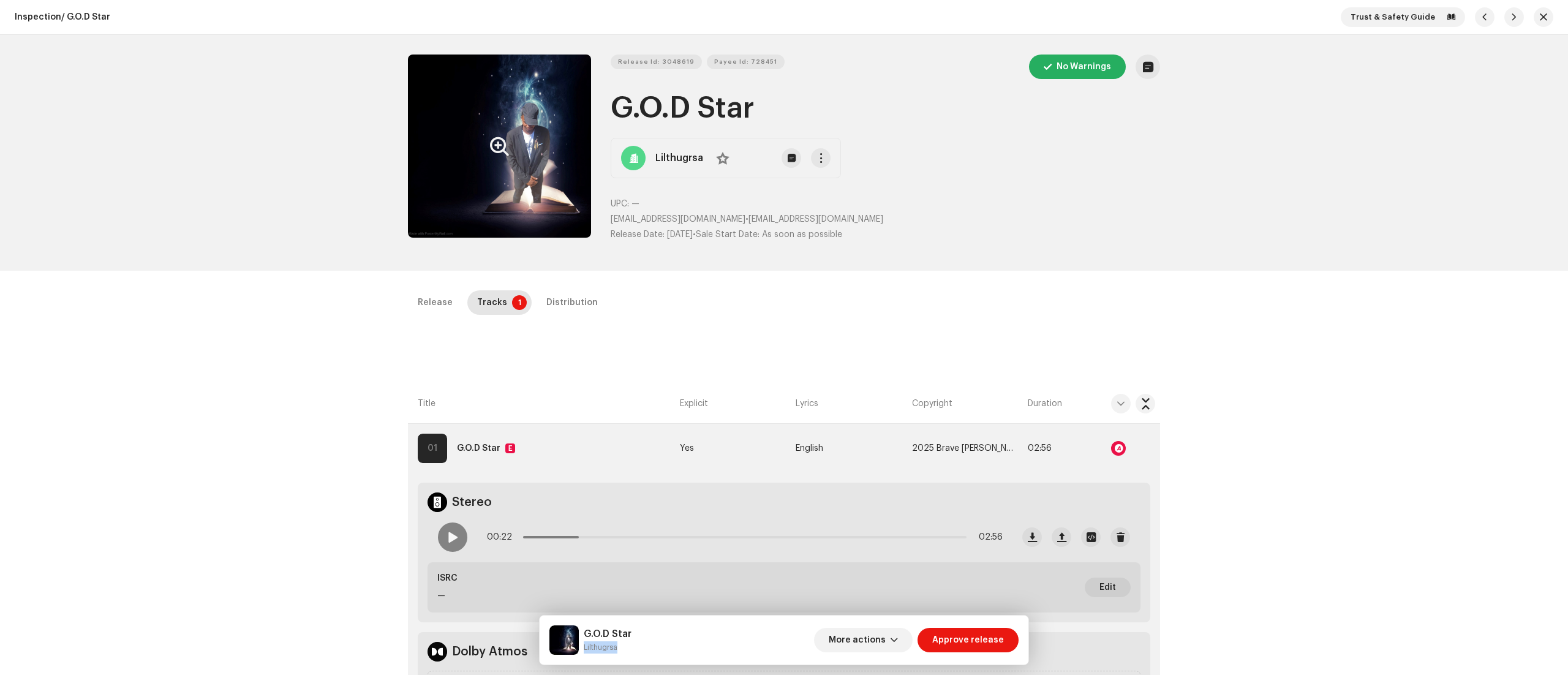
copy small "Lilthugrsa"
drag, startPoint x: 609, startPoint y: 117, endPoint x: 750, endPoint y: 103, distance: 141.7
click at [750, 103] on h1 "G.O.D Star" at bounding box center [885, 108] width 549 height 39
click at [660, 64] on span "Release Id: 3048619" at bounding box center [657, 62] width 77 height 24
drag, startPoint x: 608, startPoint y: 213, endPoint x: 697, endPoint y: 217, distance: 89.1
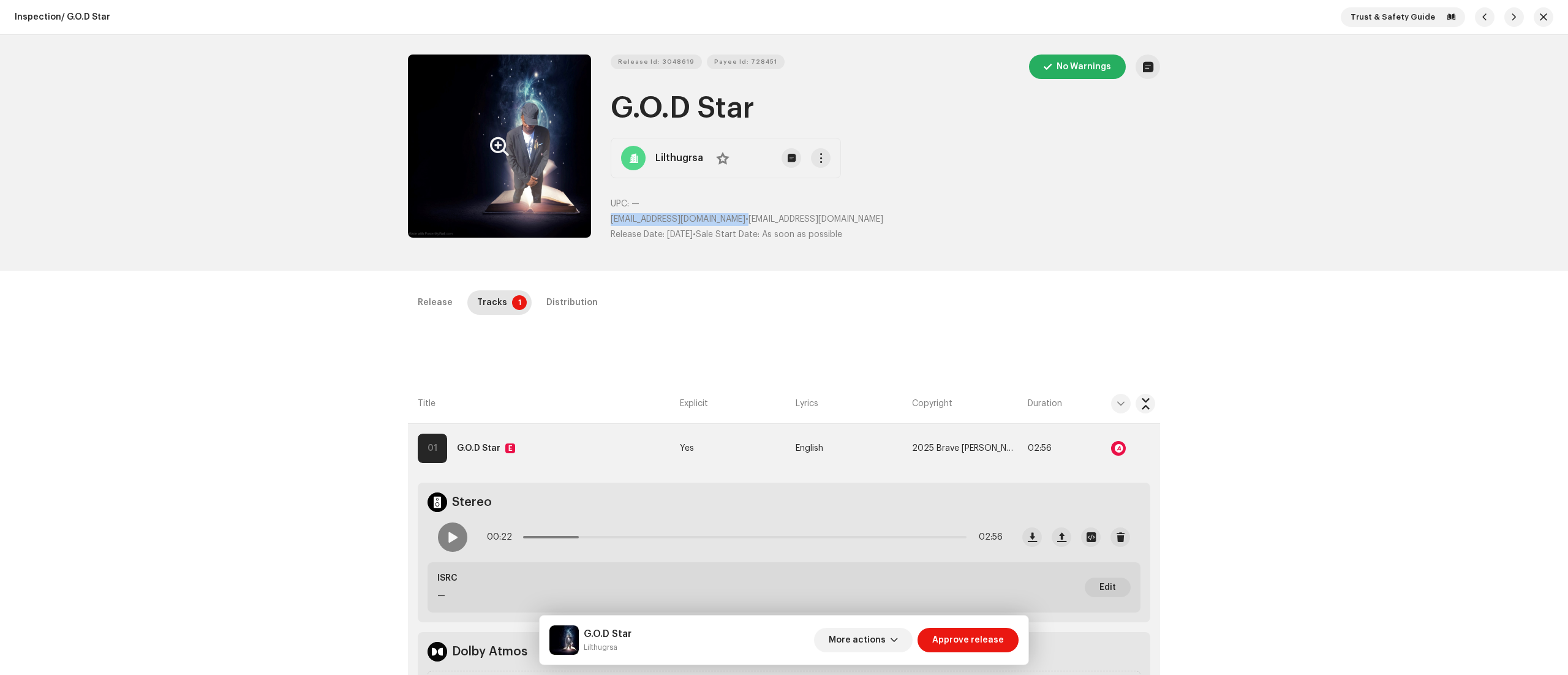
click at [697, 217] on div "UPC: — lilvon544@gmail.com • lilvon544@gmail.com Release Date: Oct 9, 2025 • Sa…" at bounding box center [885, 220] width 549 height 43
click at [898, 636] on span "button" at bounding box center [894, 640] width 8 height 10
click at [870, 553] on div "Fail & Return" at bounding box center [891, 560] width 124 height 24
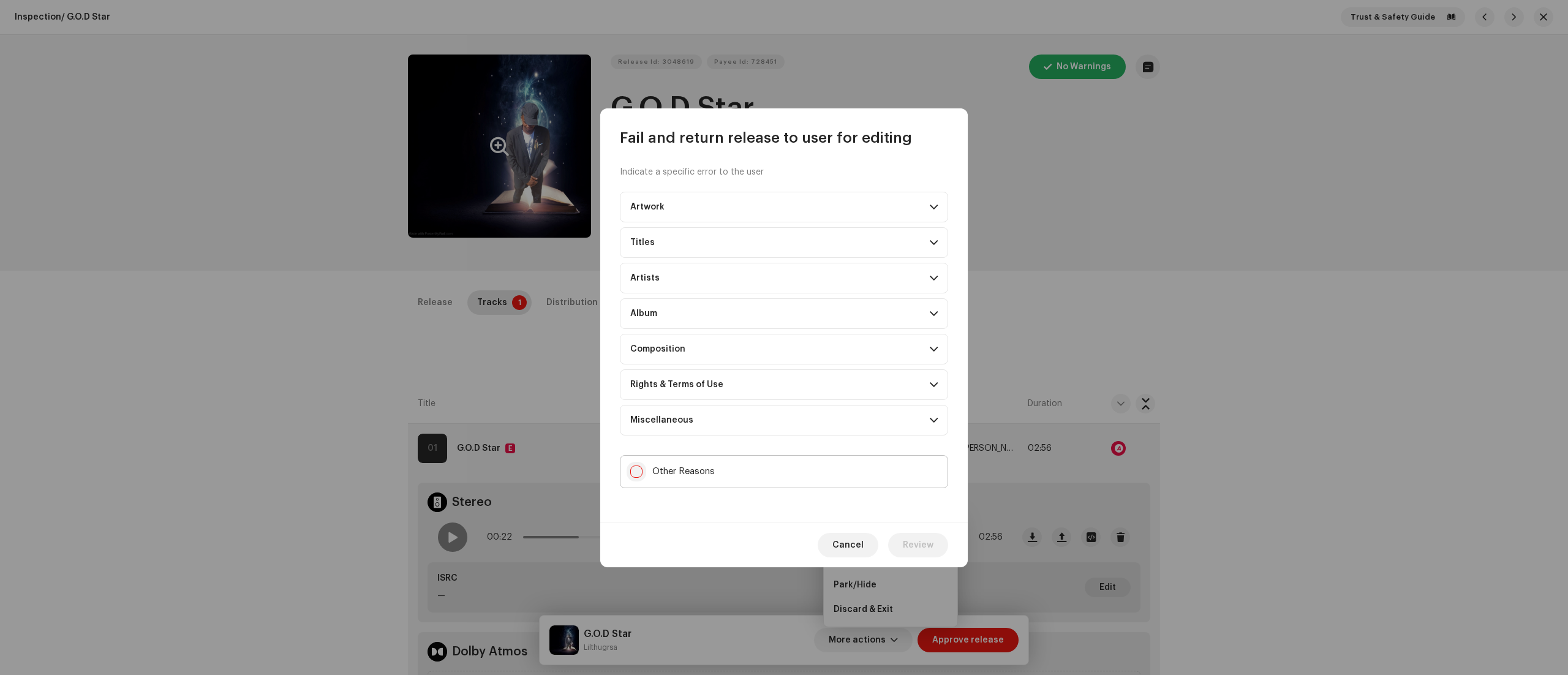
click at [632, 467] on input "Other Reasons" at bounding box center [636, 471] width 12 height 12
checkbox input "true"
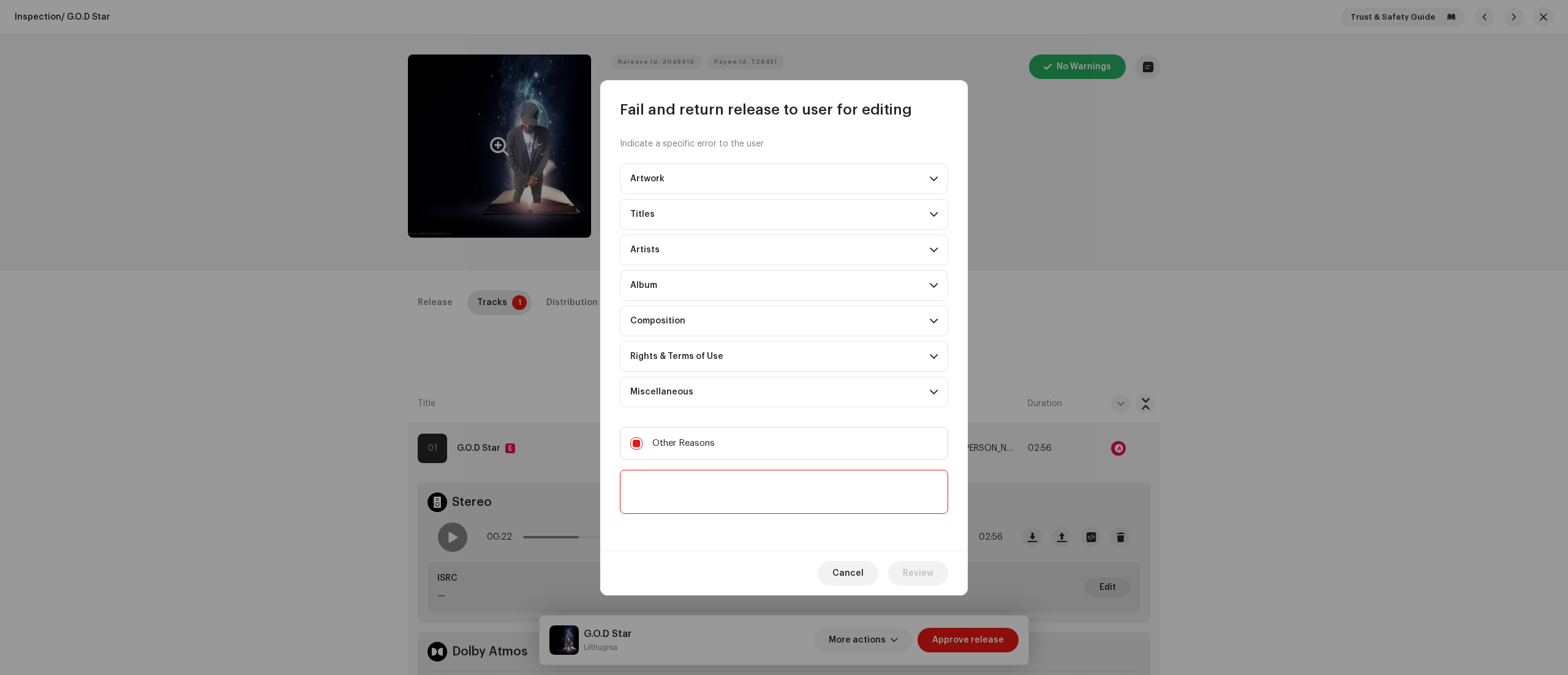
click at [637, 480] on textarea at bounding box center [784, 492] width 328 height 44
paste textarea "Thank you for submitting your release to us. To proceed with the distribution o…"
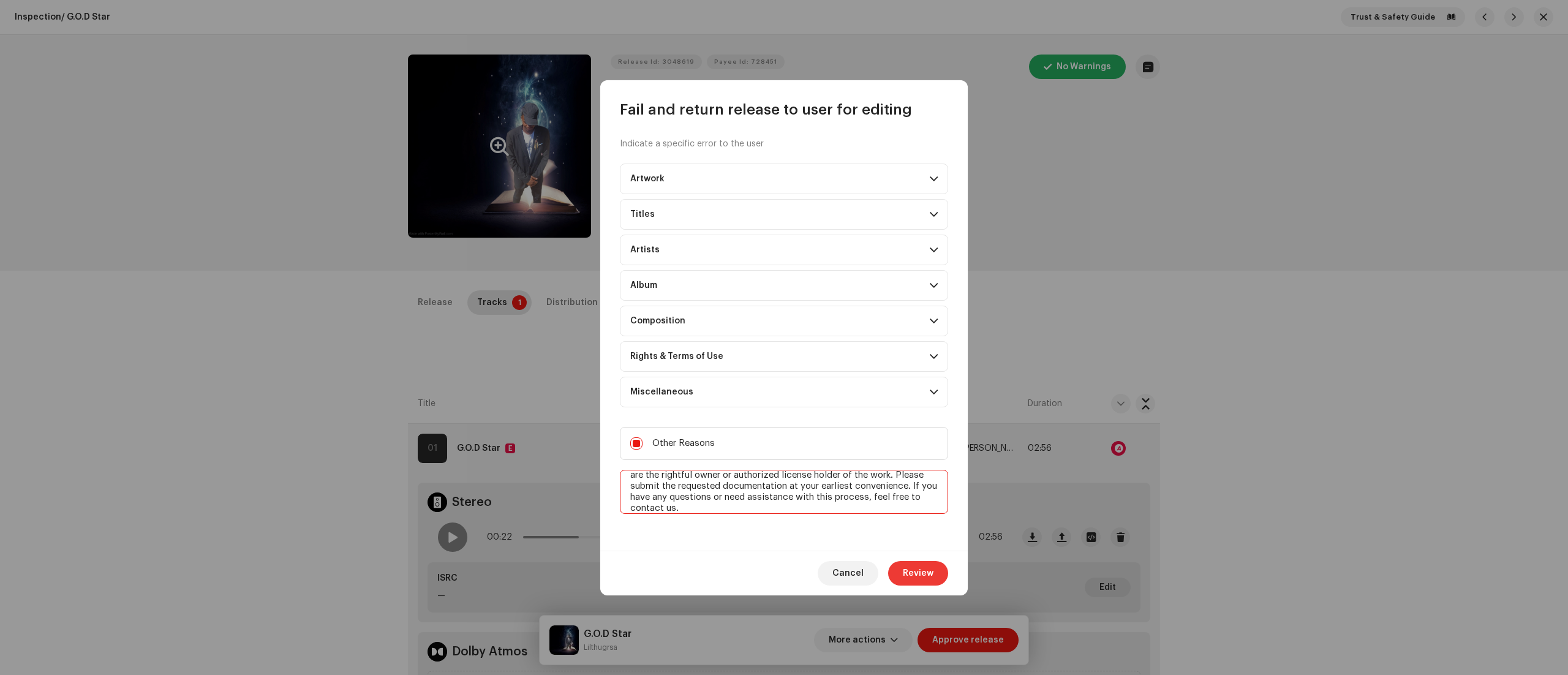
type textarea "Thank you for submitting your release to us. To proceed with the distribution o…"
click at [908, 570] on span "Review" at bounding box center [918, 573] width 31 height 24
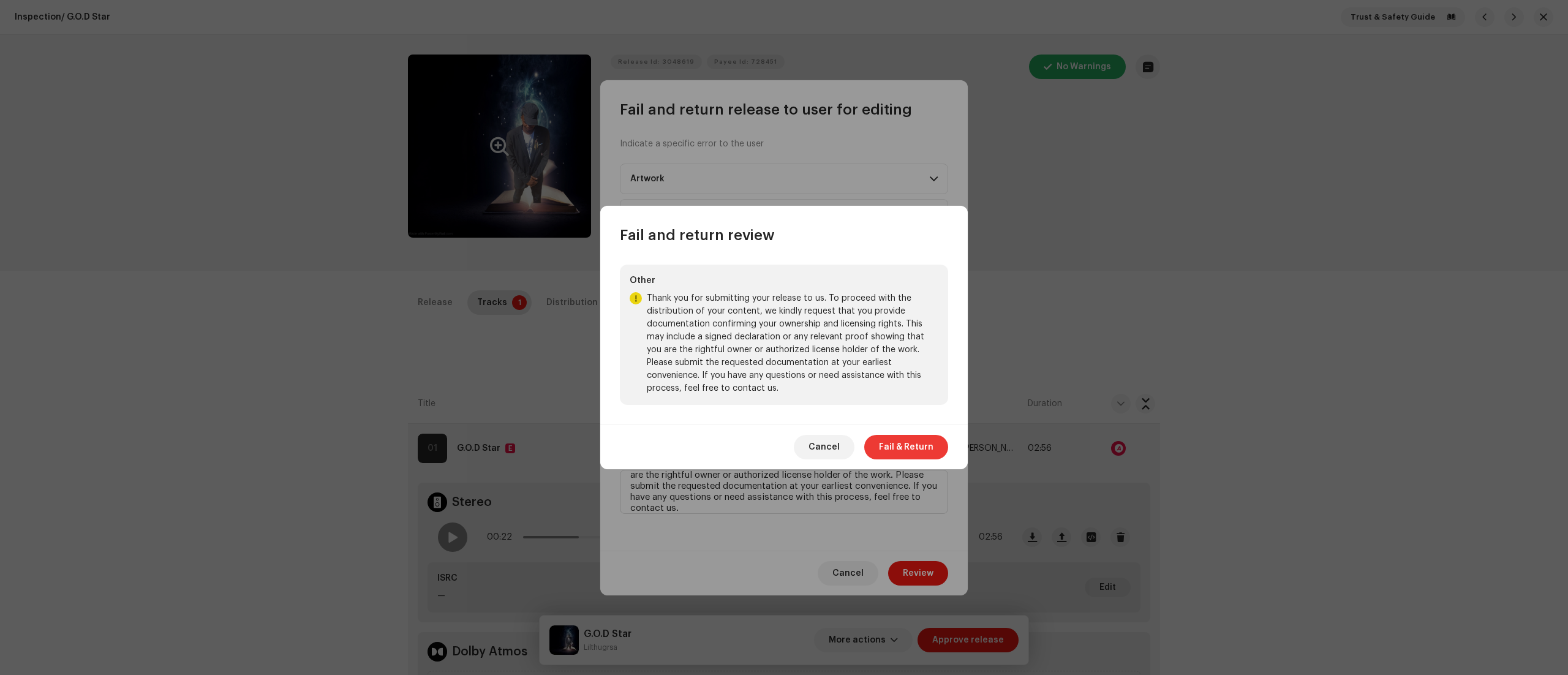
click at [904, 448] on span "Fail & Return" at bounding box center [906, 447] width 54 height 24
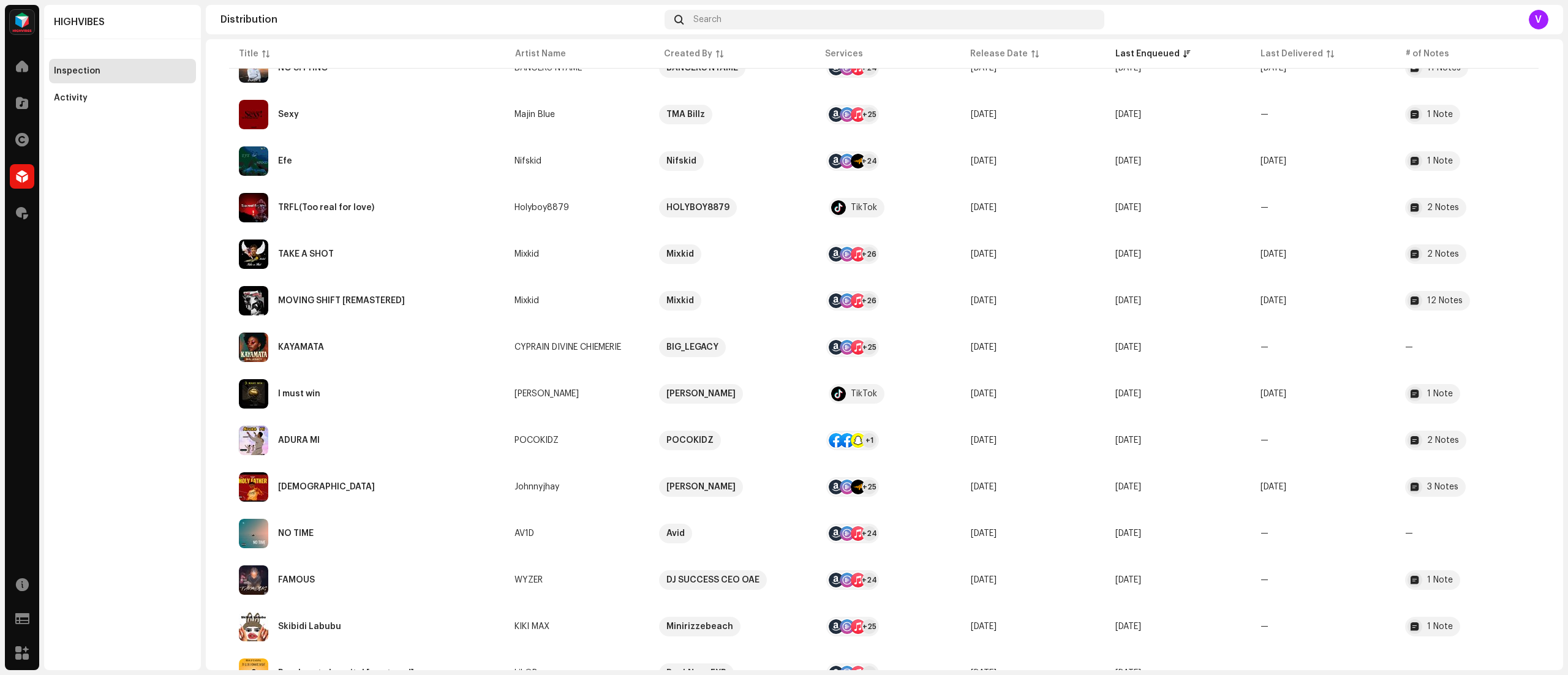
scroll to position [1503, 0]
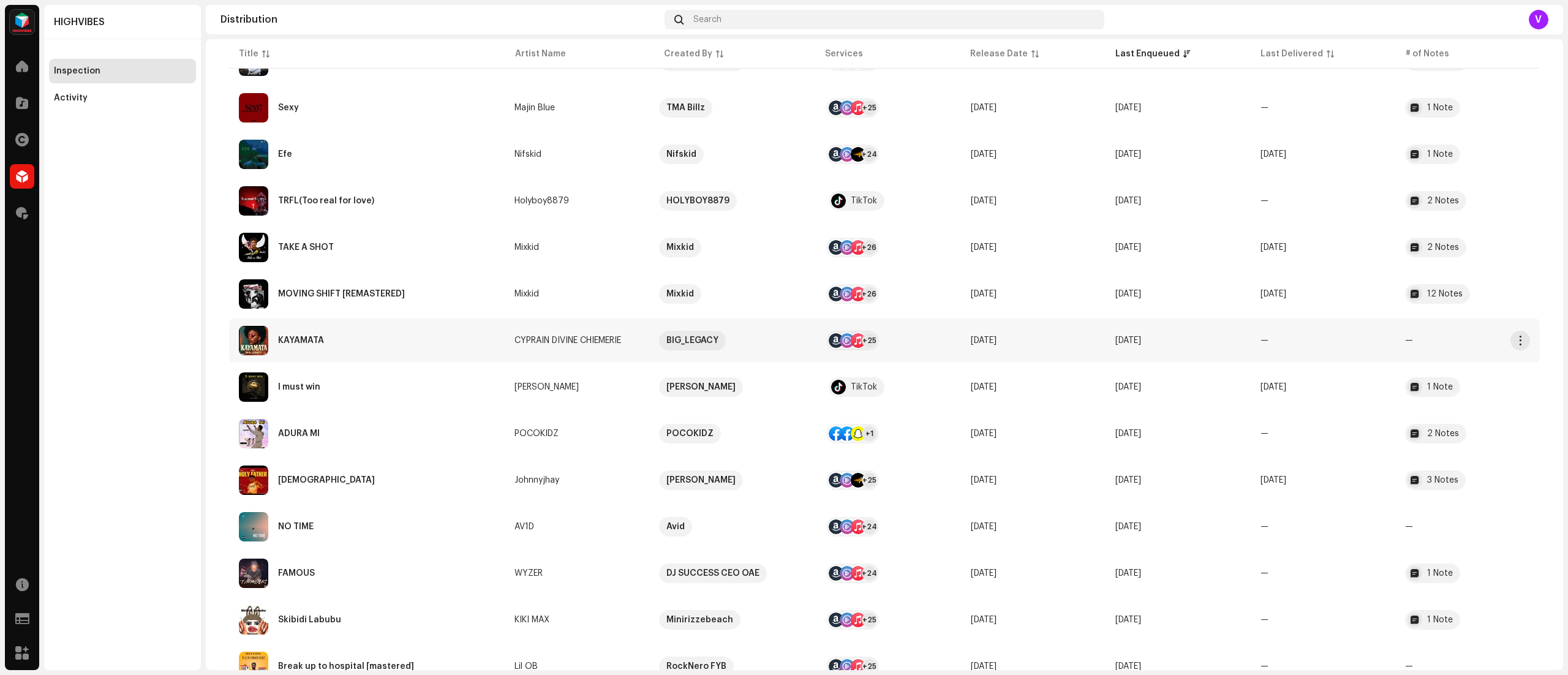
click at [1201, 353] on td "Oct 9, 2025" at bounding box center [1178, 340] width 144 height 44
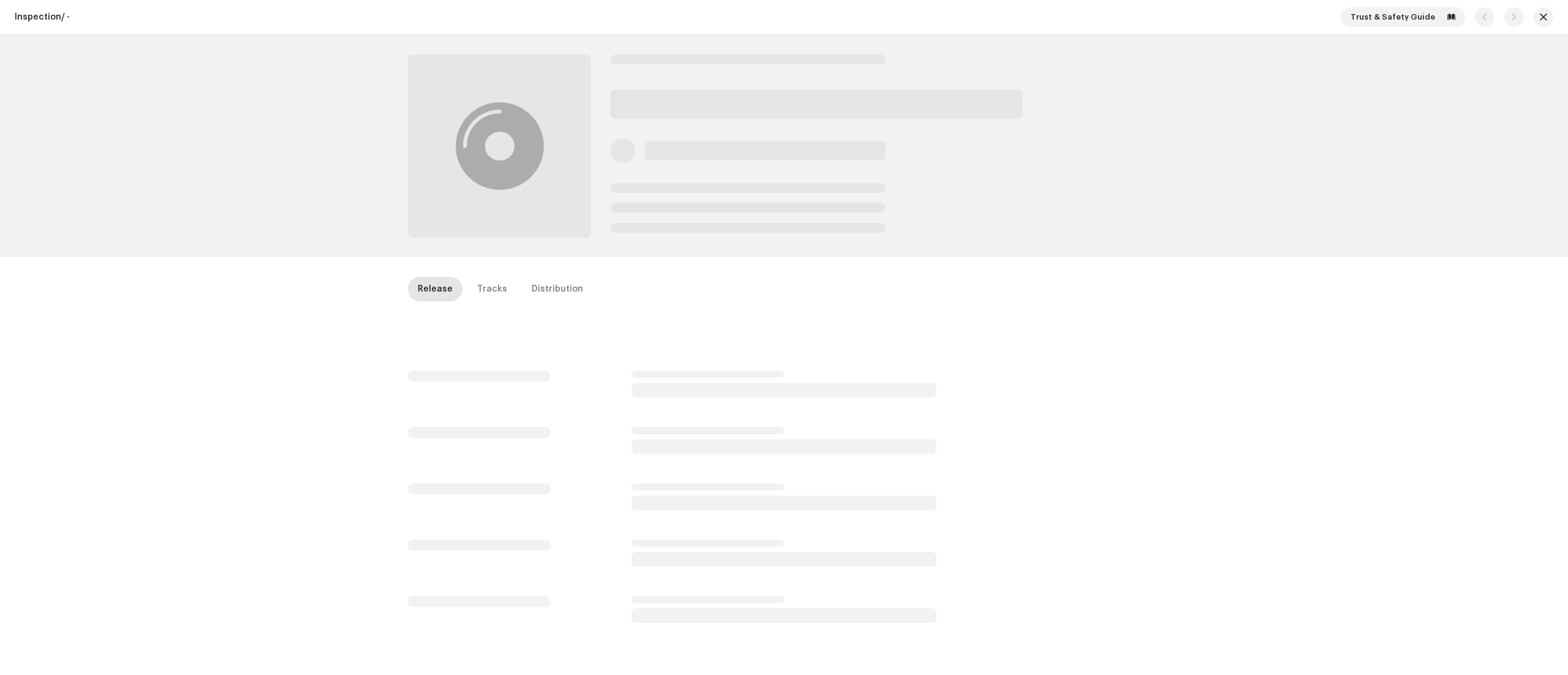
click at [1201, 353] on div "Inspection / - Trust & Safety Guide Release Tracks Distribution" at bounding box center [784, 337] width 1568 height 675
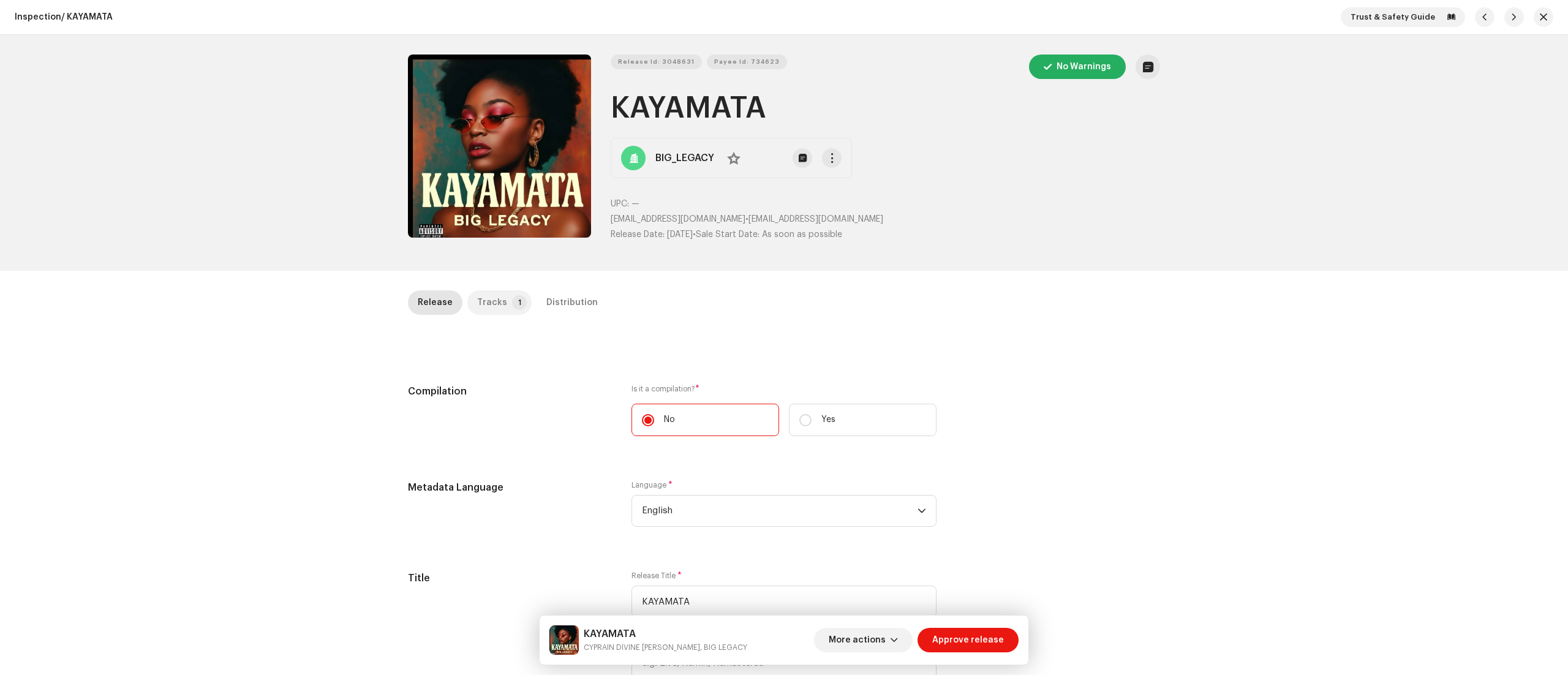
click at [507, 292] on p-tab "Tracks 1" at bounding box center [499, 303] width 65 height 24
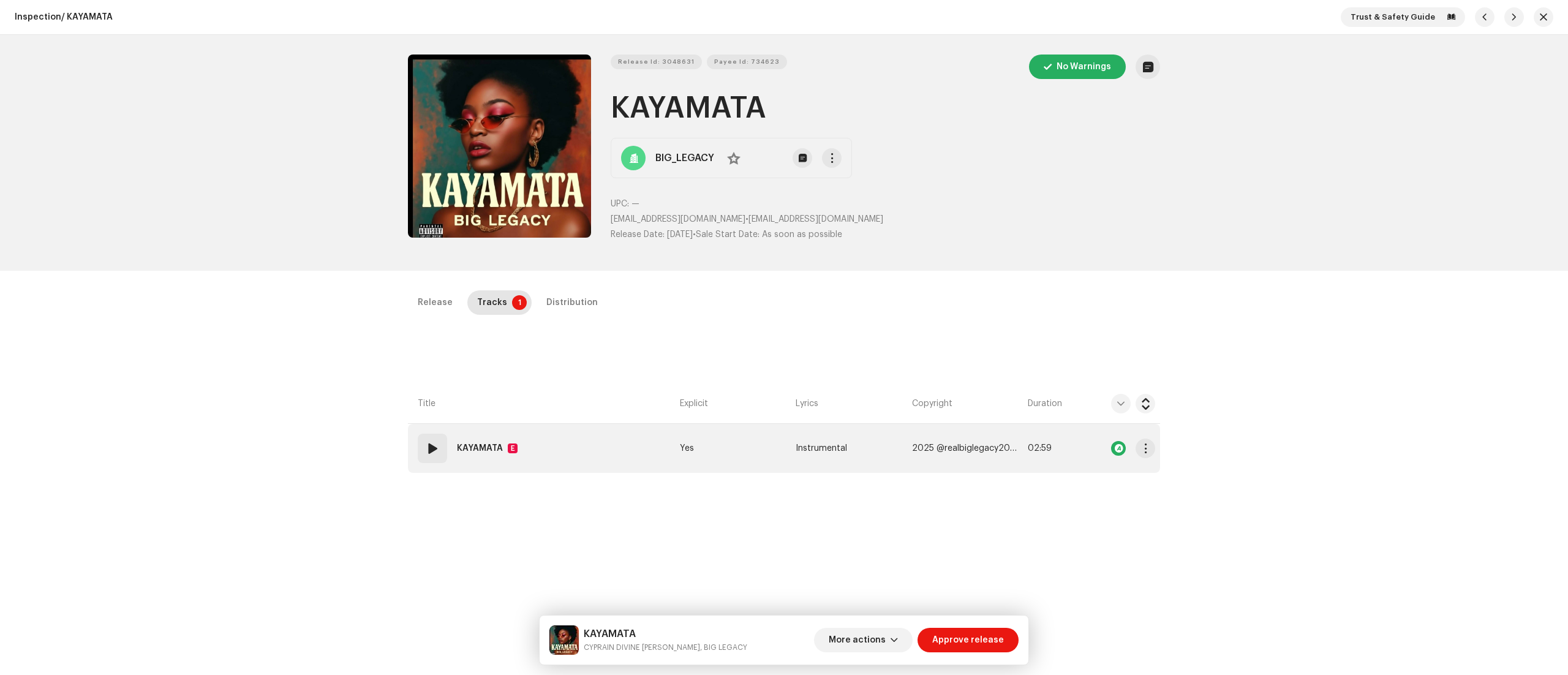
click at [425, 448] on span at bounding box center [432, 448] width 15 height 15
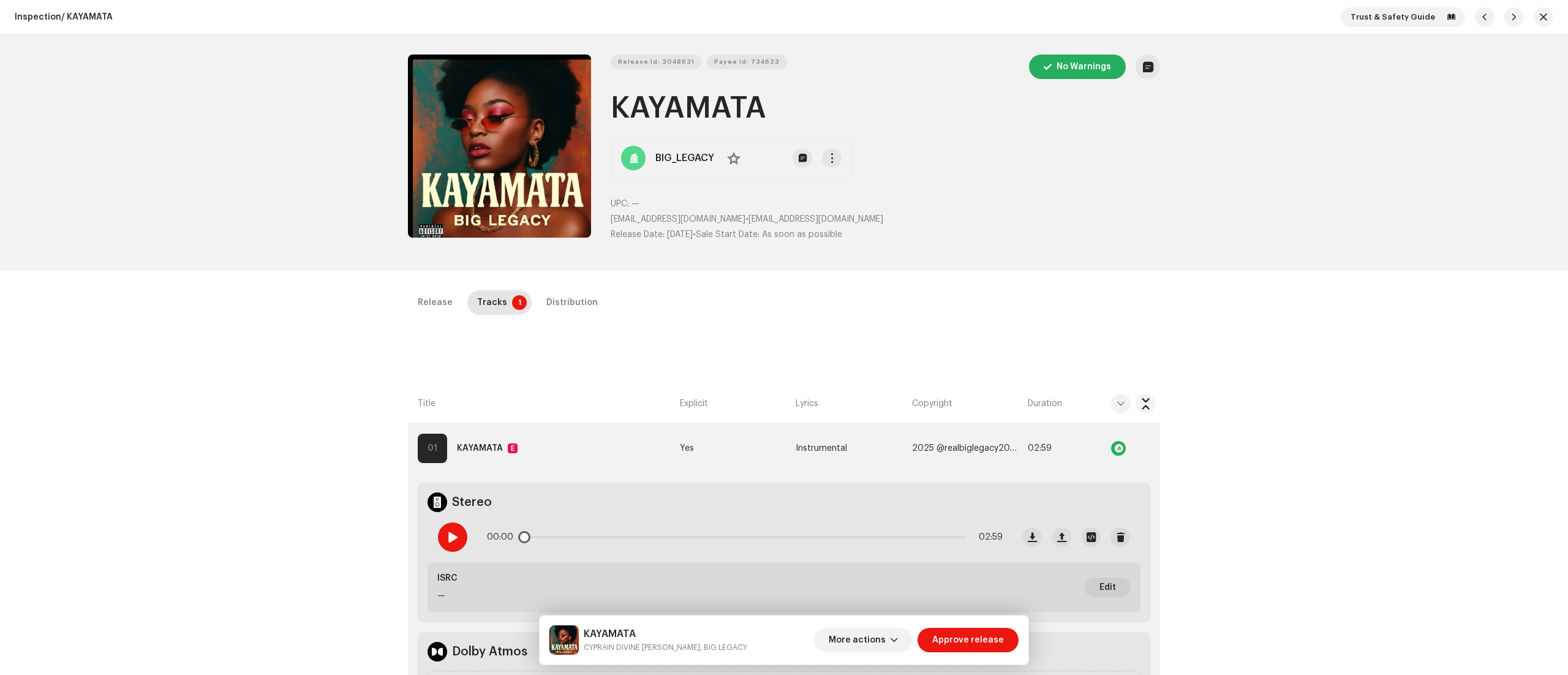
click at [452, 524] on div at bounding box center [453, 537] width 29 height 29
click at [447, 533] on span at bounding box center [452, 536] width 10 height 10
click at [584, 644] on small "CYPRAIN DIVINE CHIEMERIE, BIG LEGACY" at bounding box center [666, 647] width 164 height 12
drag, startPoint x: 583, startPoint y: 644, endPoint x: 676, endPoint y: 651, distance: 93.3
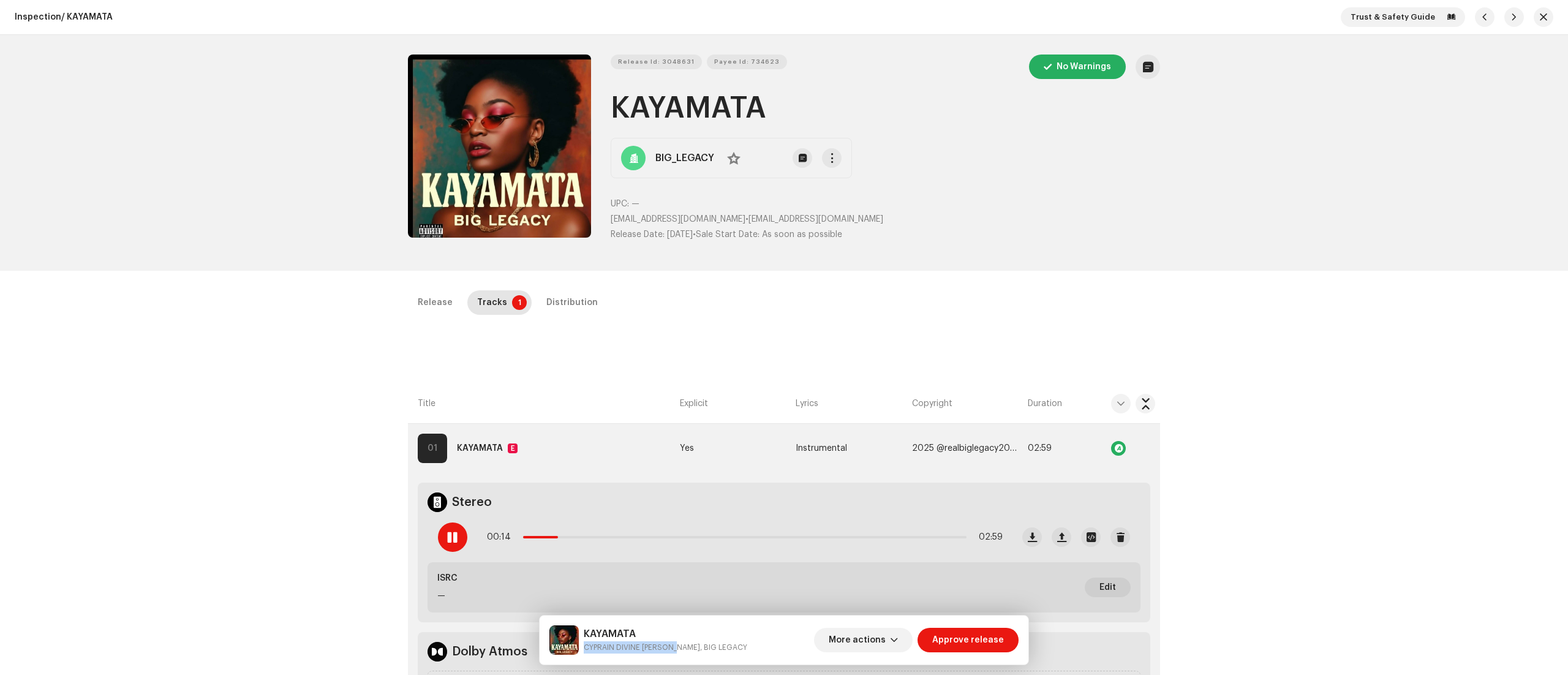
click at [676, 651] on small "CYPRAIN DIVINE CHIEMERIE, BIG LEGACY" at bounding box center [666, 647] width 164 height 12
click at [697, 597] on div "ISRC — Edit" at bounding box center [784, 587] width 713 height 50
drag, startPoint x: 711, startPoint y: 98, endPoint x: 890, endPoint y: 100, distance: 179.0
click at [890, 100] on h1 "KAYAMATA" at bounding box center [885, 108] width 549 height 39
click at [557, 301] on div "Distribution" at bounding box center [572, 303] width 52 height 24
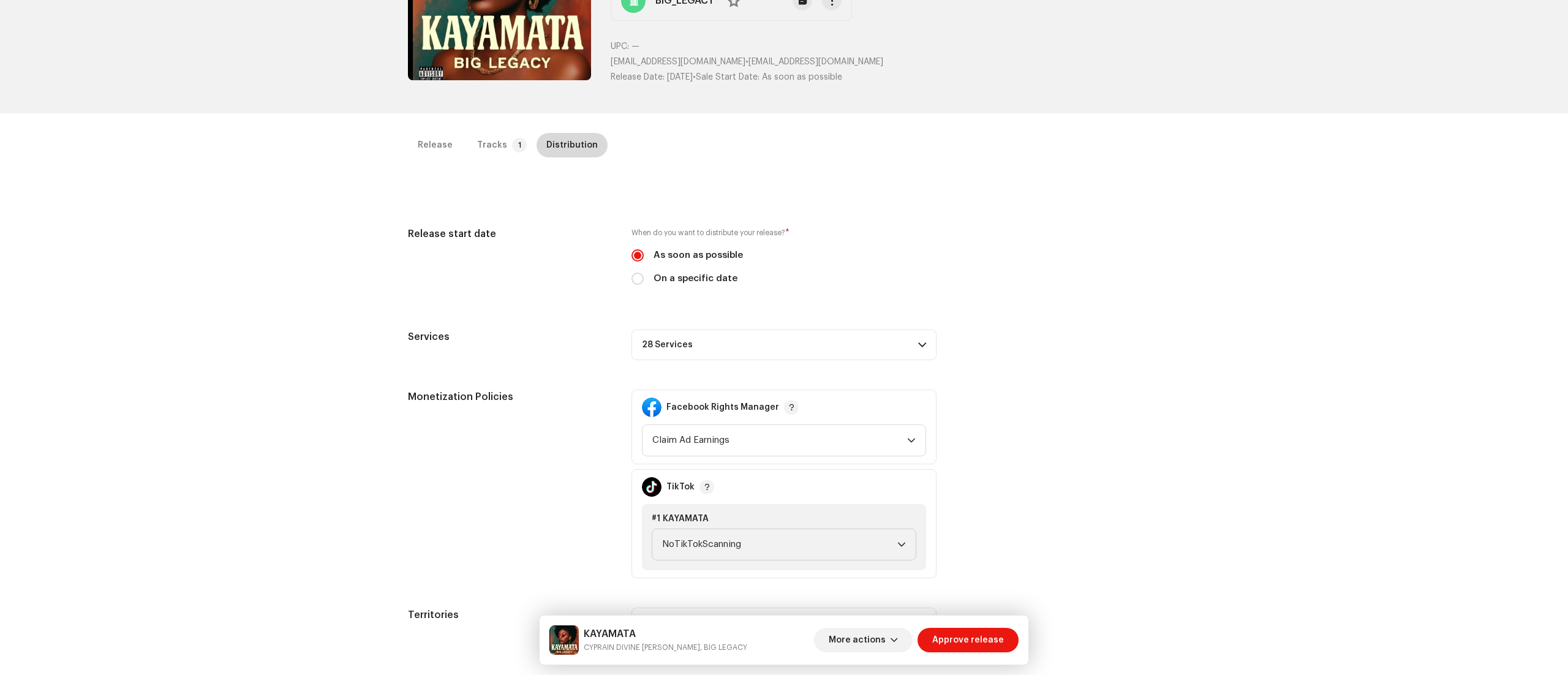
scroll to position [162, 0]
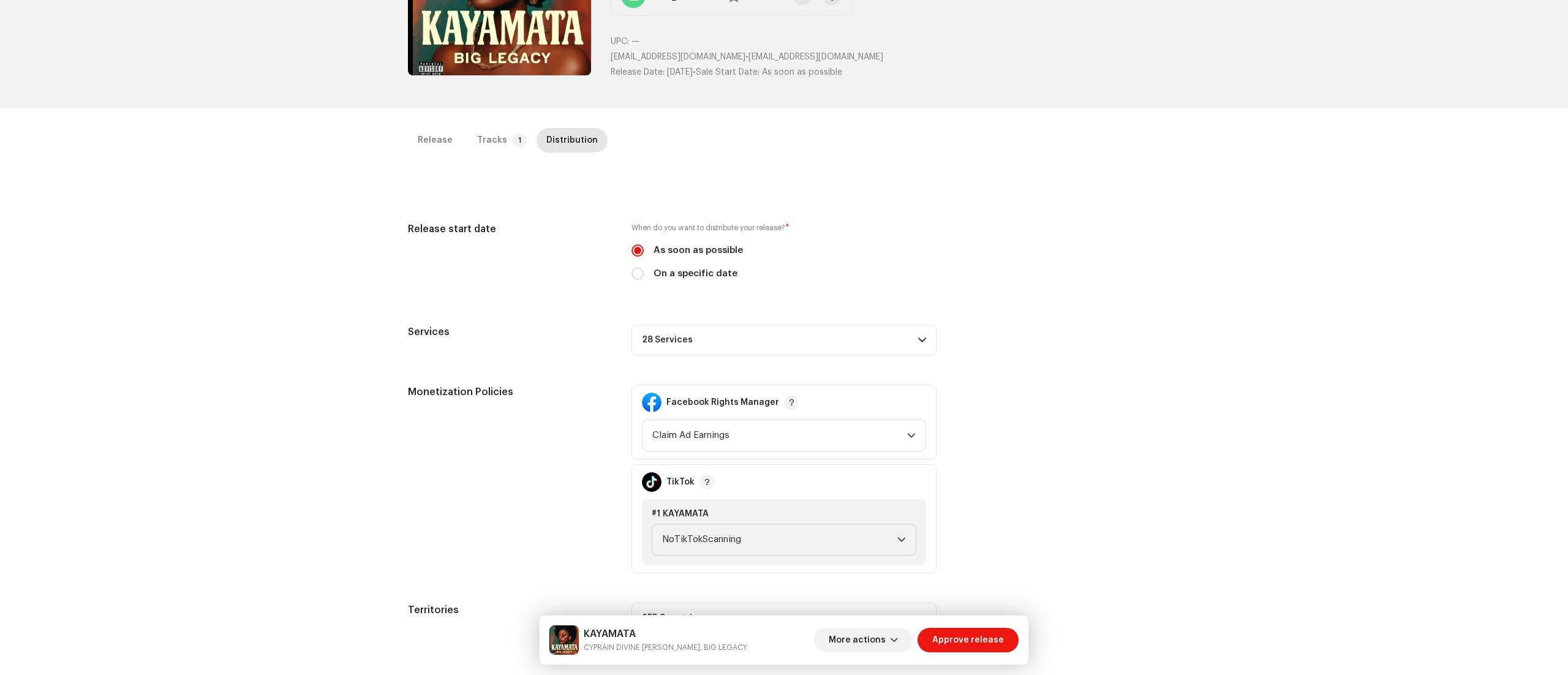
click at [1313, 483] on div "Inspection / KAYAMATA Trust & Safety Guide Release Id: 3048631 Payee Id: 734623…" at bounding box center [784, 337] width 1568 height 675
click at [919, 339] on span at bounding box center [922, 340] width 8 height 10
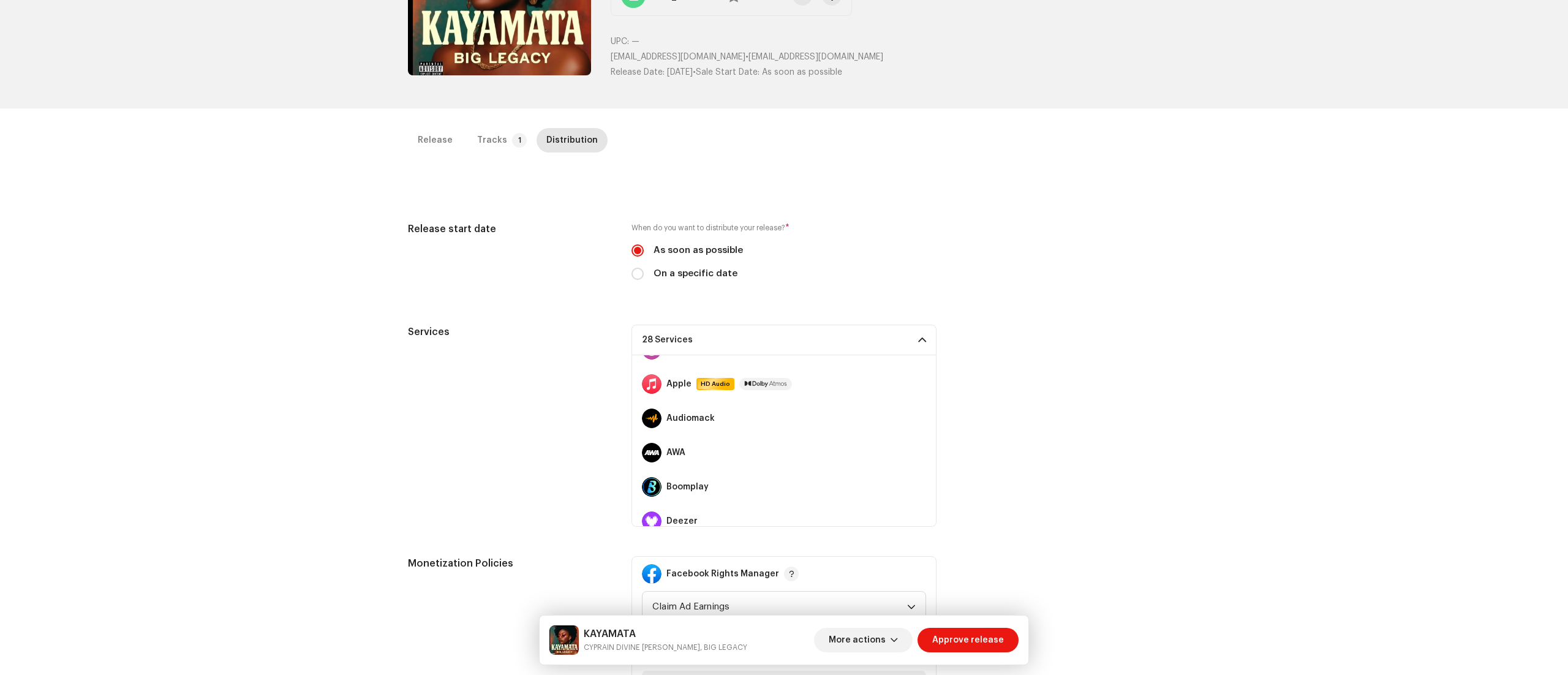
scroll to position [0, 0]
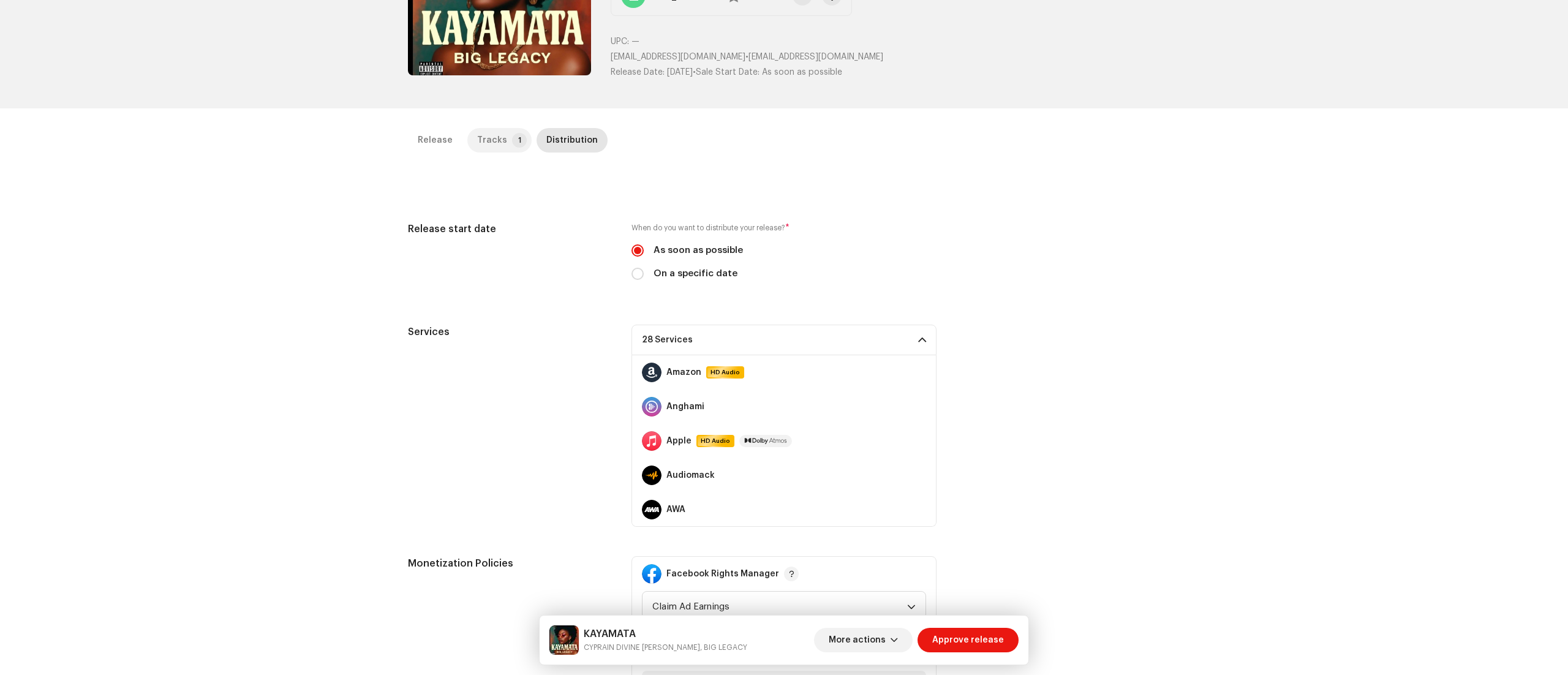
click at [494, 148] on div "Tracks" at bounding box center [492, 140] width 30 height 24
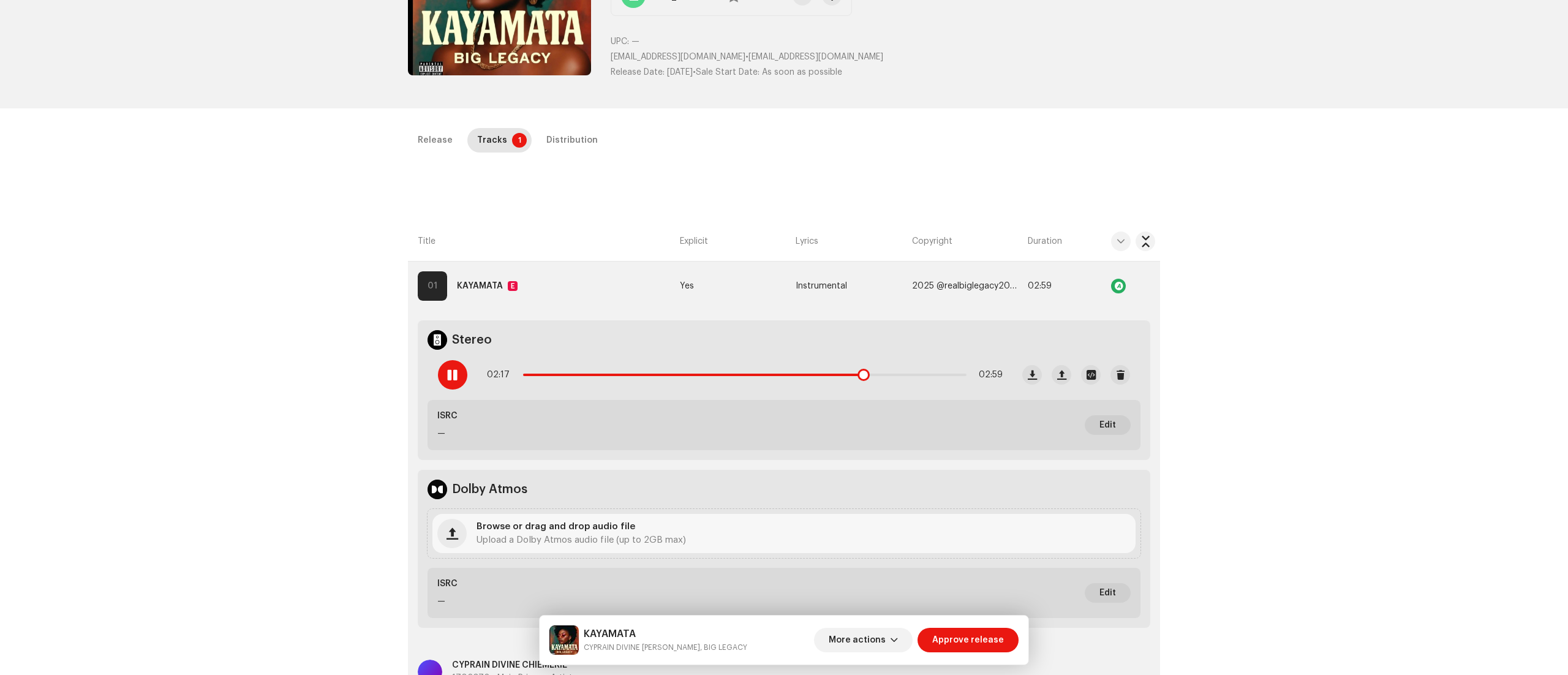
click at [450, 374] on span at bounding box center [452, 374] width 10 height 10
drag, startPoint x: 860, startPoint y: 380, endPoint x: 482, endPoint y: 367, distance: 378.2
click at [482, 367] on div "01:51 02:59" at bounding box center [720, 375] width 584 height 49
click at [454, 361] on div at bounding box center [453, 375] width 29 height 29
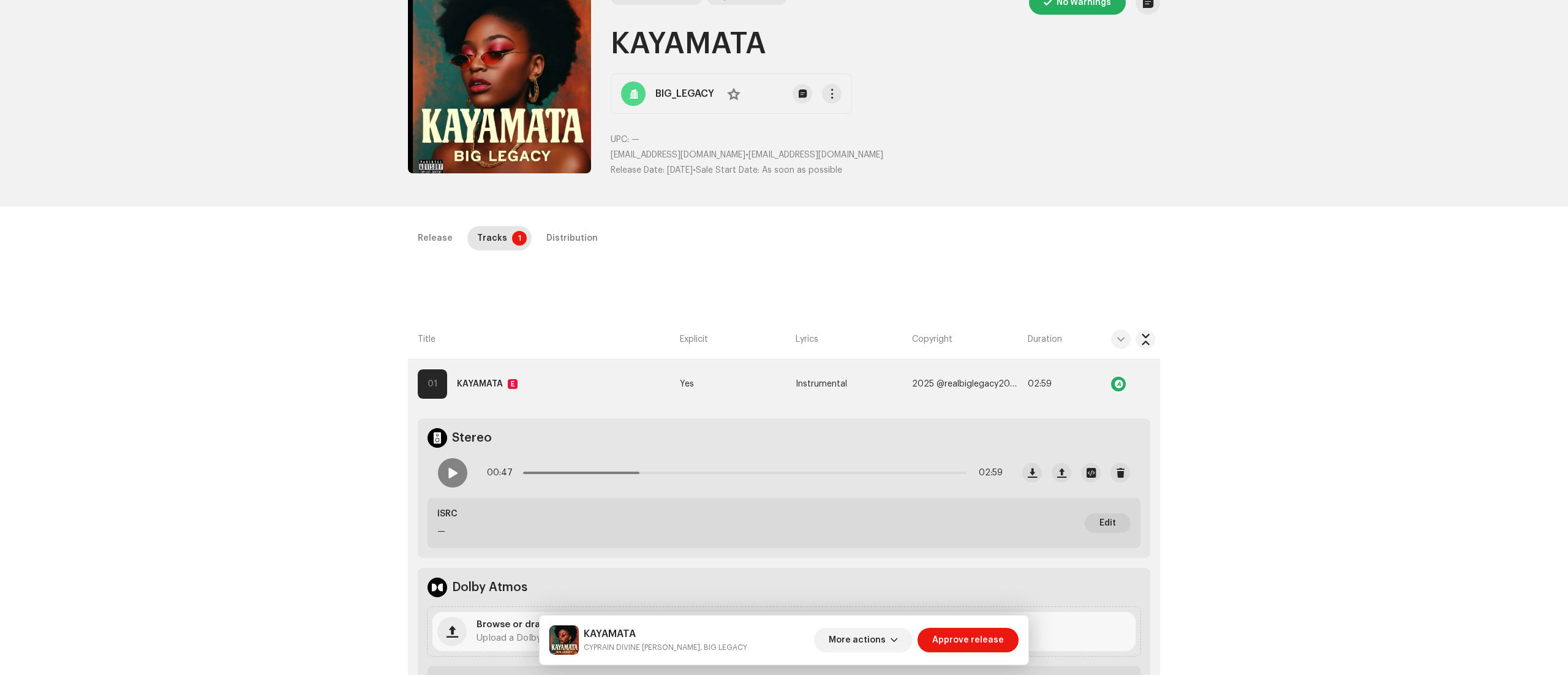
scroll to position [15, 0]
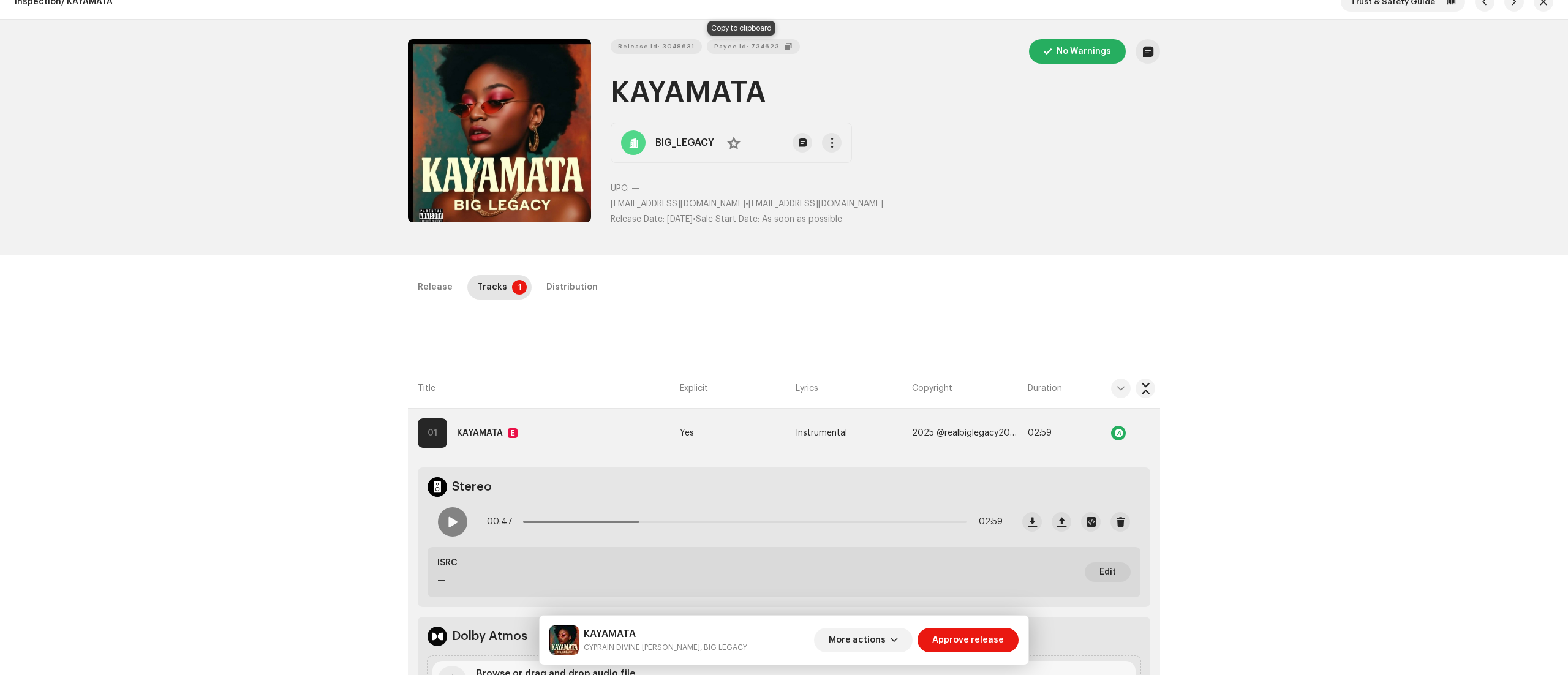
click at [738, 42] on span "Payee Id: 734623" at bounding box center [747, 47] width 66 height 24
drag, startPoint x: 611, startPoint y: 97, endPoint x: 797, endPoint y: 112, distance: 186.6
click at [797, 112] on div "Release Id: 3048631 Payee Id: 734623 No Warnings KAYAMATA BIG_LEGACY No UPC: — …" at bounding box center [885, 137] width 549 height 197
click at [799, 103] on h1 "KAYAMATA" at bounding box center [885, 93] width 549 height 39
drag, startPoint x: 611, startPoint y: 88, endPoint x: 882, endPoint y: 102, distance: 271.4
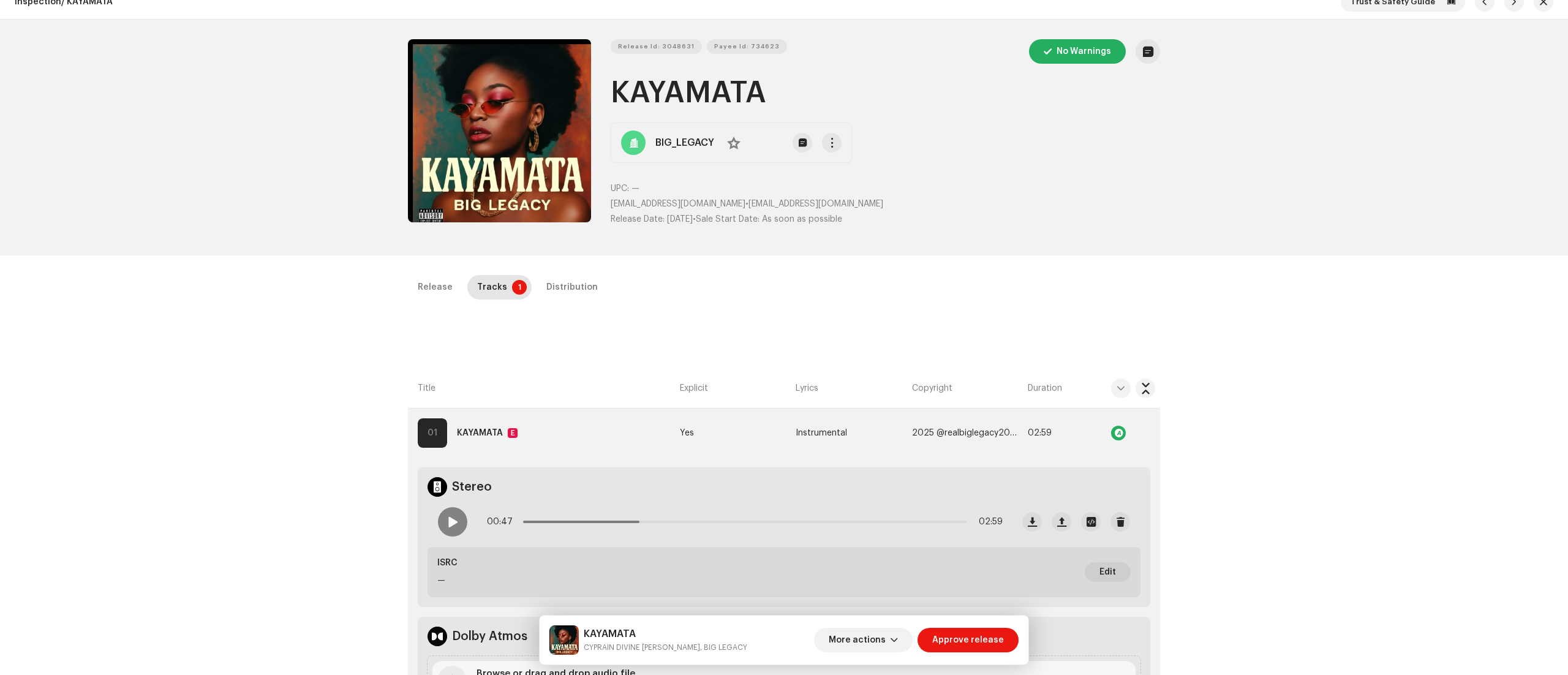
click at [882, 102] on h1 "KAYAMATA" at bounding box center [885, 93] width 549 height 39
click at [659, 44] on span "Release Id: 3048631" at bounding box center [657, 47] width 77 height 24
drag, startPoint x: 604, startPoint y: 196, endPoint x: 701, endPoint y: 203, distance: 97.3
click at [701, 203] on div "Release Id: 3048631 Payee Id: 734623 No Warnings KAYAMATA BIG_LEGACY No UPC: — …" at bounding box center [784, 137] width 752 height 197
click at [898, 639] on span "button" at bounding box center [894, 640] width 8 height 10
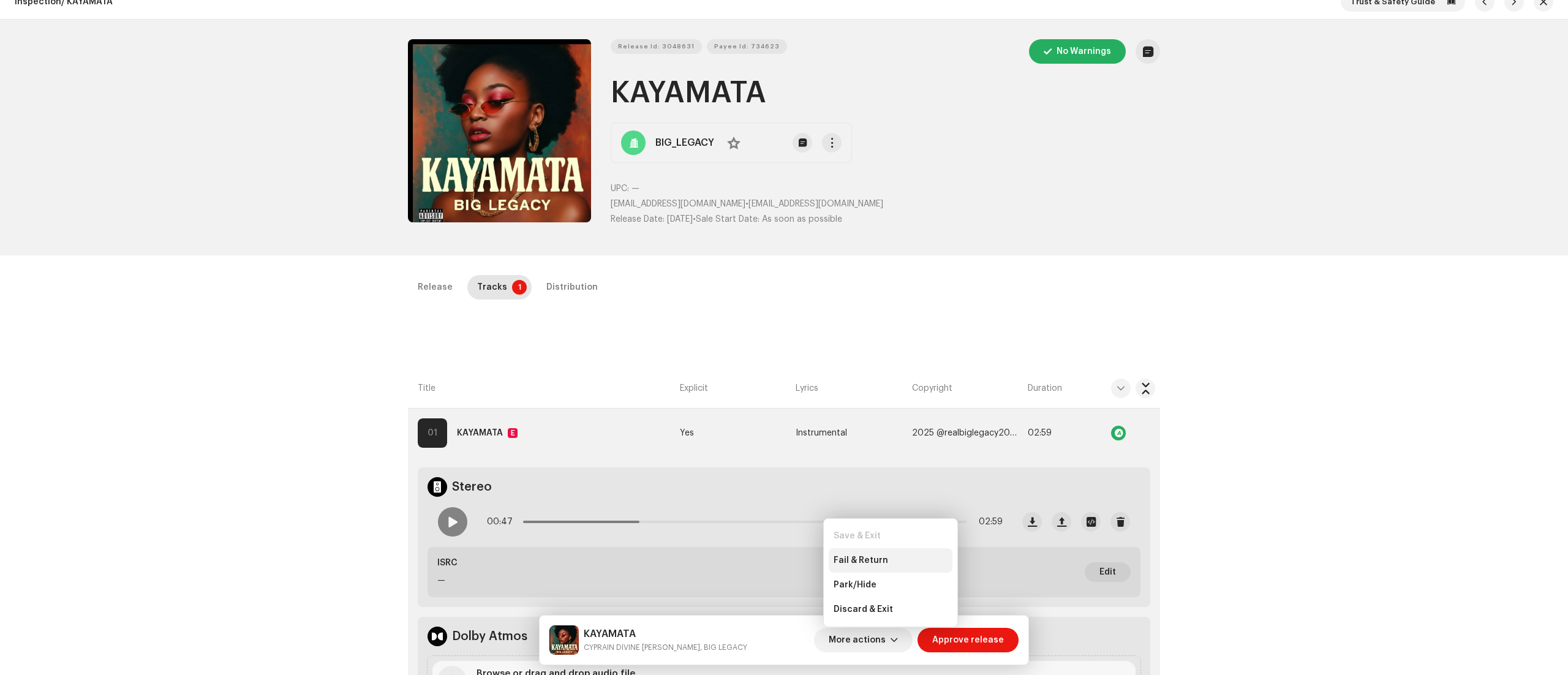
click at [886, 556] on div "Fail & Return" at bounding box center [890, 560] width 114 height 10
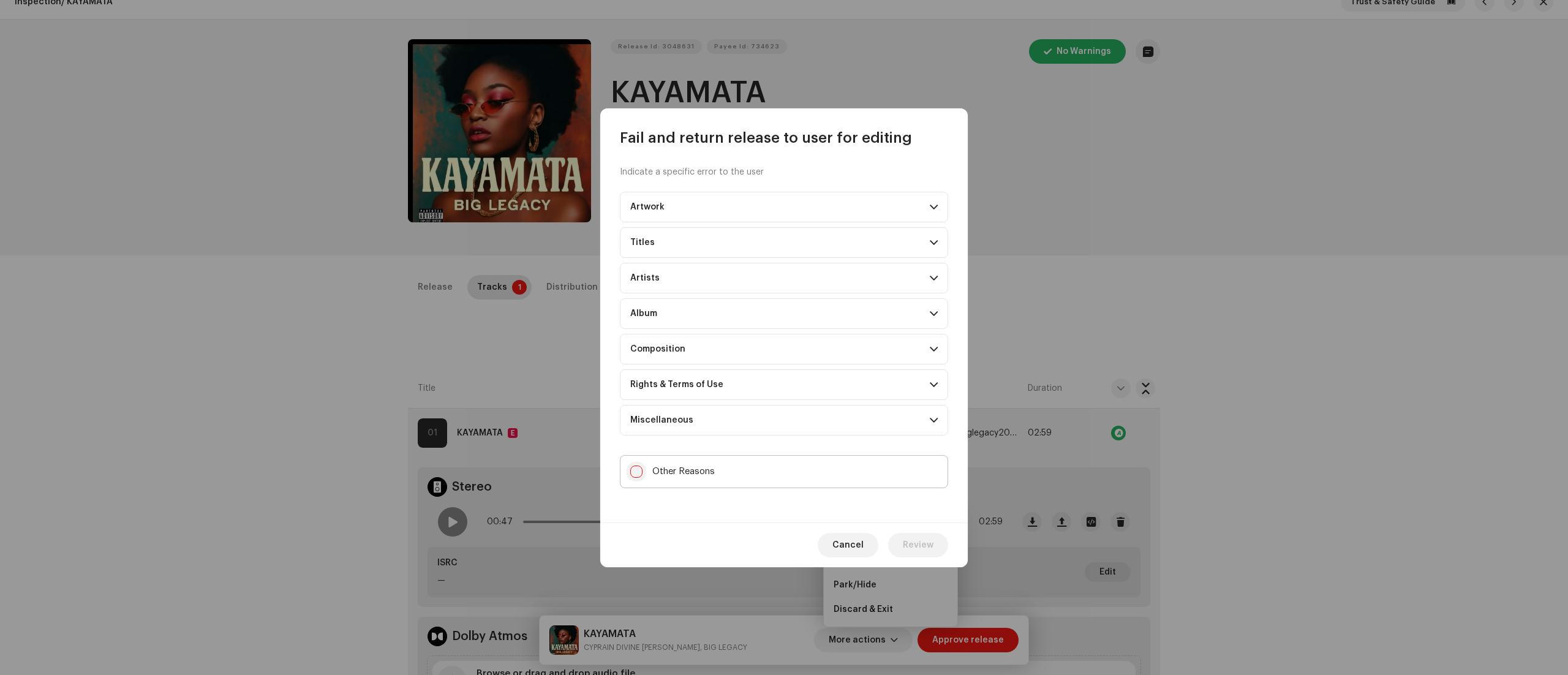
click at [639, 472] on input "Other Reasons" at bounding box center [636, 471] width 12 height 12
checkbox input "true"
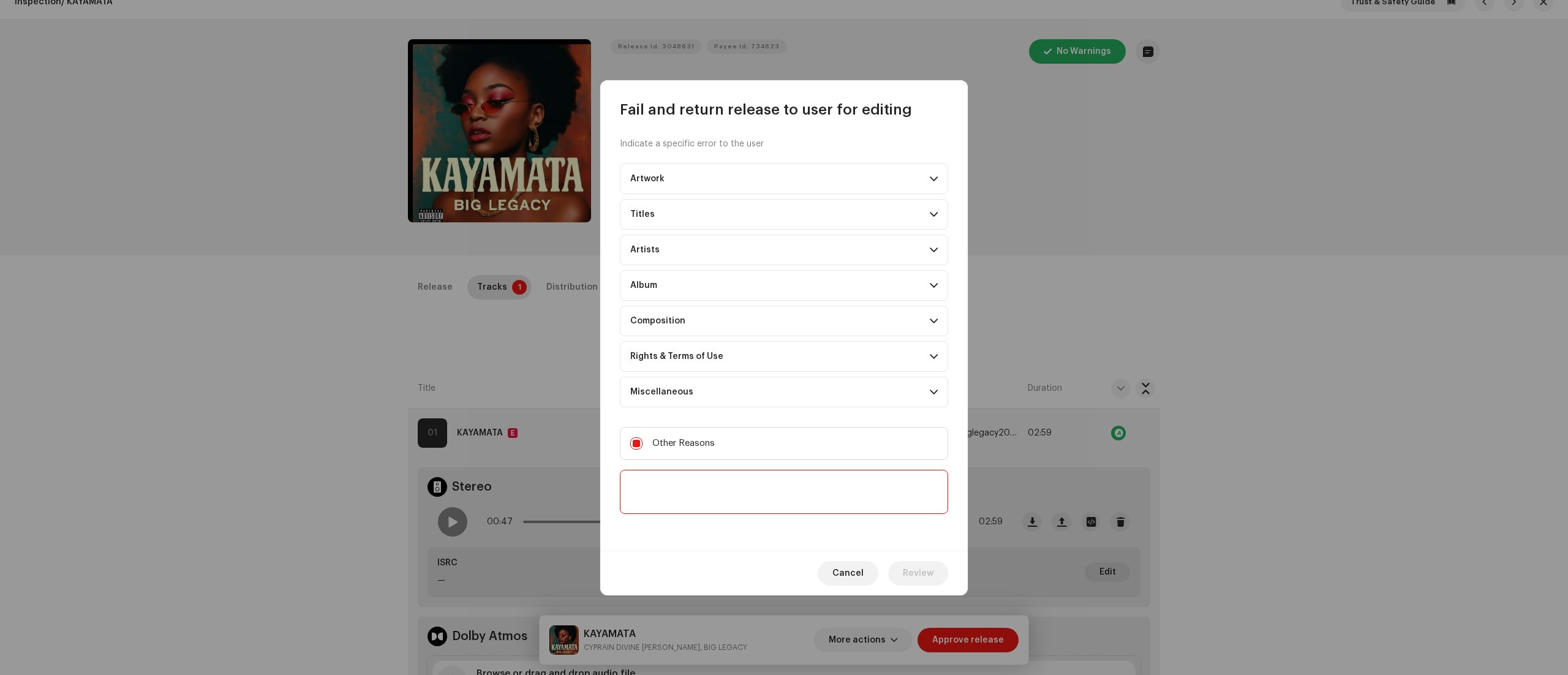
click at [653, 506] on textarea at bounding box center [784, 492] width 328 height 44
paste textarea "Thank you for submitting your release to us. To proceed with the distribution o…"
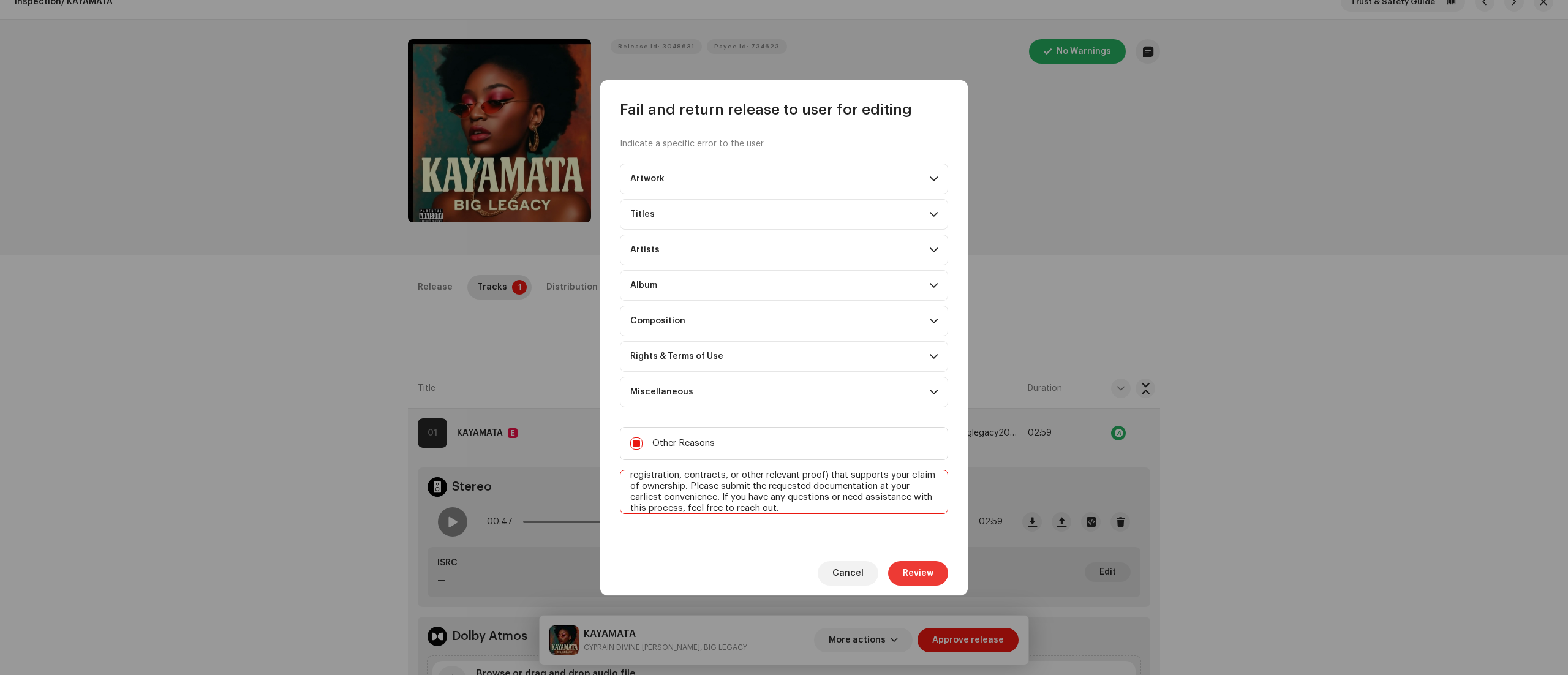
type textarea "Thank you for submitting your release to us. To proceed with the distribution o…"
click at [920, 575] on span "Review" at bounding box center [918, 573] width 31 height 24
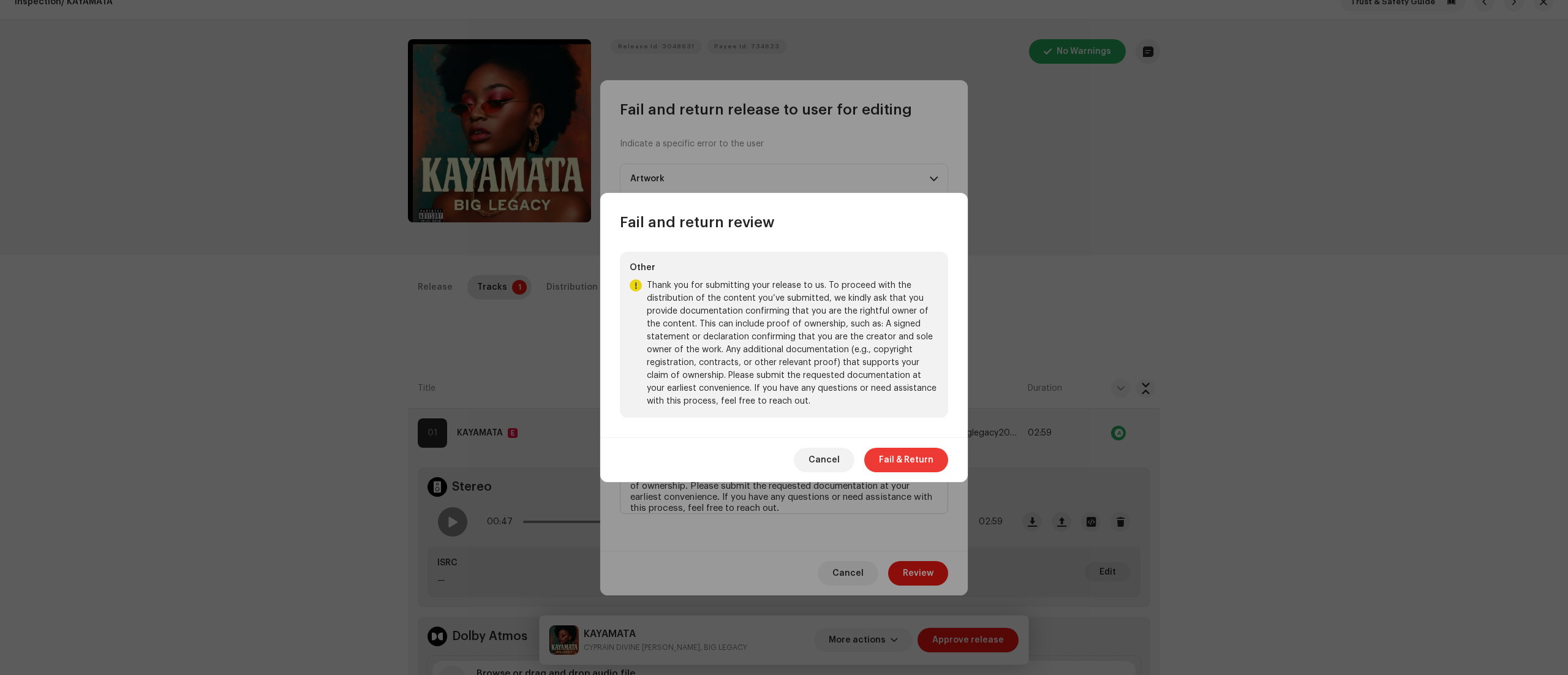
click at [906, 462] on span "Fail & Return" at bounding box center [906, 460] width 54 height 24
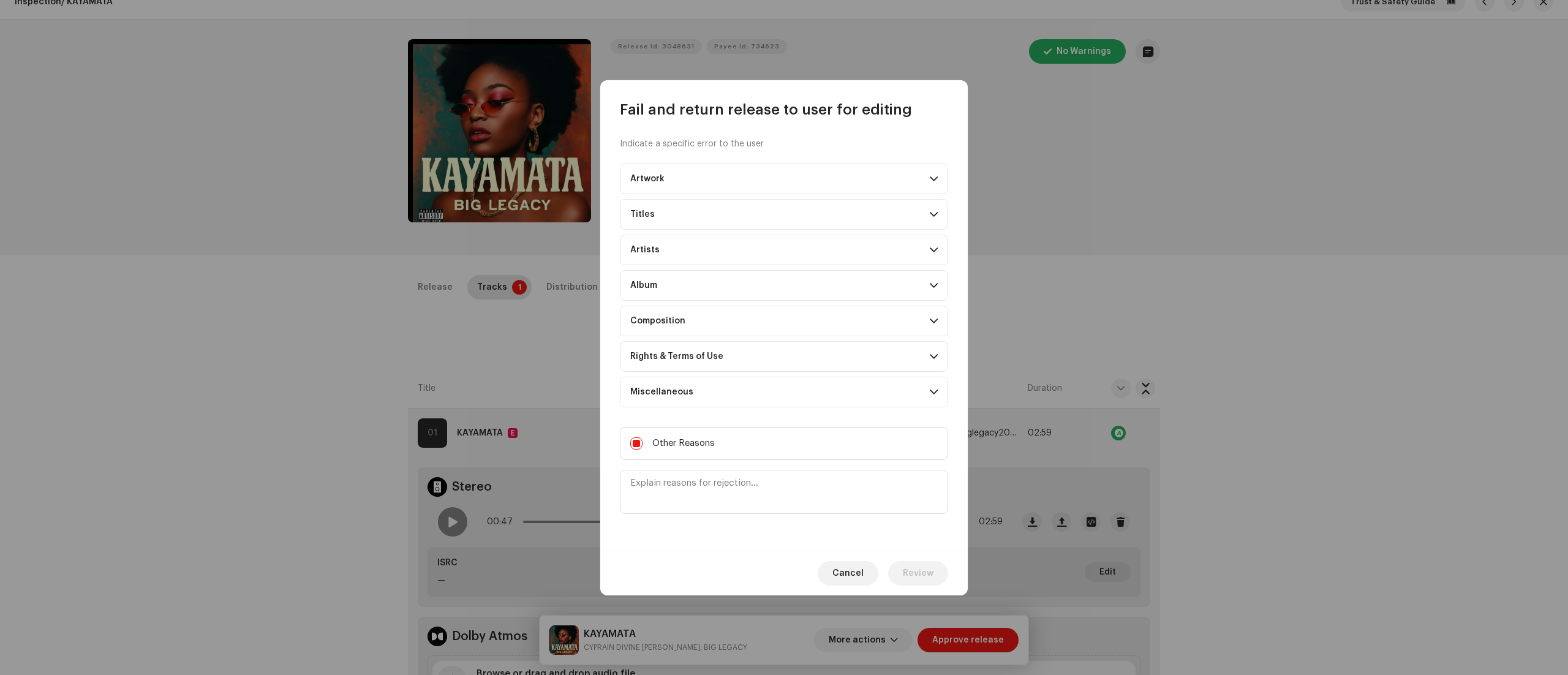
scroll to position [0, 0]
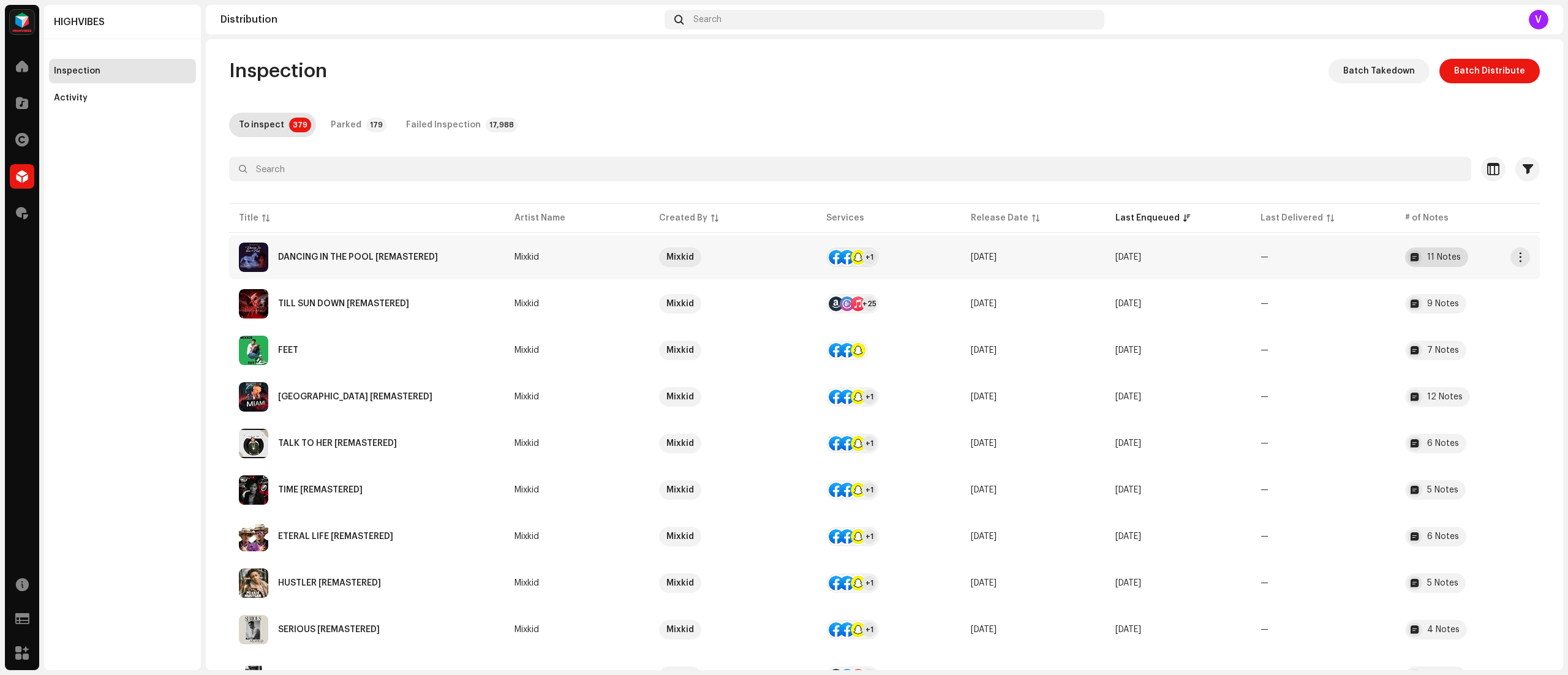
click at [1438, 257] on div "11 Notes" at bounding box center [1444, 257] width 34 height 8
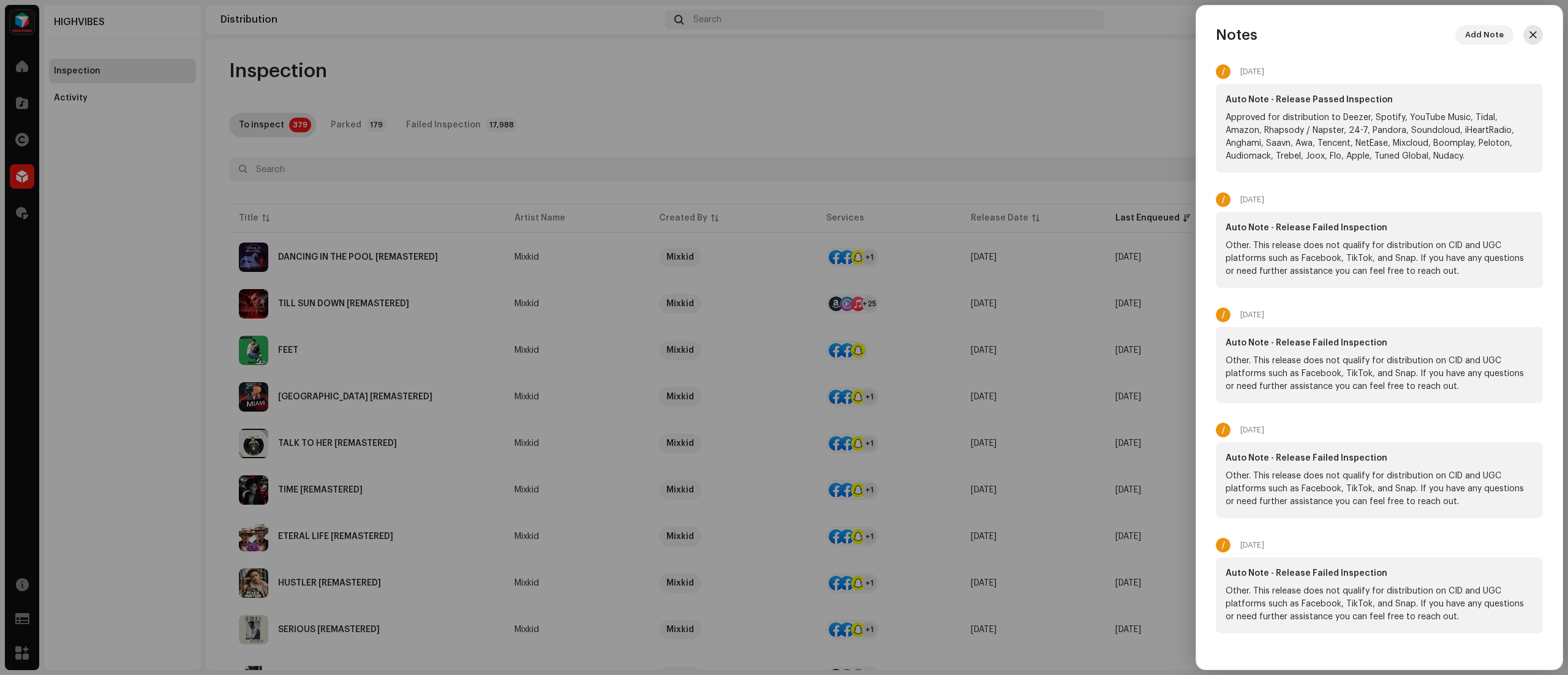
click at [1530, 35] on span "button" at bounding box center [1534, 34] width 8 height 10
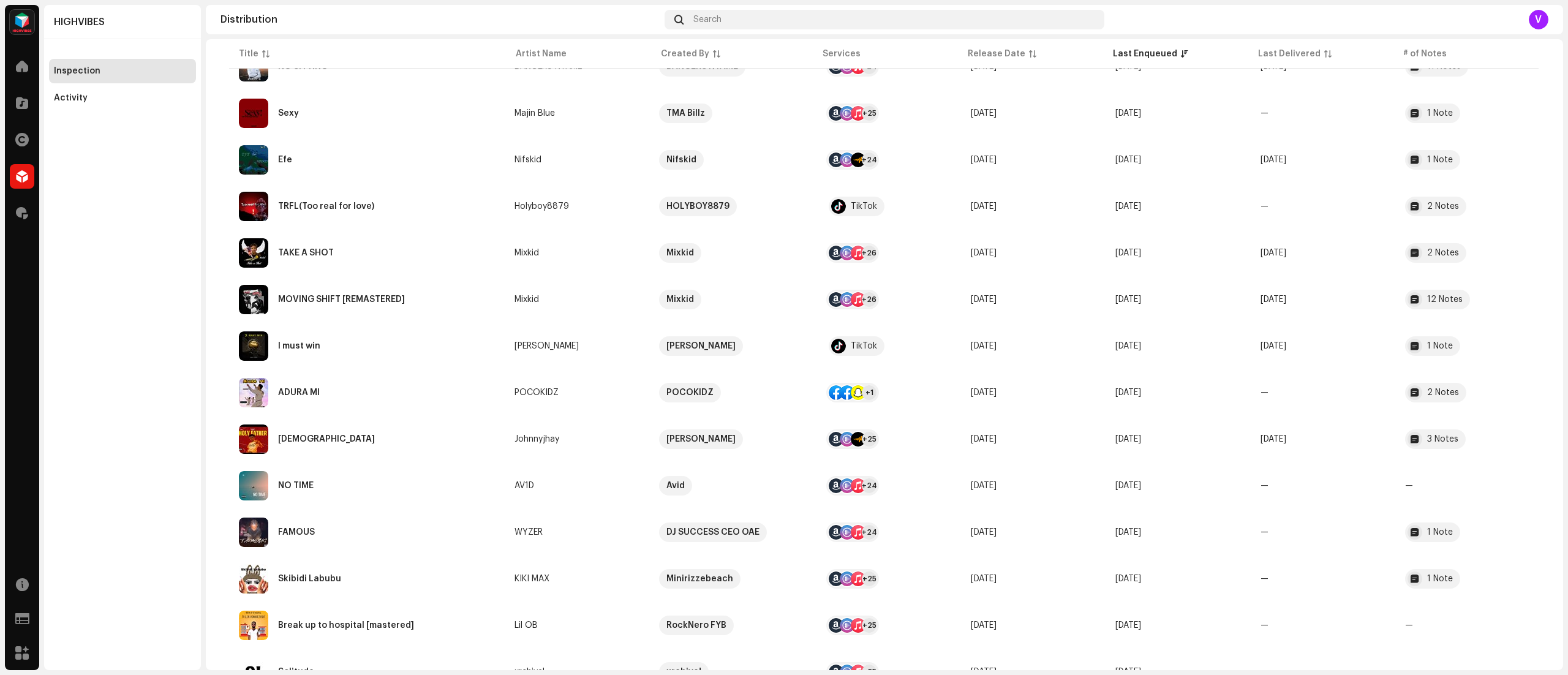
scroll to position [1872, 0]
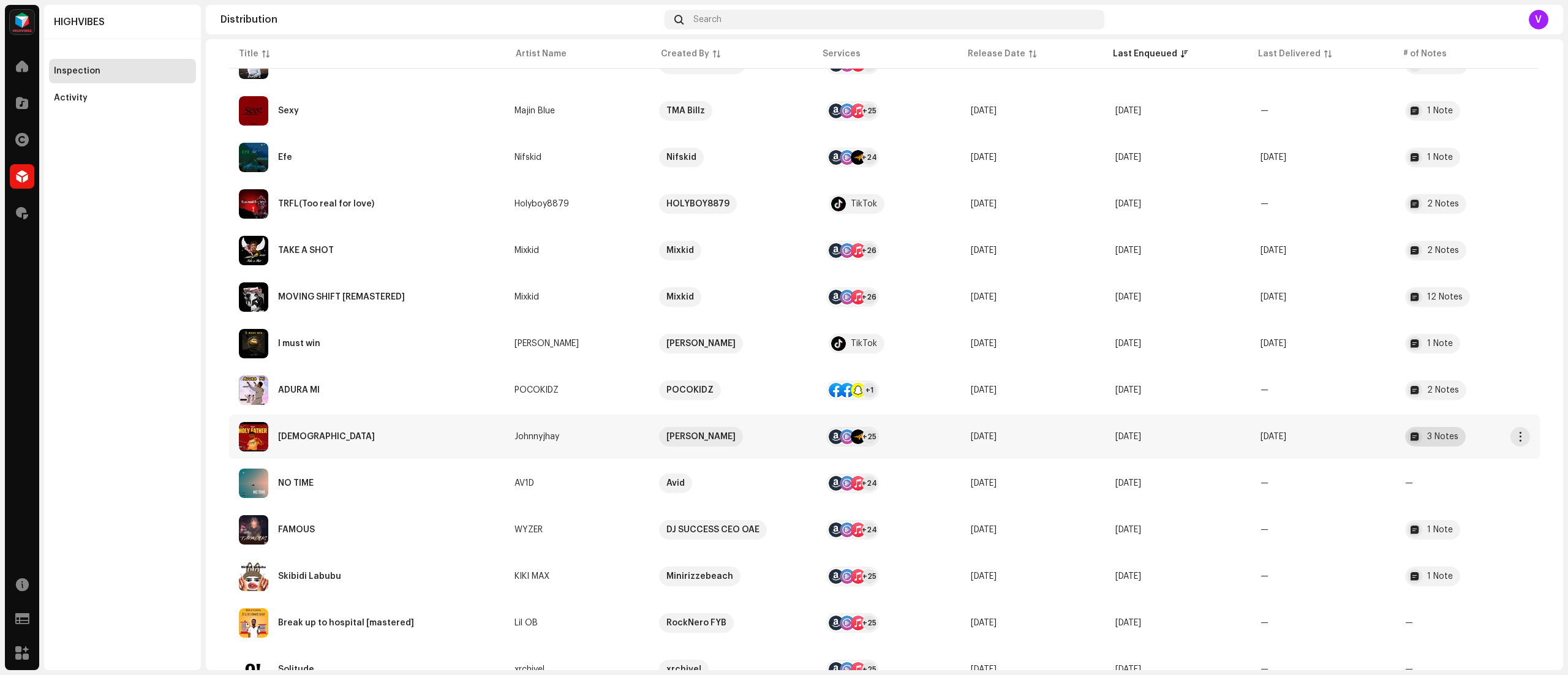
click at [1410, 436] on div at bounding box center [1415, 436] width 15 height 15
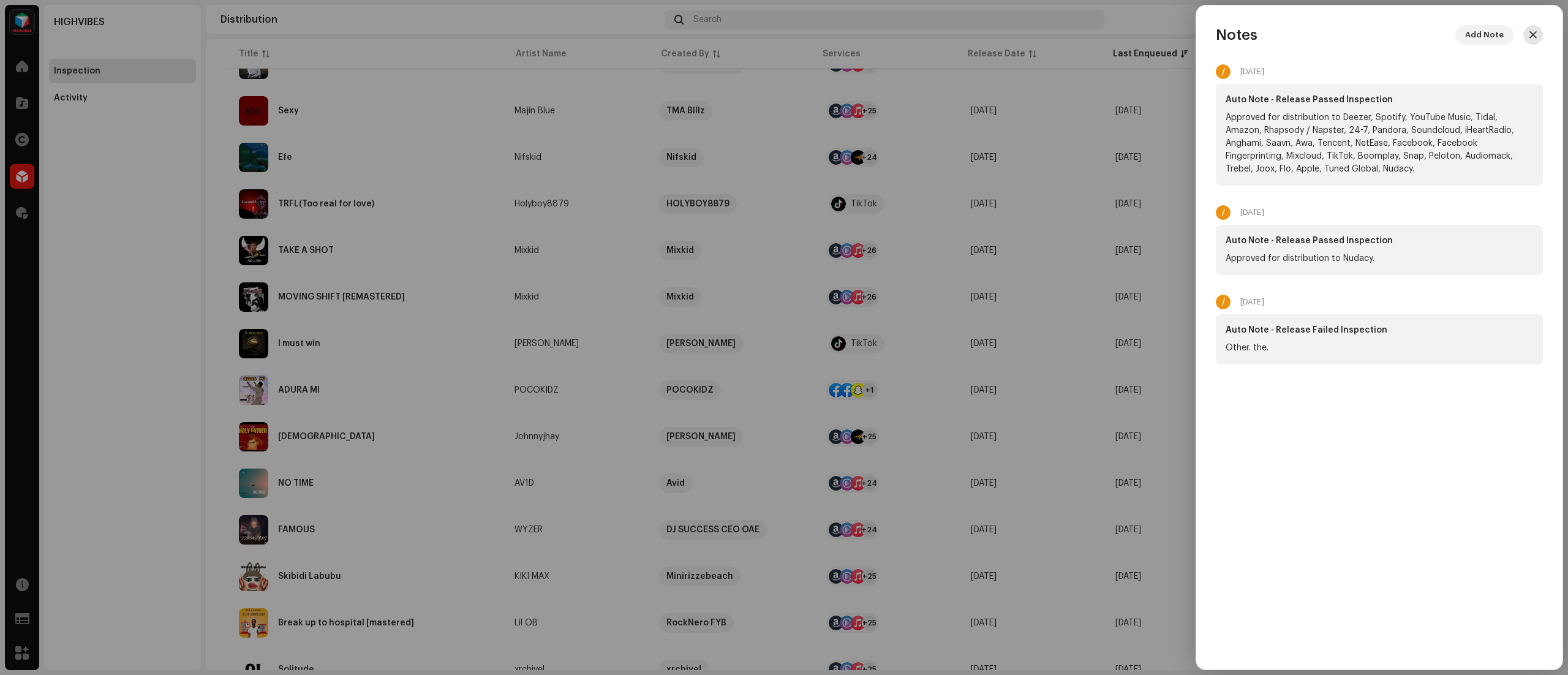
click at [1533, 35] on span "button" at bounding box center [1534, 34] width 8 height 10
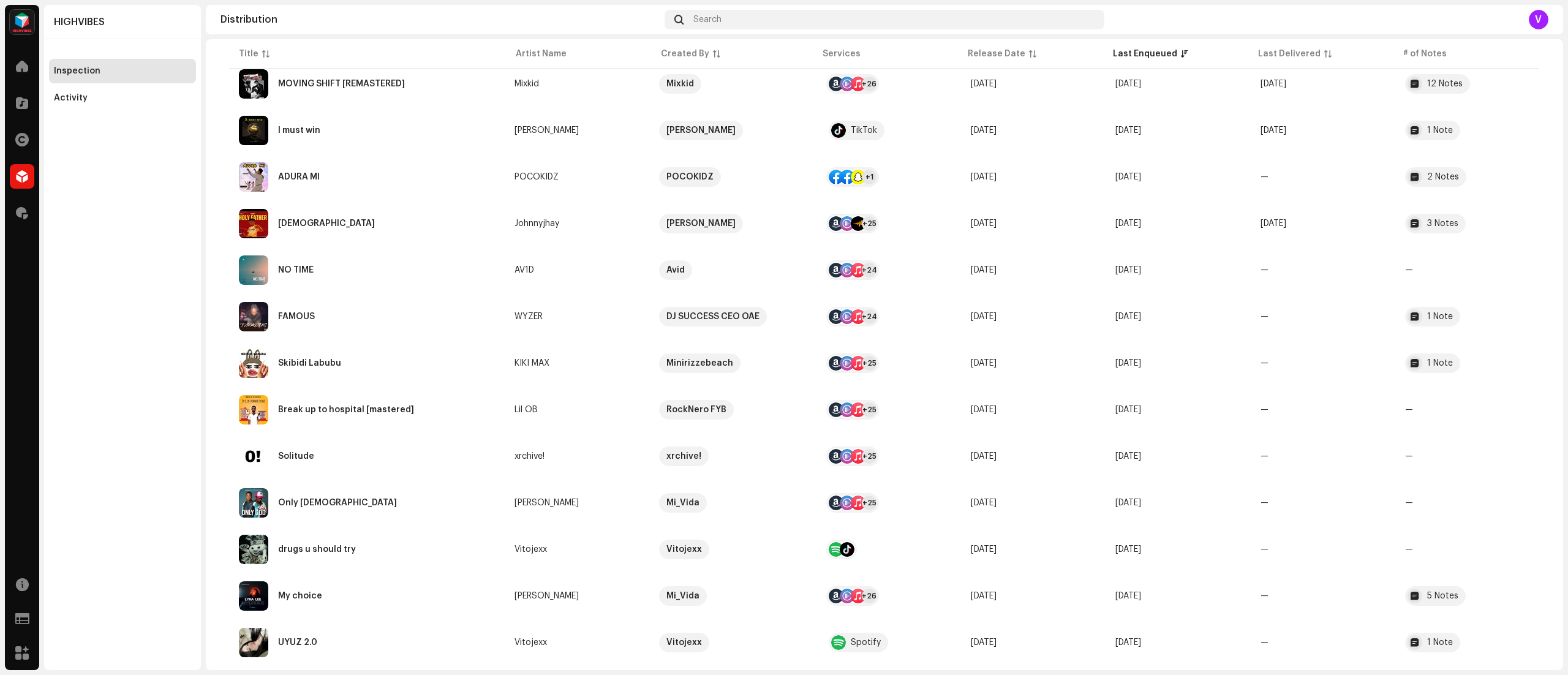
scroll to position [2102, 0]
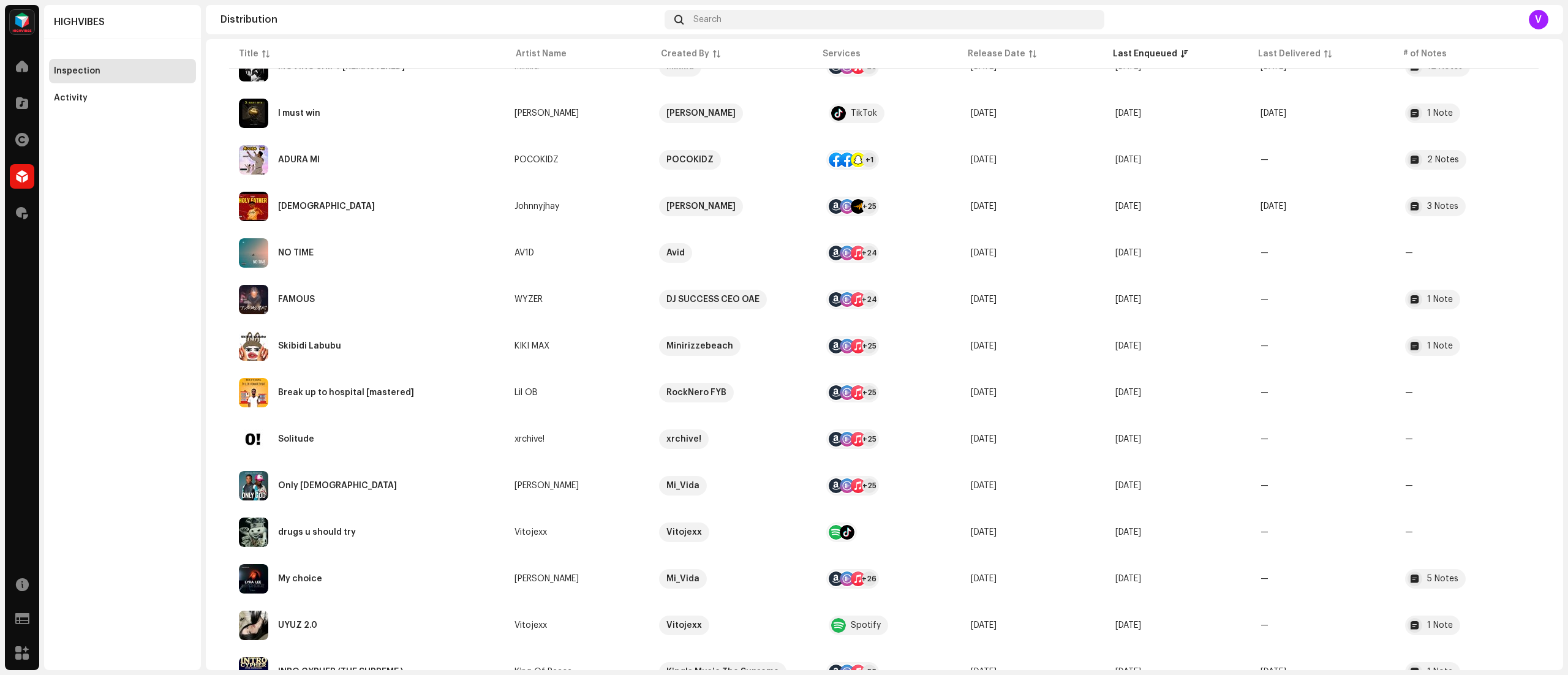
click at [1567, 98] on div "HIGHVIBES Home Catalog Rights Distribution Royalties Resources Support Forms Ma…" at bounding box center [784, 337] width 1568 height 675
click at [151, 423] on div "HIGHVIBES Inspection Activity" at bounding box center [123, 338] width 157 height 665
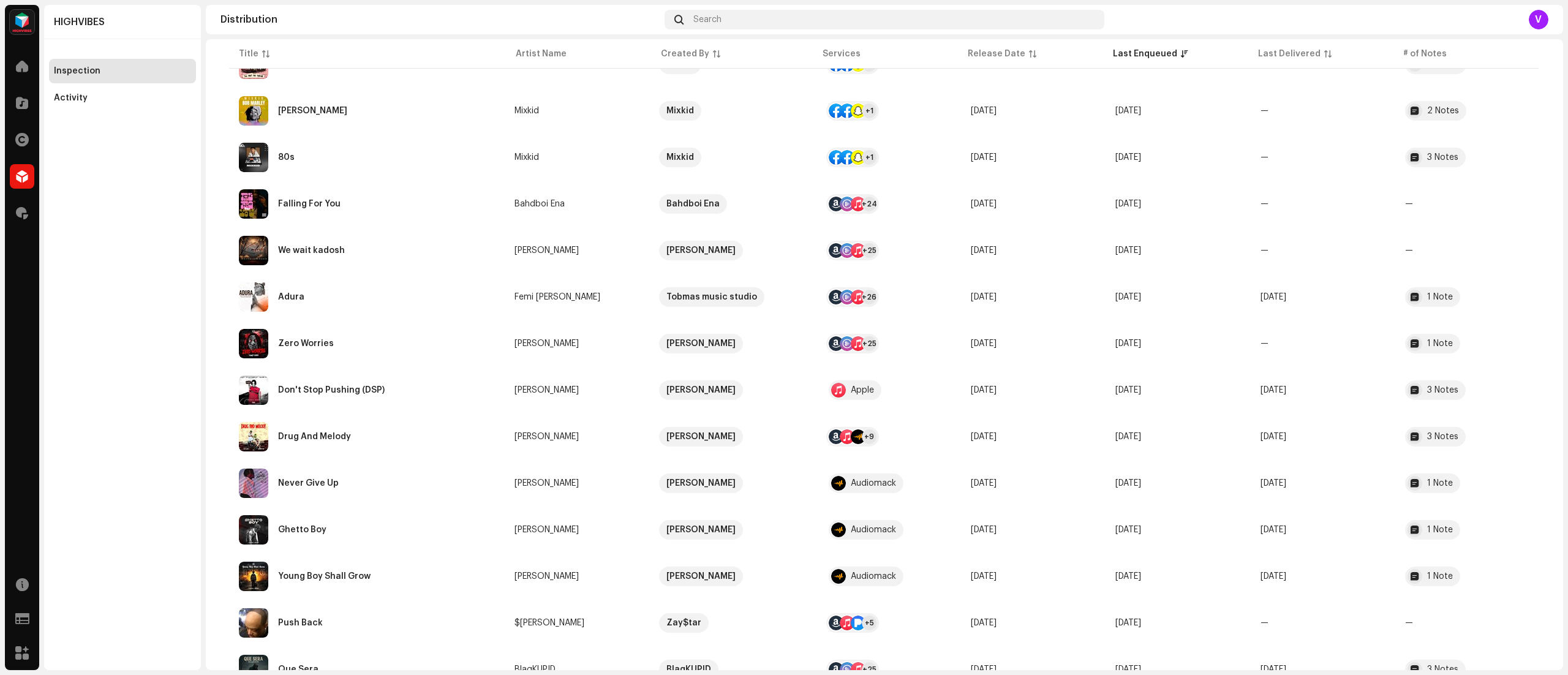
scroll to position [1172, 0]
click at [1321, 207] on td "—" at bounding box center [1323, 205] width 144 height 44
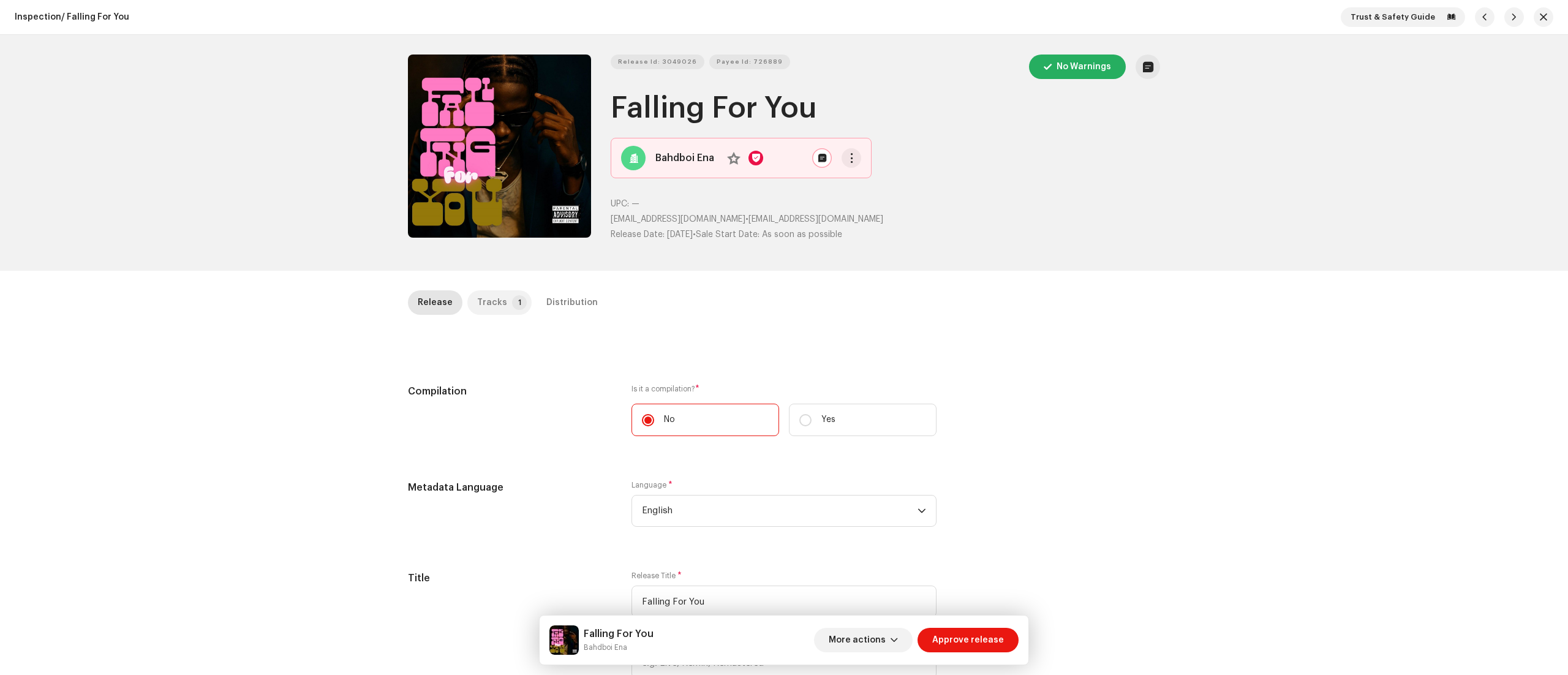
click at [512, 301] on p-badge "1" at bounding box center [519, 302] width 15 height 15
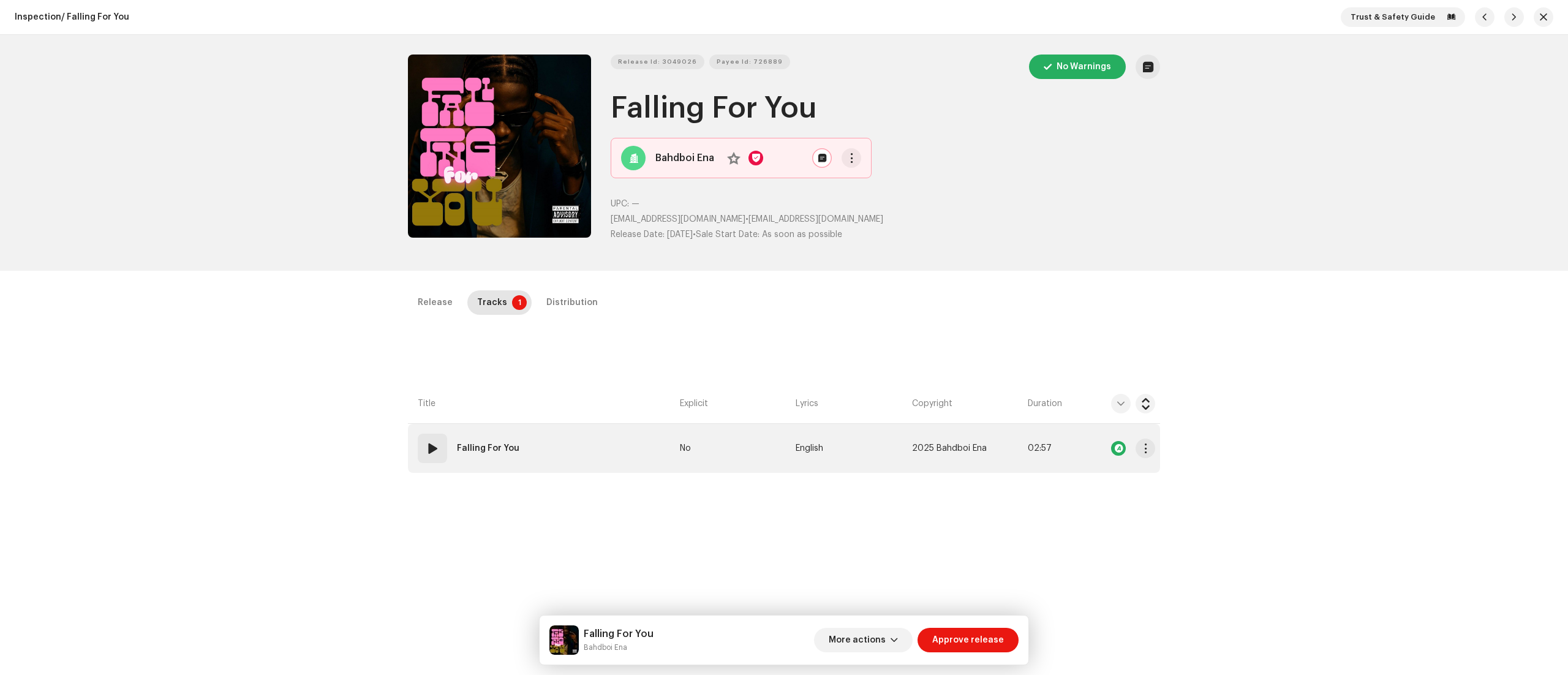
click at [435, 443] on span at bounding box center [432, 448] width 15 height 15
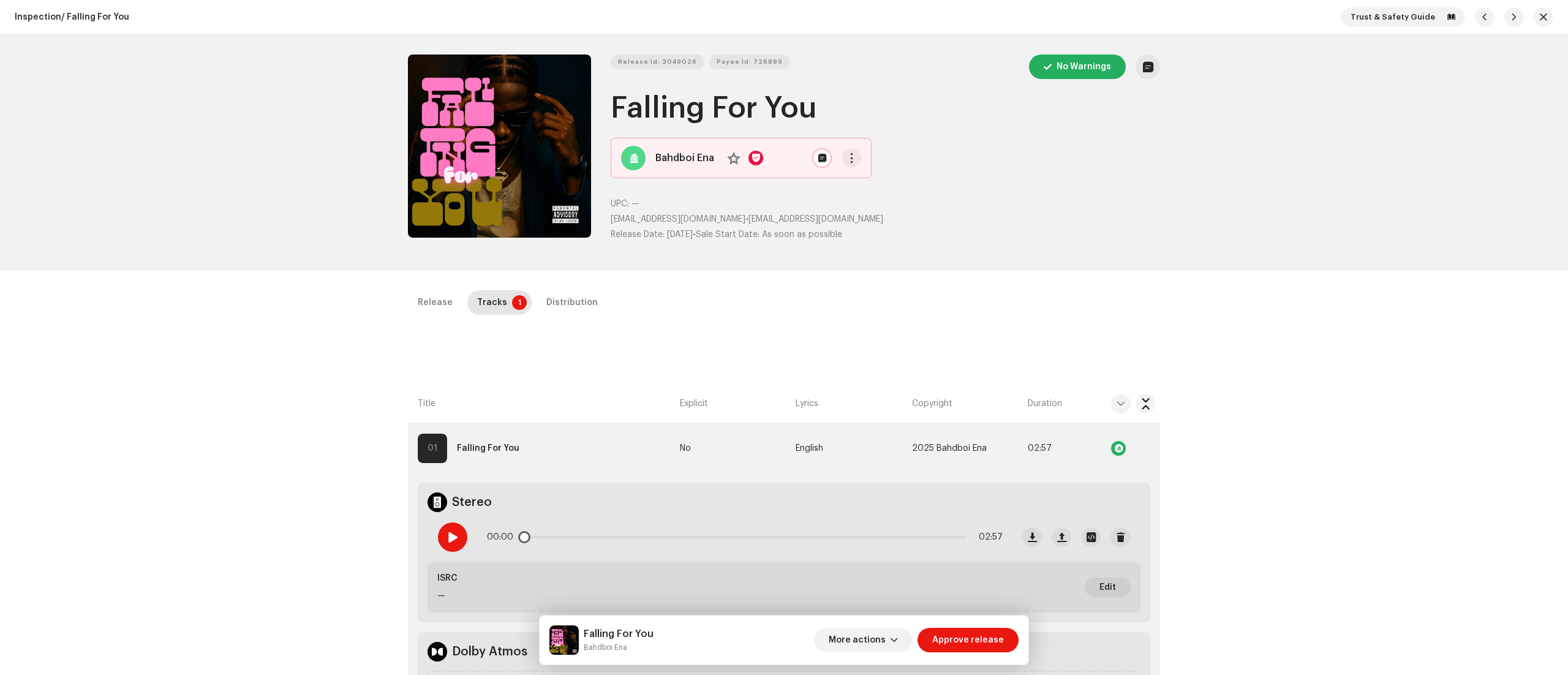
click at [447, 531] on div at bounding box center [453, 537] width 29 height 29
click at [1510, 587] on div "Inspection / Falling For You Trust & Safety Guide Release Id: 3049026 Payee Id:…" at bounding box center [784, 337] width 1568 height 675
click at [447, 531] on div at bounding box center [453, 537] width 29 height 29
drag, startPoint x: 582, startPoint y: 646, endPoint x: 651, endPoint y: 651, distance: 69.2
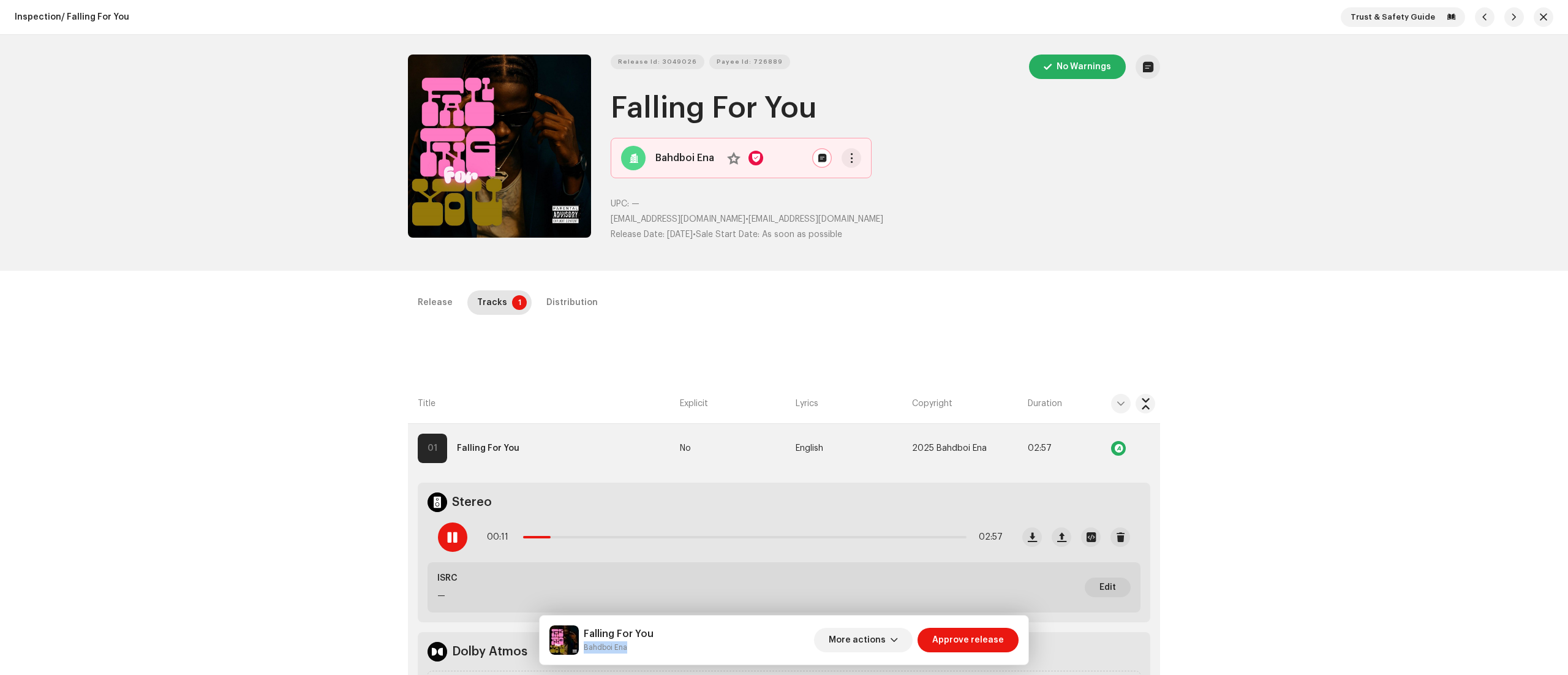
click at [651, 651] on div "Falling For You Bahdboi Ena" at bounding box center [601, 640] width 104 height 29
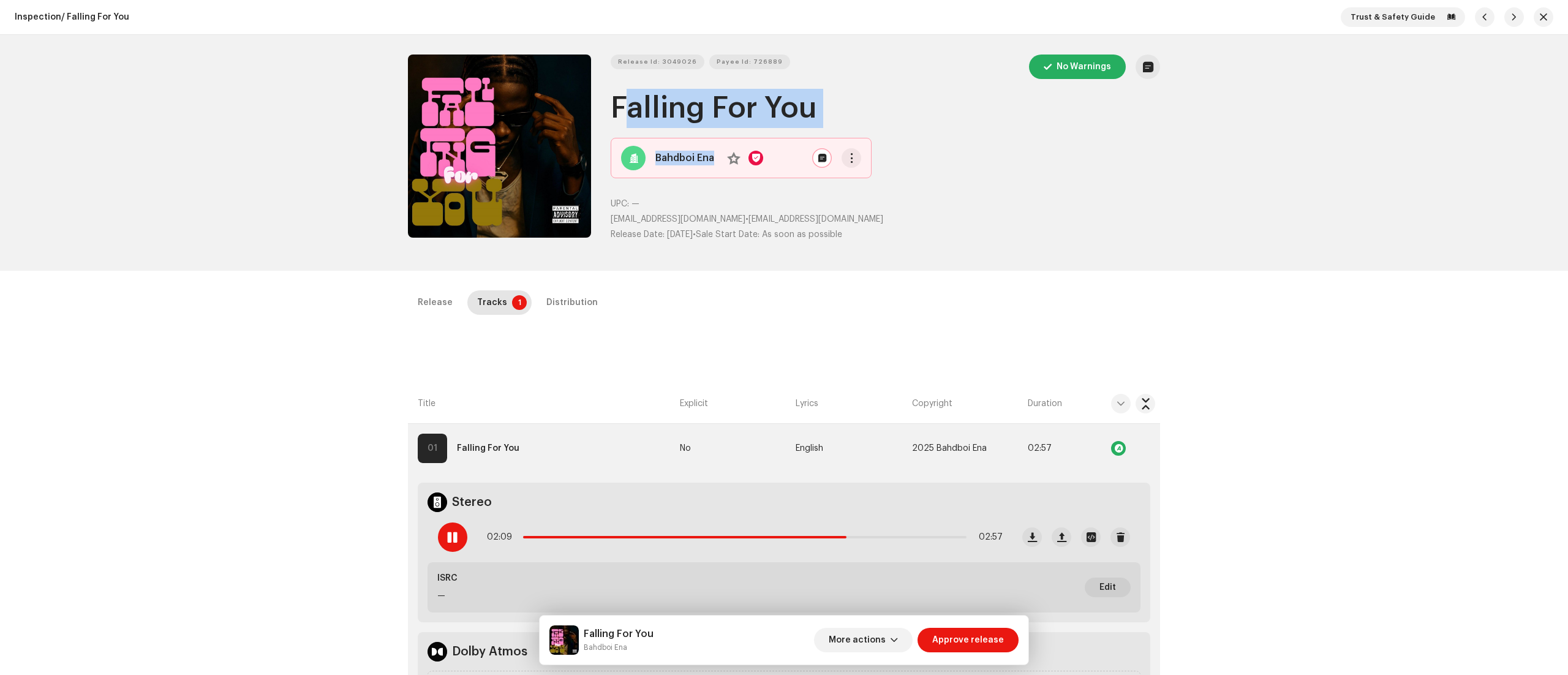
drag, startPoint x: 613, startPoint y: 96, endPoint x: 904, endPoint y: 146, distance: 295.3
click at [904, 146] on div "Release Id: 3049026 Payee Id: 726889 No Warnings Falling For You Bahdboi Ena No…" at bounding box center [885, 153] width 549 height 197
drag, startPoint x: 606, startPoint y: 110, endPoint x: 830, endPoint y: 121, distance: 224.3
click at [830, 121] on div "Release Id: 3049026 Payee Id: 726889 No Warnings Falling For You Bahdboi Ena No…" at bounding box center [784, 153] width 752 height 197
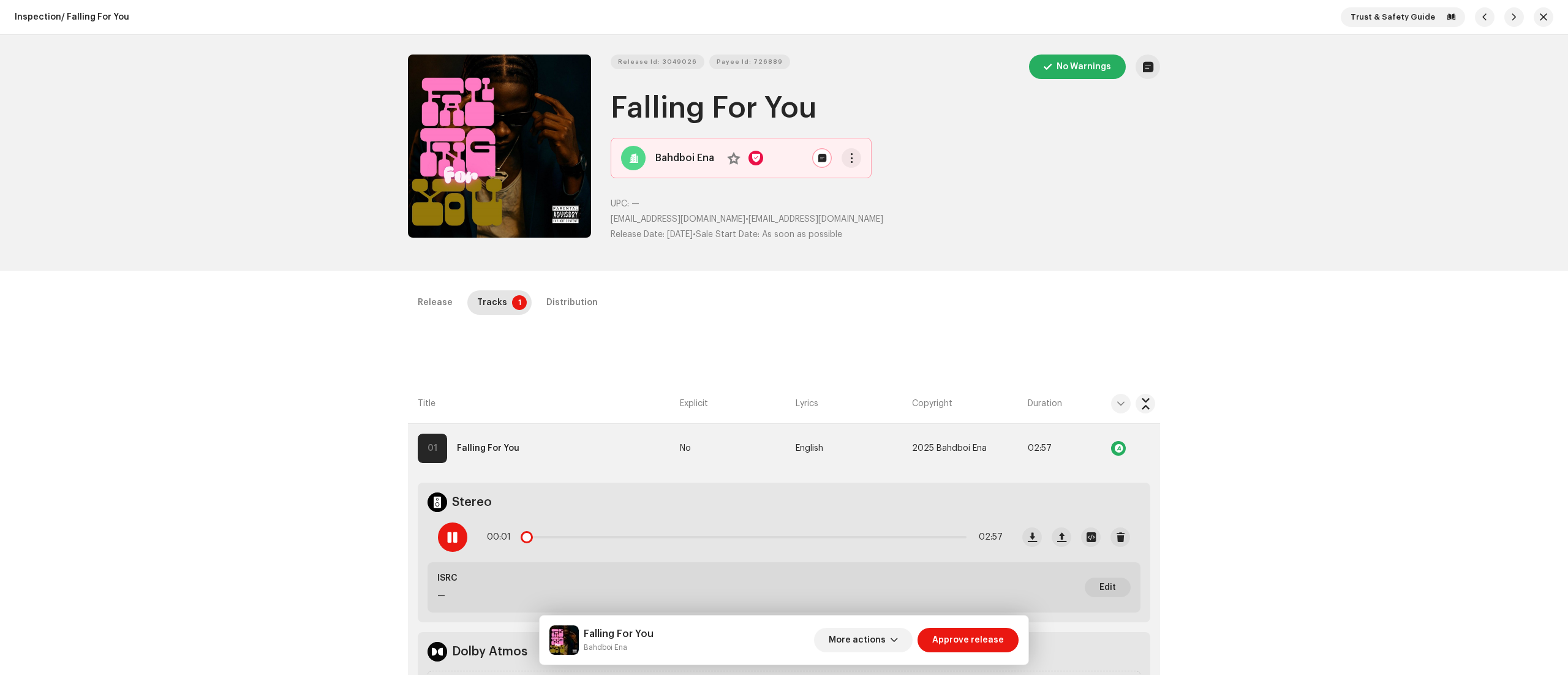
drag, startPoint x: 898, startPoint y: 534, endPoint x: 469, endPoint y: 522, distance: 429.2
click at [469, 522] on div "00:01 02:57" at bounding box center [720, 537] width 584 height 49
click at [469, 522] on div "02:29 02:57" at bounding box center [720, 537] width 584 height 49
click at [452, 535] on span at bounding box center [452, 536] width 10 height 10
drag, startPoint x: 611, startPoint y: 115, endPoint x: 877, endPoint y: 121, distance: 266.1
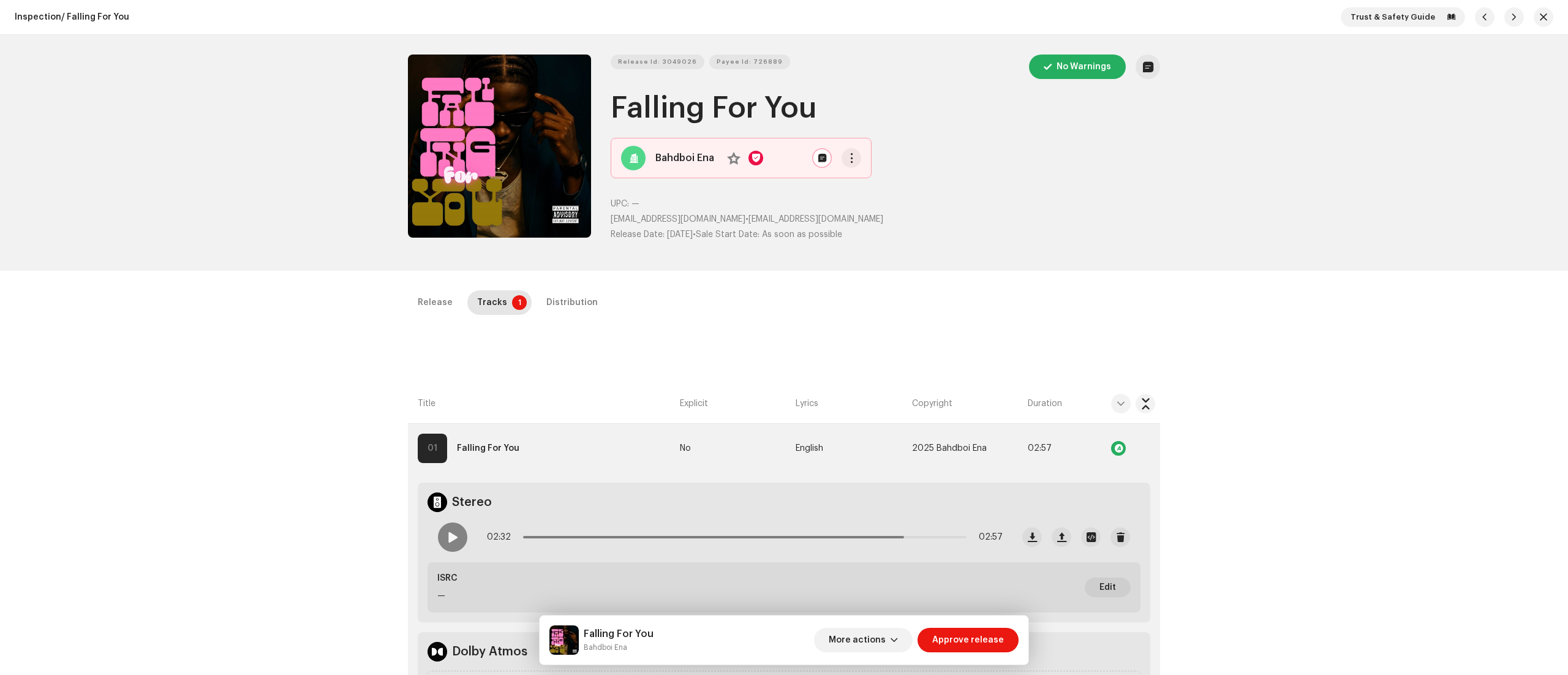
click at [877, 121] on h1 "Falling For You" at bounding box center [885, 108] width 549 height 39
click at [655, 64] on span "Release Id: 3049026" at bounding box center [658, 62] width 79 height 24
drag, startPoint x: 609, startPoint y: 216, endPoint x: 741, endPoint y: 225, distance: 132.3
click at [741, 225] on div "Release Id: 3049026 Payee Id: 726889 No Warnings Falling For You Bahdboi Ena No…" at bounding box center [784, 153] width 752 height 197
click at [454, 531] on div at bounding box center [453, 537] width 29 height 29
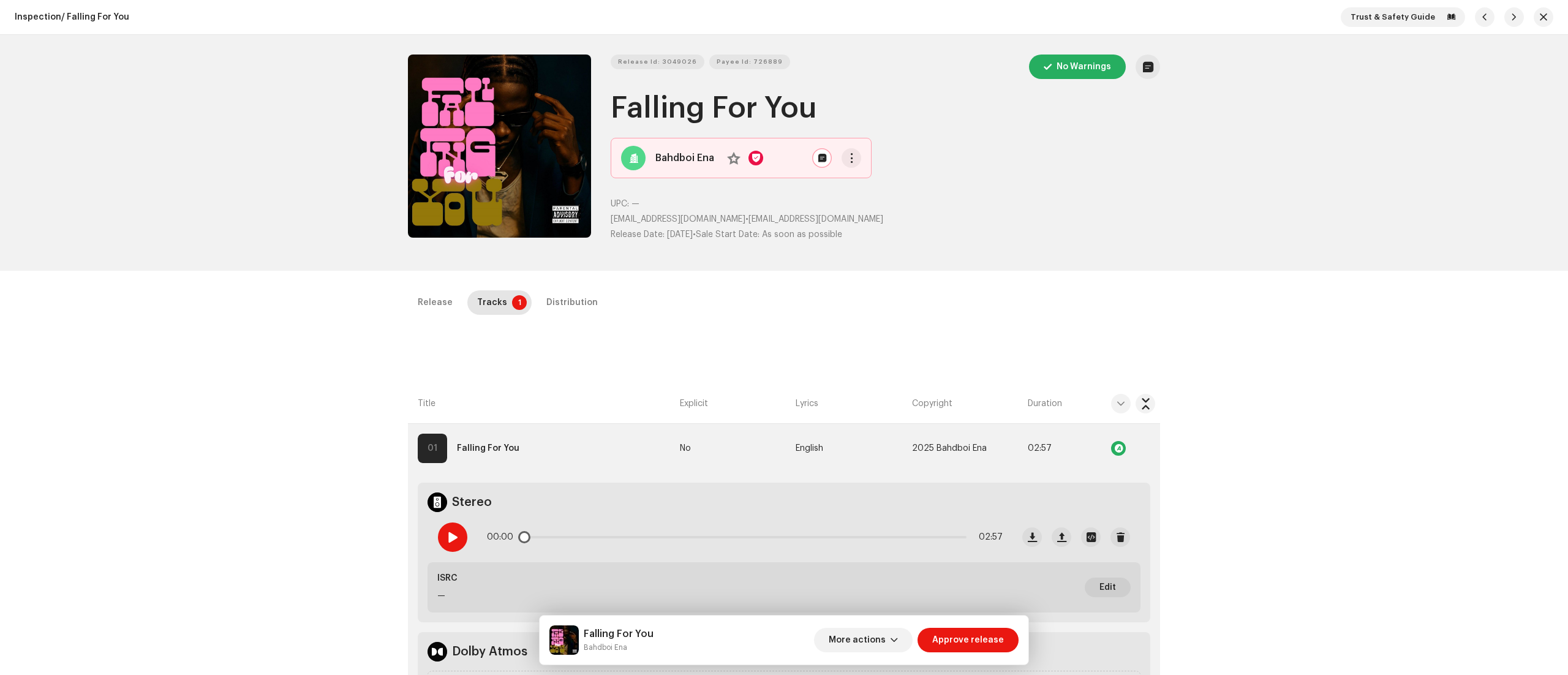
click at [452, 532] on span at bounding box center [452, 536] width 10 height 10
drag, startPoint x: 601, startPoint y: 542, endPoint x: 505, endPoint y: 539, distance: 96.0
click at [505, 539] on div "00:00 02:57" at bounding box center [745, 537] width 516 height 24
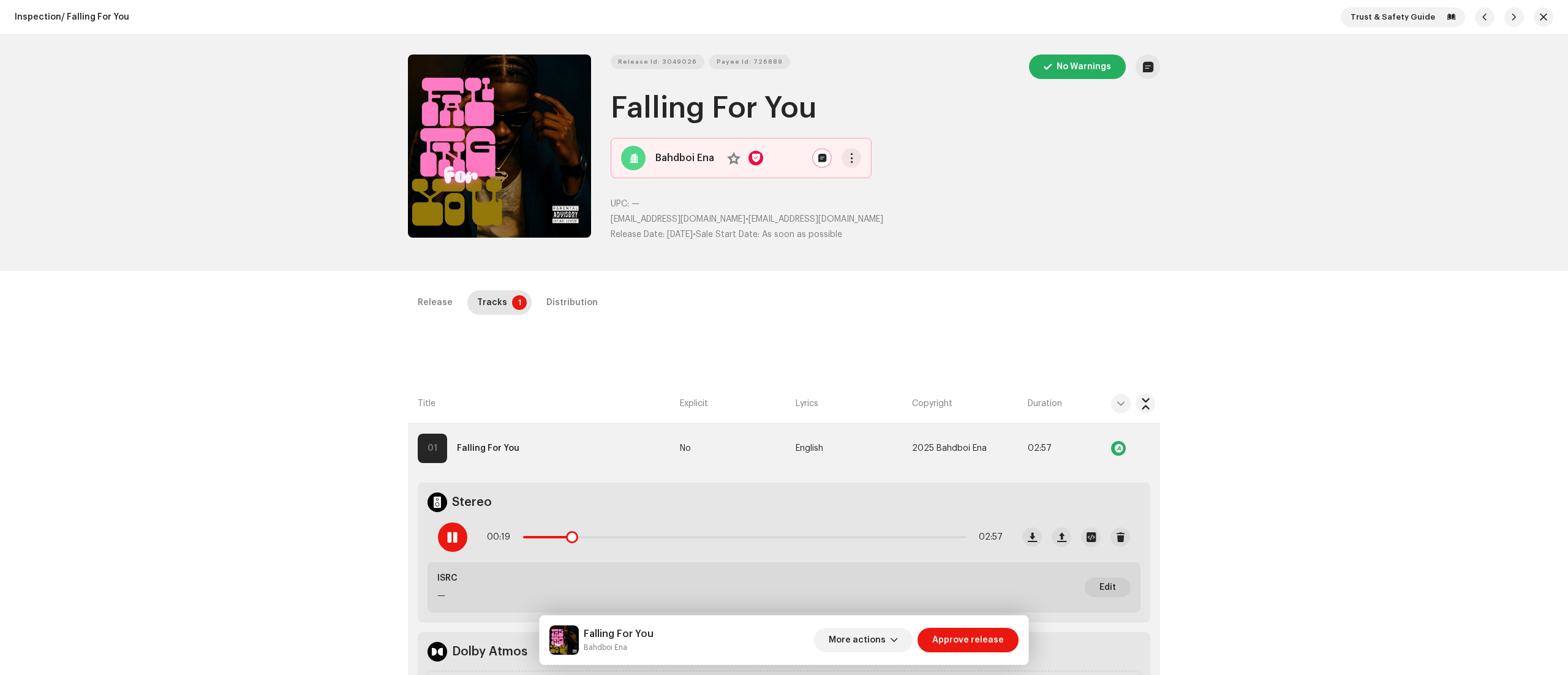
click at [454, 546] on div at bounding box center [453, 537] width 29 height 29
drag, startPoint x: 618, startPoint y: 219, endPoint x: 740, endPoint y: 220, distance: 122.0
click at [740, 220] on p "enamusicworldwide@gmail.com • enamusicworldwide@gmail.com" at bounding box center [885, 220] width 549 height 13
click at [898, 636] on span "button" at bounding box center [894, 640] width 8 height 10
click at [869, 556] on span "Fail & Return" at bounding box center [860, 560] width 54 height 10
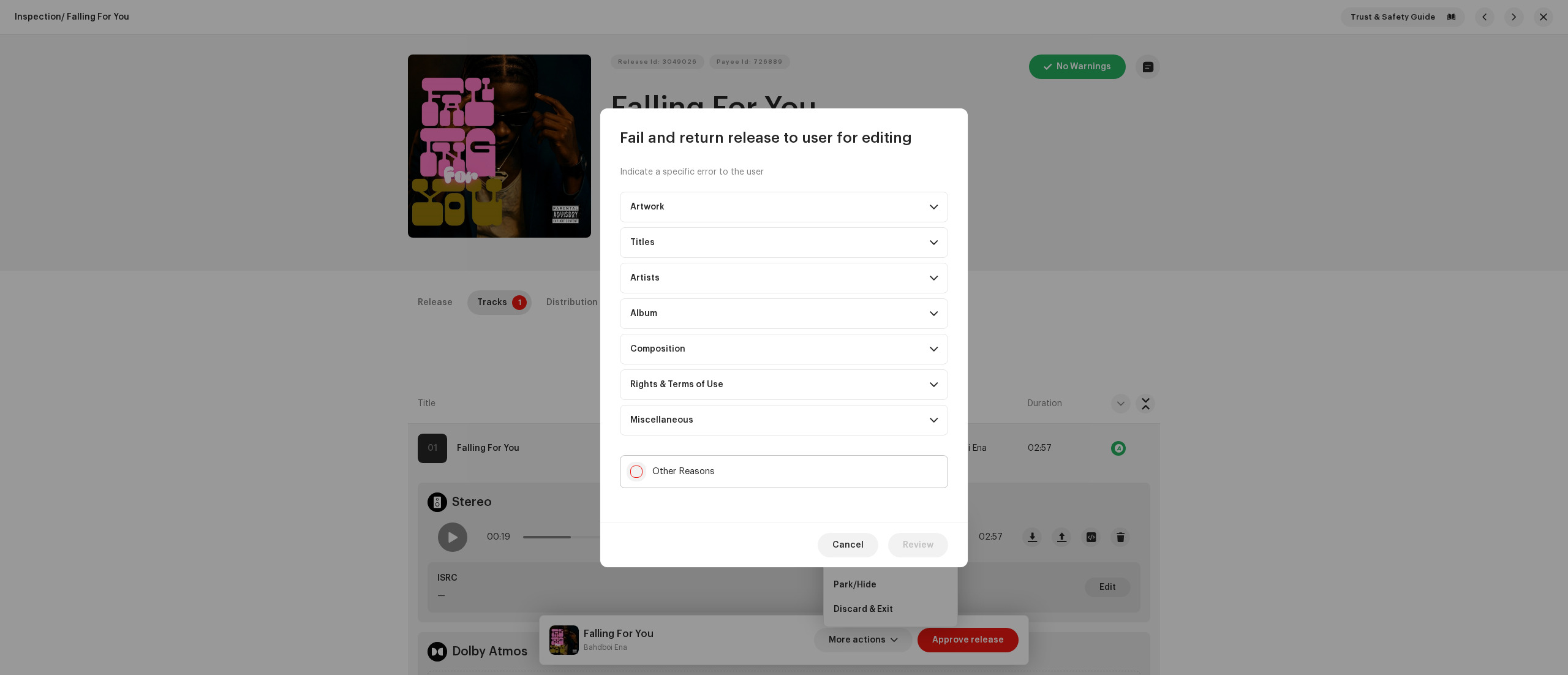
click at [635, 474] on input "Other Reasons" at bounding box center [636, 471] width 12 height 12
checkbox input "true"
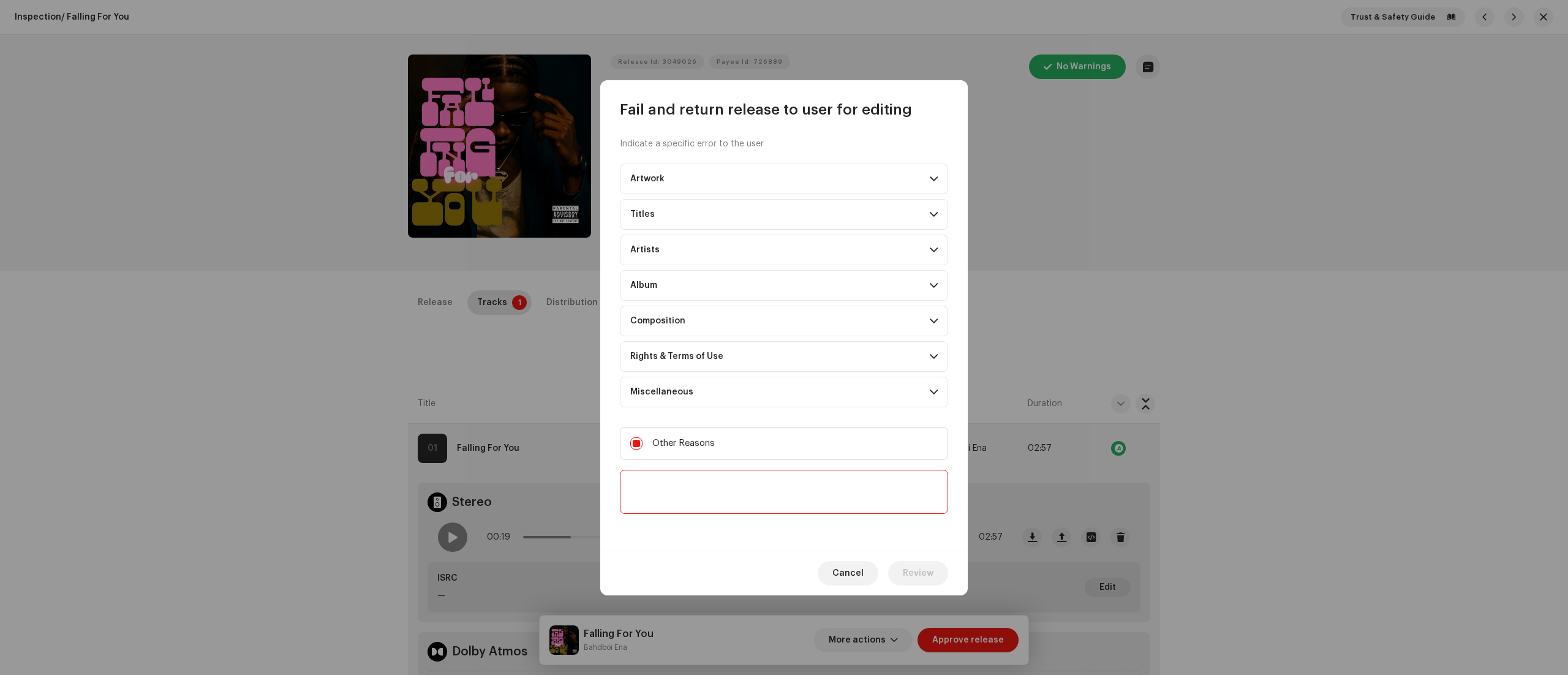
click at [641, 502] on textarea at bounding box center [784, 492] width 328 height 44
paste textarea "Thank you for submitting your release to us. To proceed with the distribution o…"
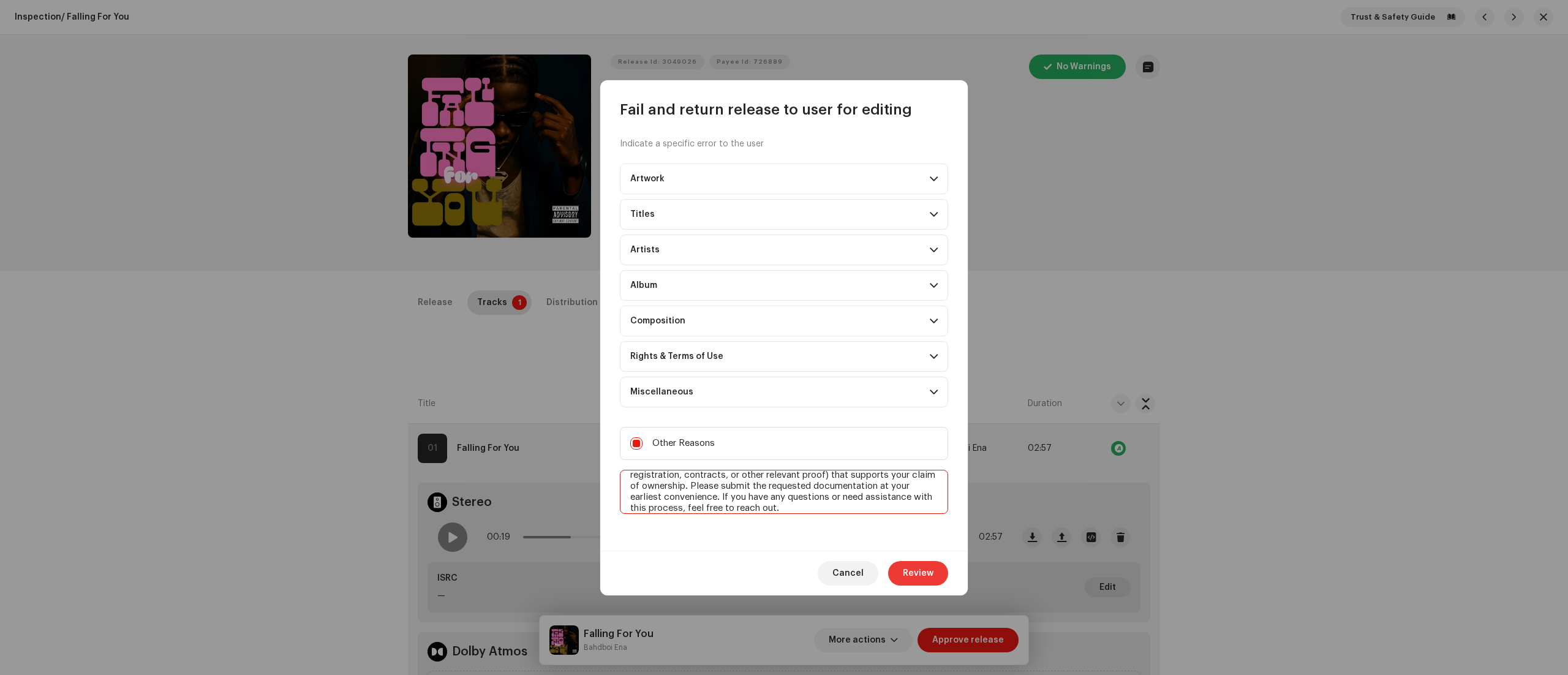
type textarea "Thank you for submitting your release to us. To proceed with the distribution o…"
click at [909, 572] on span "Review" at bounding box center [918, 573] width 31 height 24
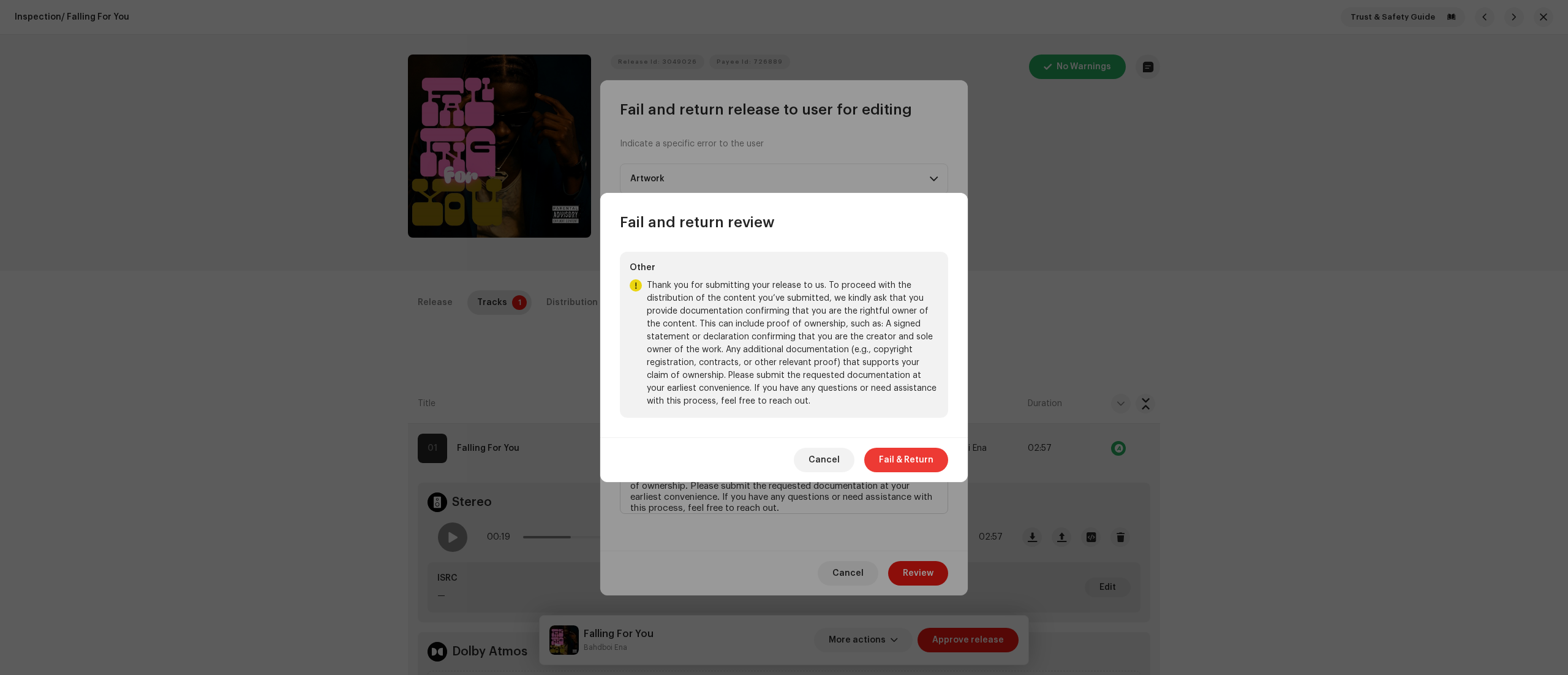
click at [902, 460] on span "Fail & Return" at bounding box center [906, 460] width 54 height 24
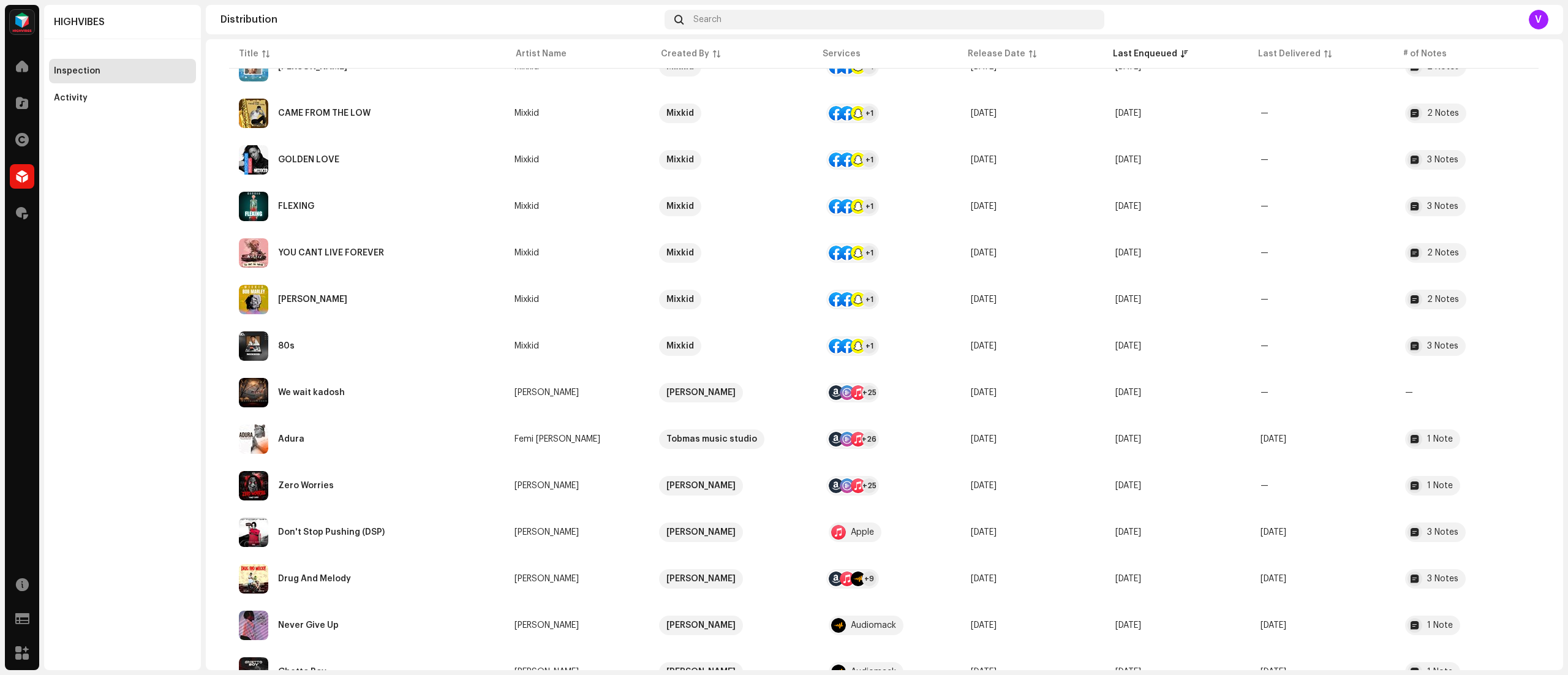
scroll to position [1275, 0]
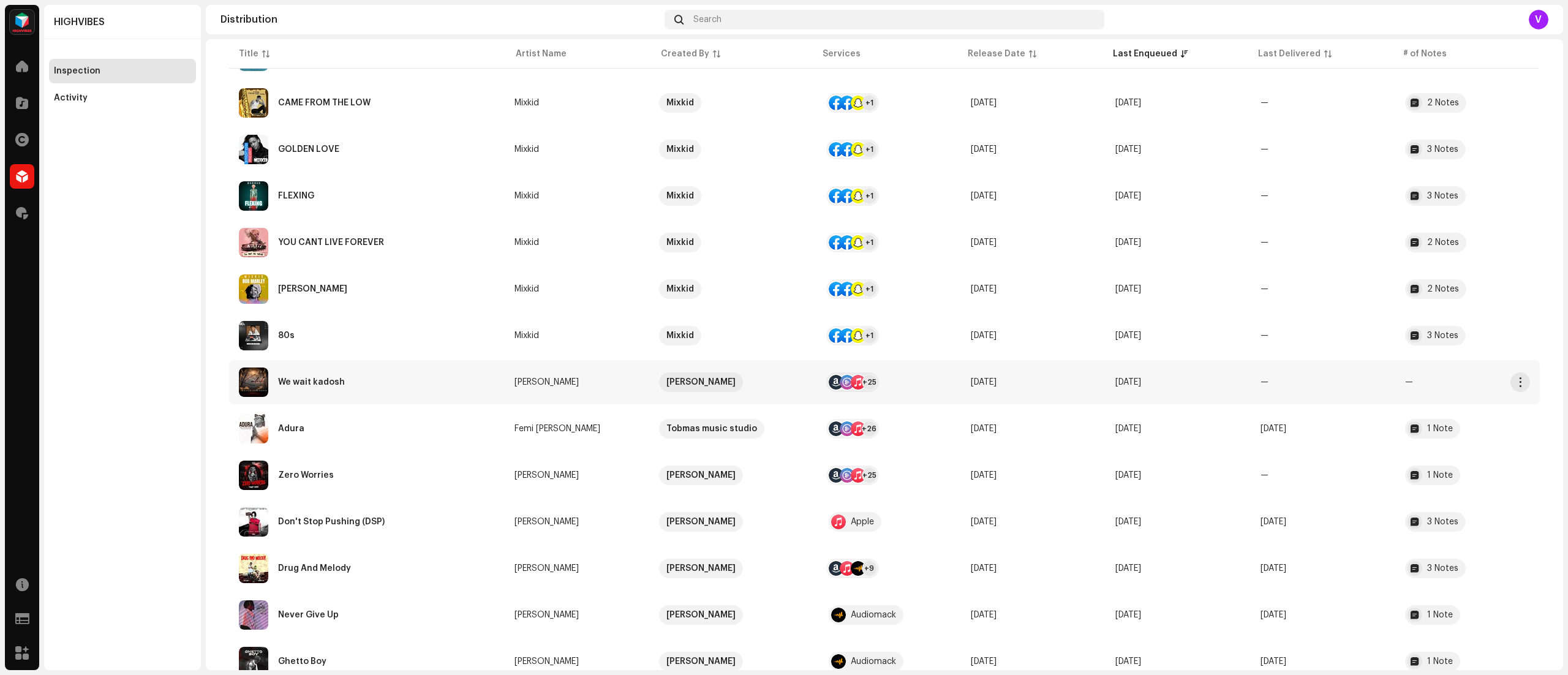
click at [1384, 404] on td "—" at bounding box center [1323, 382] width 144 height 44
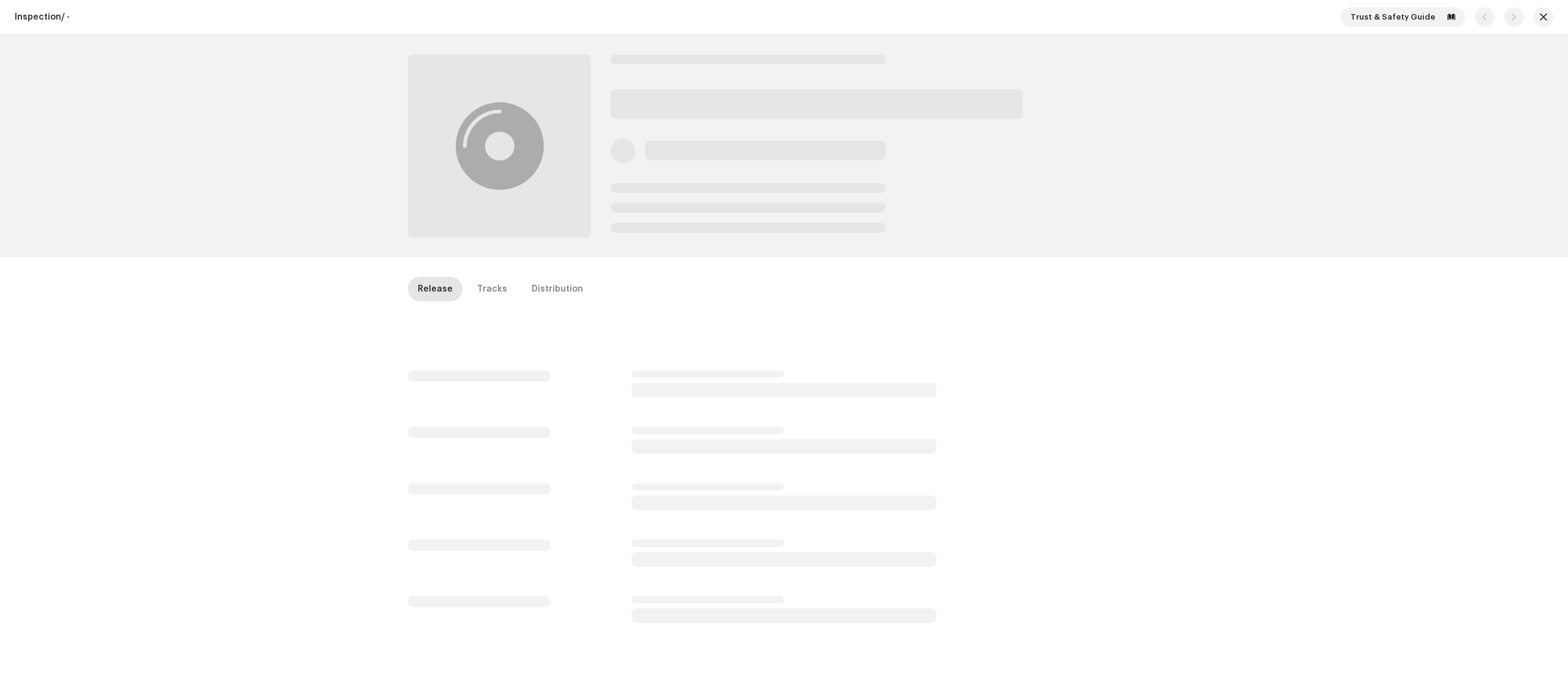
click at [1384, 404] on div "Inspection / - Trust & Safety Guide Release Tracks Distribution" at bounding box center [884, 354] width 1357 height 631
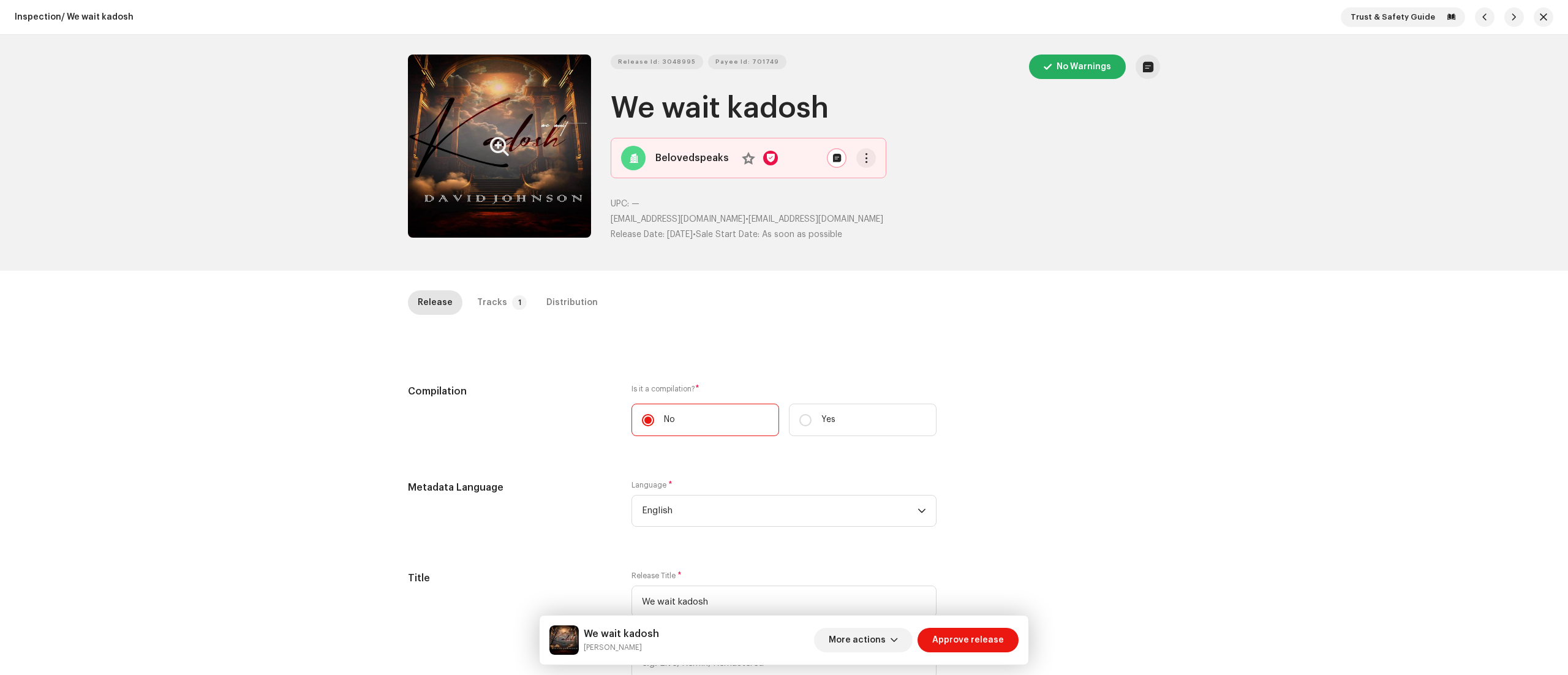
click at [508, 172] on button "Zoom Image" at bounding box center [499, 146] width 183 height 183
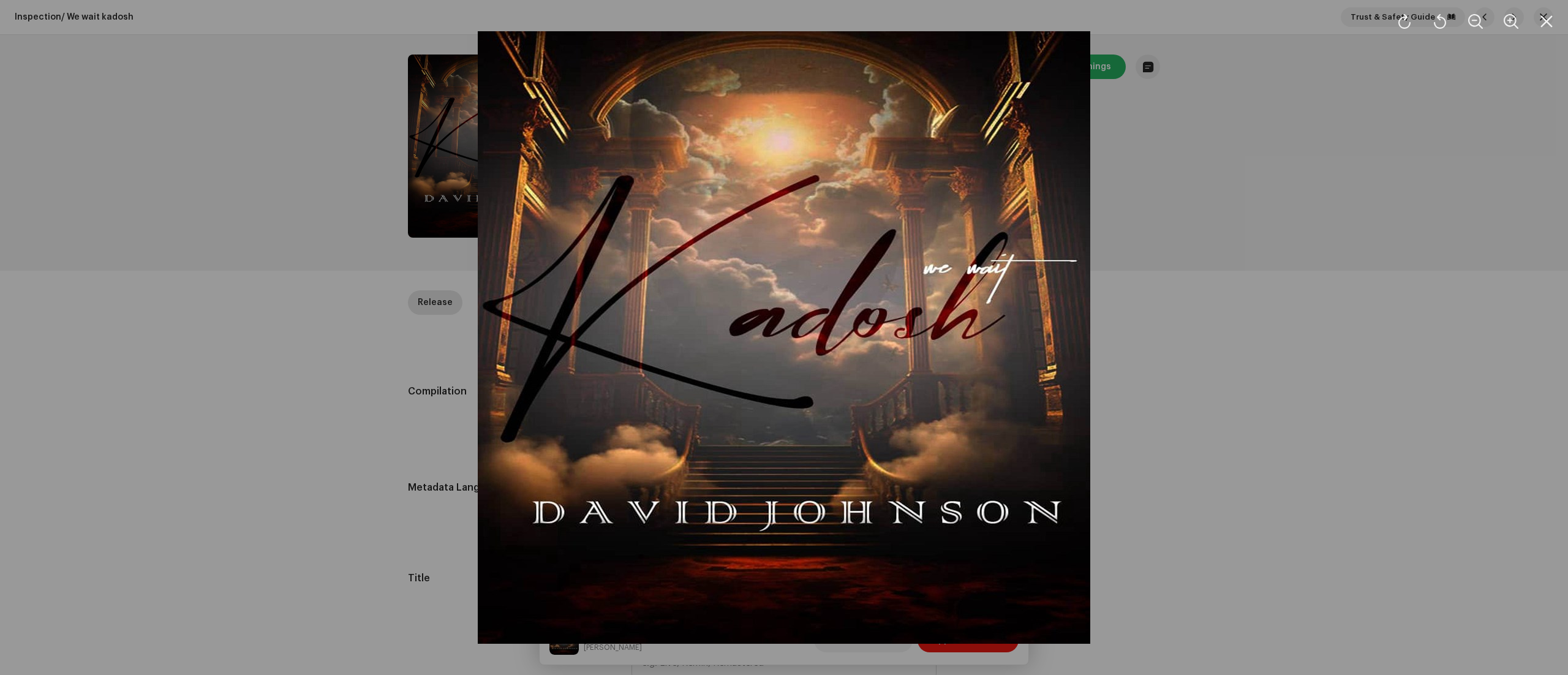
click at [1373, 112] on div at bounding box center [784, 337] width 1568 height 675
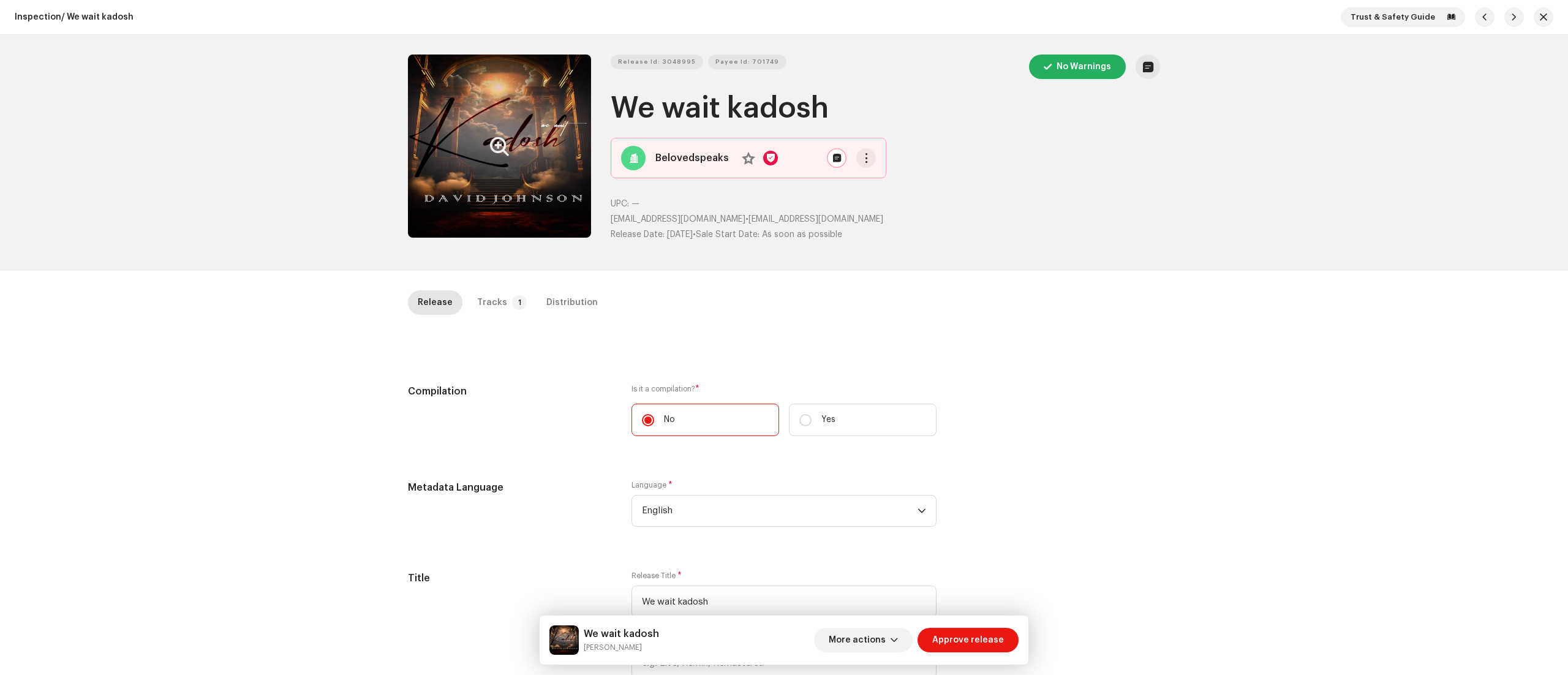
click at [503, 289] on div "Inspection / We wait kadosh Trust & Safety Guide Release Id: 3048995 Payee Id: …" at bounding box center [784, 337] width 1568 height 675
click at [499, 301] on p-tab "Tracks 1" at bounding box center [499, 303] width 65 height 24
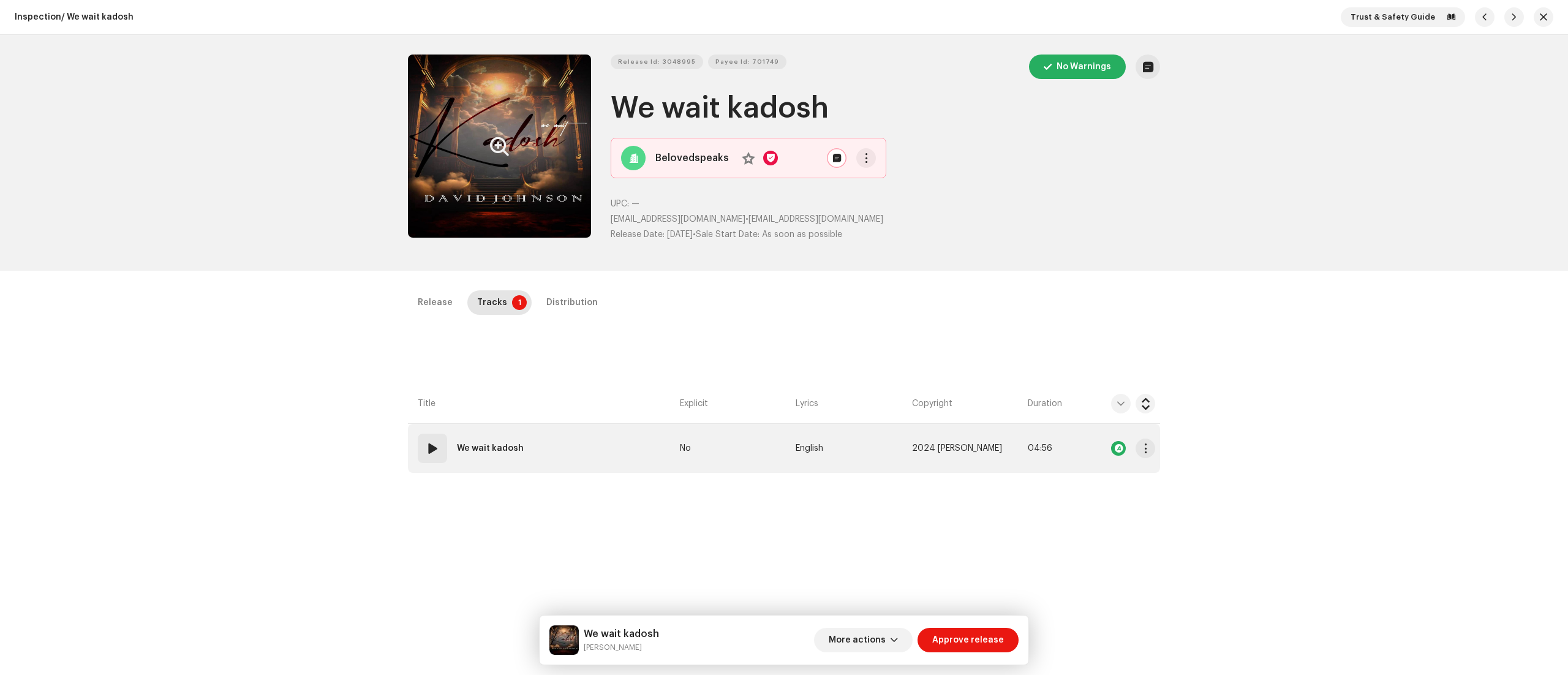
click at [432, 443] on span at bounding box center [432, 448] width 15 height 15
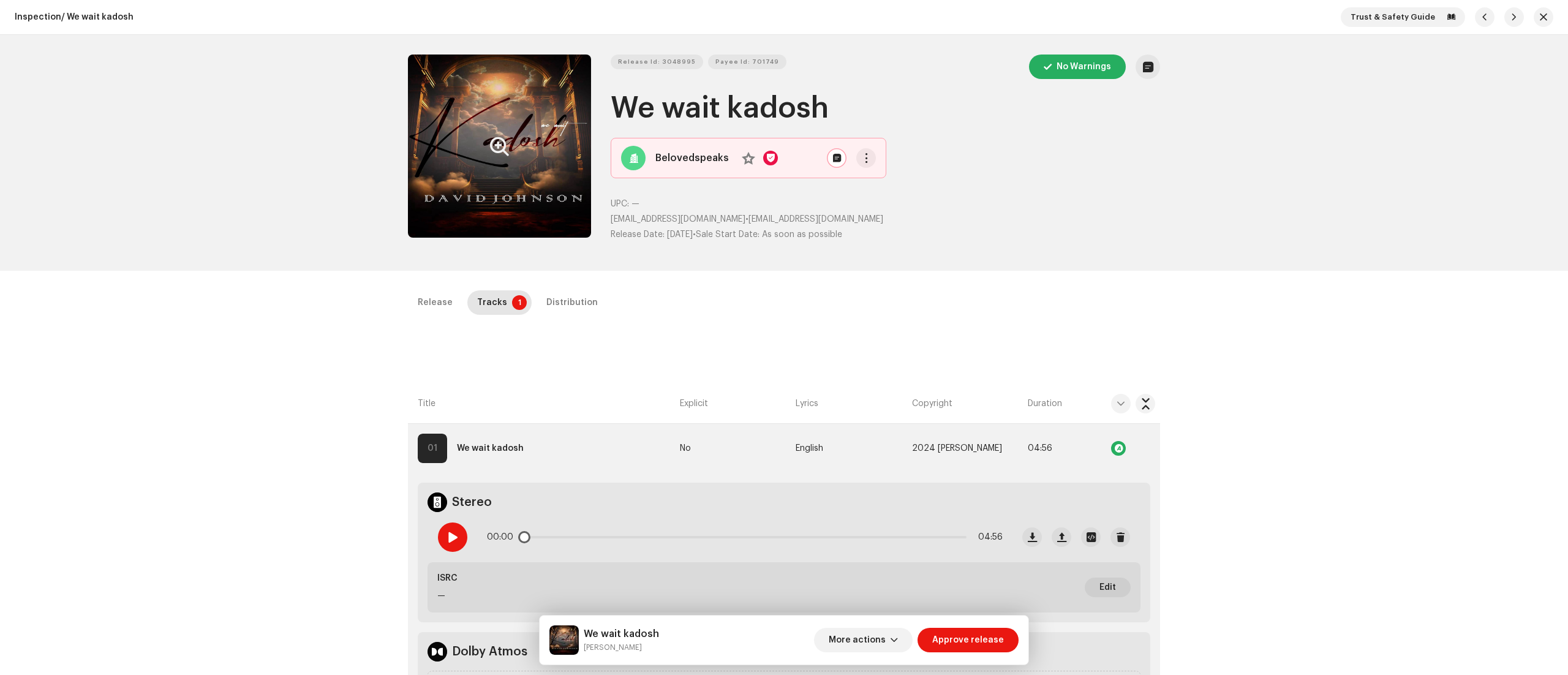
click at [443, 536] on div at bounding box center [453, 537] width 29 height 29
drag, startPoint x: 584, startPoint y: 643, endPoint x: 651, endPoint y: 641, distance: 67.0
click at [651, 641] on div "We wait kadosh David Johnson" at bounding box center [621, 640] width 75 height 27
drag, startPoint x: 640, startPoint y: 644, endPoint x: 584, endPoint y: 646, distance: 56.0
click at [584, 646] on small "David Johnson" at bounding box center [621, 647] width 75 height 12
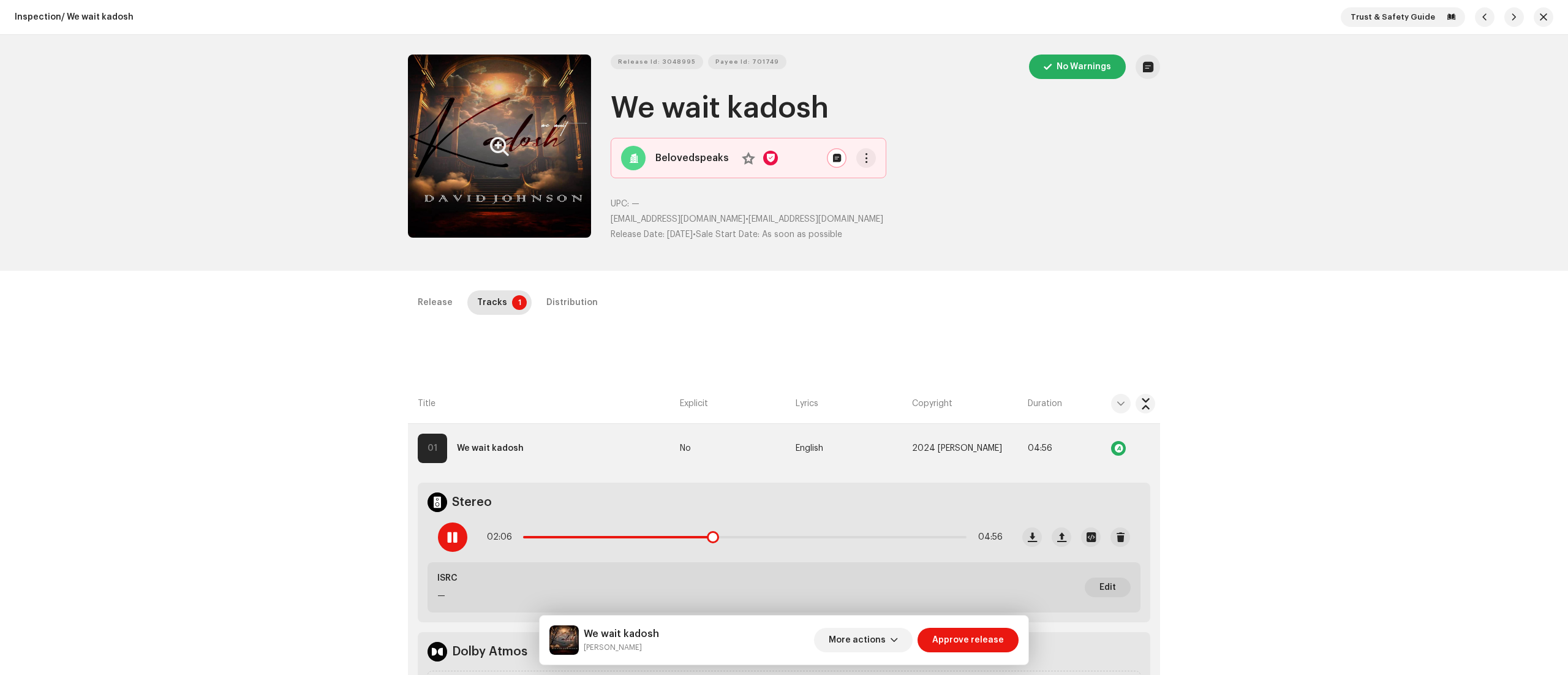
click at [459, 528] on div at bounding box center [453, 537] width 29 height 29
drag, startPoint x: 713, startPoint y: 541, endPoint x: 488, endPoint y: 565, distance: 226.3
click at [488, 565] on div "Stereo 00:00 04:56 ISRC — Edit" at bounding box center [784, 552] width 733 height 140
click at [452, 539] on span at bounding box center [452, 536] width 10 height 10
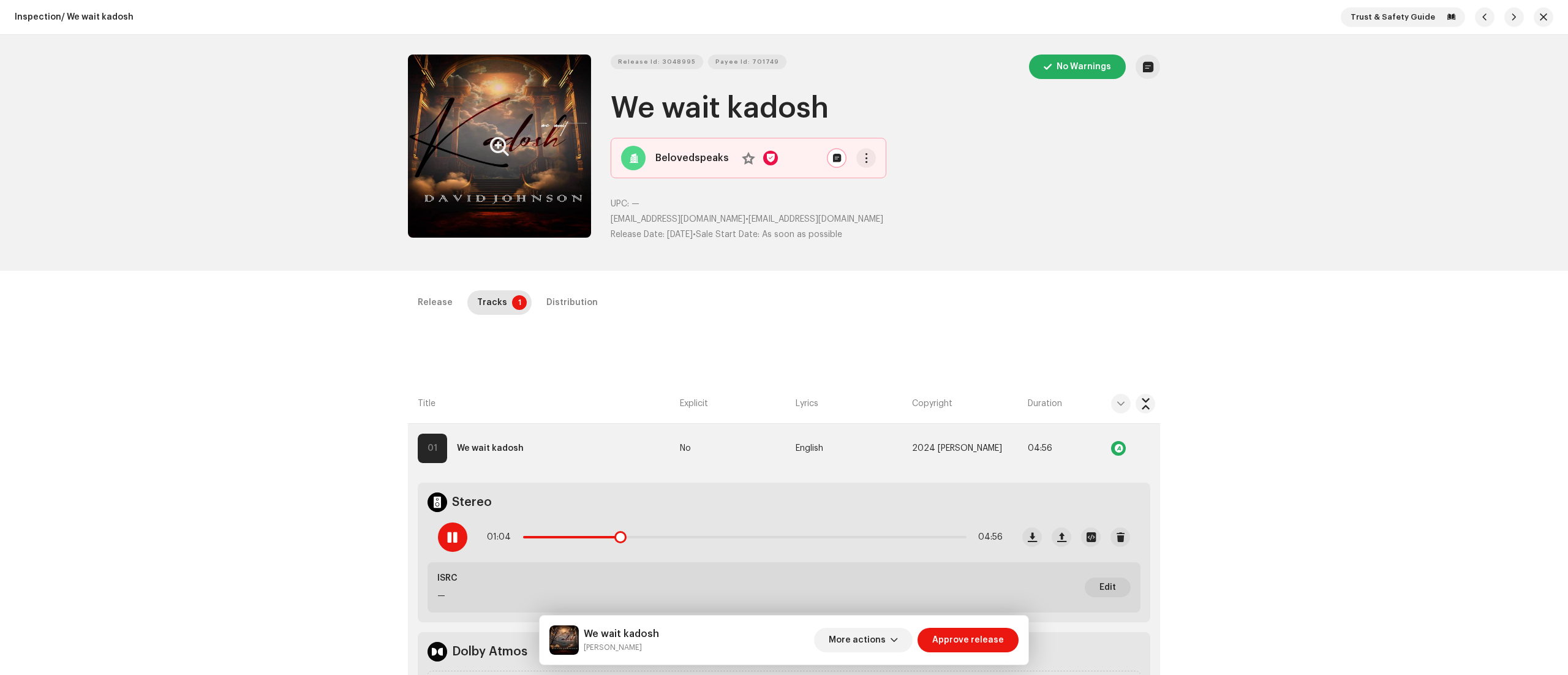
click at [452, 539] on span at bounding box center [452, 536] width 10 height 10
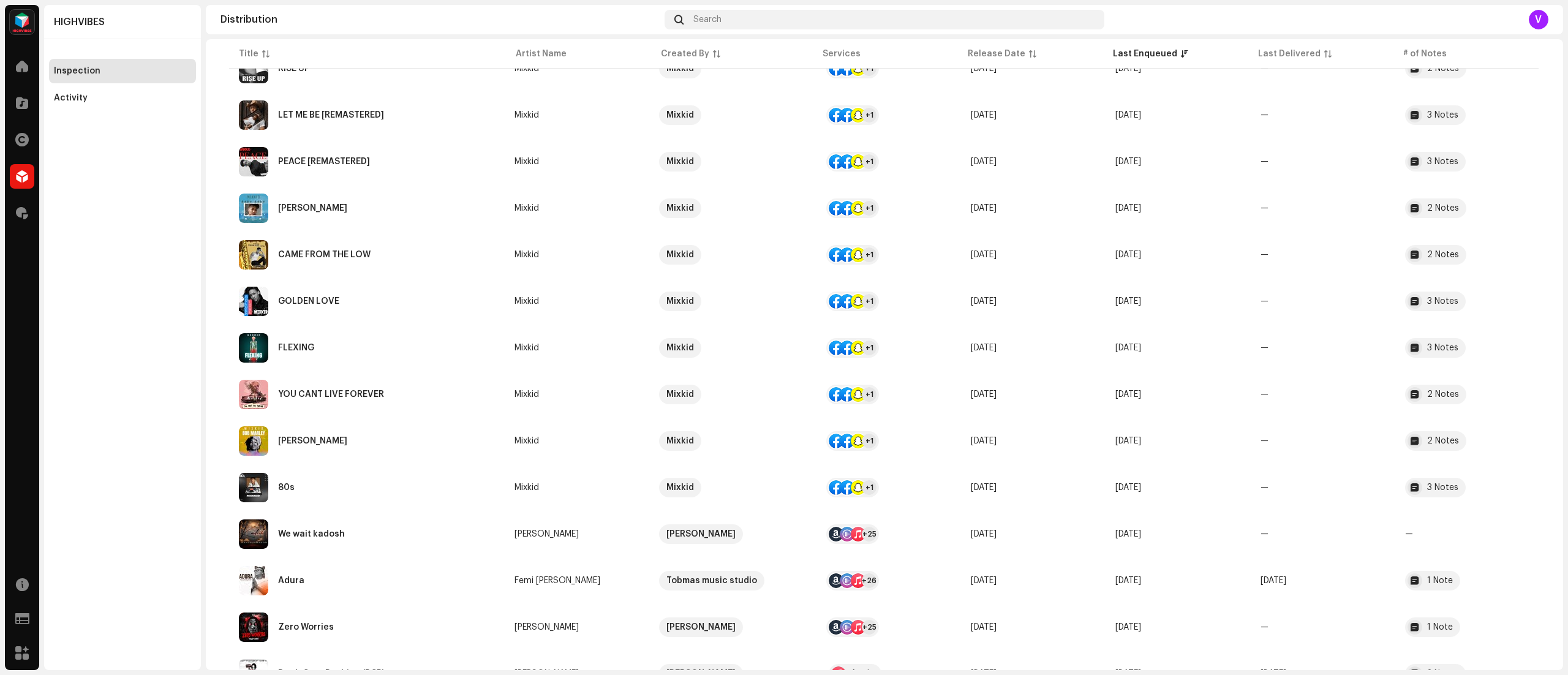
scroll to position [1128, 0]
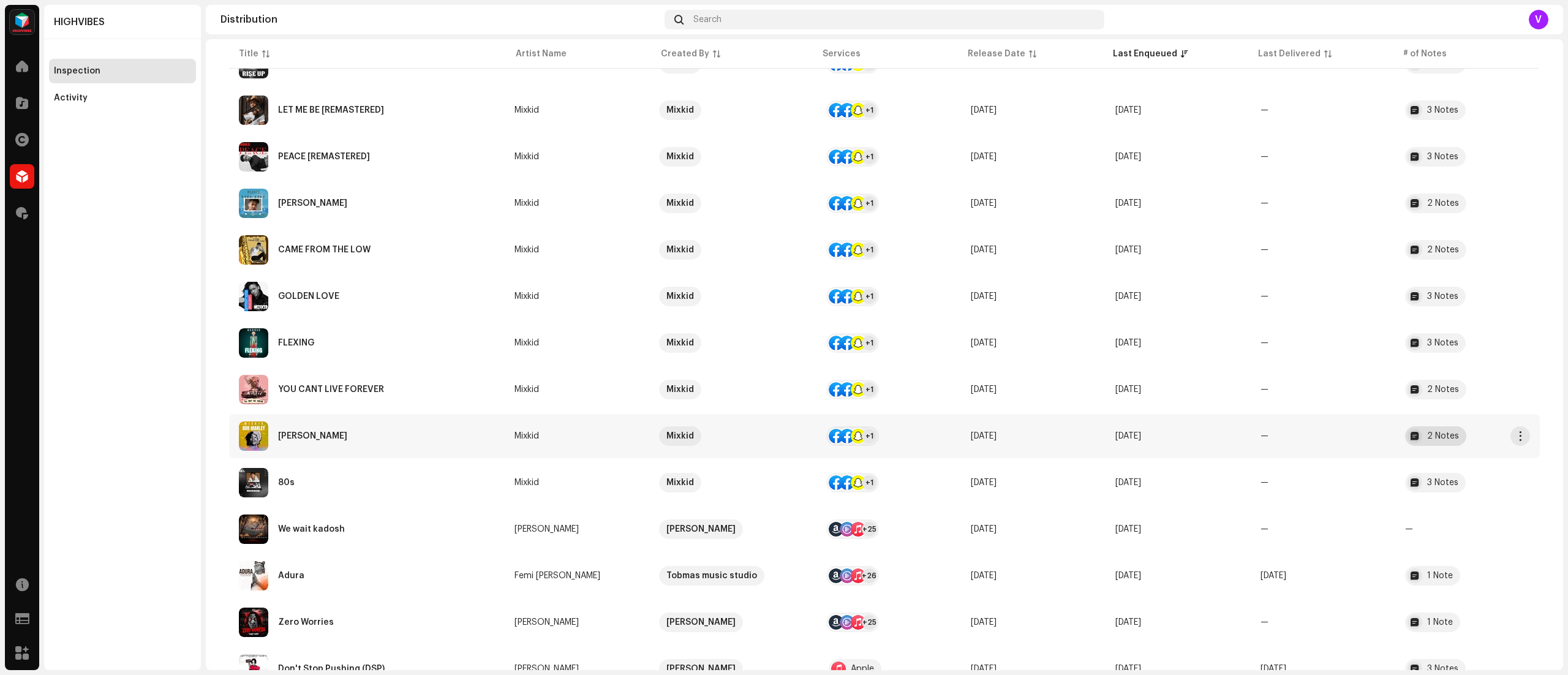
click at [1441, 435] on div "2 Notes" at bounding box center [1443, 436] width 32 height 8
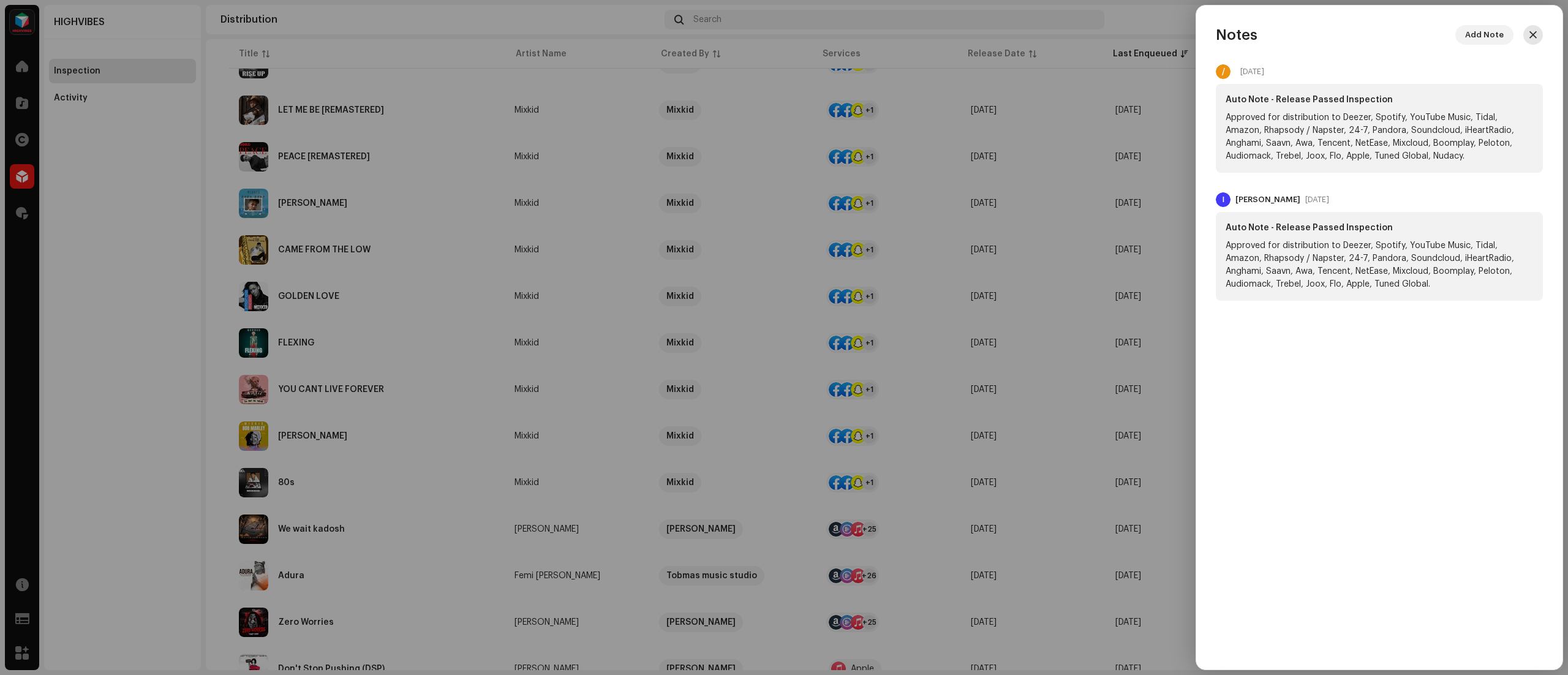
click at [1533, 34] on span "button" at bounding box center [1534, 34] width 8 height 10
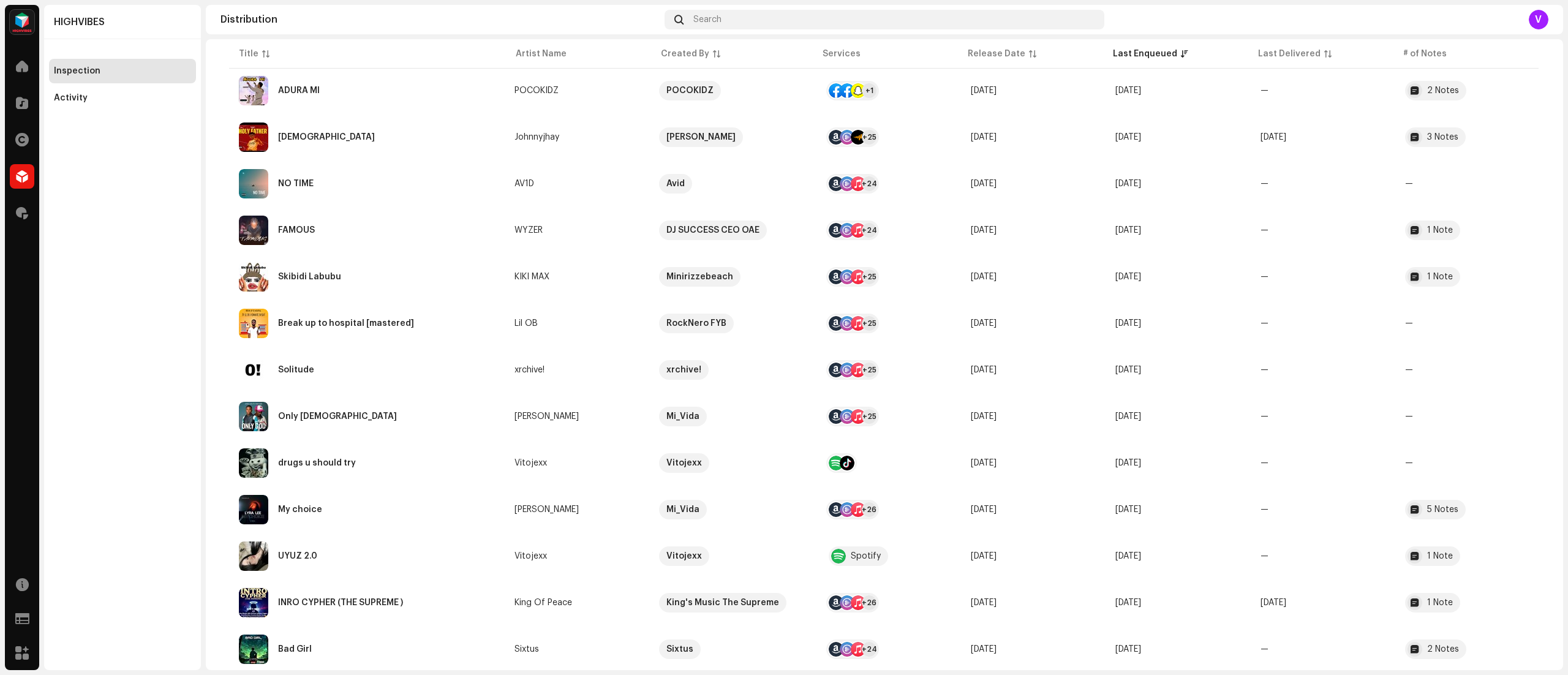
scroll to position [2406, 0]
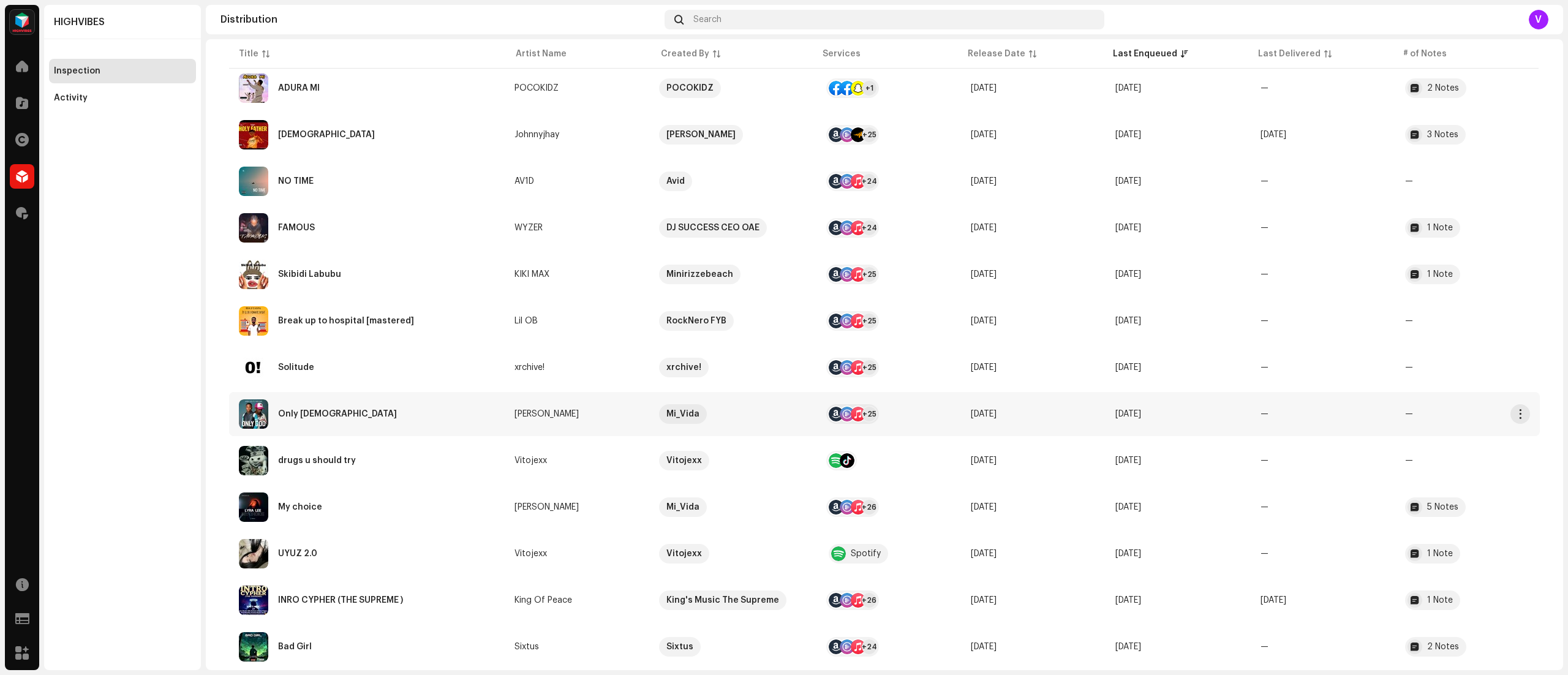
click at [437, 416] on div "Only [DEMOGRAPHIC_DATA]" at bounding box center [367, 414] width 256 height 29
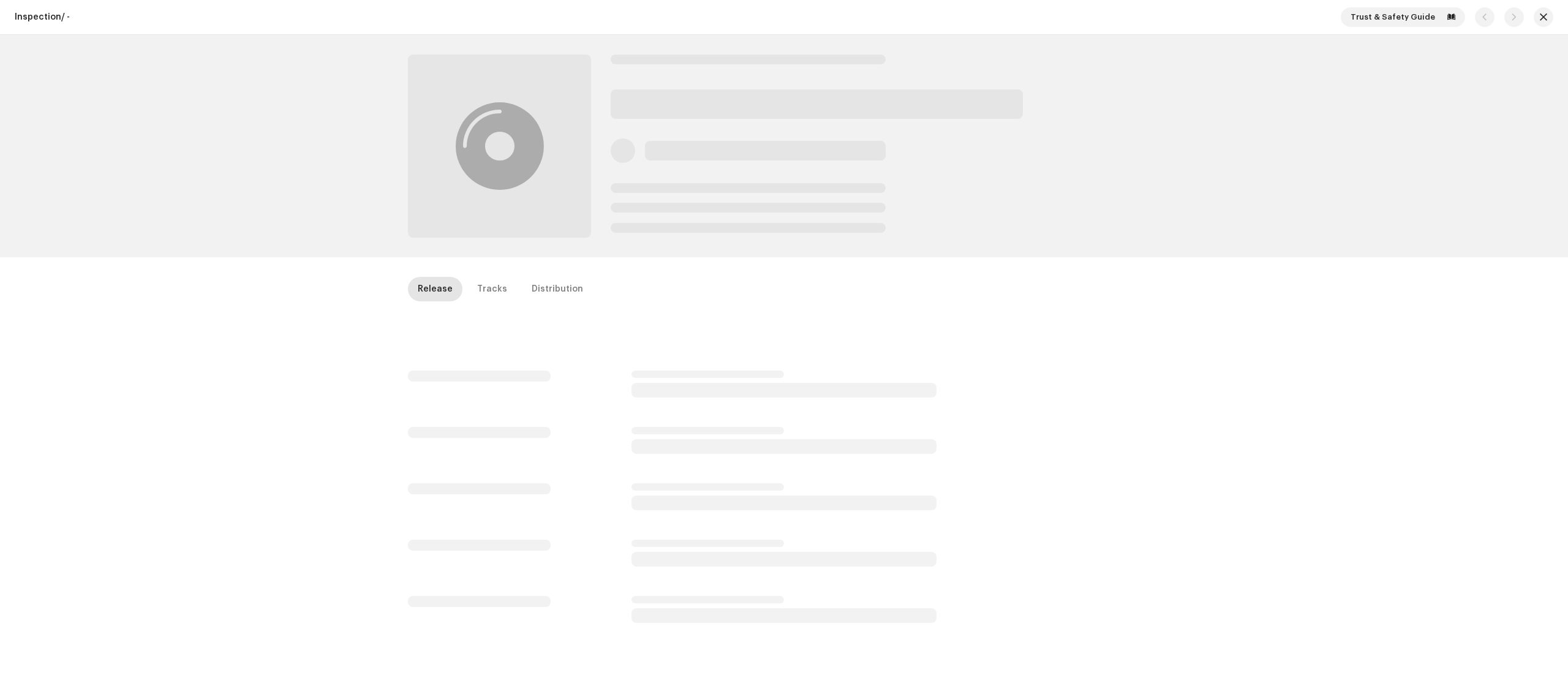
click at [437, 416] on div "Inspection / - Trust & Safety Guide Release Tracks Distribution" at bounding box center [784, 337] width 1568 height 675
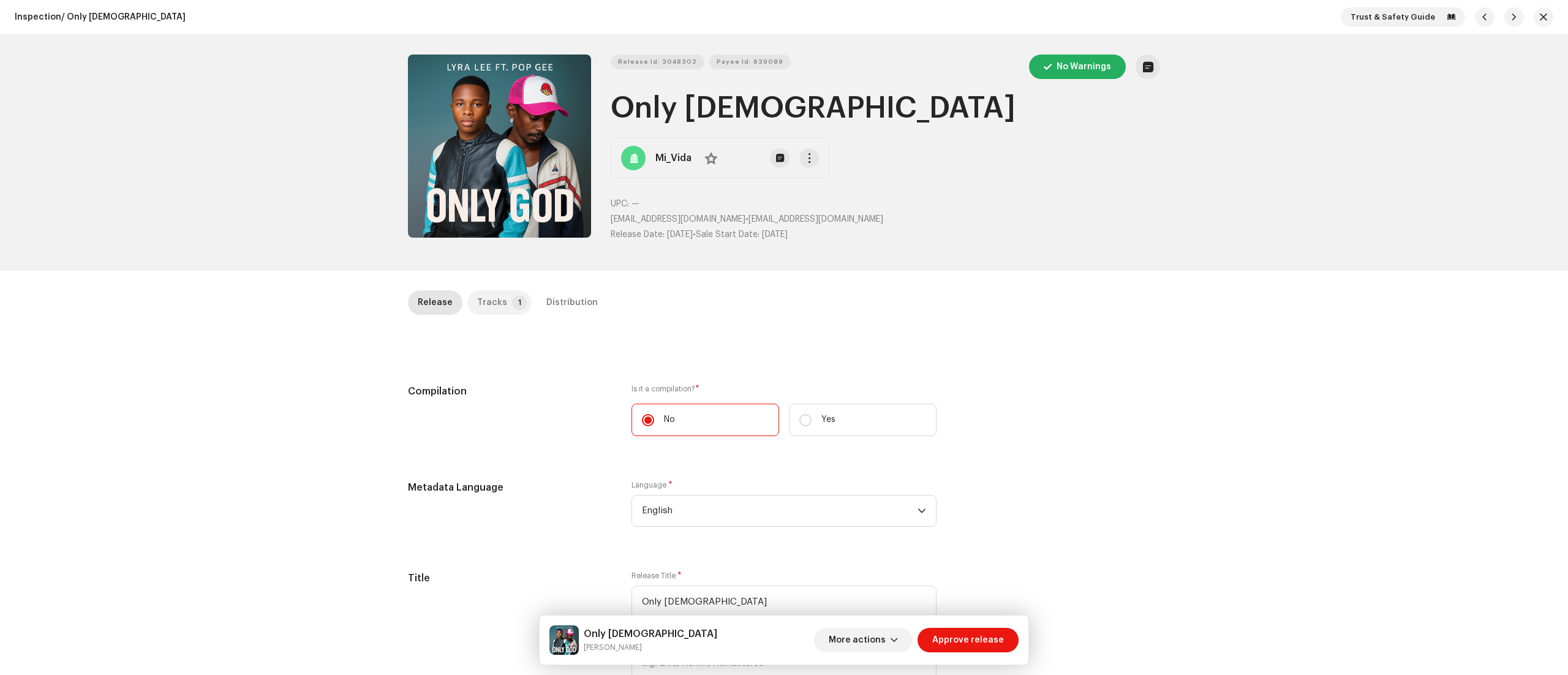
click at [512, 308] on p-badge "1" at bounding box center [519, 302] width 15 height 15
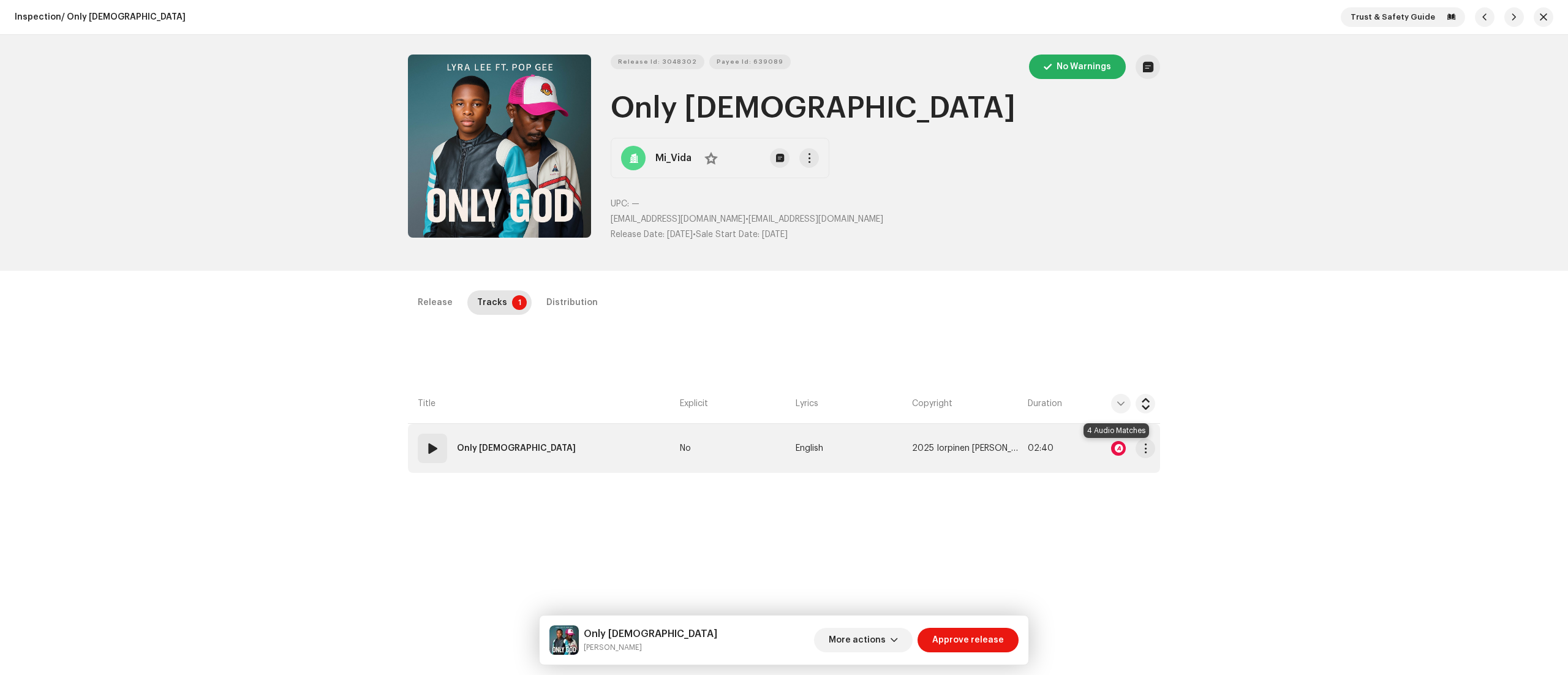
click at [1116, 447] on div at bounding box center [1118, 448] width 15 height 15
click at [427, 440] on div "01" at bounding box center [432, 448] width 29 height 29
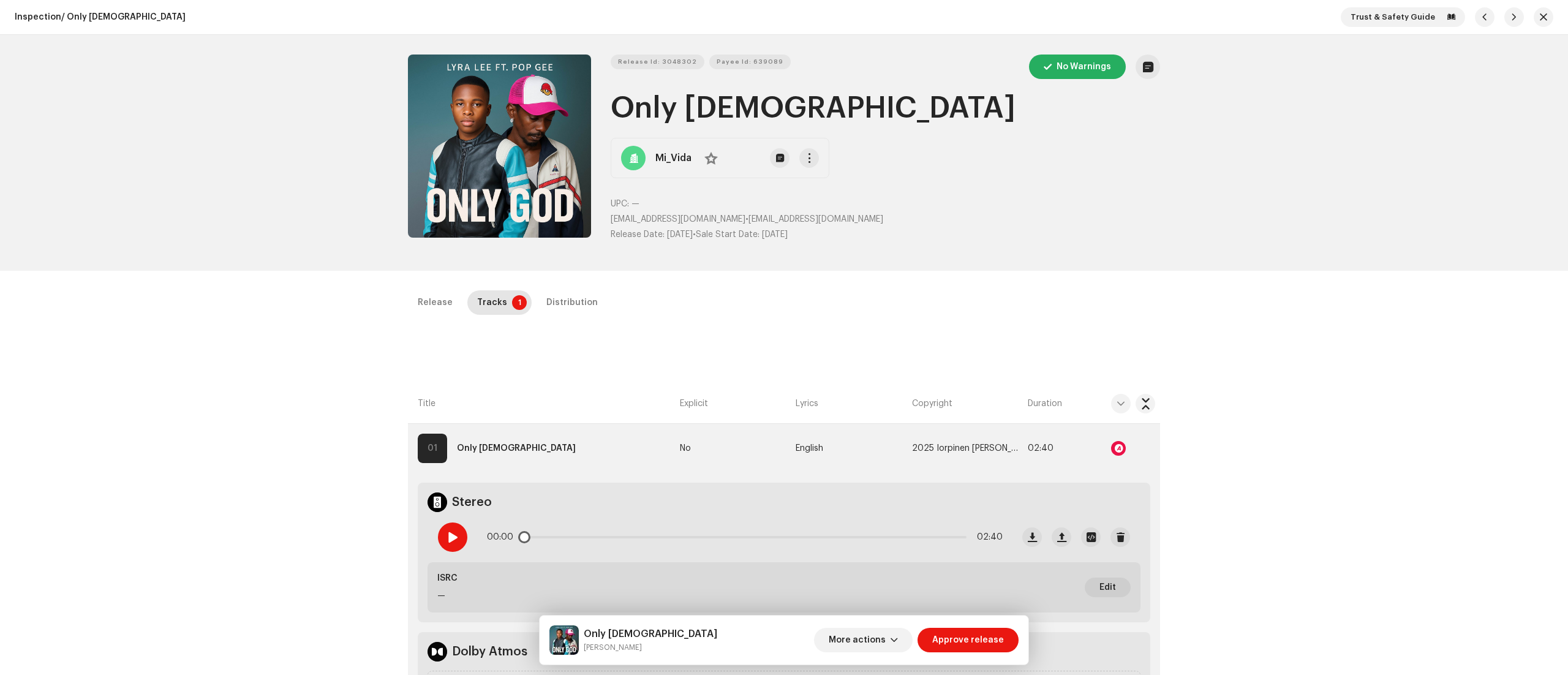
click at [449, 529] on div at bounding box center [453, 537] width 29 height 29
drag, startPoint x: 583, startPoint y: 646, endPoint x: 653, endPoint y: 651, distance: 70.2
click at [653, 651] on div "Only God Lyra Lee More actions Approve release" at bounding box center [784, 640] width 469 height 29
click at [679, 293] on div "Release Tracks 1 Distribution" at bounding box center [784, 303] width 752 height 24
click at [453, 531] on div at bounding box center [453, 537] width 29 height 29
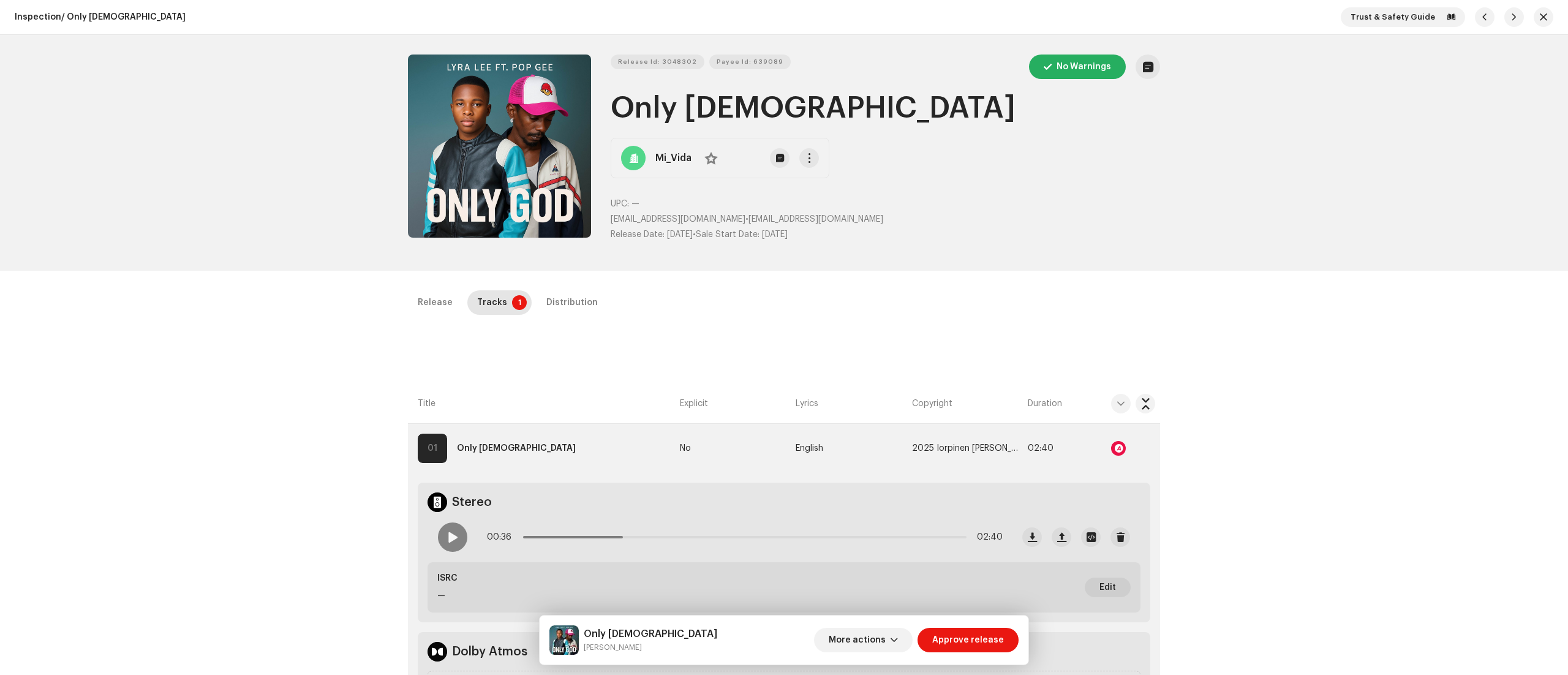
drag, startPoint x: 578, startPoint y: 639, endPoint x: 664, endPoint y: 659, distance: 88.3
click at [664, 659] on div "Only God Lyra Lee More actions Approve release" at bounding box center [784, 640] width 489 height 49
drag, startPoint x: 581, startPoint y: 644, endPoint x: 625, endPoint y: 649, distance: 44.3
click at [625, 649] on div "Only God Lyra Lee" at bounding box center [633, 640] width 168 height 29
click at [625, 649] on small "Lyra Lee" at bounding box center [650, 647] width 133 height 12
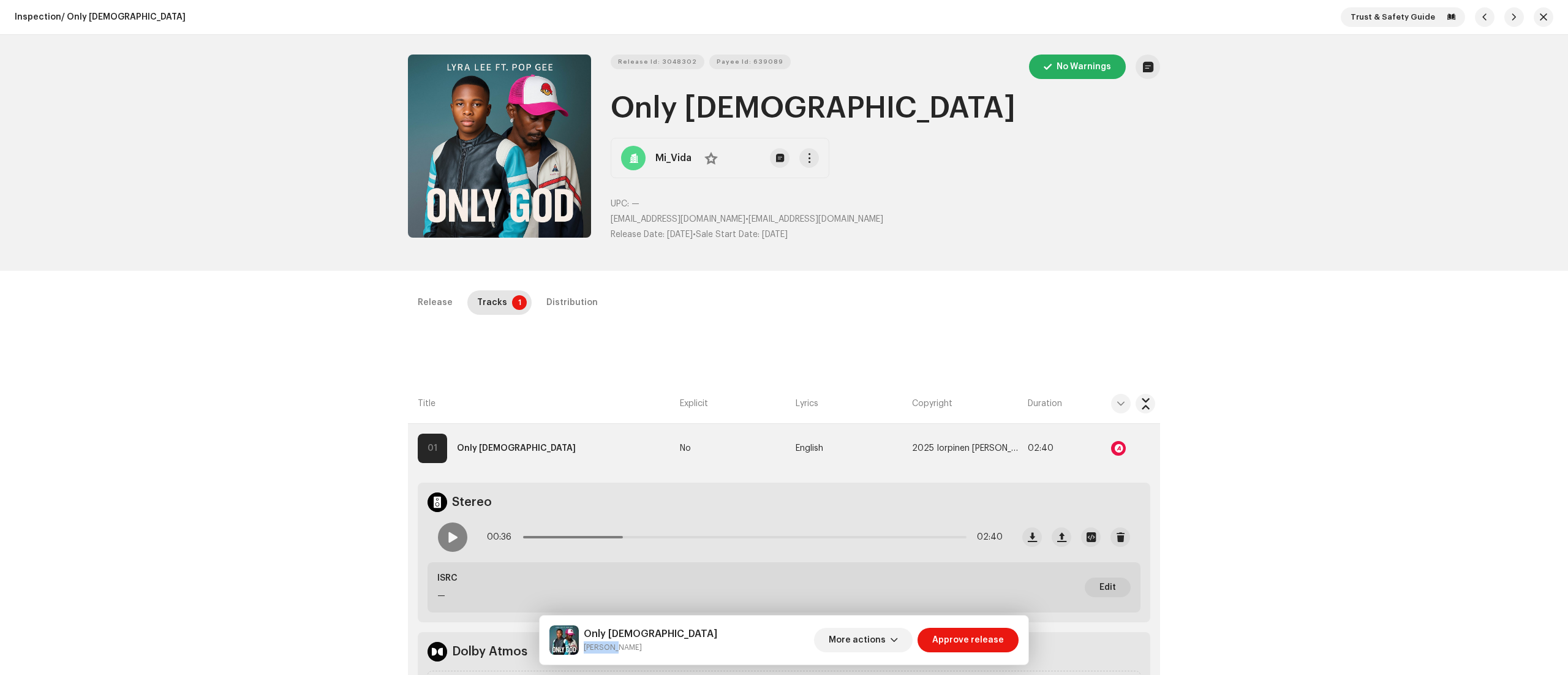
drag, startPoint x: 581, startPoint y: 649, endPoint x: 620, endPoint y: 653, distance: 39.2
click at [620, 653] on div "Only God Lyra Lee" at bounding box center [633, 640] width 168 height 29
drag, startPoint x: 632, startPoint y: 103, endPoint x: 862, endPoint y: 108, distance: 230.1
click at [862, 108] on h1 "Only [DEMOGRAPHIC_DATA]" at bounding box center [885, 108] width 549 height 39
click at [751, 56] on span "Payee Id: 639089" at bounding box center [750, 62] width 67 height 24
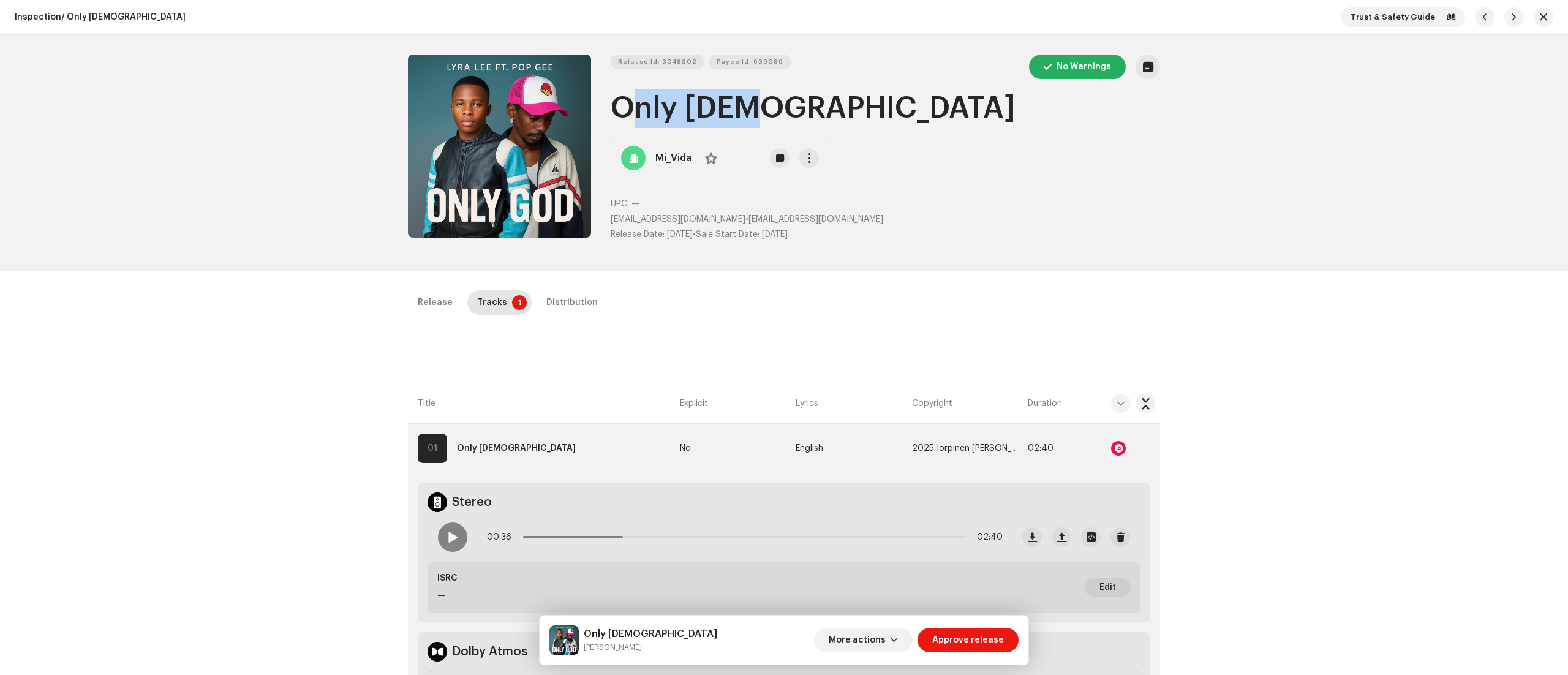
drag, startPoint x: 606, startPoint y: 217, endPoint x: 745, endPoint y: 220, distance: 139.0
click at [745, 220] on div "Release Id: 3048302 Payee Id: 639089 No Warnings Only [DEMOGRAPHIC_DATA] Mi_Vid…" at bounding box center [784, 153] width 752 height 197
copy p "[EMAIL_ADDRESS][DOMAIN_NAME] •"
click at [660, 63] on span "Release Id: 3048302" at bounding box center [658, 62] width 79 height 24
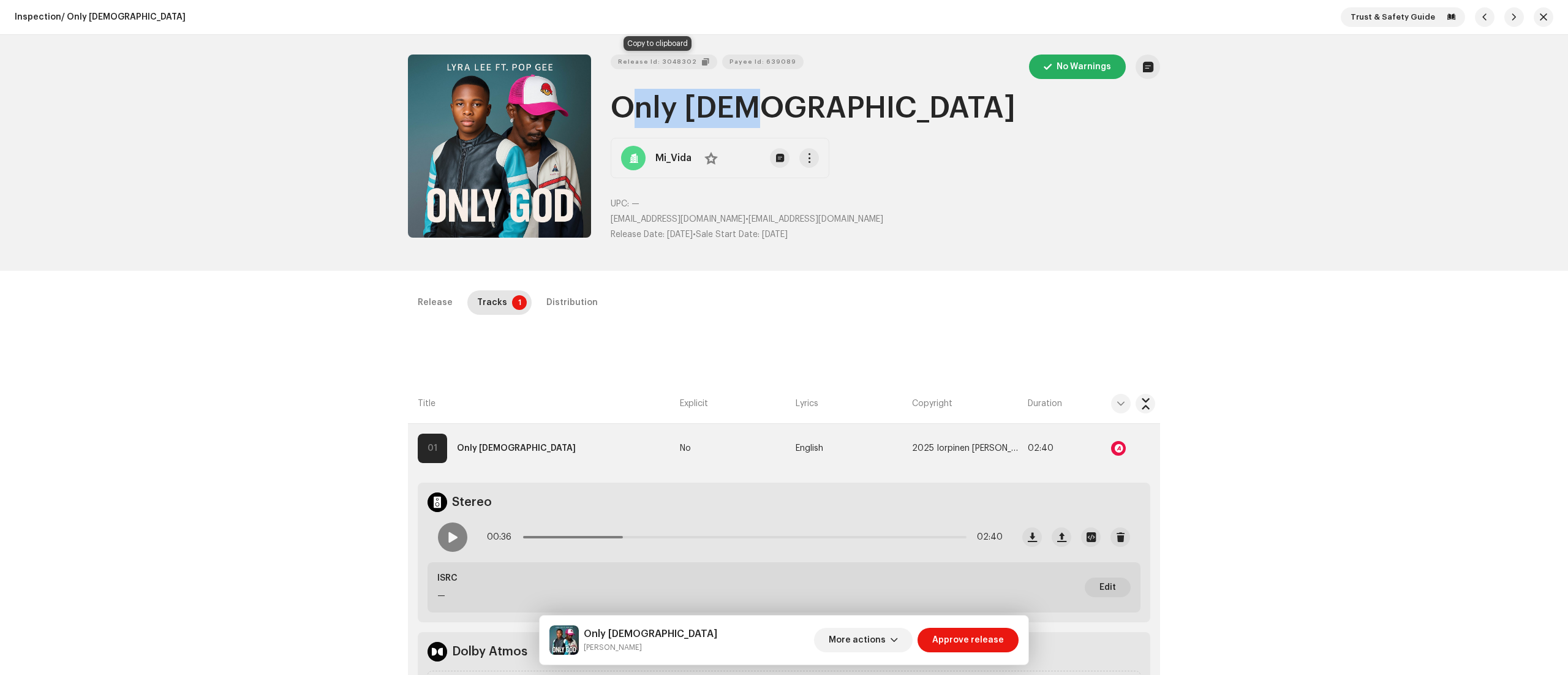
copy p "[EMAIL_ADDRESS][DOMAIN_NAME] •"
click at [446, 546] on div at bounding box center [453, 537] width 29 height 29
click at [447, 536] on span at bounding box center [452, 536] width 10 height 10
drag, startPoint x: 636, startPoint y: 536, endPoint x: 563, endPoint y: 533, distance: 73.1
click at [559, 533] on div "00:39 02:40" at bounding box center [745, 537] width 516 height 24
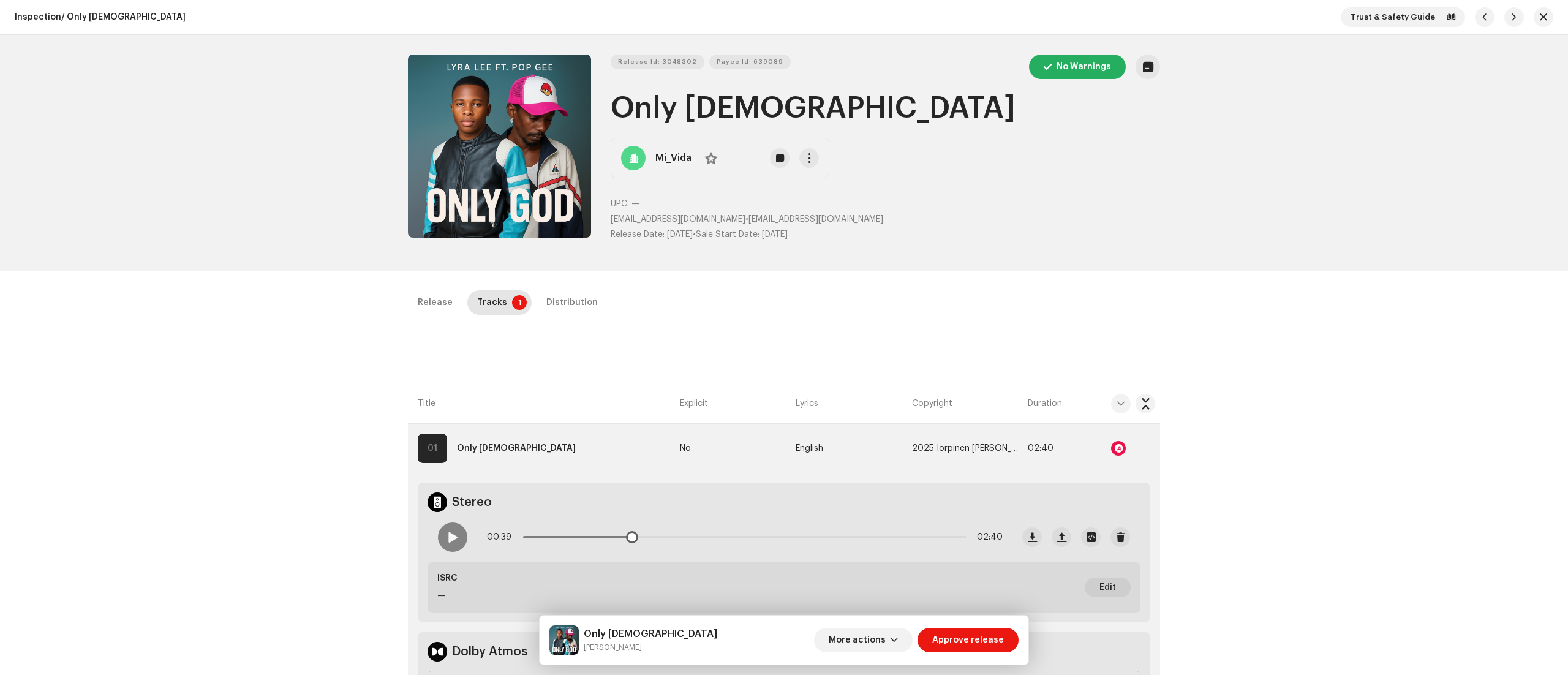
drag, startPoint x: 630, startPoint y: 544, endPoint x: 554, endPoint y: 545, distance: 76.0
click at [554, 545] on div "00:39 02:40" at bounding box center [745, 537] width 516 height 24
drag, startPoint x: 635, startPoint y: 545, endPoint x: 623, endPoint y: 539, distance: 13.4
click at [623, 539] on div "00:39 02:40" at bounding box center [745, 537] width 516 height 24
drag, startPoint x: 628, startPoint y: 538, endPoint x: 505, endPoint y: 543, distance: 123.1
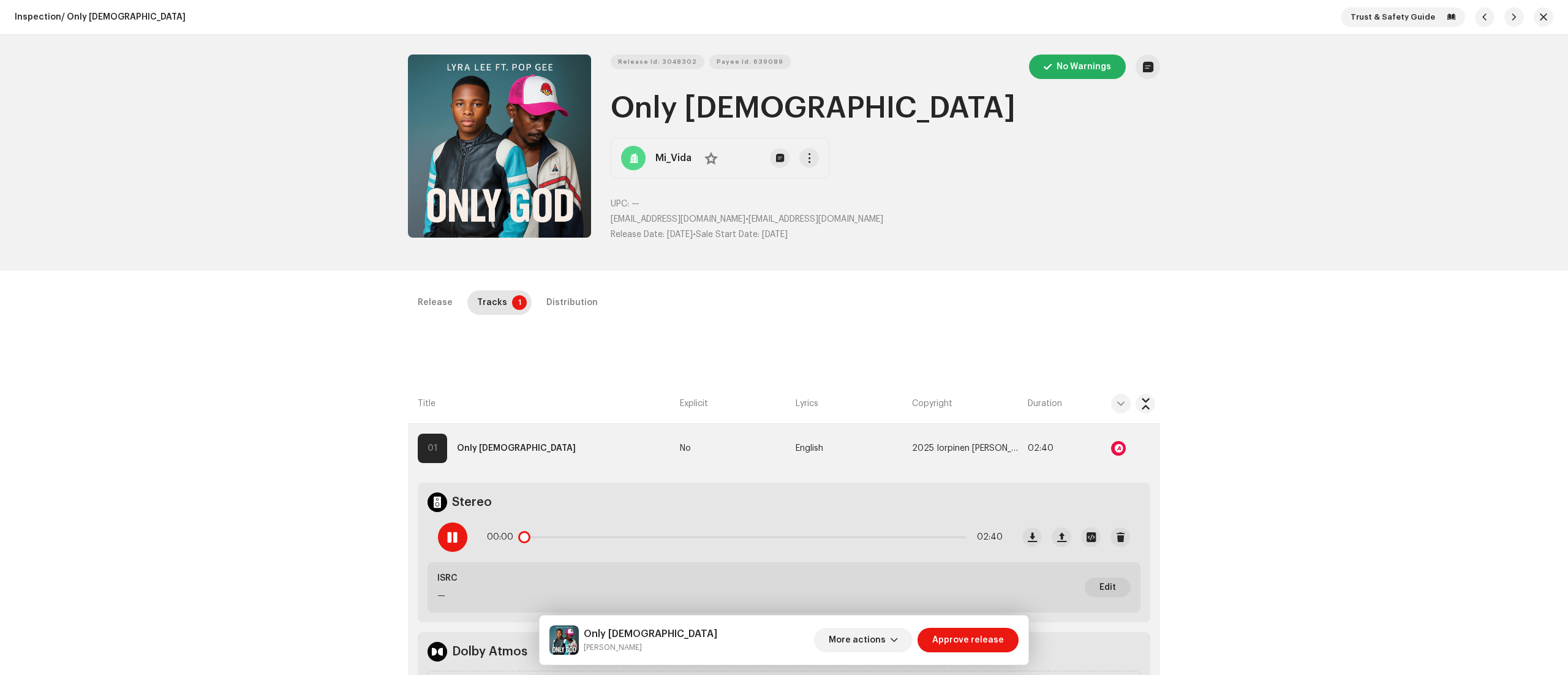
click at [505, 543] on div "00:00 02:40" at bounding box center [745, 537] width 516 height 24
click at [1115, 450] on div at bounding box center [1118, 448] width 15 height 15
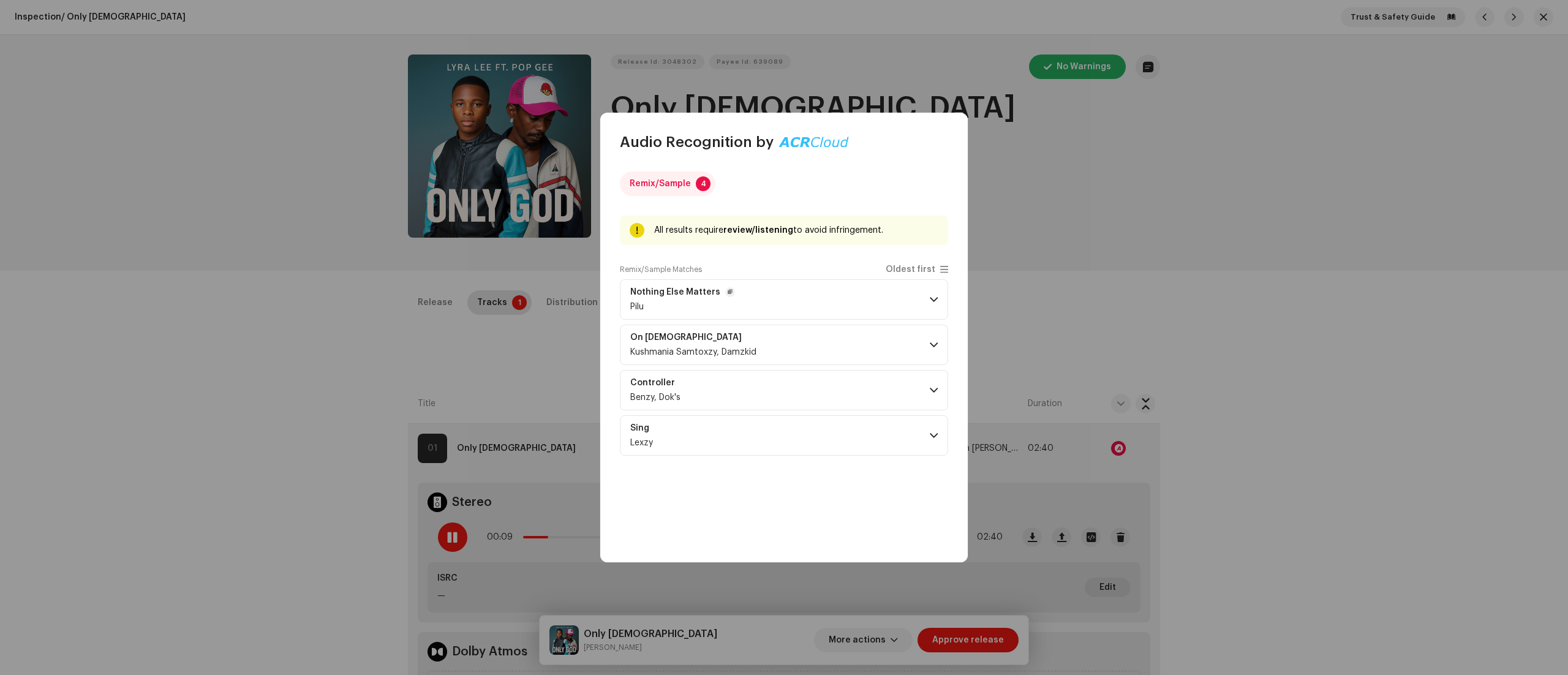
click at [934, 289] on p-accordion-header "Nothing Else Matters Pilu" at bounding box center [784, 299] width 328 height 40
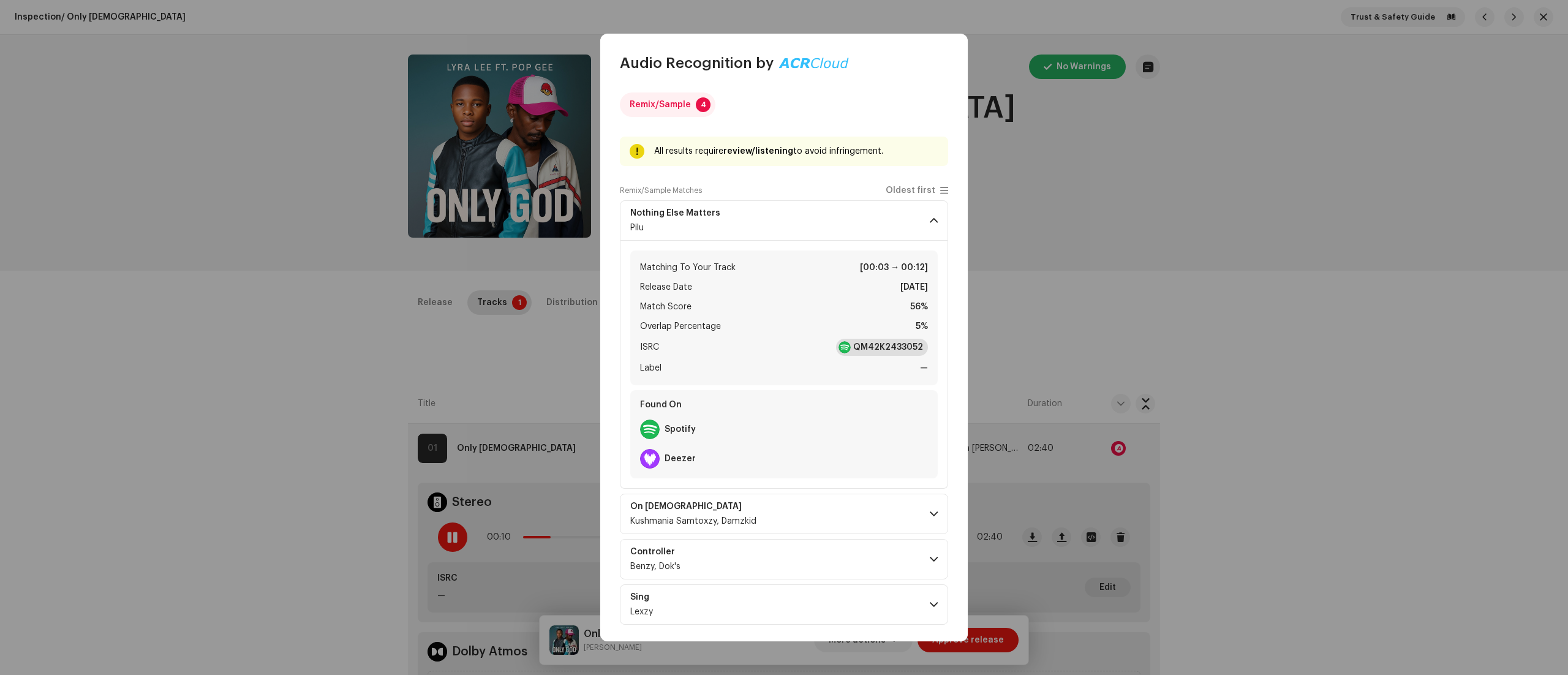
click at [892, 347] on strong "QM42K2433052" at bounding box center [888, 347] width 70 height 12
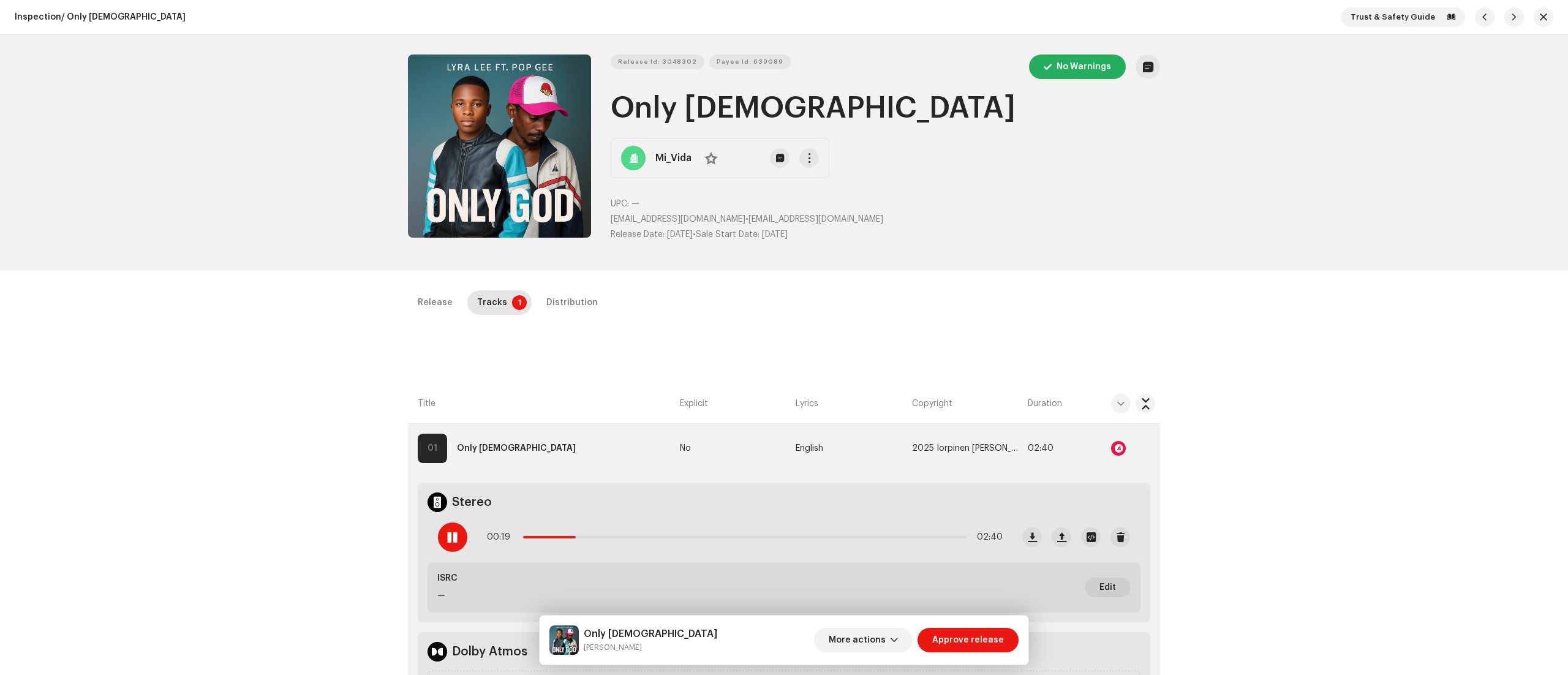
click at [448, 531] on div at bounding box center [453, 537] width 29 height 29
click at [1120, 444] on div at bounding box center [1118, 448] width 15 height 15
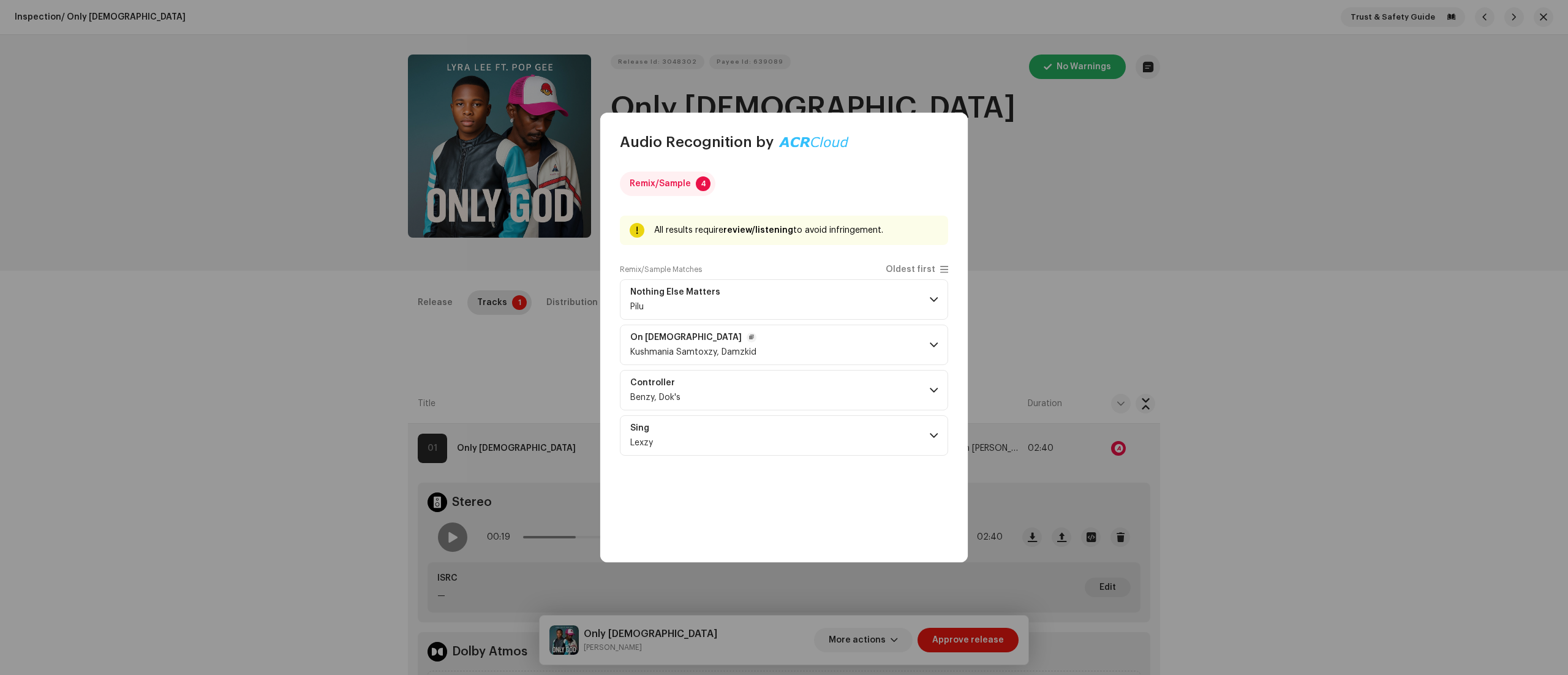
click at [932, 347] on span at bounding box center [934, 344] width 8 height 10
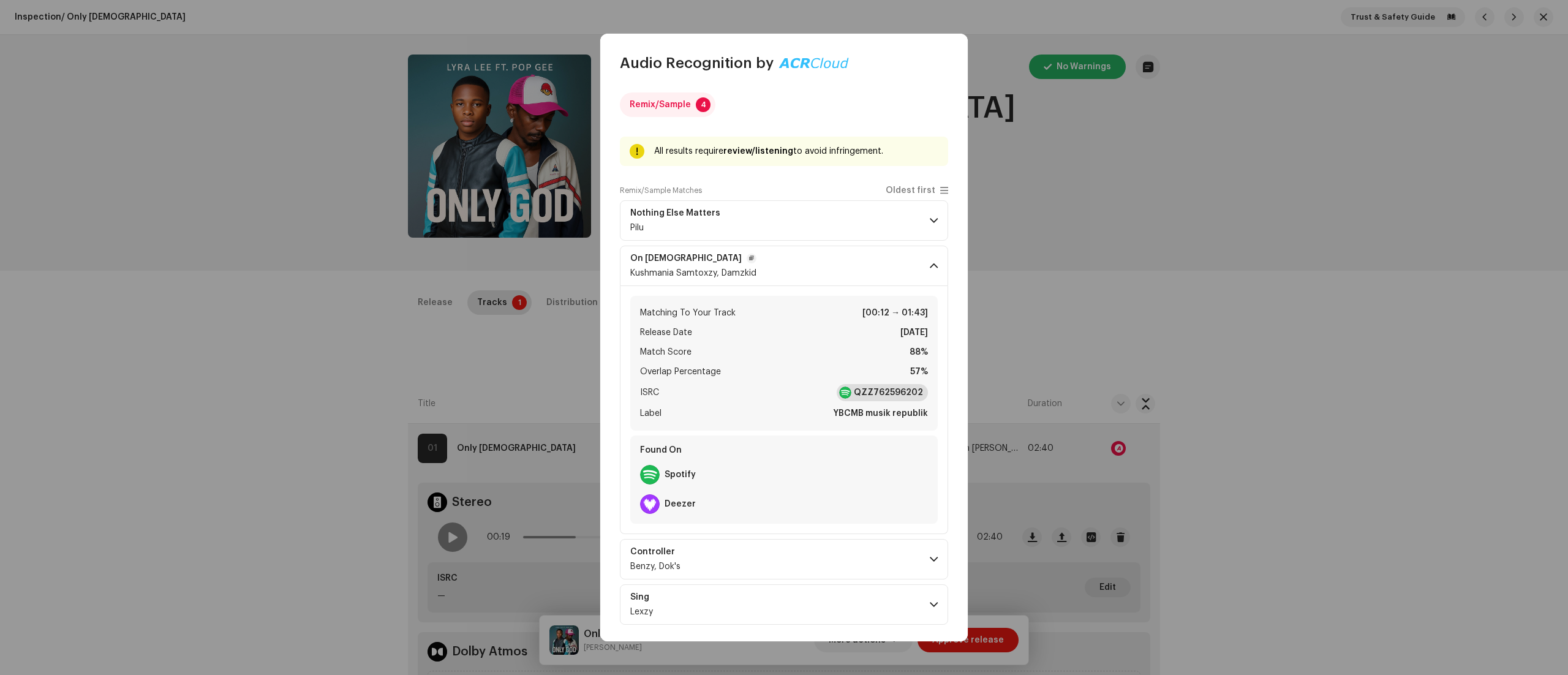
click at [865, 393] on strong "QZZ762596202" at bounding box center [888, 392] width 69 height 12
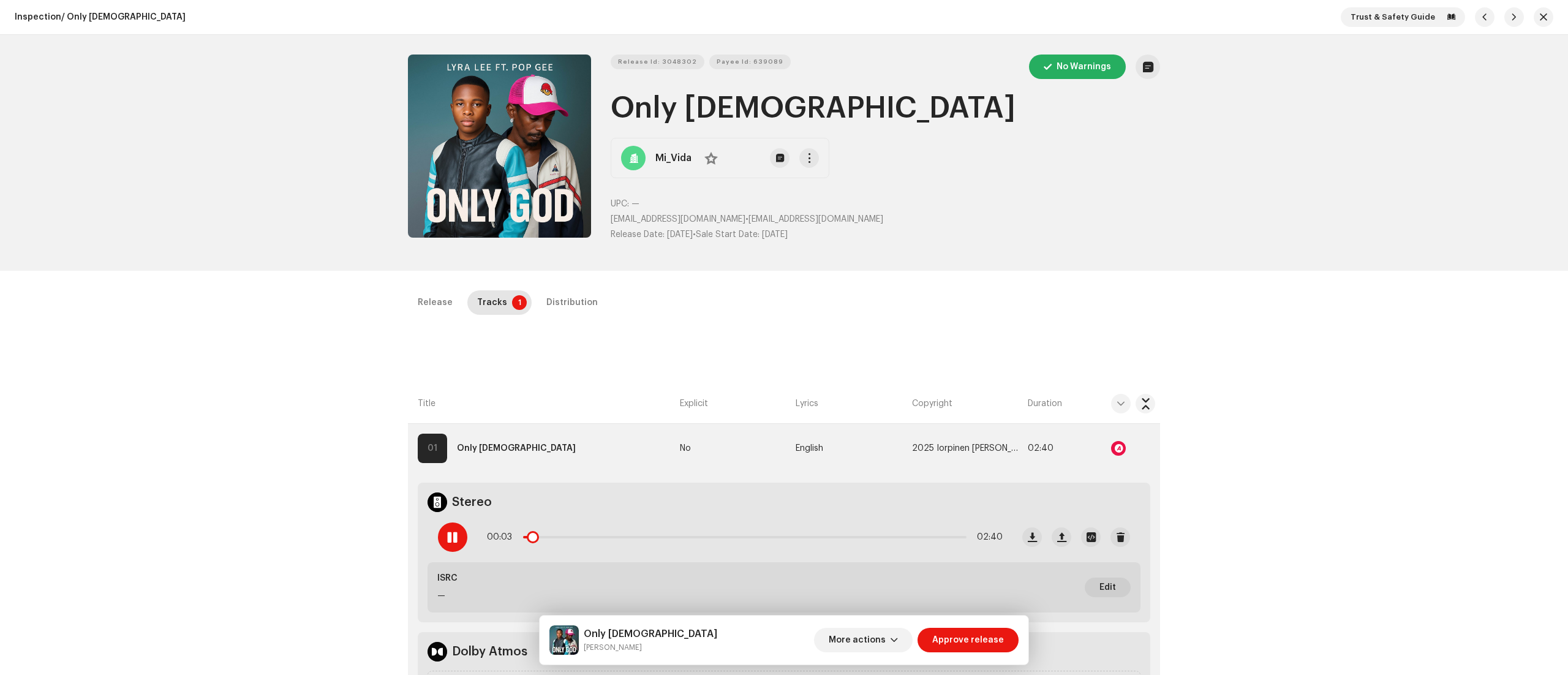
drag, startPoint x: 571, startPoint y: 543, endPoint x: 527, endPoint y: 528, distance: 46.5
click at [527, 528] on div "00:03 02:40" at bounding box center [745, 537] width 516 height 24
click at [443, 533] on div at bounding box center [453, 537] width 29 height 29
click at [898, 636] on span "button" at bounding box center [894, 640] width 8 height 10
click at [870, 560] on span "Fail & Return" at bounding box center [860, 560] width 54 height 10
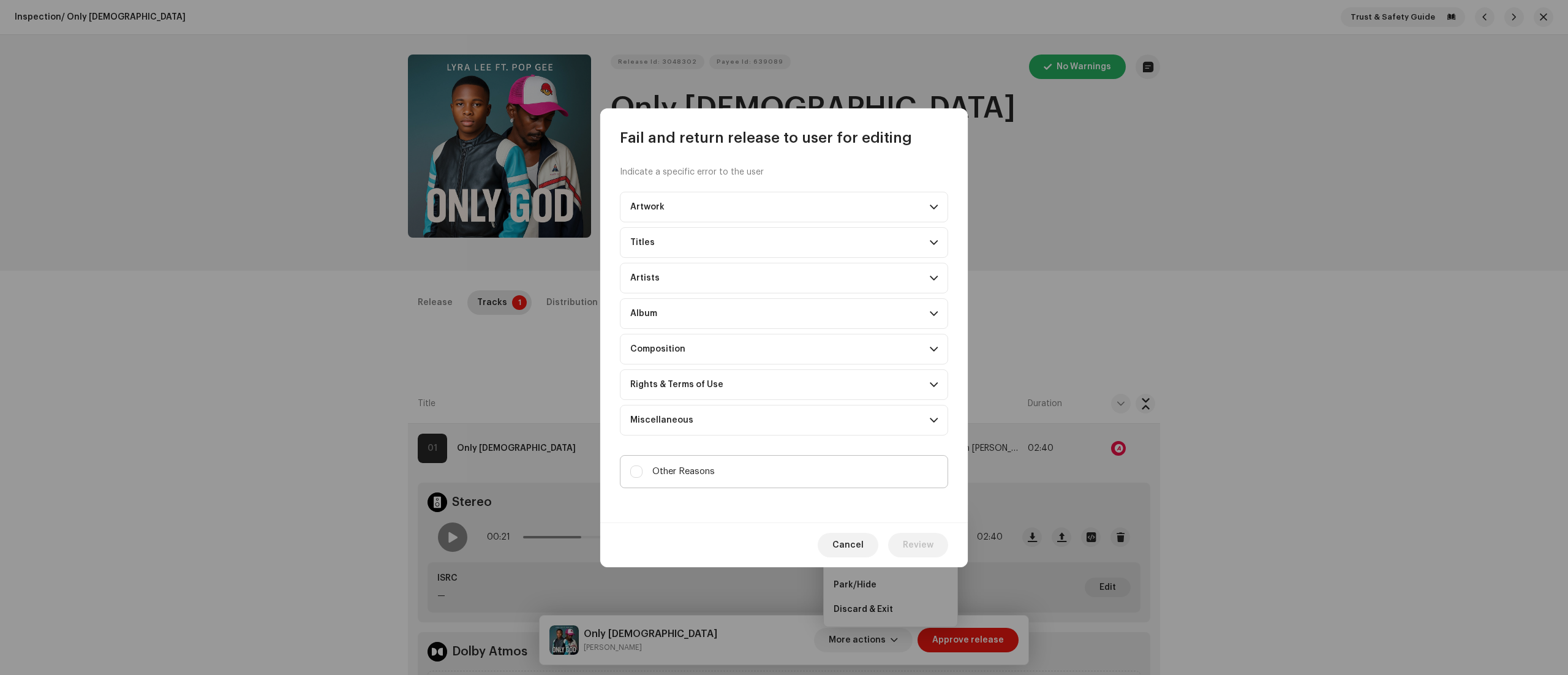
click at [628, 467] on label "Other Reasons" at bounding box center [784, 472] width 328 height 33
click at [630, 467] on input "Other Reasons" at bounding box center [636, 471] width 12 height 12
checkbox input "true"
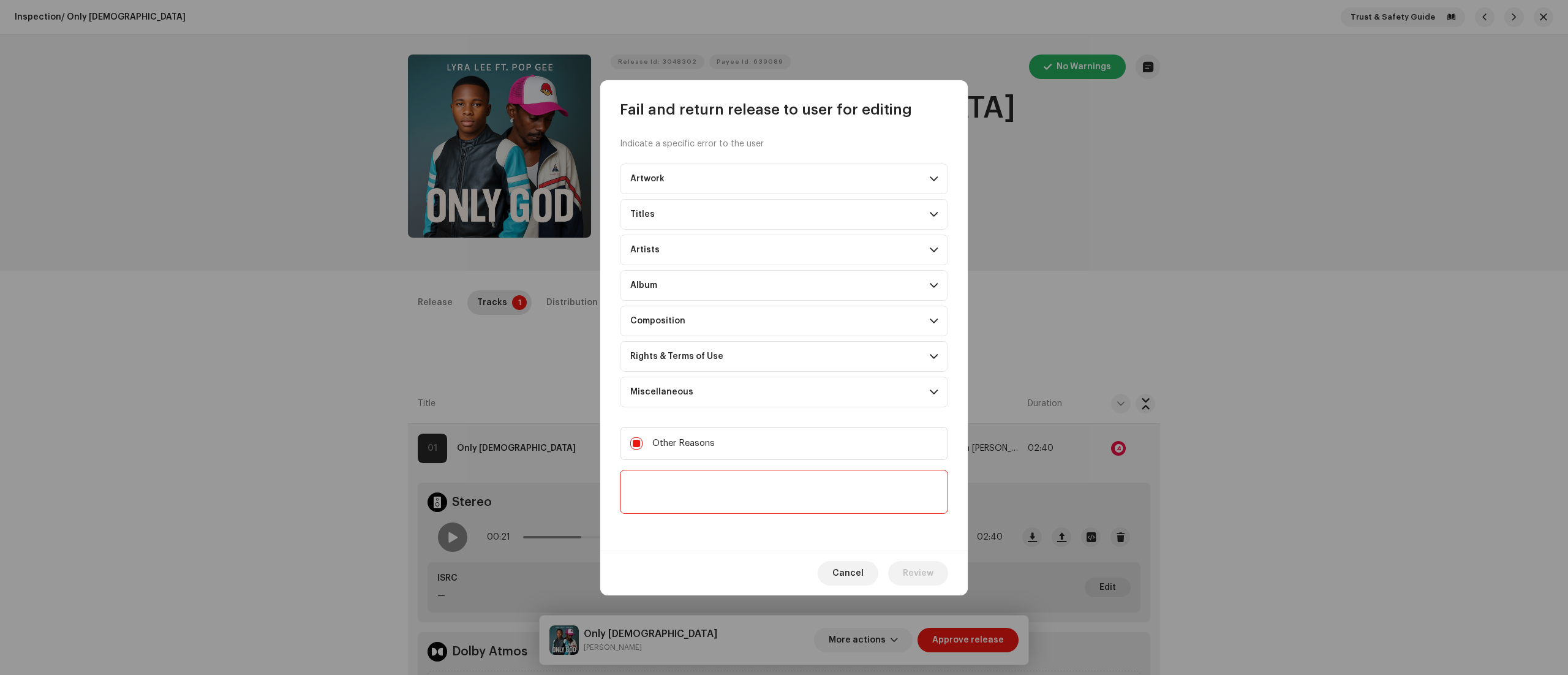
click at [636, 485] on textarea at bounding box center [784, 492] width 328 height 44
paste textarea "Thank you for submitting your release to us. To proceed with the distribution o…"
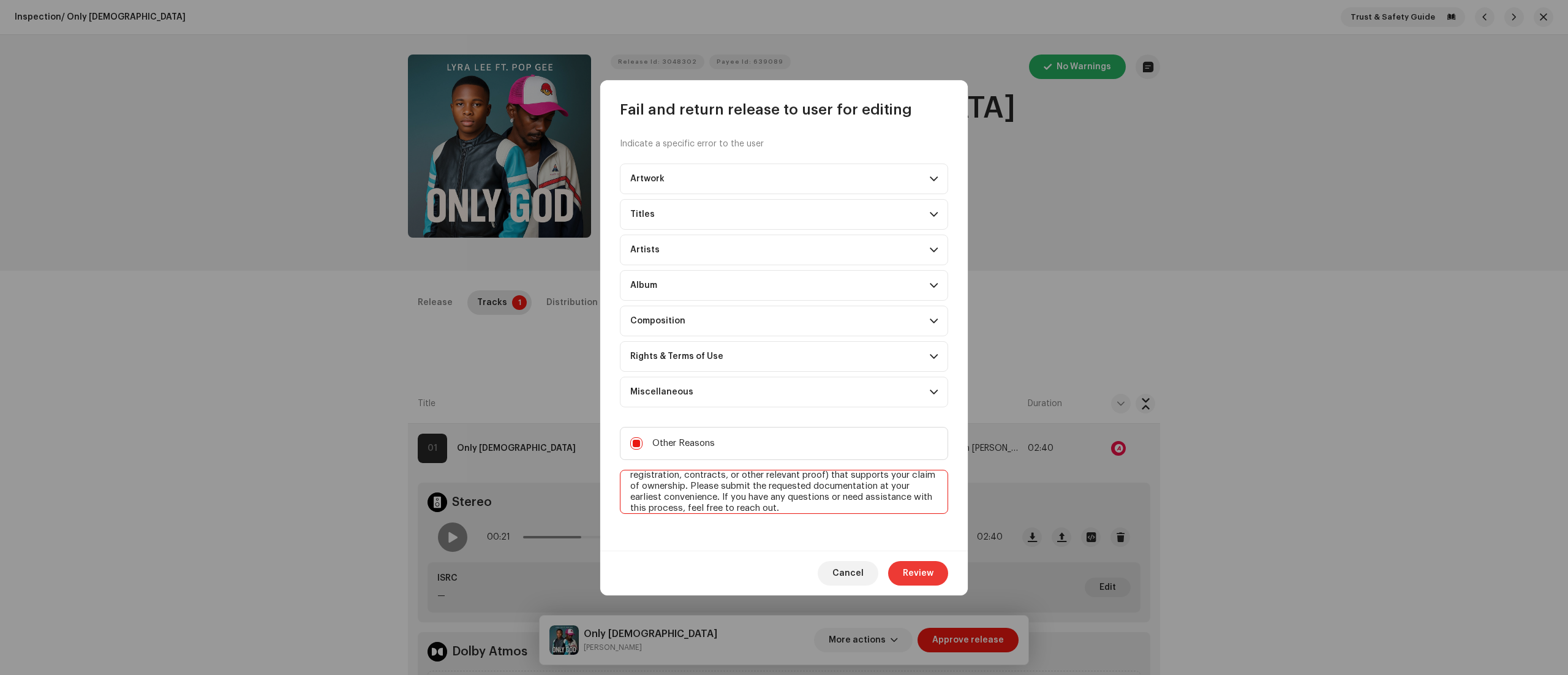
type textarea "Thank you for submitting your release to us. To proceed with the distribution o…"
click at [910, 573] on span "Review" at bounding box center [918, 573] width 31 height 24
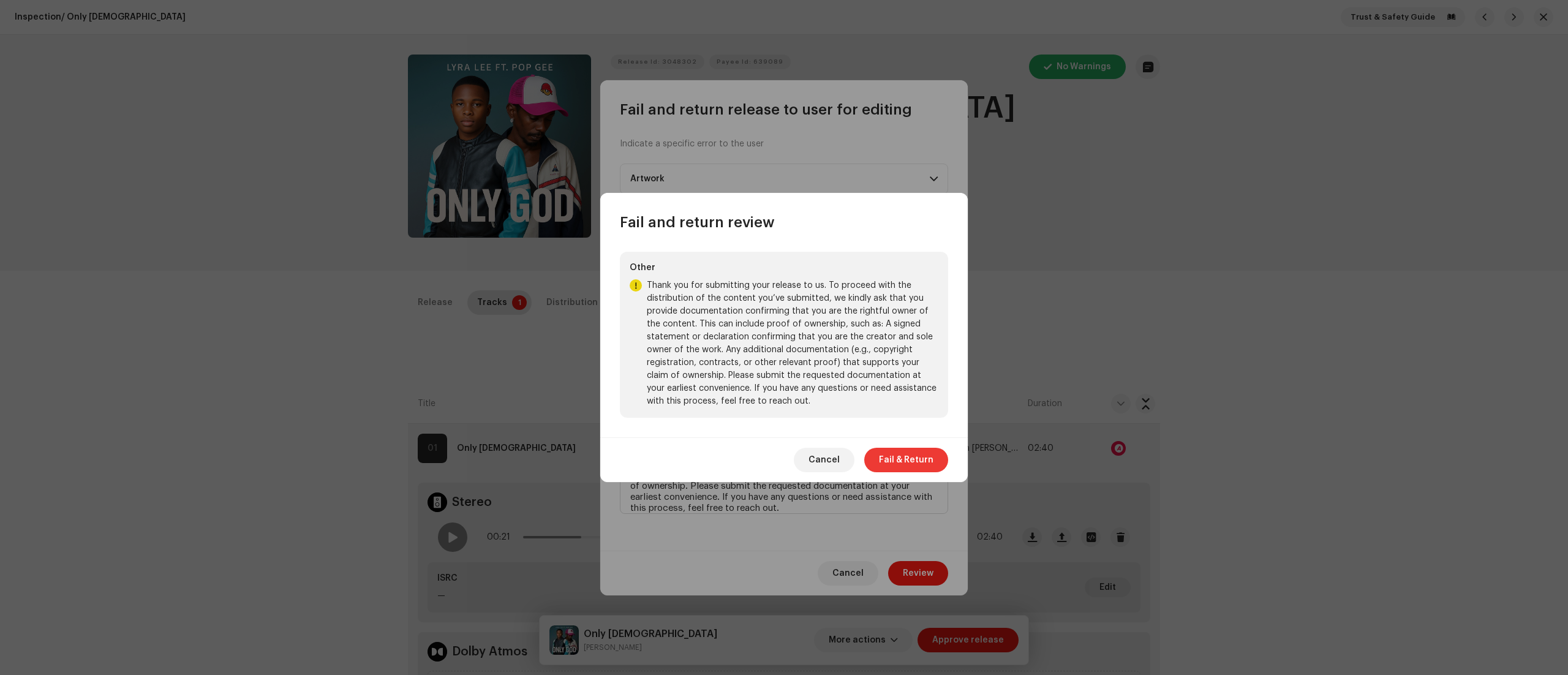
click at [907, 464] on span "Fail & Return" at bounding box center [906, 460] width 54 height 24
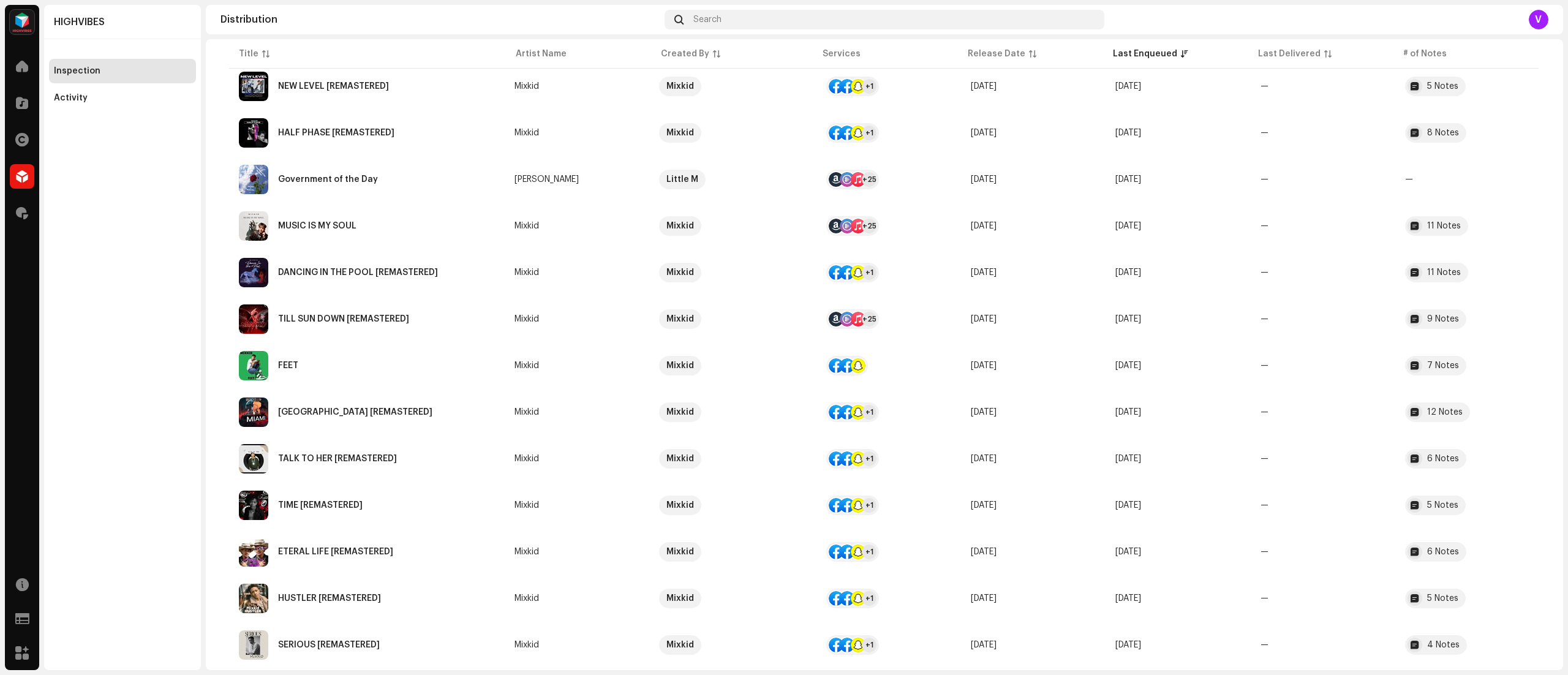
scroll to position [262, 0]
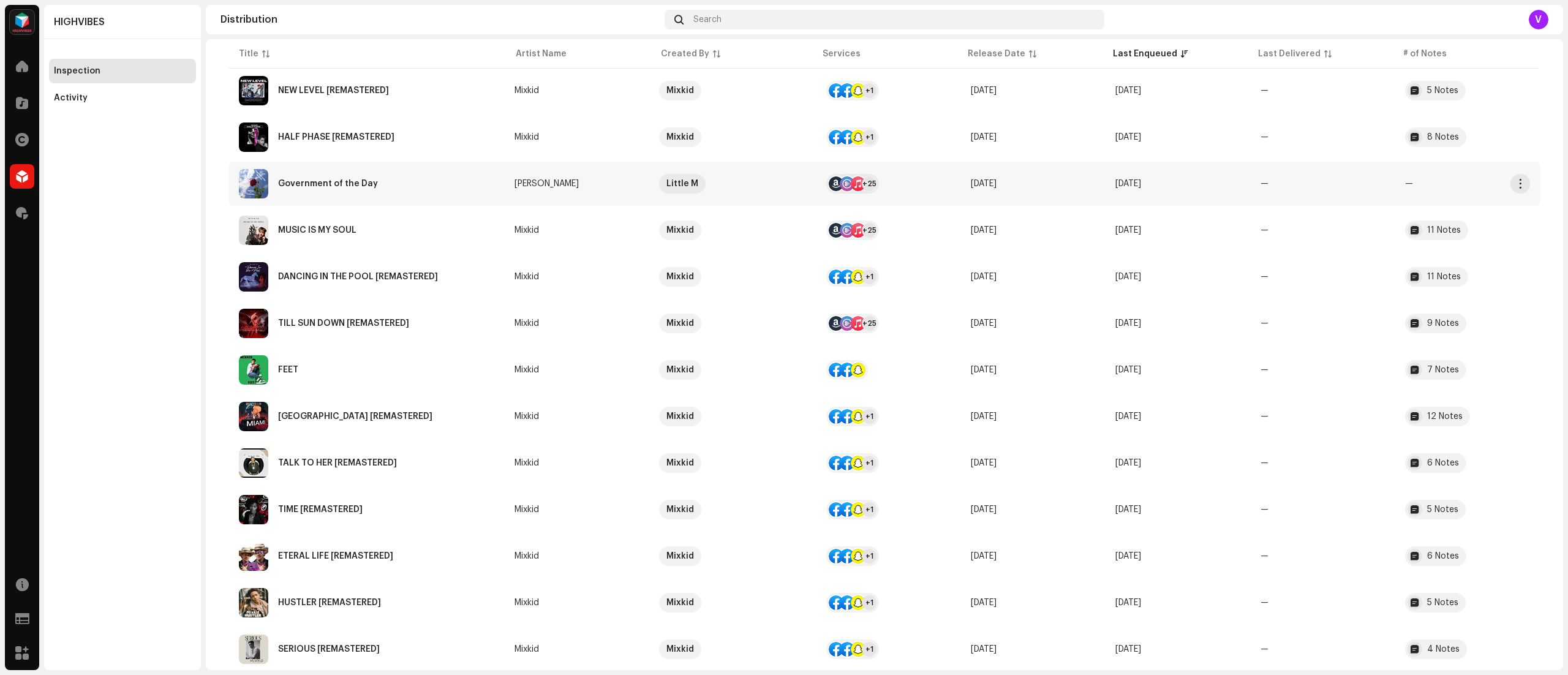
click at [1405, 183] on re-a-table-badge "—" at bounding box center [1468, 183] width 125 height 8
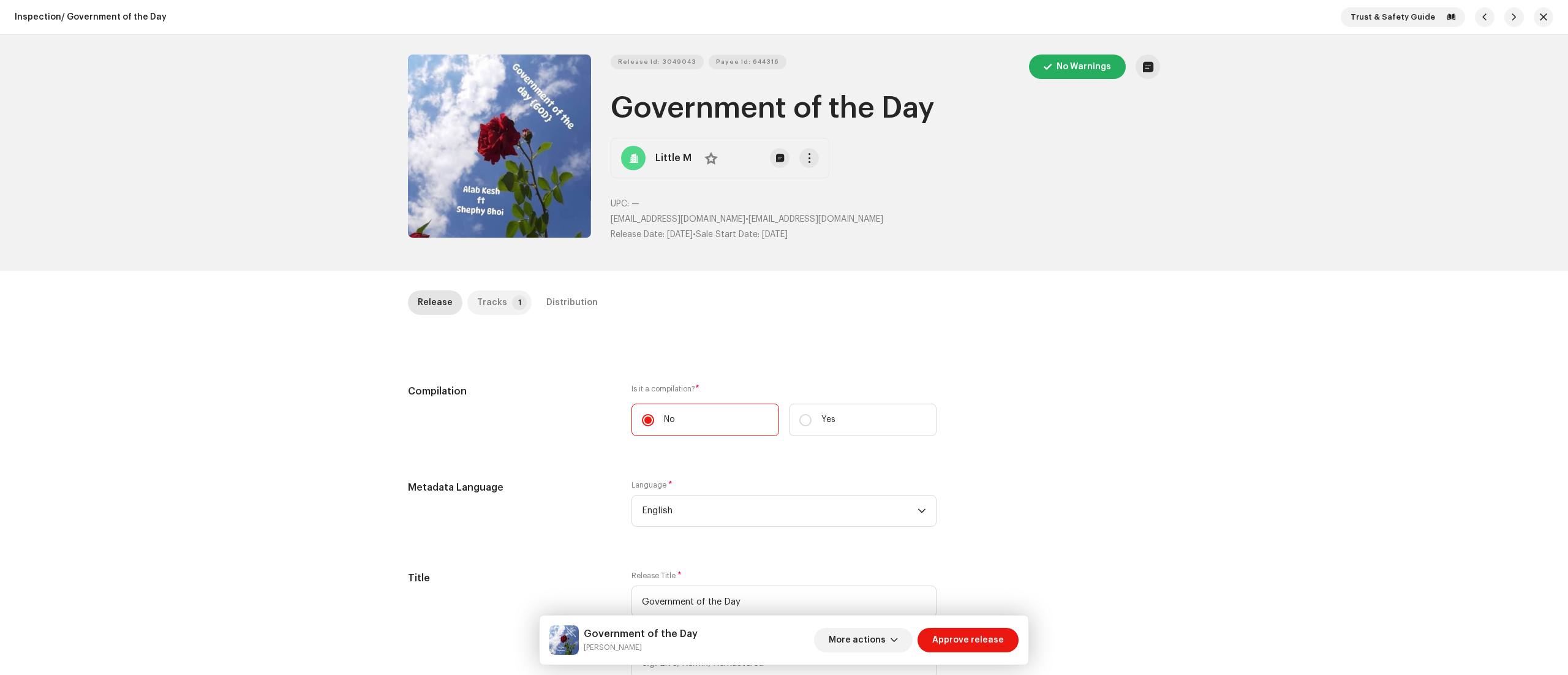
click at [500, 299] on p-tab "Tracks 1" at bounding box center [499, 303] width 65 height 24
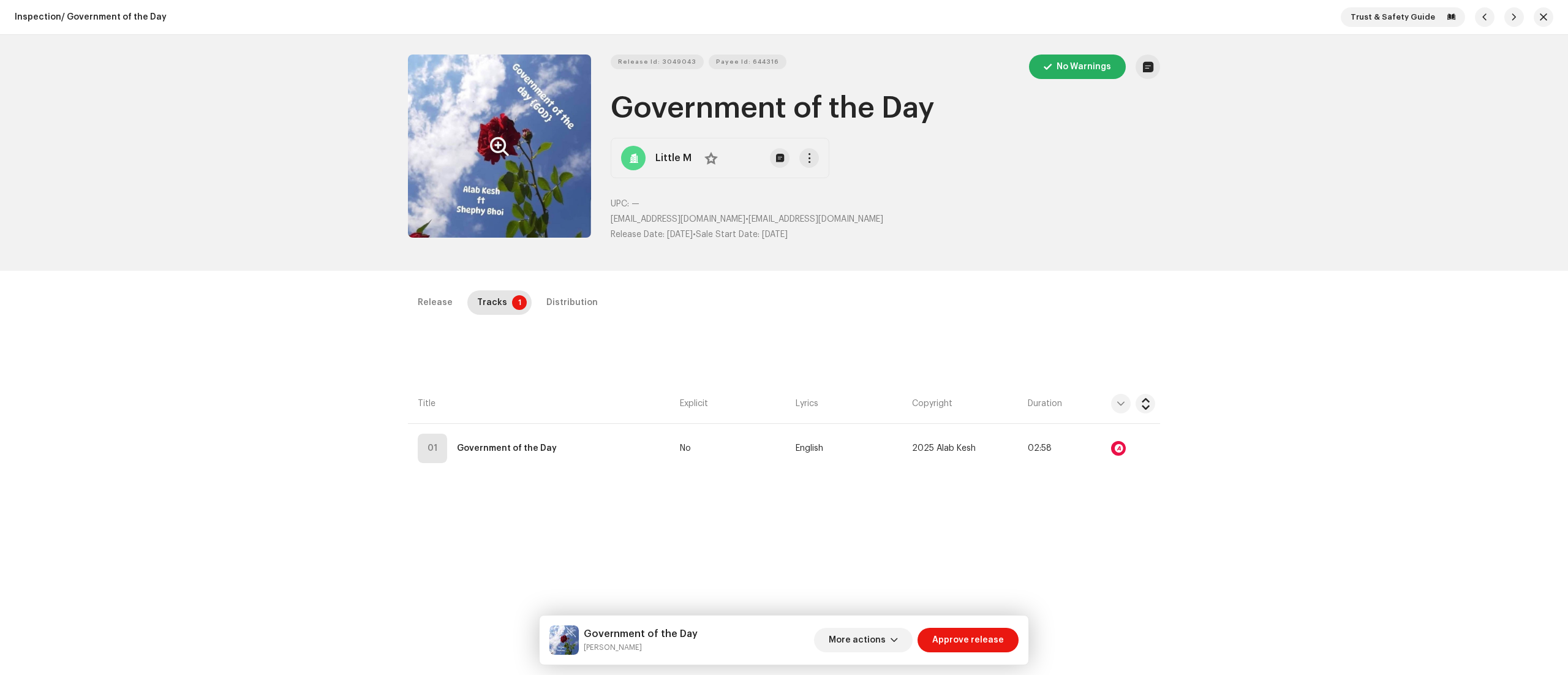
click at [469, 128] on button "Zoom Image" at bounding box center [499, 146] width 183 height 183
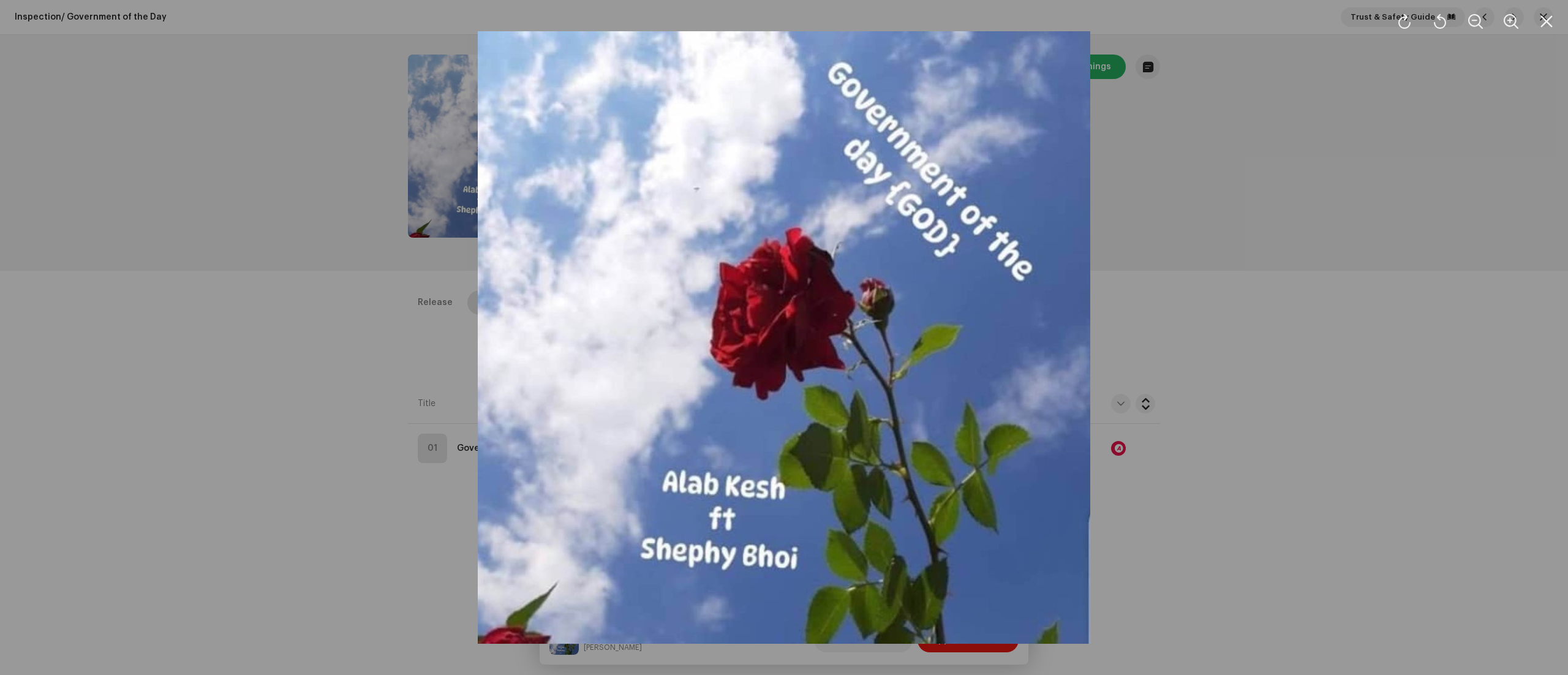
click at [1191, 311] on div at bounding box center [784, 337] width 1568 height 675
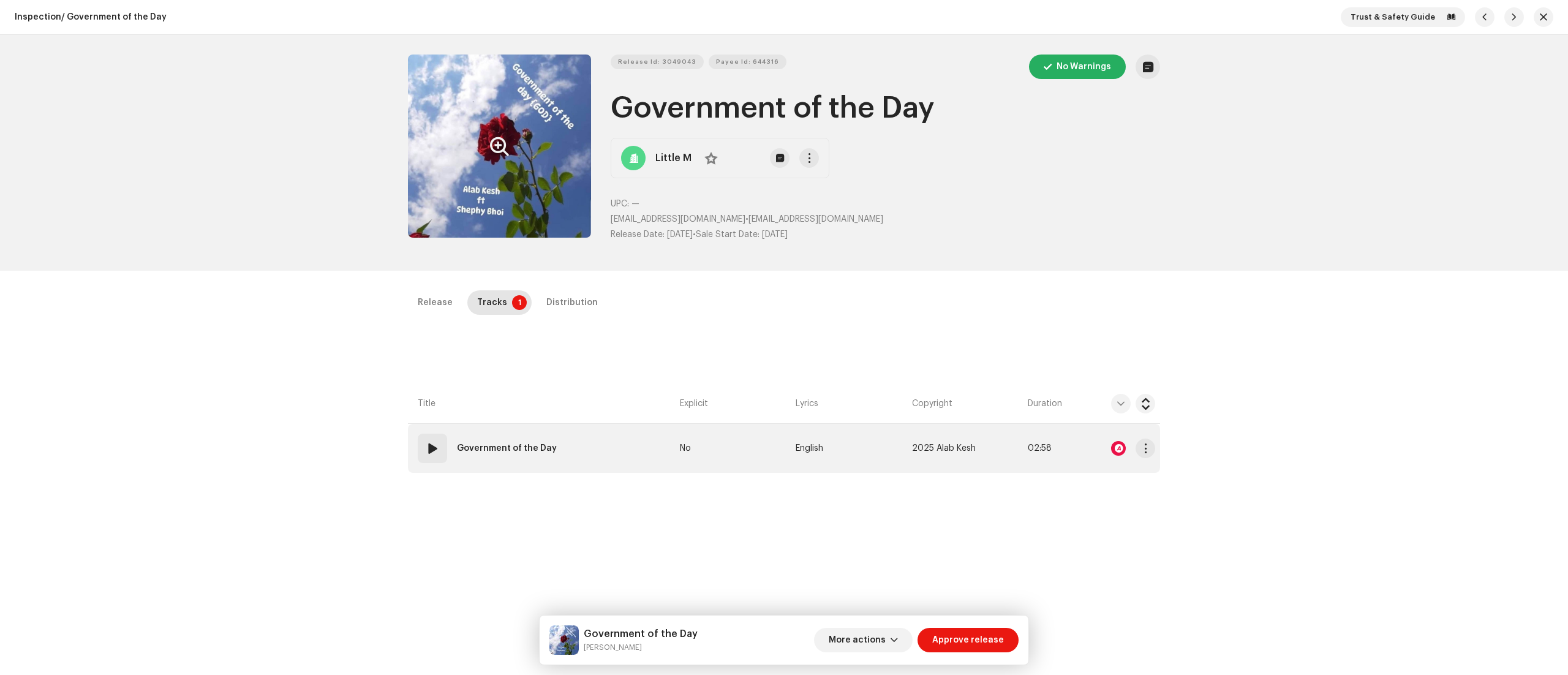
click at [429, 442] on span at bounding box center [432, 448] width 15 height 15
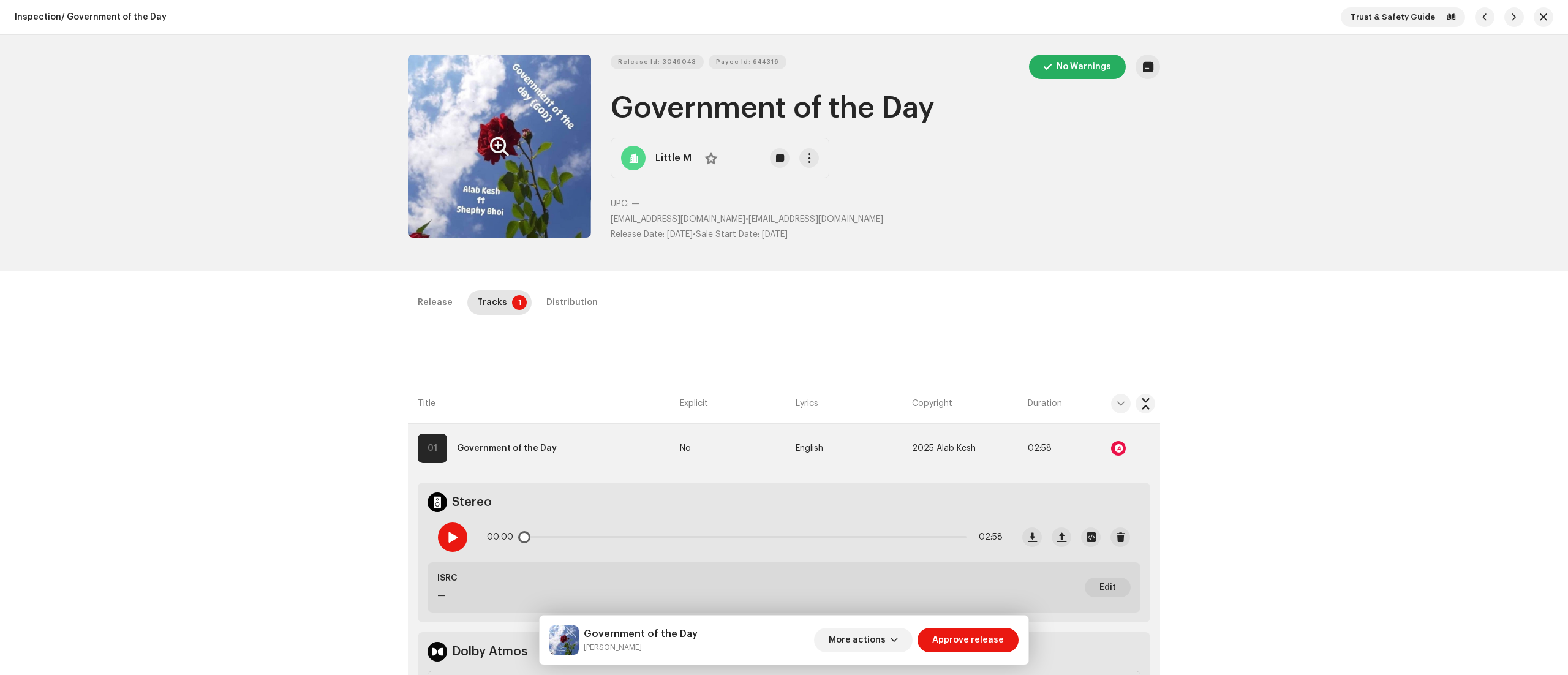
click at [446, 531] on div at bounding box center [453, 537] width 29 height 29
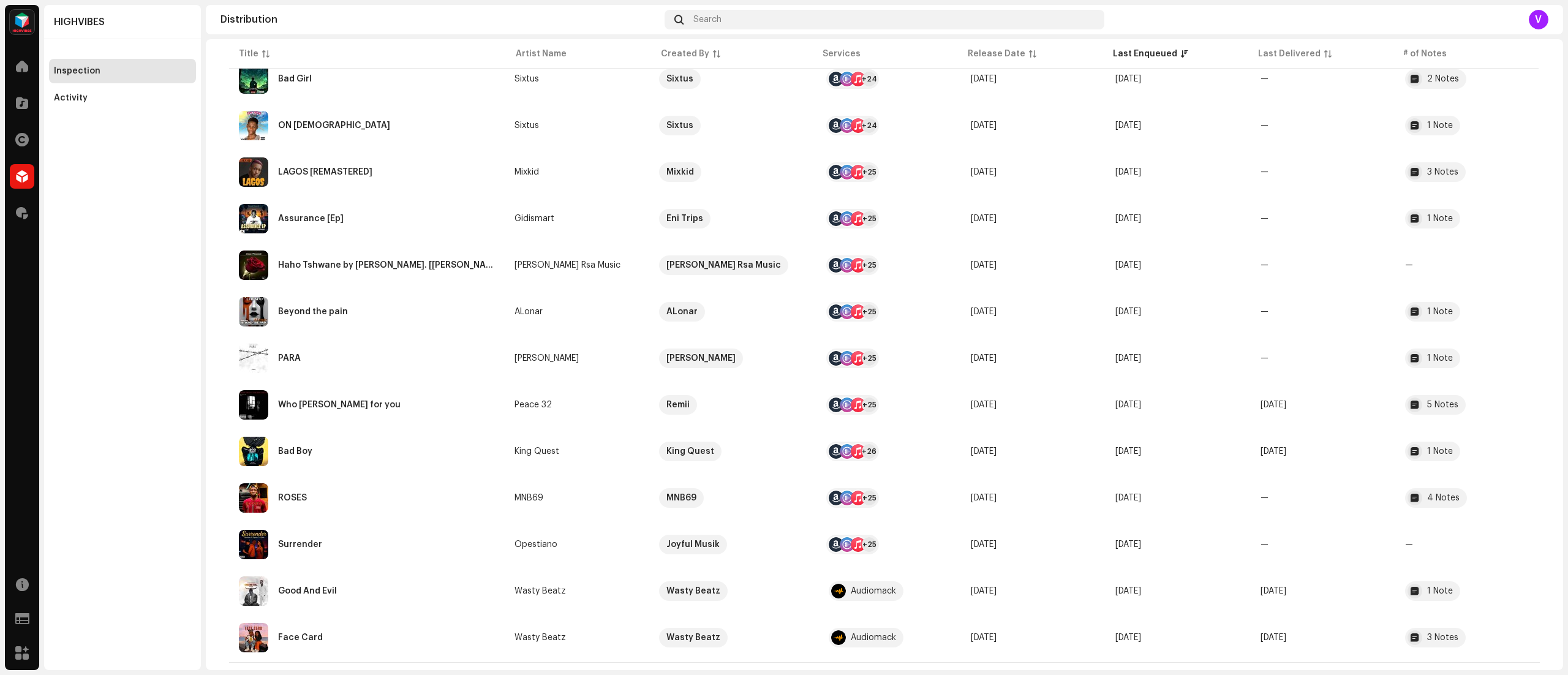
scroll to position [2948, 0]
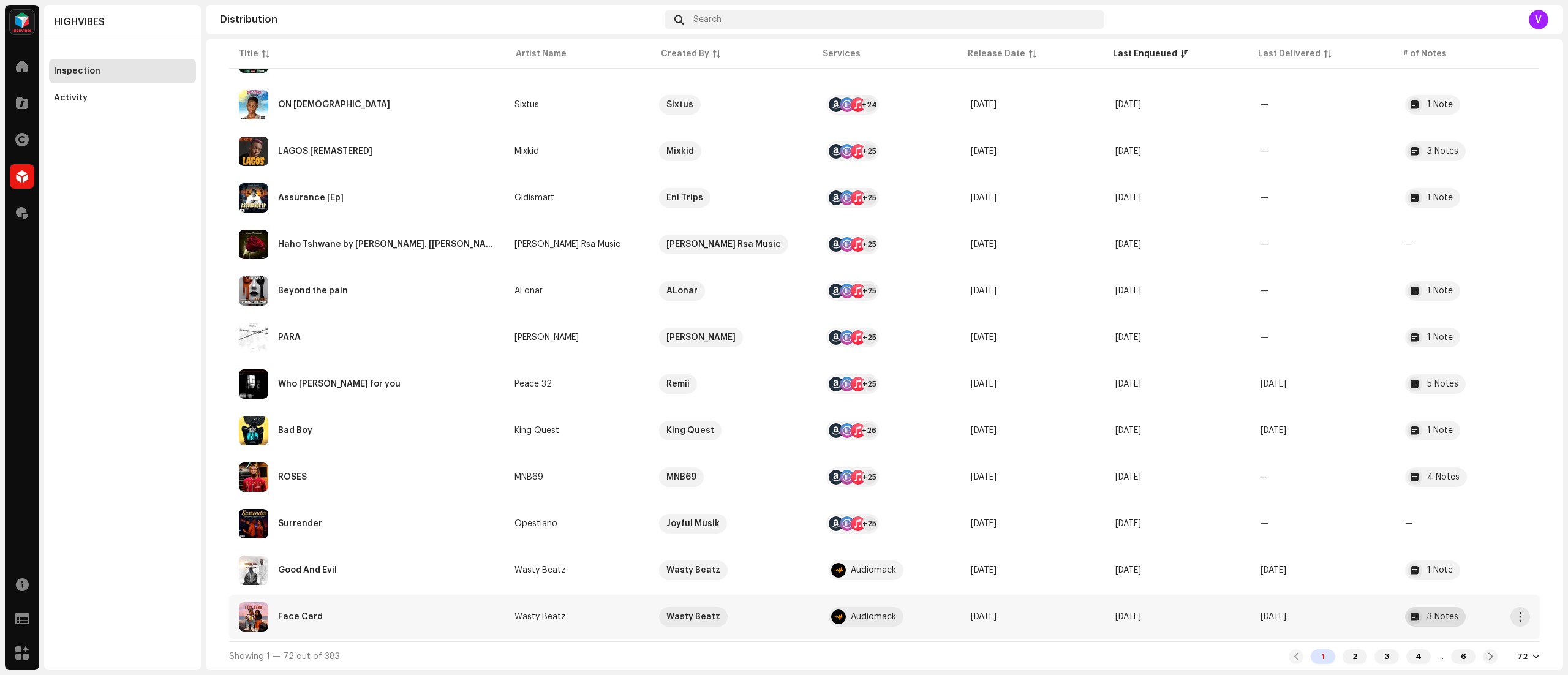
click at [1441, 616] on div "3 Notes" at bounding box center [1443, 616] width 31 height 8
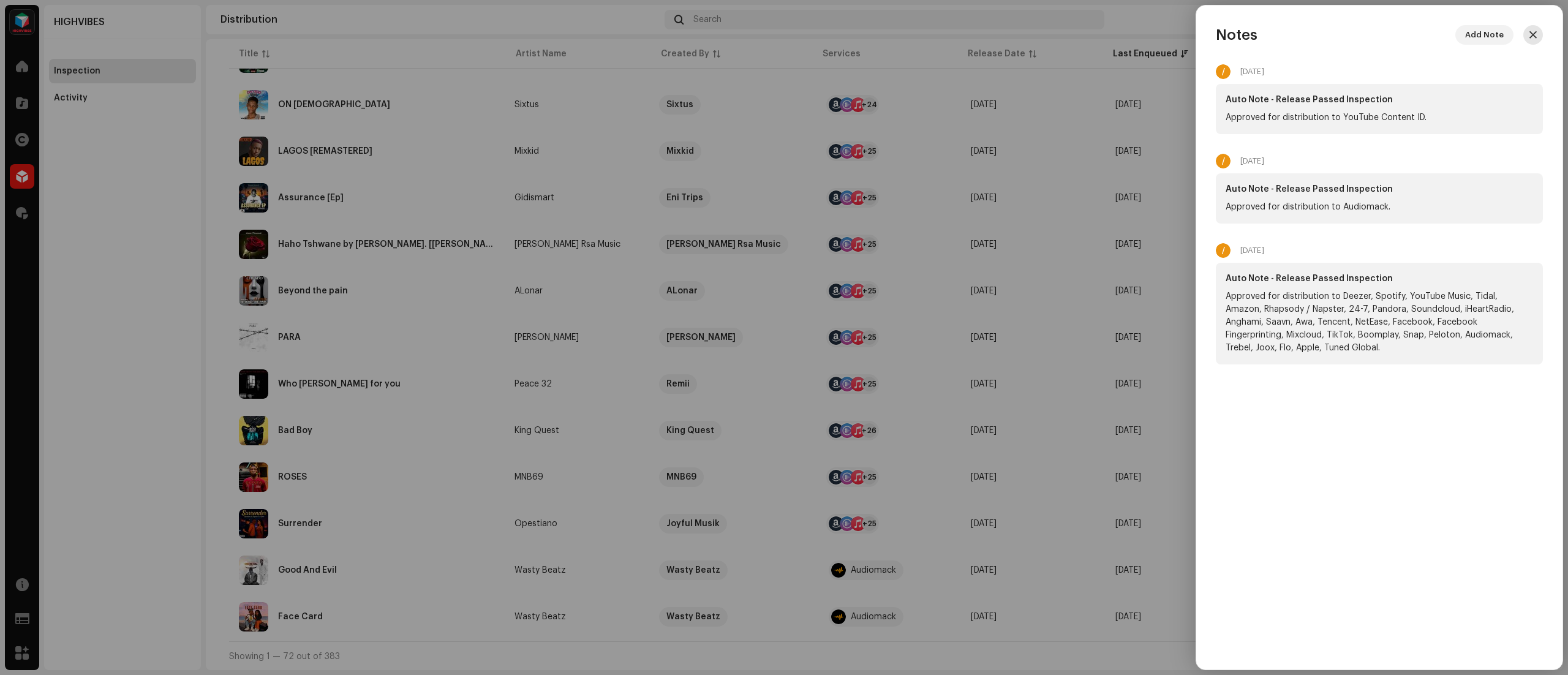
click at [1533, 35] on span "button" at bounding box center [1534, 34] width 8 height 10
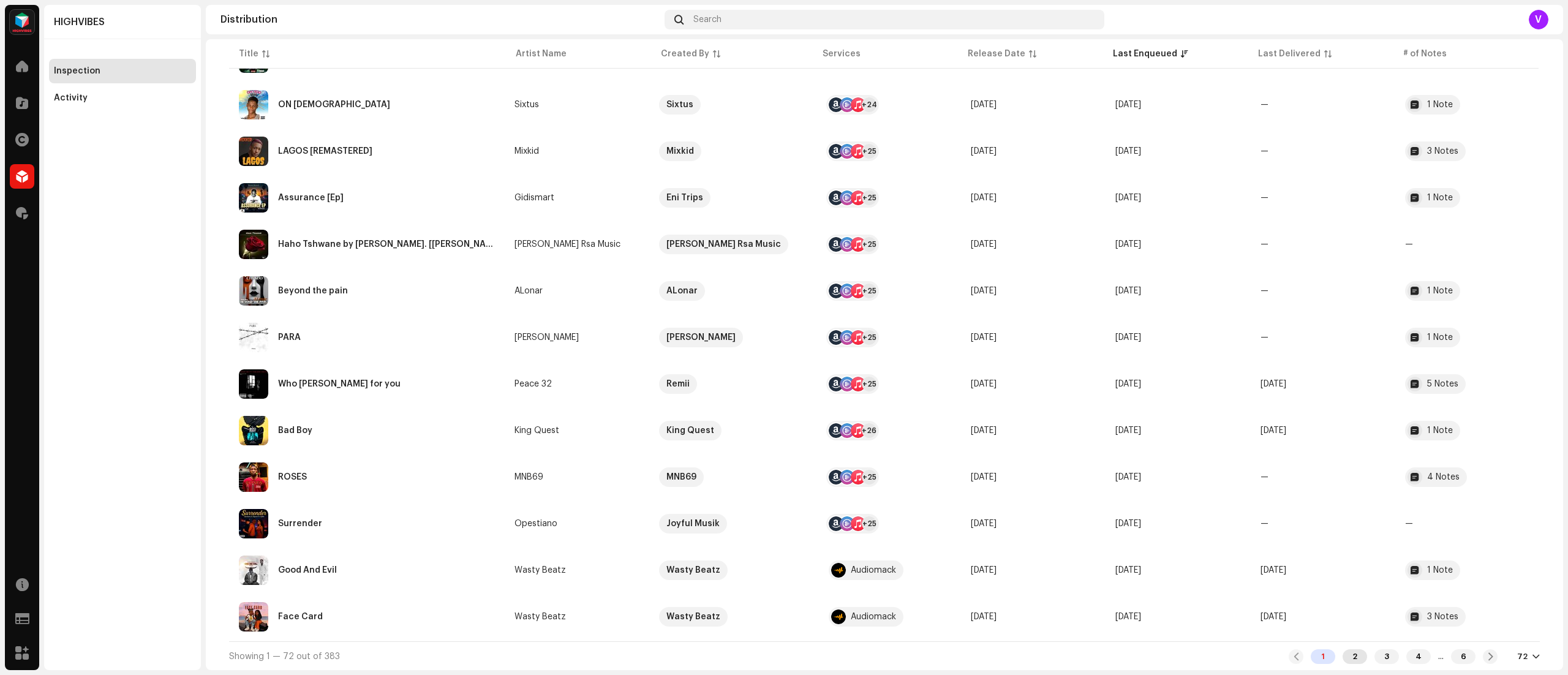
click at [1348, 655] on div "2" at bounding box center [1355, 656] width 24 height 15
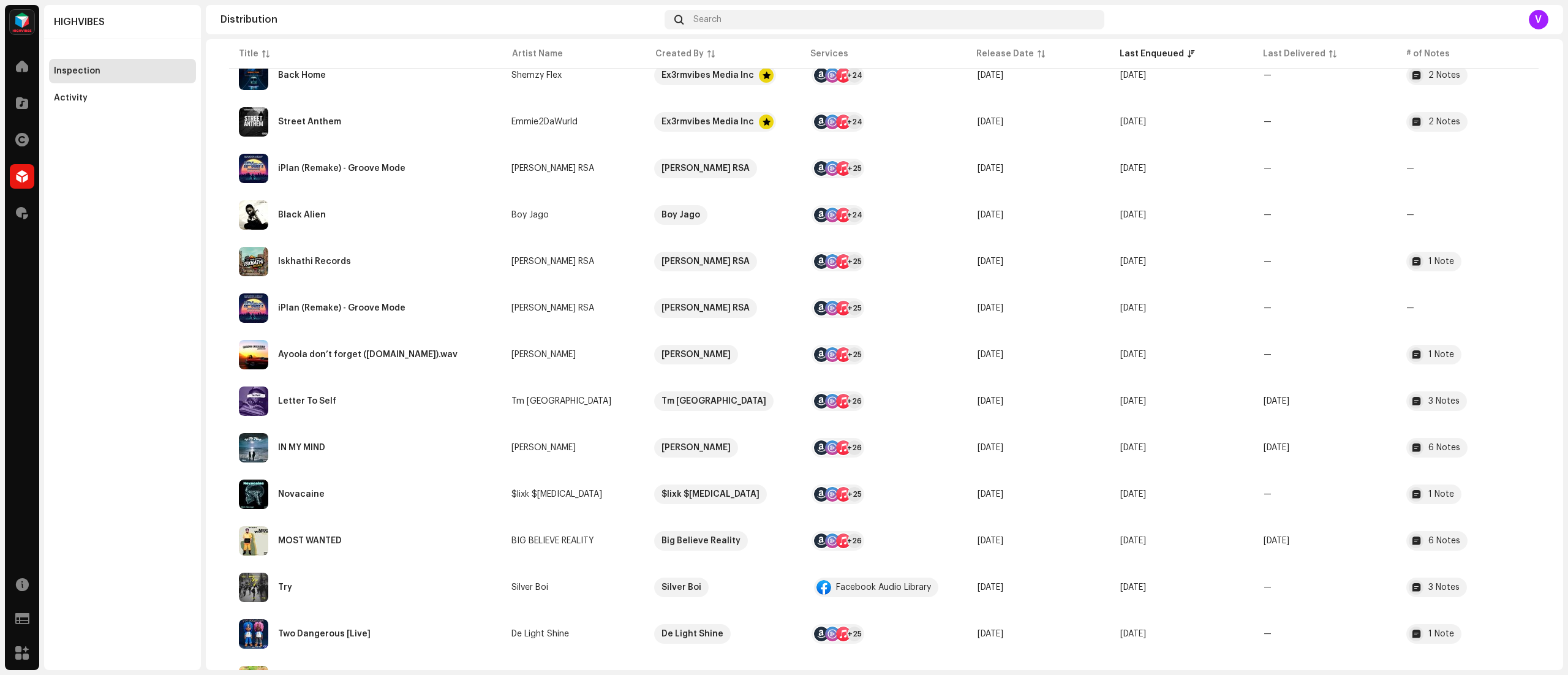
scroll to position [2948, 0]
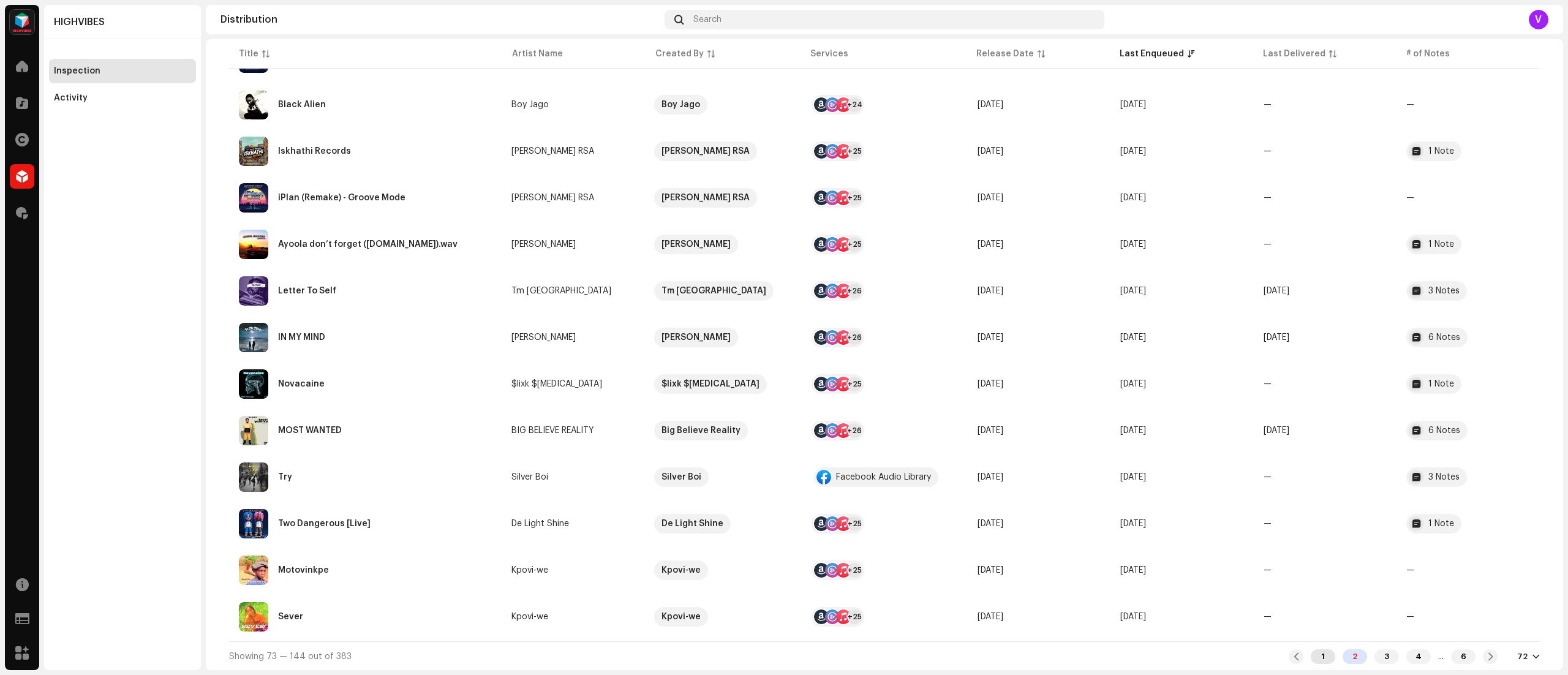
click at [1311, 660] on div "1" at bounding box center [1323, 656] width 24 height 15
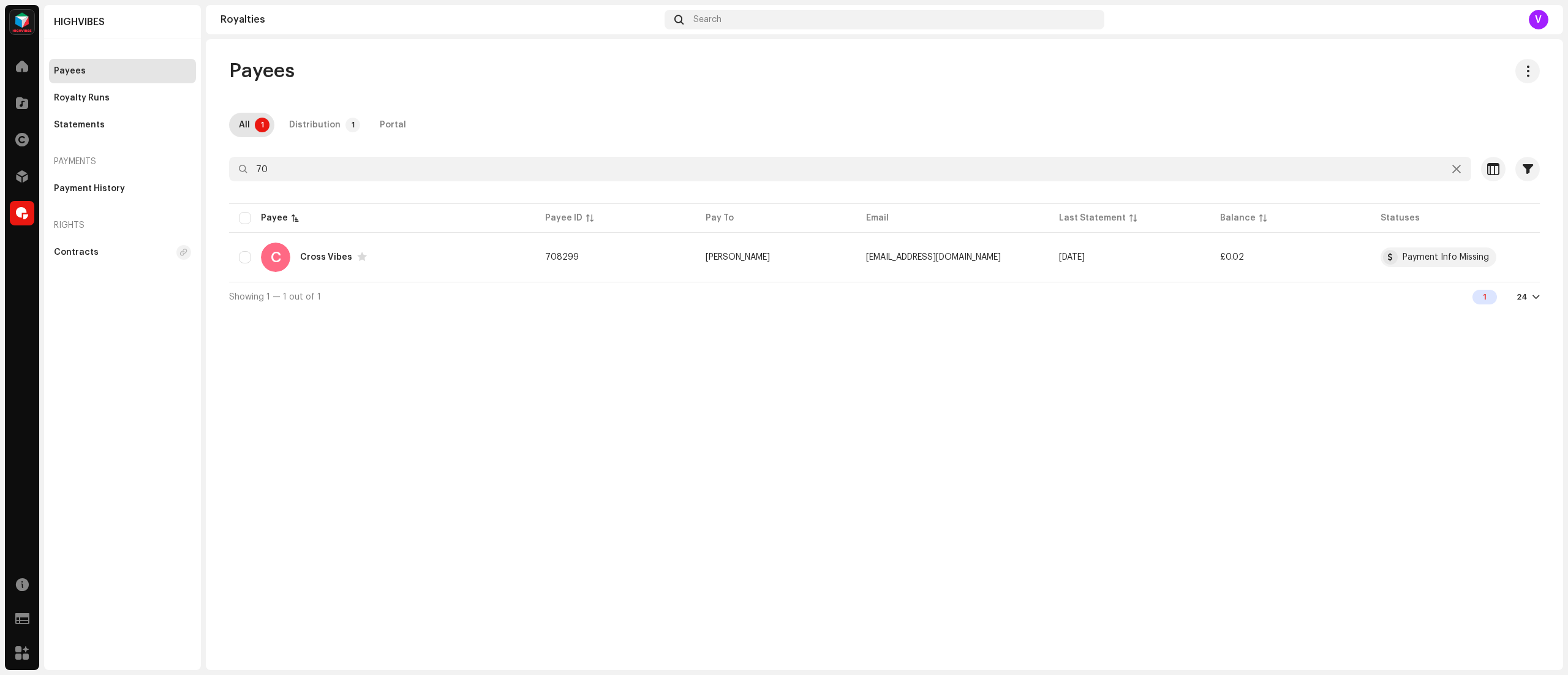
type input "7"
type input "639089"
click at [745, 271] on td "Iorpinen Sedondo" at bounding box center [775, 257] width 160 height 44
